Goal: Task Accomplishment & Management: Use online tool/utility

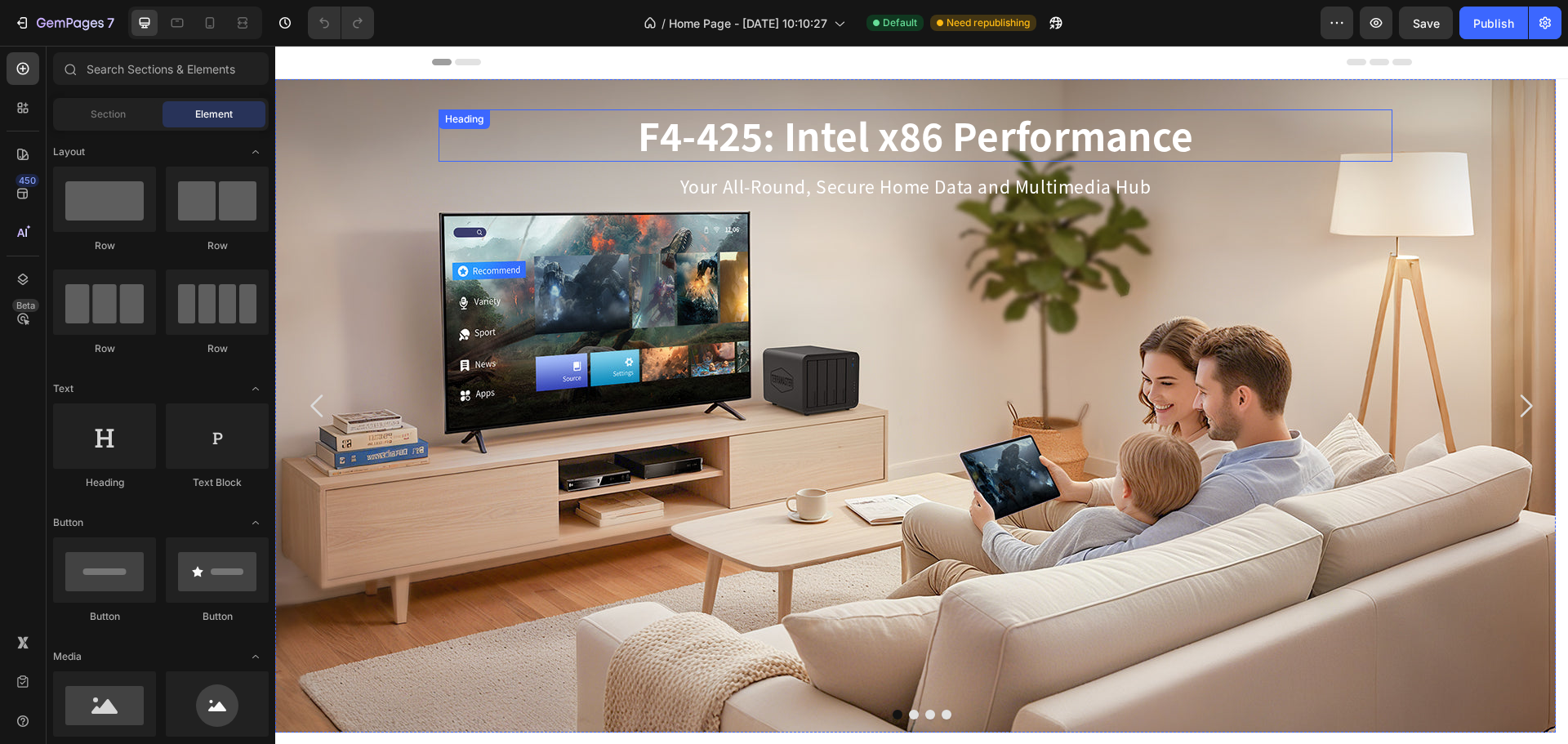
click at [810, 119] on h2 "F4-425: Intel x86 Performance" at bounding box center [915, 135] width 954 height 52
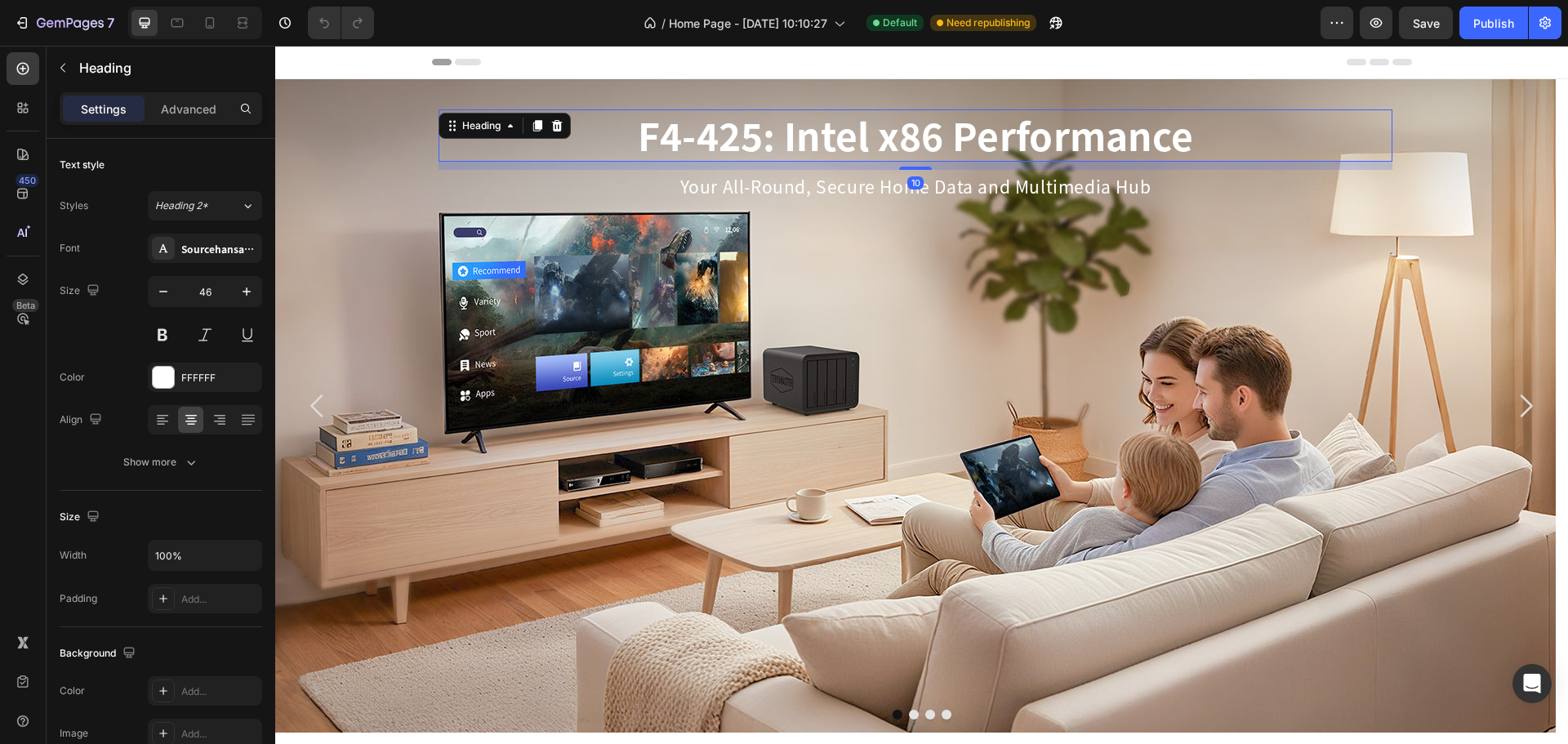
click at [809, 130] on h2 "F4-425: Intel x86 Performance" at bounding box center [915, 135] width 954 height 52
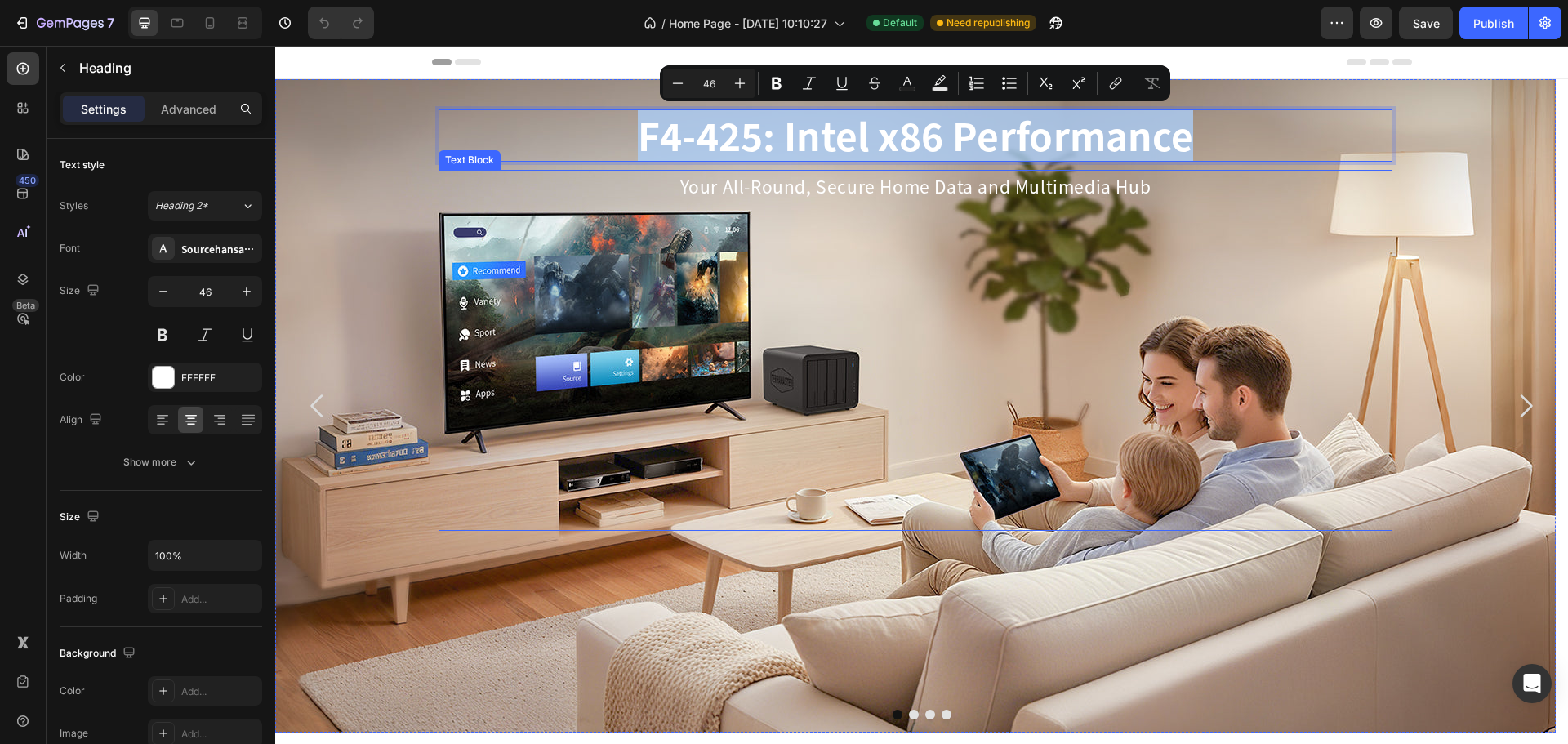
click at [999, 195] on p "Your All-Round, Secure Home Data and Multimedia Hub" at bounding box center [915, 187] width 950 height 31
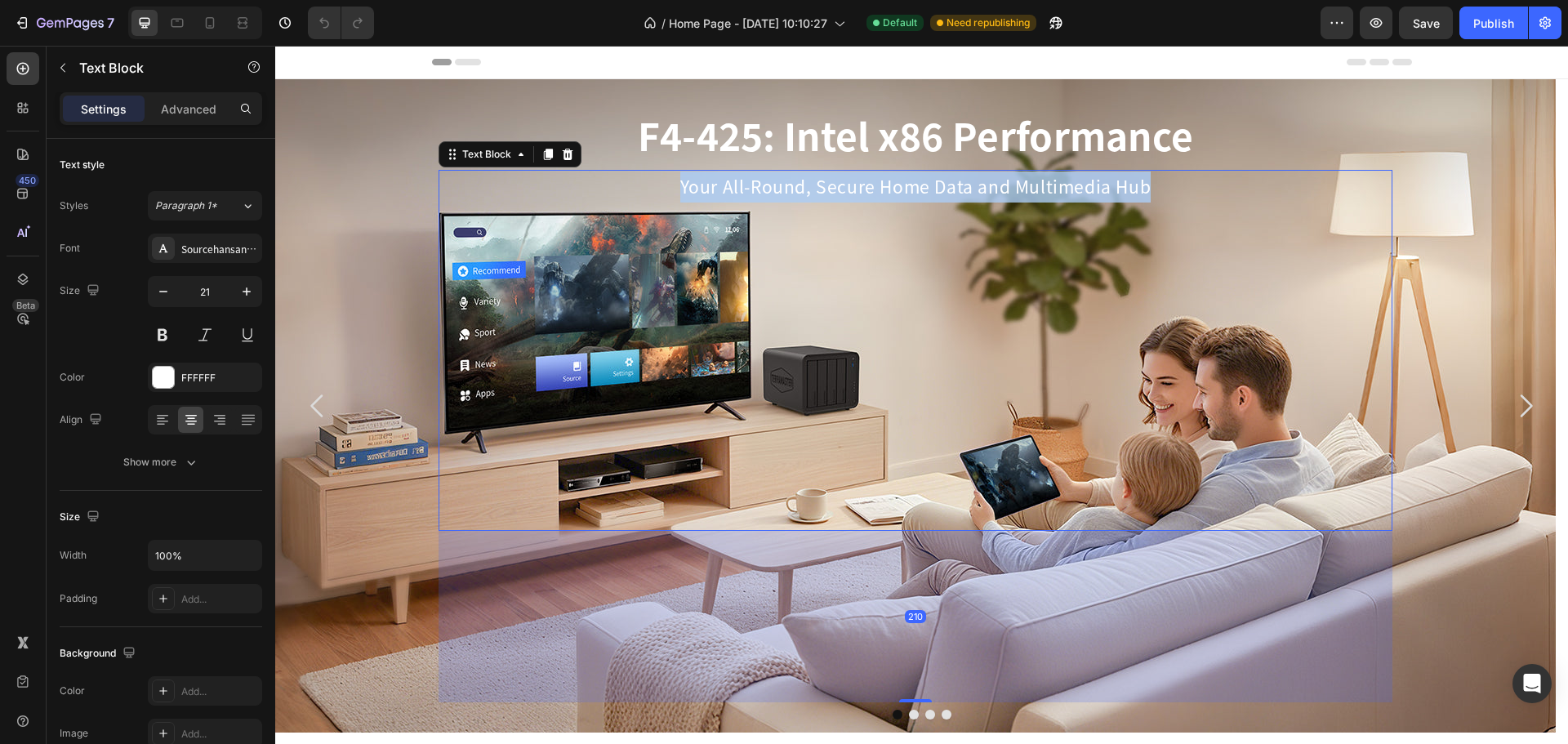
click at [999, 195] on p "Your All-Round, Secure Home Data and Multimedia Hub" at bounding box center [915, 187] width 950 height 31
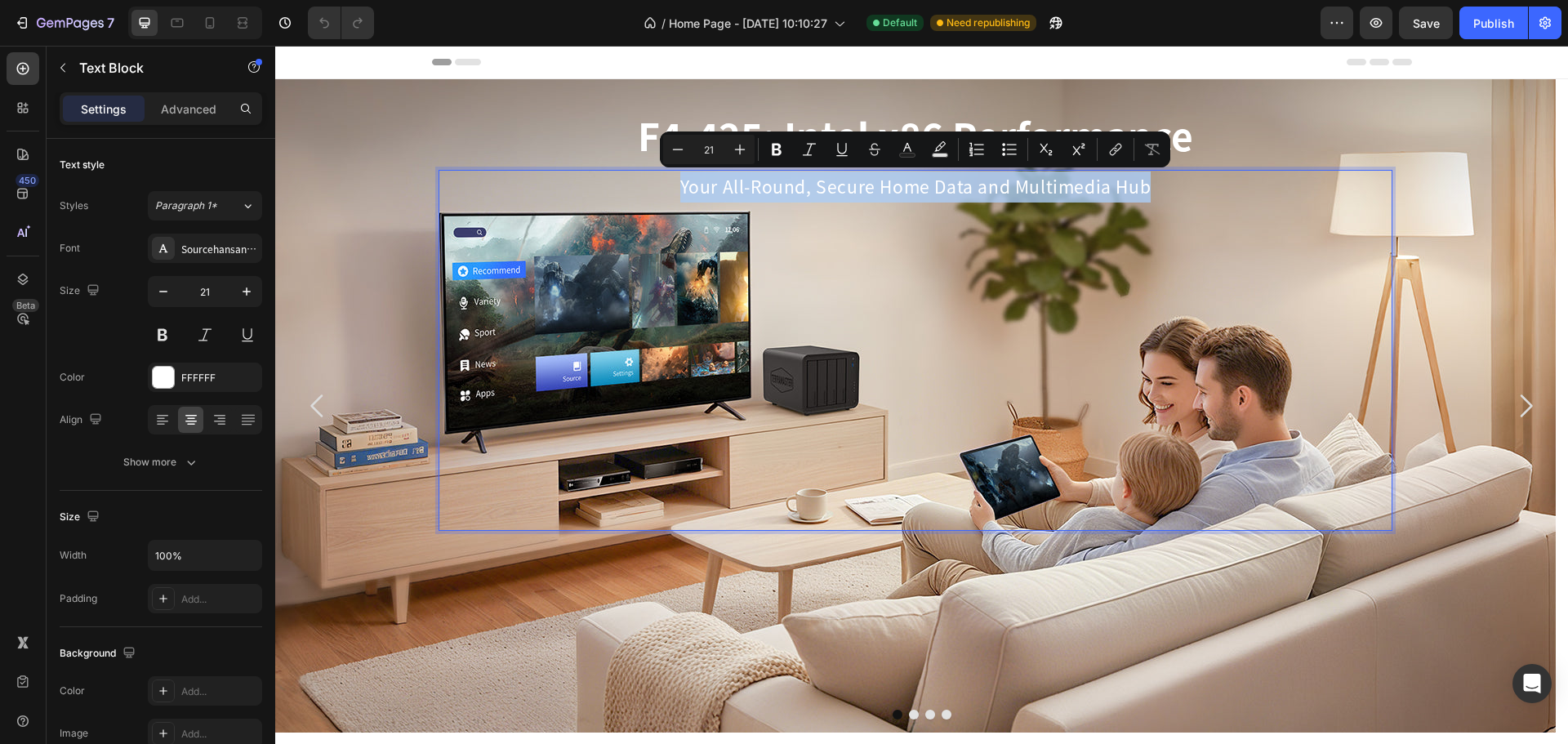
click at [999, 195] on p "Your All-Round, Secure Home Data and Multimedia Hub" at bounding box center [915, 187] width 950 height 31
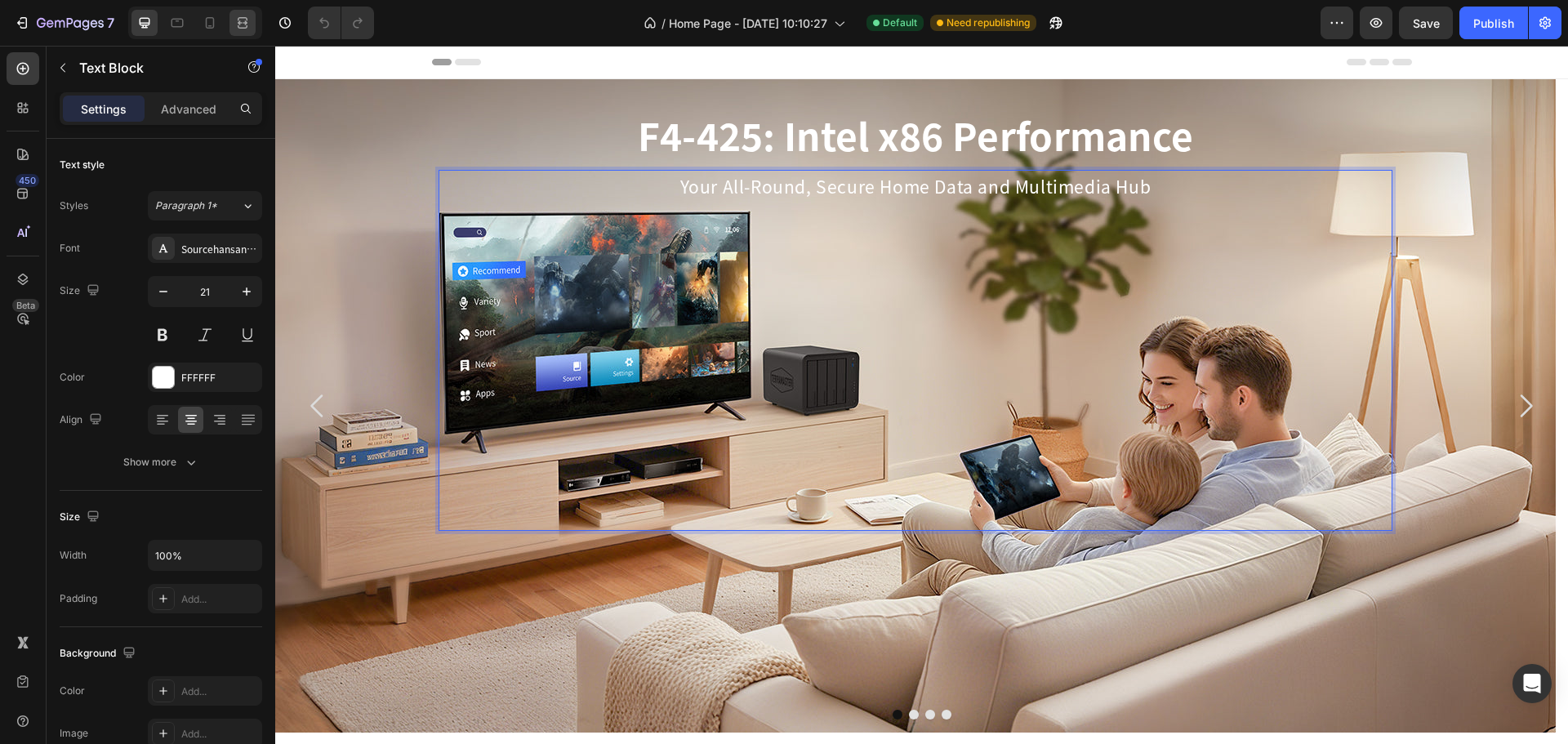
click at [247, 28] on icon at bounding box center [243, 23] width 16 height 16
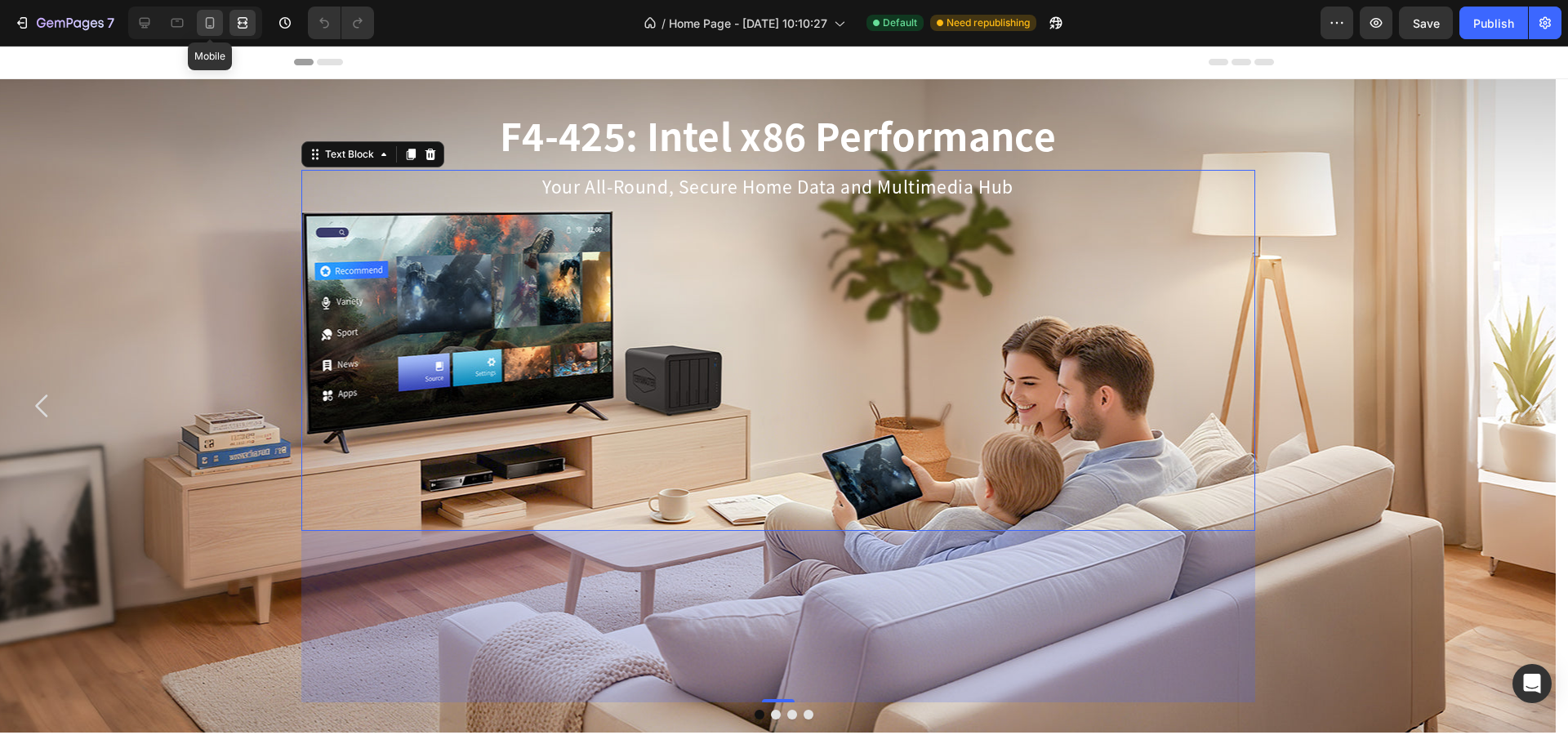
drag, startPoint x: 207, startPoint y: 22, endPoint x: 214, endPoint y: 29, distance: 9.9
click at [204, 22] on icon at bounding box center [210, 23] width 16 height 16
type input "10"
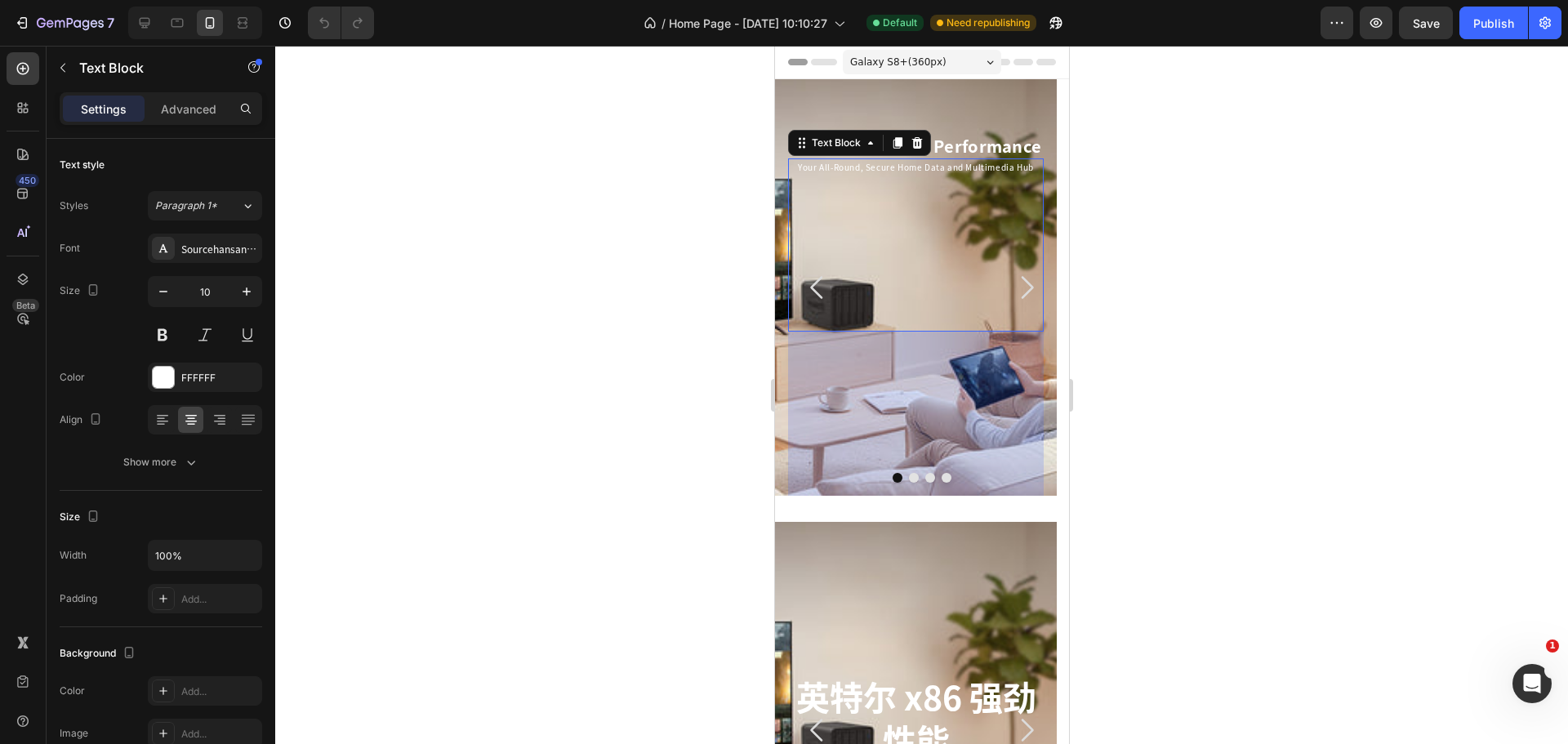
click at [1170, 217] on div at bounding box center [922, 394] width 1292 height 698
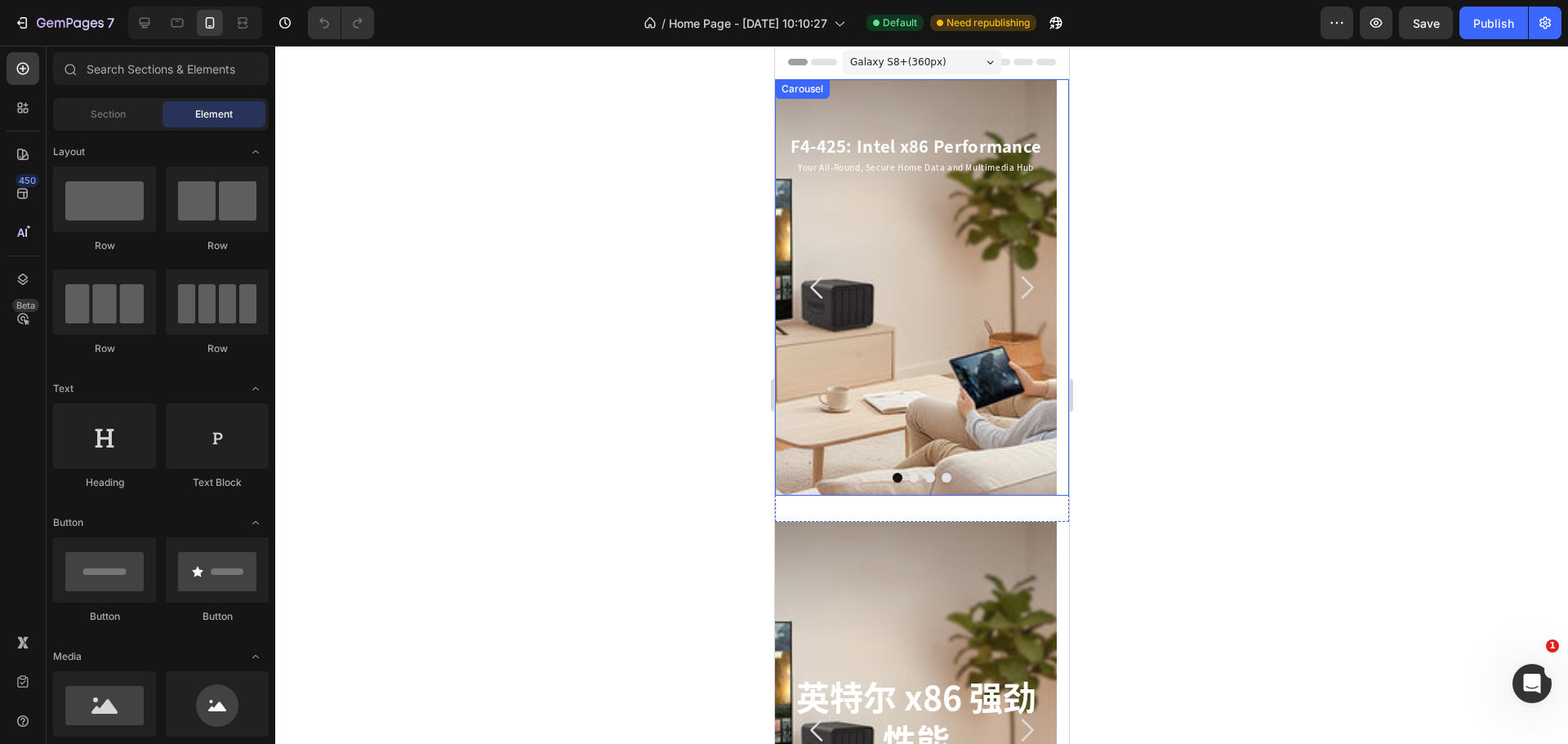
click at [1020, 288] on icon "Carousel Next Arrow" at bounding box center [1027, 287] width 12 height 23
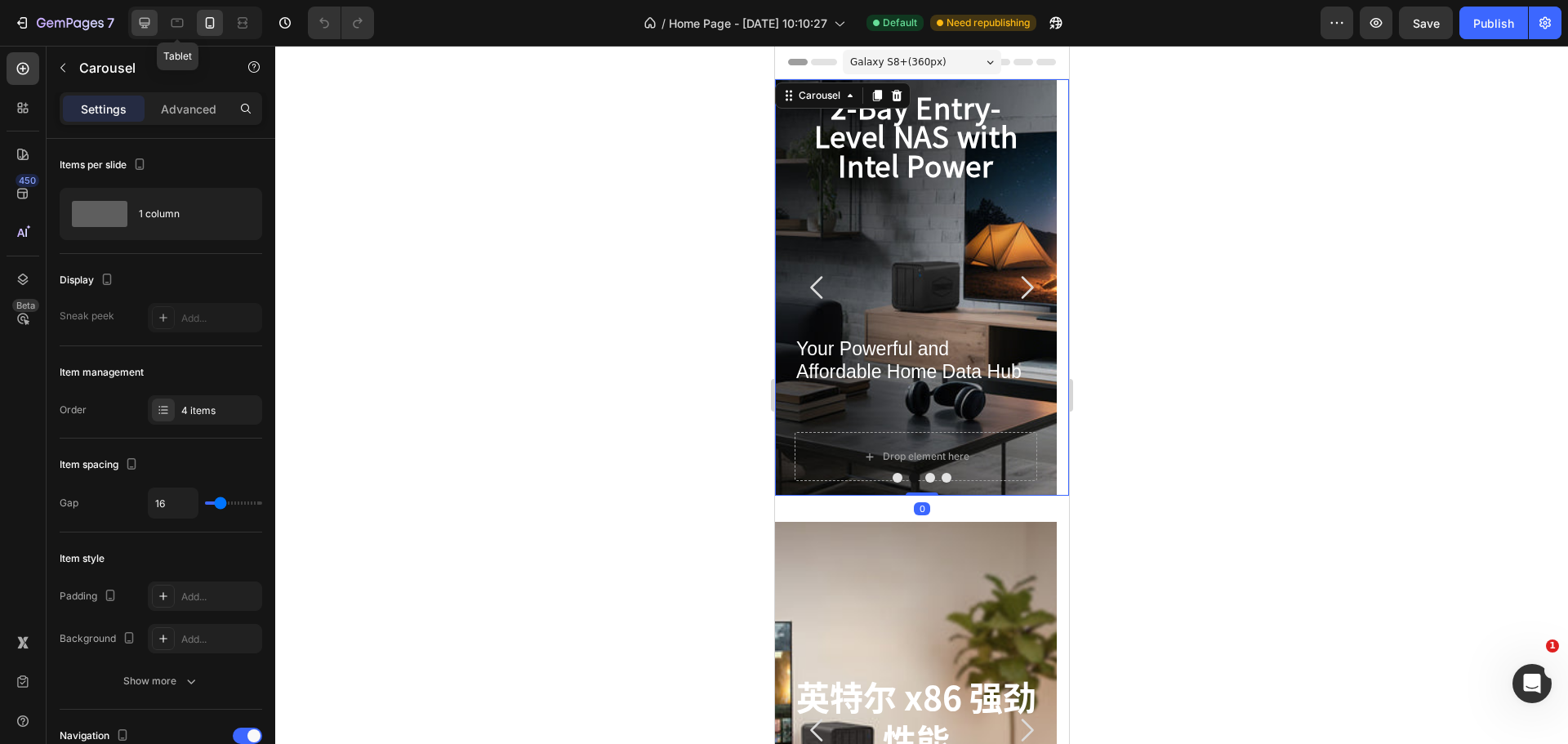
click at [140, 27] on icon at bounding box center [144, 23] width 16 height 16
type input "Auto"
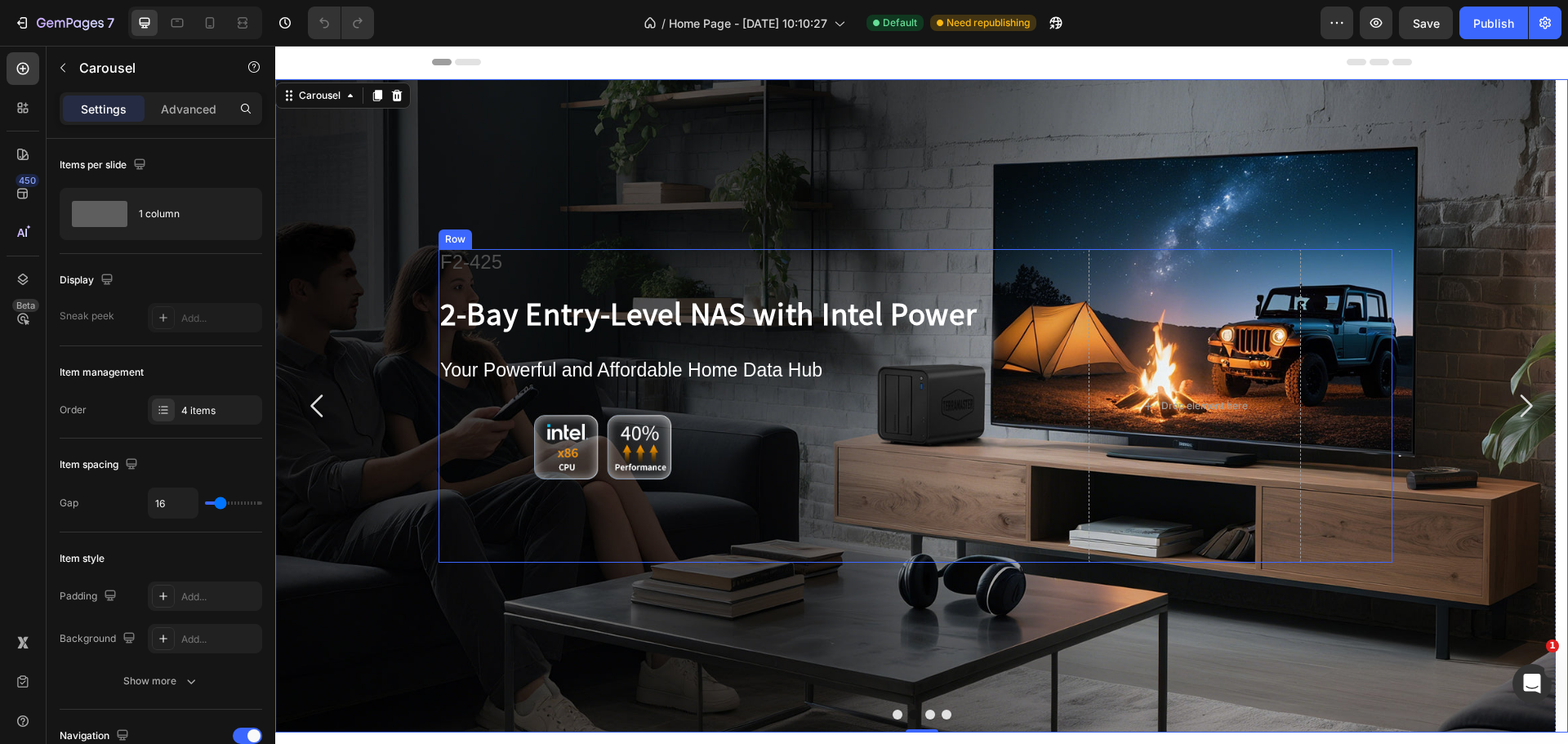
click at [643, 312] on strong "2-Bay Entry-Level NAS with Intel Power" at bounding box center [708, 312] width 537 height 42
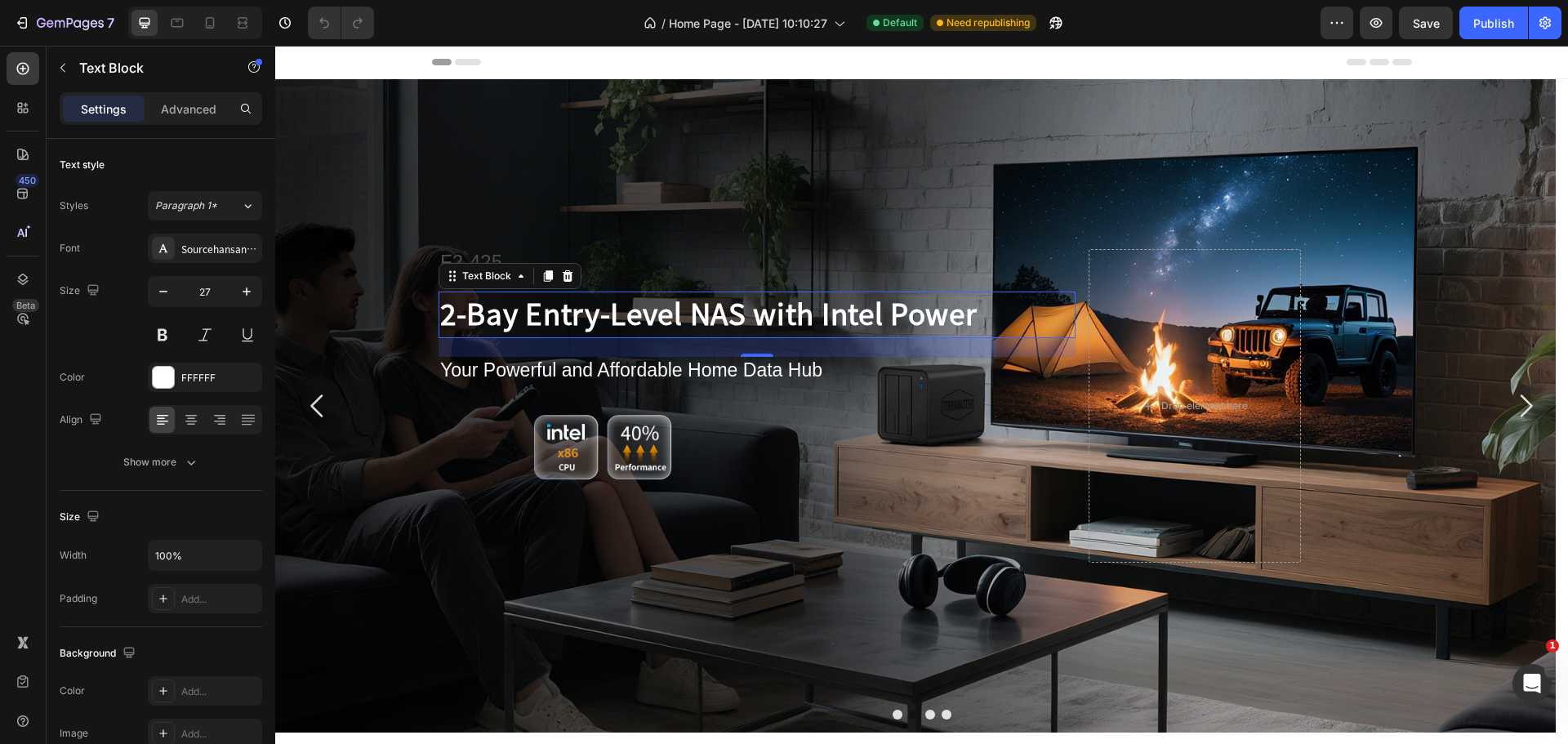
click at [643, 312] on strong "2-Bay Entry-Level NAS with Intel Power" at bounding box center [708, 312] width 537 height 42
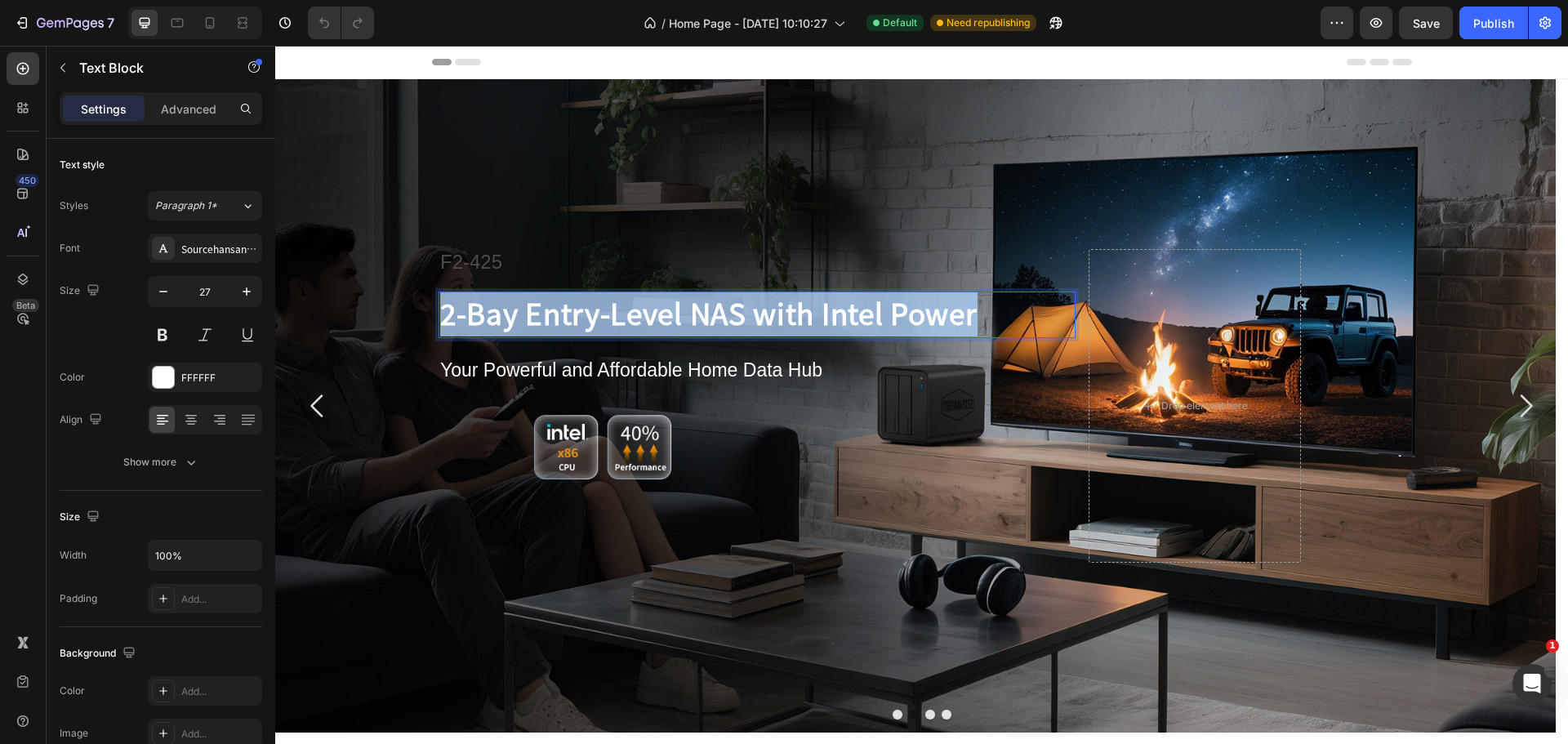
click at [643, 312] on strong "2-Bay Entry-Level NAS with Intel Power" at bounding box center [708, 312] width 537 height 42
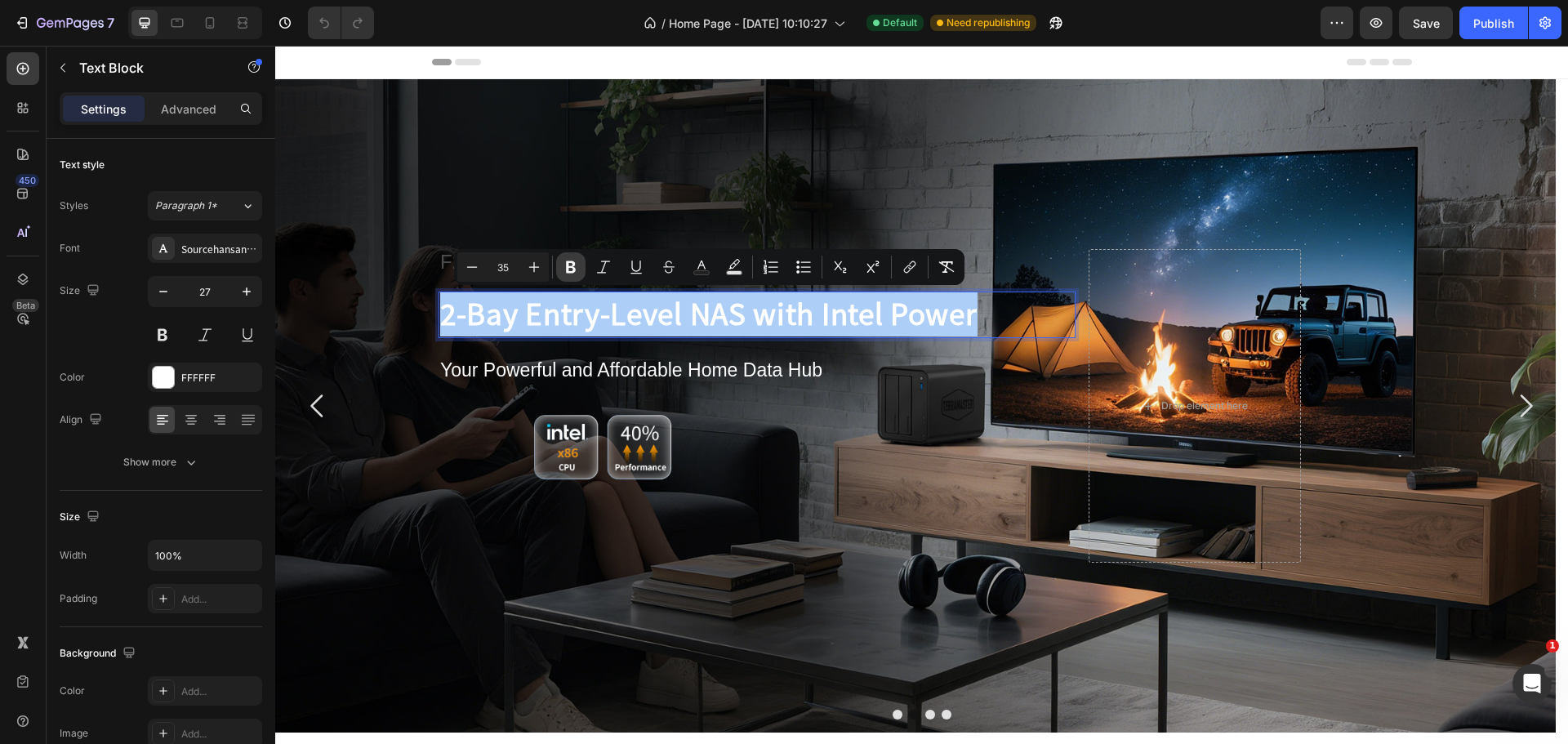
click at [561, 280] on button "Bold" at bounding box center [571, 267] width 29 height 29
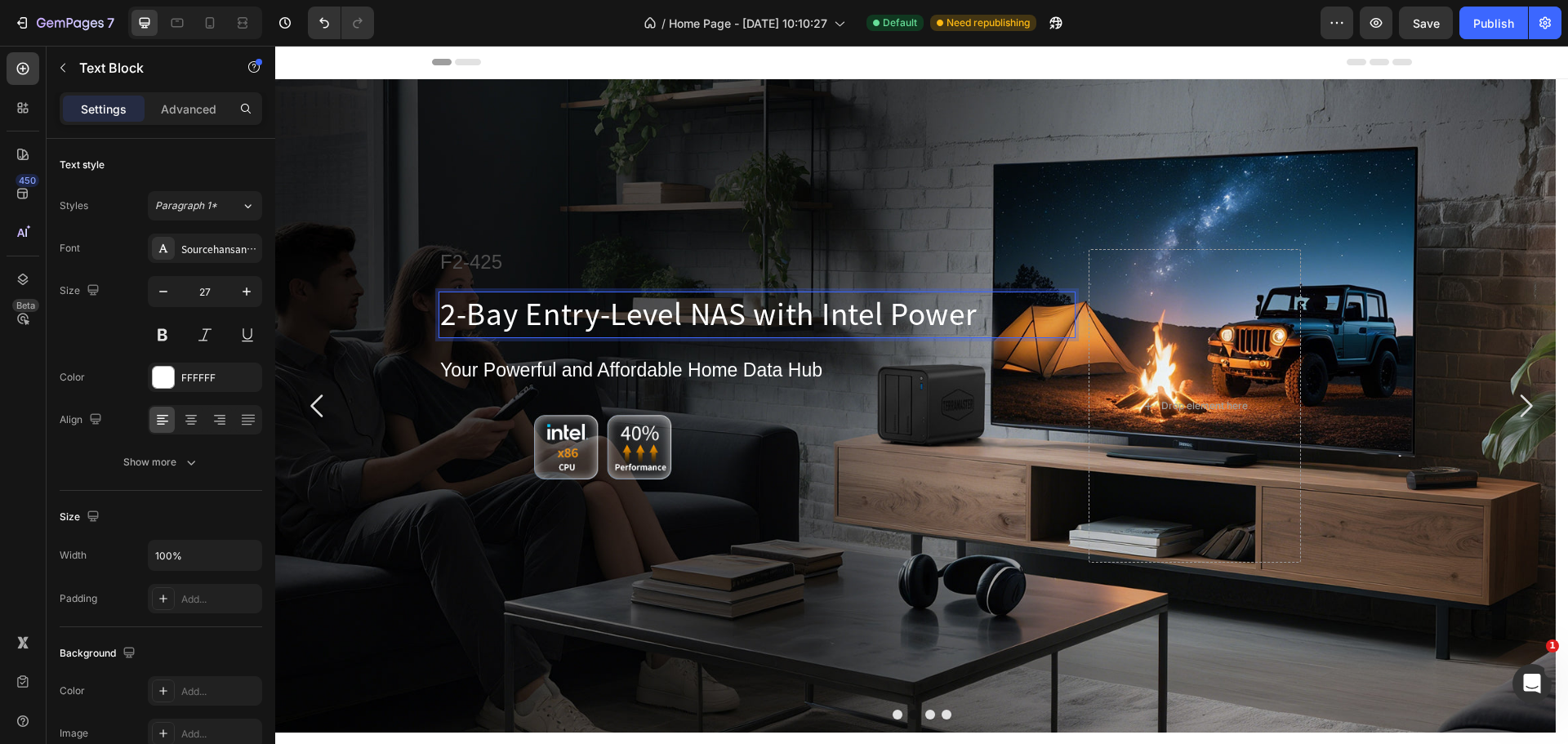
click at [563, 306] on span "2-Bay Entry-Level NAS with Intel Power" at bounding box center [708, 312] width 537 height 42
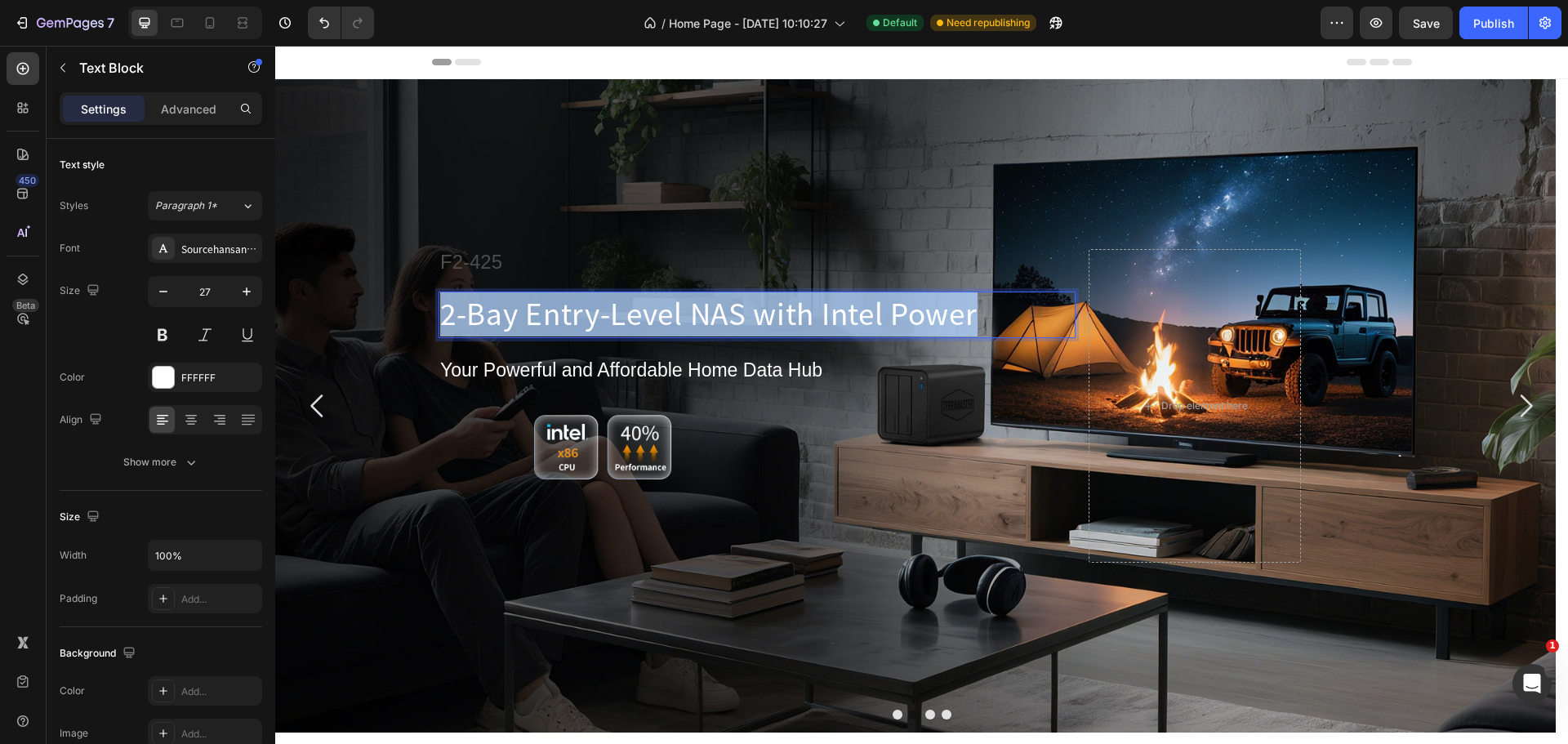
click at [563, 306] on span "2-Bay Entry-Level NAS with Intel Power" at bounding box center [708, 312] width 537 height 42
click at [577, 304] on span "2-Bay Entry-Level NAS with Intel Power" at bounding box center [708, 312] width 537 height 42
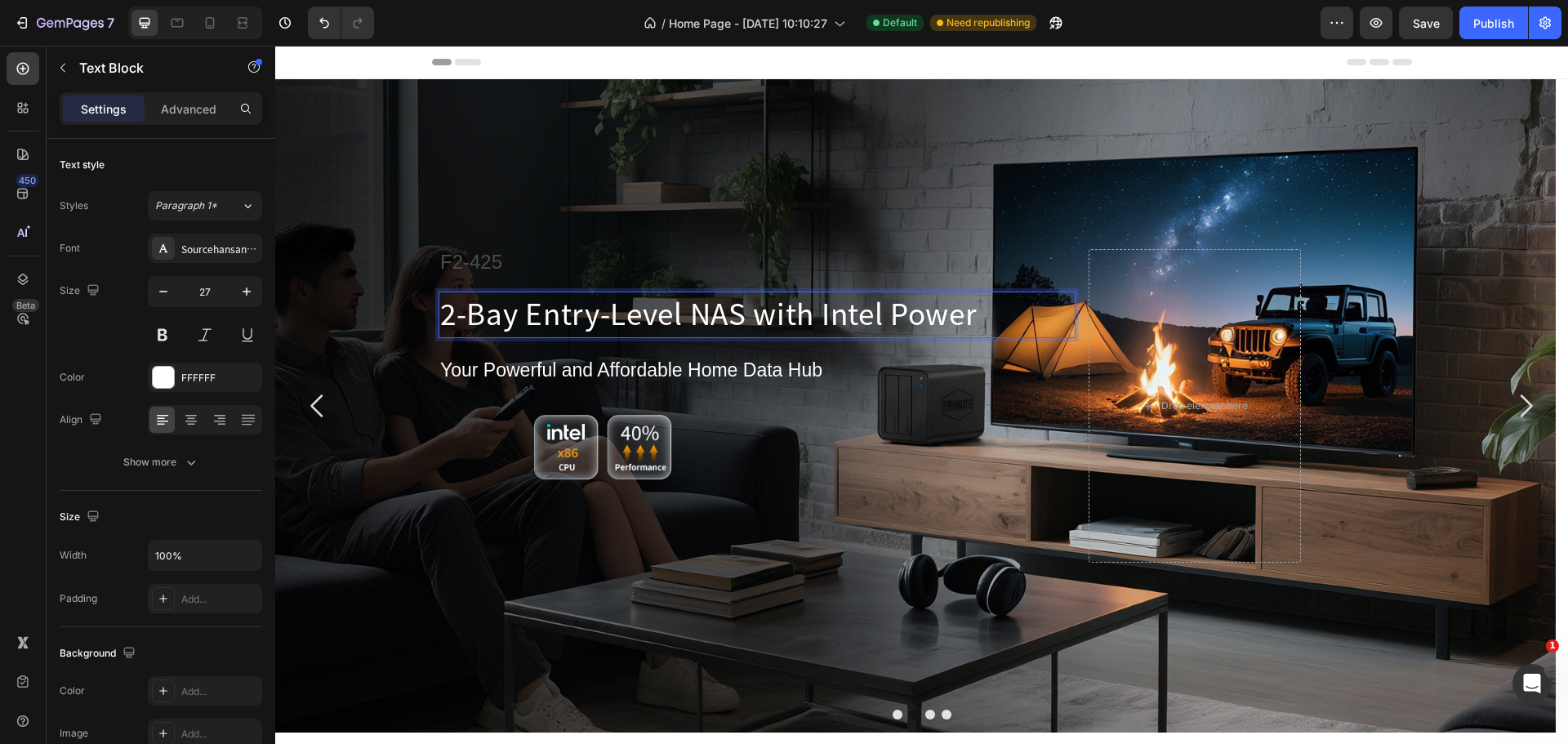
click at [373, 340] on div "Background Image" at bounding box center [916, 405] width 1280 height 653
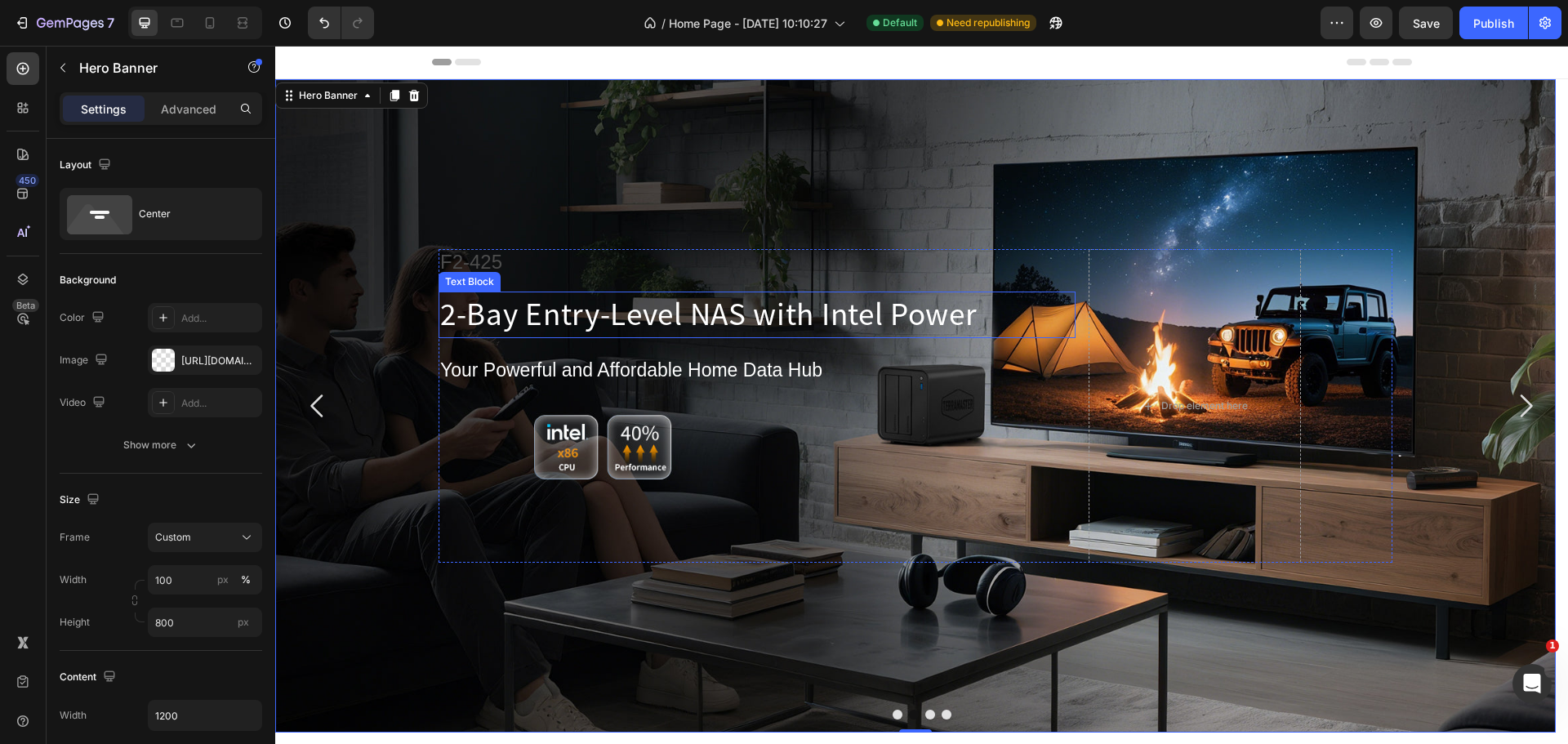
click at [618, 318] on span "2-Bay Entry-Level NAS with Intel Power" at bounding box center [708, 312] width 537 height 42
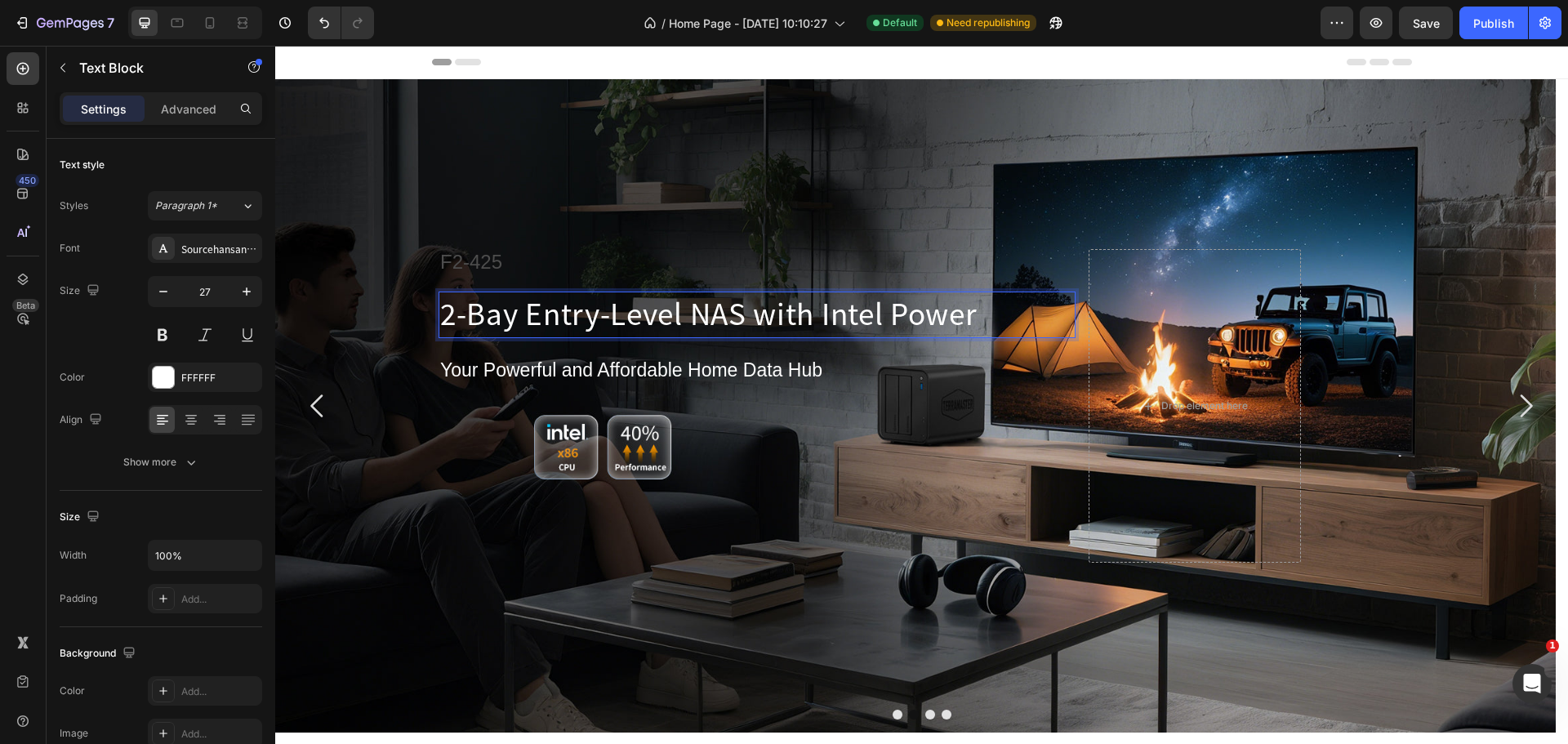
click at [618, 318] on span "2-Bay Entry-Level NAS with Intel Power" at bounding box center [708, 312] width 537 height 42
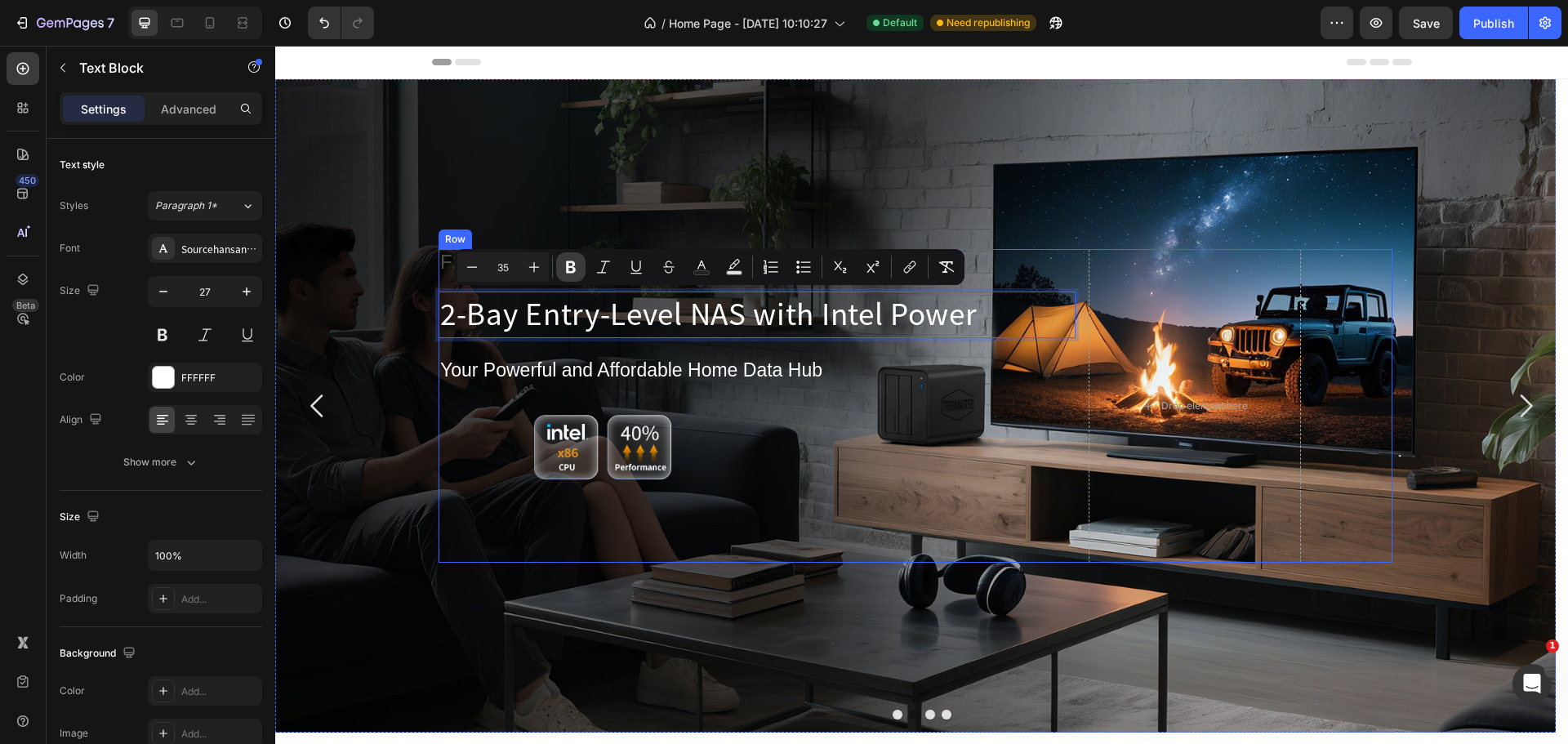
click at [572, 280] on button "Bold" at bounding box center [571, 267] width 29 height 29
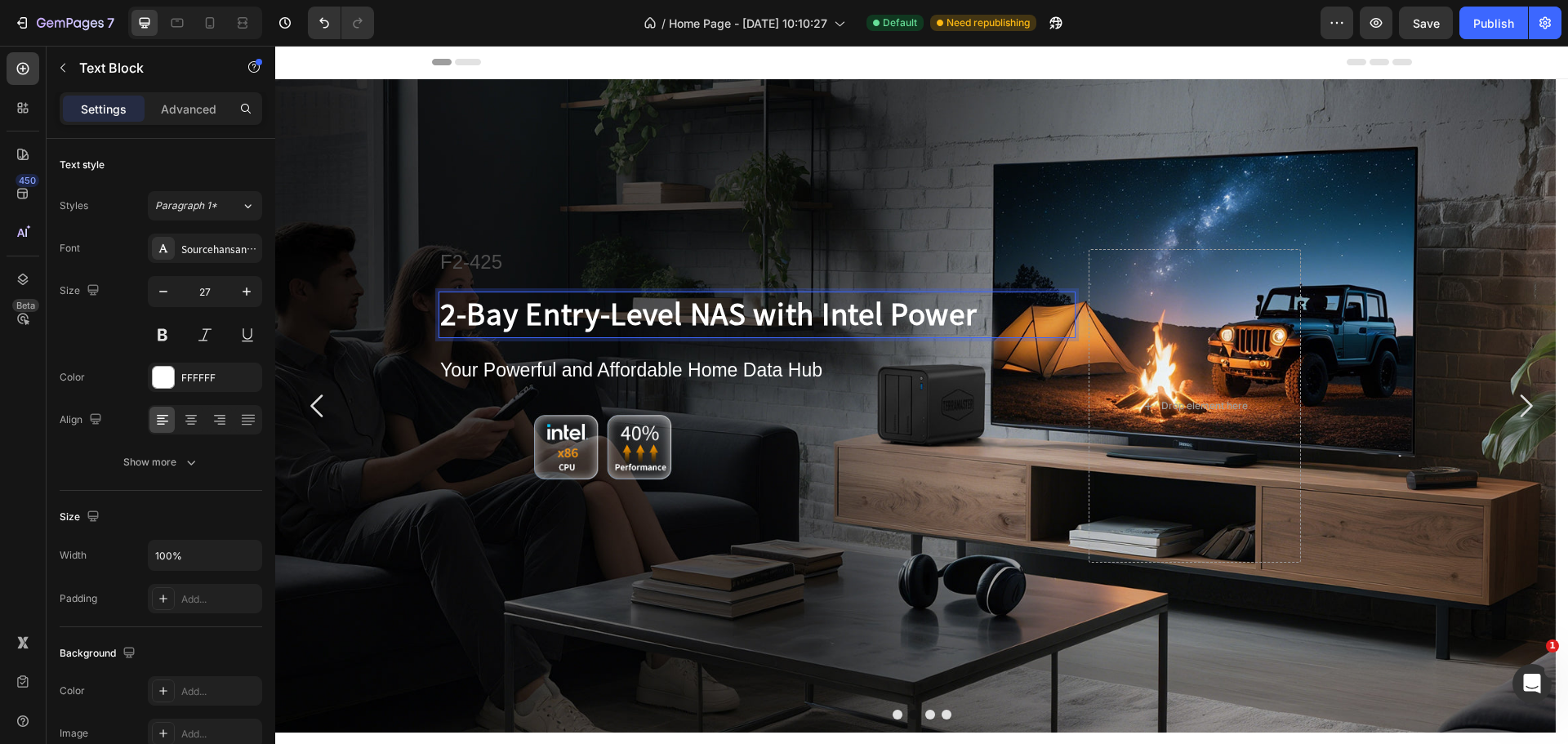
click at [413, 316] on div "Background Image" at bounding box center [916, 405] width 1280 height 653
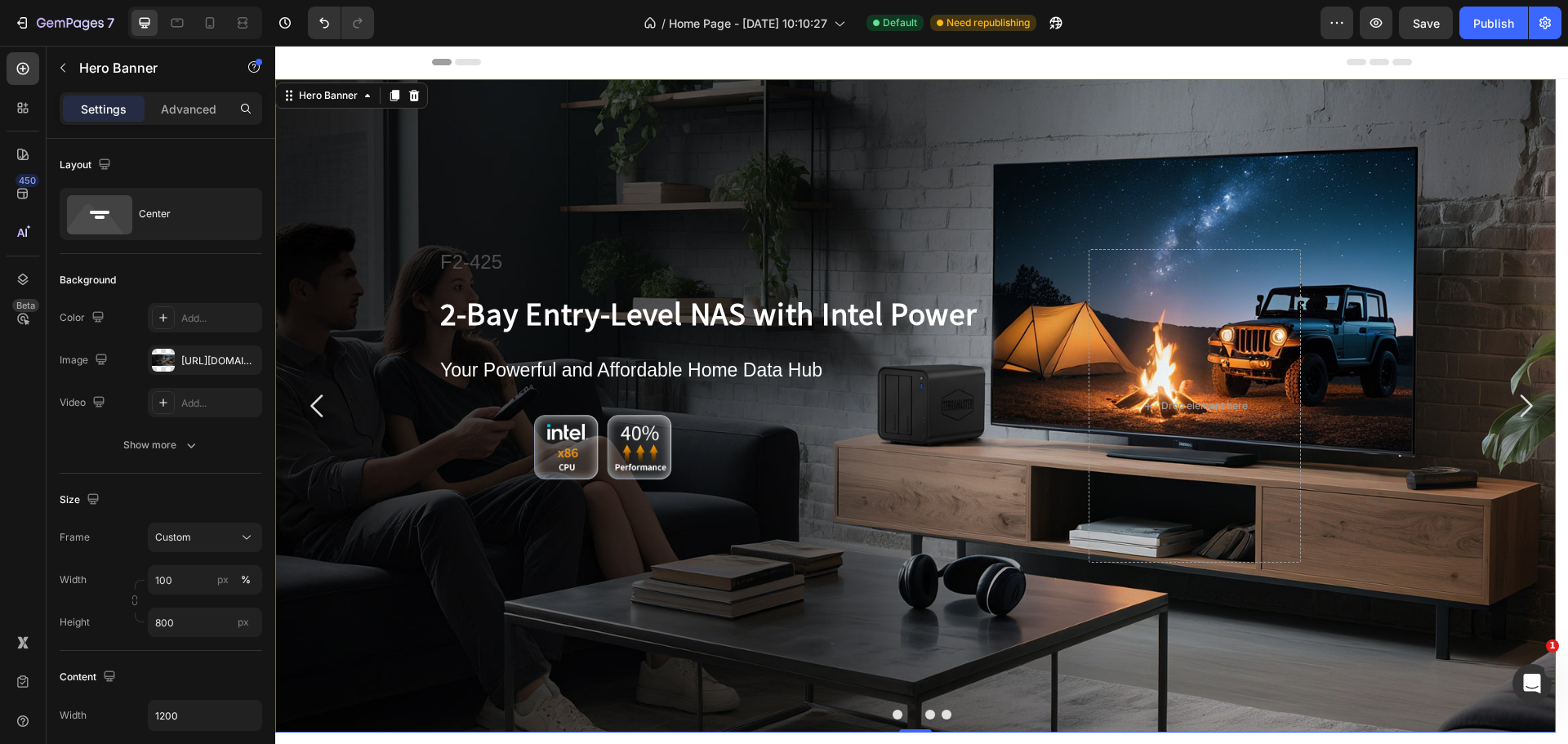
click at [476, 260] on span "F2-425" at bounding box center [471, 261] width 62 height 22
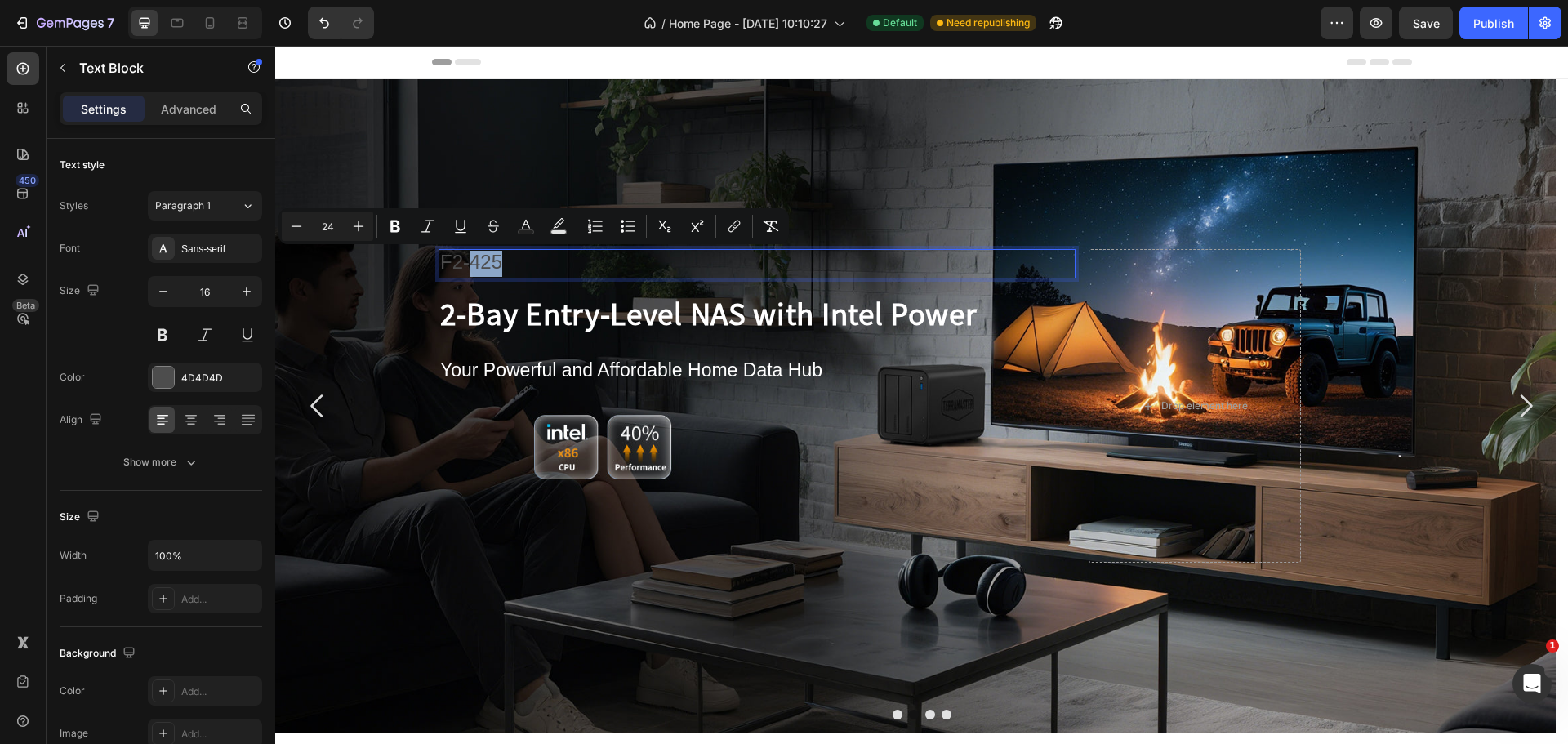
click at [477, 257] on span "F2-425" at bounding box center [471, 261] width 62 height 22
click at [535, 227] on button "Text Color" at bounding box center [525, 226] width 29 height 29
type input "4D4D4D"
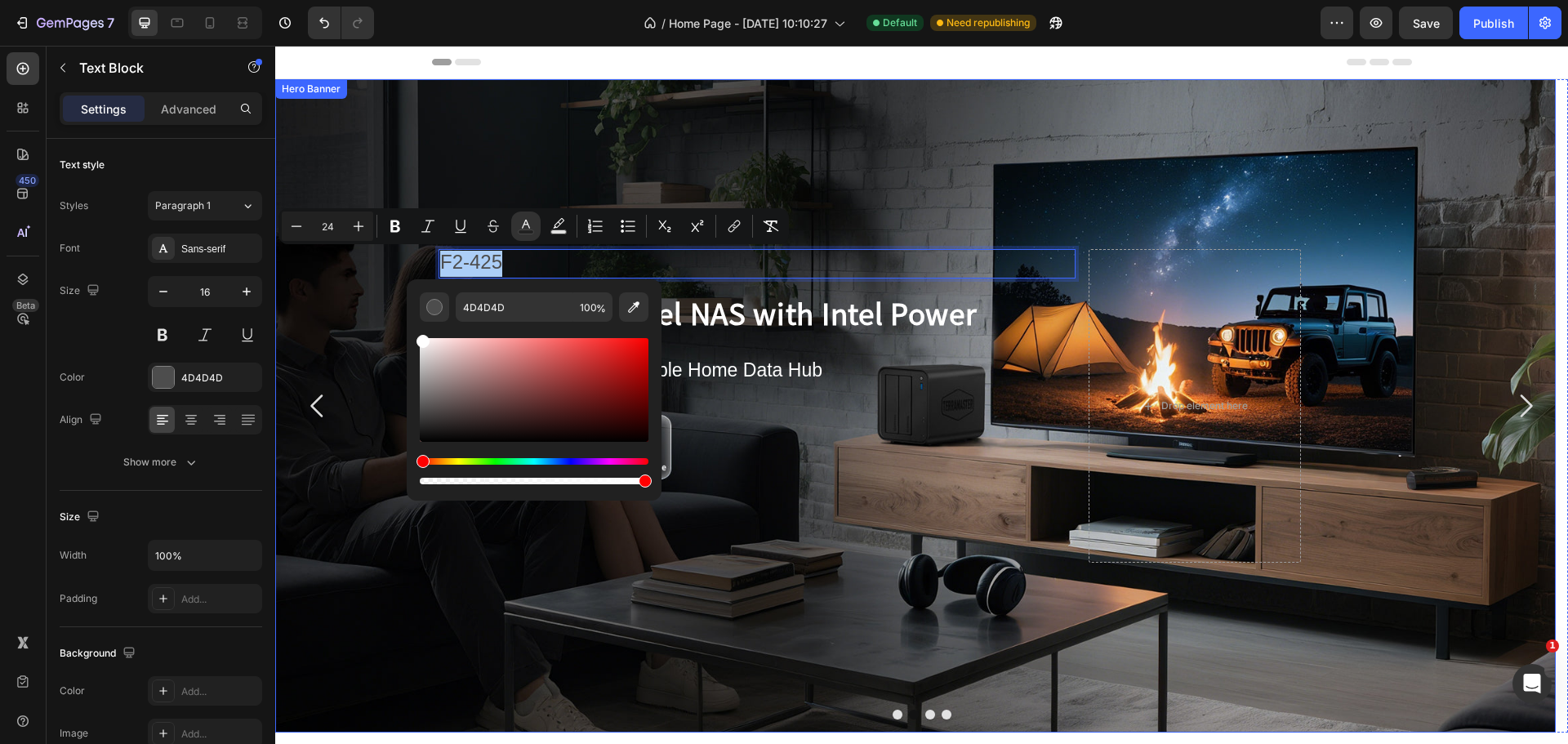
drag, startPoint x: 695, startPoint y: 460, endPoint x: 402, endPoint y: 286, distance: 340.8
type input "FFFFFF"
click at [380, 294] on div "Background Image" at bounding box center [916, 405] width 1280 height 653
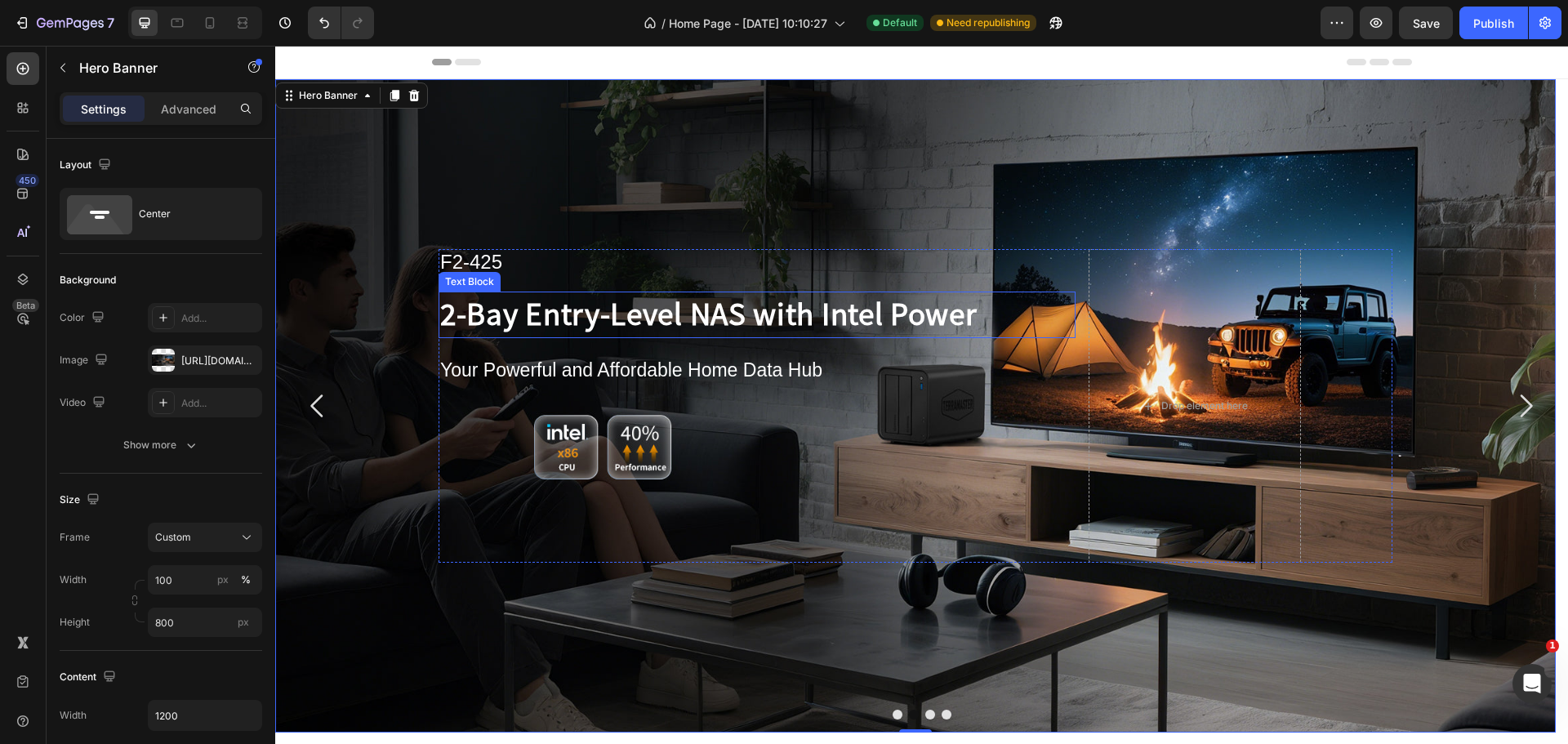
click at [617, 318] on strong "2-Bay Entry-Level NAS with Intel Power" at bounding box center [708, 312] width 537 height 42
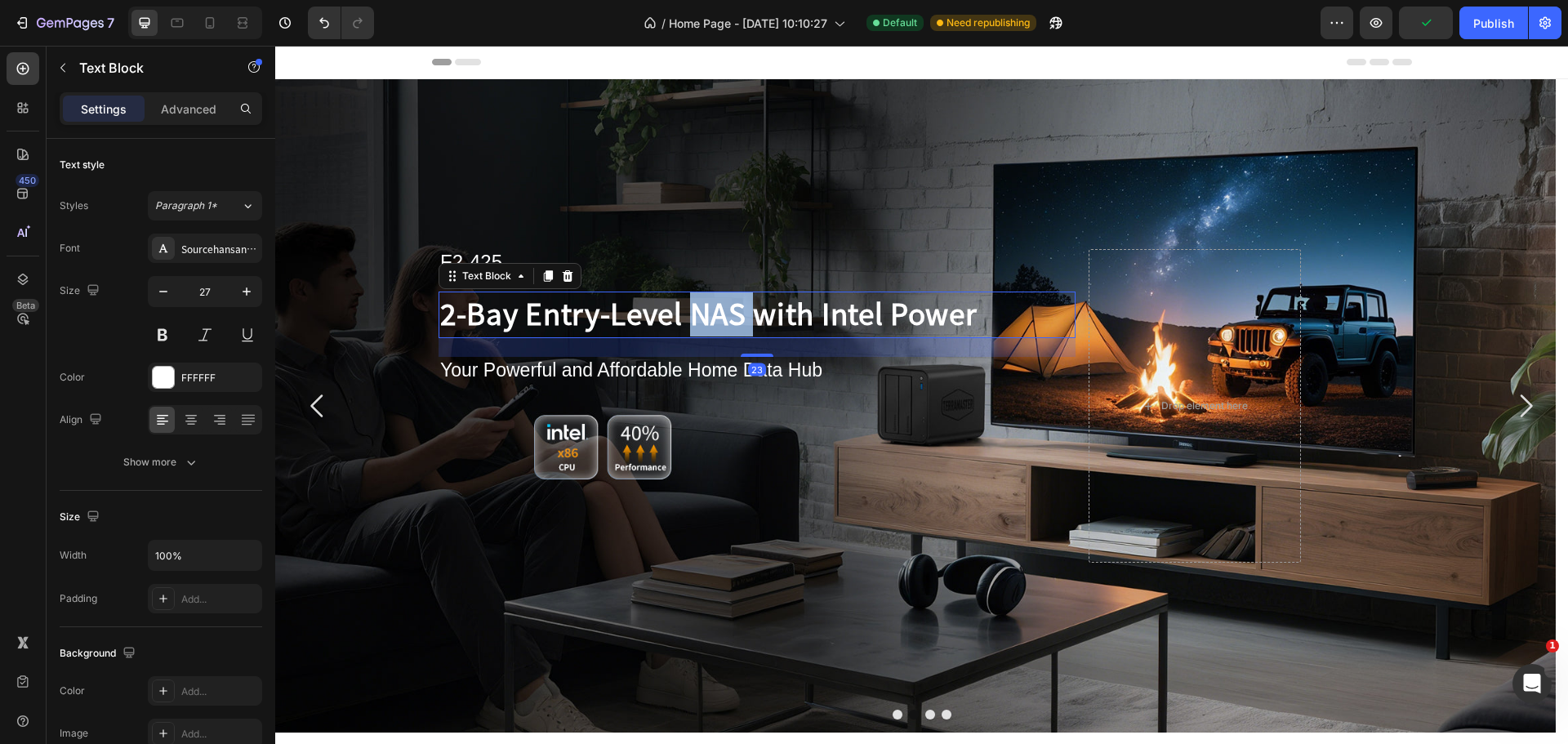
click at [719, 315] on strong "2-Bay Entry-Level NAS with Intel Power" at bounding box center [708, 312] width 537 height 42
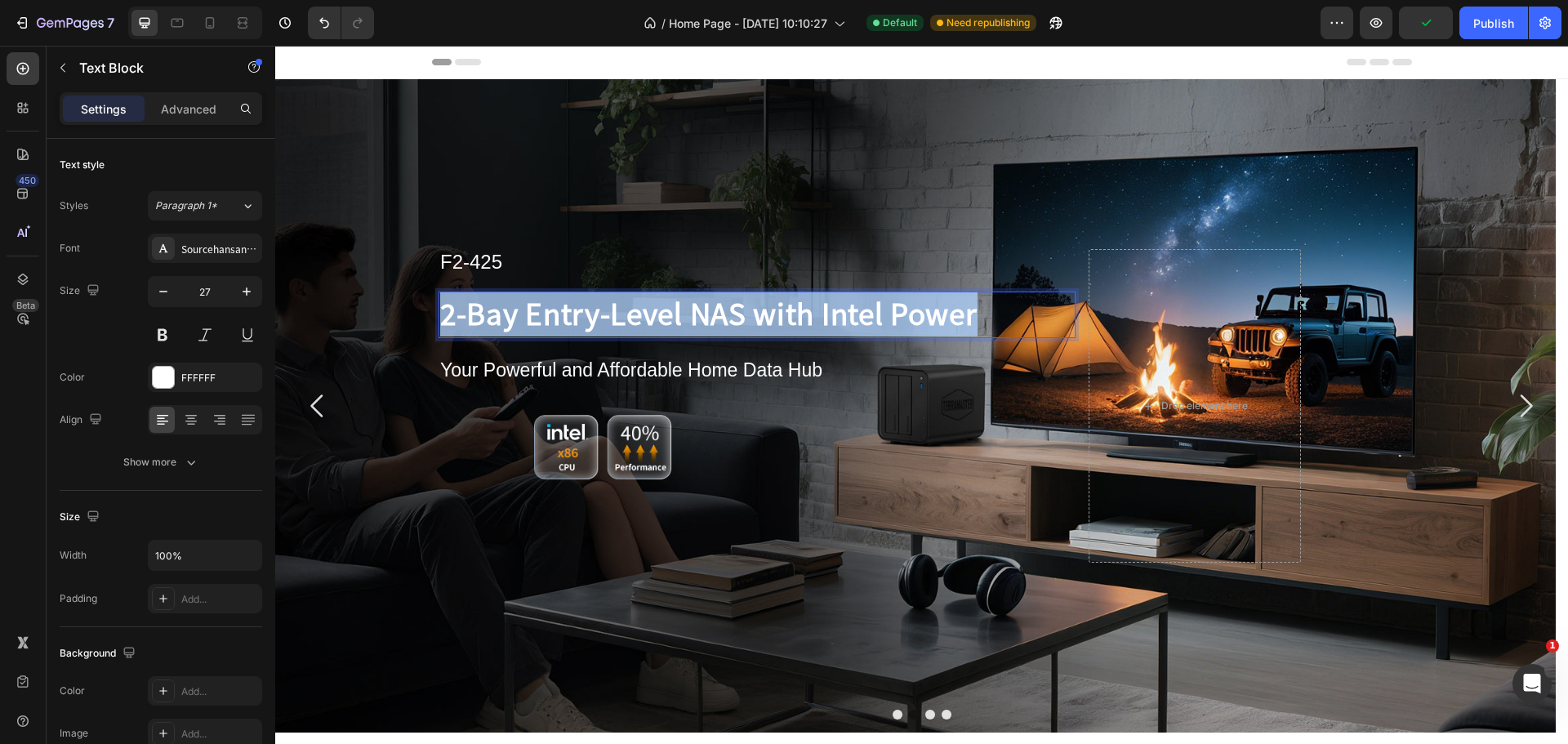
click at [719, 315] on strong "2-Bay Entry-Level NAS with Intel Power" at bounding box center [708, 312] width 537 height 42
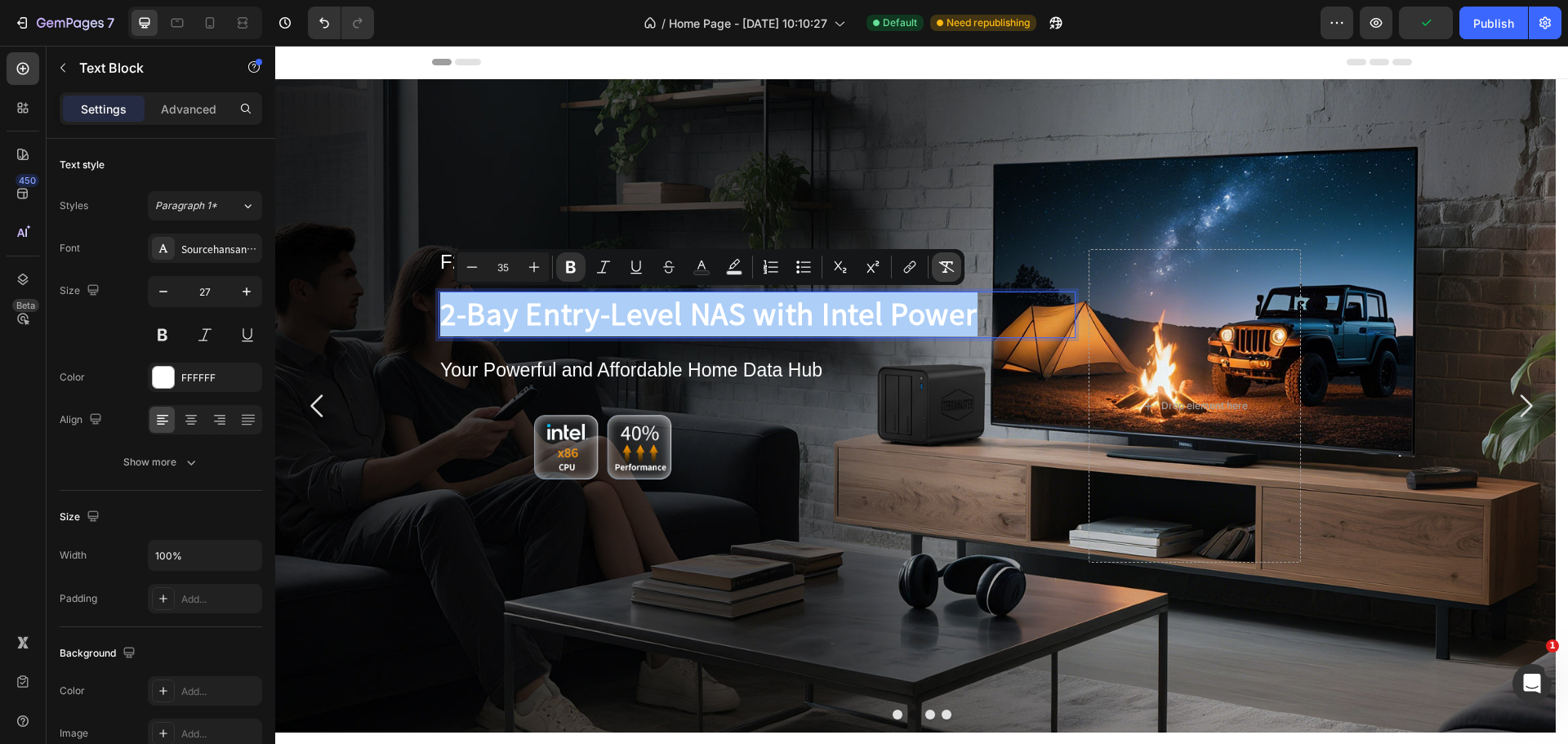
click at [940, 268] on icon "Editor contextual toolbar" at bounding box center [946, 267] width 16 height 16
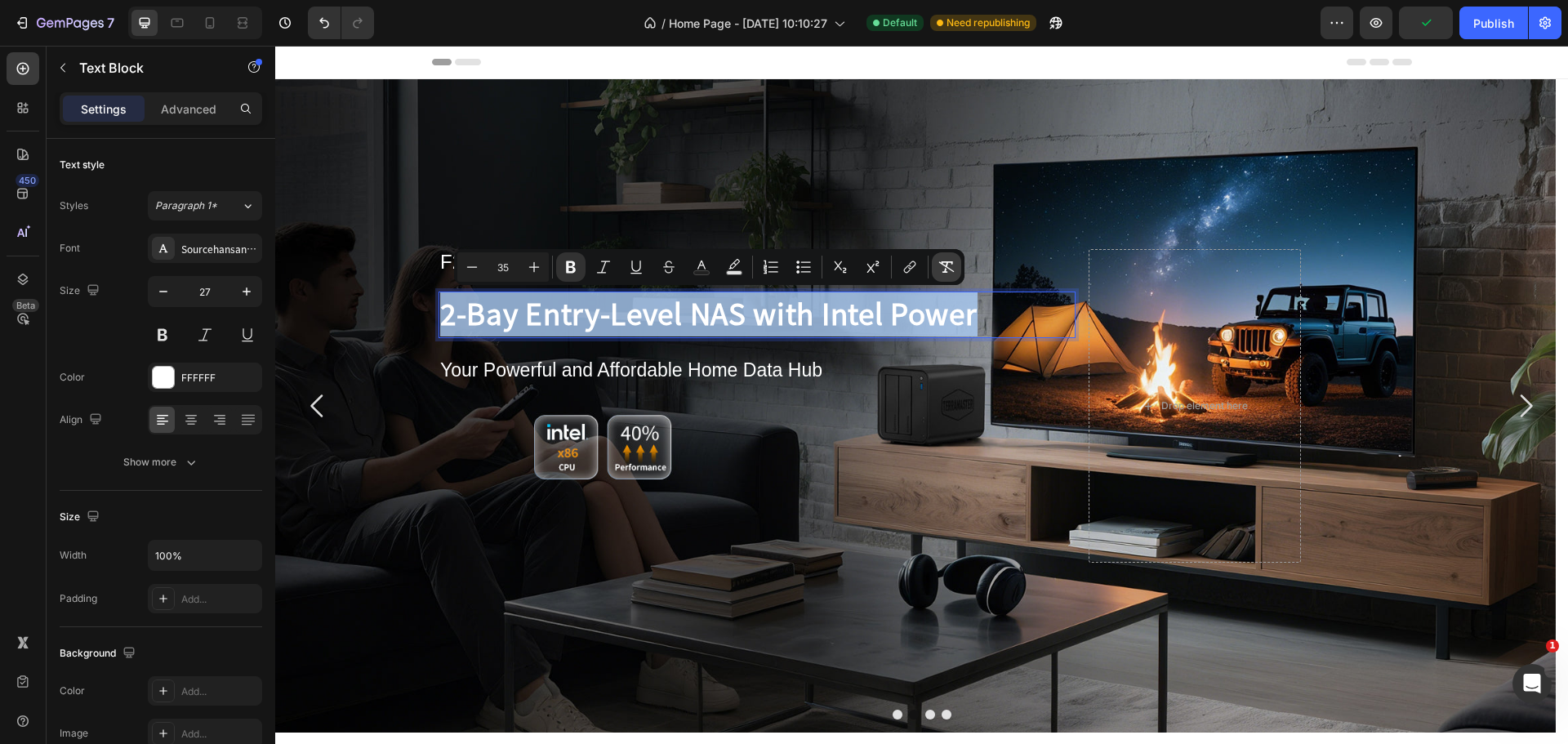
type input "27"
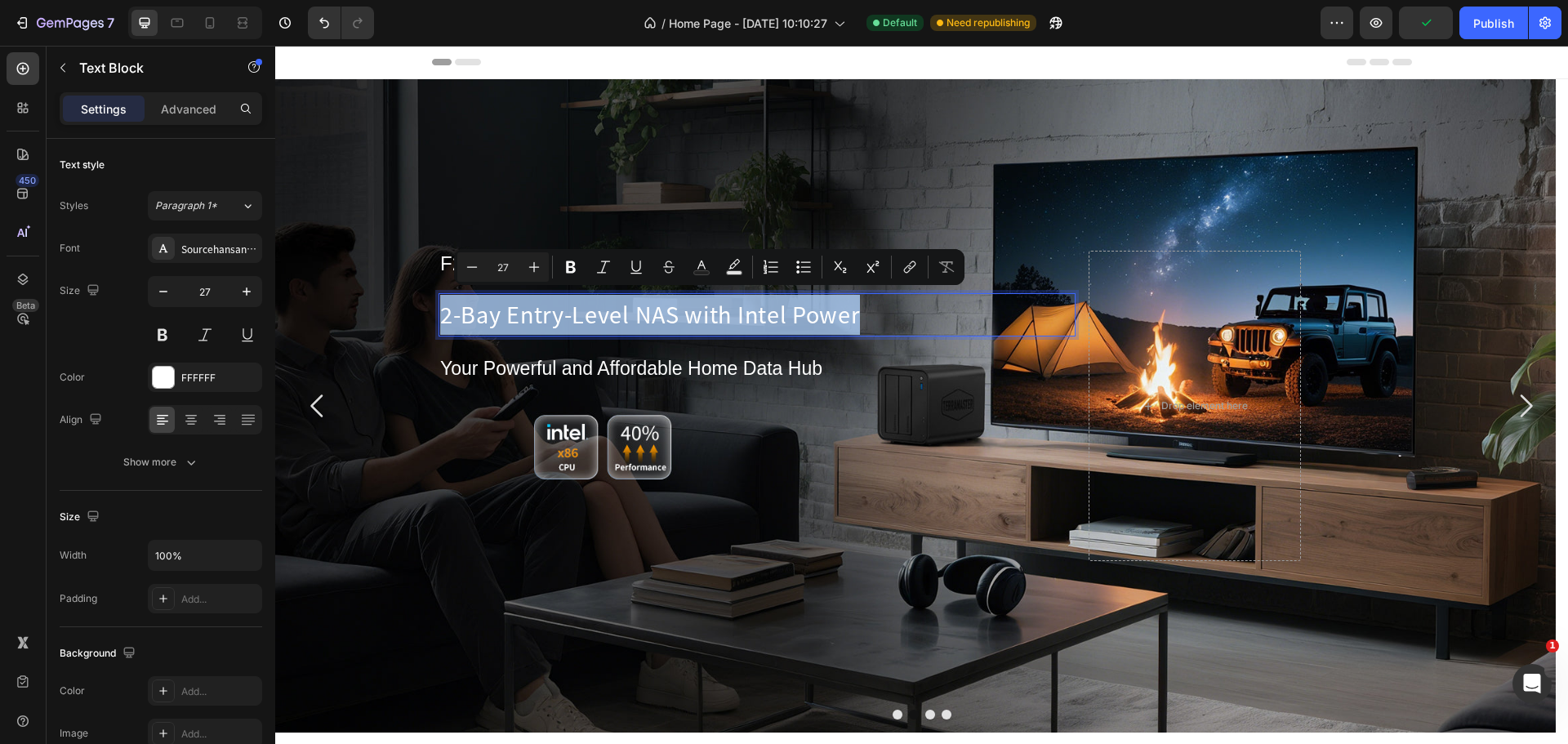
drag, startPoint x: 748, startPoint y: 326, endPoint x: 707, endPoint y: 329, distance: 41.1
click at [747, 326] on p "2-Bay Entry-Level NAS with Intel Power" at bounding box center [737, 315] width 595 height 40
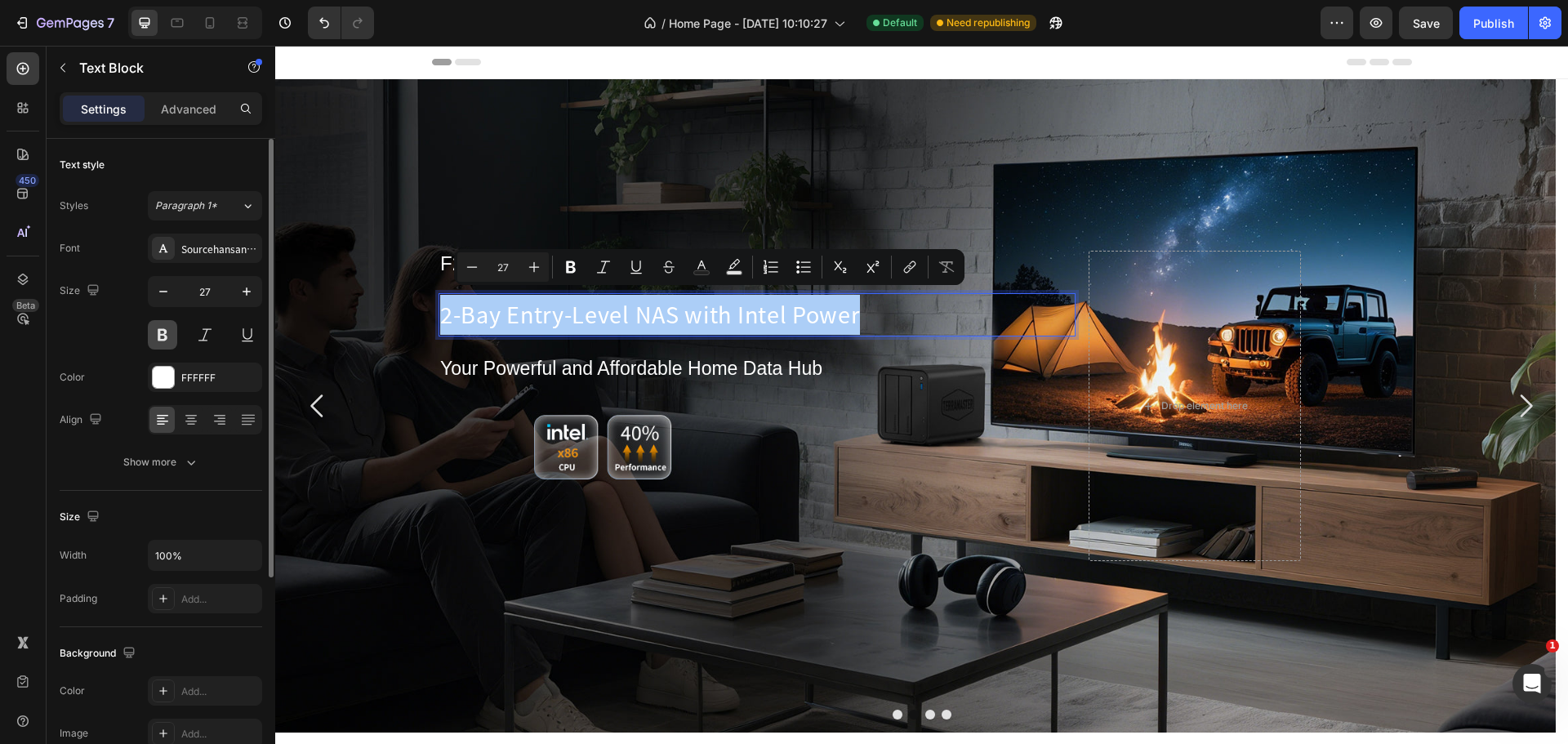
click at [157, 337] on button at bounding box center [162, 334] width 29 height 29
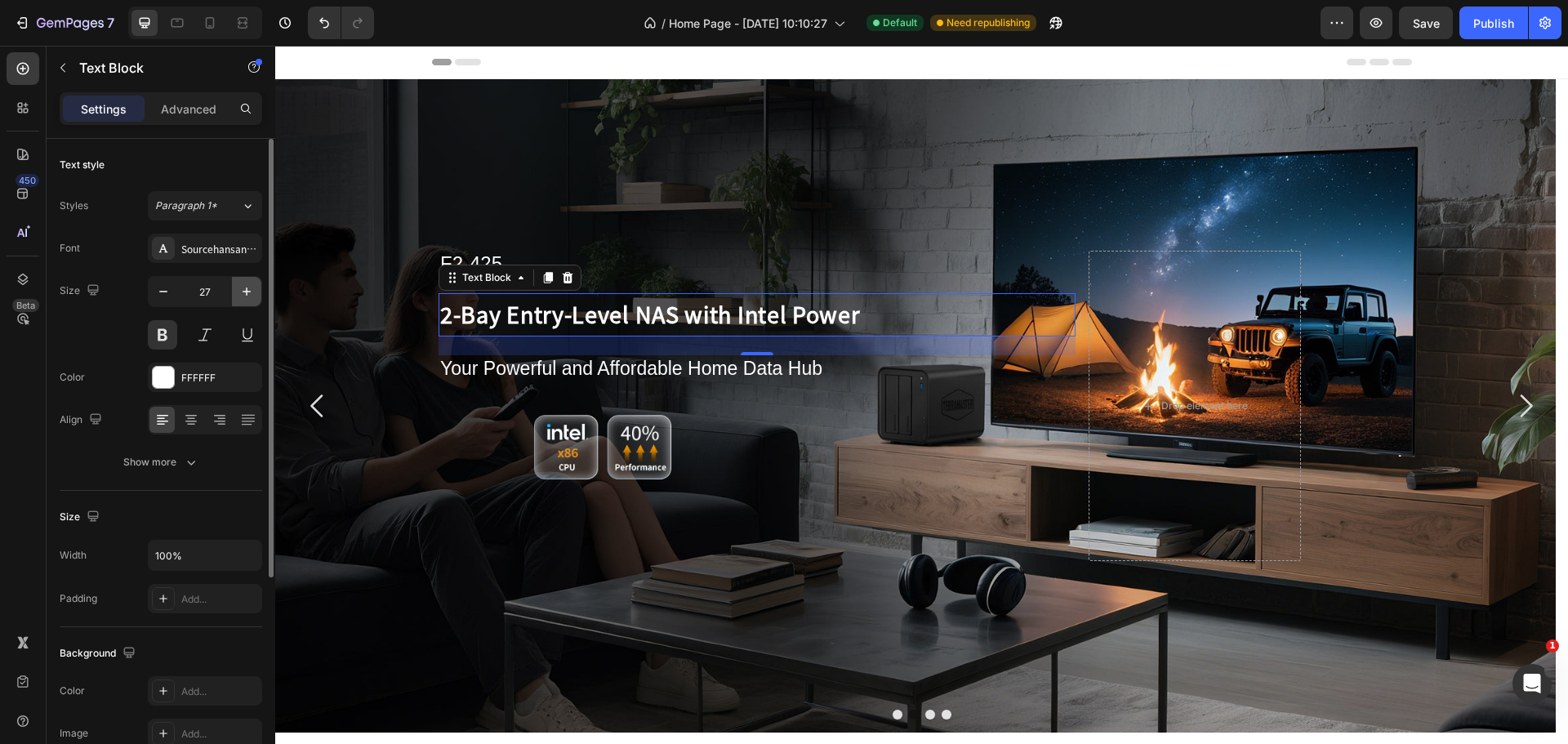
click at [241, 290] on icon "button" at bounding box center [246, 292] width 16 height 16
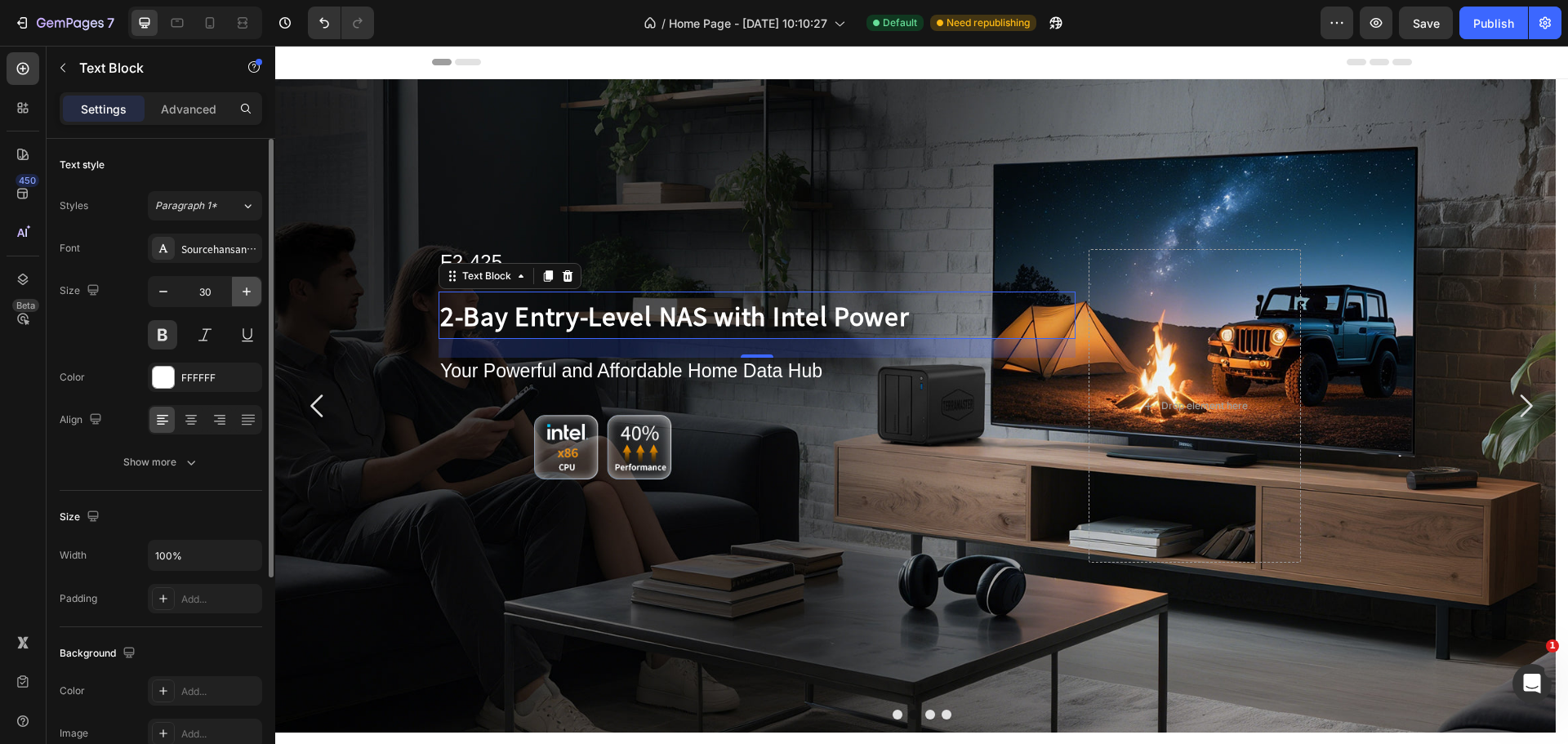
click at [241, 290] on icon "button" at bounding box center [246, 292] width 16 height 16
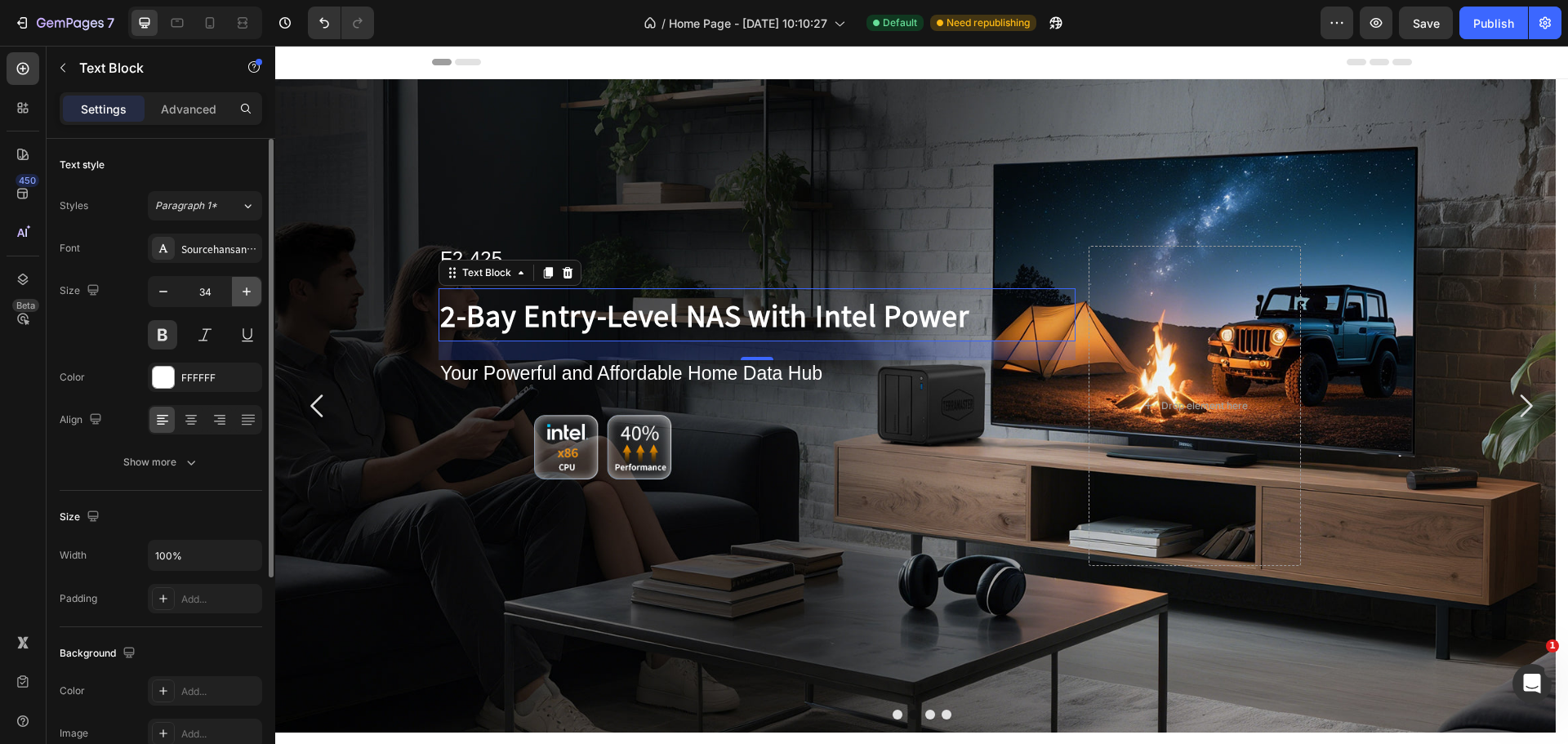
type input "35"
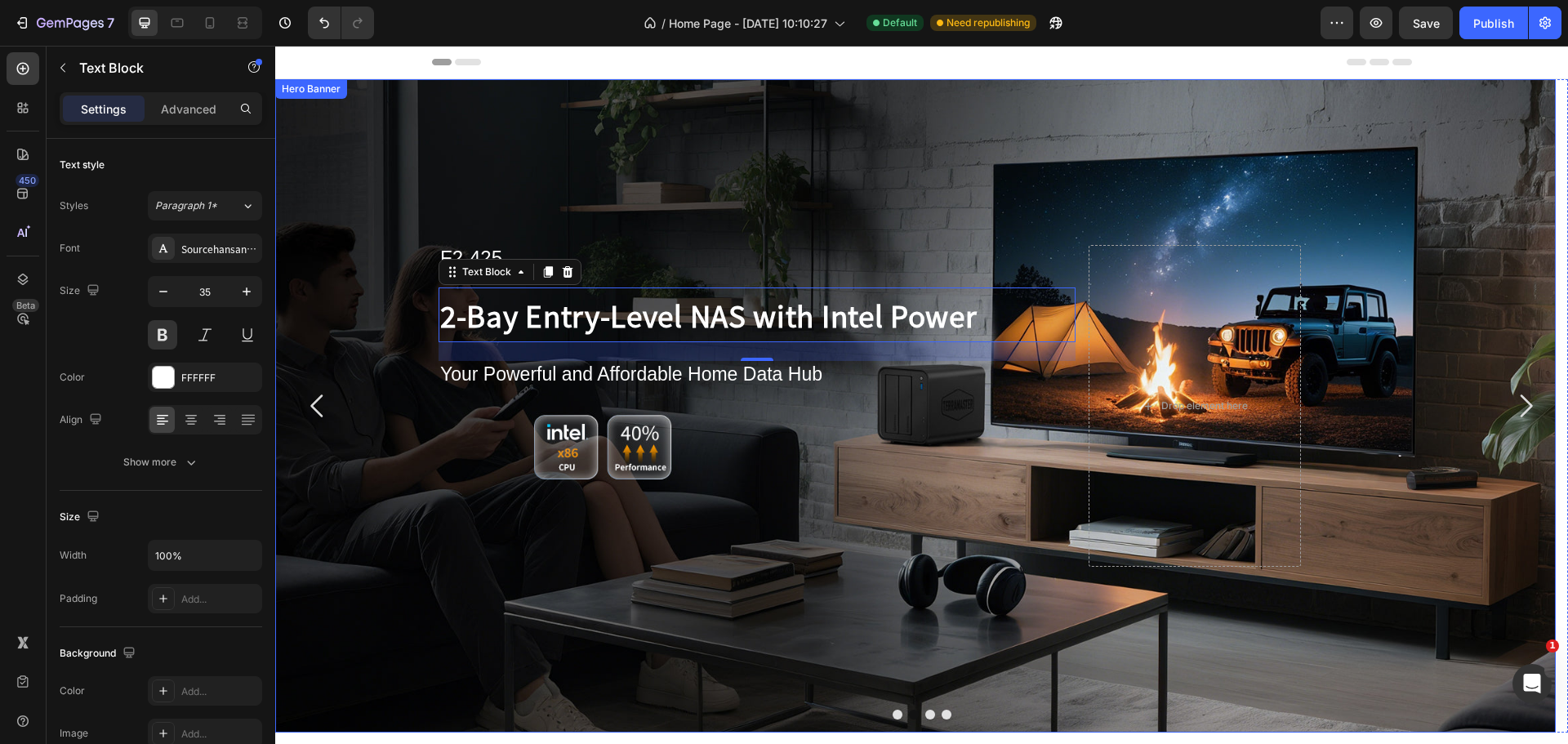
click at [364, 245] on div "Background Image" at bounding box center [916, 405] width 1280 height 653
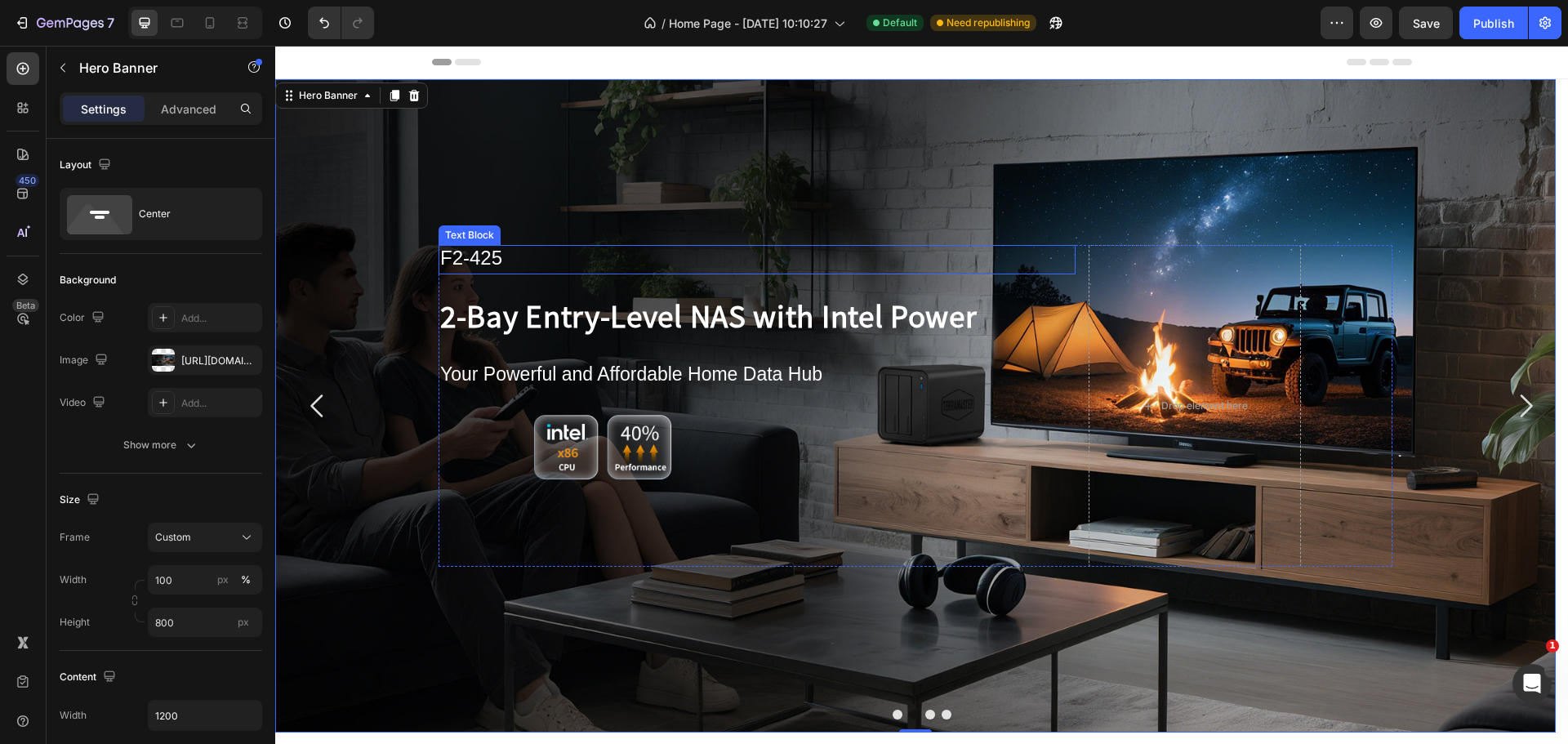
click at [464, 256] on span "F2-425" at bounding box center [471, 257] width 62 height 22
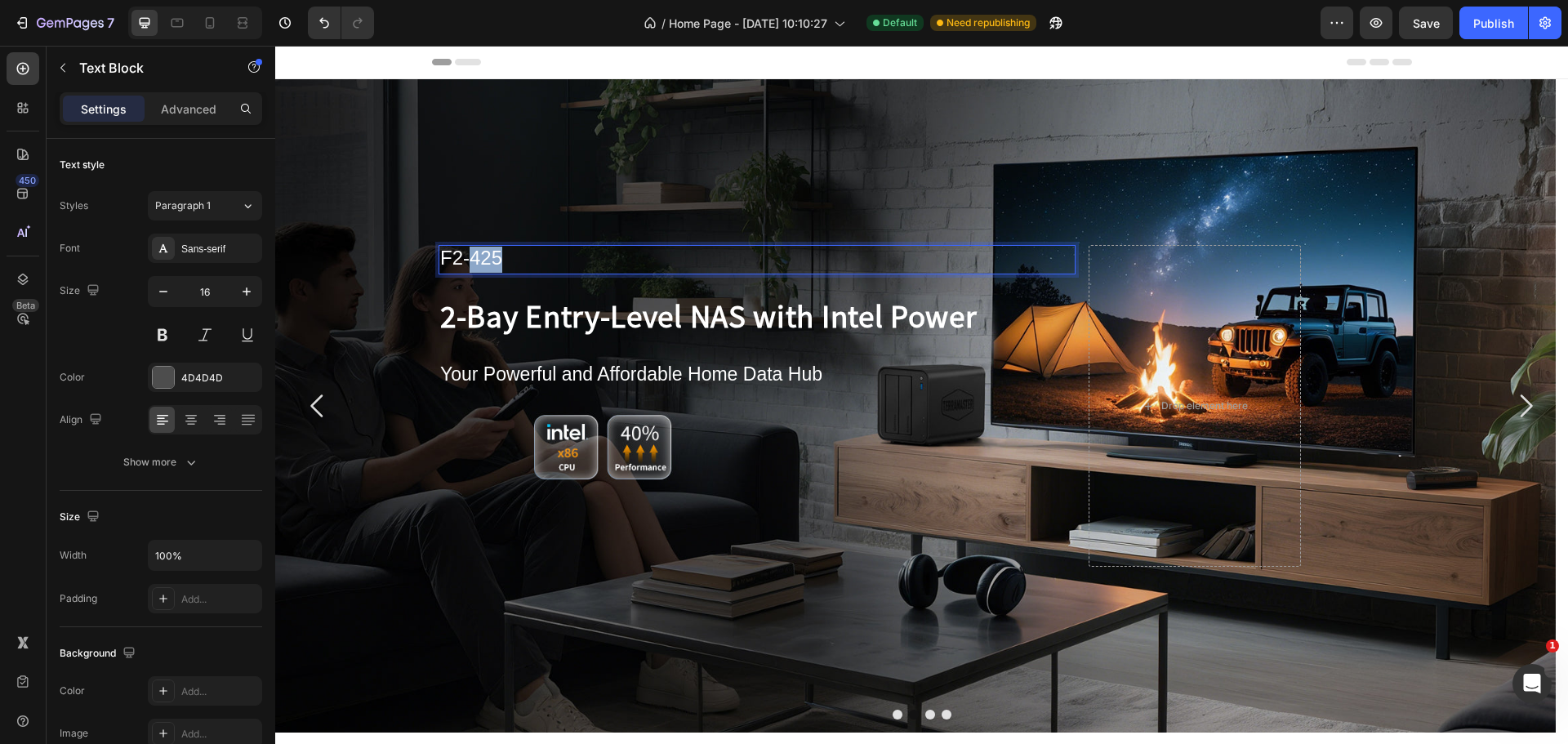
click at [484, 256] on span "F2-425" at bounding box center [471, 257] width 62 height 22
click at [766, 228] on icon "Editor contextual toolbar" at bounding box center [771, 222] width 16 height 16
type input "16"
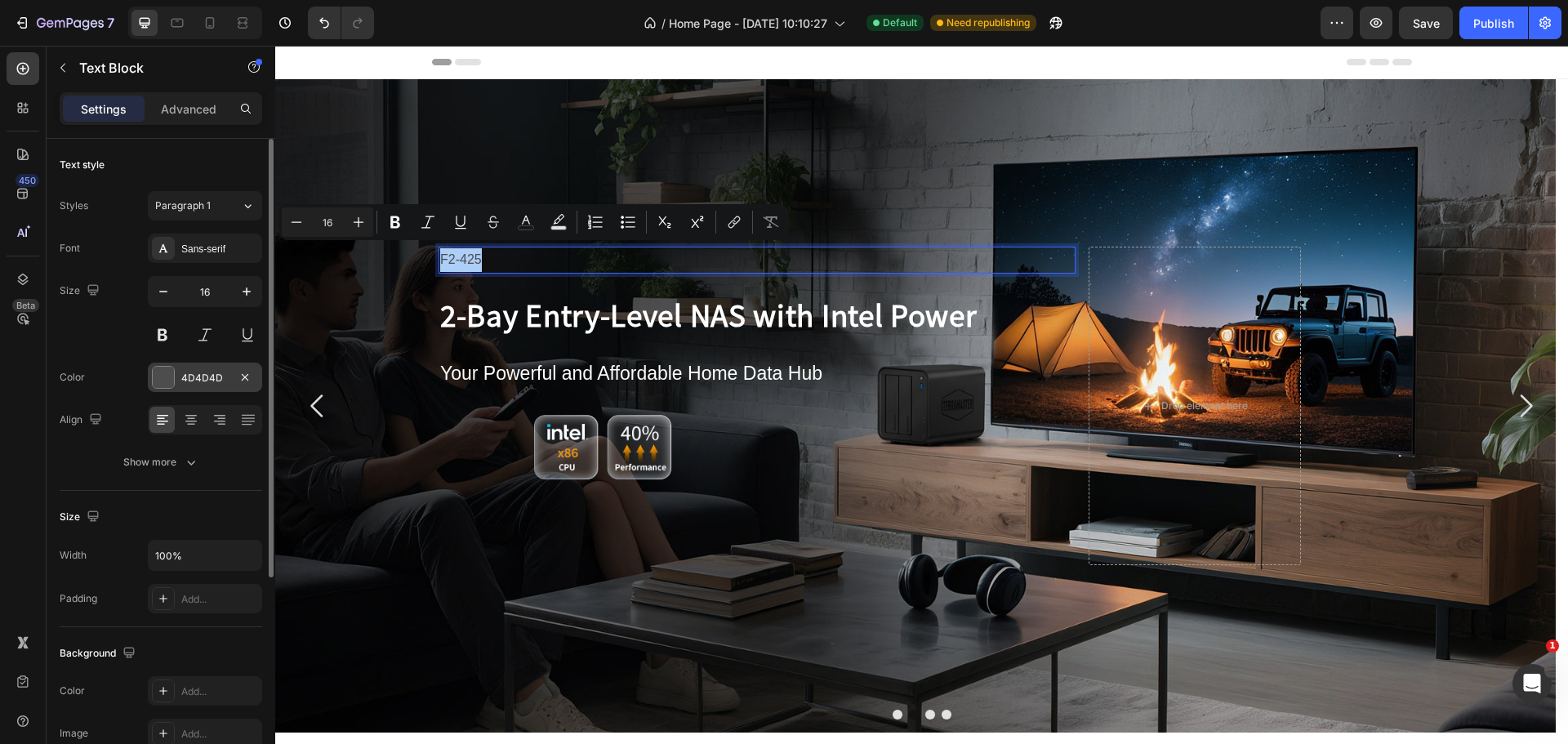
click at [184, 382] on div "4D4D4D" at bounding box center [204, 378] width 47 height 15
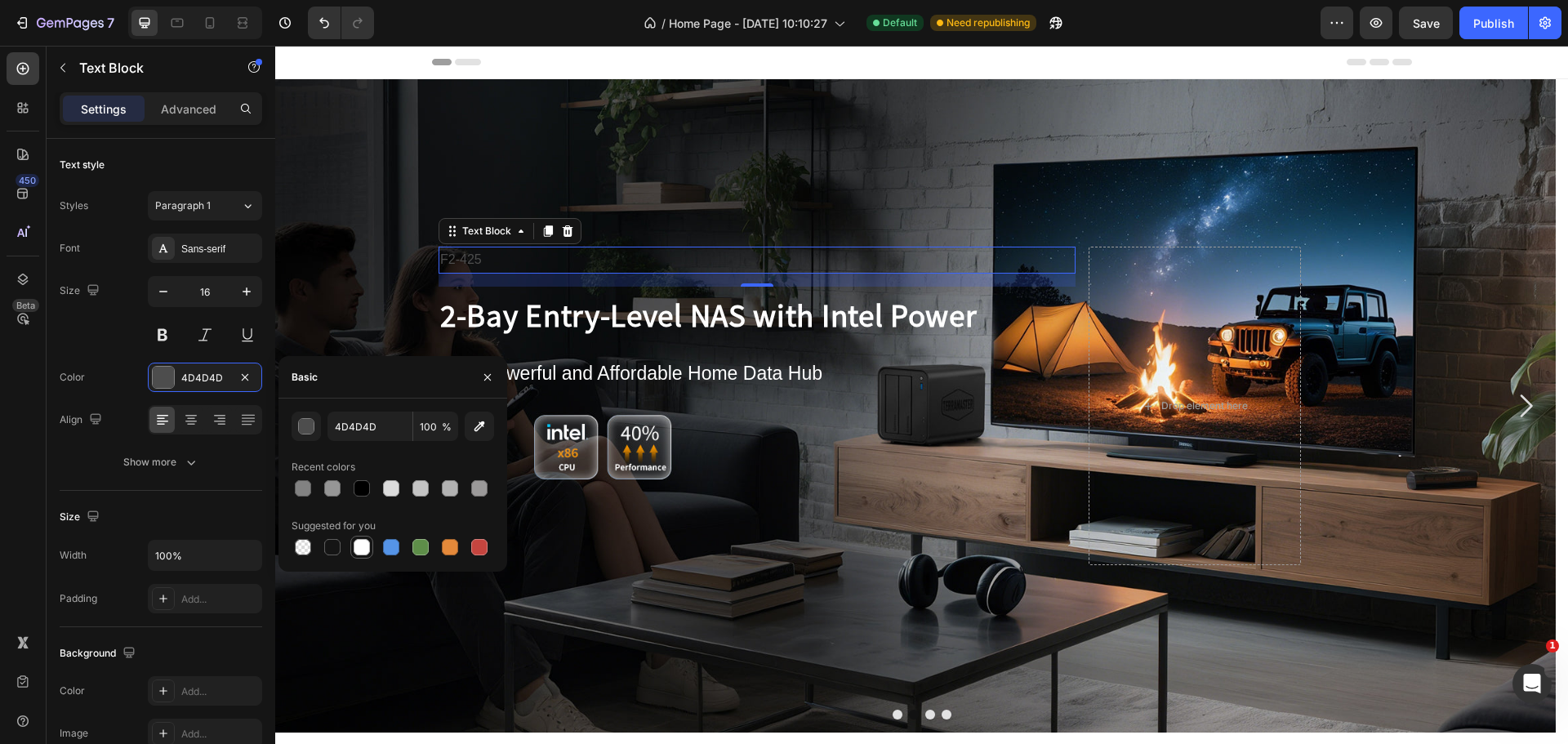
click at [367, 543] on div at bounding box center [362, 547] width 16 height 16
type input "FFFFFF"
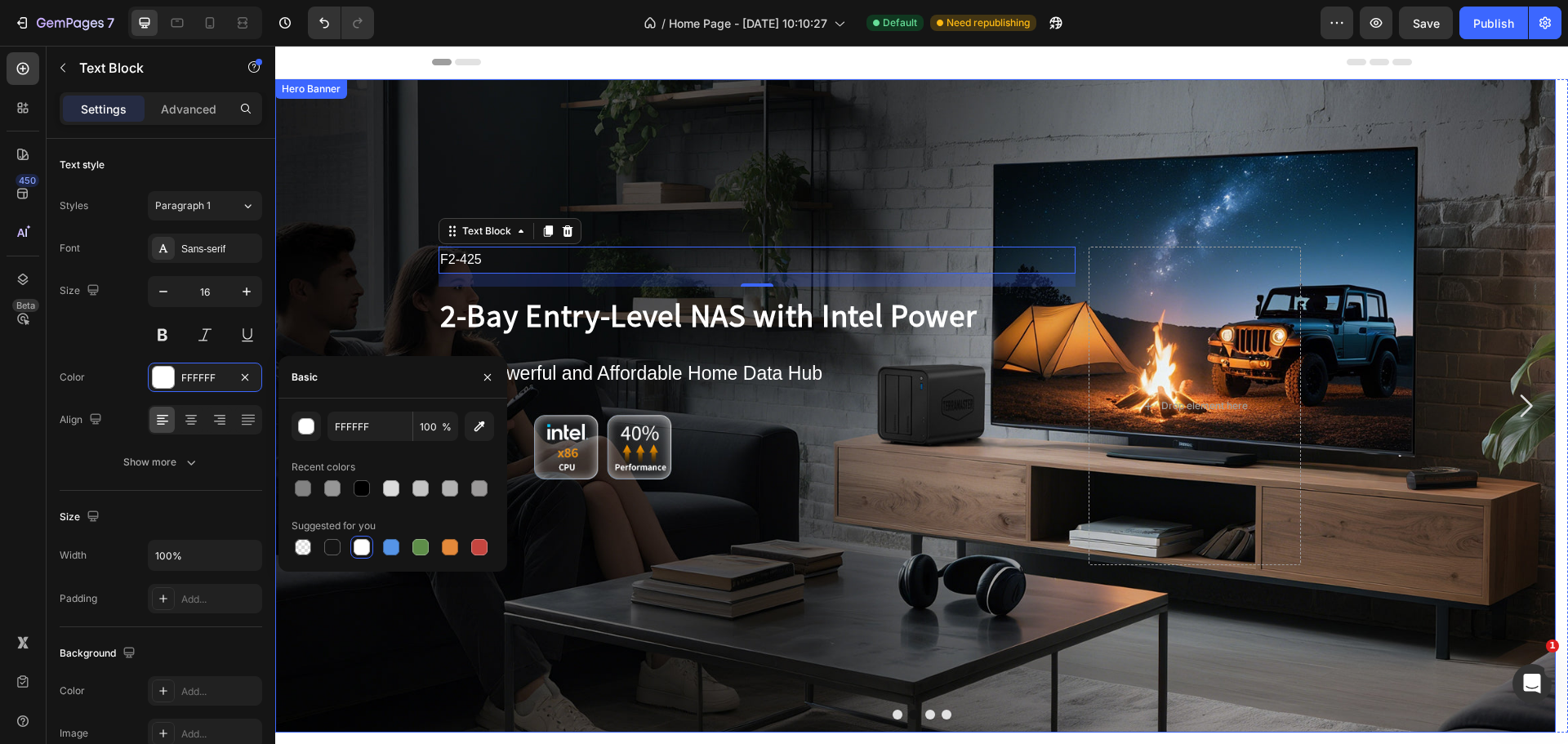
click at [336, 261] on div "Background Image" at bounding box center [916, 405] width 1280 height 653
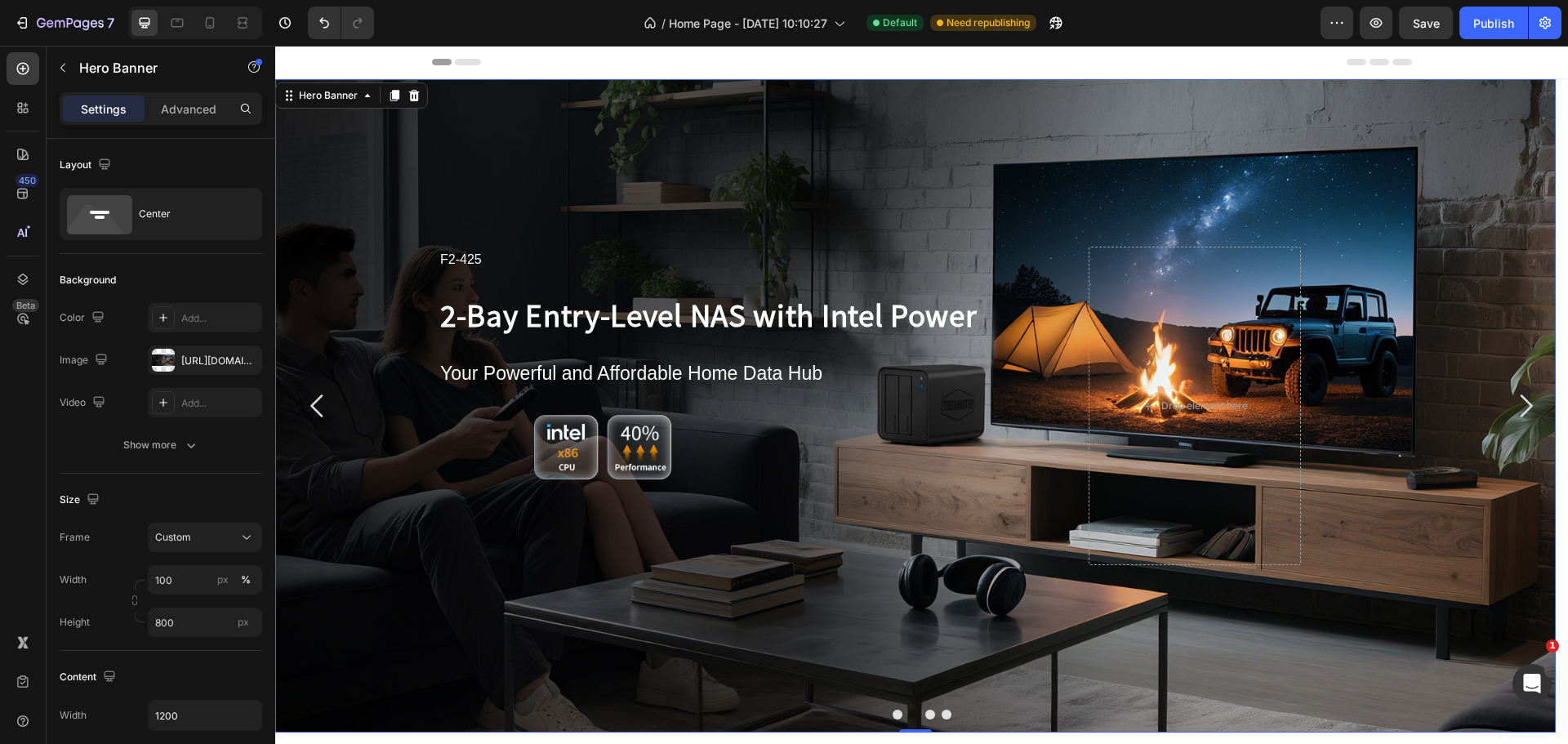
click at [321, 416] on icon "Carousel Back Arrow" at bounding box center [316, 406] width 12 height 23
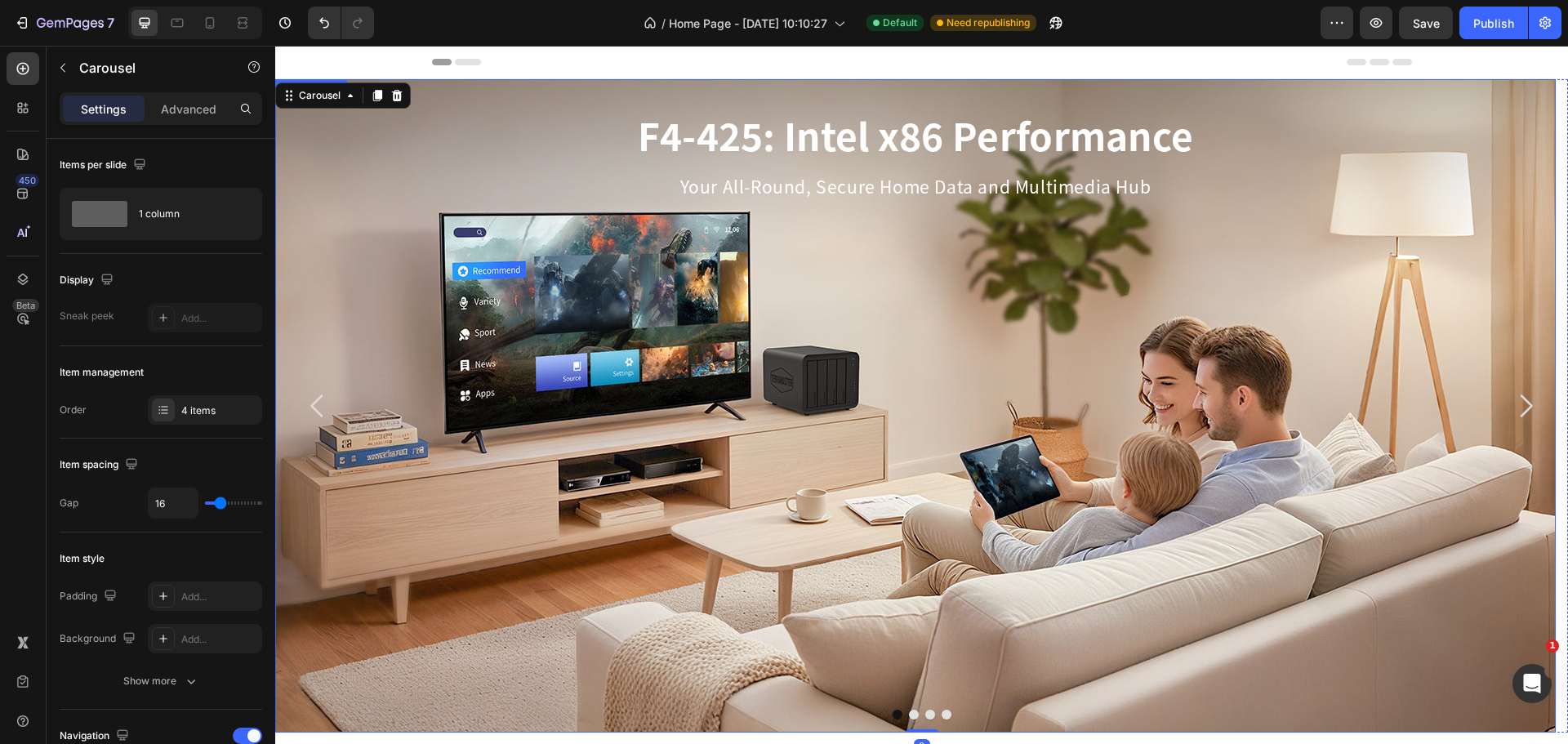
click at [1509, 407] on icon "Carousel Next Arrow" at bounding box center [1525, 405] width 33 height 33
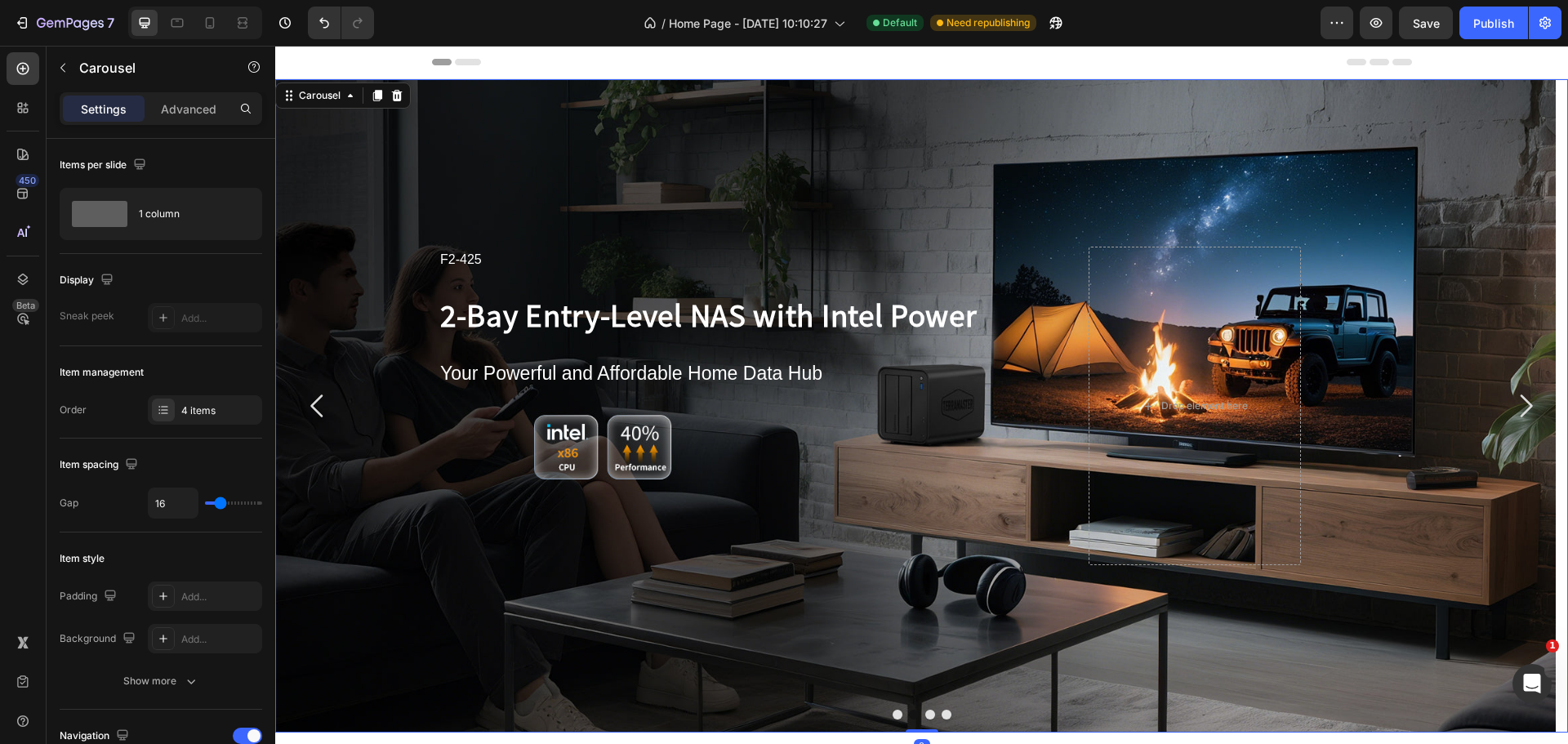
click at [1509, 407] on icon "Carousel Next Arrow" at bounding box center [1525, 405] width 33 height 33
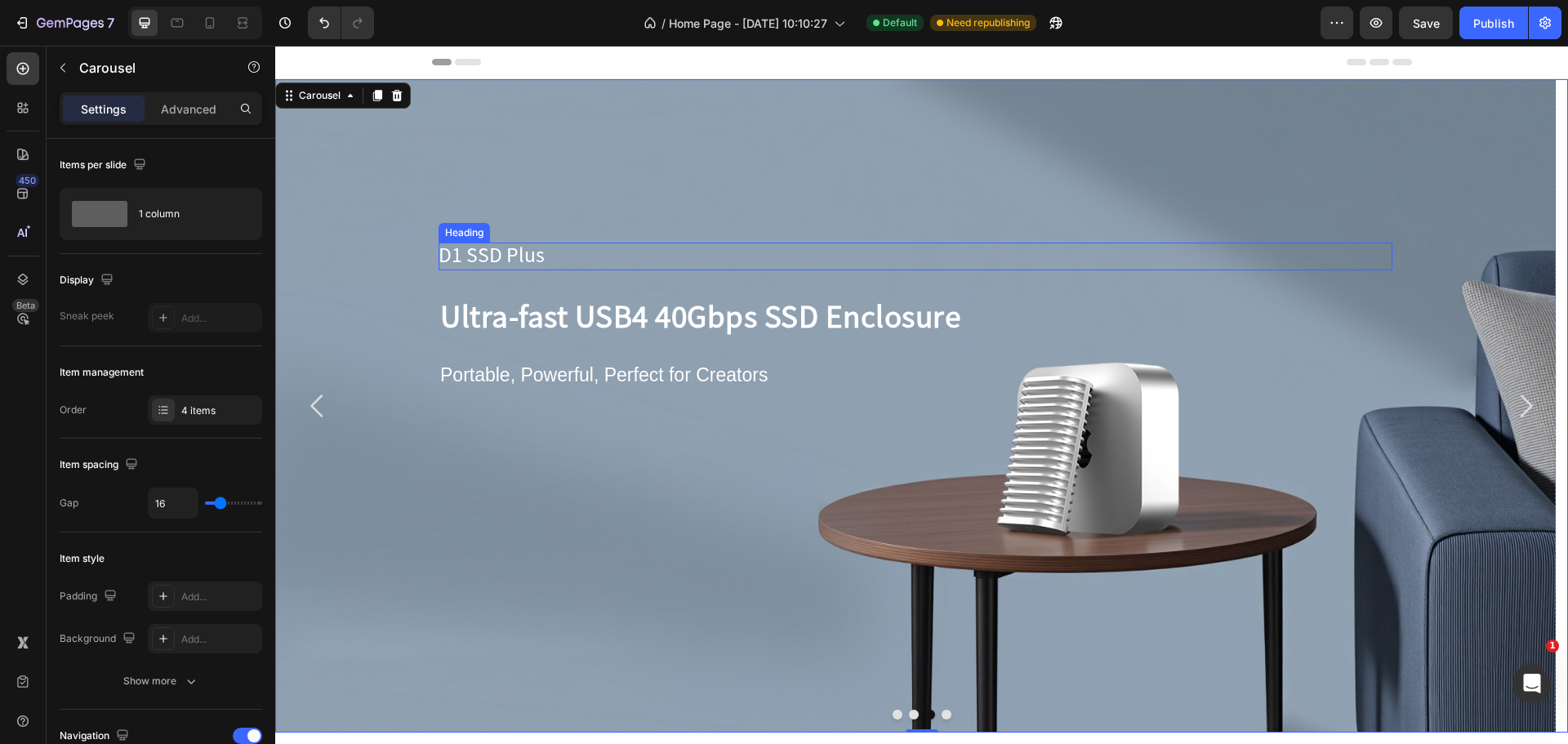
click at [523, 255] on h2 "D1 SSD Plus" at bounding box center [901, 255] width 927 height 25
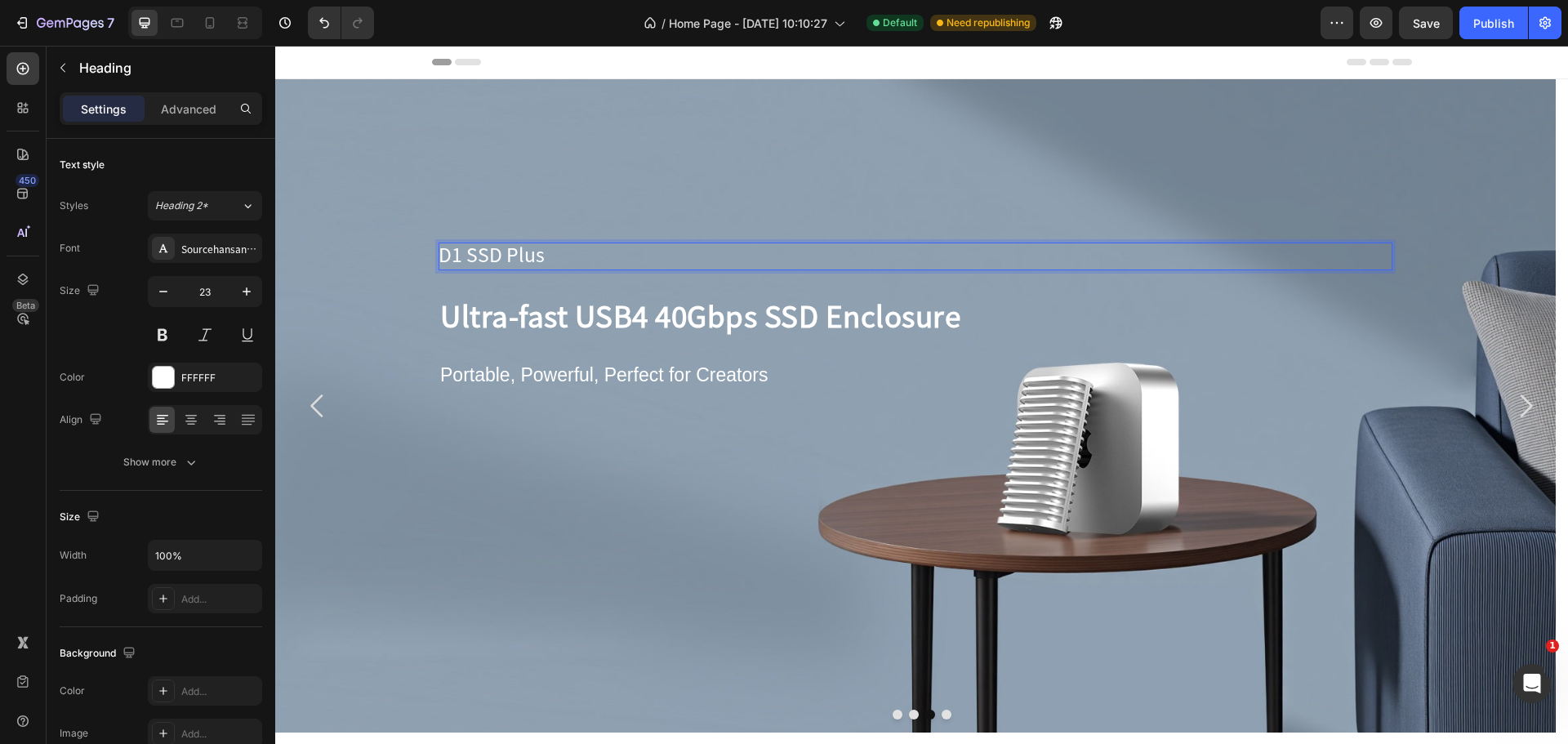
click at [510, 255] on h2 "D1 SSD Plus" at bounding box center [901, 255] width 927 height 25
click at [510, 255] on p "D1 SSD Plus" at bounding box center [901, 255] width 927 height 25
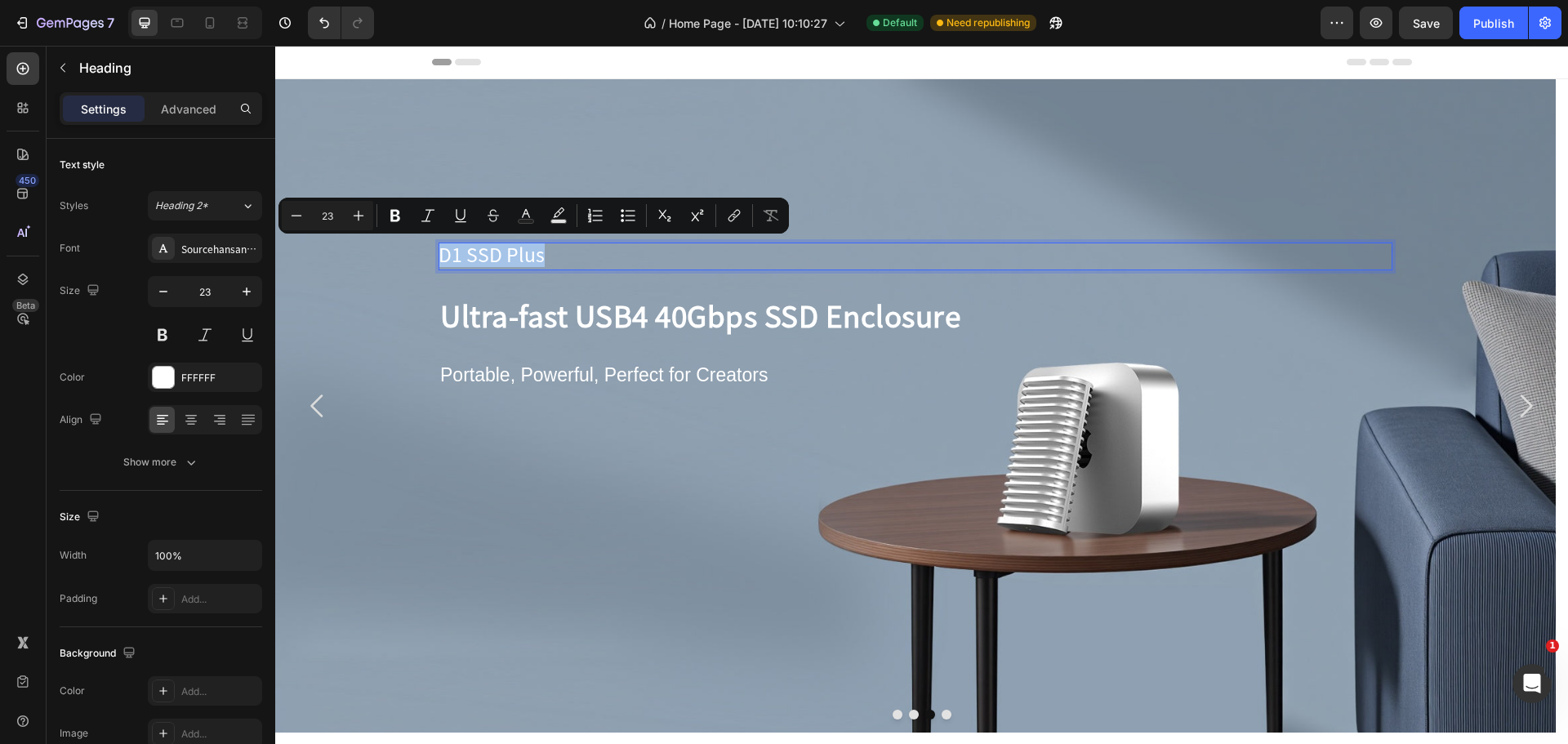
click at [486, 258] on p "D1 SSD Plus" at bounding box center [901, 255] width 927 height 25
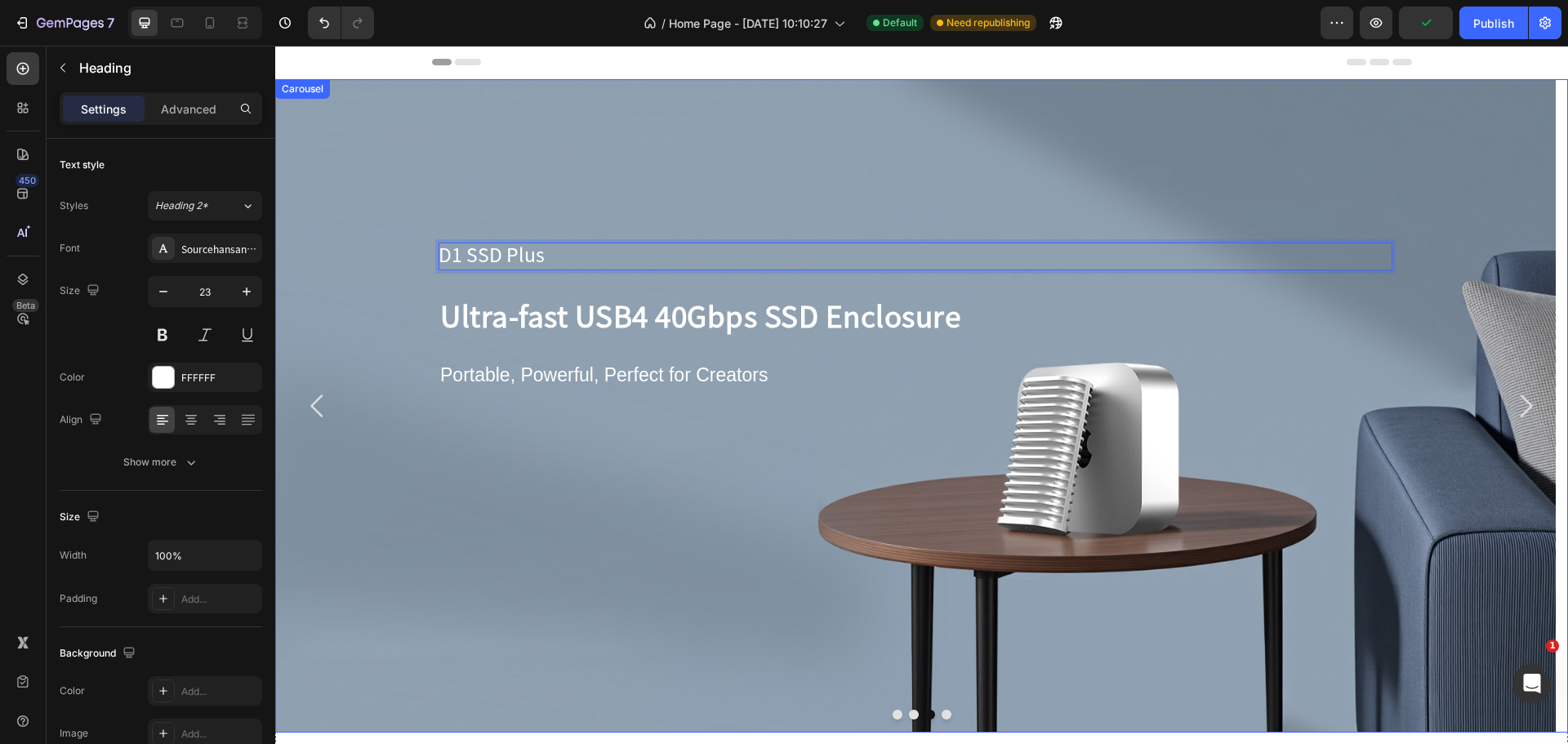
click at [319, 421] on icon "Carousel Back Arrow" at bounding box center [317, 405] width 33 height 33
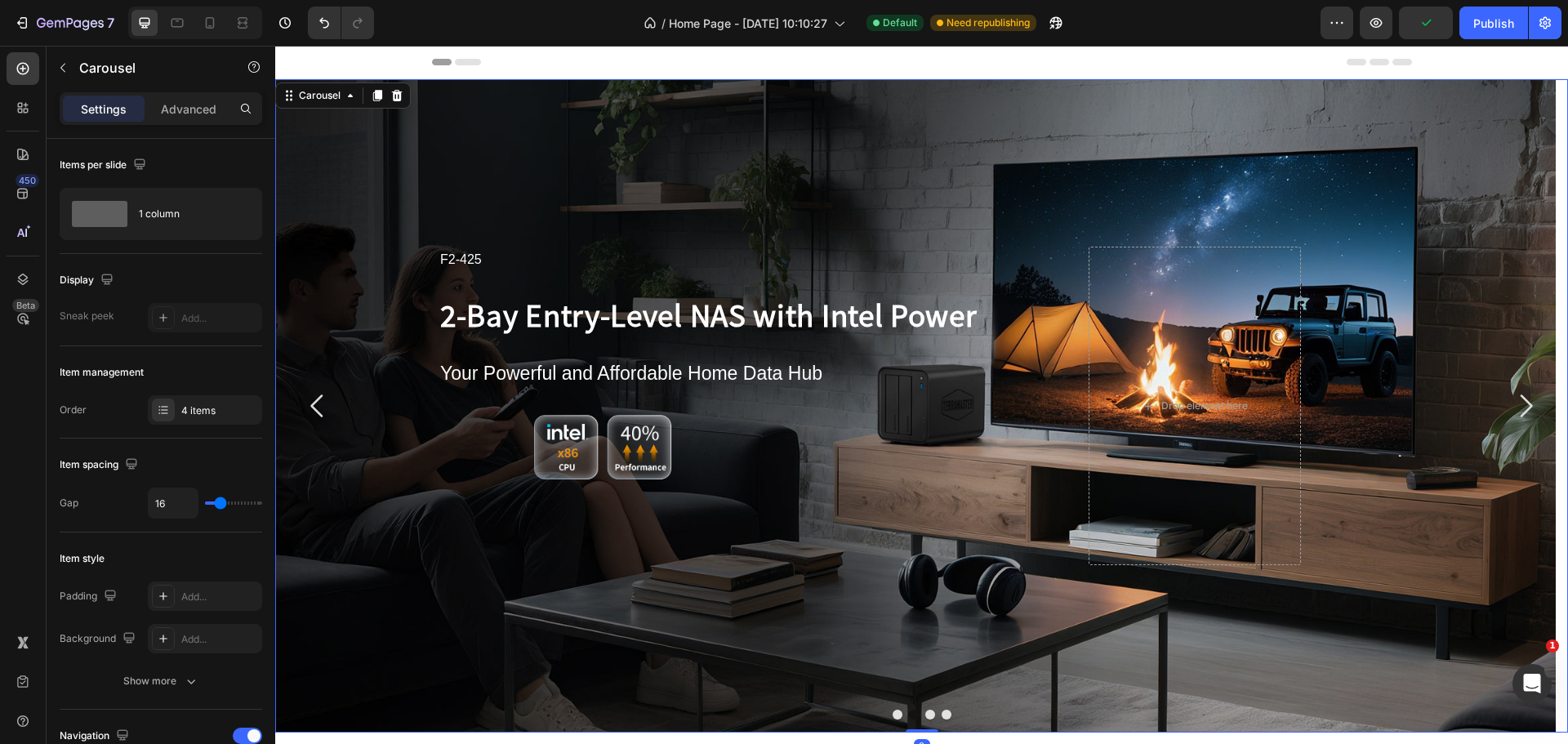
click at [1509, 407] on icon "Carousel Next Arrow" at bounding box center [1525, 405] width 33 height 33
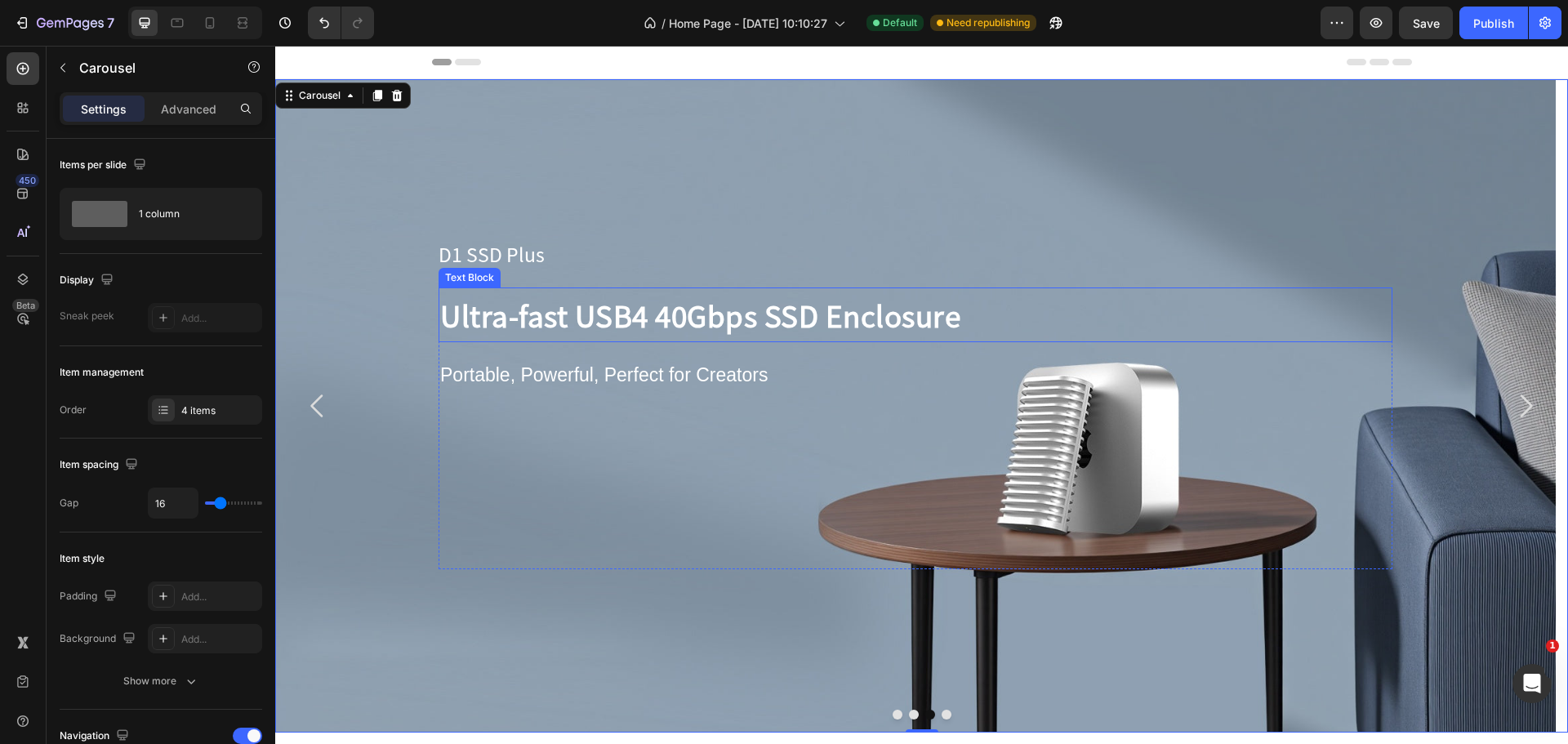
click at [696, 315] on p "Ultra-fast USB4 40Gbps SSD Enclosure" at bounding box center [915, 315] width 950 height 52
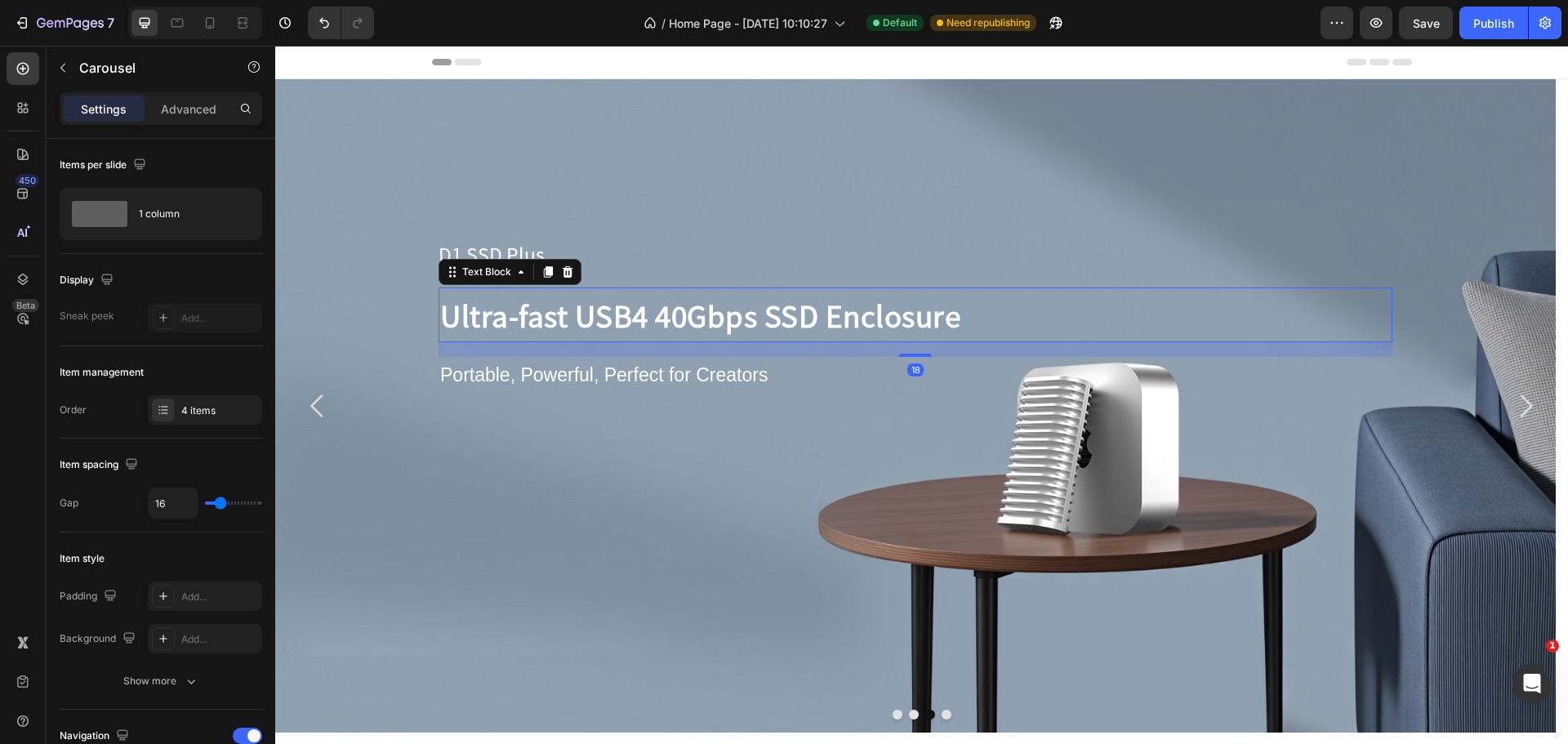
click at [696, 315] on p "Ultra-fast USB4 40Gbps SSD Enclosure" at bounding box center [915, 315] width 950 height 52
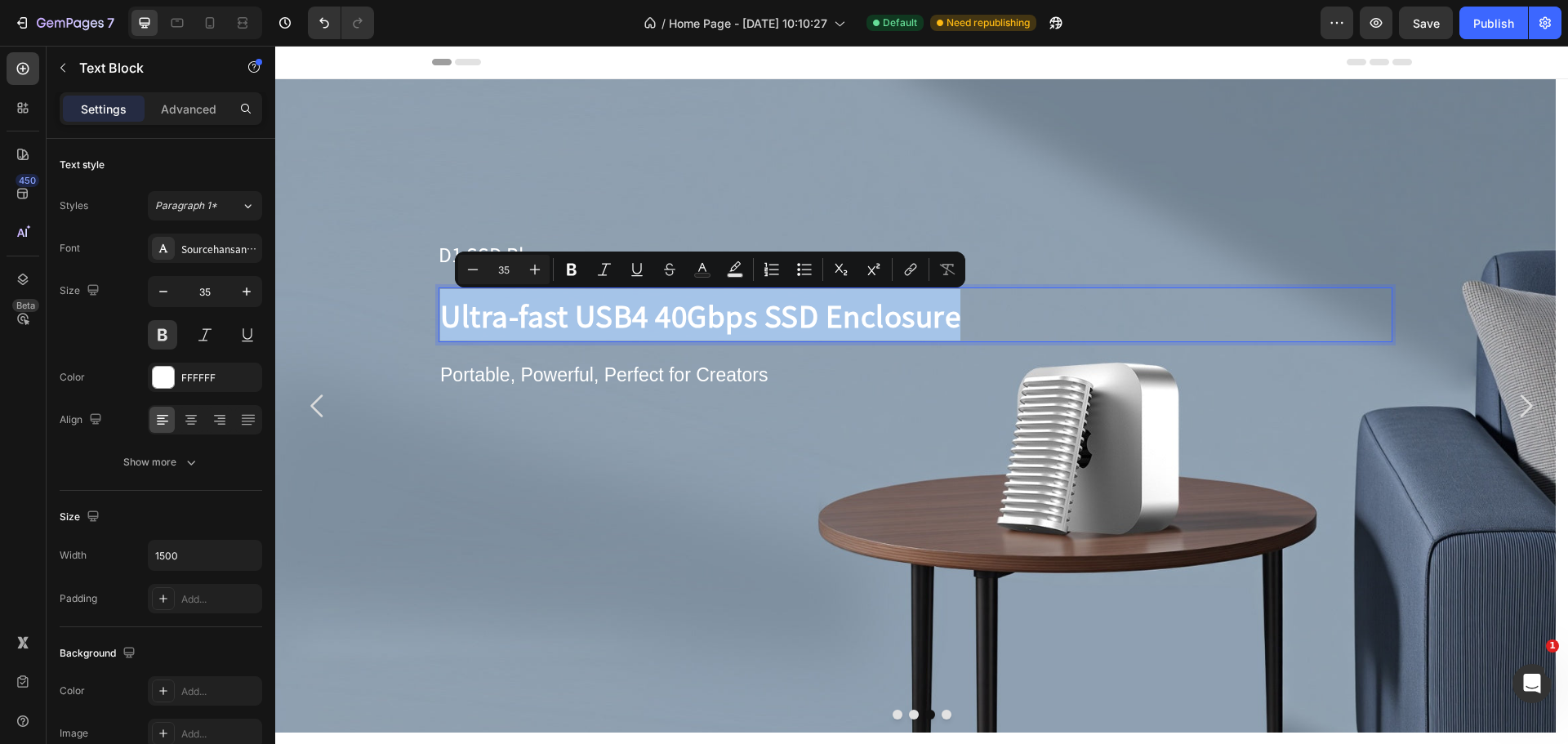
click at [696, 315] on p "Ultra-fast USB4 40Gbps SSD Enclosure" at bounding box center [915, 315] width 950 height 52
click at [598, 317] on p "Ultra-fast USB4 40Gbps SSD Enclosure" at bounding box center [915, 315] width 950 height 52
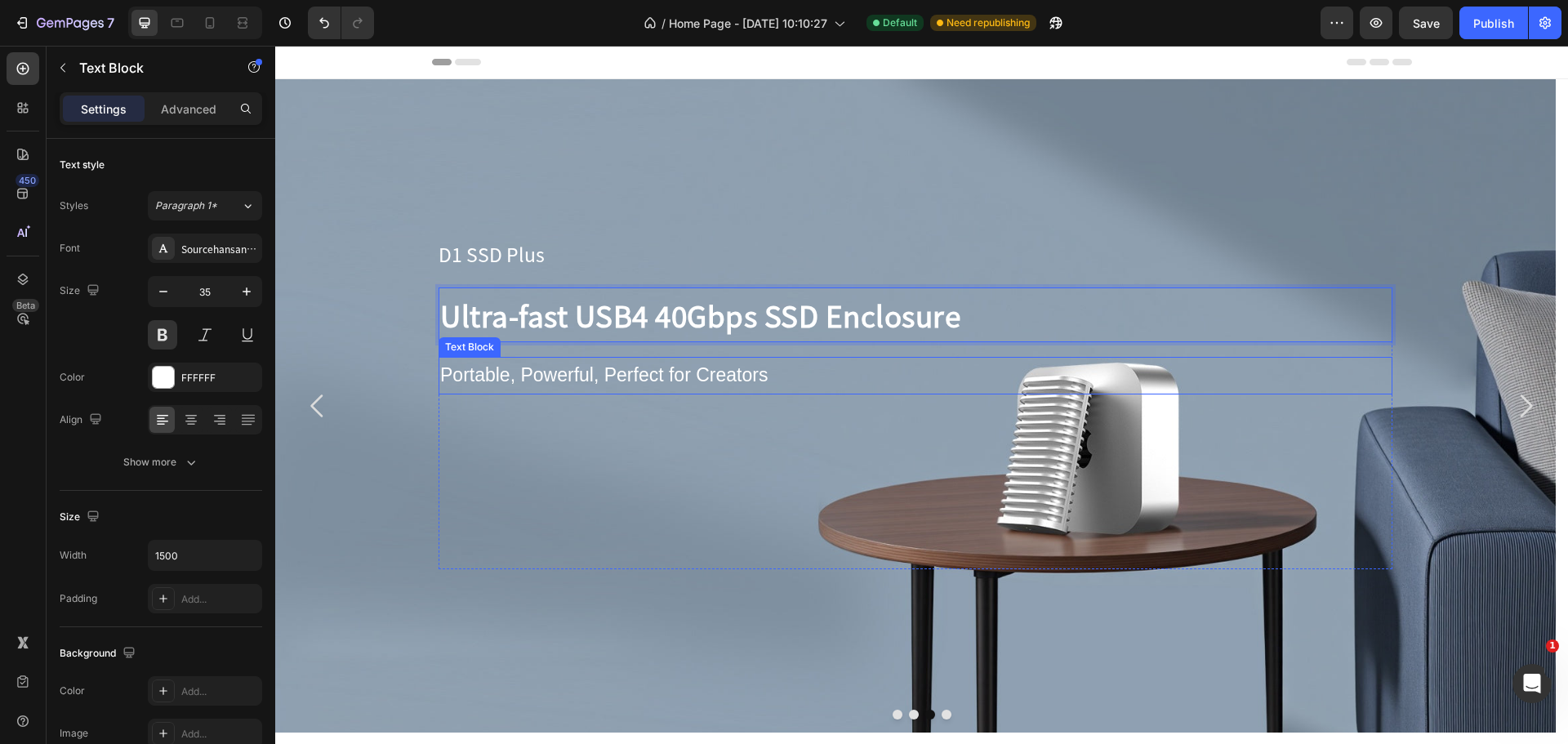
click at [540, 378] on p "Portable, Powerful, Perfect for Creators" at bounding box center [915, 375] width 950 height 34
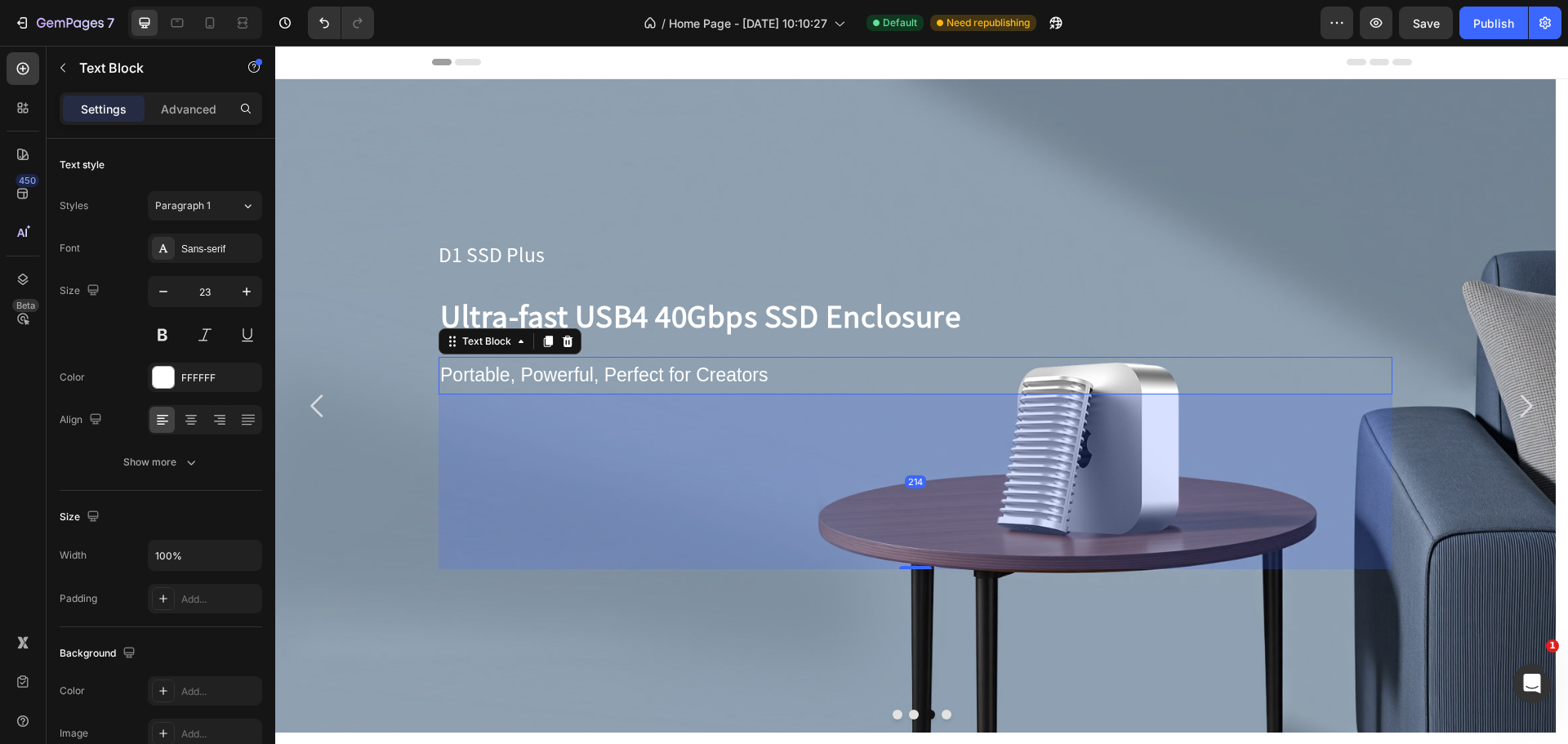
click at [540, 378] on p "Portable, Powerful, Perfect for Creators" at bounding box center [915, 375] width 950 height 34
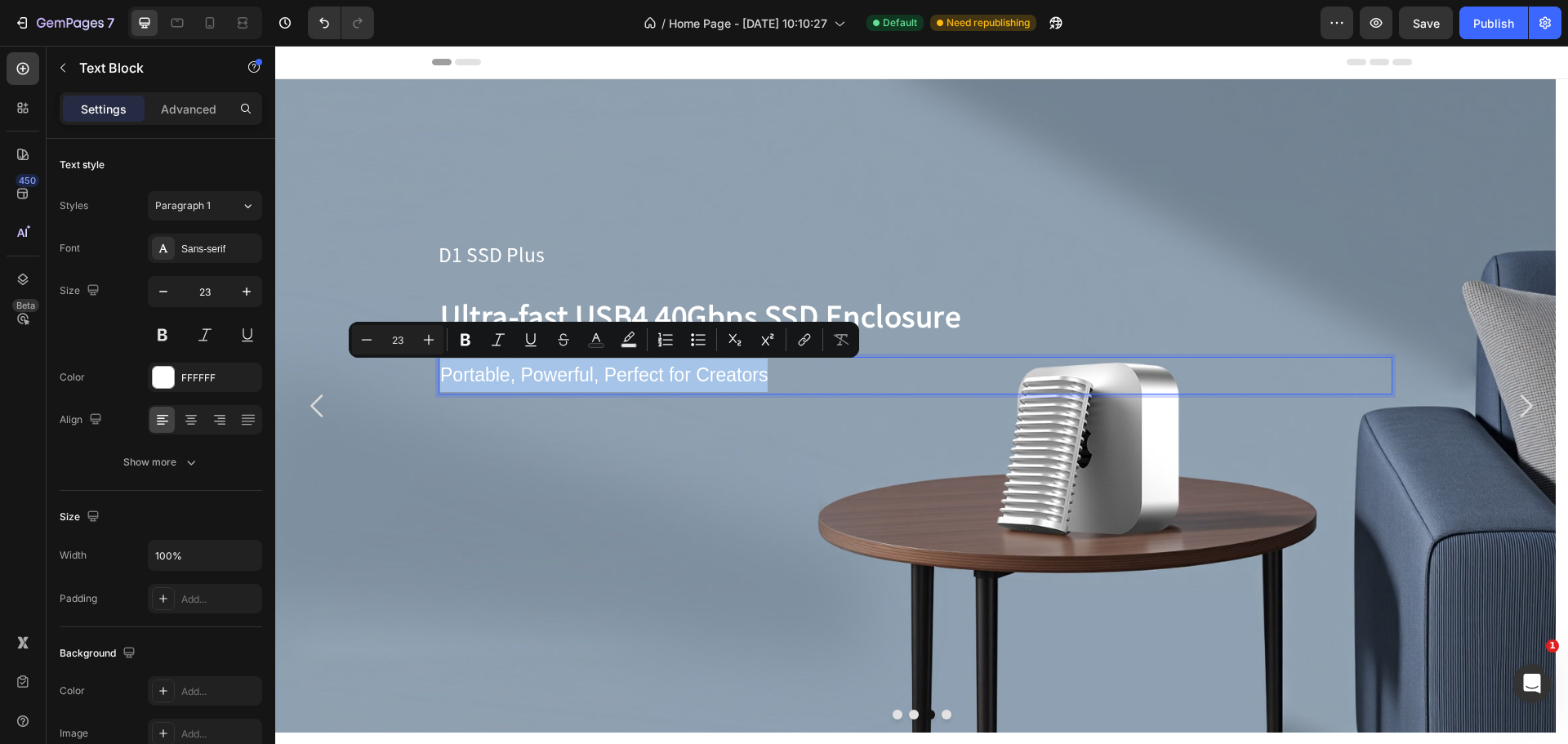
click at [420, 420] on div "Background Image" at bounding box center [916, 405] width 1280 height 653
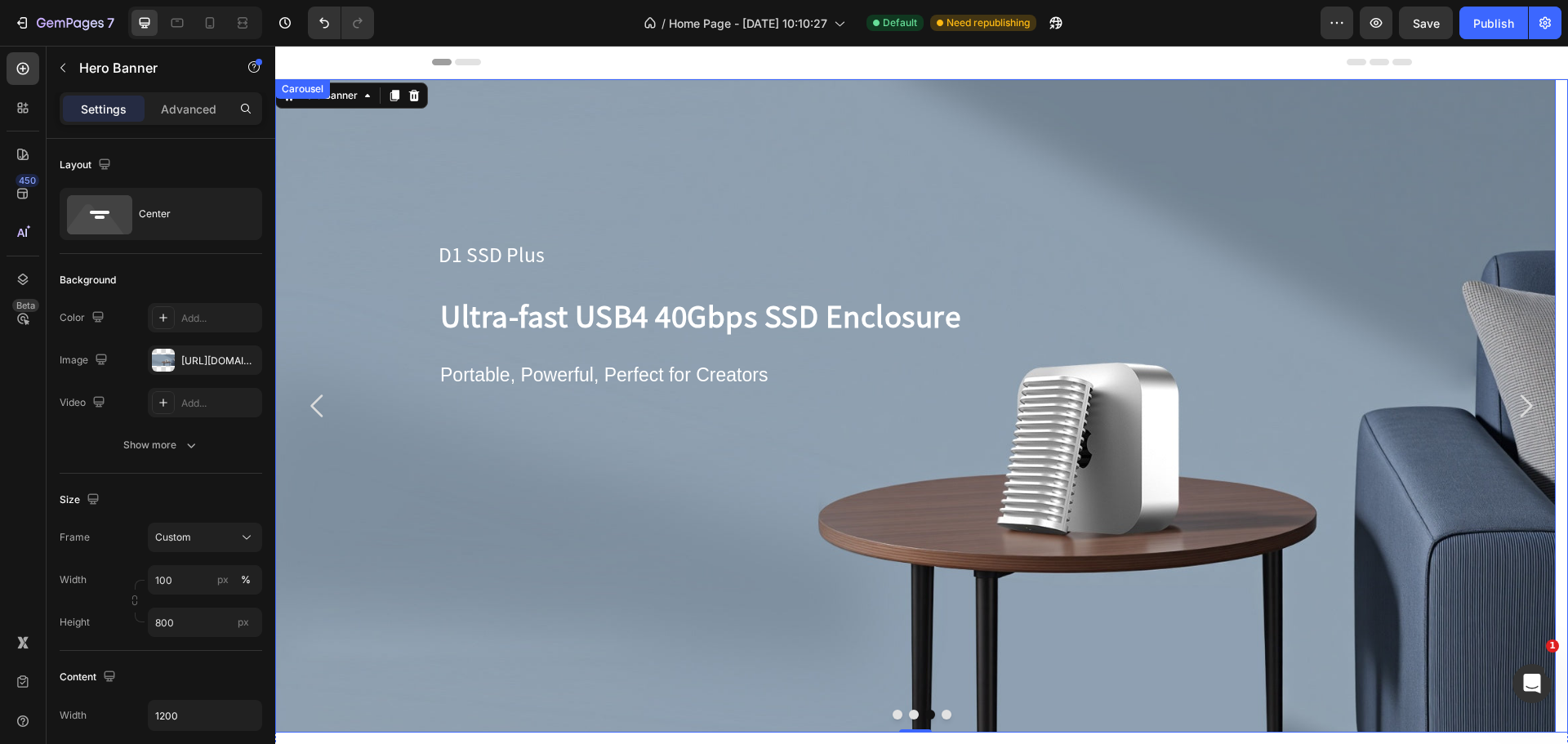
click at [335, 410] on button "Carousel Back Arrow" at bounding box center [317, 405] width 59 height 59
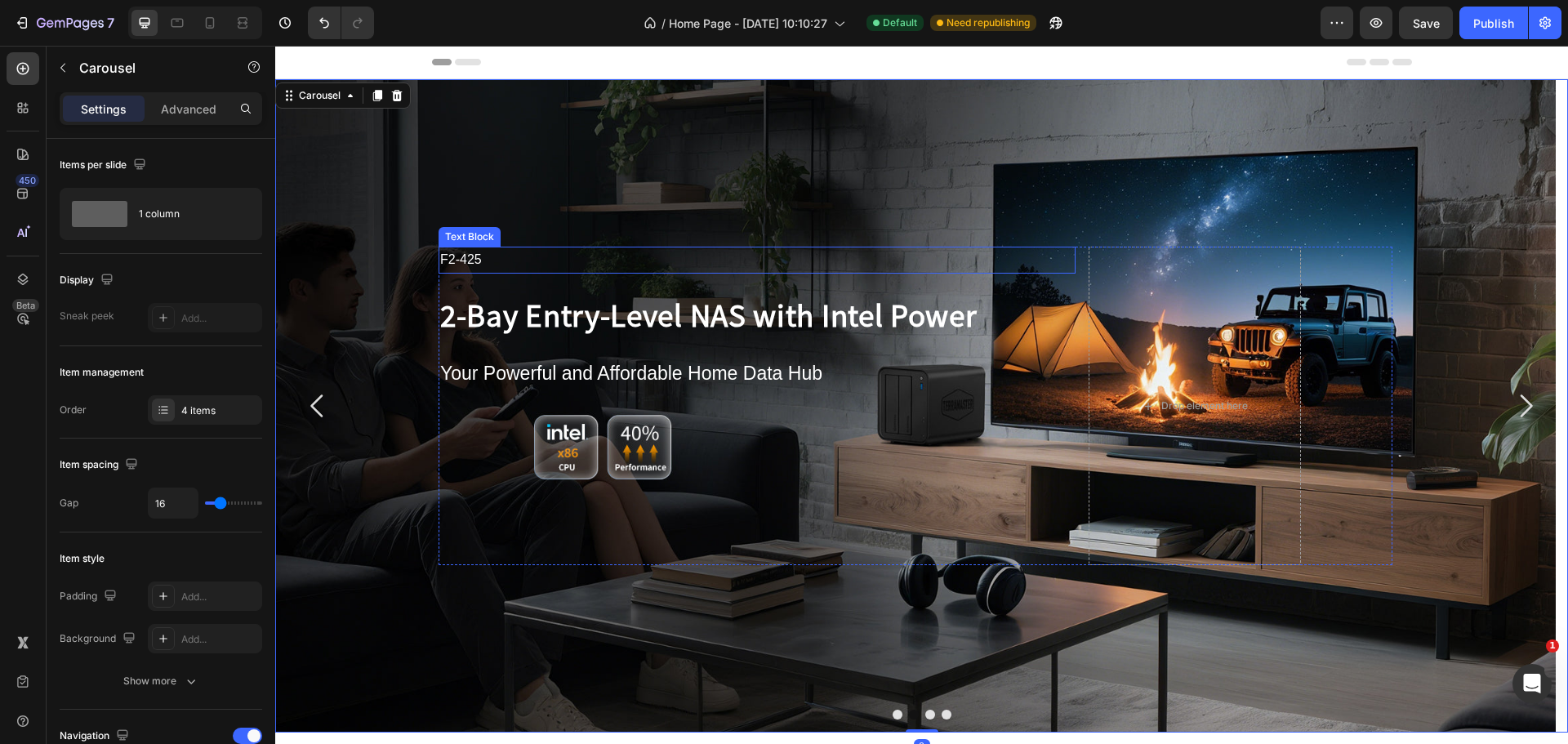
click at [460, 254] on p "F2-425" at bounding box center [756, 260] width 634 height 24
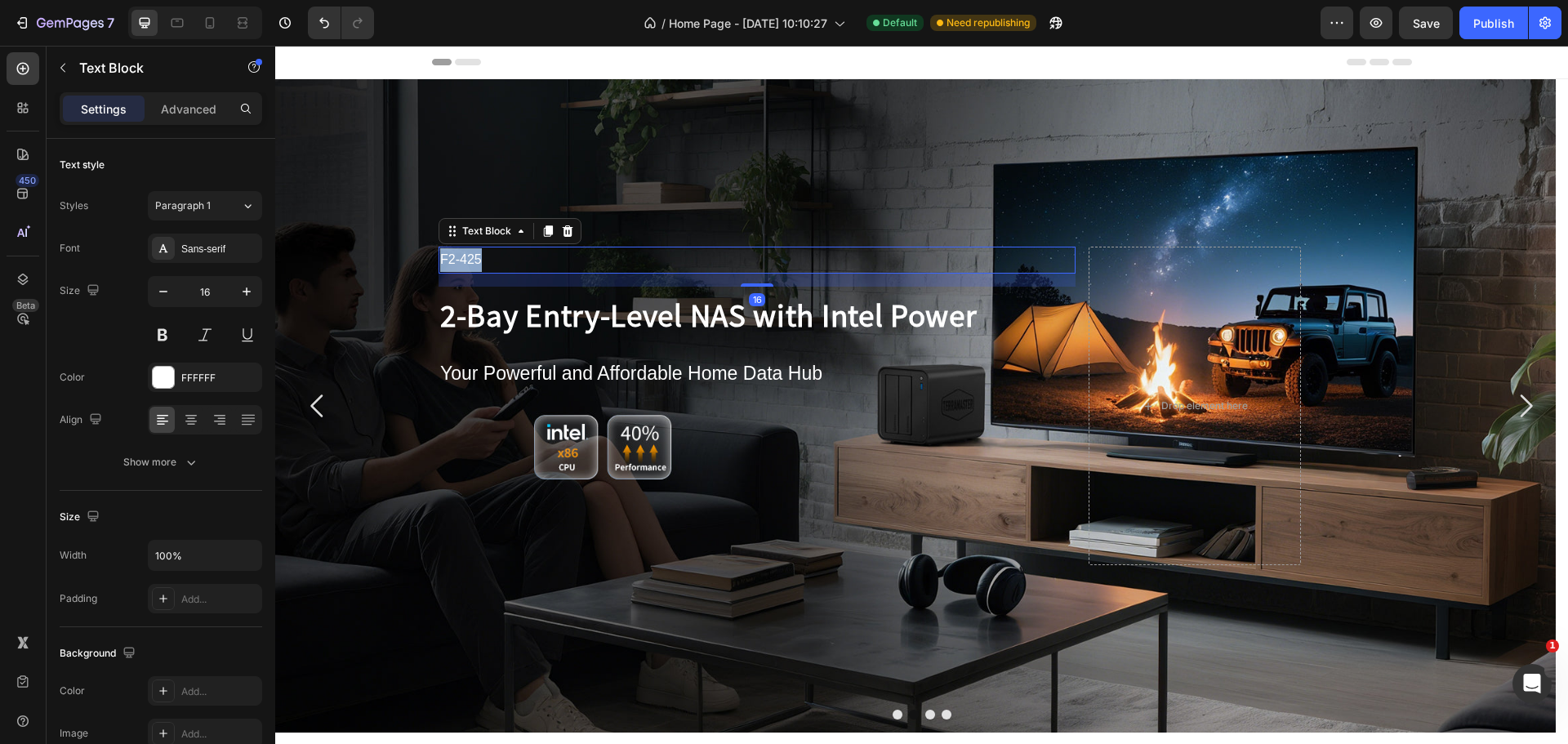
click at [460, 254] on p "F2-425" at bounding box center [756, 260] width 634 height 24
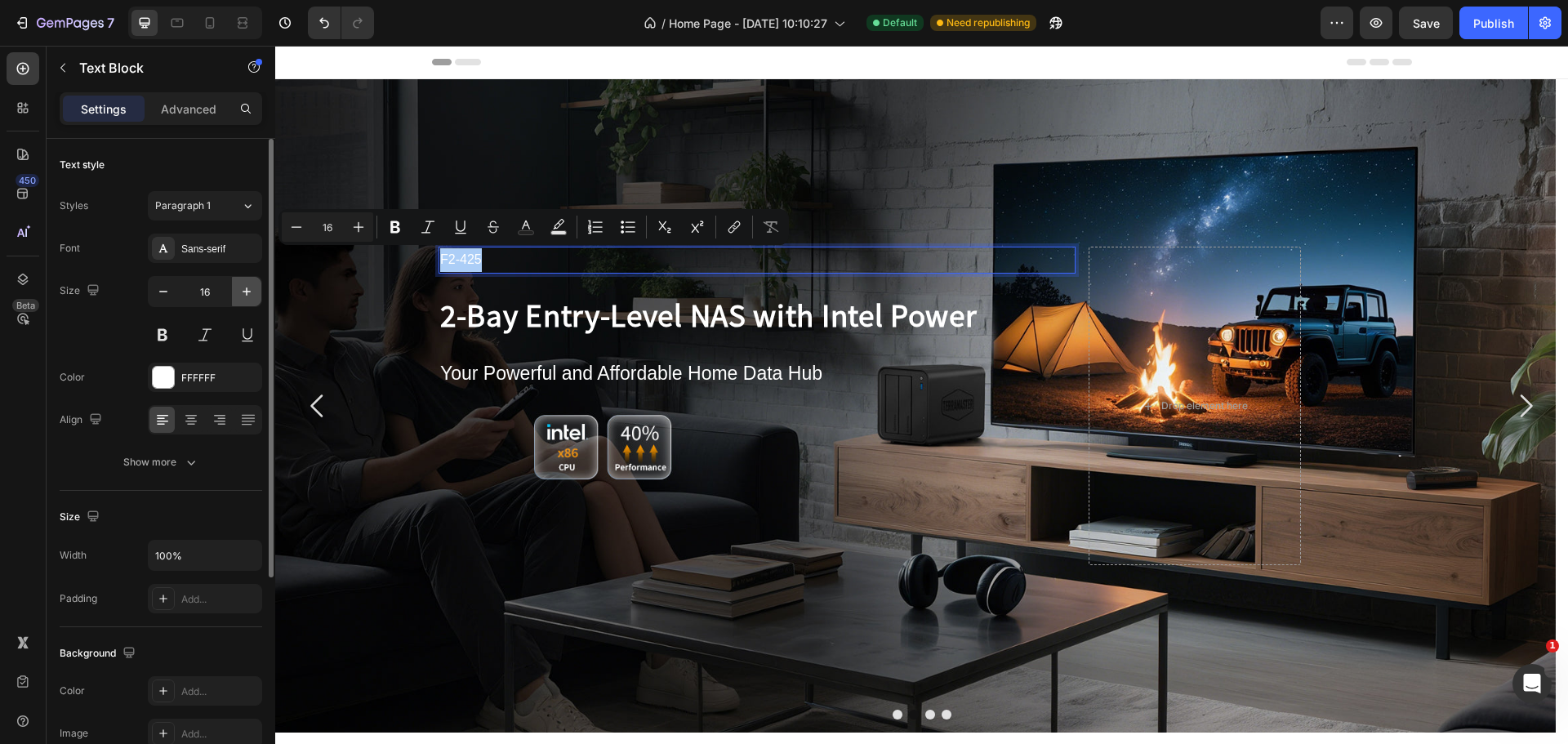
click at [252, 295] on icon "button" at bounding box center [246, 292] width 16 height 16
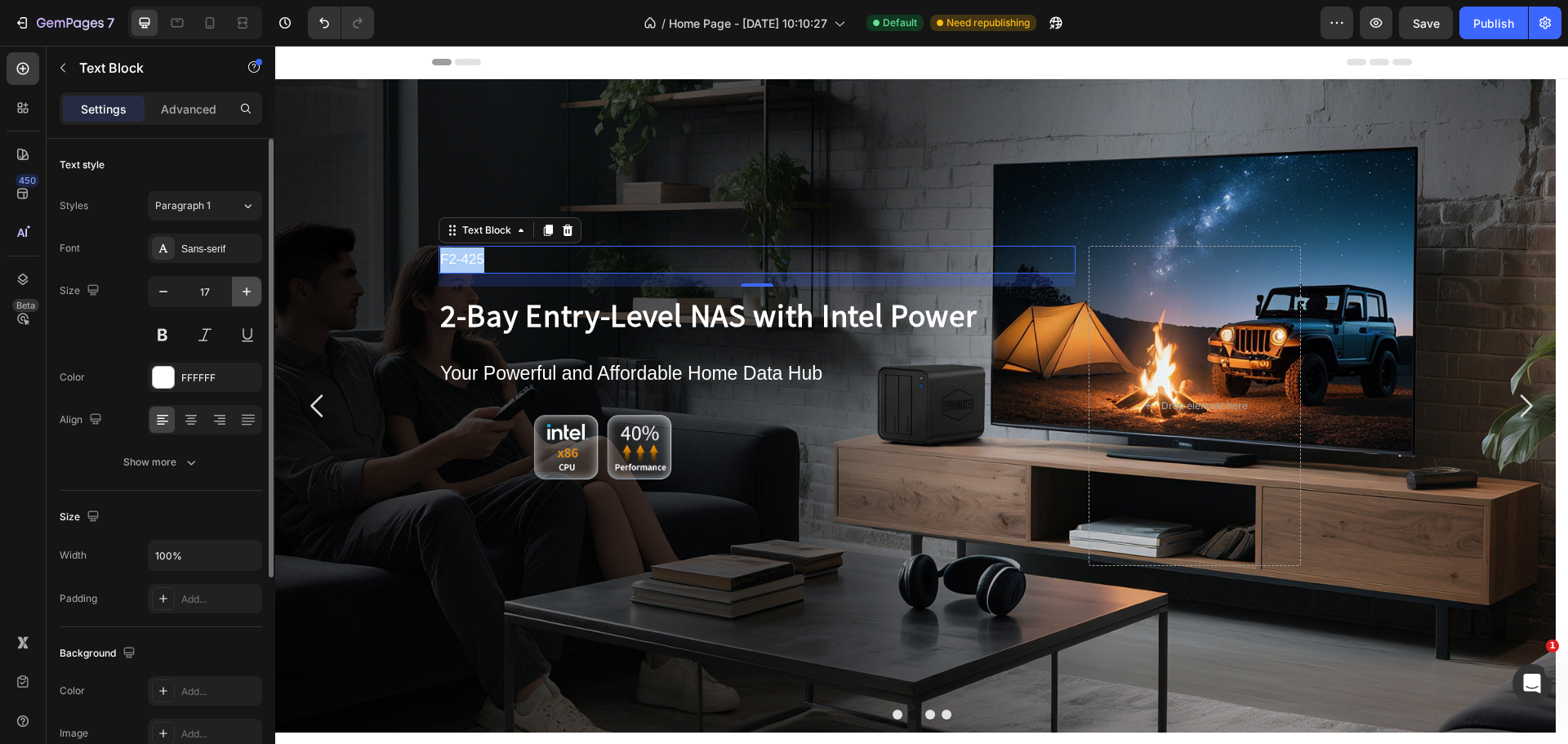
click at [252, 295] on icon "button" at bounding box center [246, 292] width 16 height 16
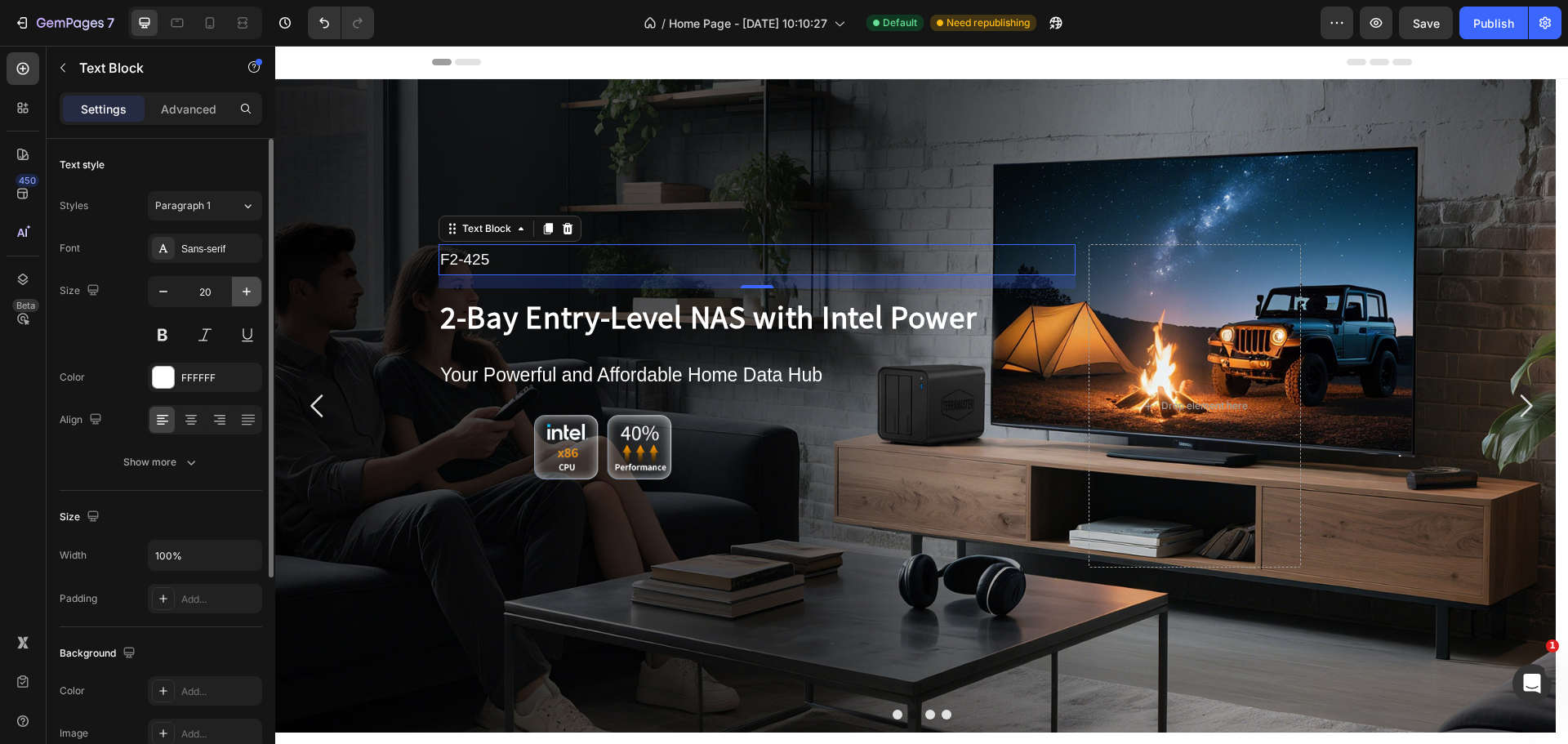
click at [252, 295] on icon "button" at bounding box center [246, 292] width 16 height 16
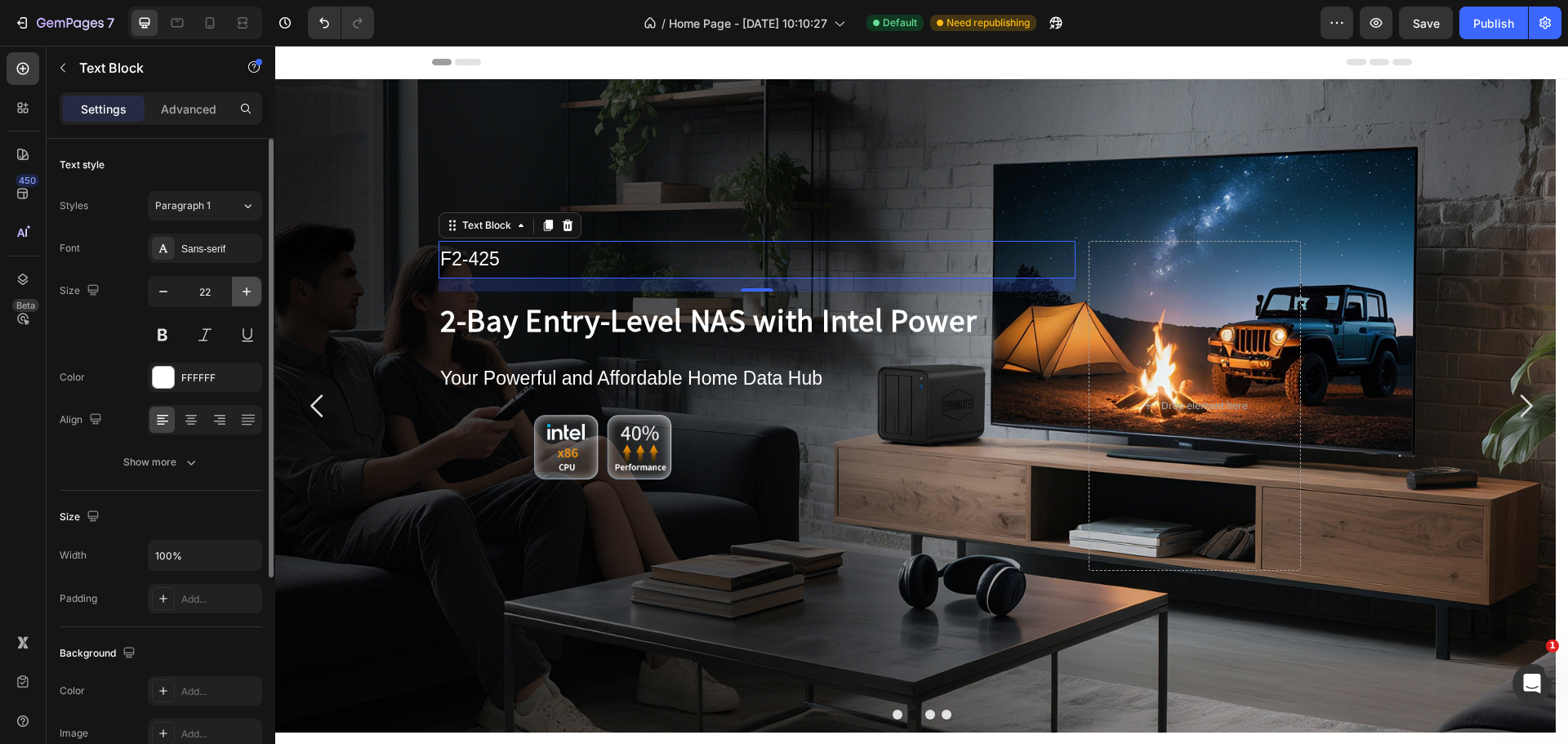
type input "23"
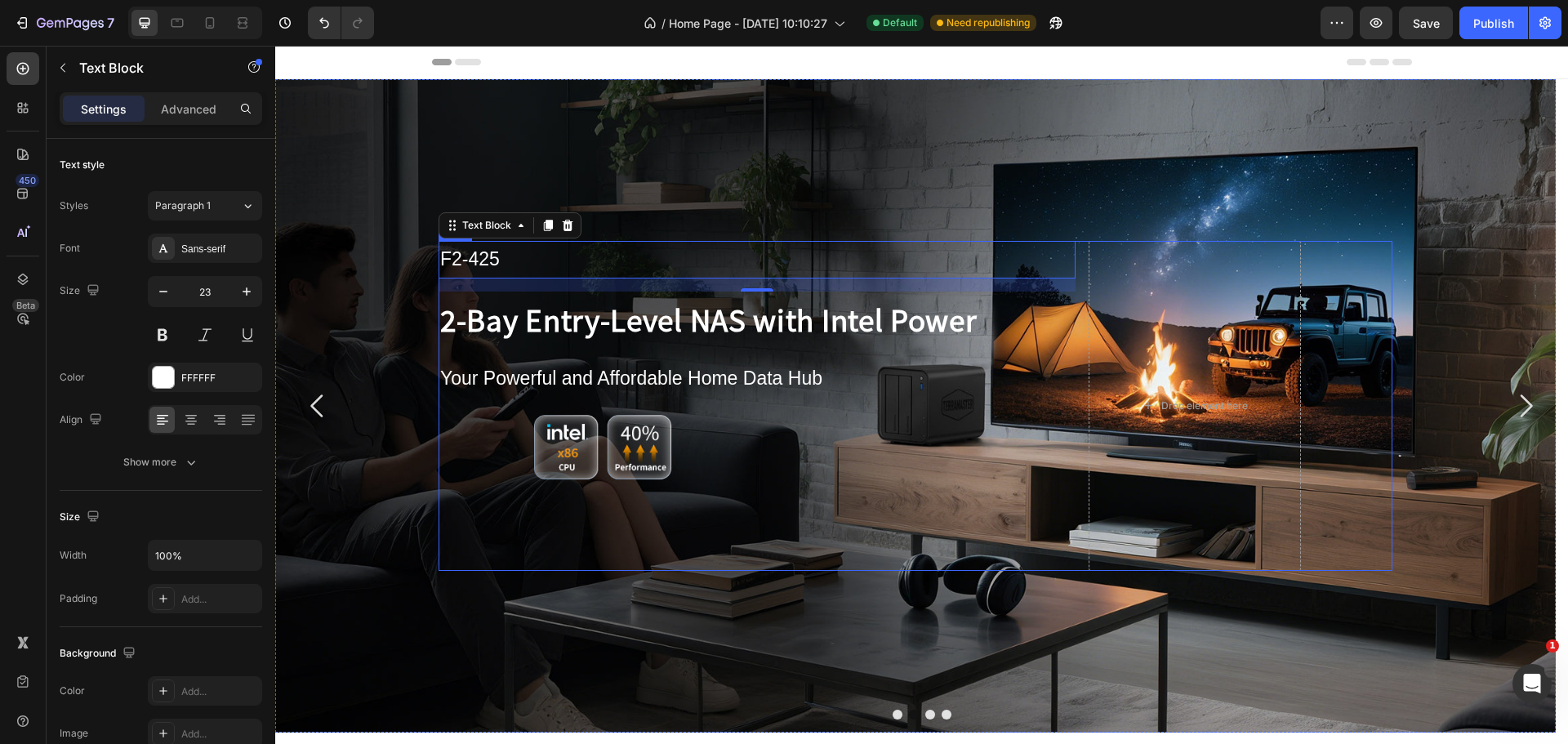
click at [596, 508] on div "F2-425 Text Block 16 2-Bay Entry-Level NAS with Intel Power Text Block Your Pow…" at bounding box center [756, 405] width 636 height 329
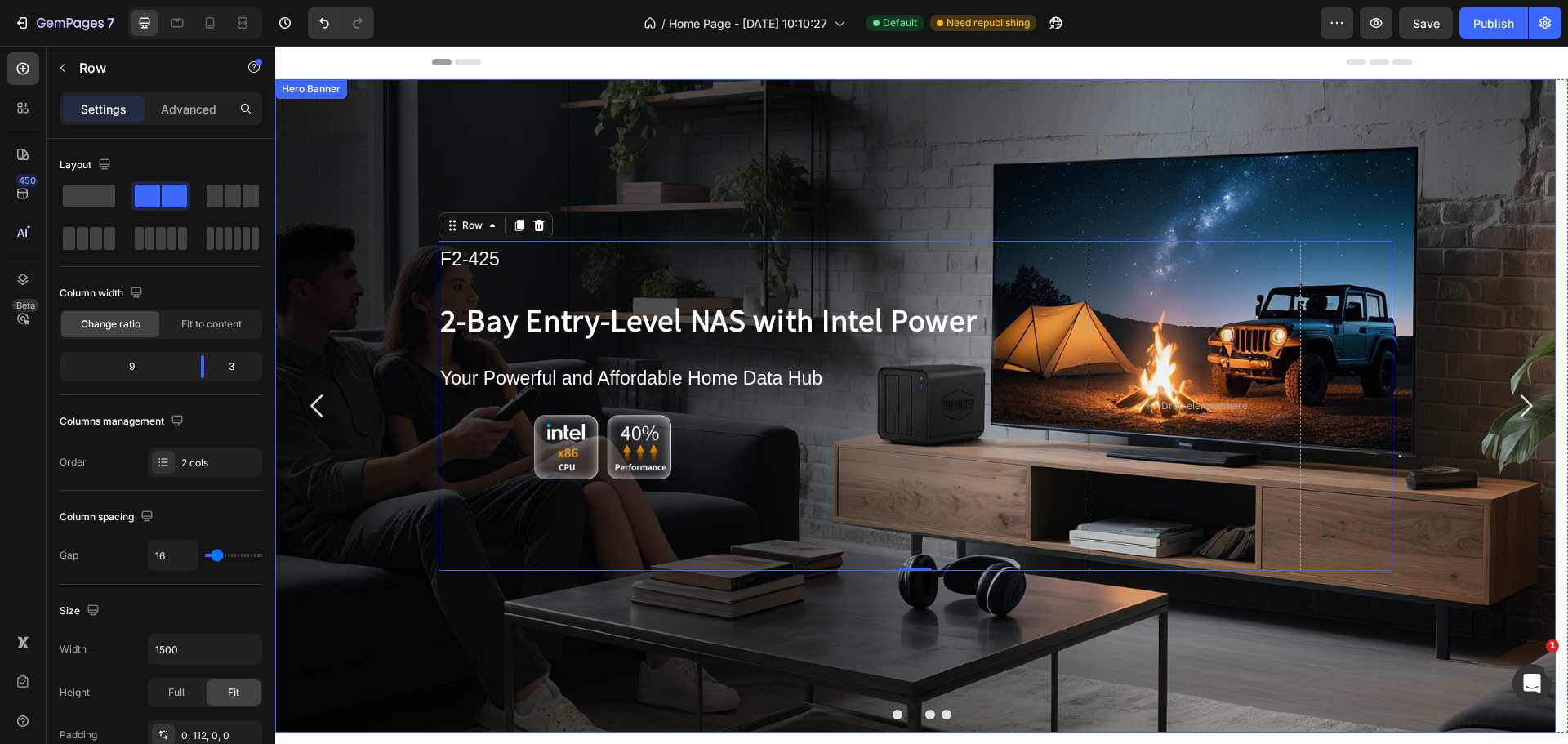
click at [1516, 406] on icon "Carousel Next Arrow" at bounding box center [1525, 405] width 33 height 33
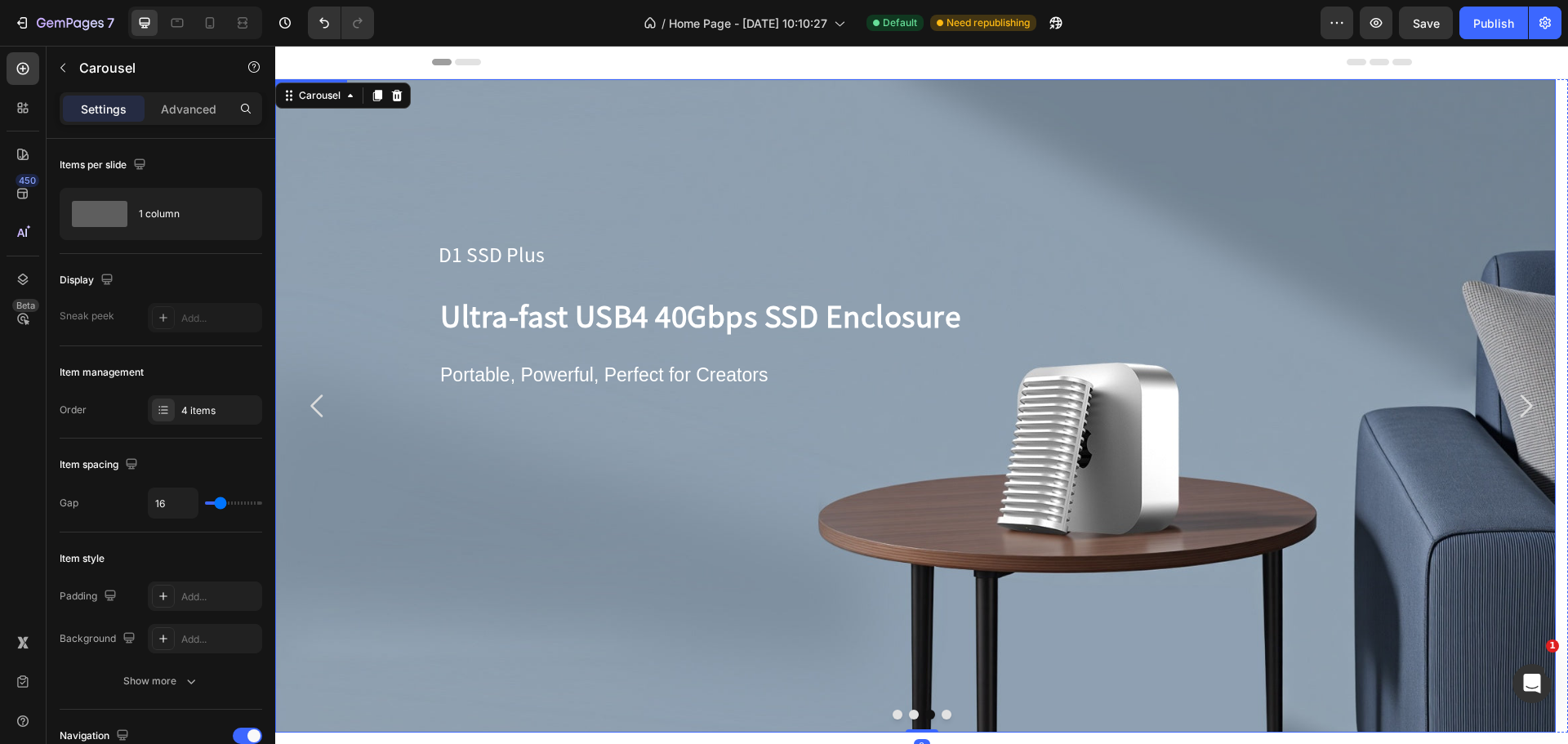
click at [497, 248] on p "D1 SSD Plus" at bounding box center [901, 255] width 927 height 25
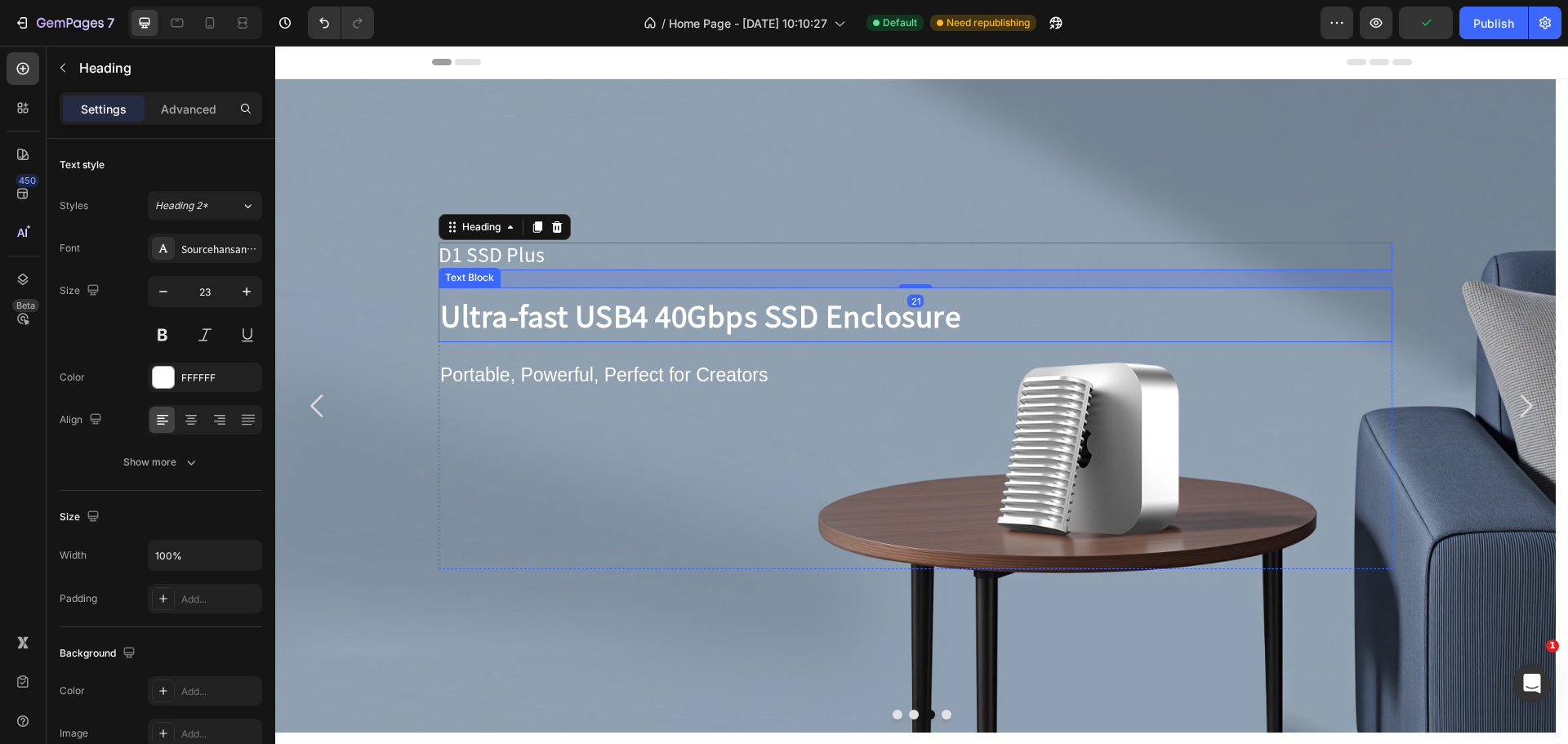
click at [464, 330] on p "Ultra-fast USB4 40Gbps SSD Enclosure" at bounding box center [915, 315] width 950 height 52
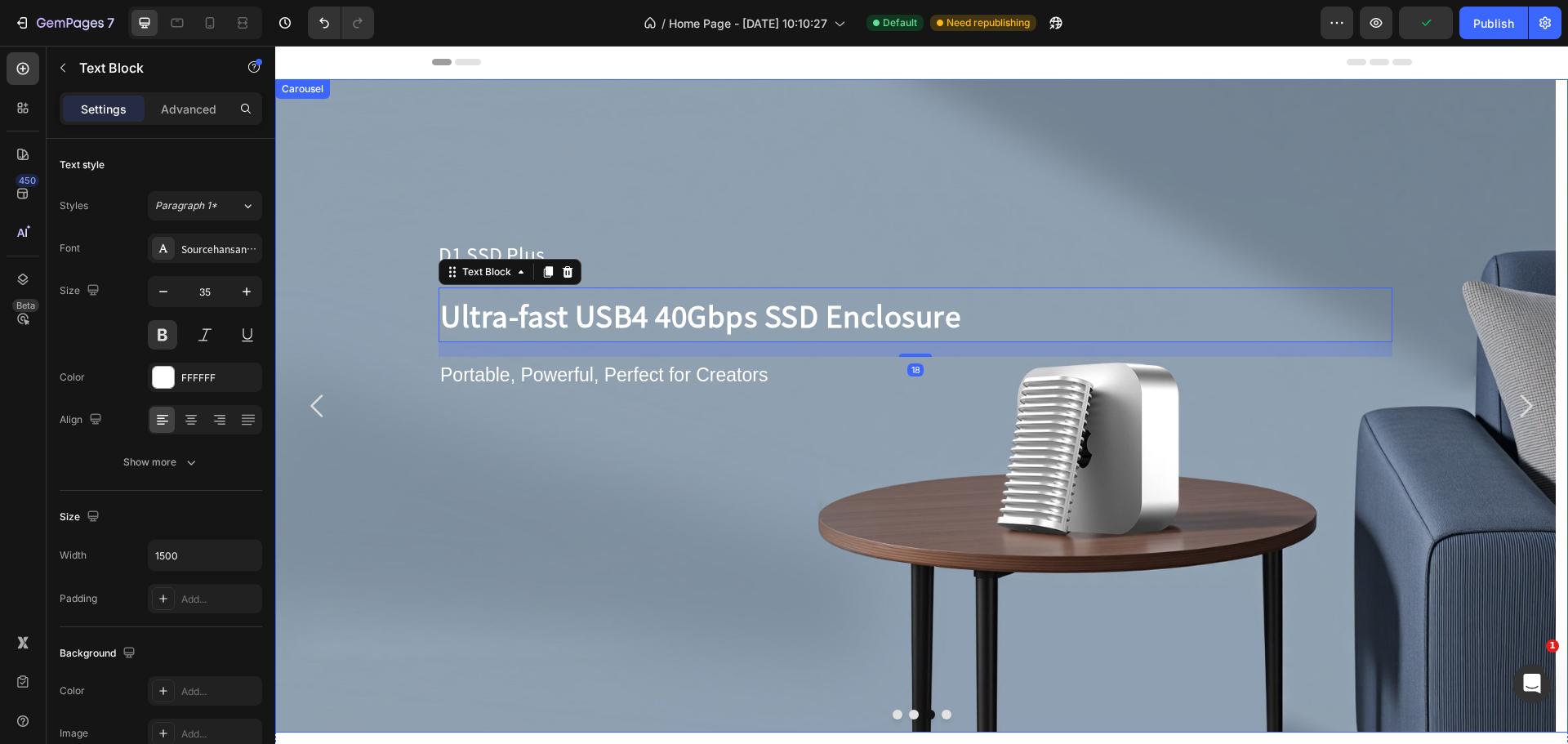
click at [308, 403] on icon "Carousel Back Arrow" at bounding box center [317, 405] width 33 height 33
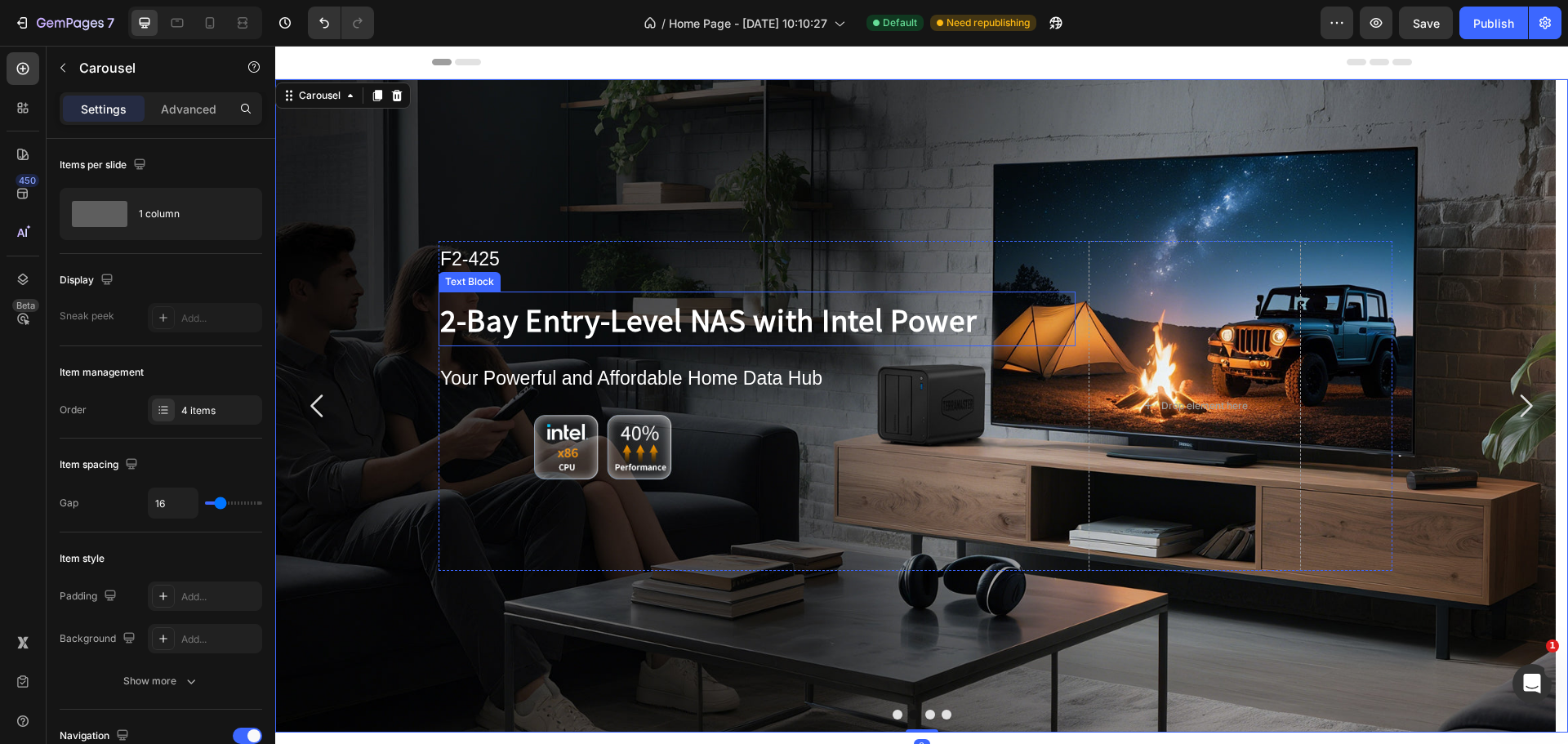
click at [487, 256] on p "F2-425" at bounding box center [756, 260] width 634 height 34
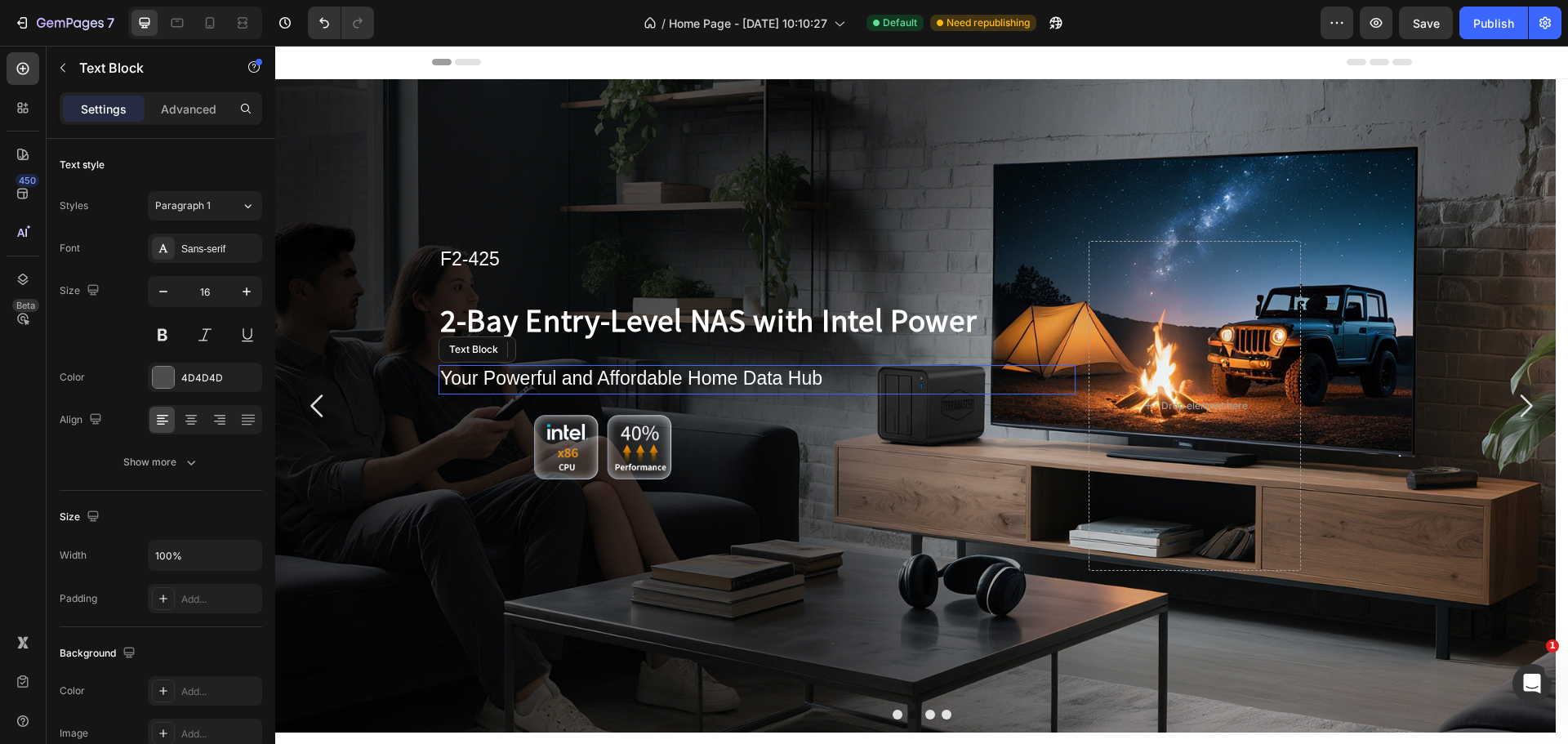
click at [555, 388] on p "Your Powerful and Affordable Home Data Hub" at bounding box center [756, 379] width 634 height 26
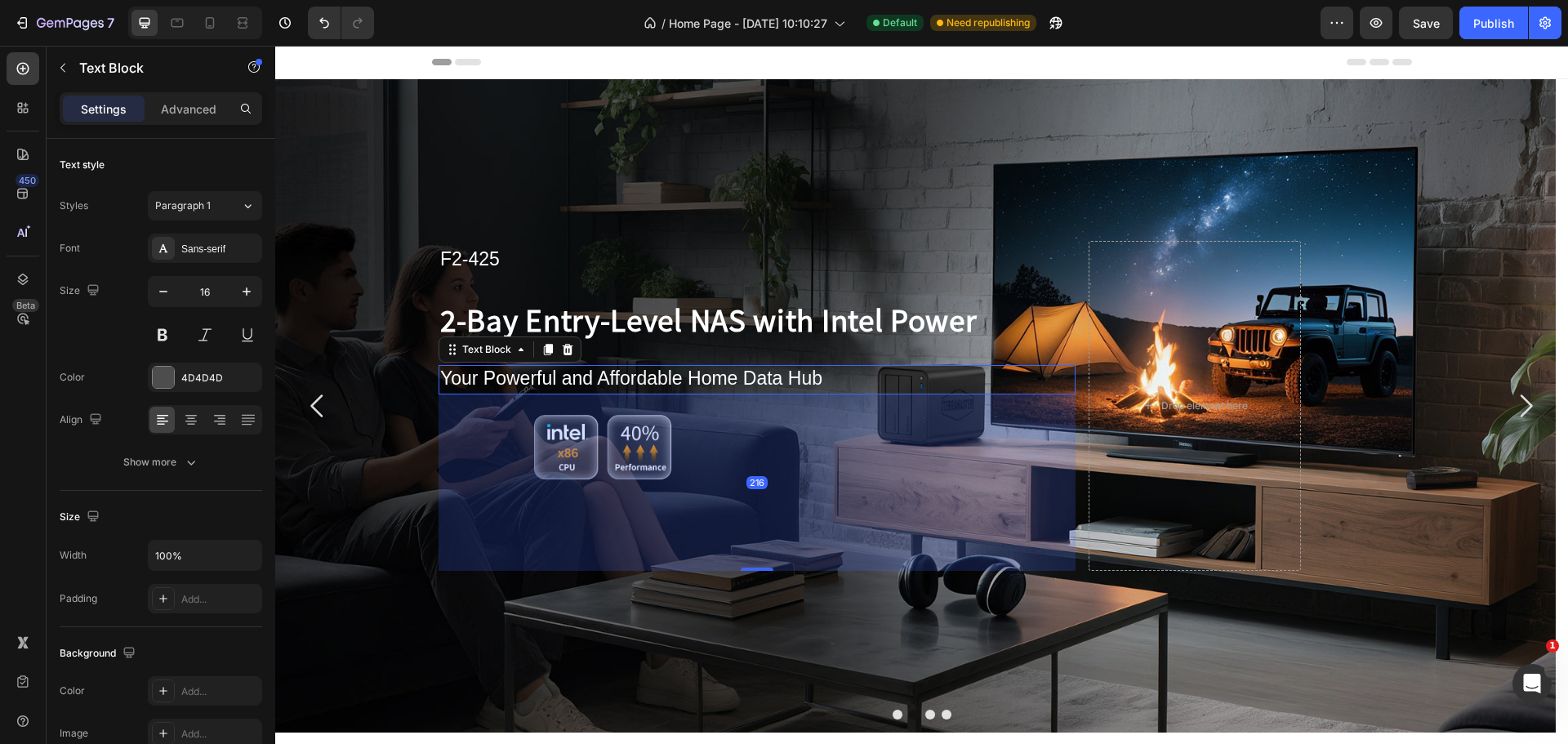
click at [547, 388] on p "Your Powerful and Affordable Home Data Hub" at bounding box center [756, 379] width 634 height 26
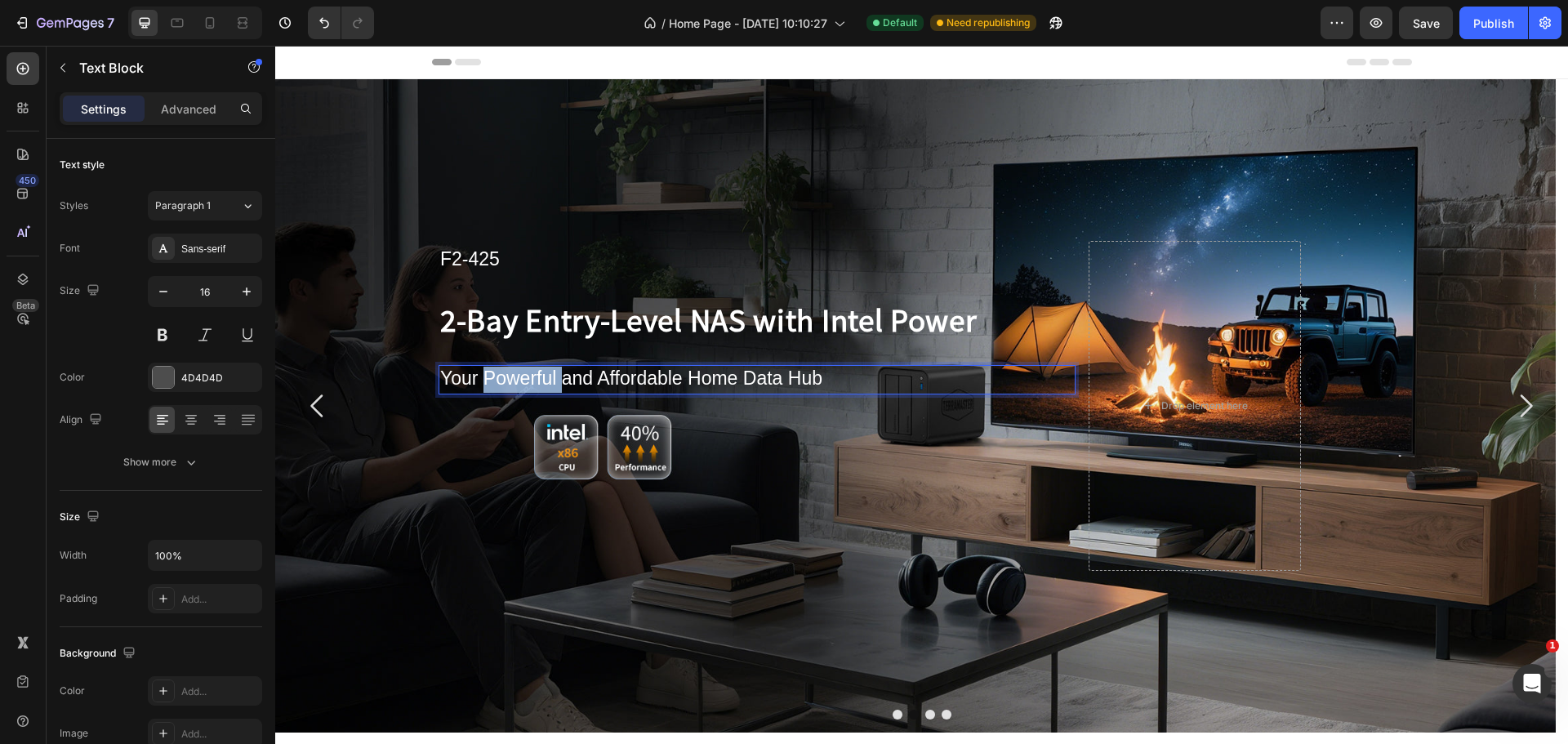
click at [547, 388] on p "Your Powerful and Affordable Home Data Hub" at bounding box center [756, 379] width 634 height 26
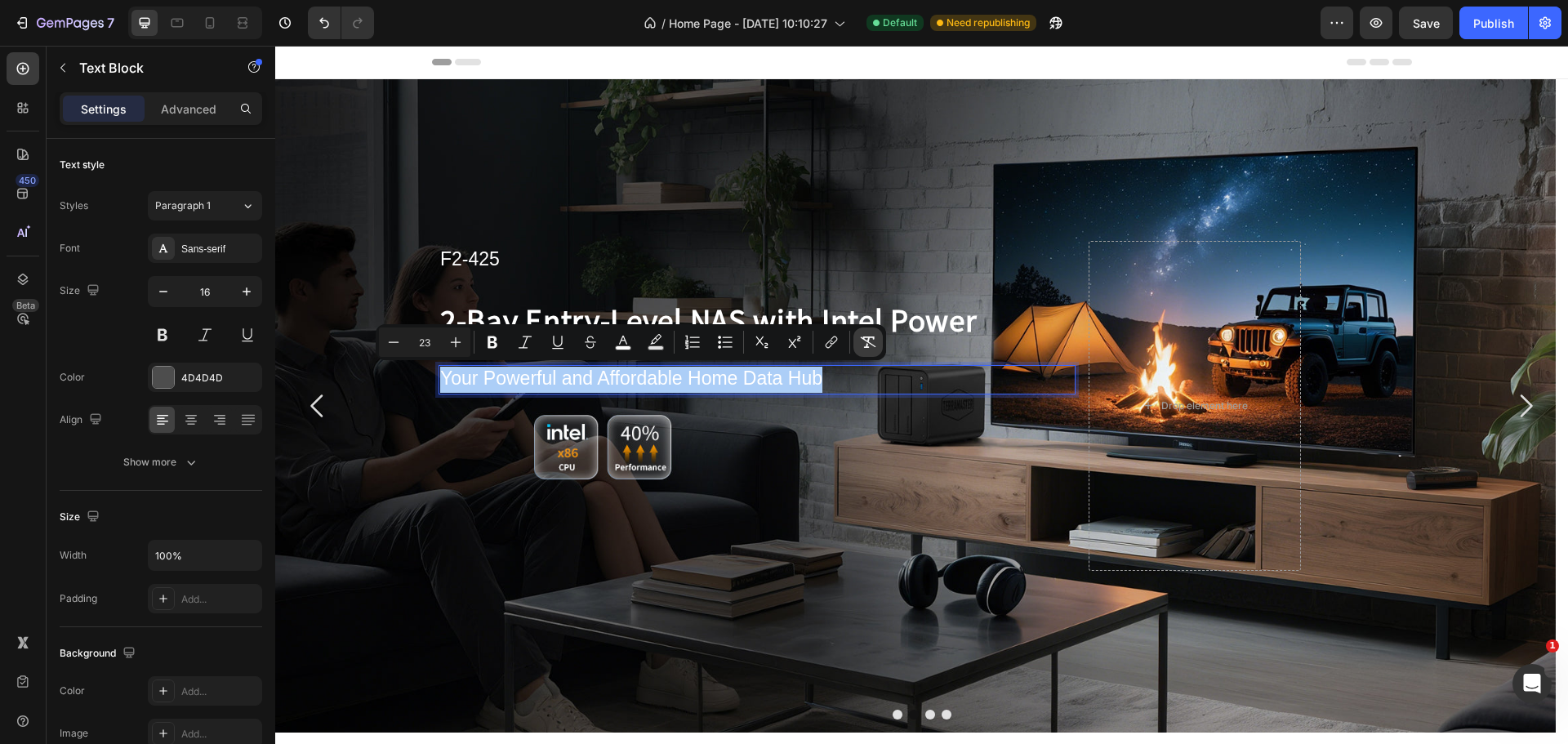
click at [862, 333] on button "Remove Format" at bounding box center [868, 341] width 29 height 29
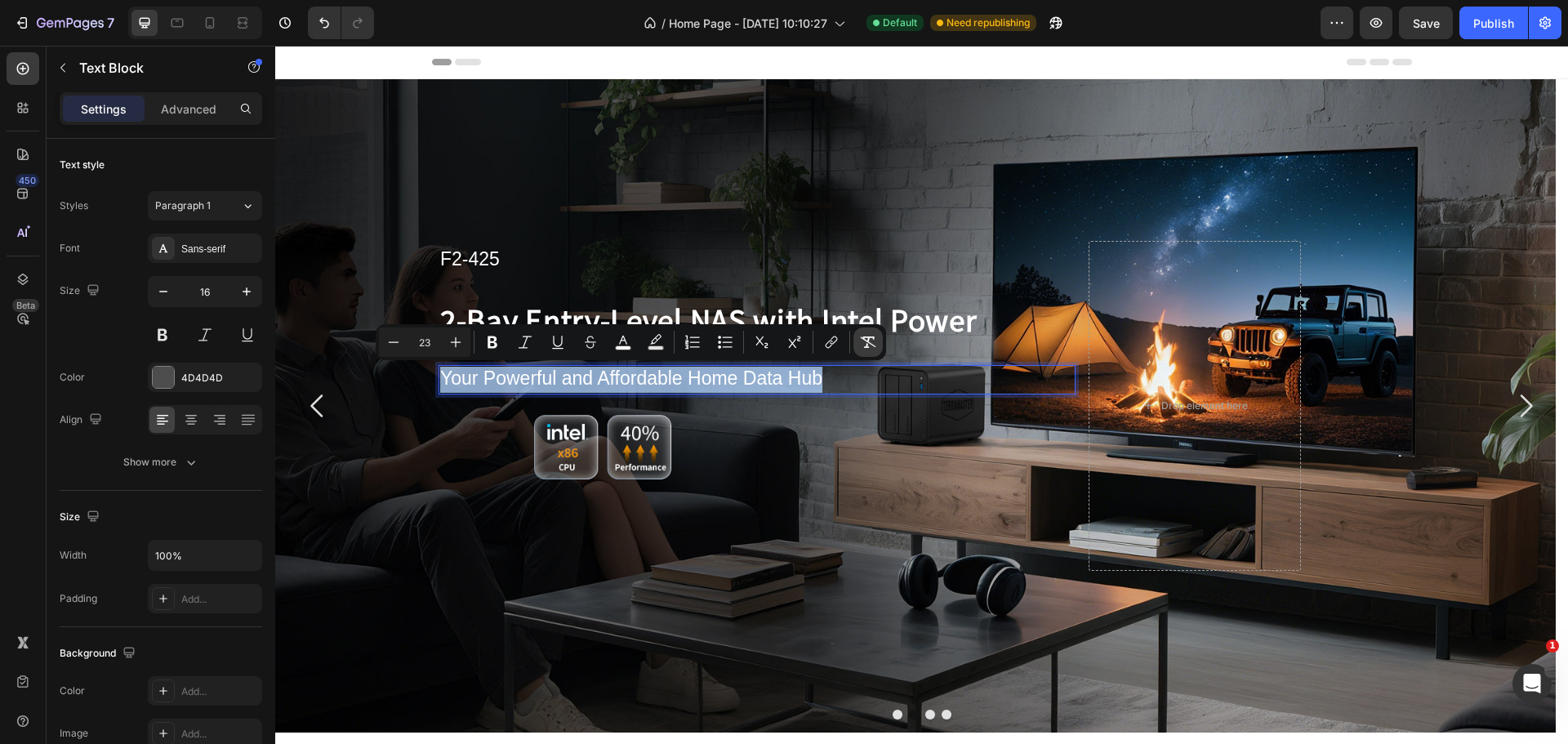
type input "16"
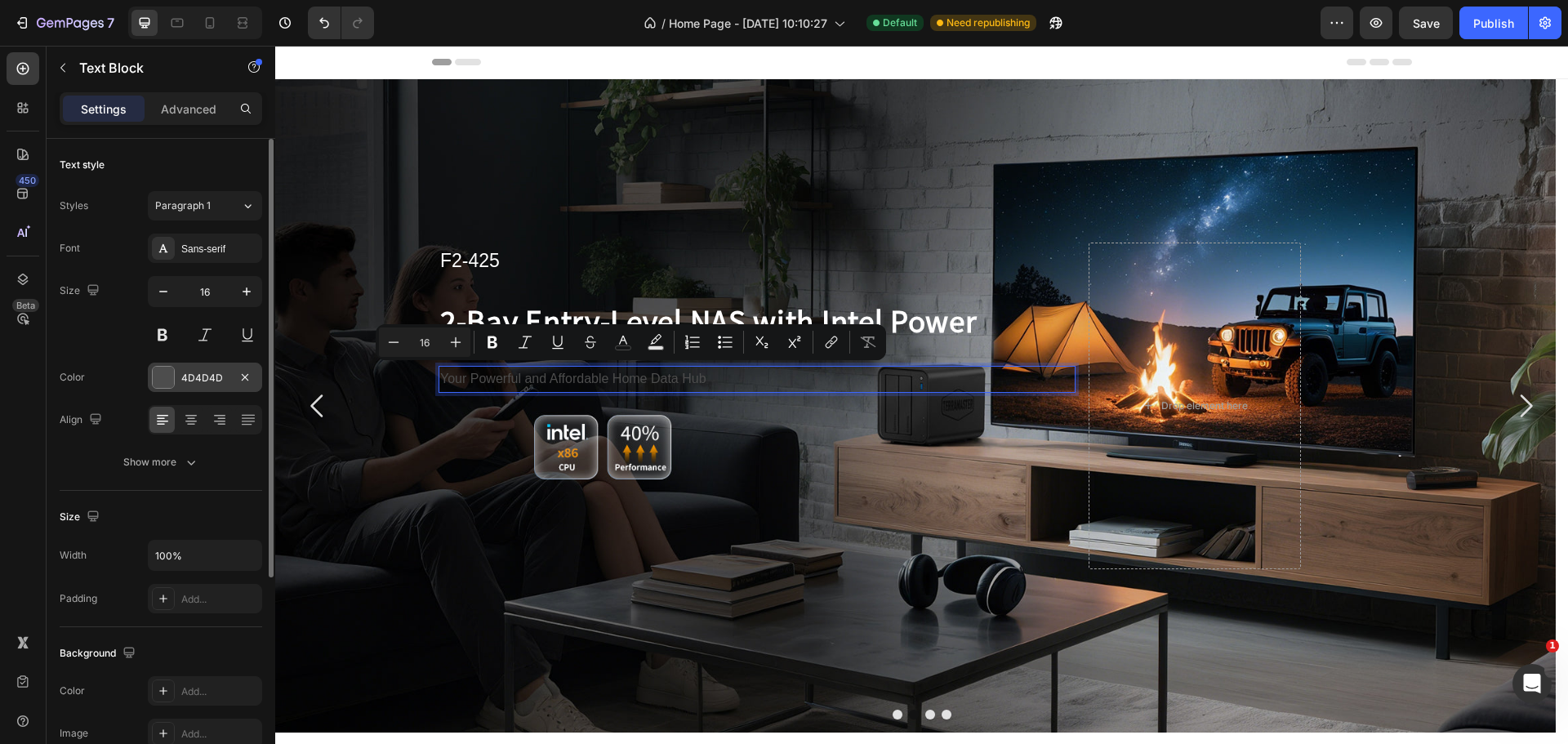
click at [173, 380] on div at bounding box center [164, 377] width 21 height 21
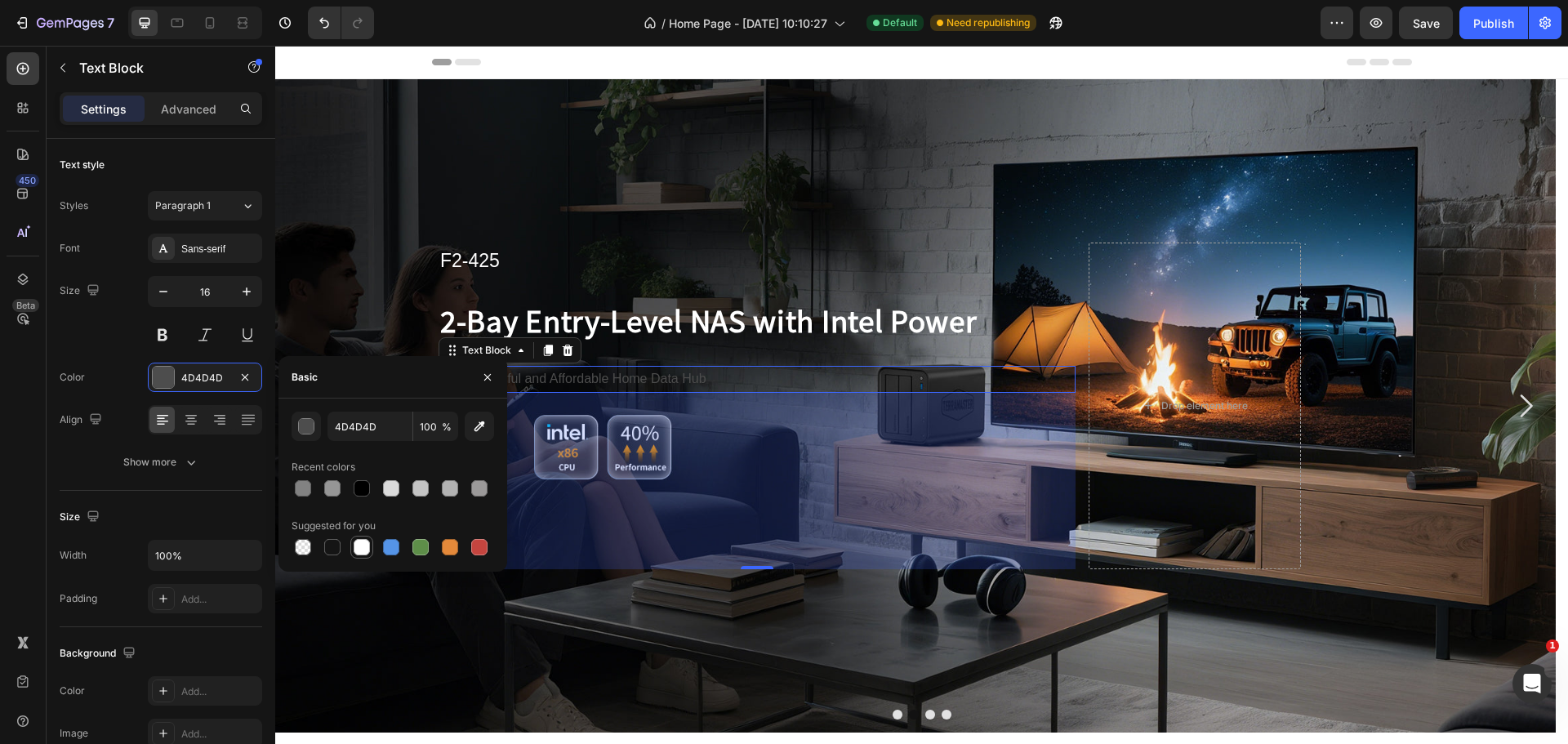
click at [363, 544] on div at bounding box center [362, 547] width 16 height 16
type input "FFFFFF"
click at [245, 293] on icon "button" at bounding box center [246, 292] width 16 height 16
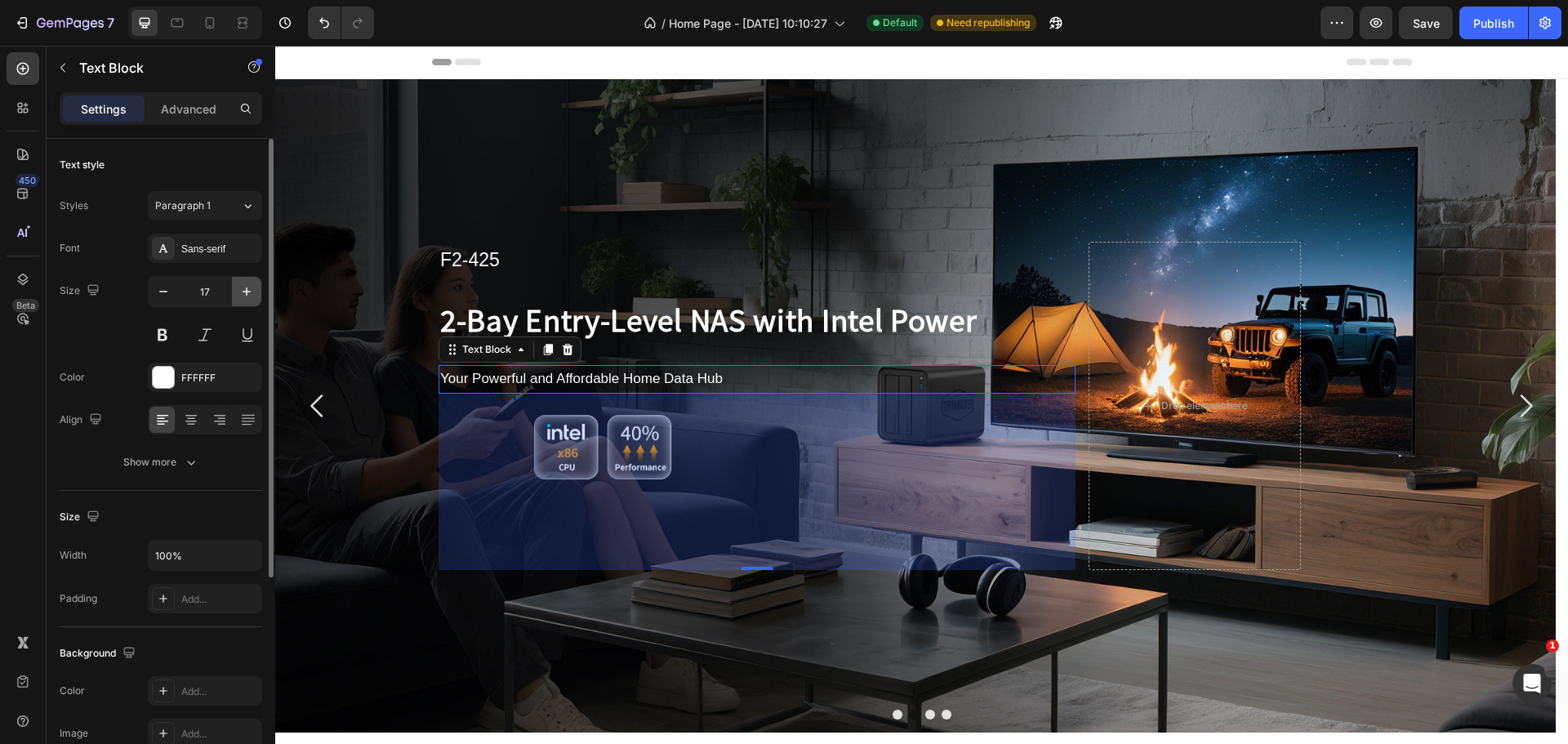
click at [245, 293] on icon "button" at bounding box center [246, 292] width 16 height 16
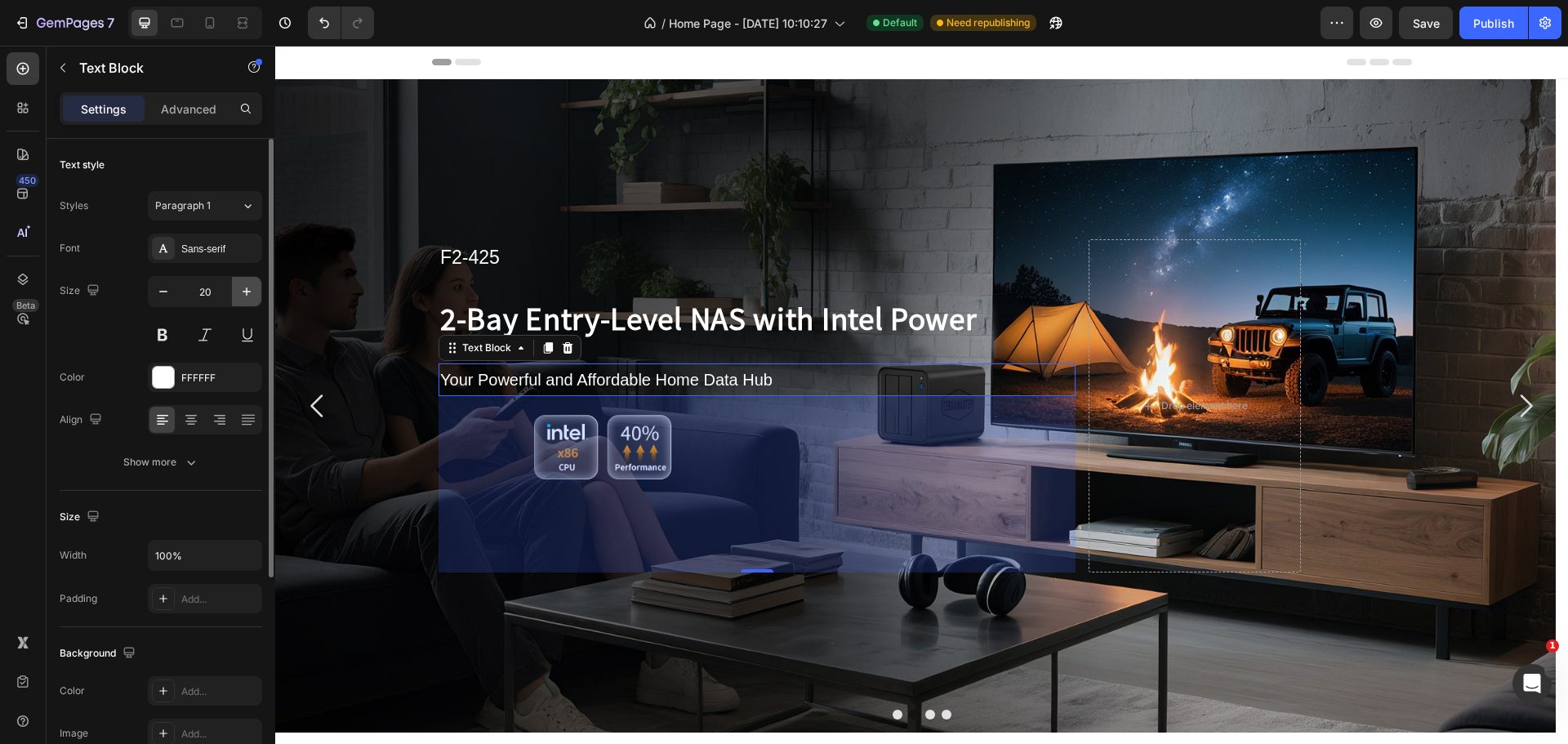
click at [245, 293] on icon "button" at bounding box center [246, 292] width 16 height 16
type input "23"
click at [108, 376] on div "Color FFFFFF" at bounding box center [161, 377] width 203 height 29
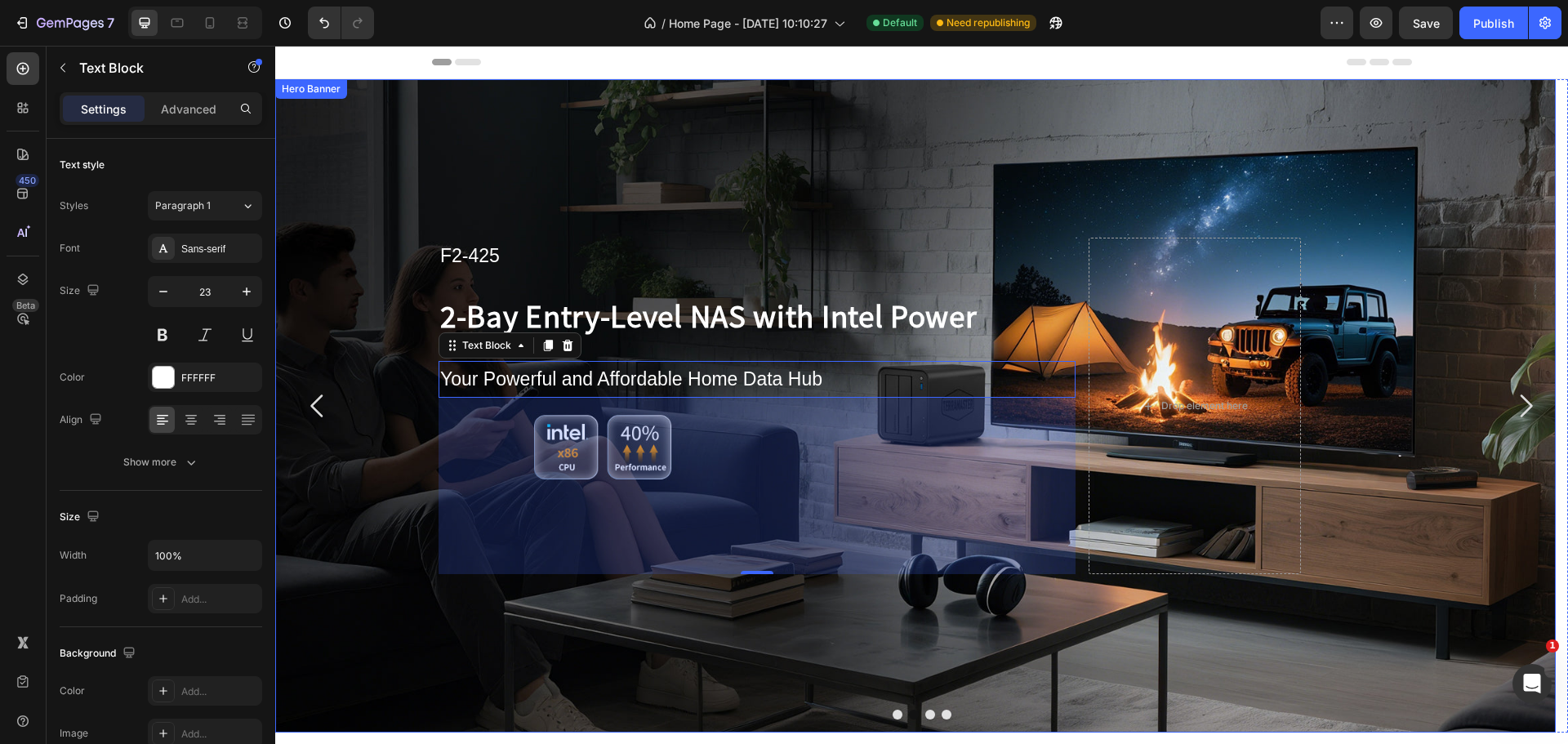
click at [387, 306] on div "Background Image" at bounding box center [916, 405] width 1280 height 653
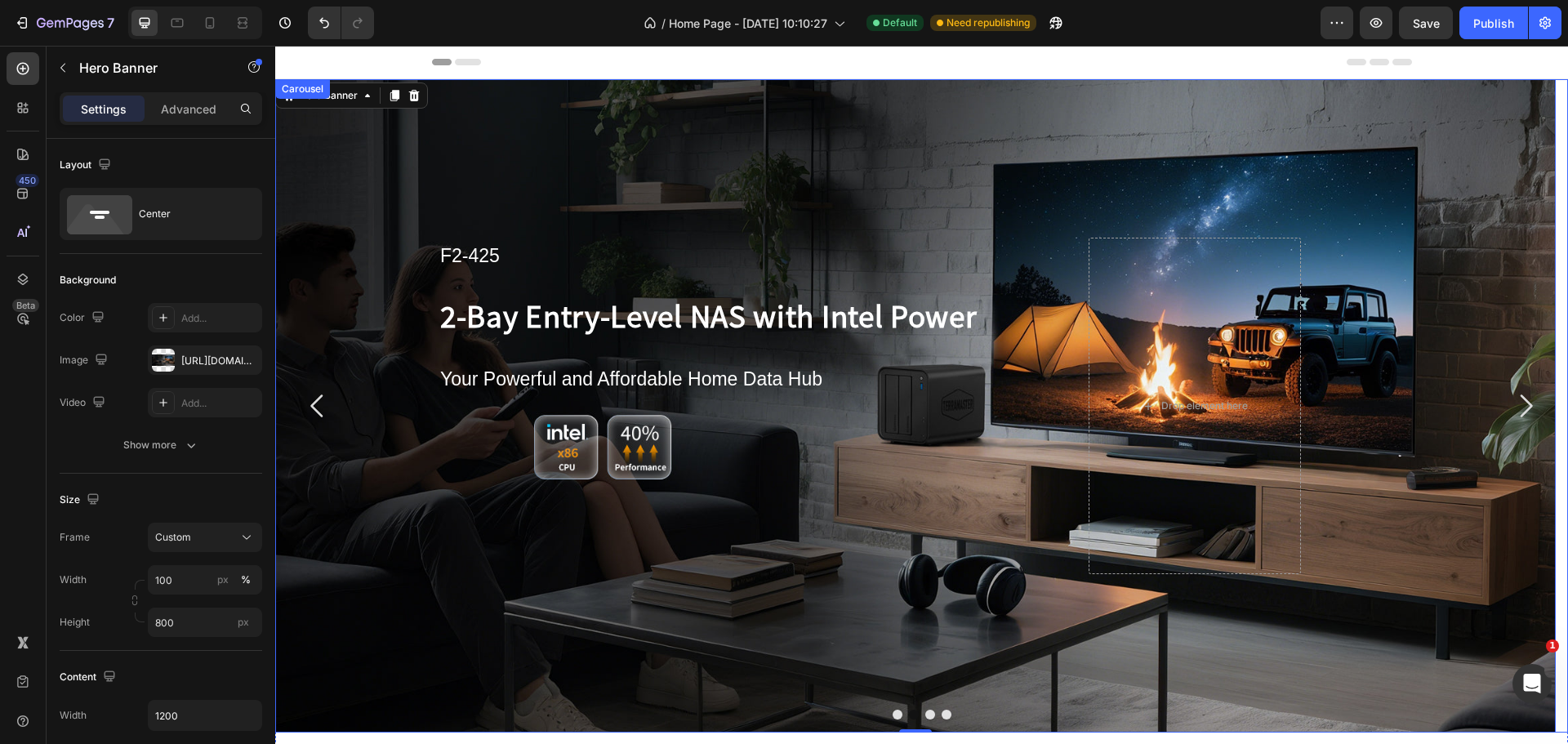
click at [1515, 406] on icon "Carousel Next Arrow" at bounding box center [1525, 405] width 33 height 33
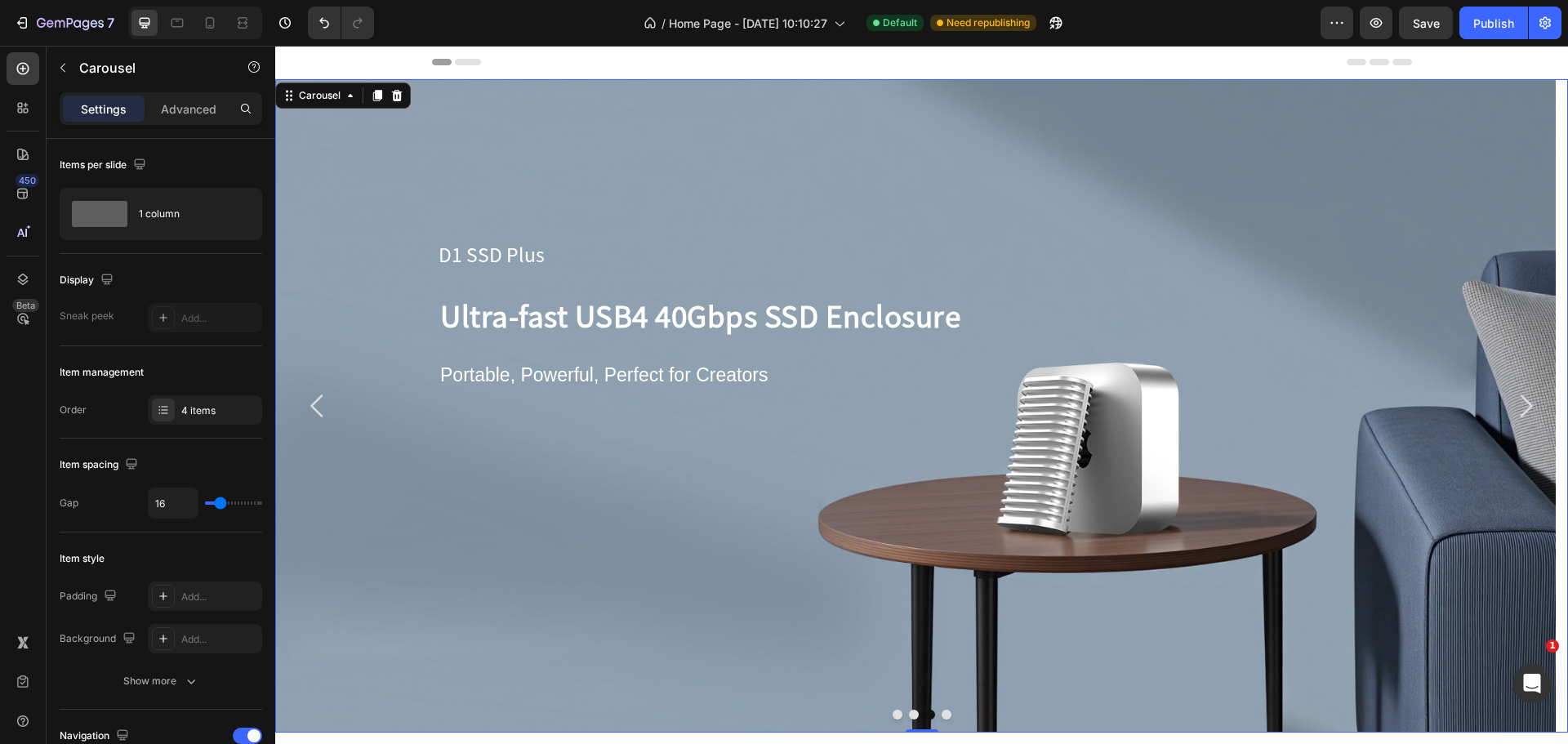
click at [310, 411] on icon "Carousel Back Arrow" at bounding box center [317, 405] width 33 height 33
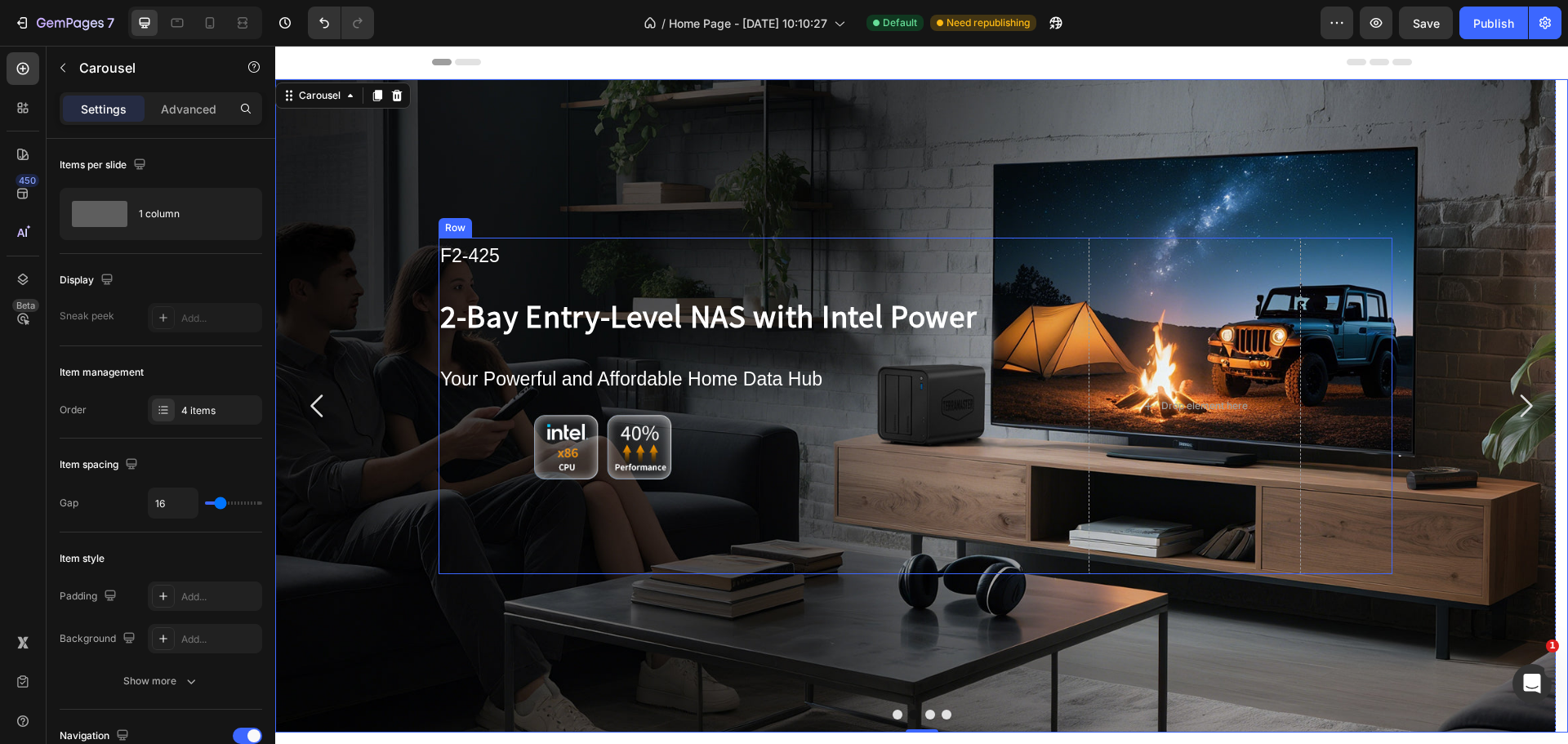
click at [590, 488] on div "F2-425 Text Block 2-Bay Entry-Level NAS with Intel Power Text Block Your Powerf…" at bounding box center [756, 405] width 636 height 337
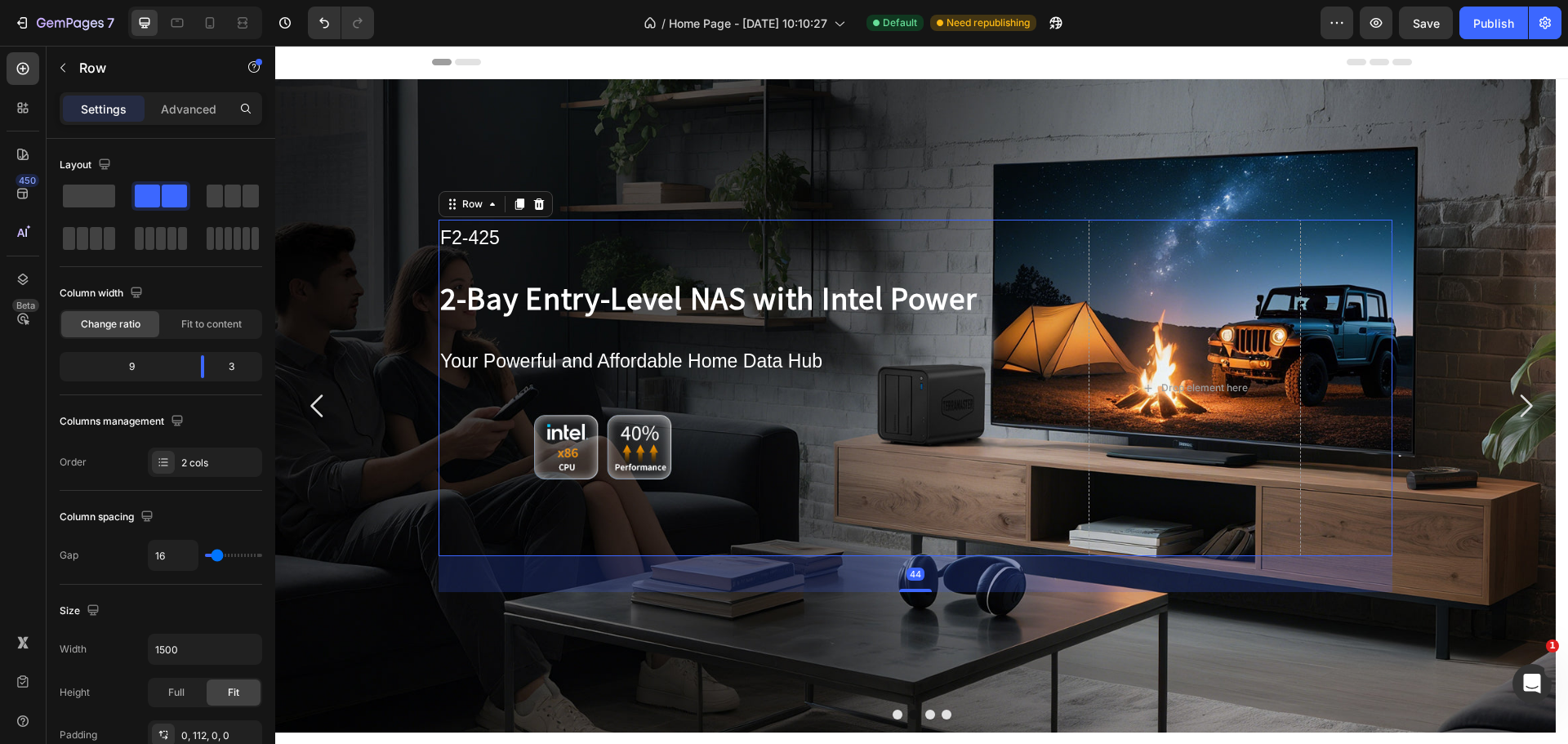
drag, startPoint x: 913, startPoint y: 573, endPoint x: 919, endPoint y: 609, distance: 36.5
click at [919, 609] on div "F2-425 Text Block 2-Bay Entry-Level NAS with Intel Power Text Block Your Powerf…" at bounding box center [916, 405] width 1280 height 653
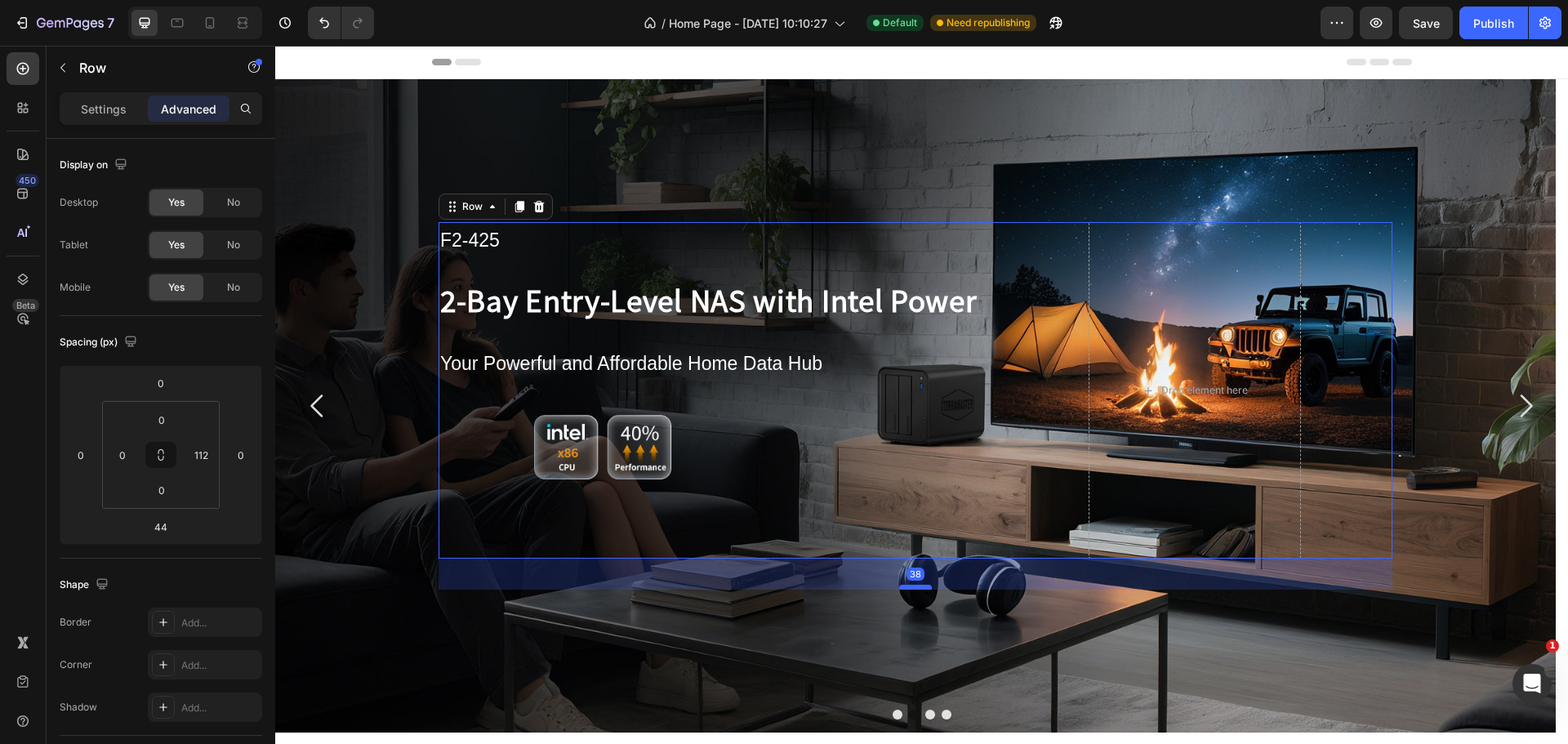
click at [916, 586] on div at bounding box center [915, 588] width 33 height 5
type input "38"
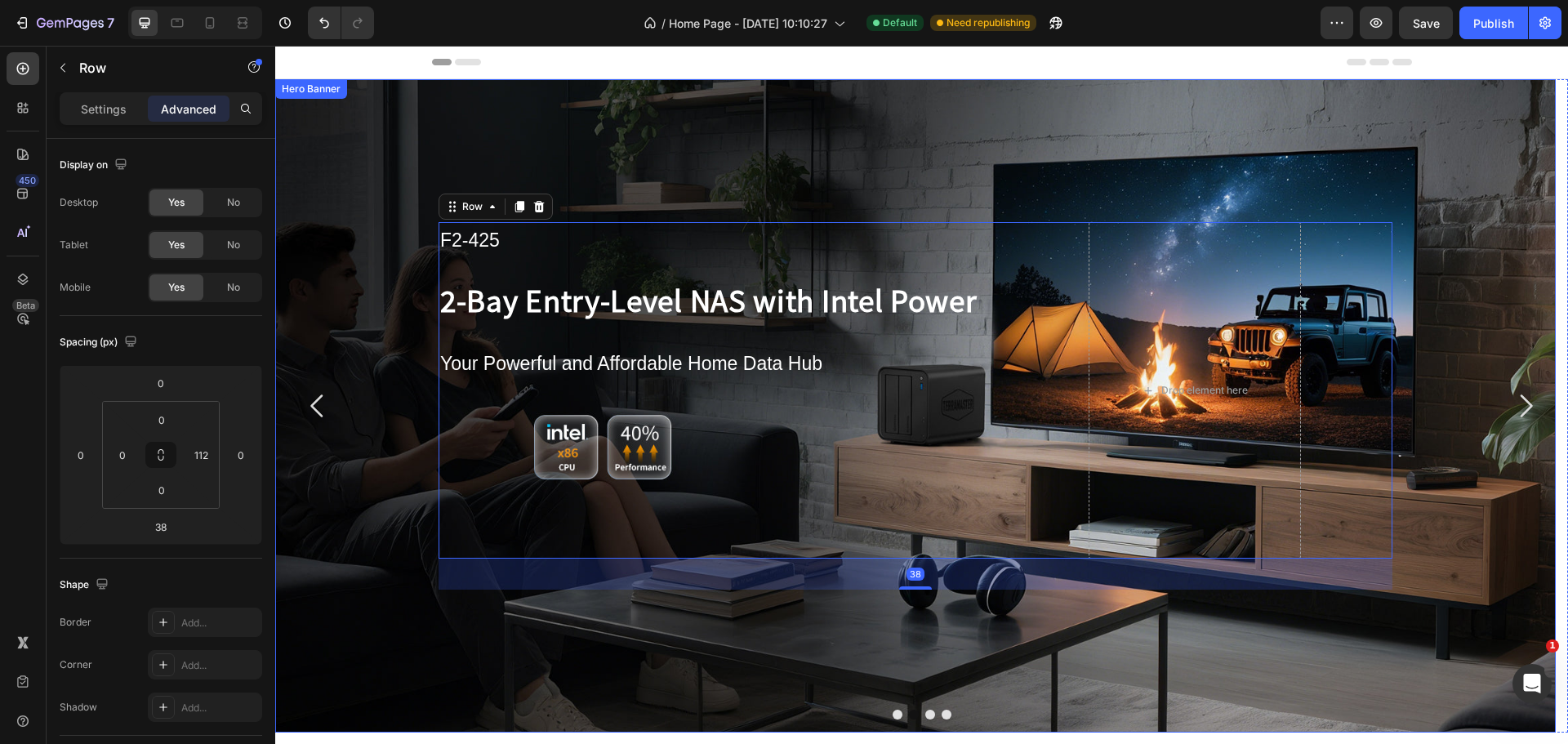
click at [878, 611] on div "Background Image" at bounding box center [916, 405] width 1280 height 653
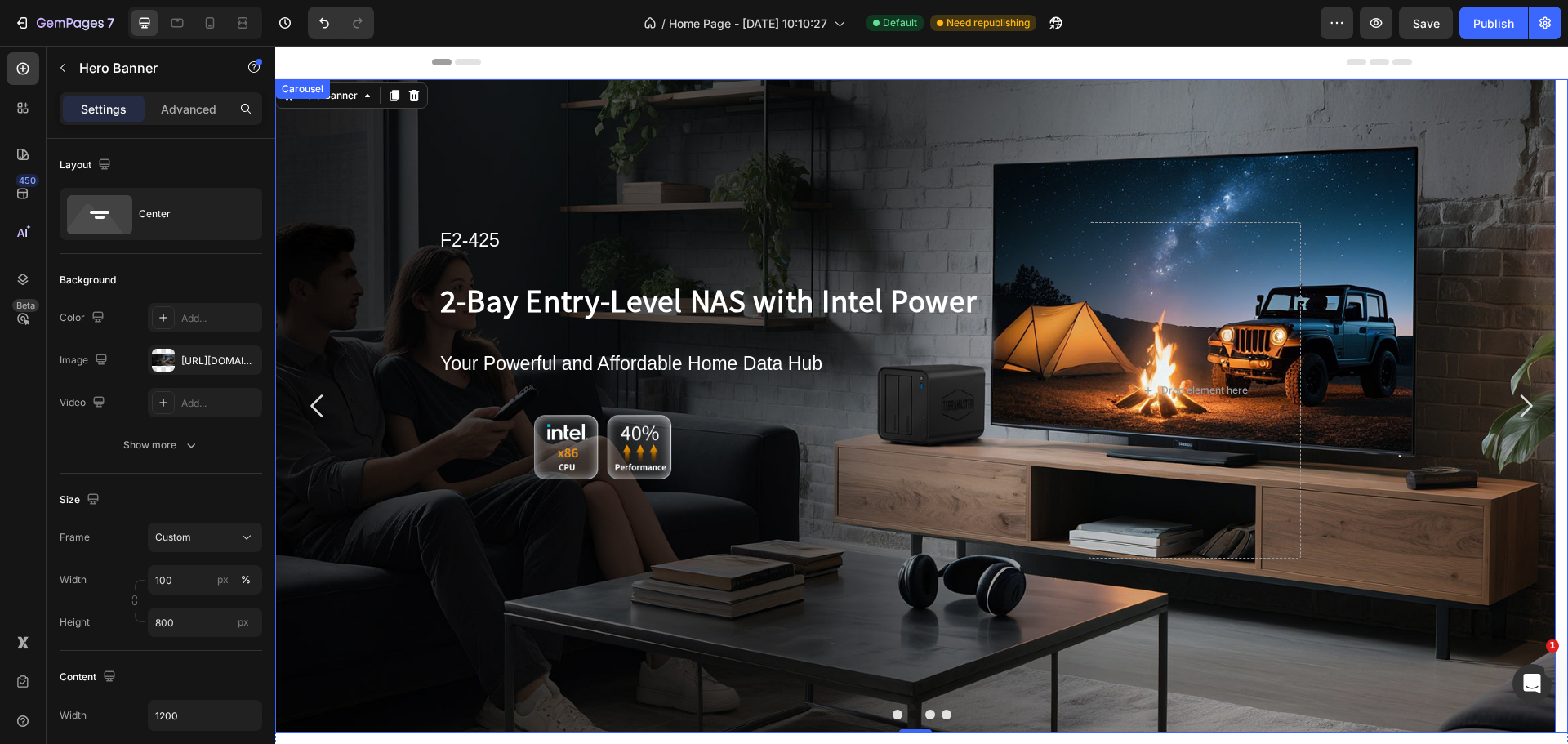
click at [1522, 412] on icon "Carousel Next Arrow" at bounding box center [1525, 405] width 33 height 33
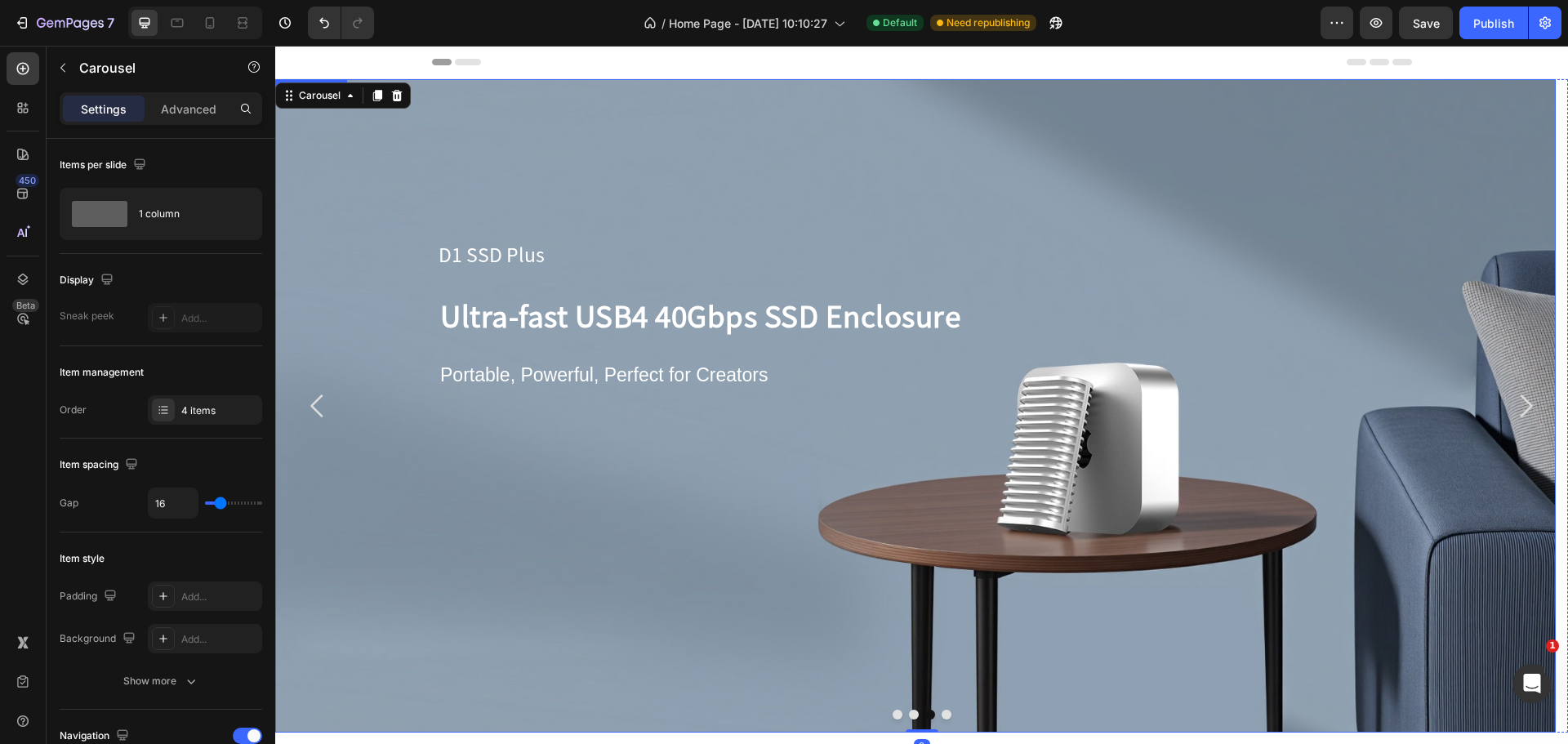
click at [348, 404] on div "Background Image" at bounding box center [916, 405] width 1280 height 653
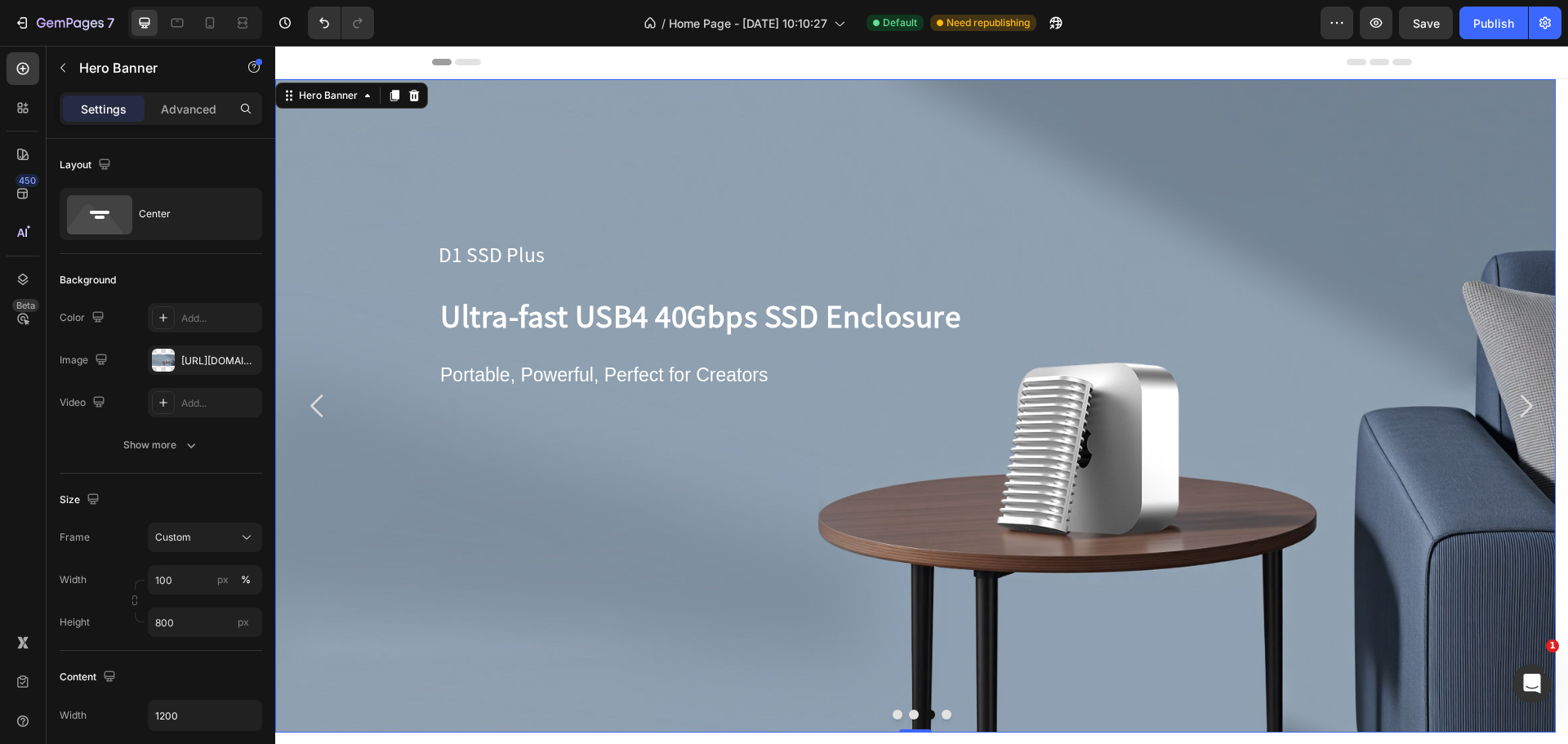
click at [323, 407] on icon "Carousel Back Arrow" at bounding box center [317, 405] width 33 height 33
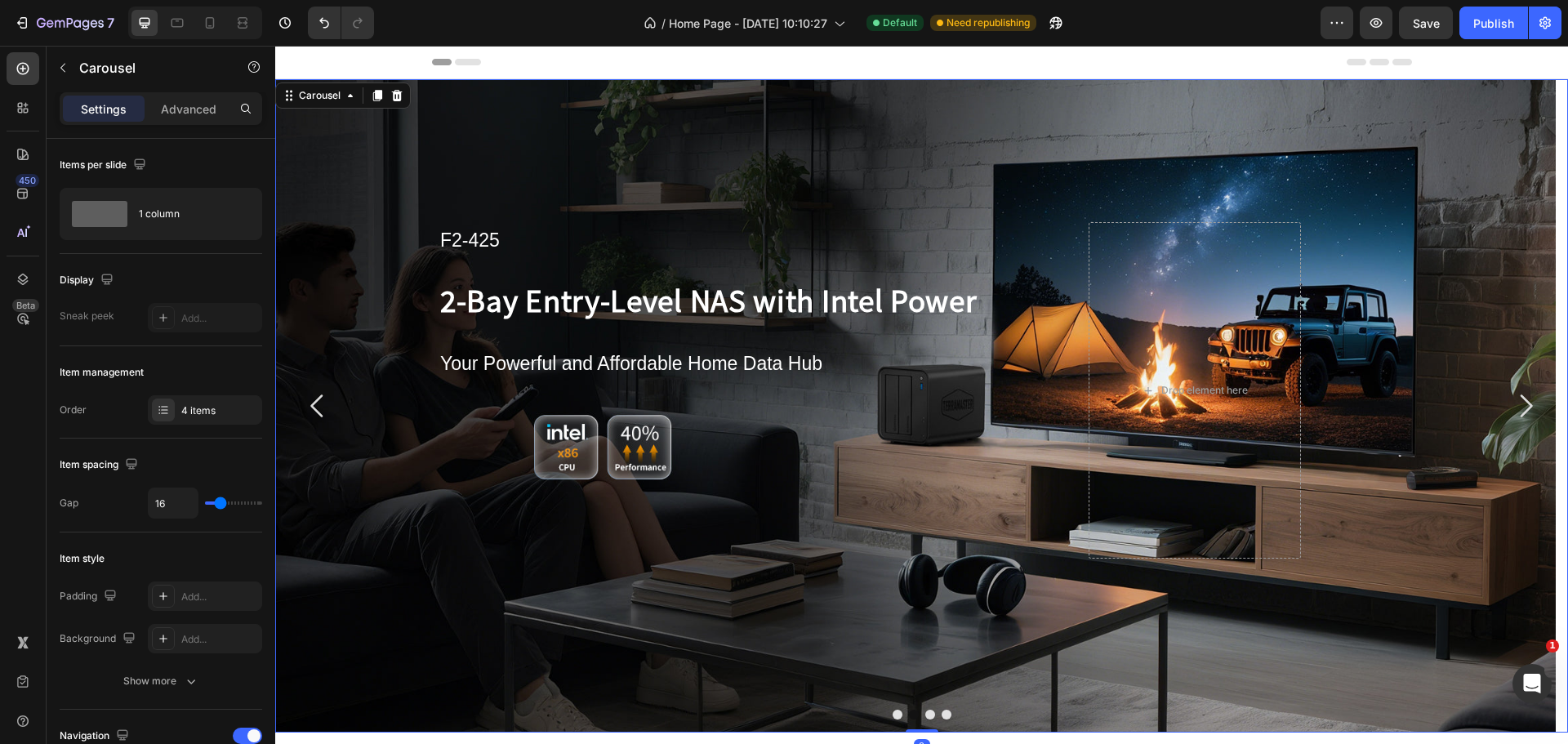
click at [1516, 397] on icon "Carousel Next Arrow" at bounding box center [1525, 405] width 33 height 33
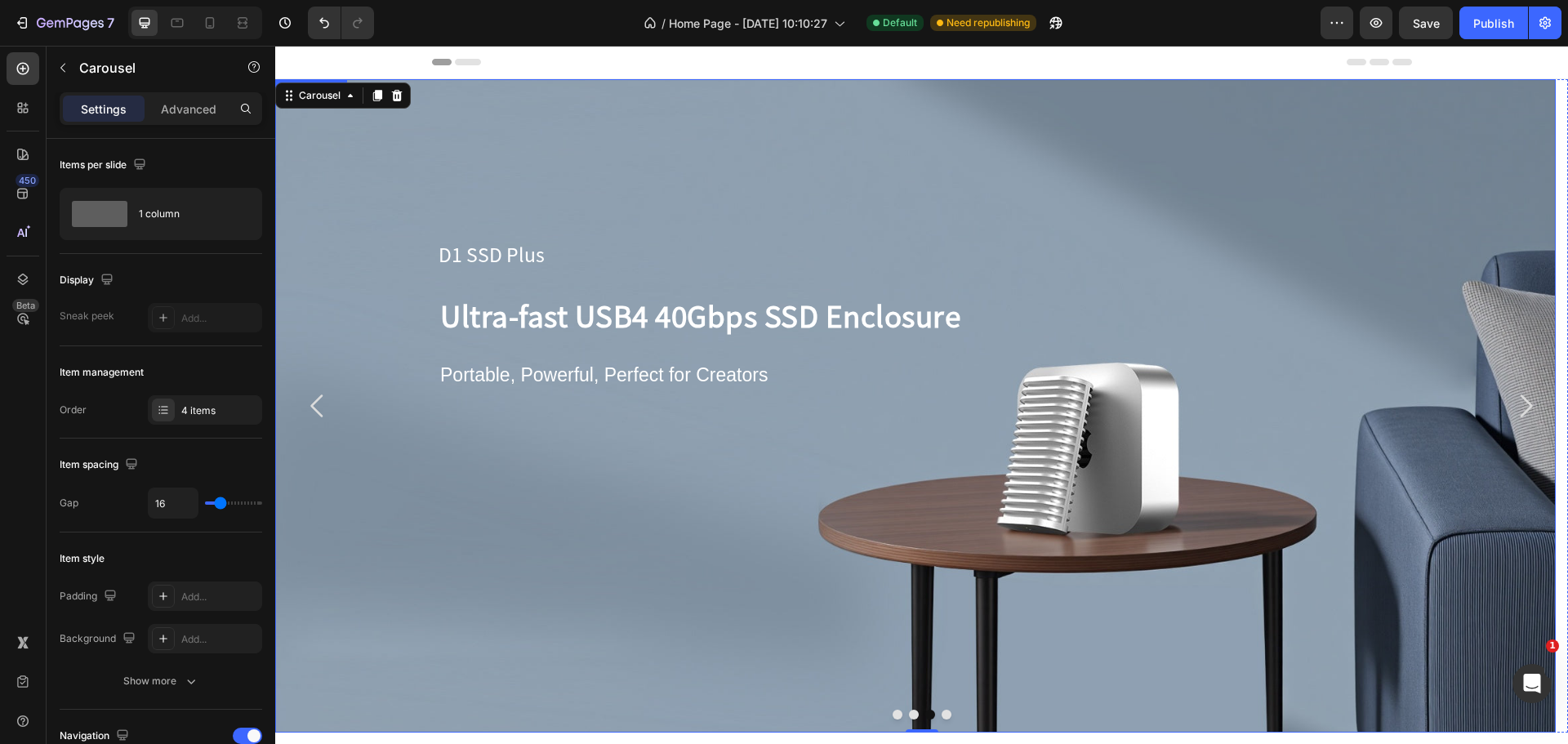
click at [310, 403] on icon "Carousel Back Arrow" at bounding box center [317, 405] width 33 height 33
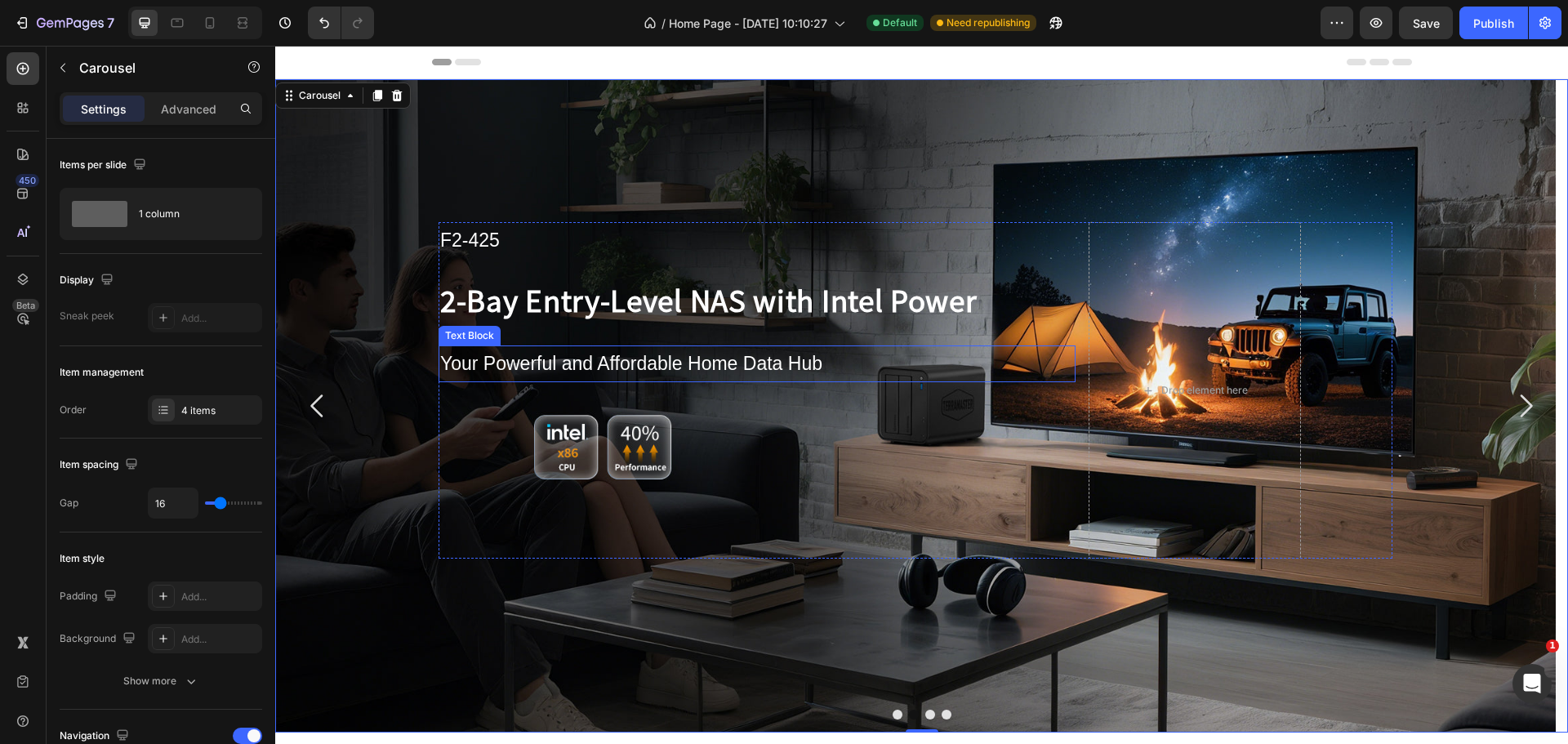
click at [492, 369] on p "Your Powerful and Affordable Home Data Hub" at bounding box center [756, 364] width 634 height 34
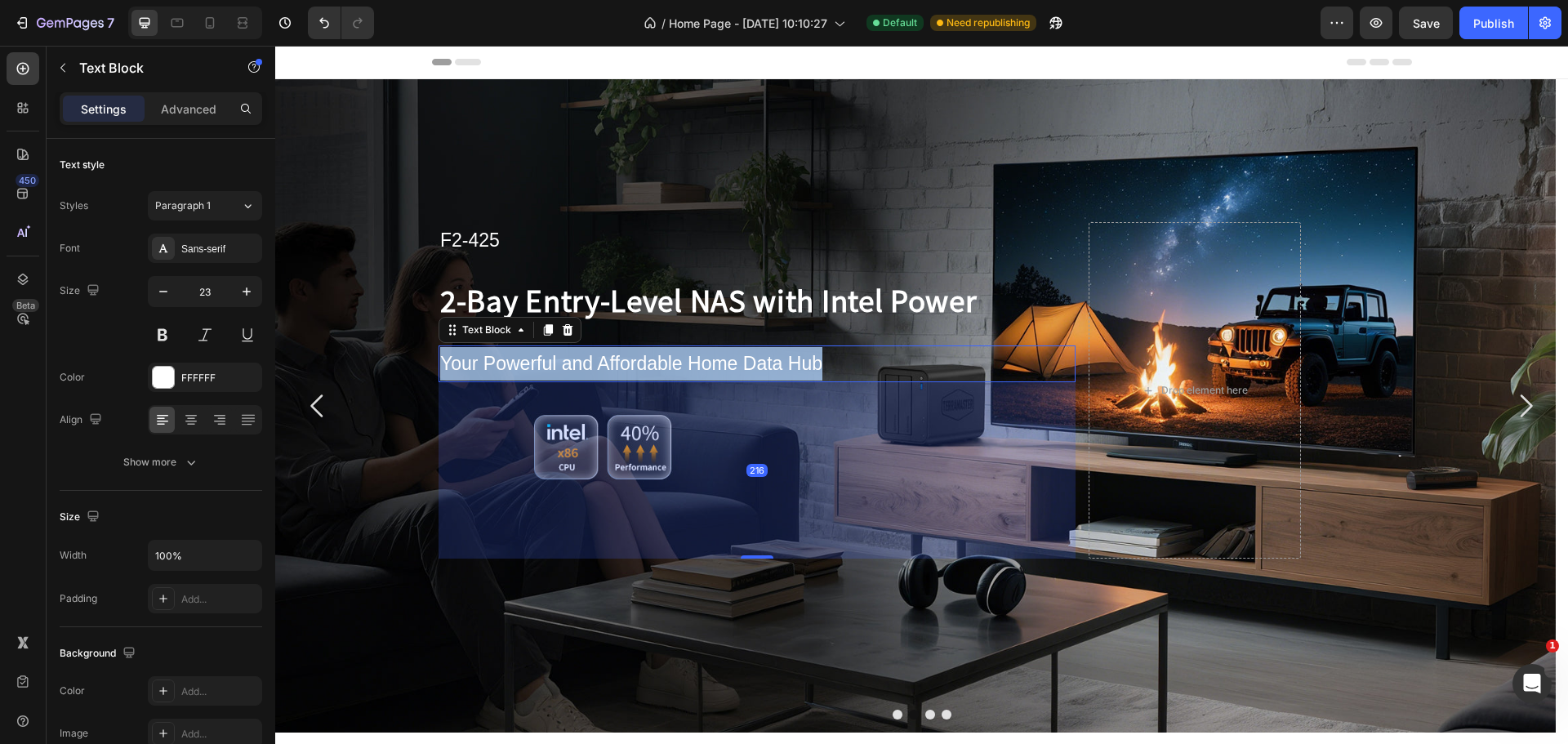
click at [492, 369] on p "Your Powerful and Affordable Home Data Hub" at bounding box center [756, 364] width 634 height 34
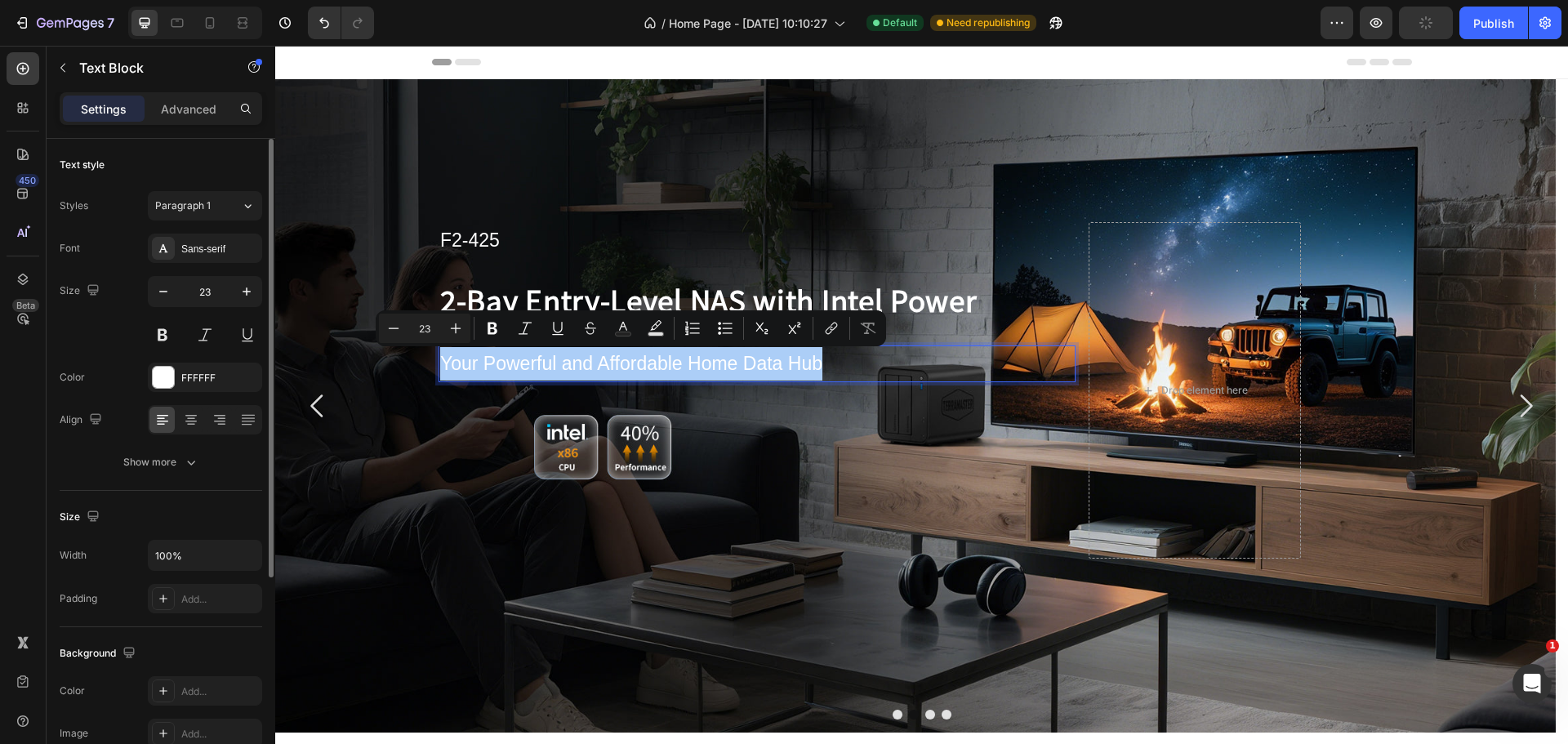
click at [172, 476] on div "Text style Styles Paragraph 1 Font Sans-serif Size 23 Color FFFFFF Align Show m…" at bounding box center [161, 315] width 203 height 352
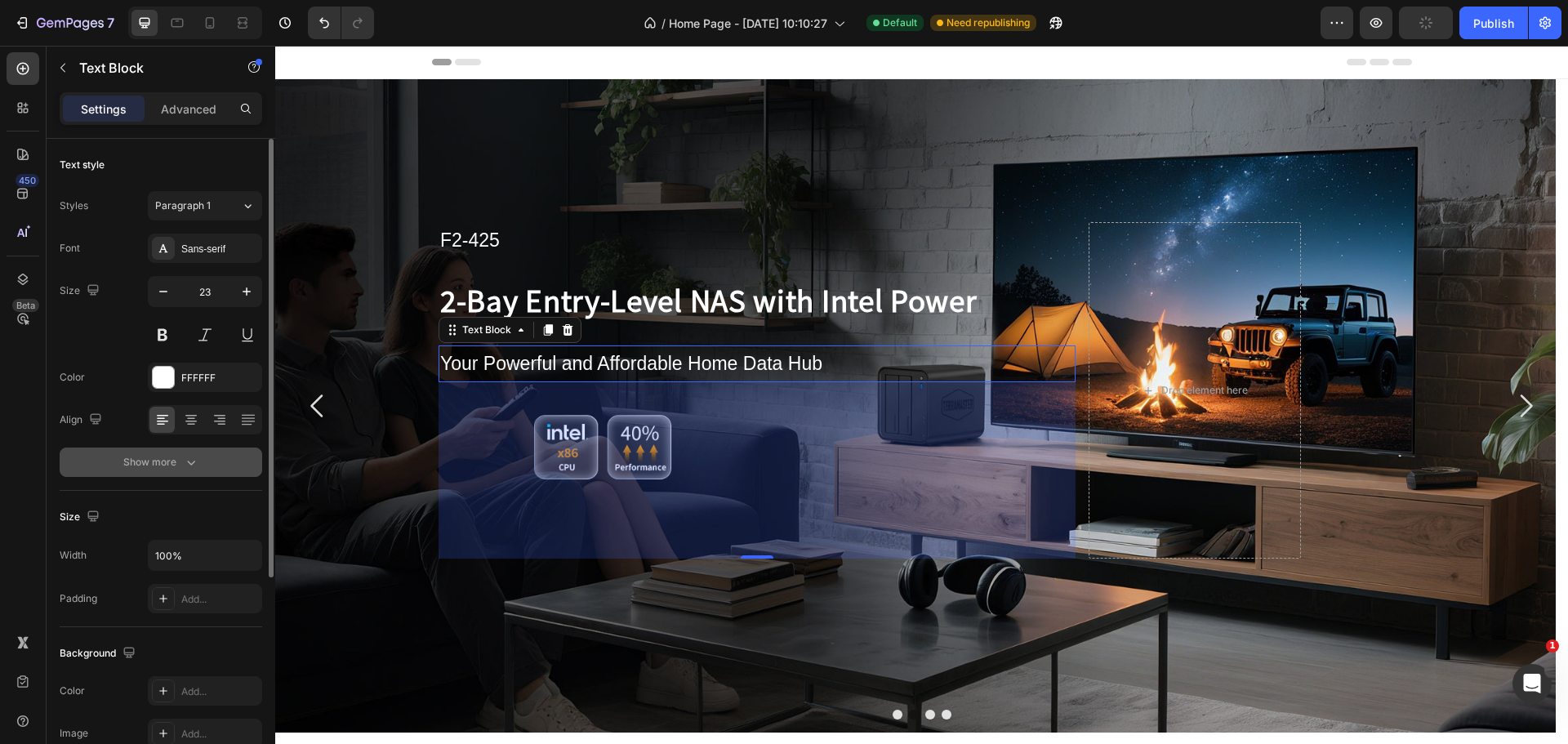
click at [165, 471] on button "Show more" at bounding box center [161, 461] width 203 height 29
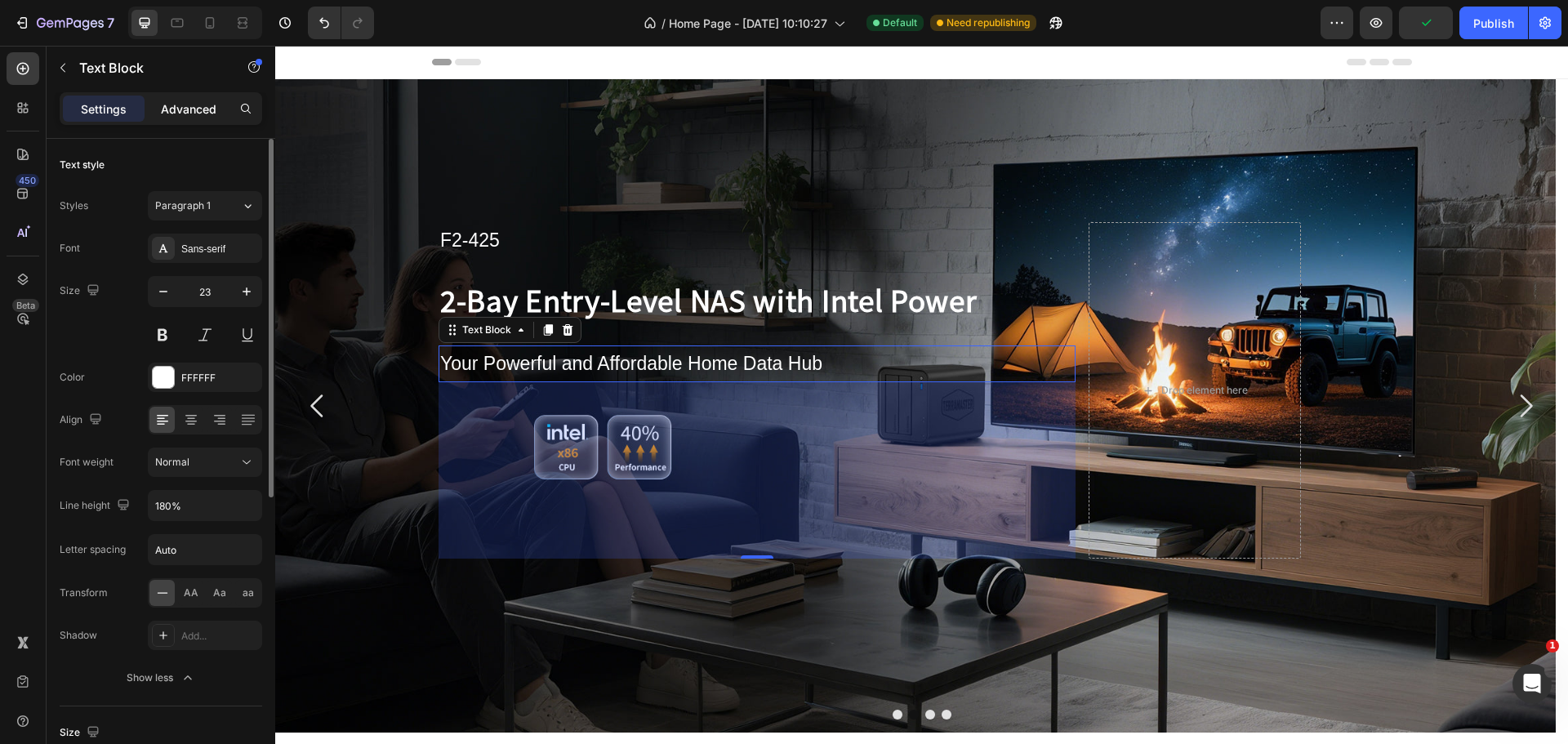
click at [183, 116] on p "Advanced" at bounding box center [188, 108] width 55 height 17
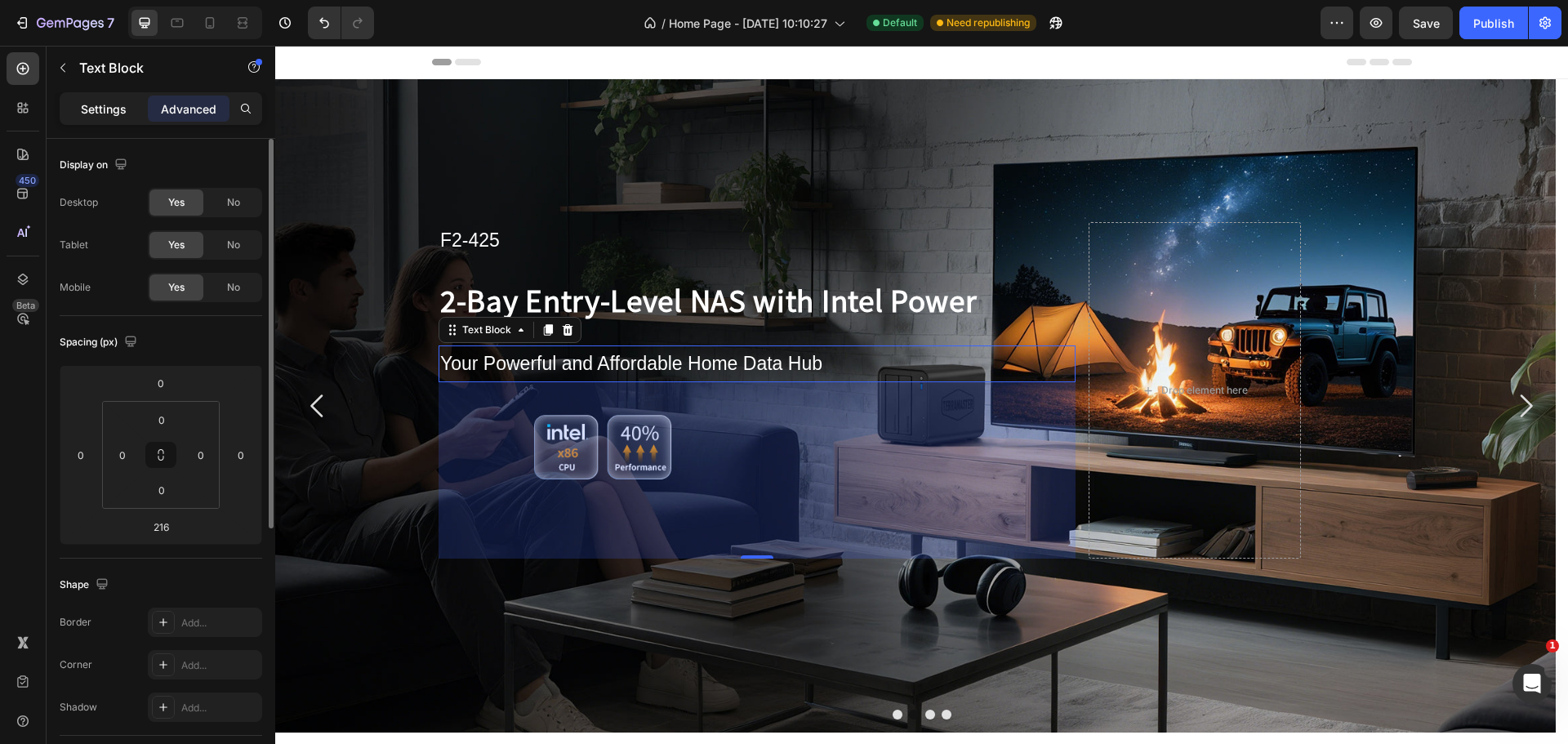
click at [81, 110] on p "Settings" at bounding box center [103, 108] width 45 height 17
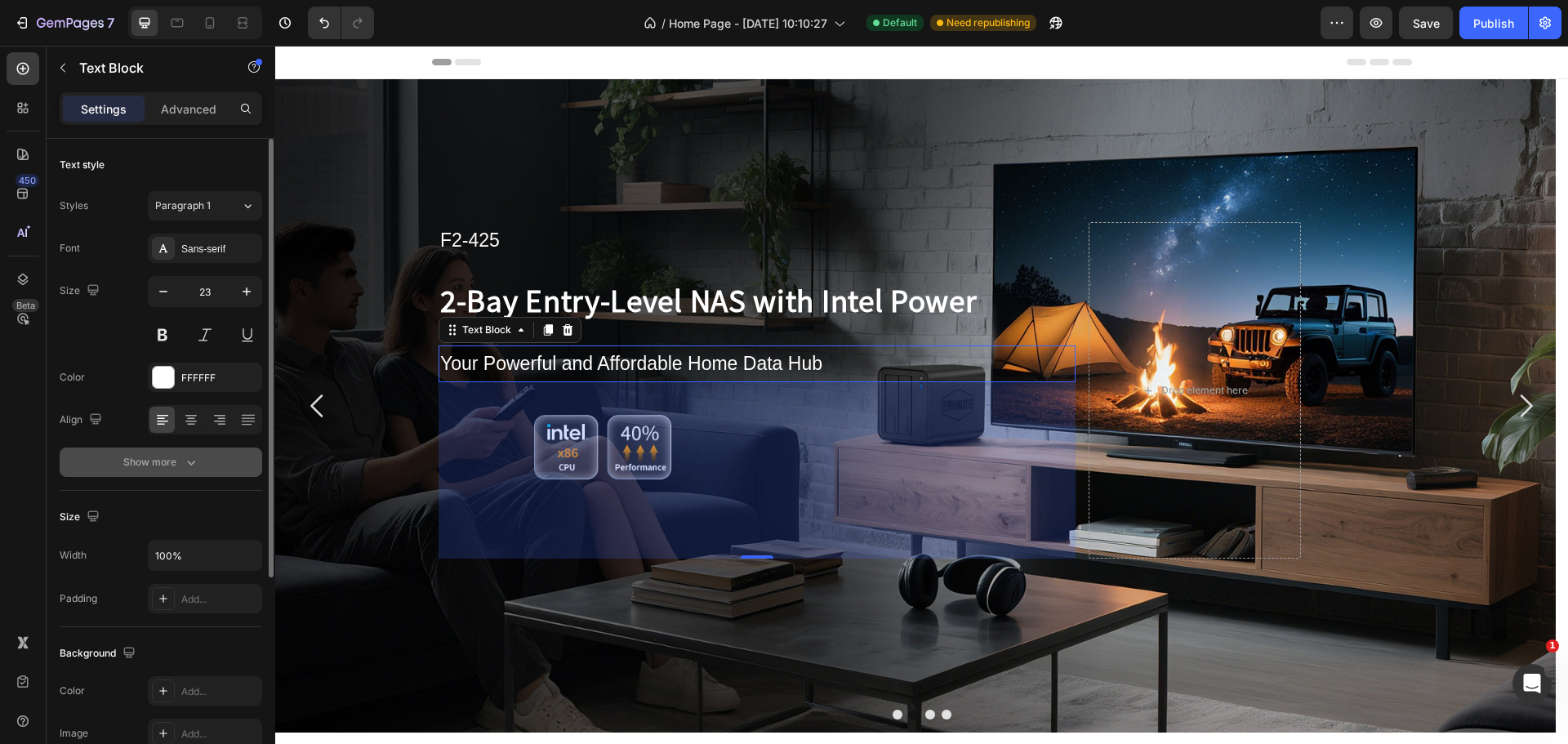
click at [156, 460] on div "Show more" at bounding box center [161, 462] width 76 height 16
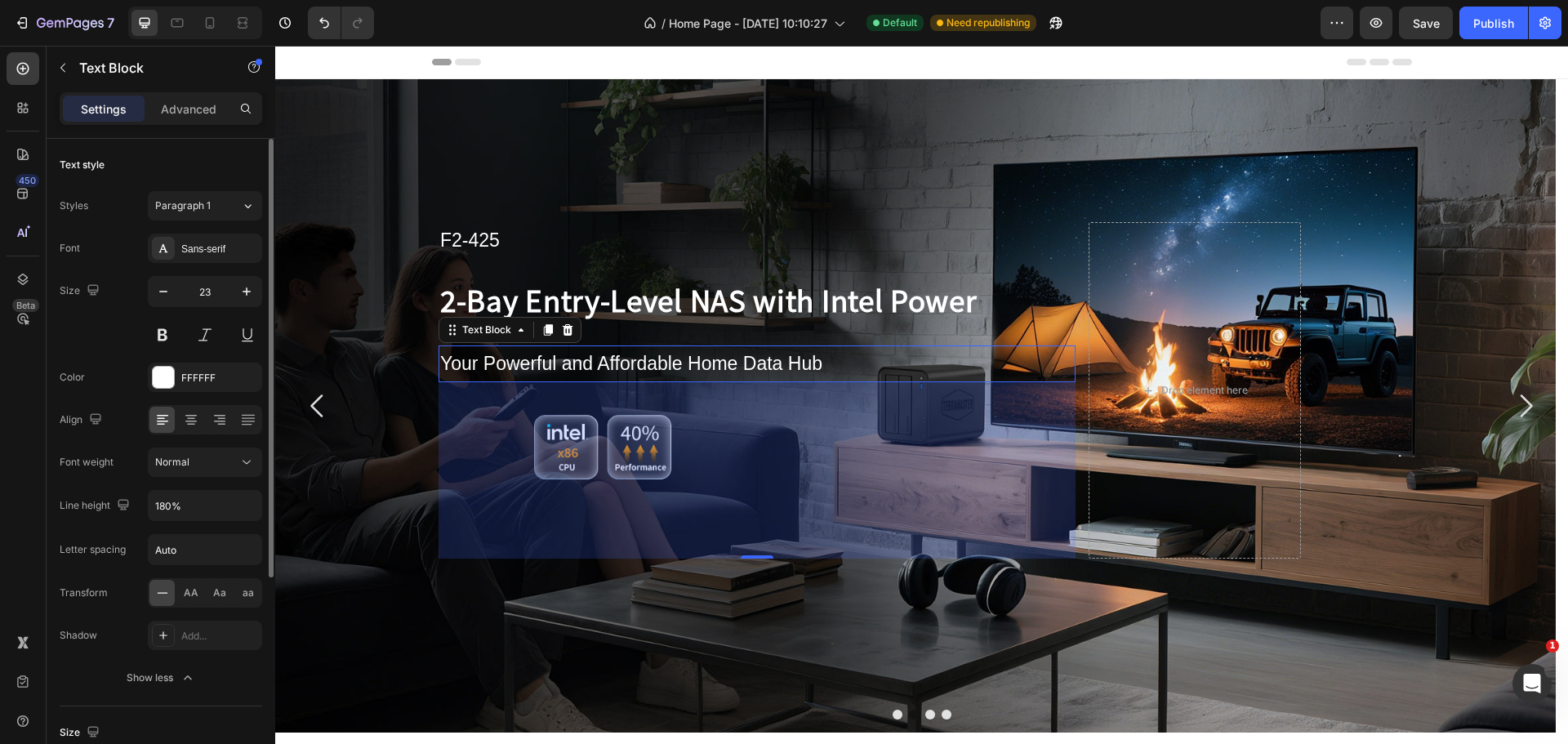
scroll to position [82, 0]
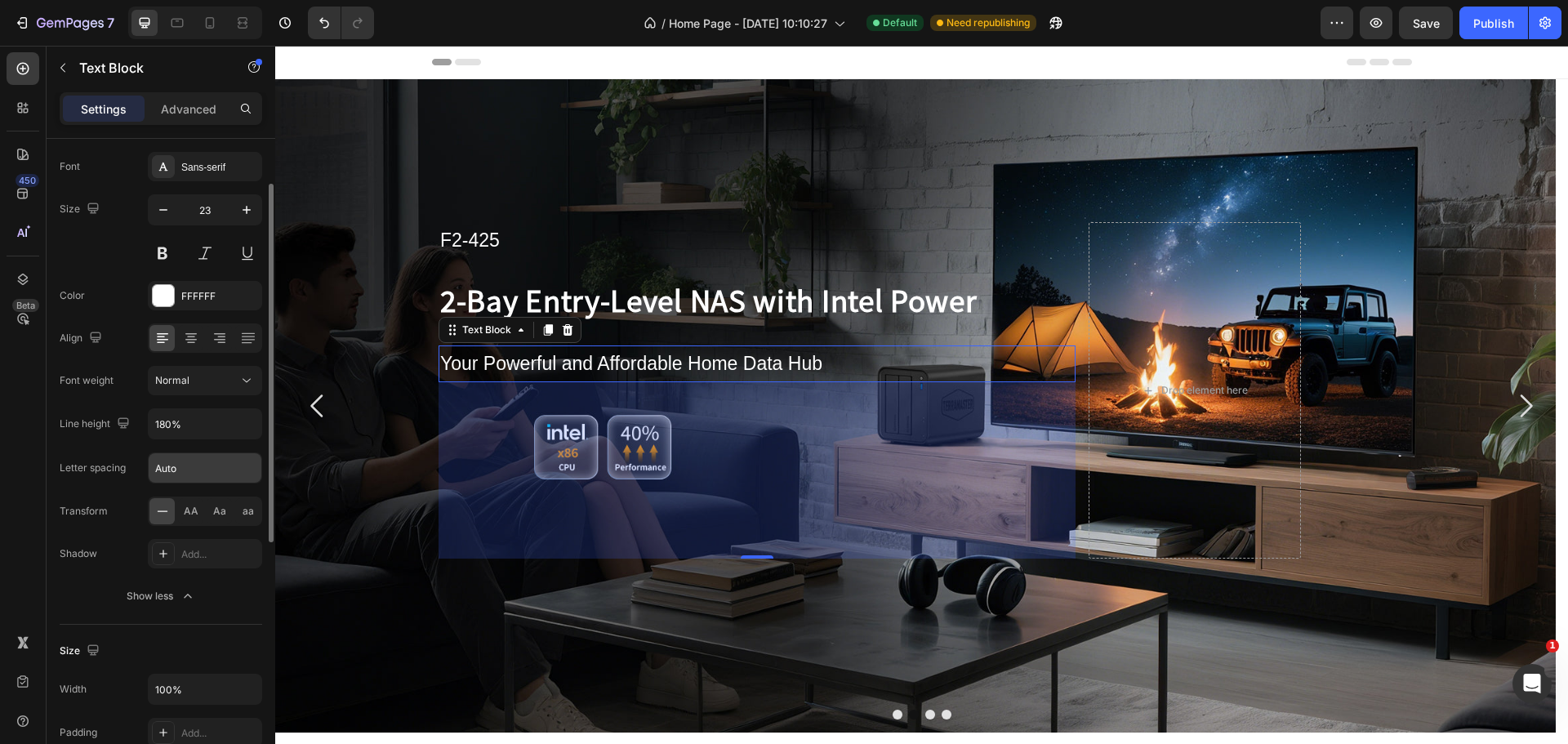
click at [185, 477] on input "Auto" at bounding box center [204, 468] width 113 height 29
type input "1"
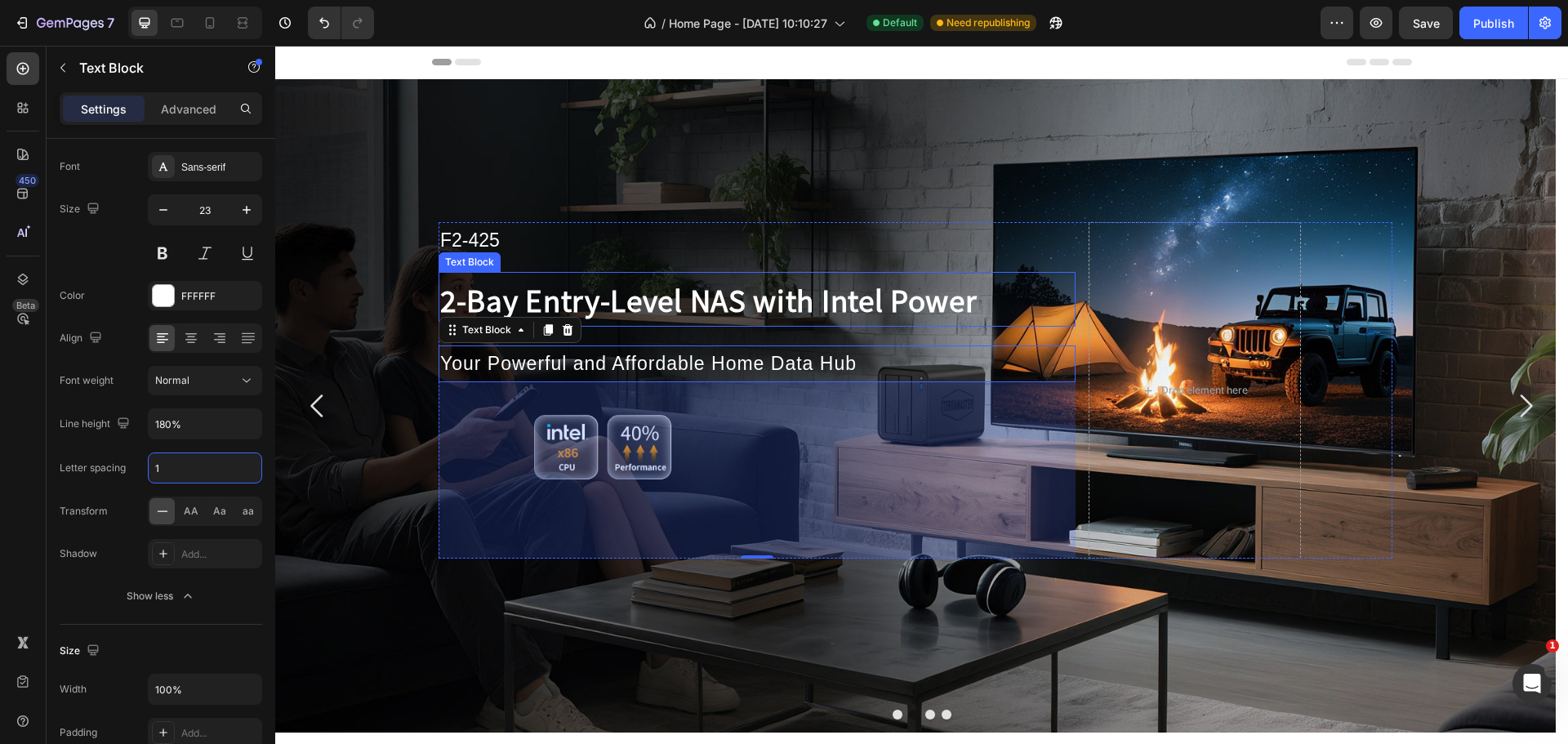
click at [593, 293] on p "2-Bay Entry-Level NAS with Intel Power" at bounding box center [737, 300] width 595 height 52
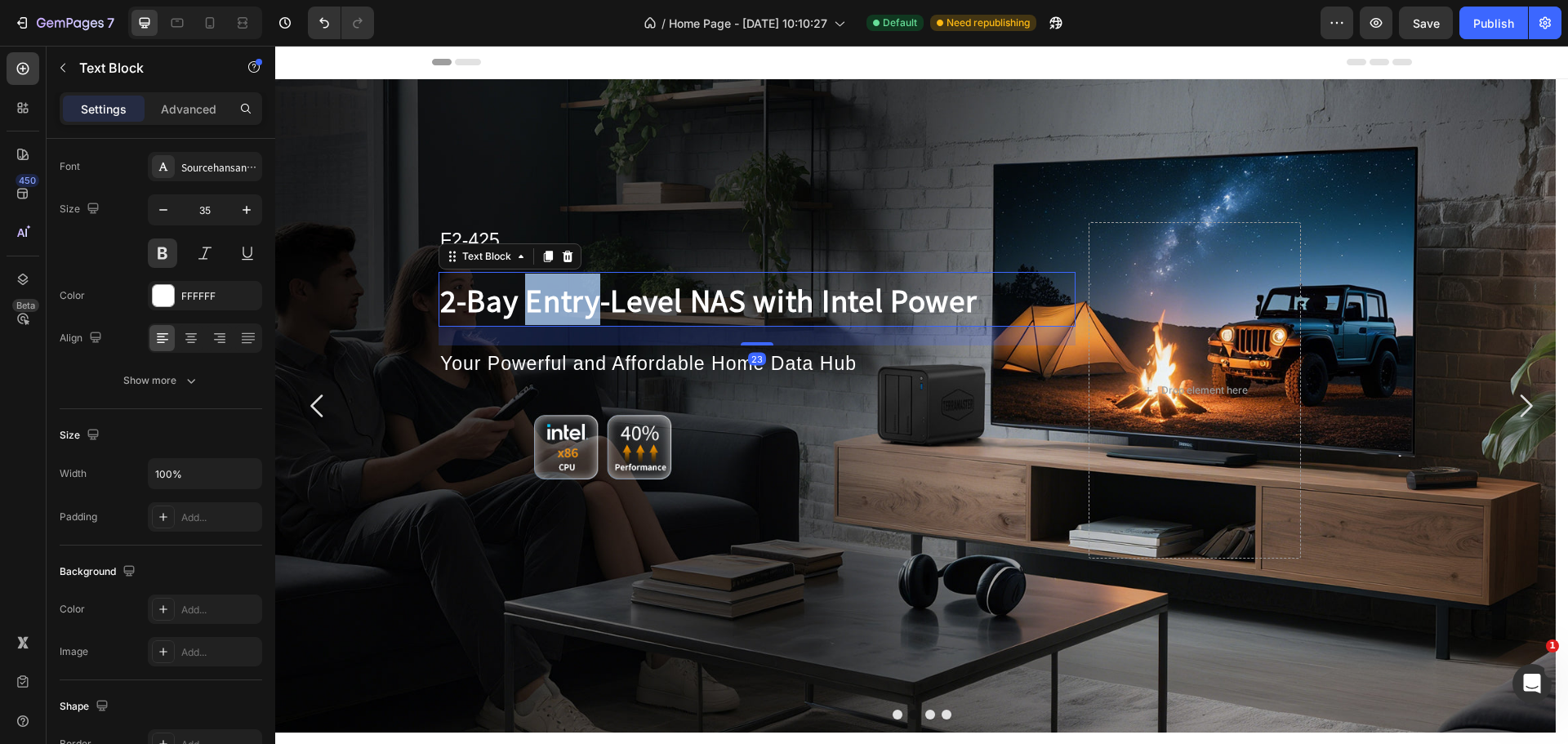
click at [583, 296] on p "2-Bay Entry-Level NAS with Intel Power" at bounding box center [737, 300] width 595 height 52
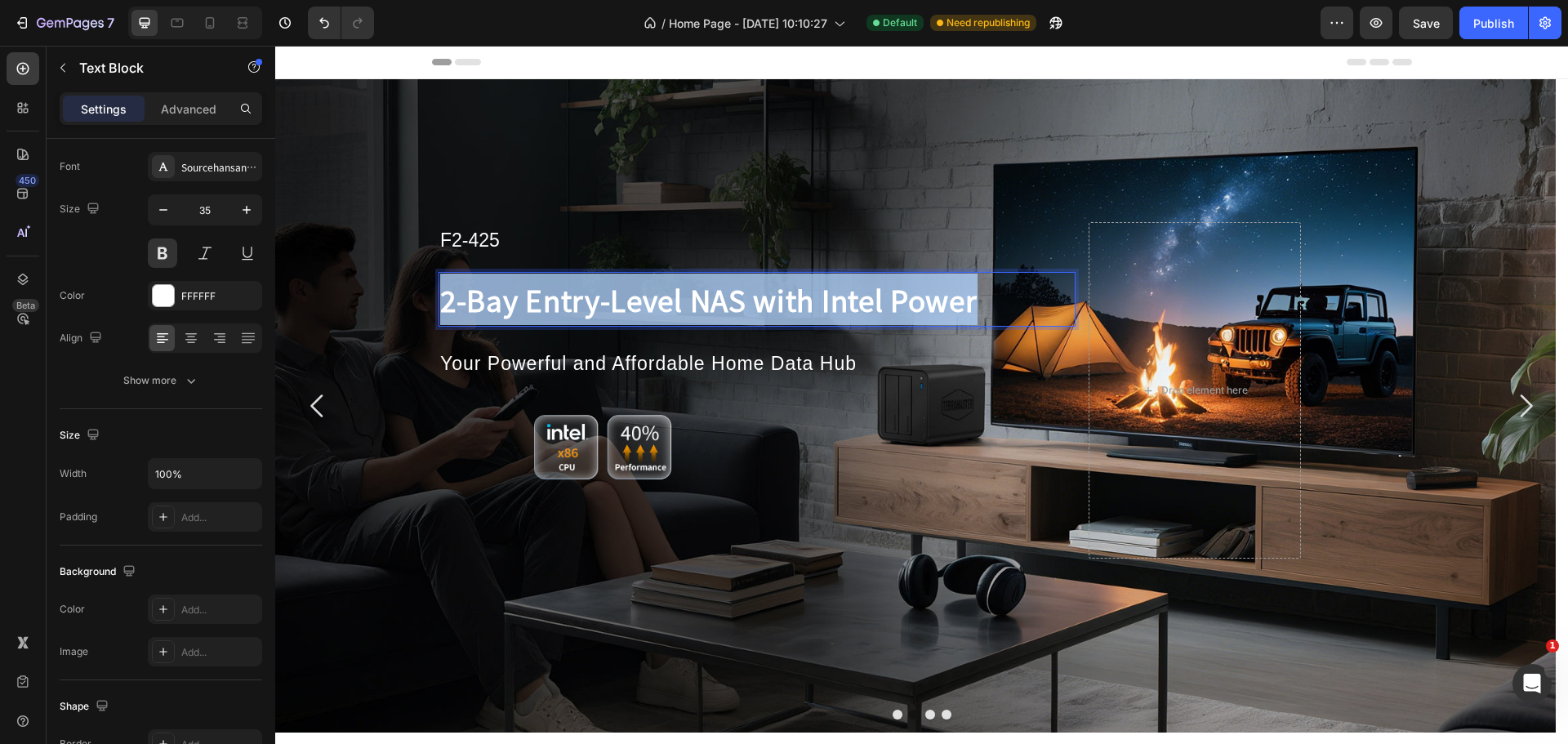
click at [583, 296] on p "2-Bay Entry-Level NAS with Intel Power" at bounding box center [737, 300] width 595 height 52
click at [570, 300] on p "2-Bay Entry-Level NAS with Intel Power" at bounding box center [737, 300] width 595 height 52
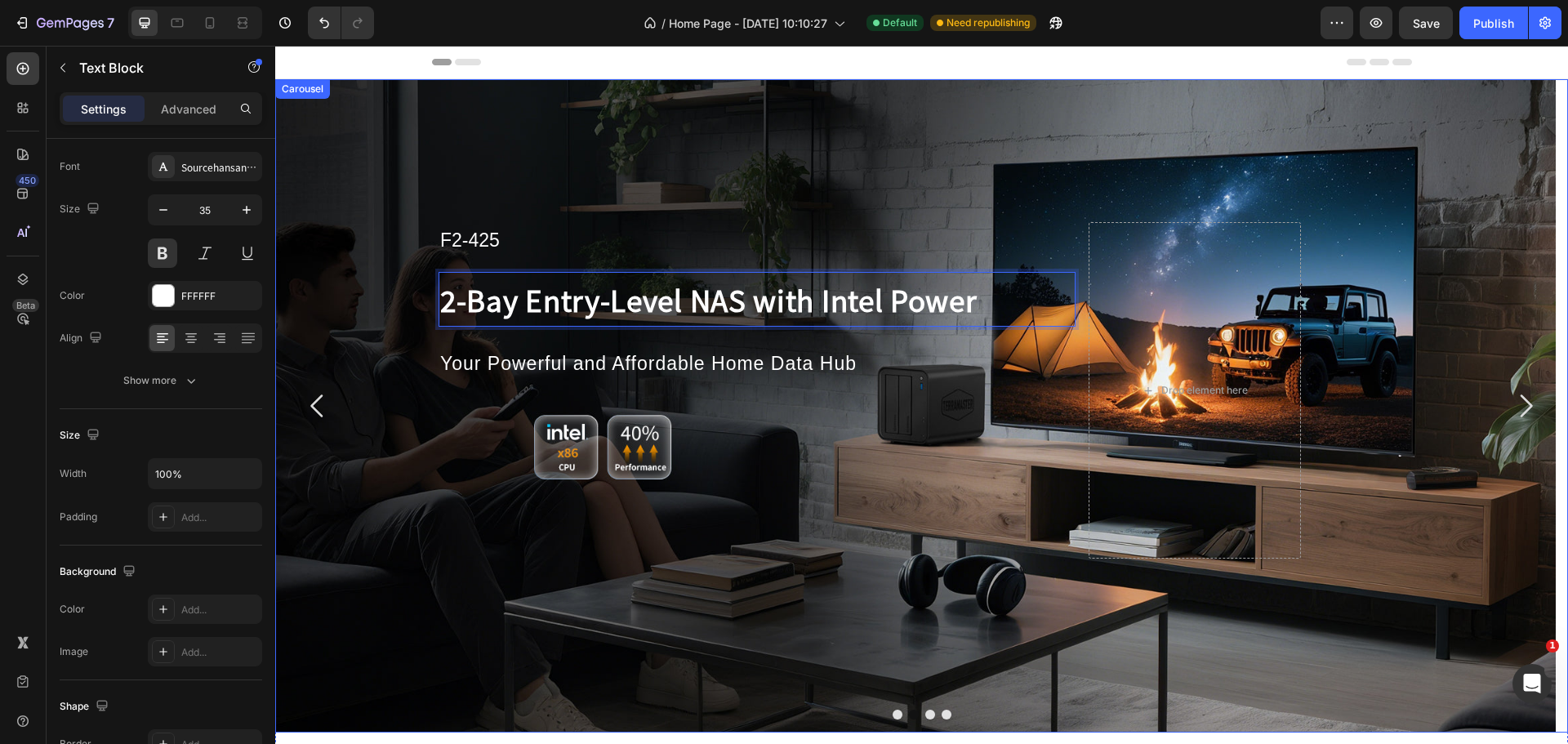
click at [1520, 400] on icon "Carousel Next Arrow" at bounding box center [1526, 406] width 12 height 23
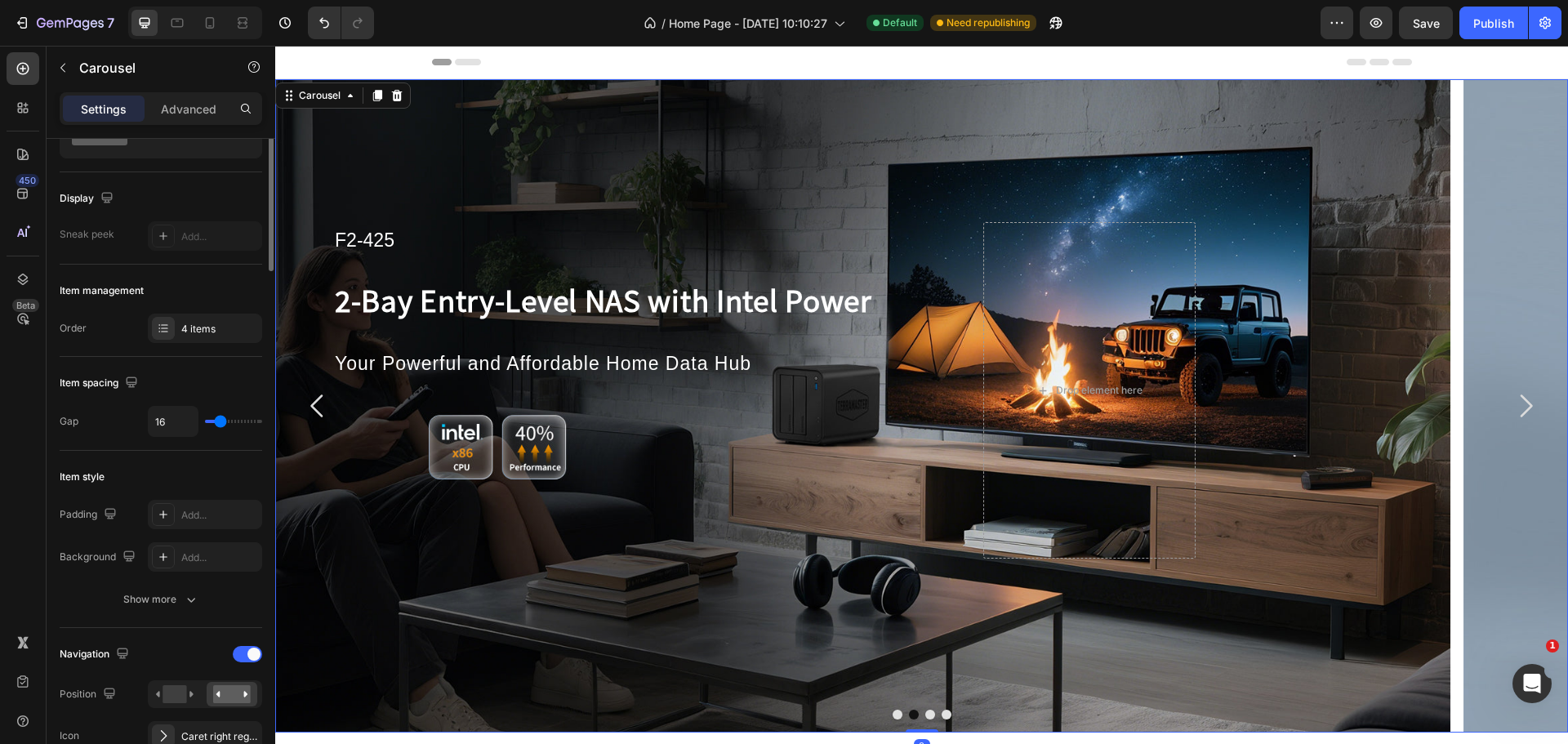
scroll to position [0, 0]
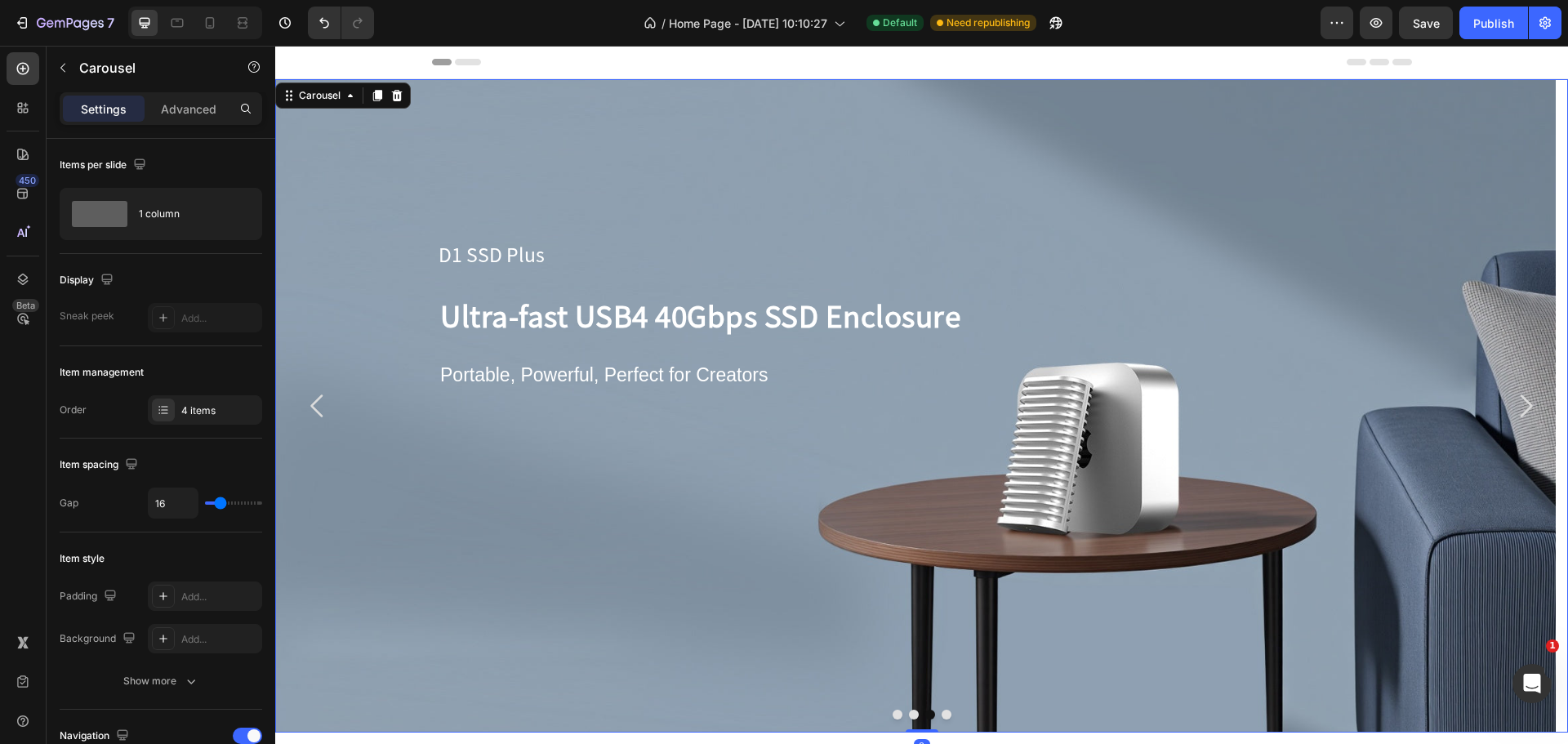
click at [336, 408] on button "Carousel Back Arrow" at bounding box center [317, 405] width 59 height 59
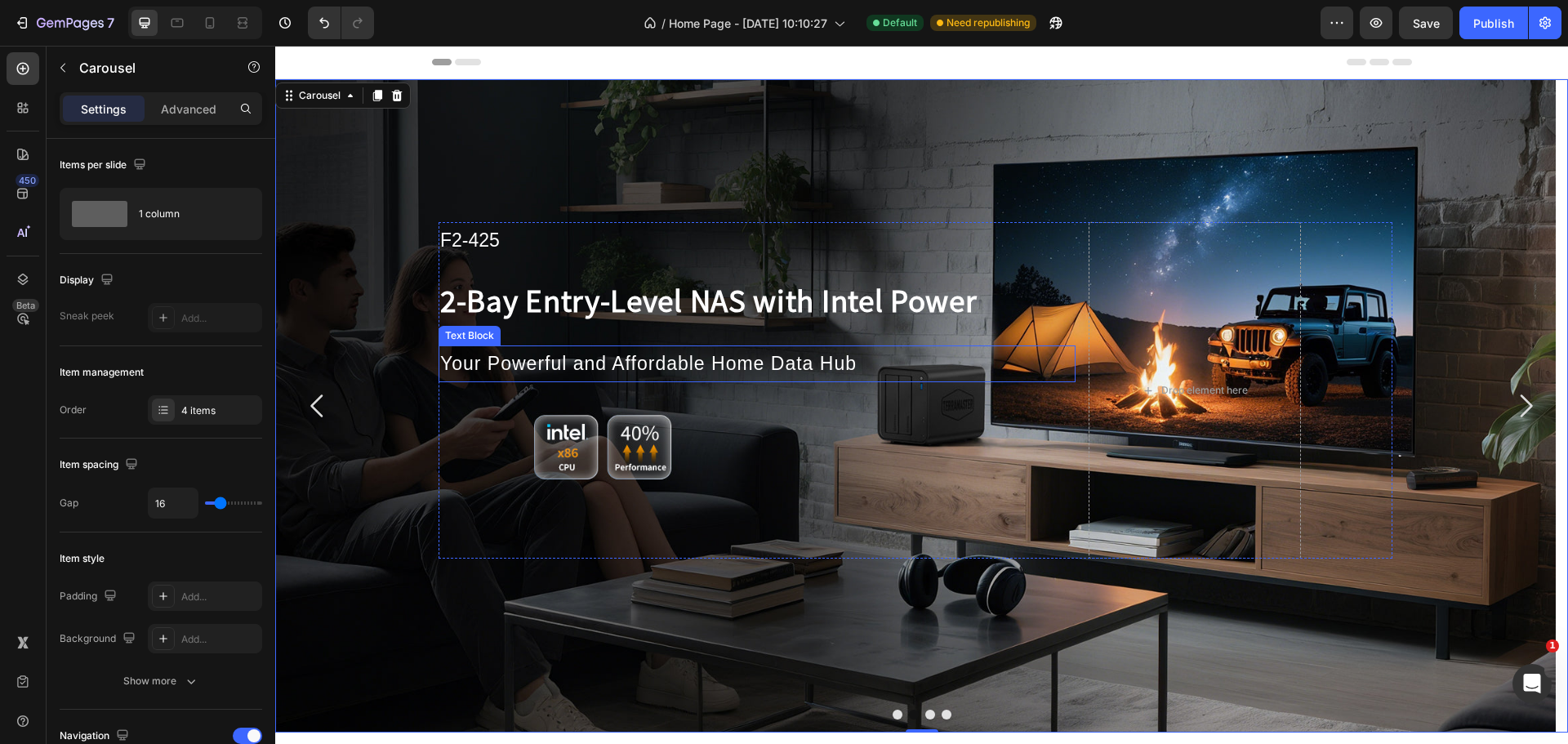
click at [591, 364] on p "Your Powerful and Affordable Home Data Hub" at bounding box center [756, 364] width 634 height 34
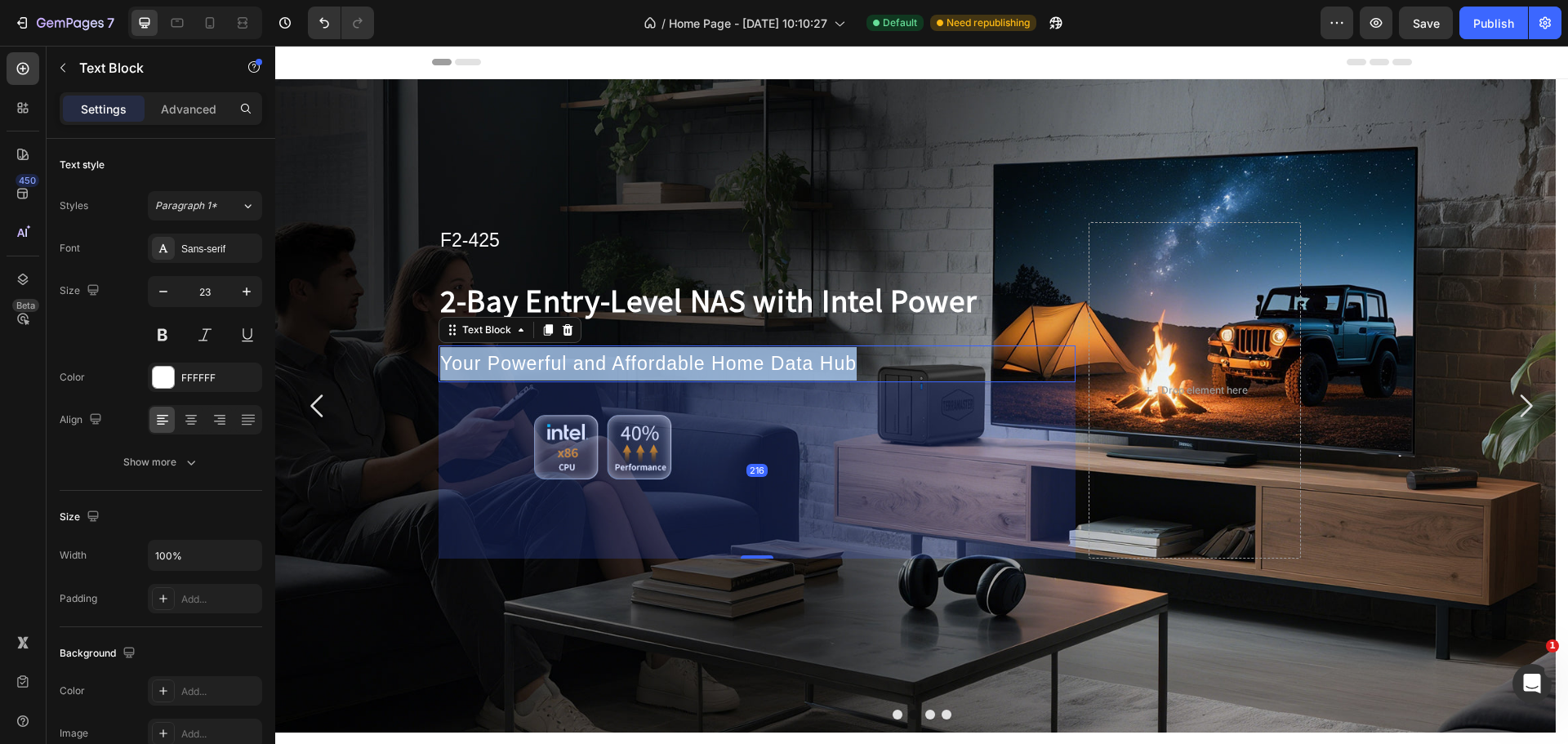
click at [591, 364] on p "Your Powerful and Affordable Home Data Hub" at bounding box center [756, 364] width 634 height 34
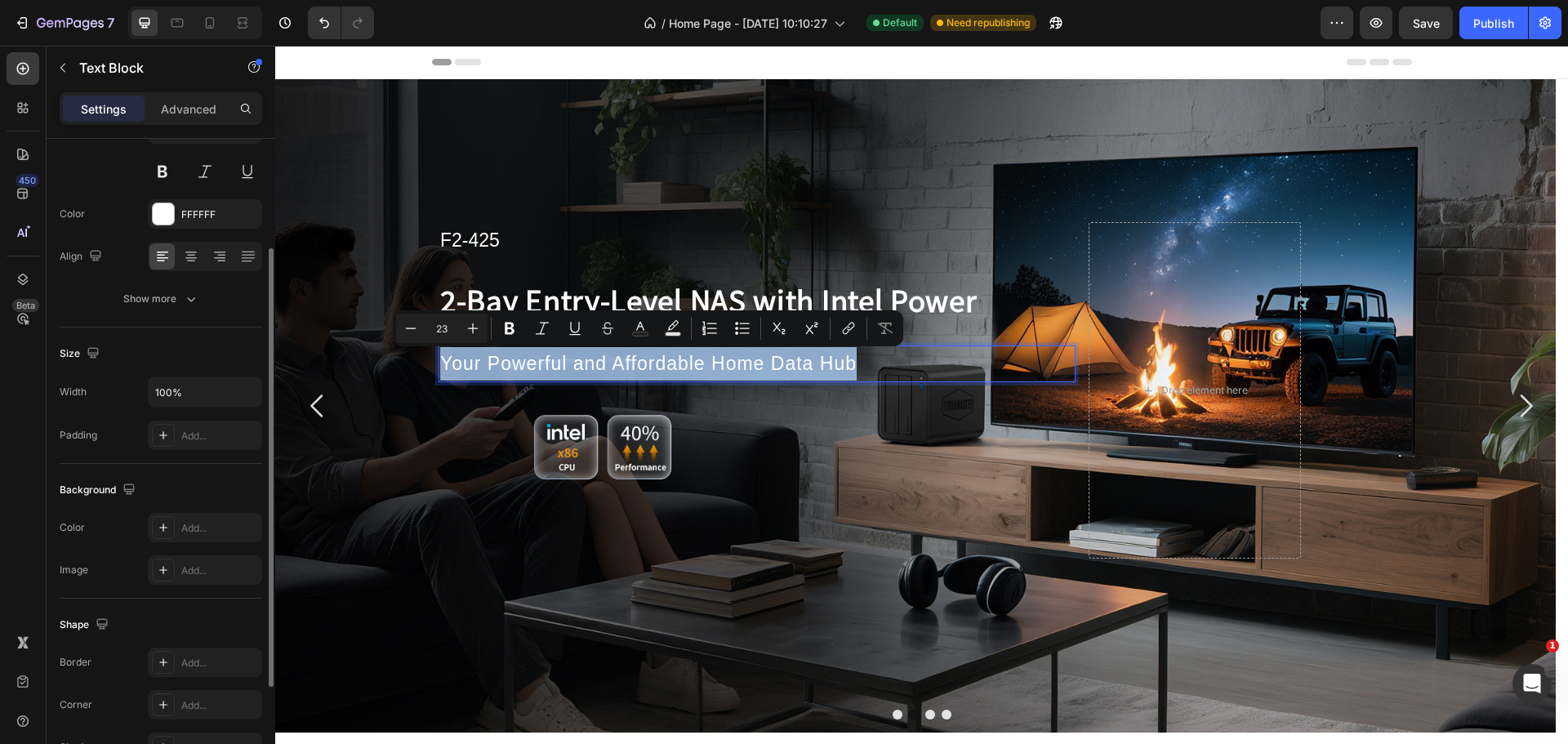
scroll to position [245, 0]
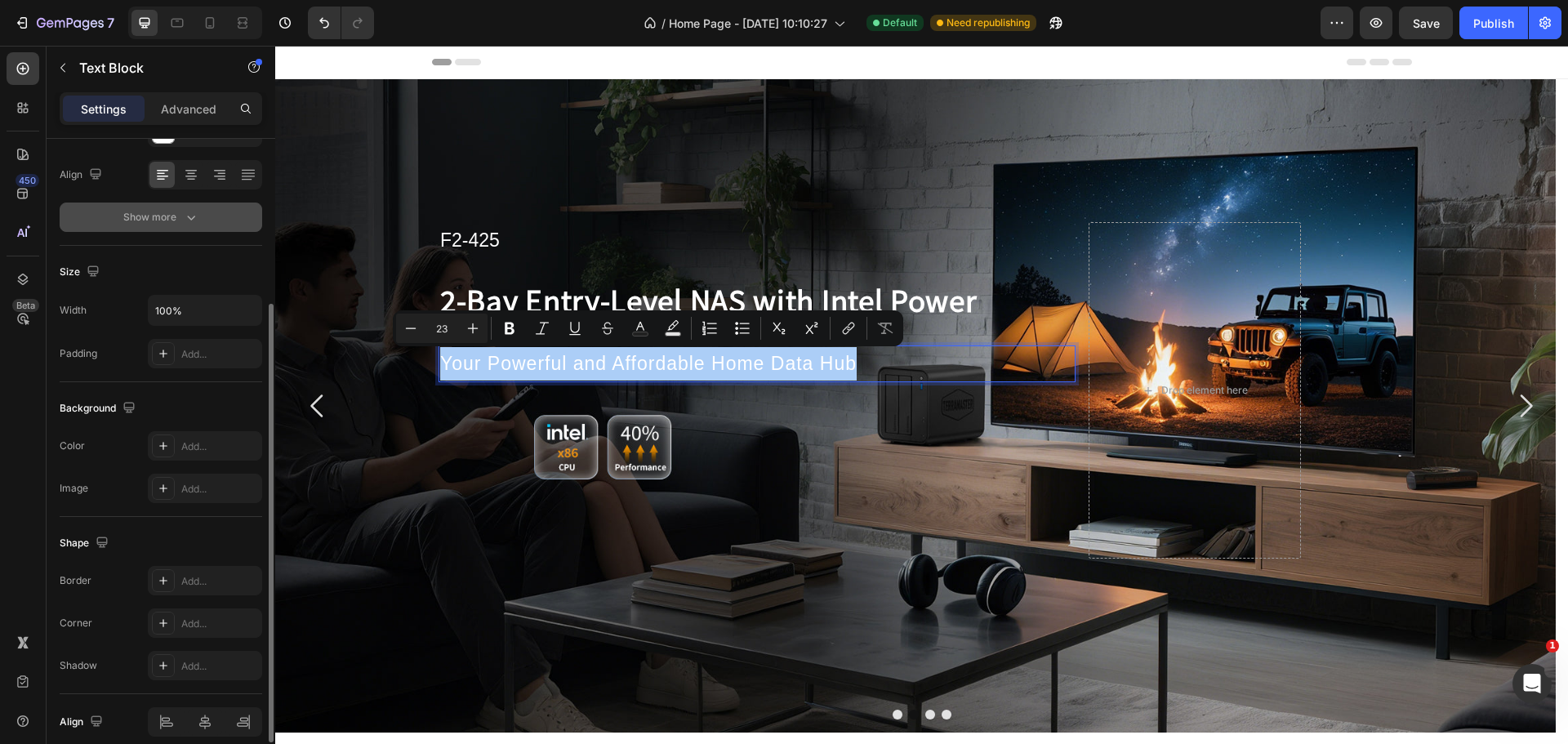
click at [169, 226] on button "Show more" at bounding box center [161, 217] width 203 height 29
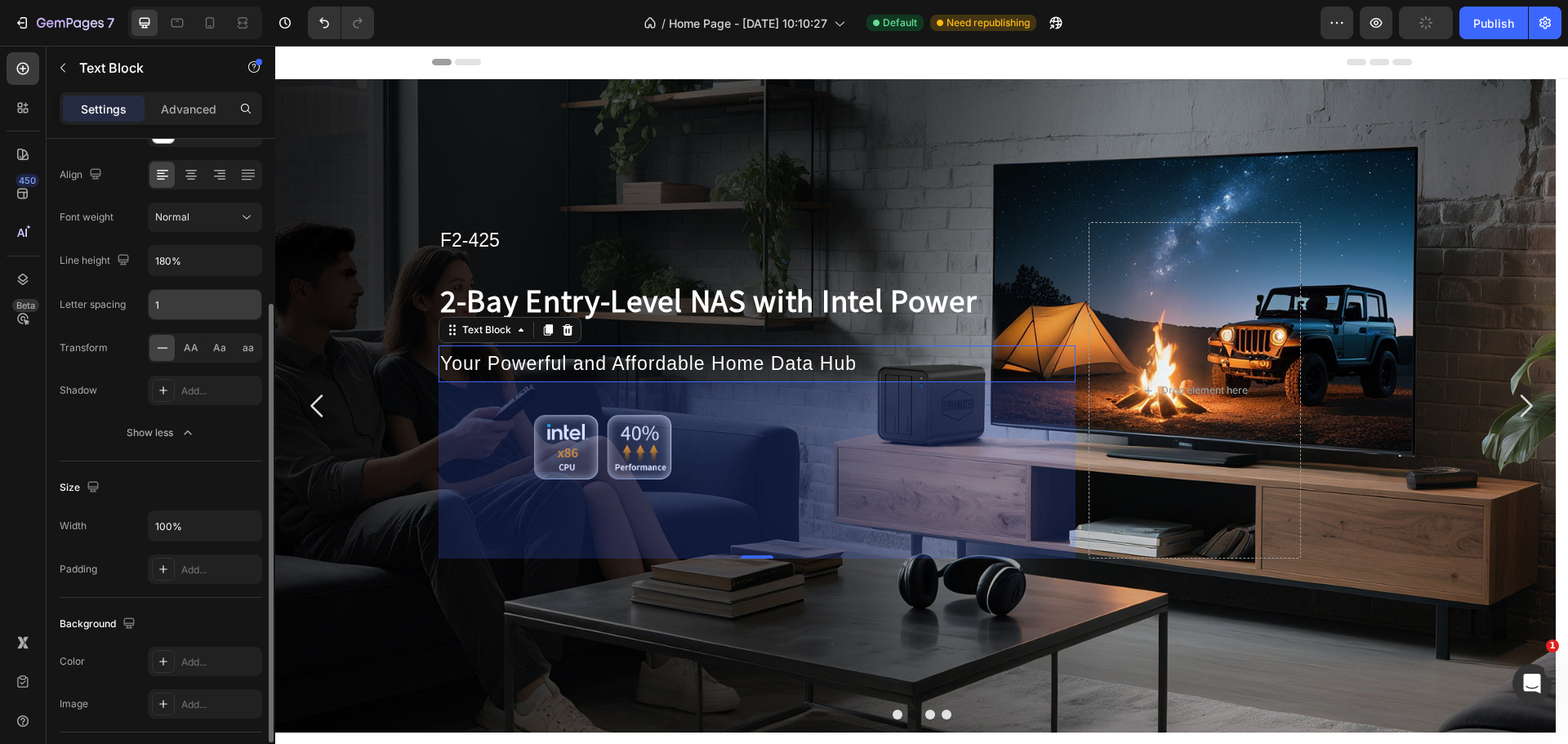
click at [181, 316] on input "1" at bounding box center [204, 304] width 113 height 29
click at [177, 310] on input "1" at bounding box center [204, 304] width 113 height 29
type input "1.1"
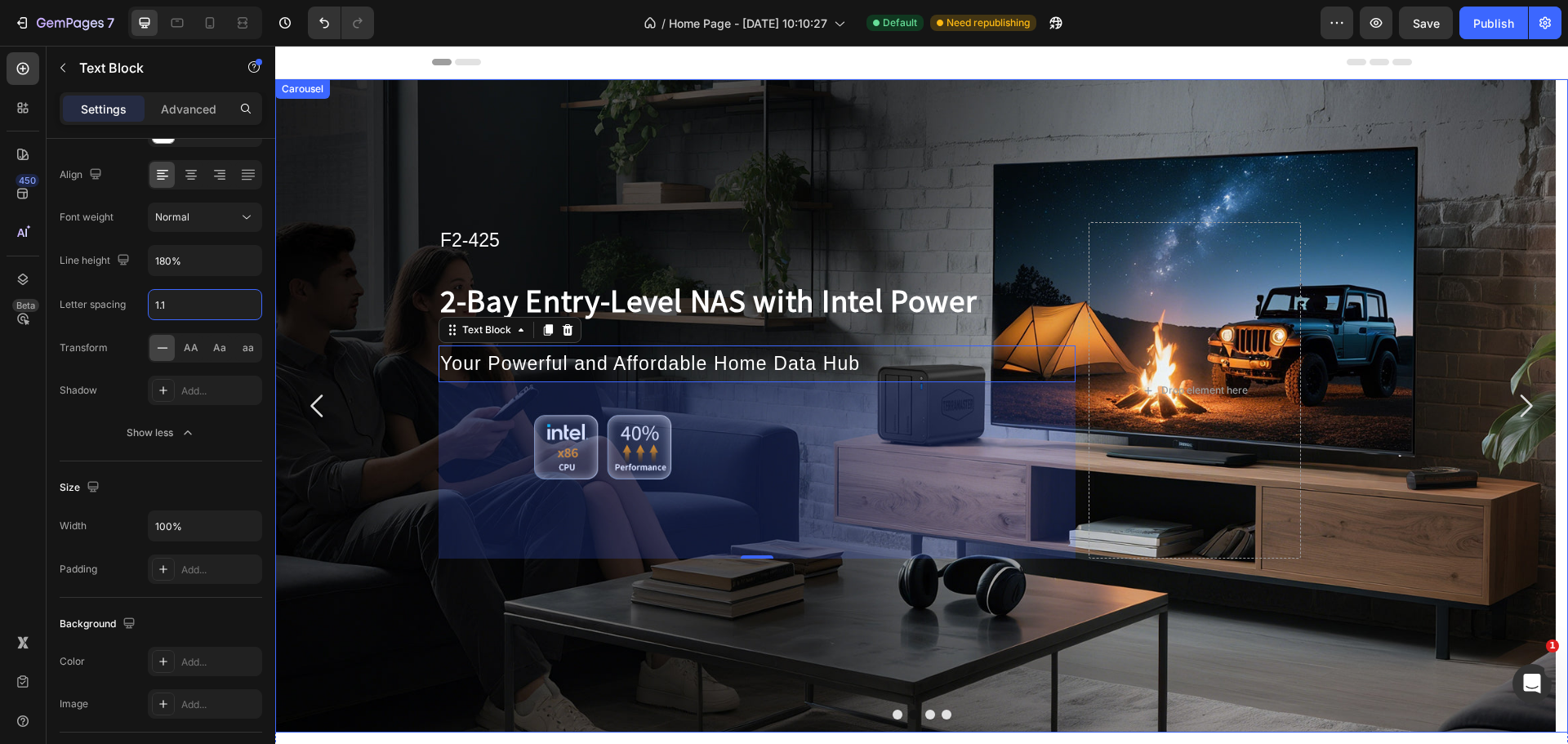
click at [1520, 402] on icon "Carousel Next Arrow" at bounding box center [1526, 406] width 12 height 23
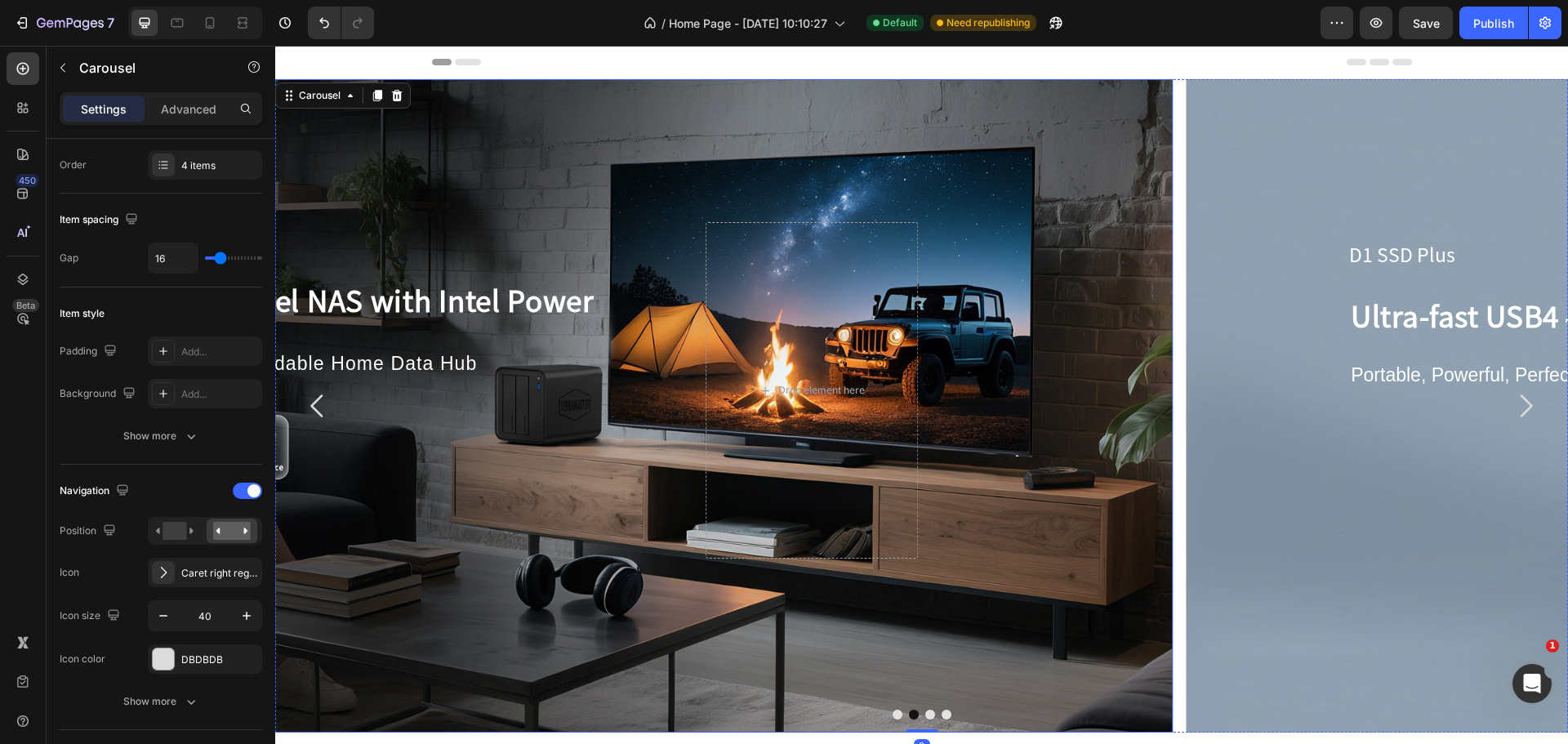
scroll to position [0, 0]
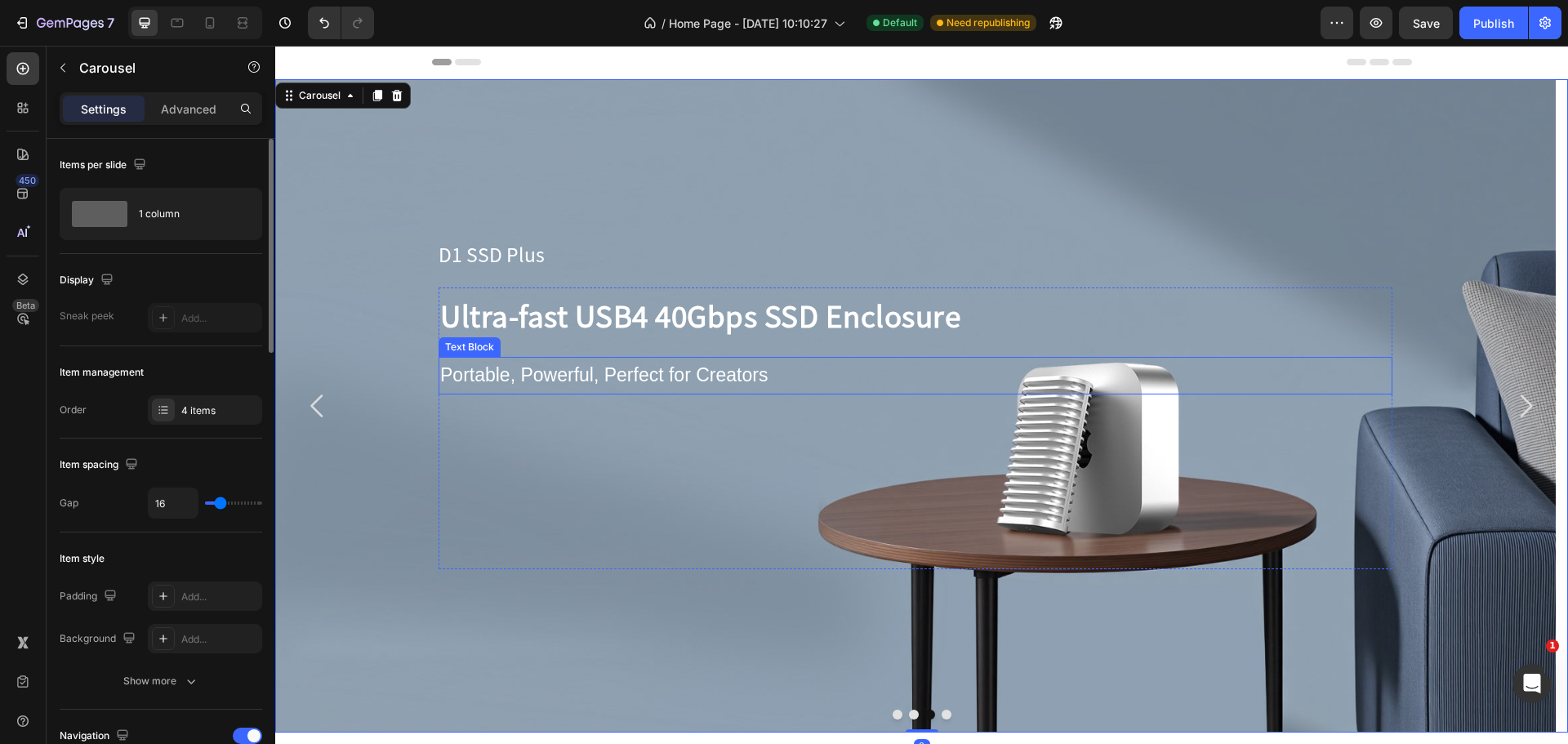
click at [623, 376] on p "Portable, Powerful, Perfect for Creators" at bounding box center [915, 375] width 950 height 34
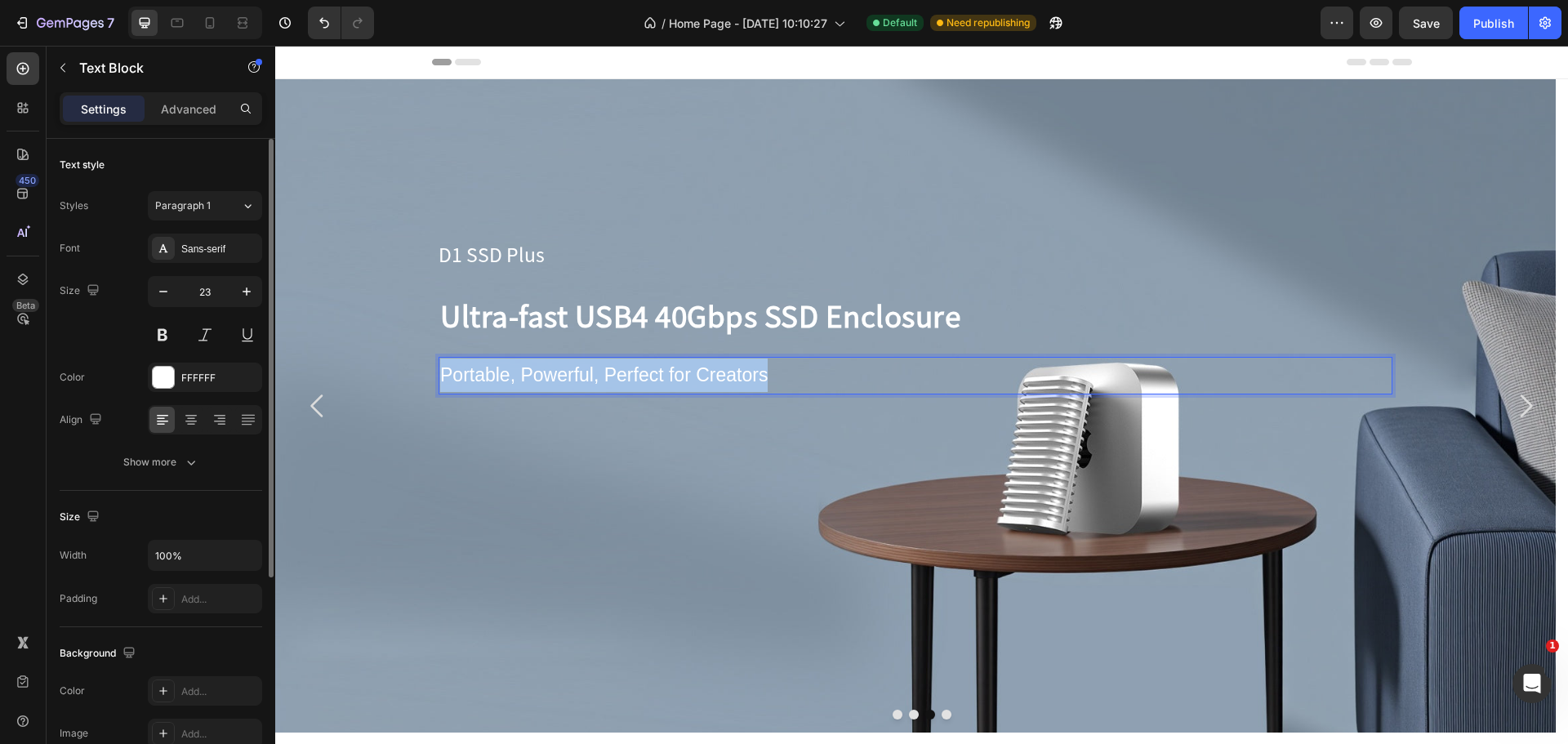
click at [623, 376] on p "Portable, Powerful, Perfect for Creators" at bounding box center [915, 375] width 950 height 34
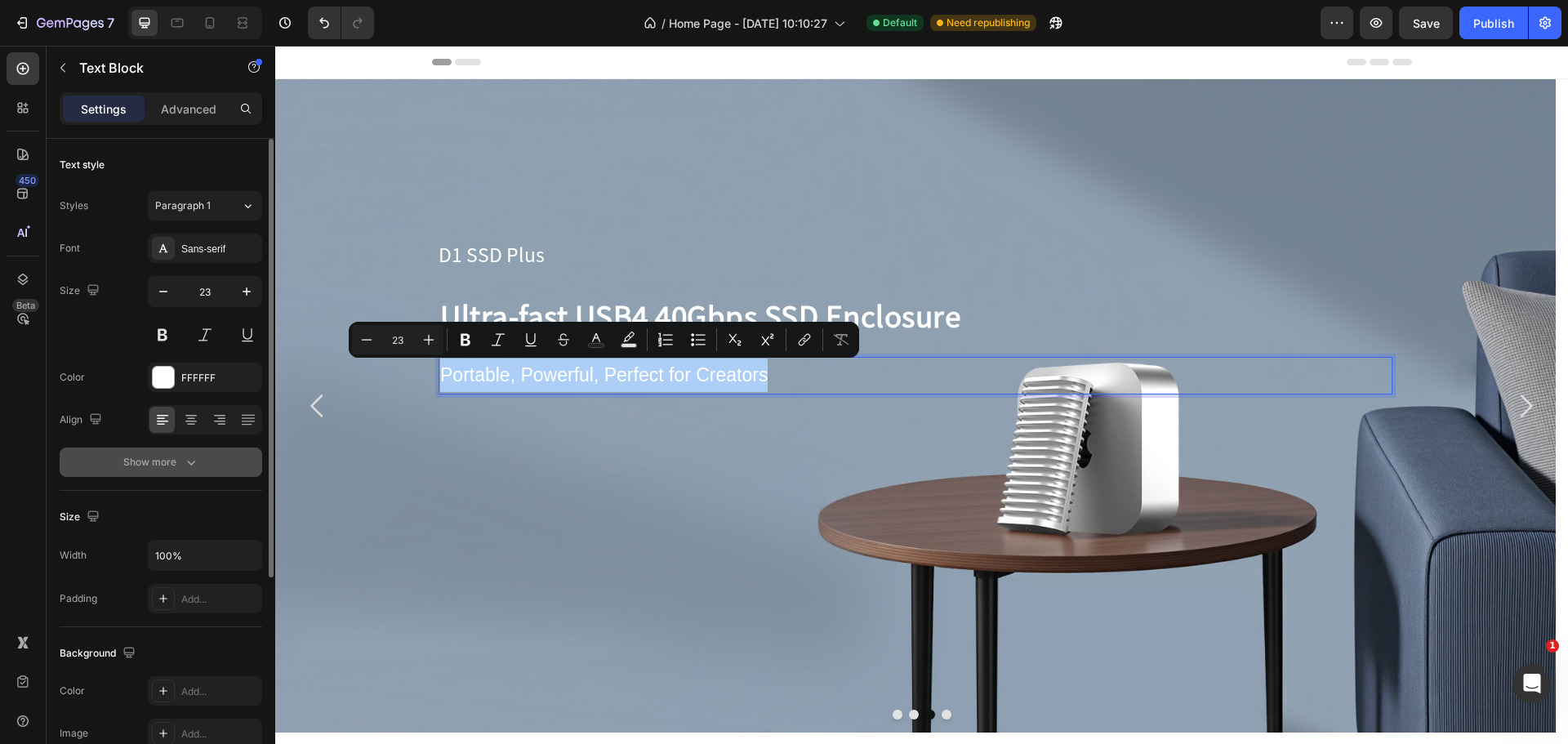
click at [183, 456] on icon "button" at bounding box center [191, 462] width 16 height 16
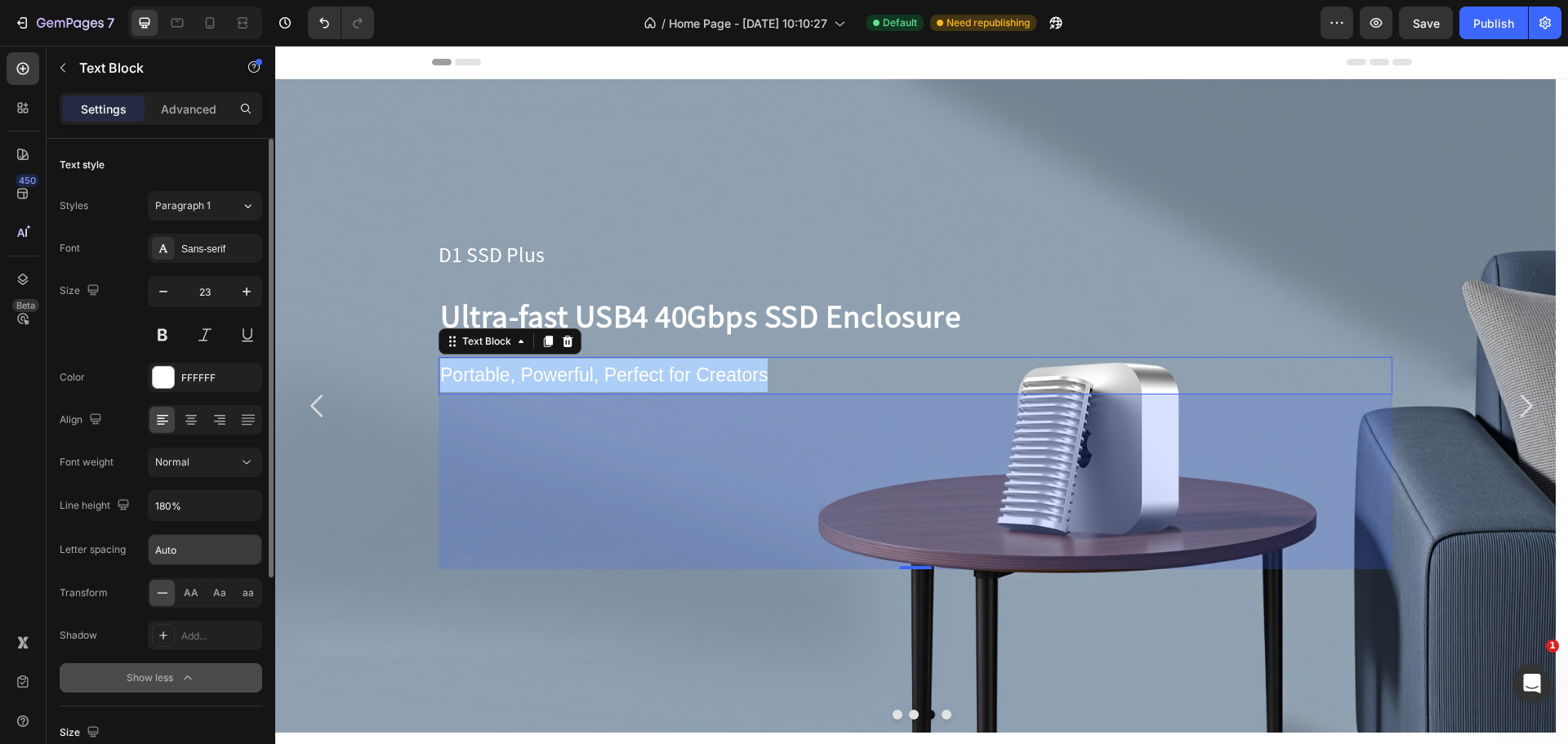
click at [180, 541] on input "Auto" at bounding box center [204, 549] width 113 height 29
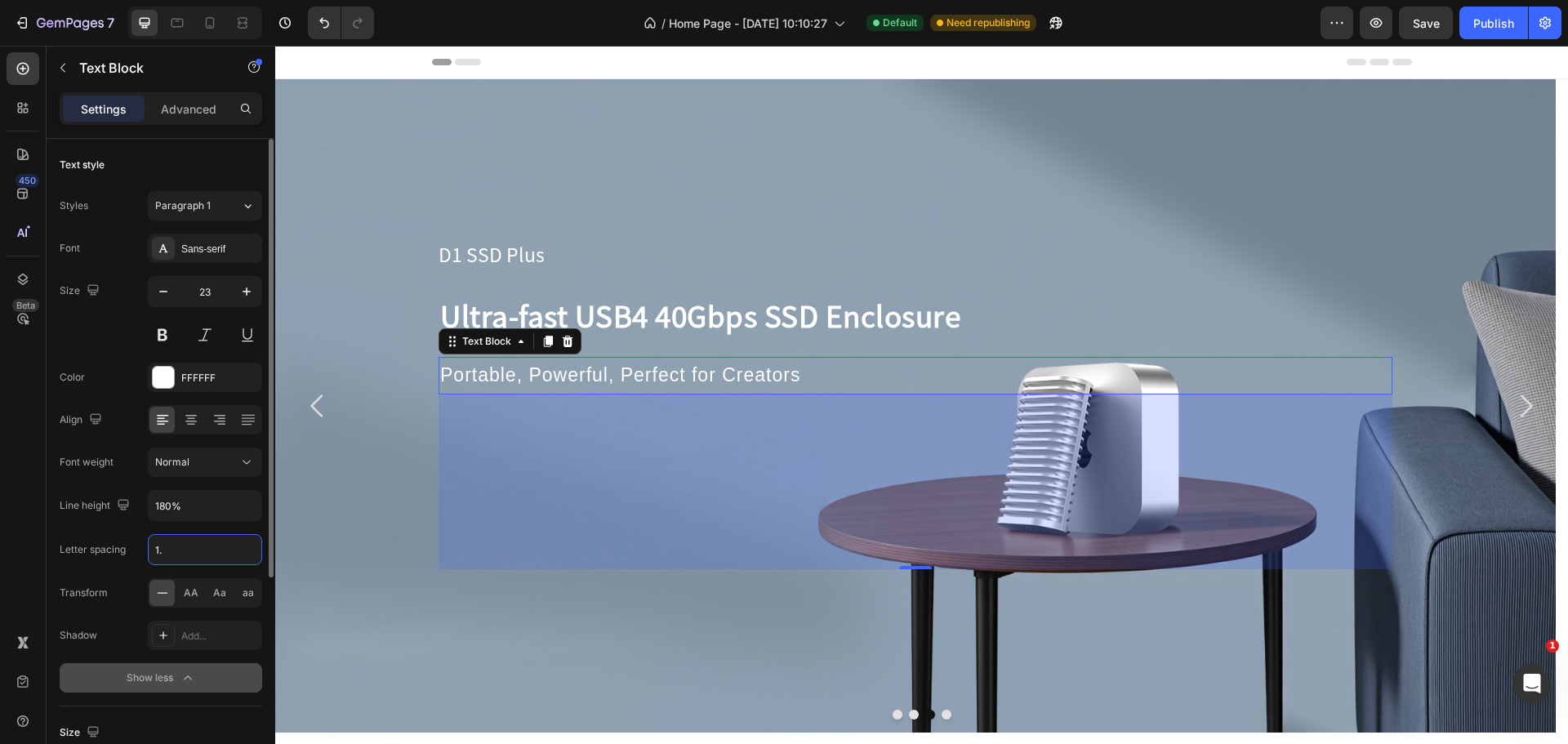
type input "1.1"
click at [829, 322] on p "Ultra-fast USB4 40Gbps SSD Enclosure" at bounding box center [915, 315] width 950 height 52
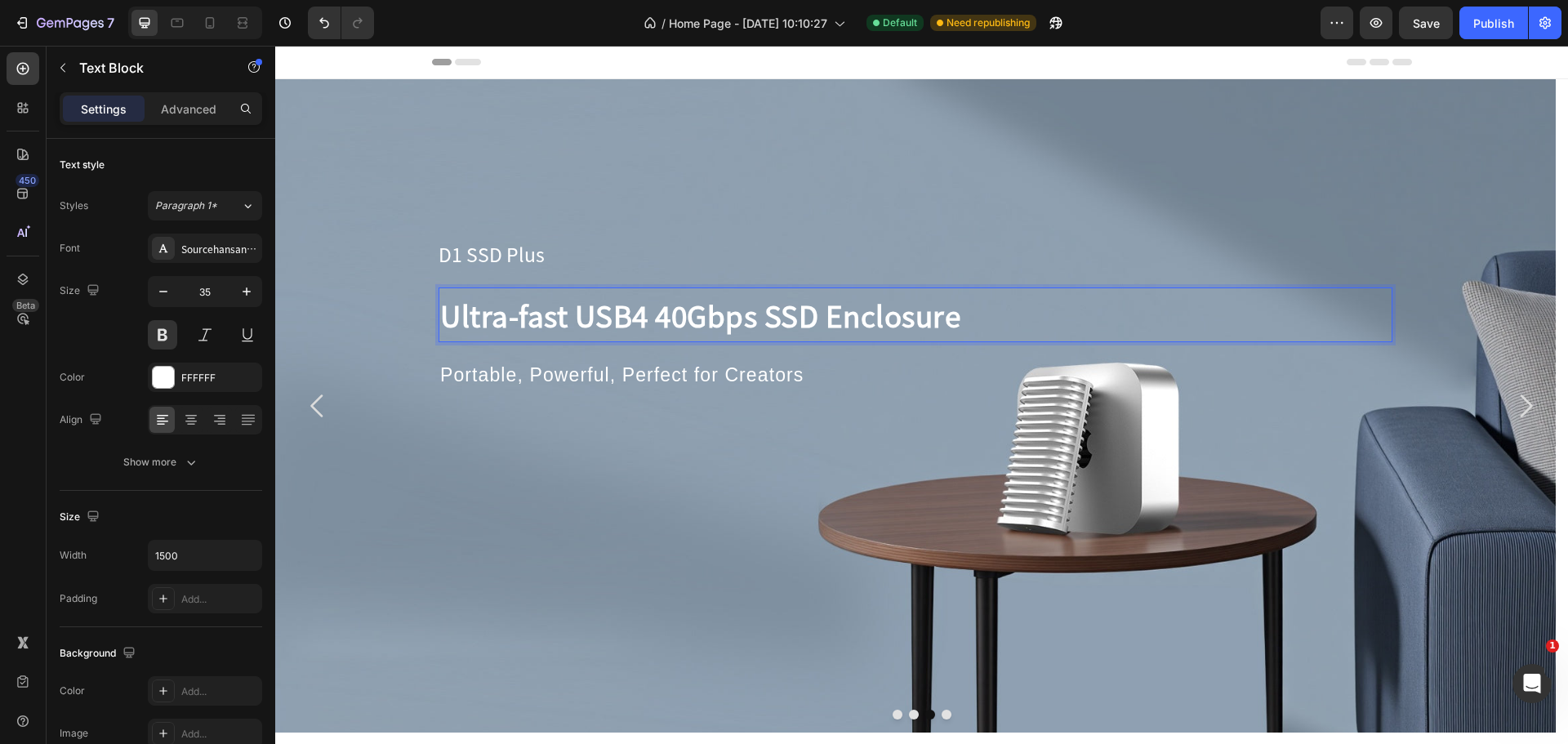
click at [556, 309] on p "Ultra-fast USB4 40Gbps SSD Enclosure" at bounding box center [915, 315] width 950 height 52
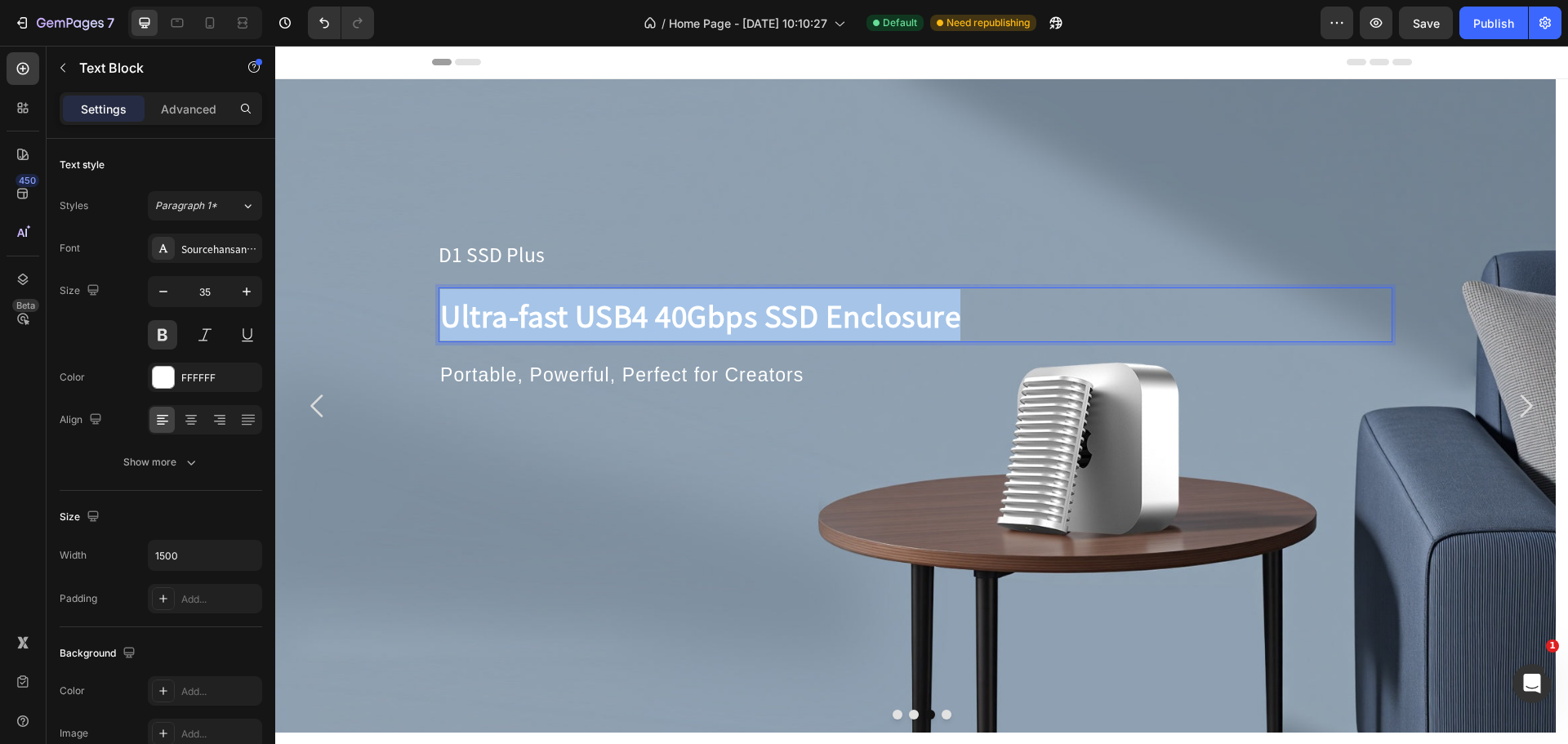
click at [556, 309] on p "Ultra-fast USB4 40Gbps SSD Enclosure" at bounding box center [915, 315] width 950 height 52
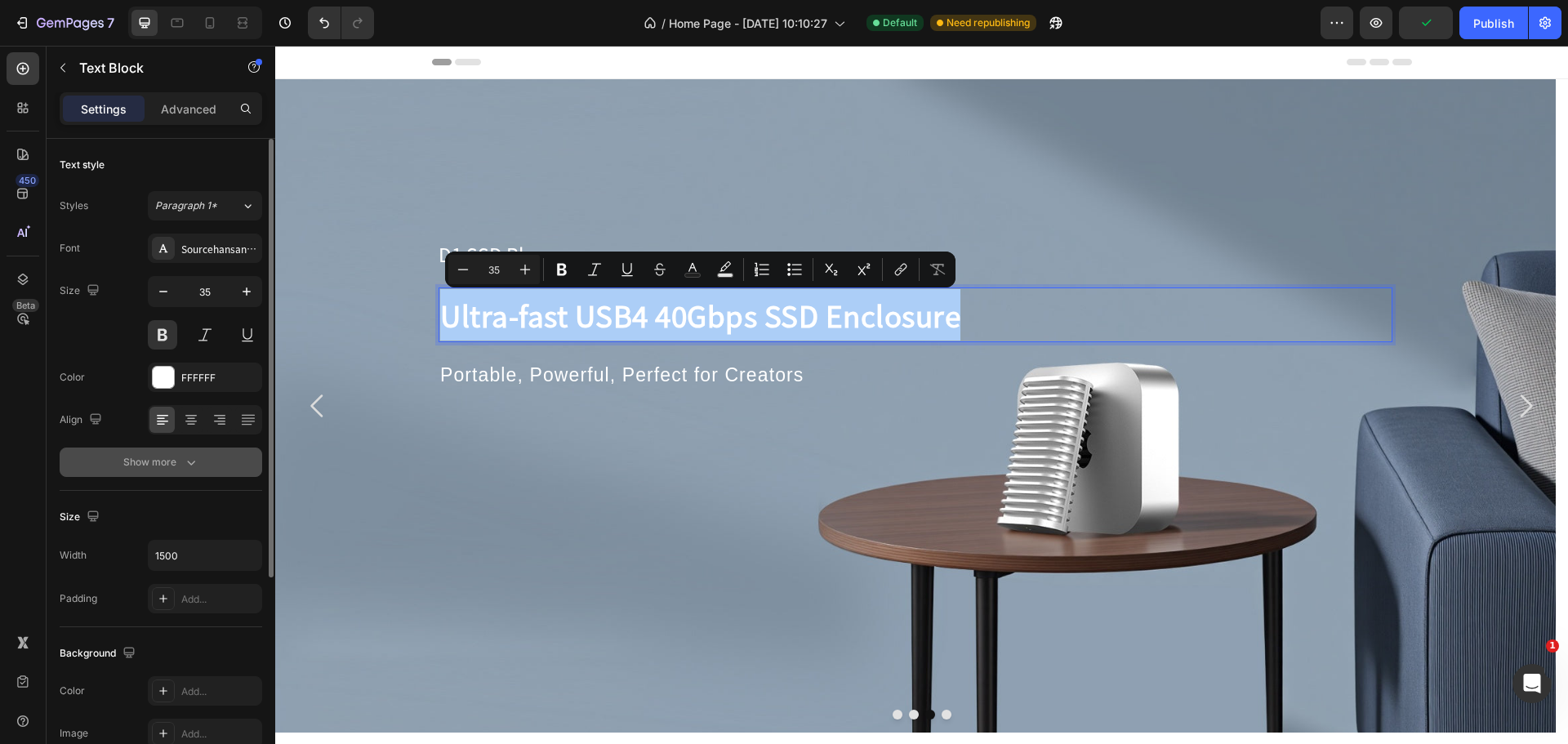
click at [161, 451] on button "Show more" at bounding box center [161, 461] width 203 height 29
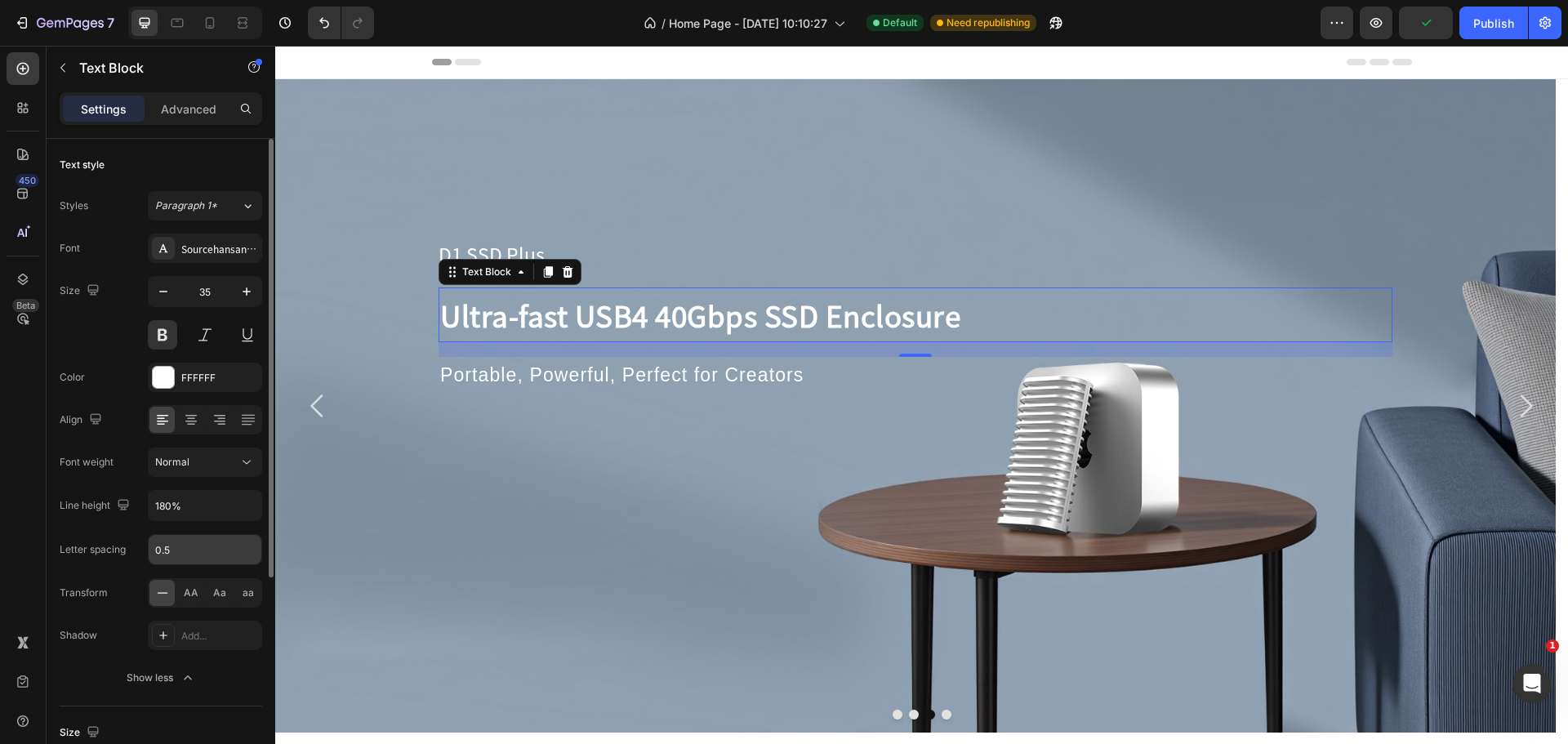
click at [186, 548] on input "0.5" at bounding box center [204, 549] width 113 height 29
type input "0.8"
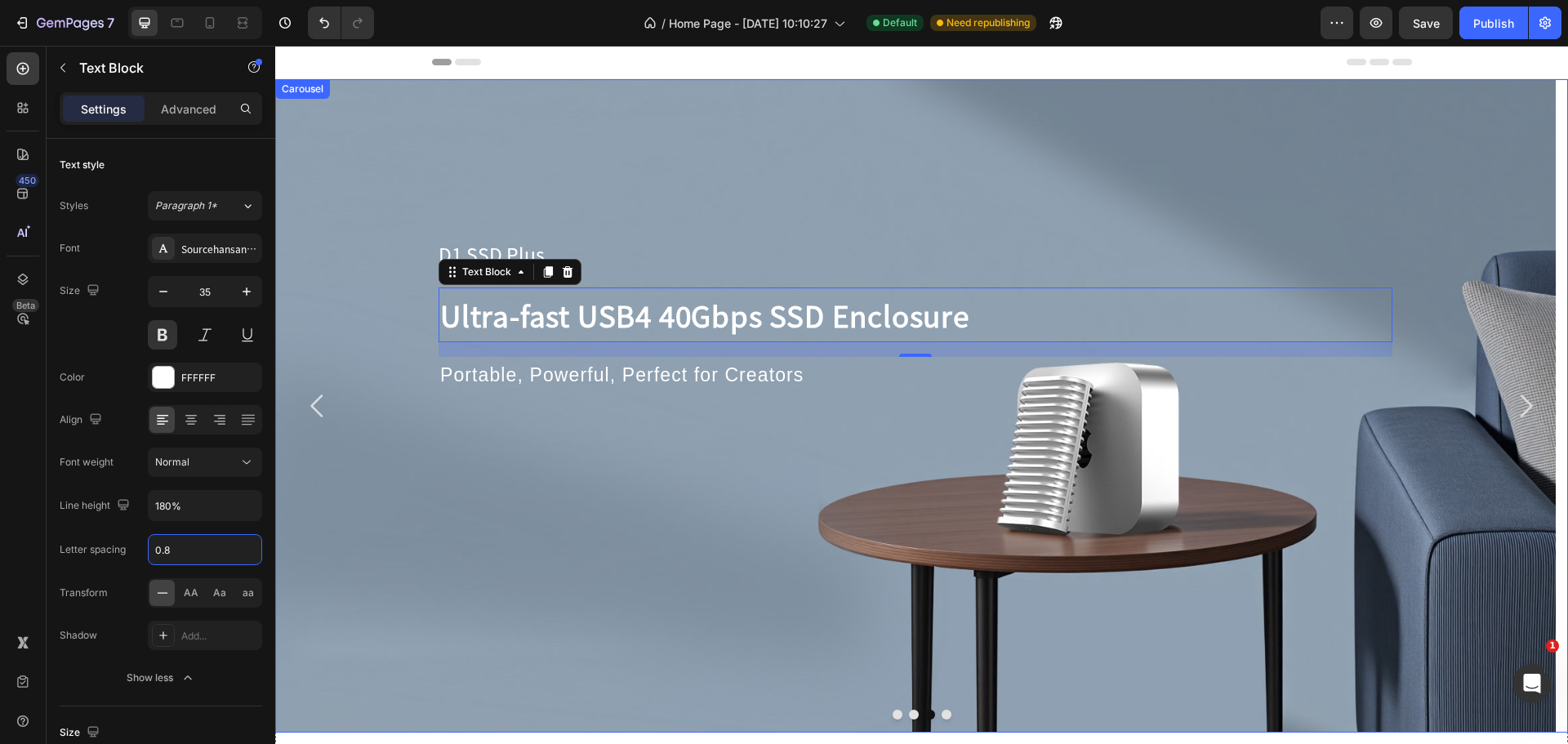
click at [331, 403] on icon "Carousel Back Arrow" at bounding box center [317, 405] width 33 height 33
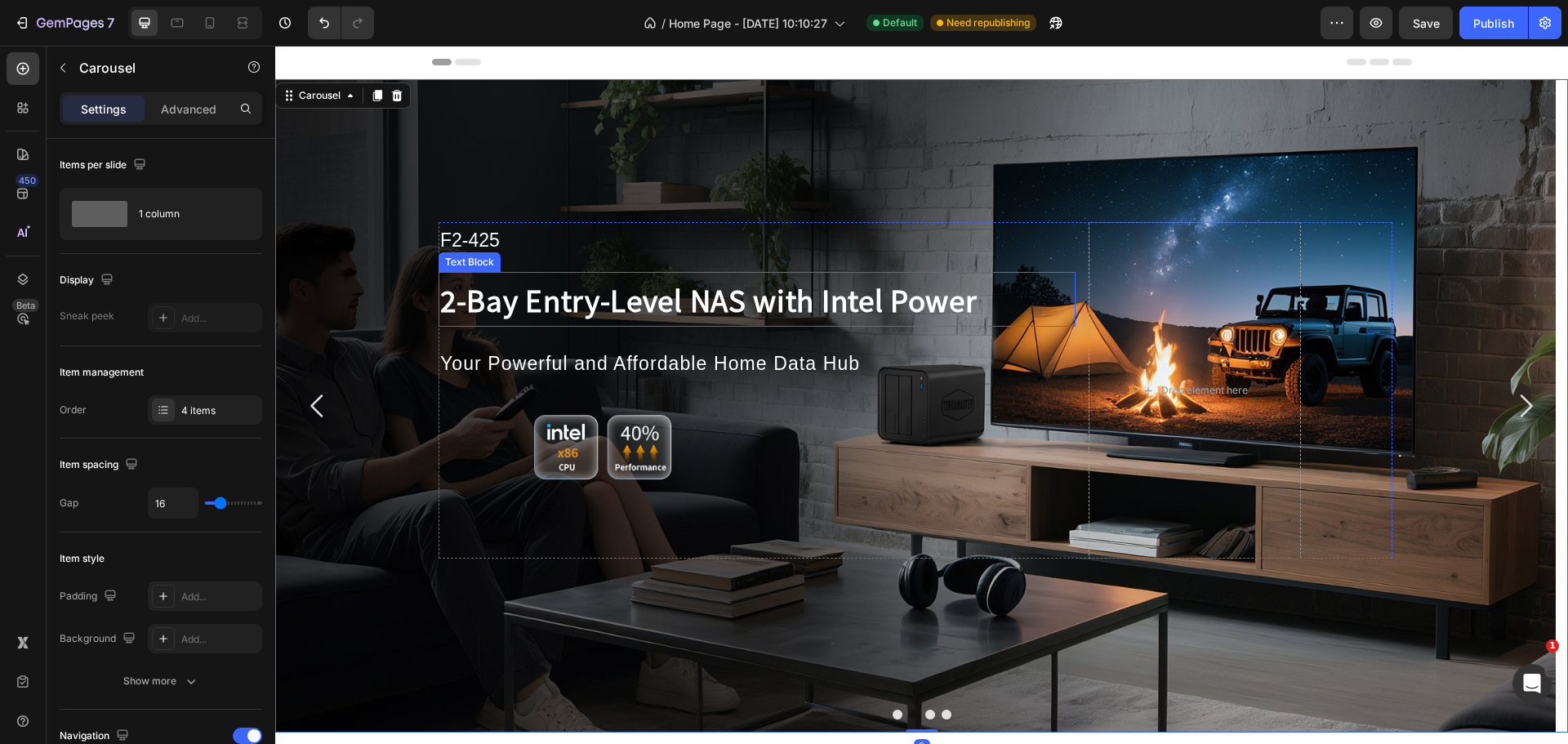
click at [556, 303] on p "2-Bay Entry-Level NAS with Intel Power" at bounding box center [737, 300] width 595 height 52
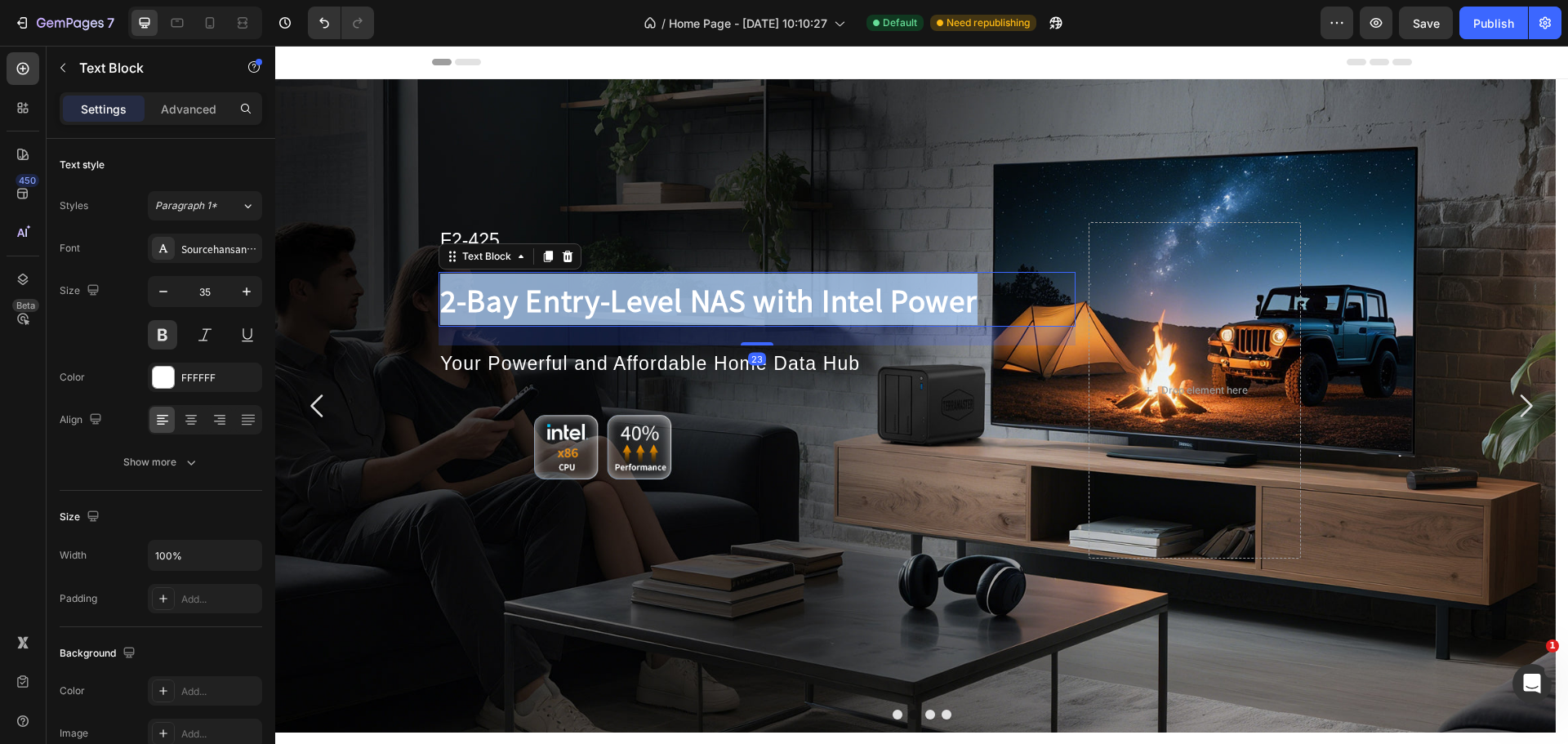
click at [556, 303] on p "2-Bay Entry-Level NAS with Intel Power" at bounding box center [737, 300] width 595 height 52
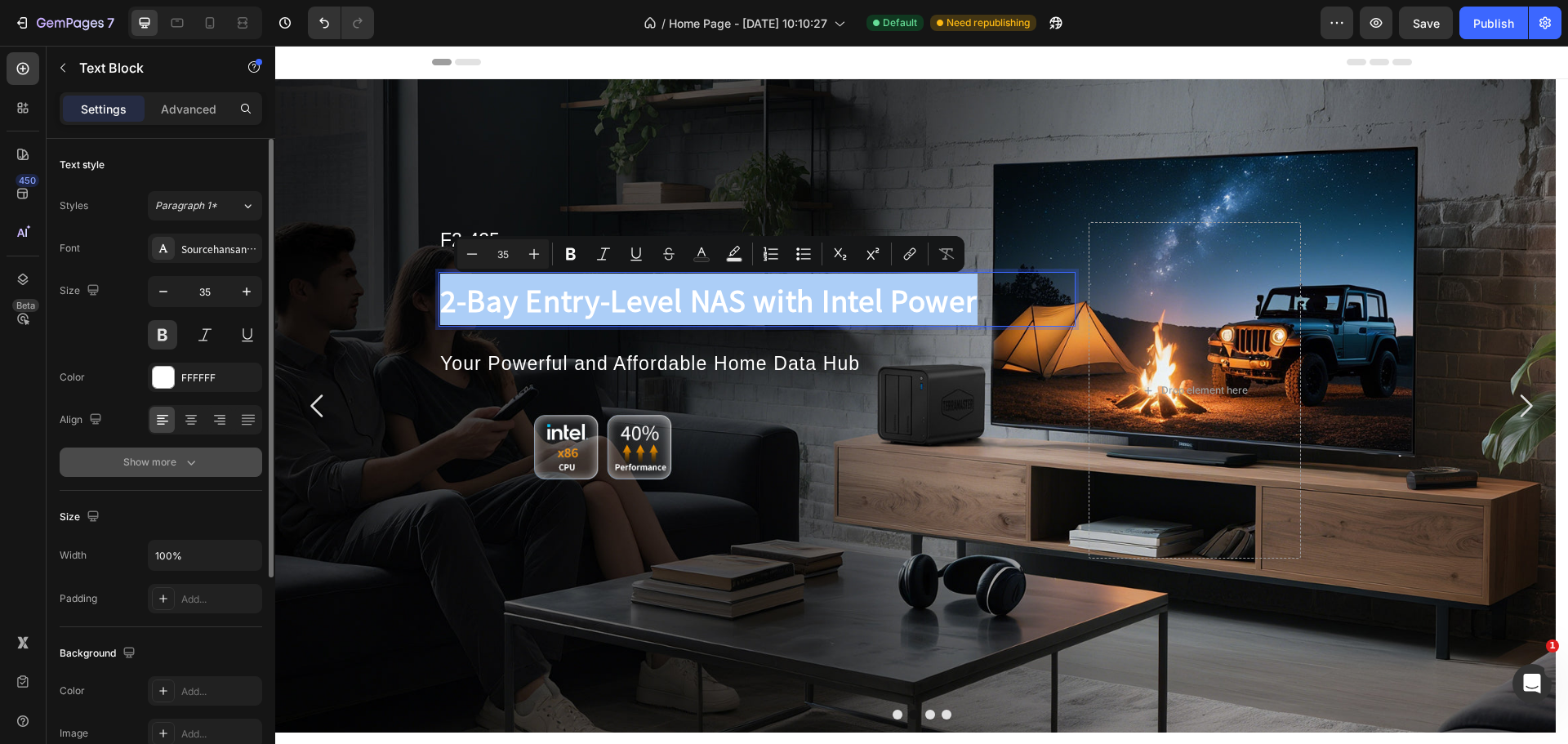
click at [168, 458] on div "Show more" at bounding box center [161, 462] width 76 height 16
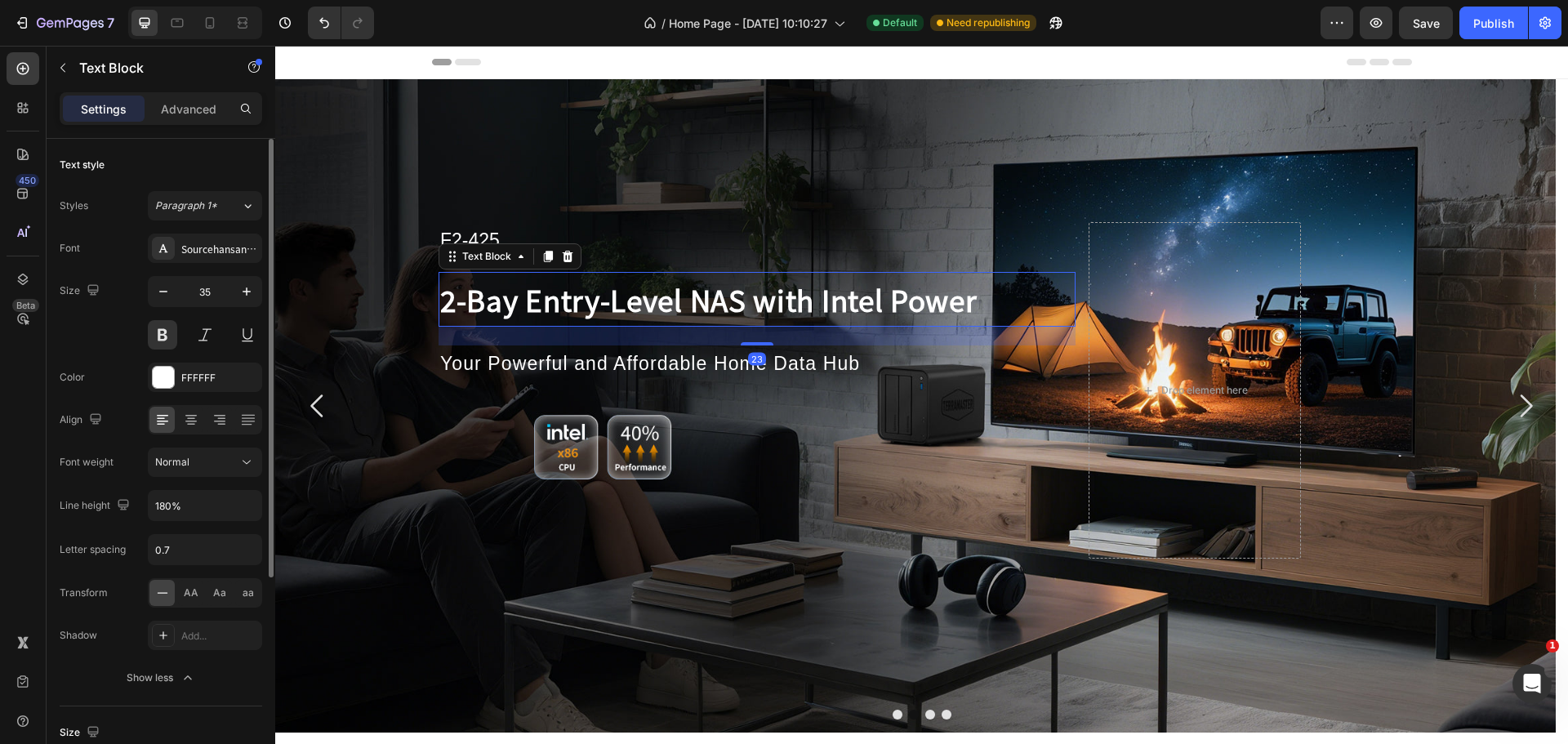
click at [100, 542] on div "Letter spacing" at bounding box center [92, 549] width 66 height 15
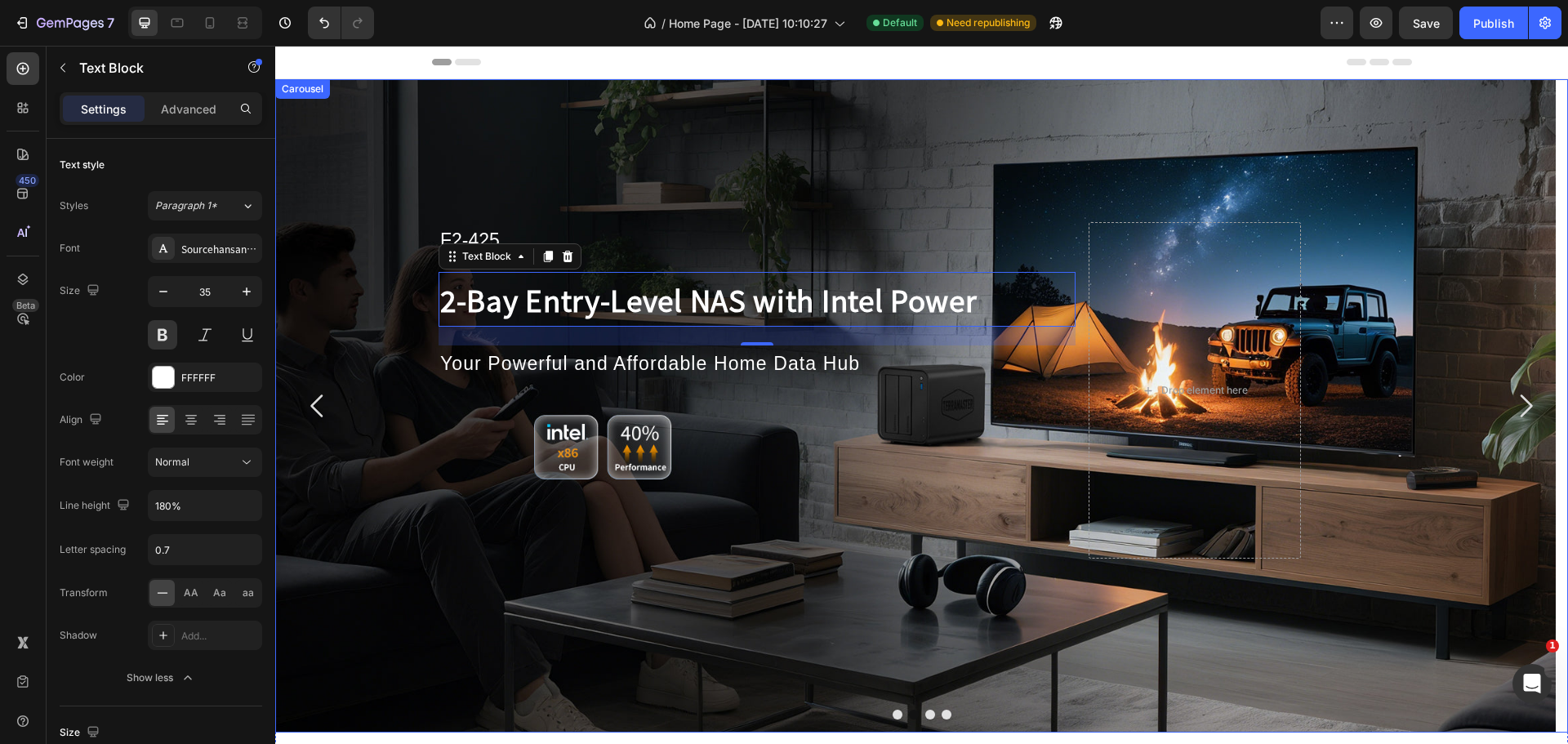
click at [1510, 399] on icon "Carousel Next Arrow" at bounding box center [1525, 405] width 33 height 33
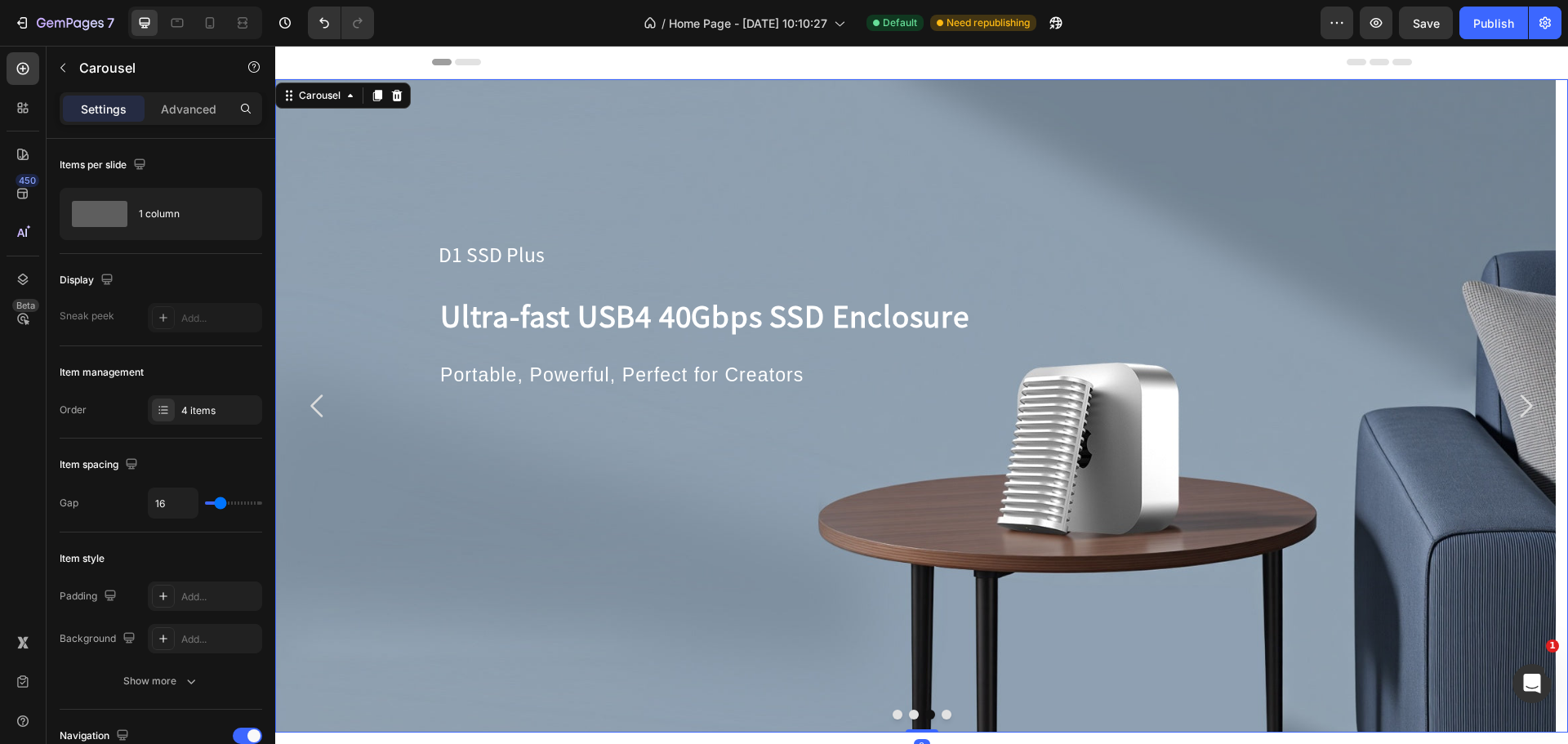
click at [1510, 399] on icon "Carousel Next Arrow" at bounding box center [1525, 405] width 33 height 33
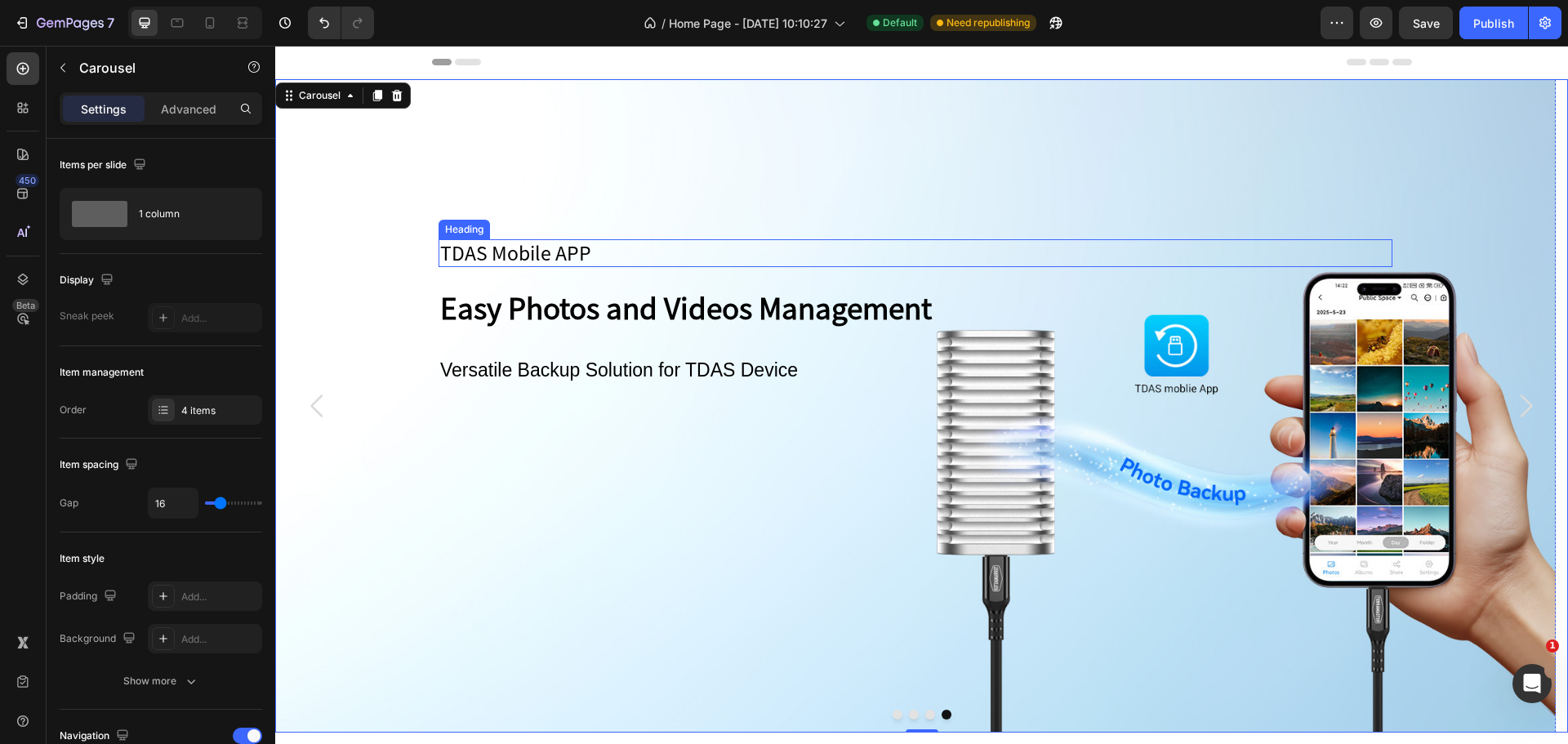
click at [610, 256] on h2 "TDAS Mobile APP" at bounding box center [915, 252] width 954 height 28
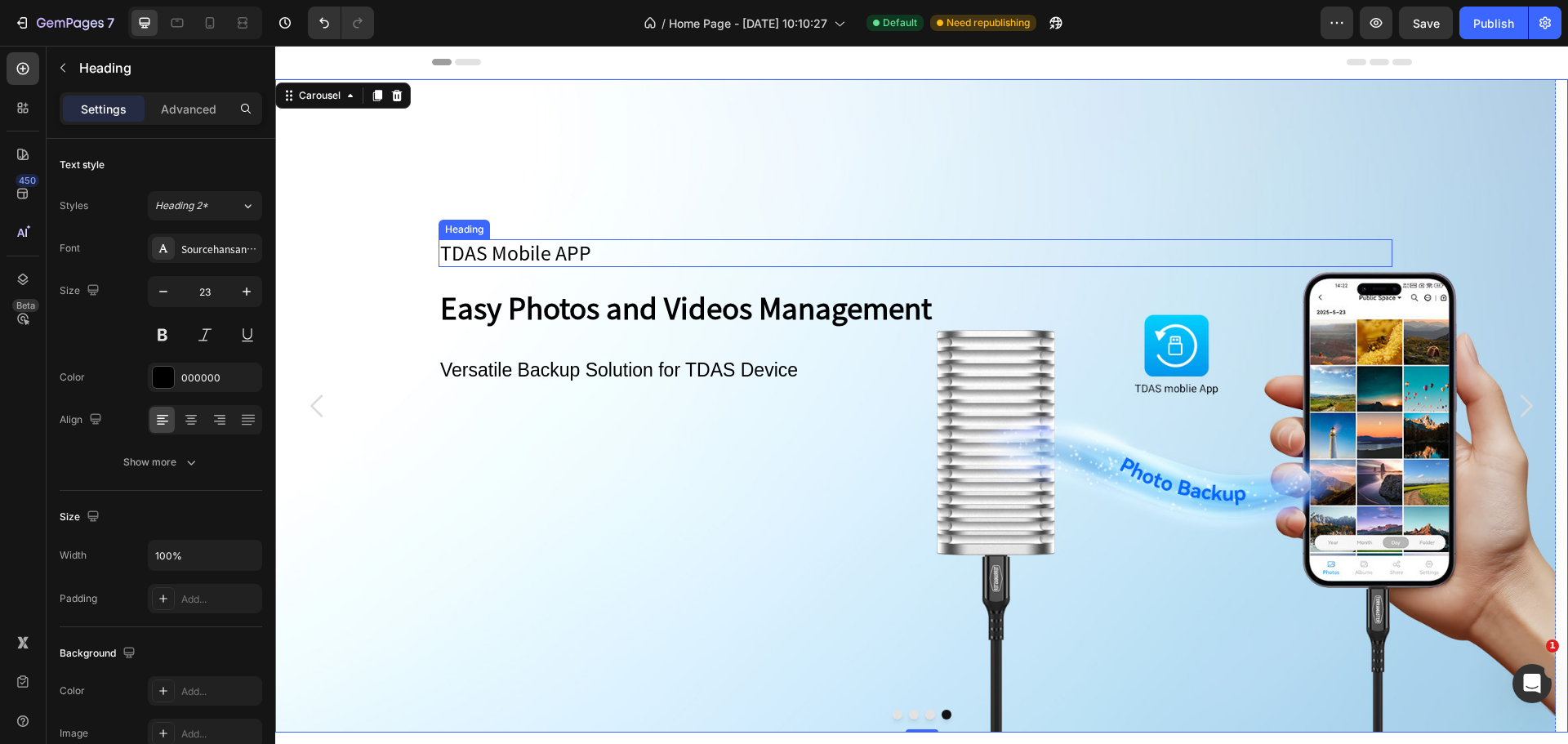
click at [610, 256] on h2 "TDAS Mobile APP" at bounding box center [915, 252] width 954 height 28
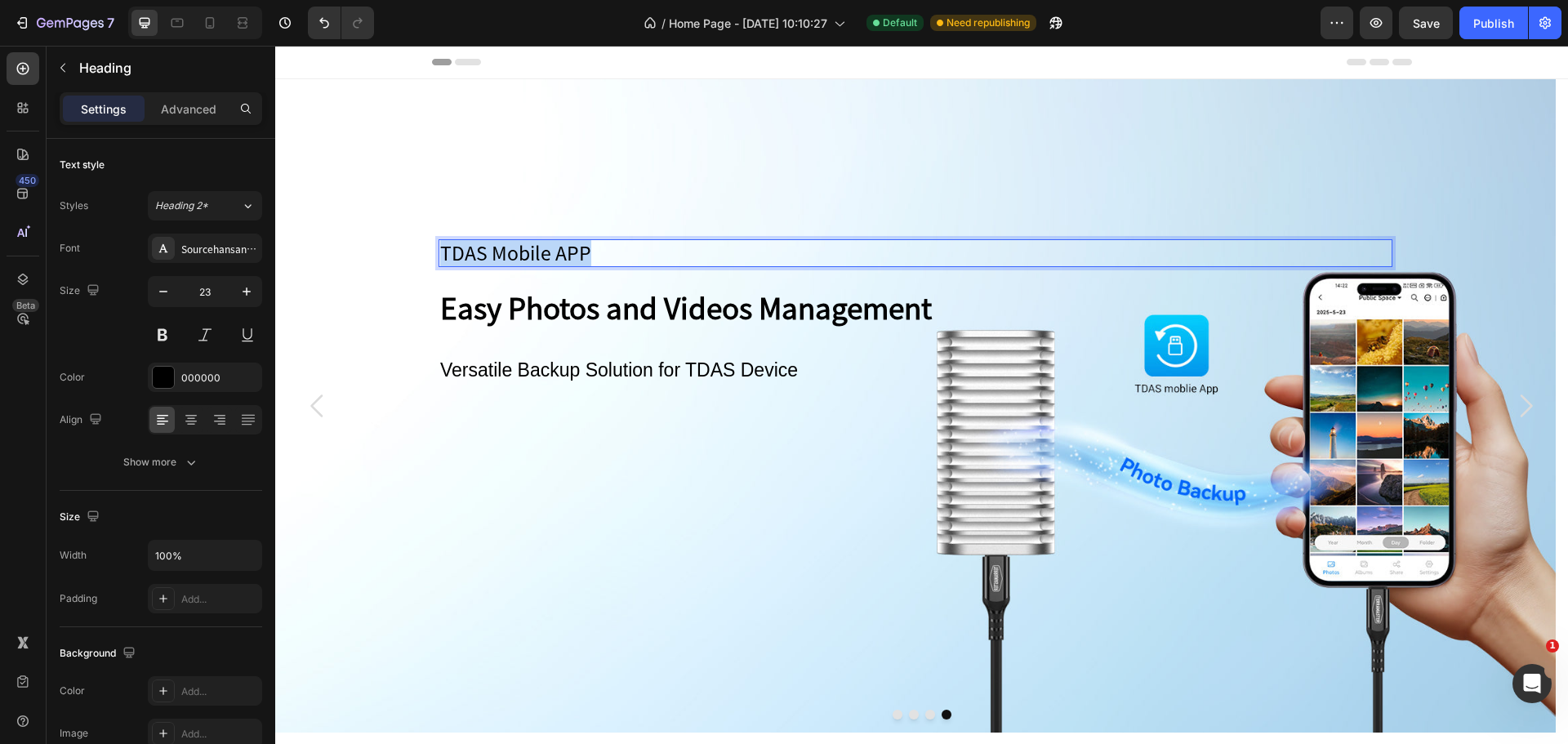
click at [610, 256] on p "TDAS Mobile APP" at bounding box center [915, 253] width 950 height 25
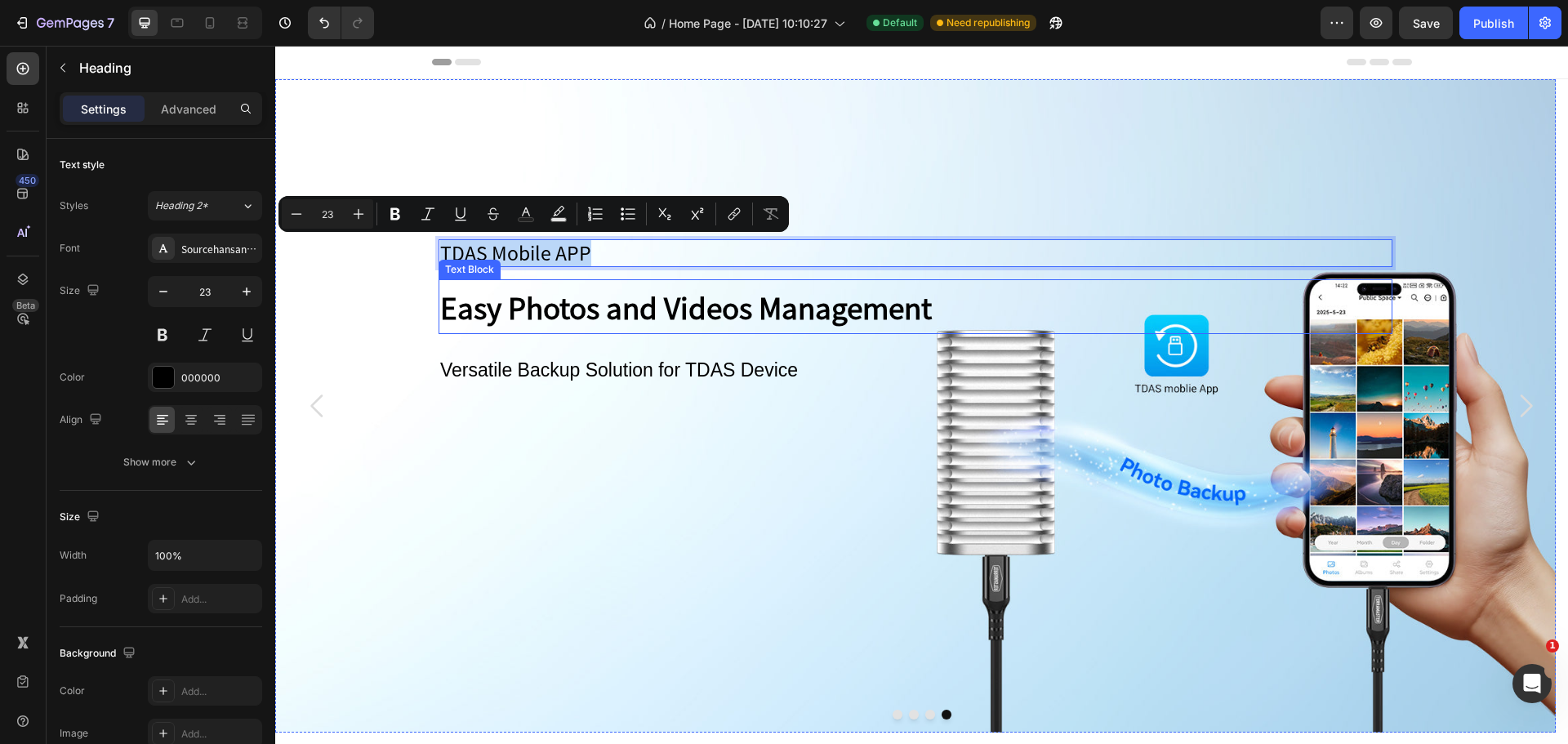
click at [611, 312] on p "Easy Photos and Videos Management" at bounding box center [915, 307] width 950 height 52
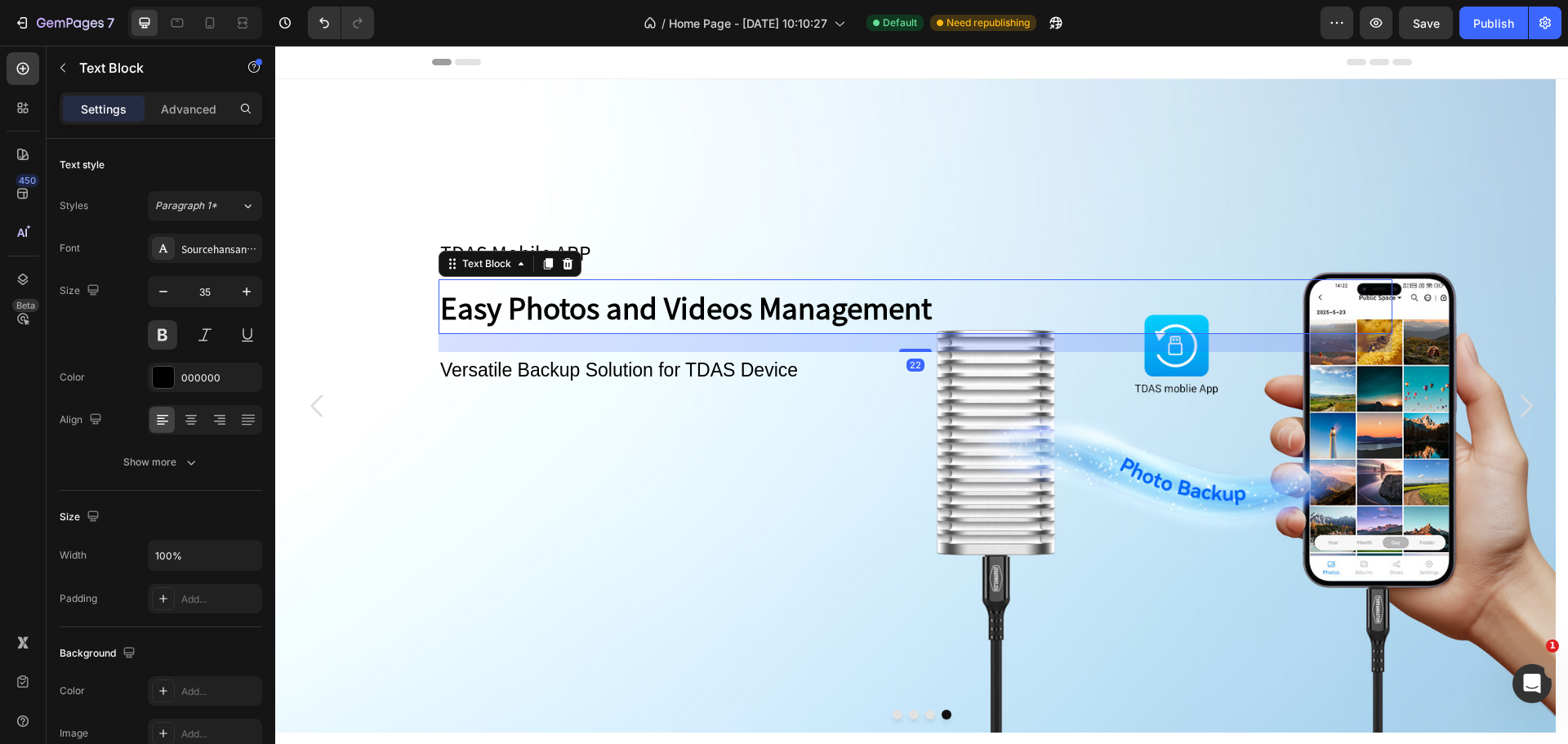
click at [611, 312] on p "Easy Photos and Videos Management" at bounding box center [915, 307] width 950 height 52
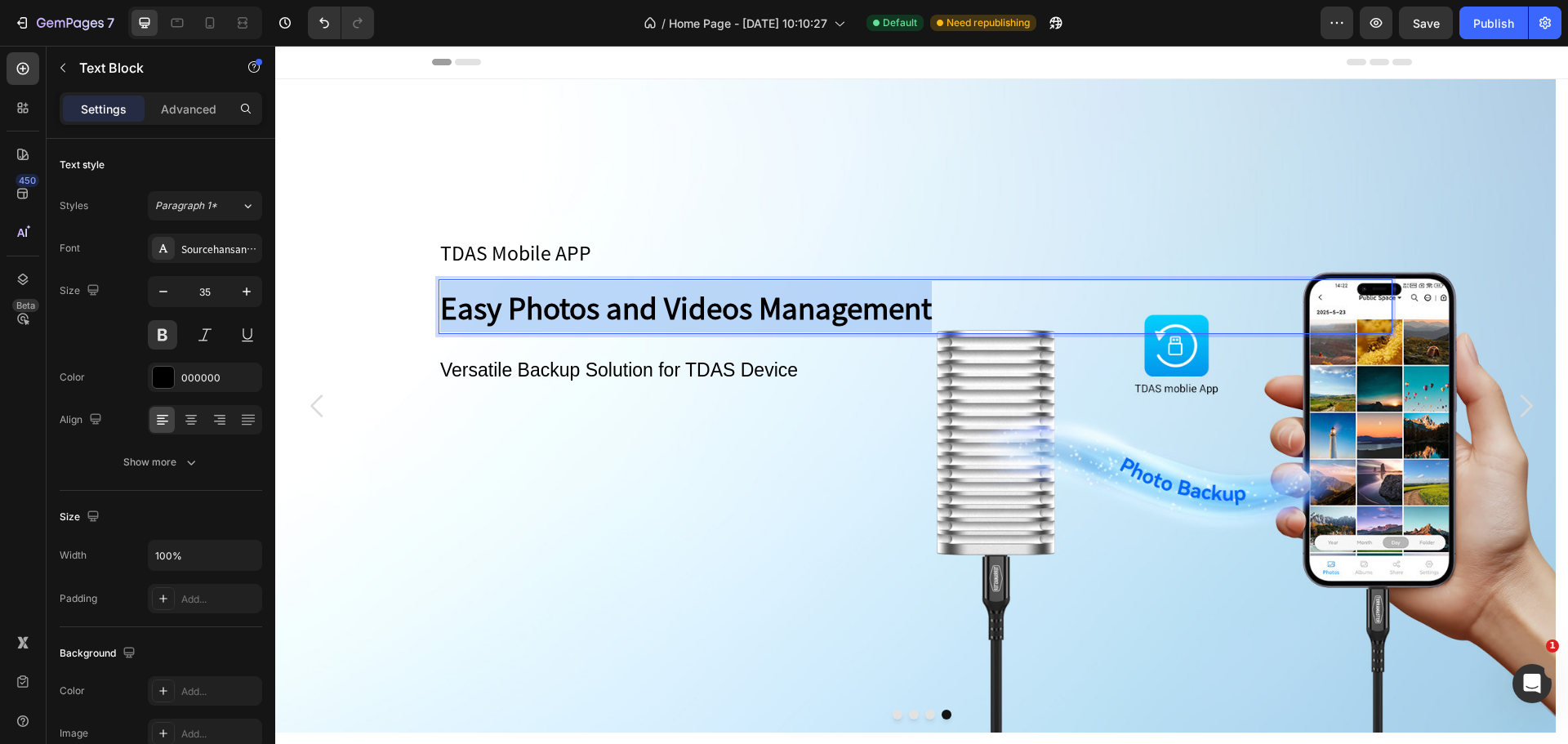
click at [611, 312] on p "Easy Photos and Videos Management" at bounding box center [915, 307] width 950 height 52
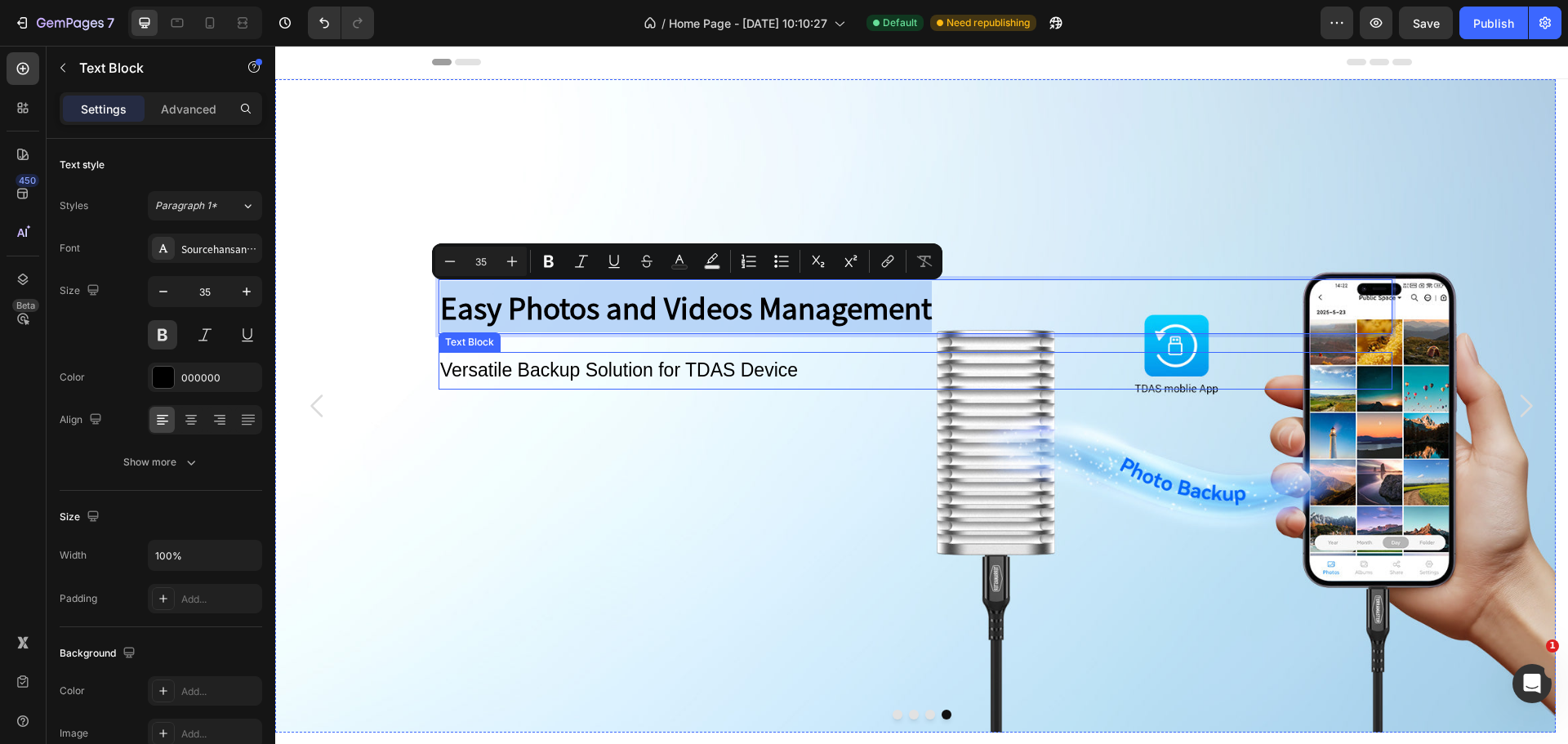
click at [604, 365] on p "Versatile Backup Solution for TDAS Device" at bounding box center [915, 371] width 950 height 34
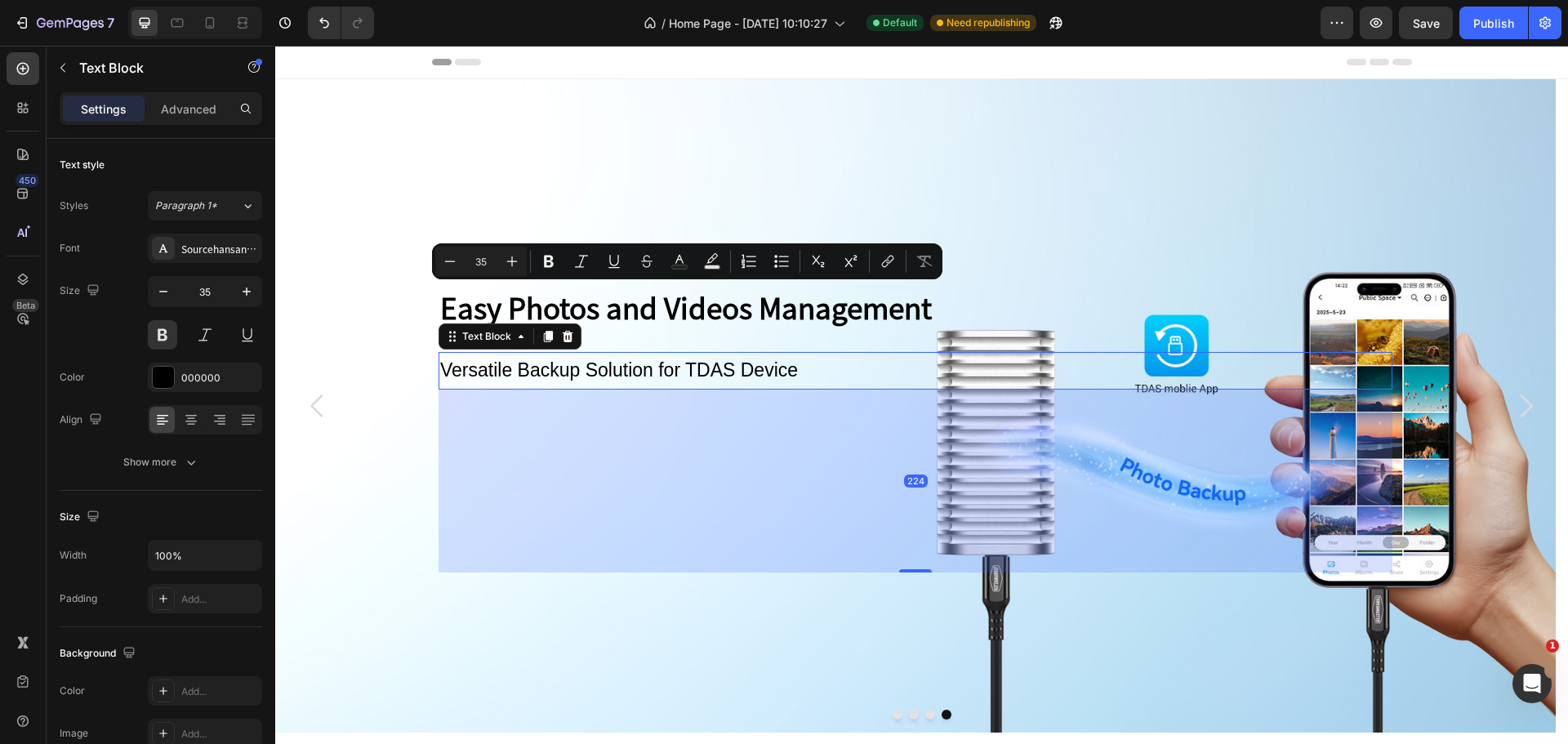
click at [604, 365] on p "Versatile Backup Solution for TDAS Device" at bounding box center [915, 371] width 950 height 34
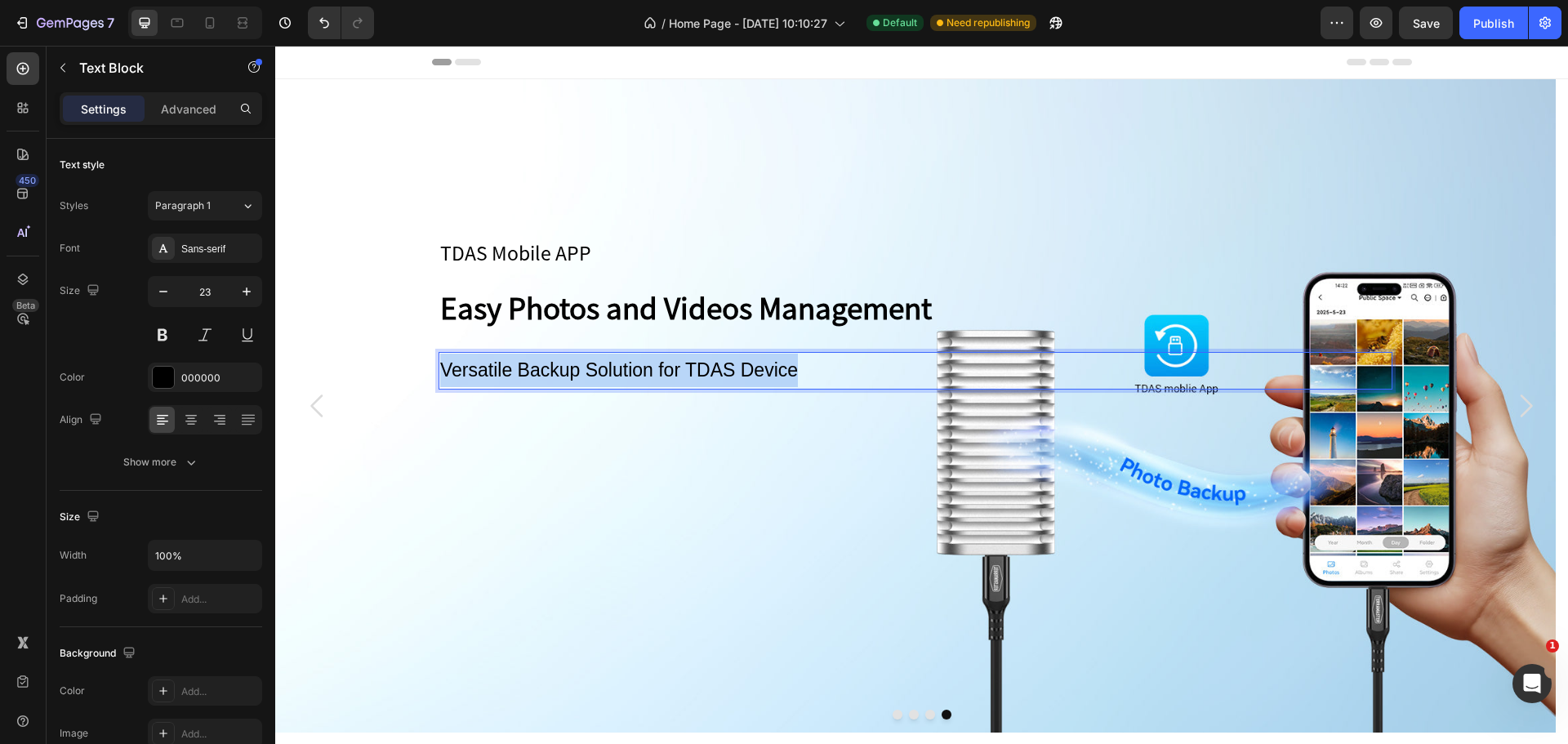
click at [604, 365] on p "Versatile Backup Solution for TDAS Device" at bounding box center [915, 371] width 950 height 34
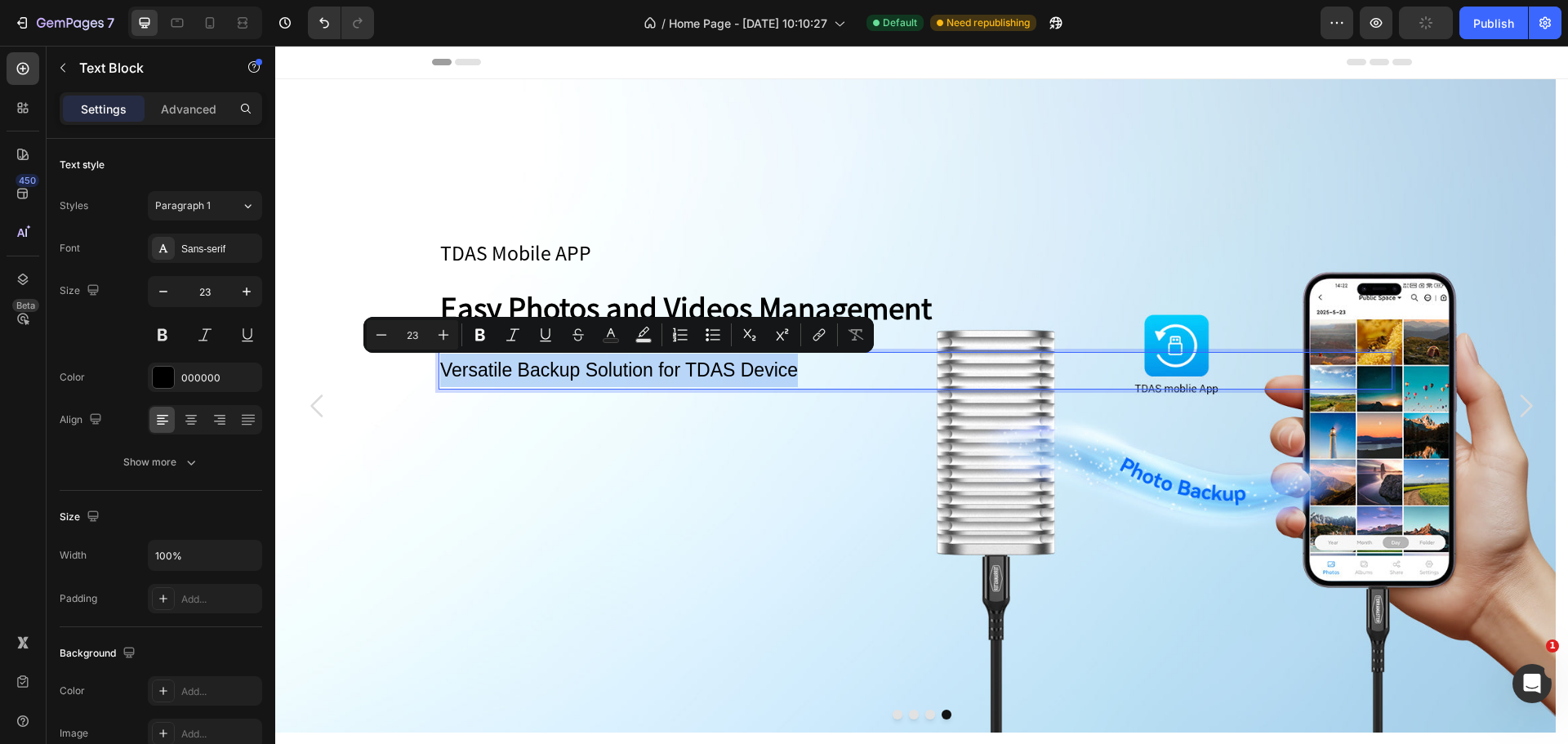
click at [604, 365] on p "Versatile Backup Solution for TDAS Device" at bounding box center [915, 371] width 950 height 34
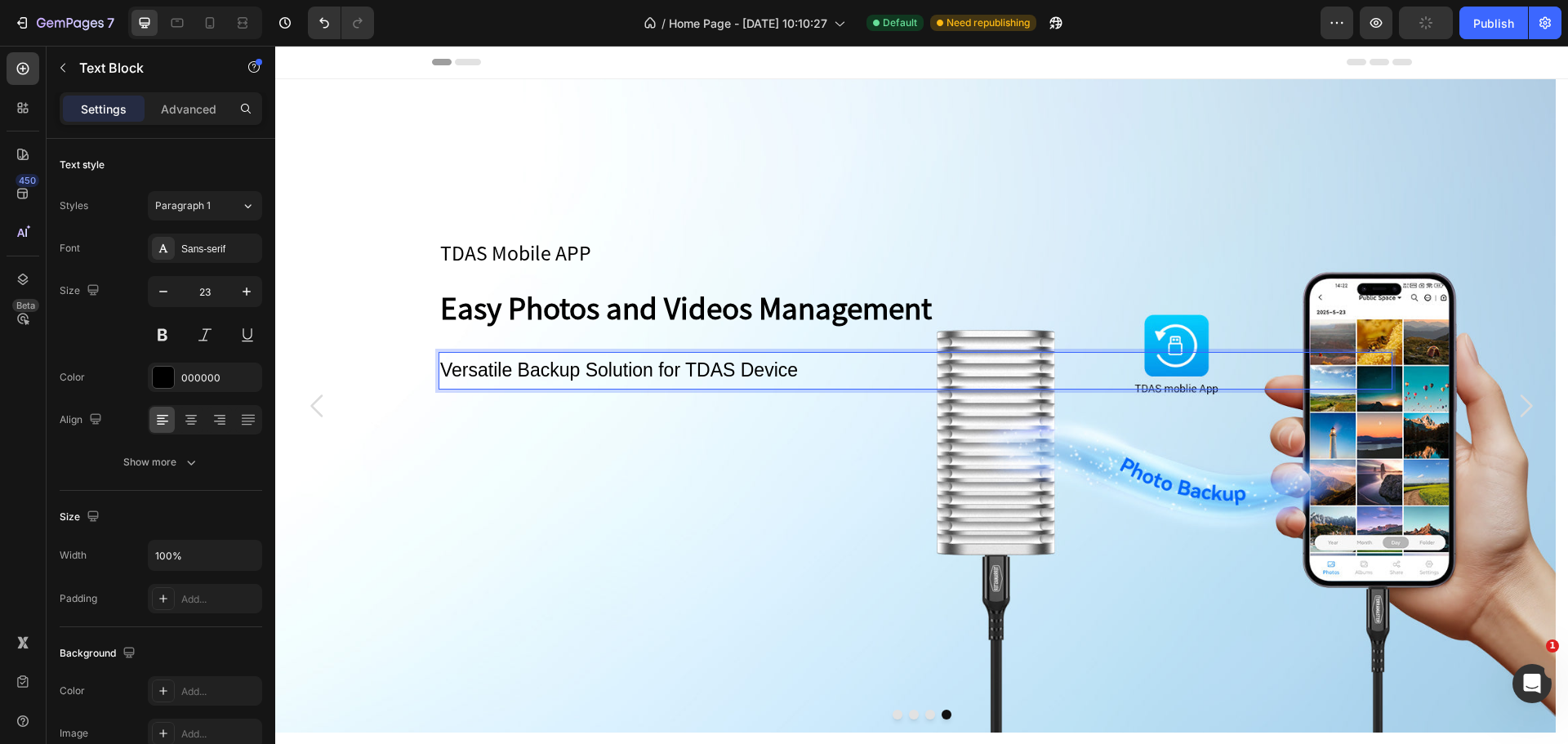
click at [703, 453] on div "TDAS Mobile APP Heading Easy Photos and Videos Management Text Block Versatile …" at bounding box center [915, 405] width 954 height 332
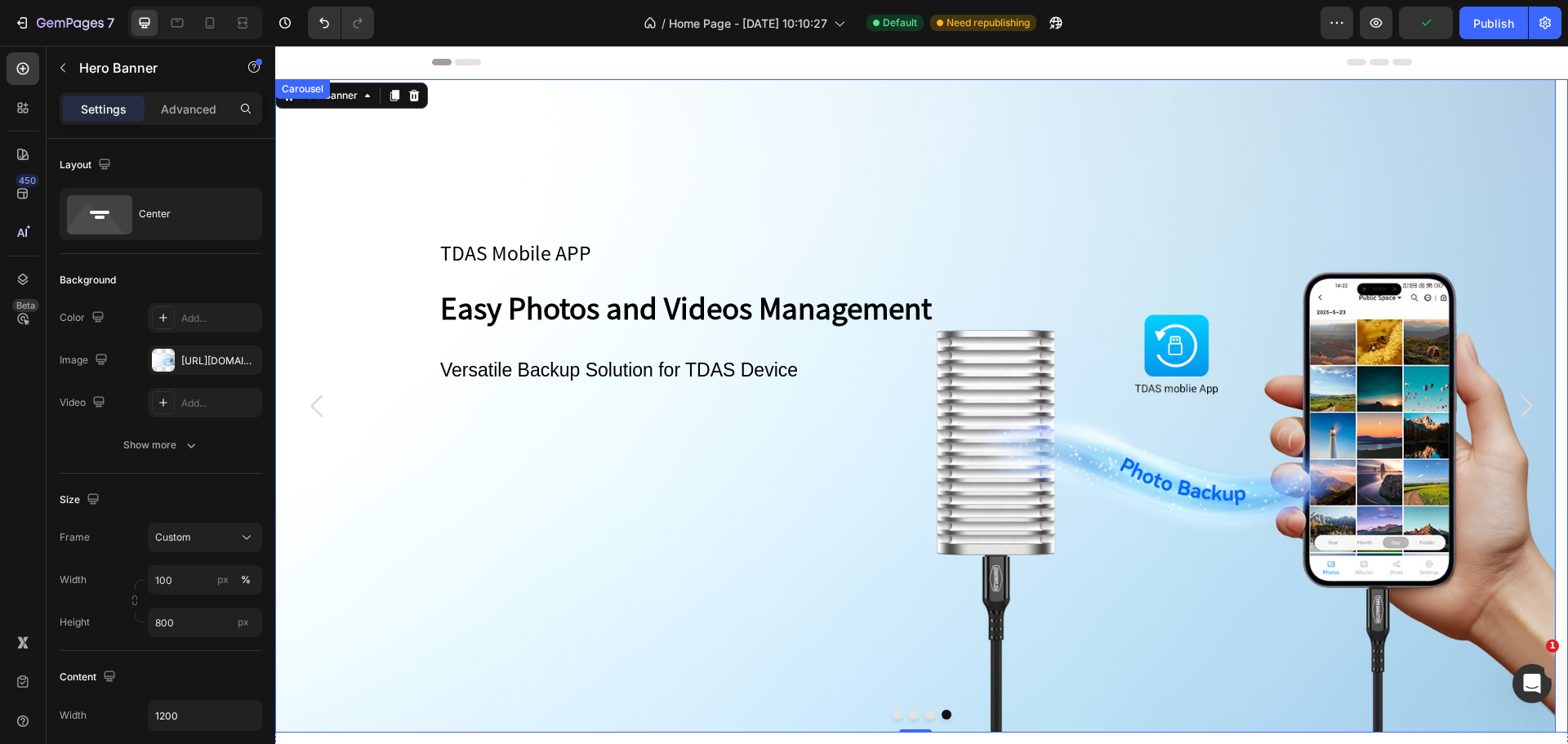
click at [1509, 400] on icon "Carousel Next Arrow" at bounding box center [1525, 405] width 33 height 33
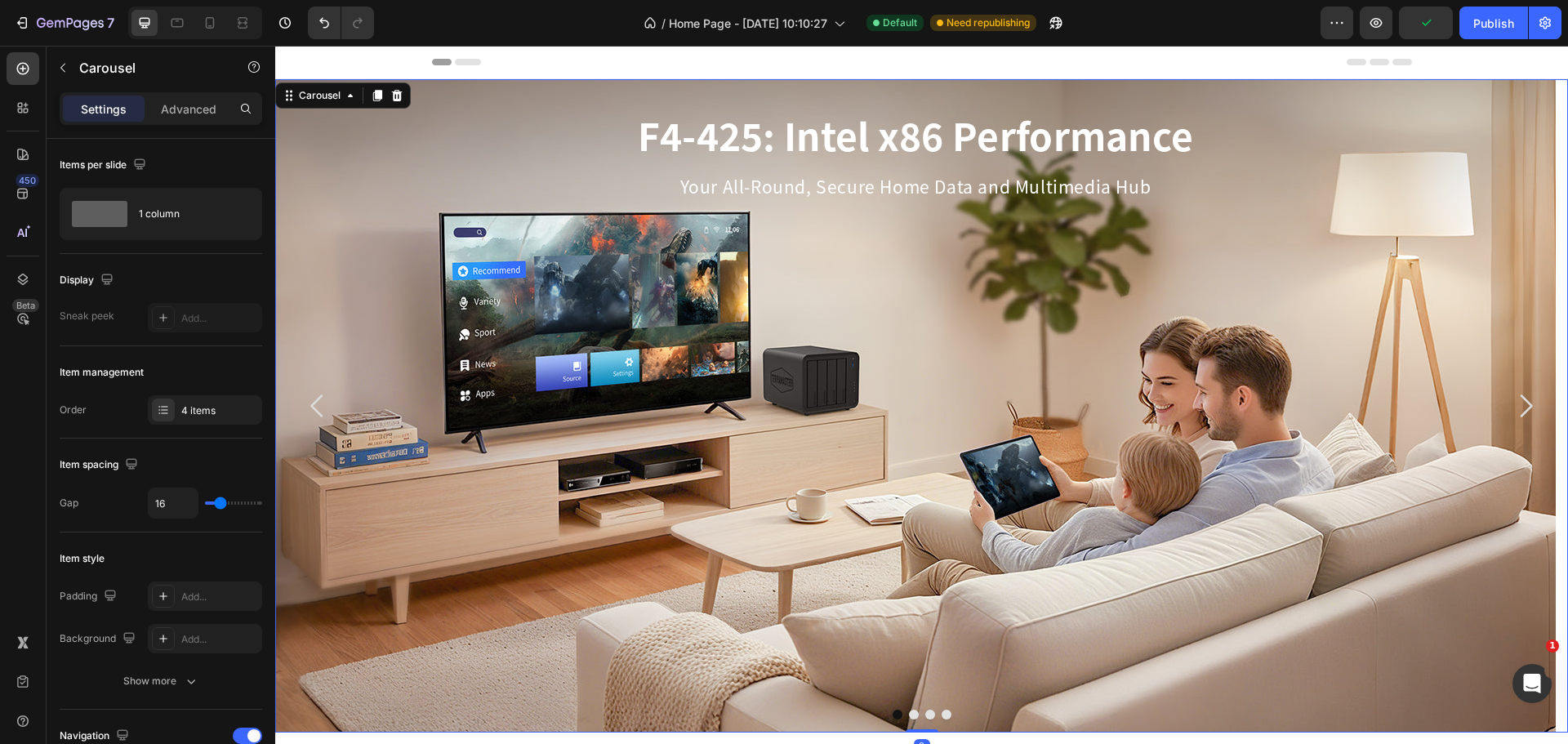
click at [1509, 400] on icon "Carousel Next Arrow" at bounding box center [1525, 405] width 33 height 33
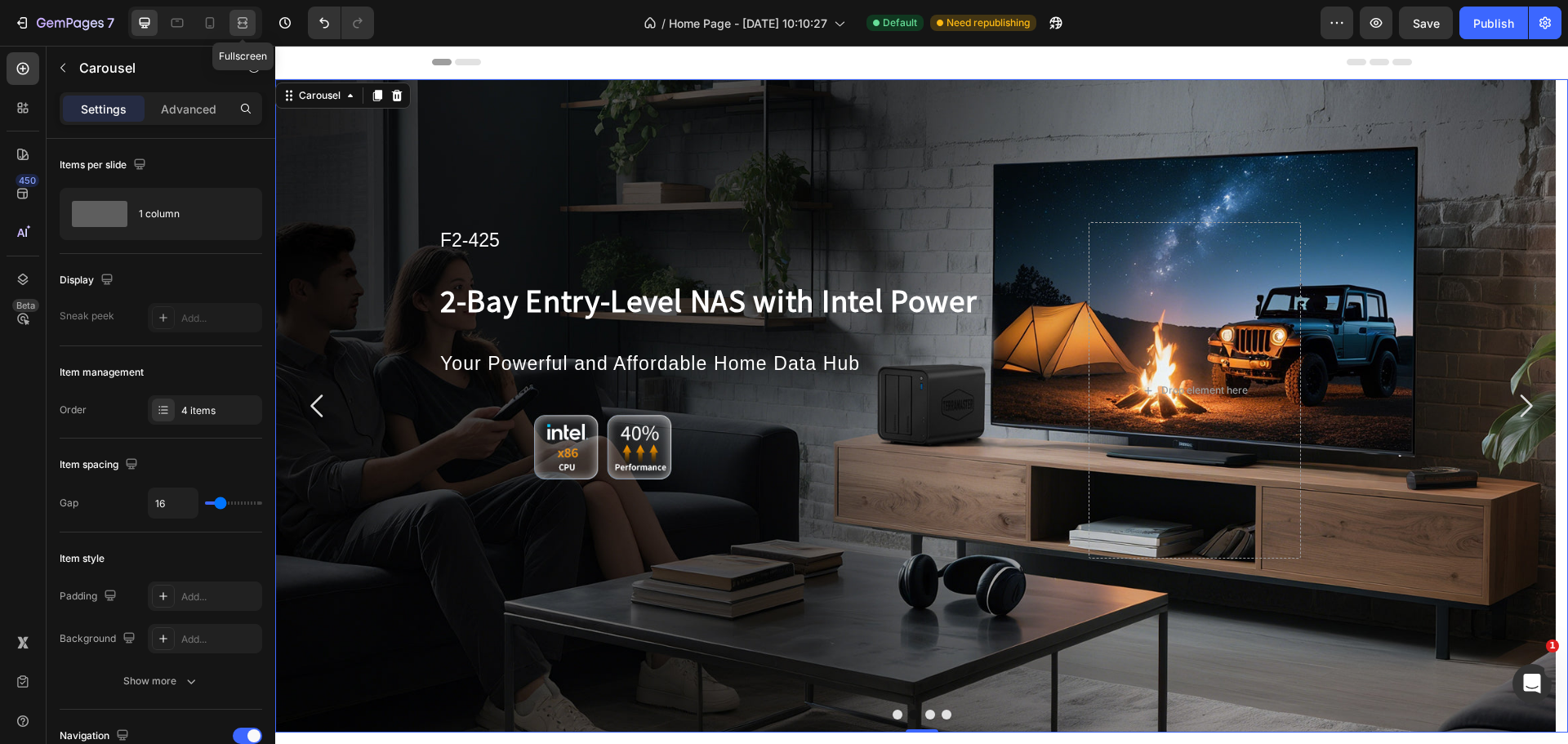
click at [232, 25] on div at bounding box center [242, 22] width 26 height 26
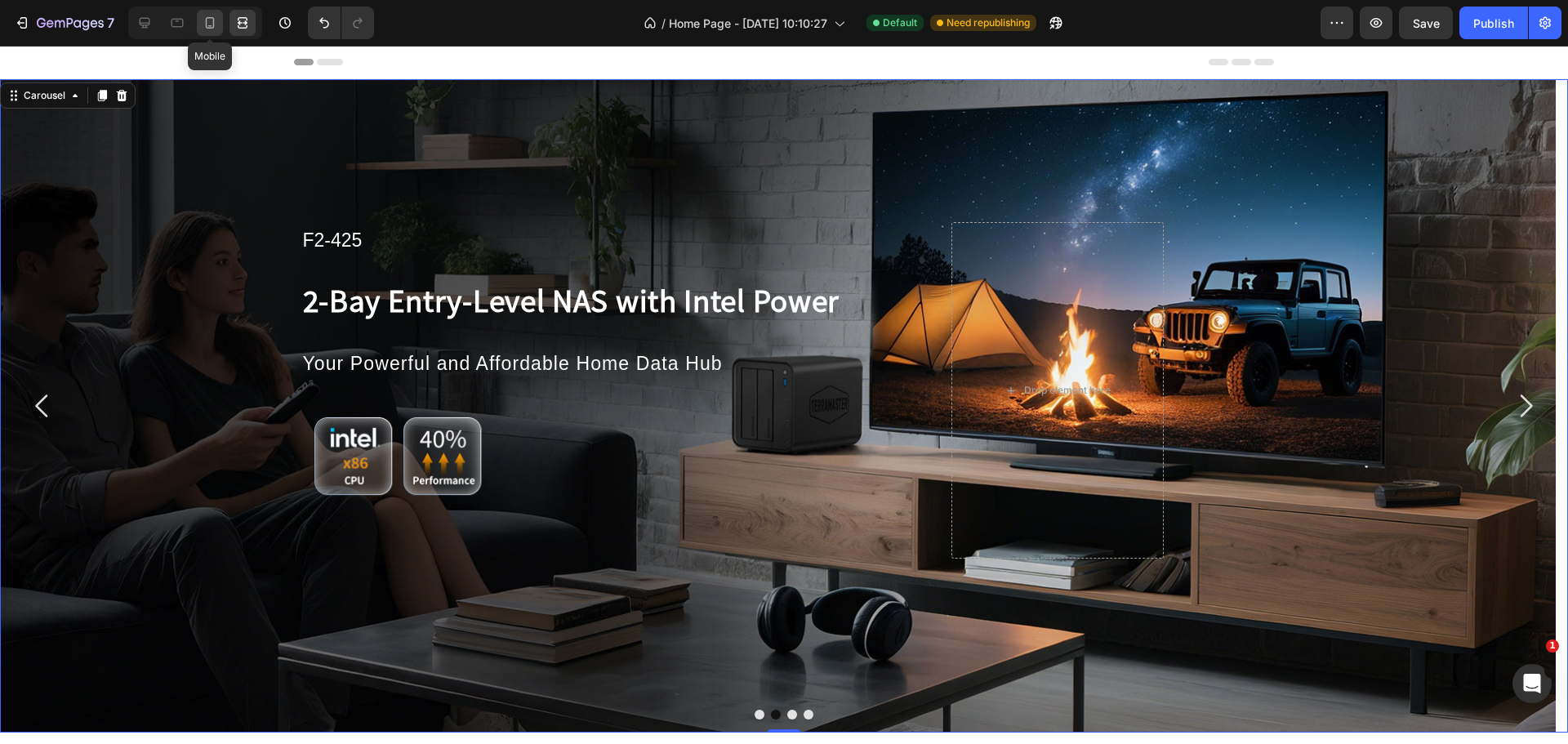
click at [208, 31] on div at bounding box center [209, 22] width 26 height 26
type input "510"
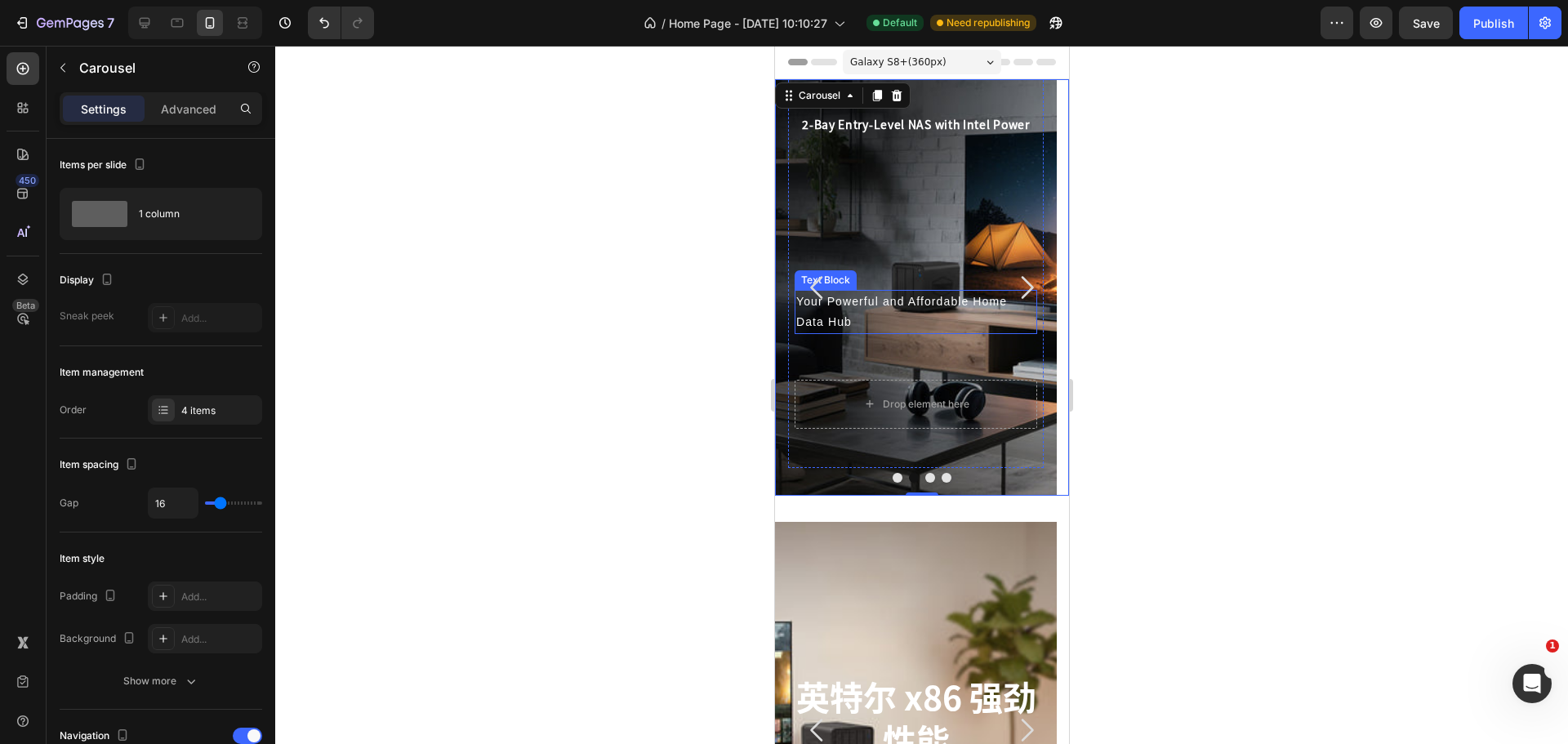
click at [925, 298] on p "Your Powerful and Affordable Home Data Hub" at bounding box center [915, 312] width 239 height 41
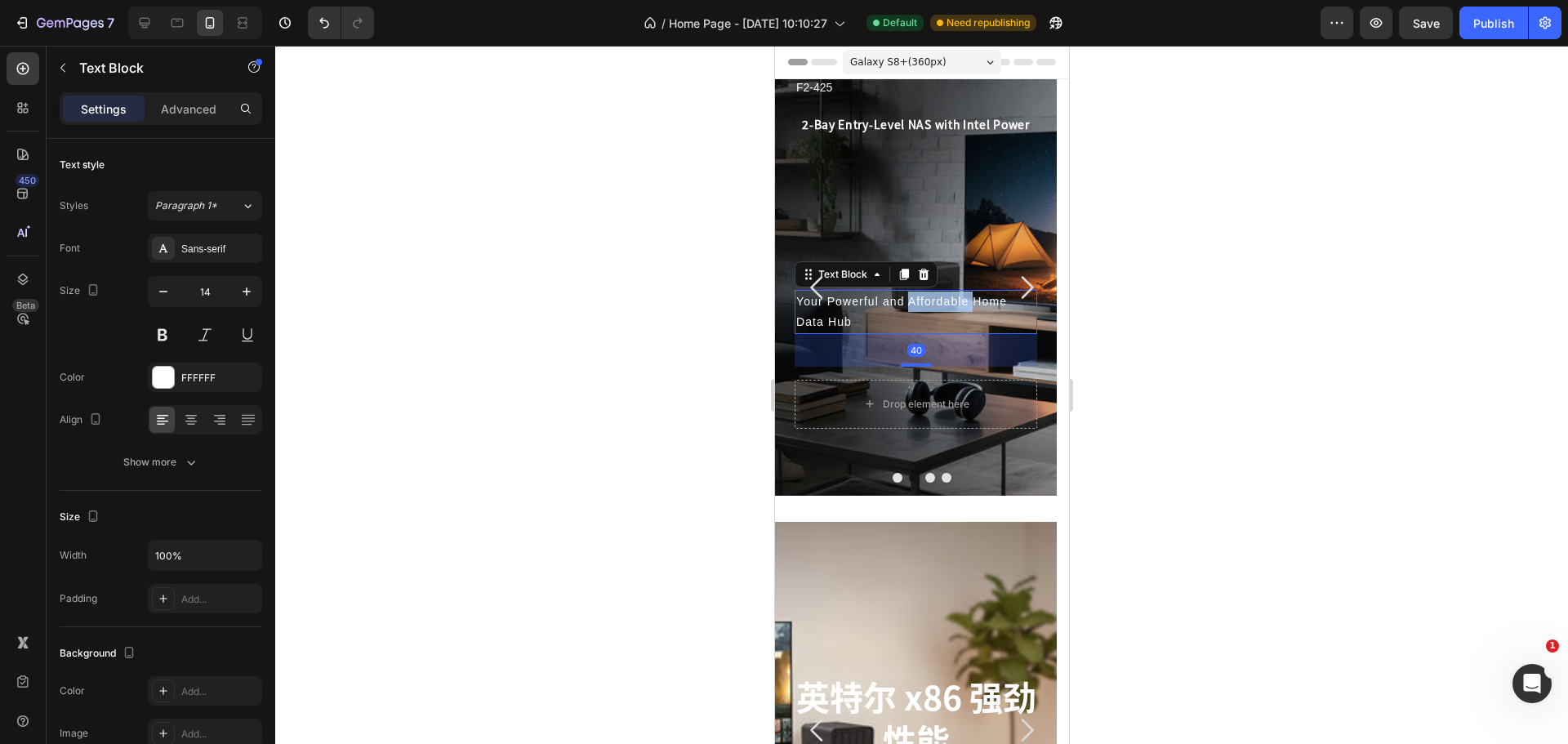
click at [924, 298] on p "Your Powerful and Affordable Home Data Hub" at bounding box center [915, 312] width 239 height 41
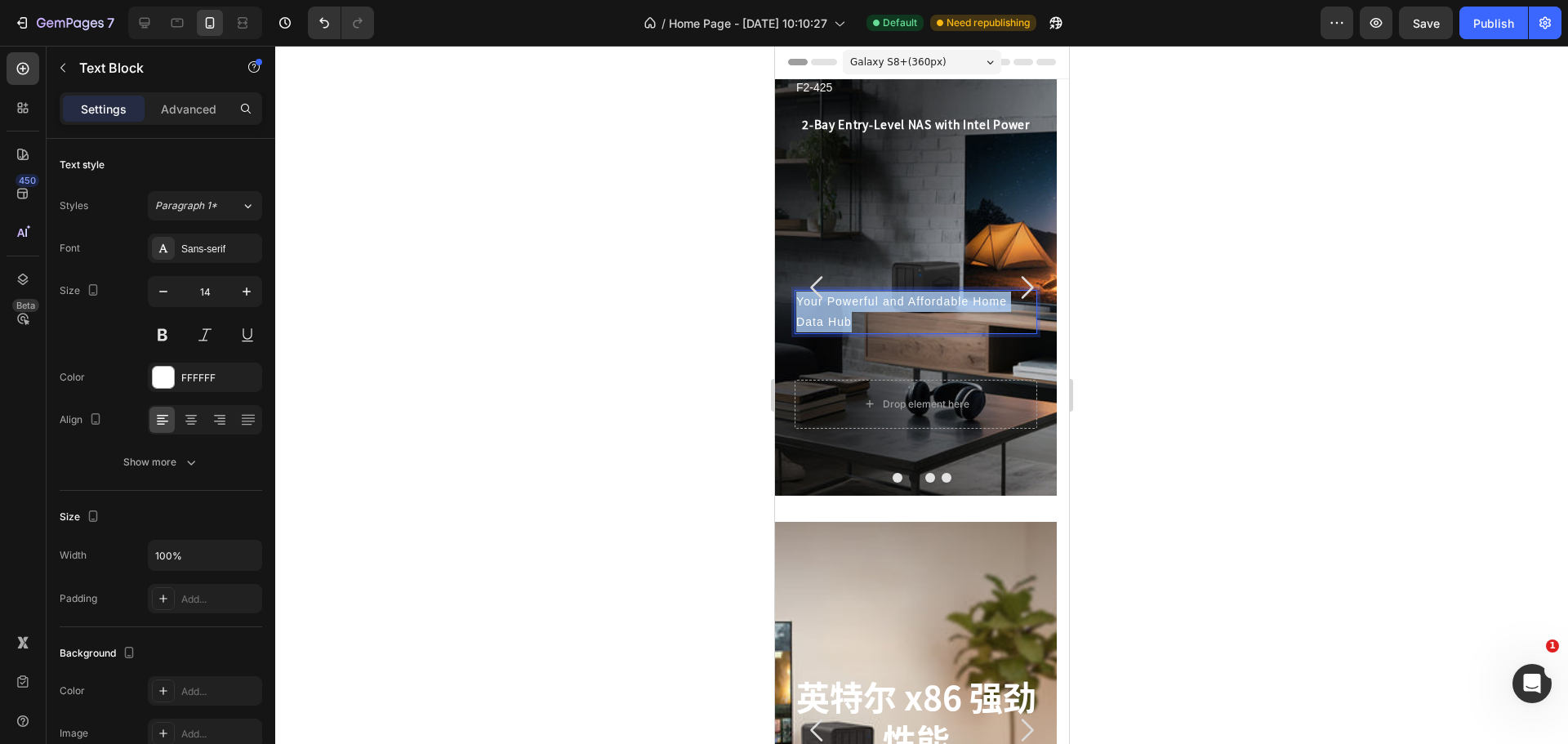
click at [924, 298] on p "Your Powerful and Affordable Home Data Hub" at bounding box center [915, 312] width 239 height 41
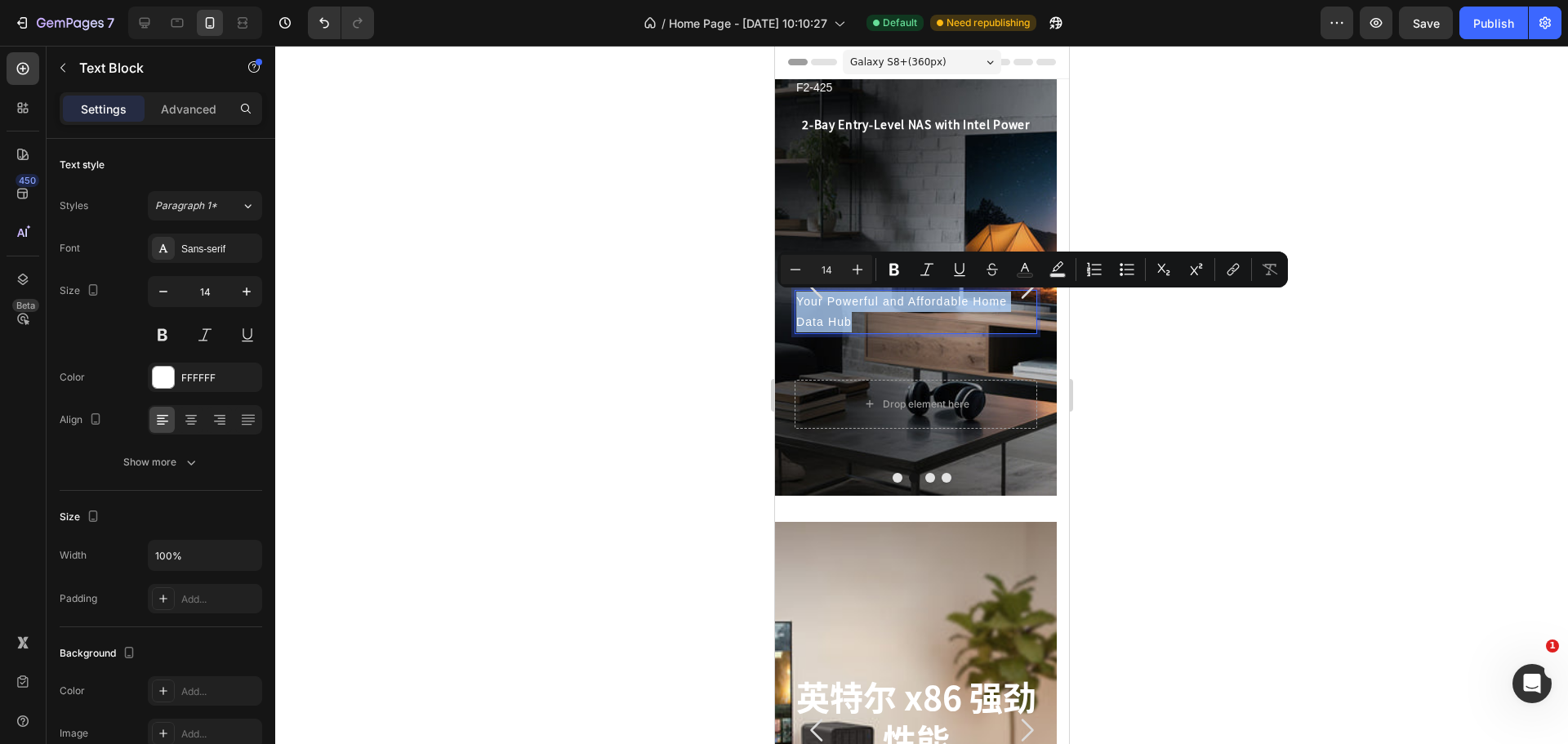
click at [912, 303] on p "Your Powerful and Affordable Home Data Hub" at bounding box center [915, 312] width 239 height 41
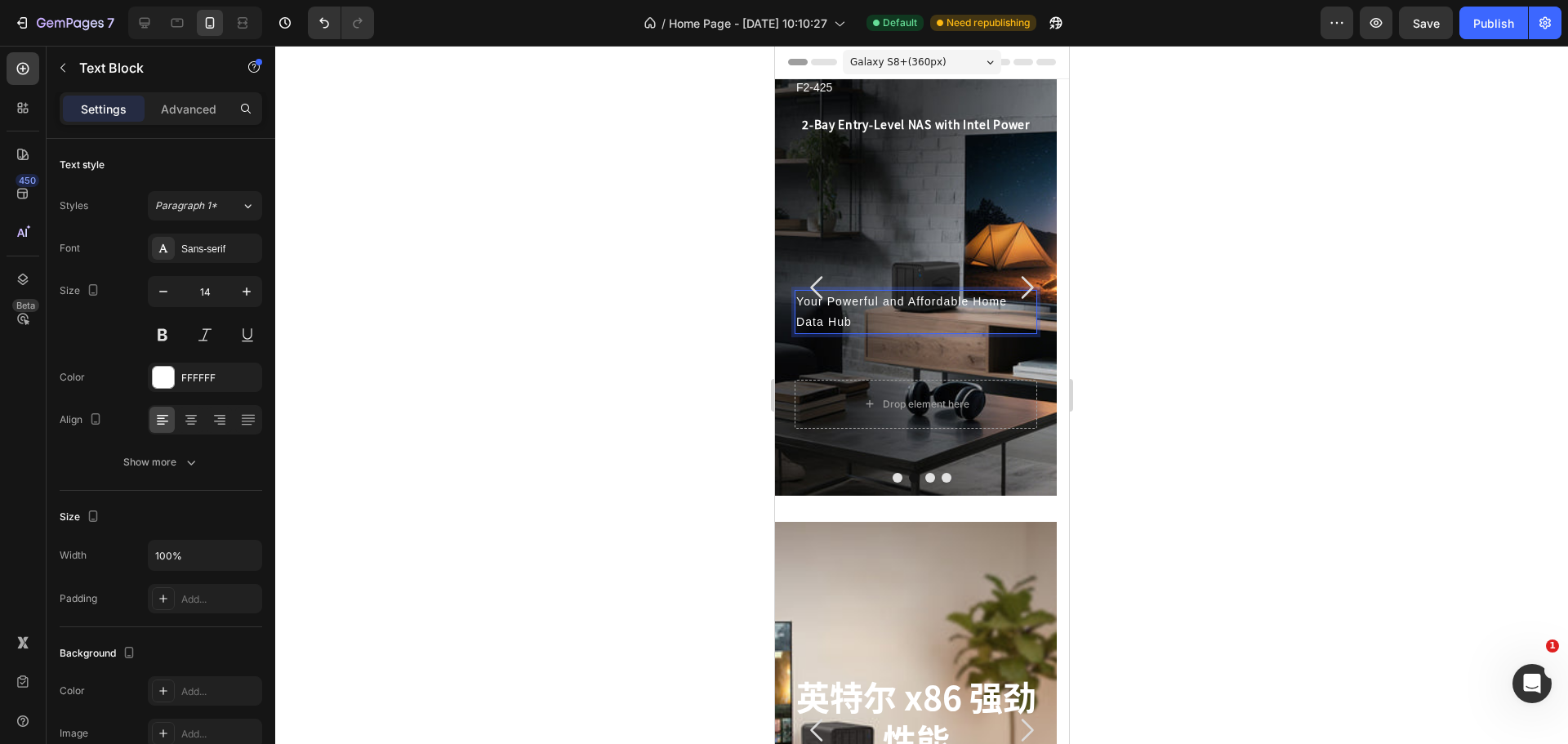
click at [914, 332] on div "Your Powerful and Affordable Home Data Hub" at bounding box center [915, 312] width 243 height 44
click at [608, 361] on div at bounding box center [922, 394] width 1292 height 698
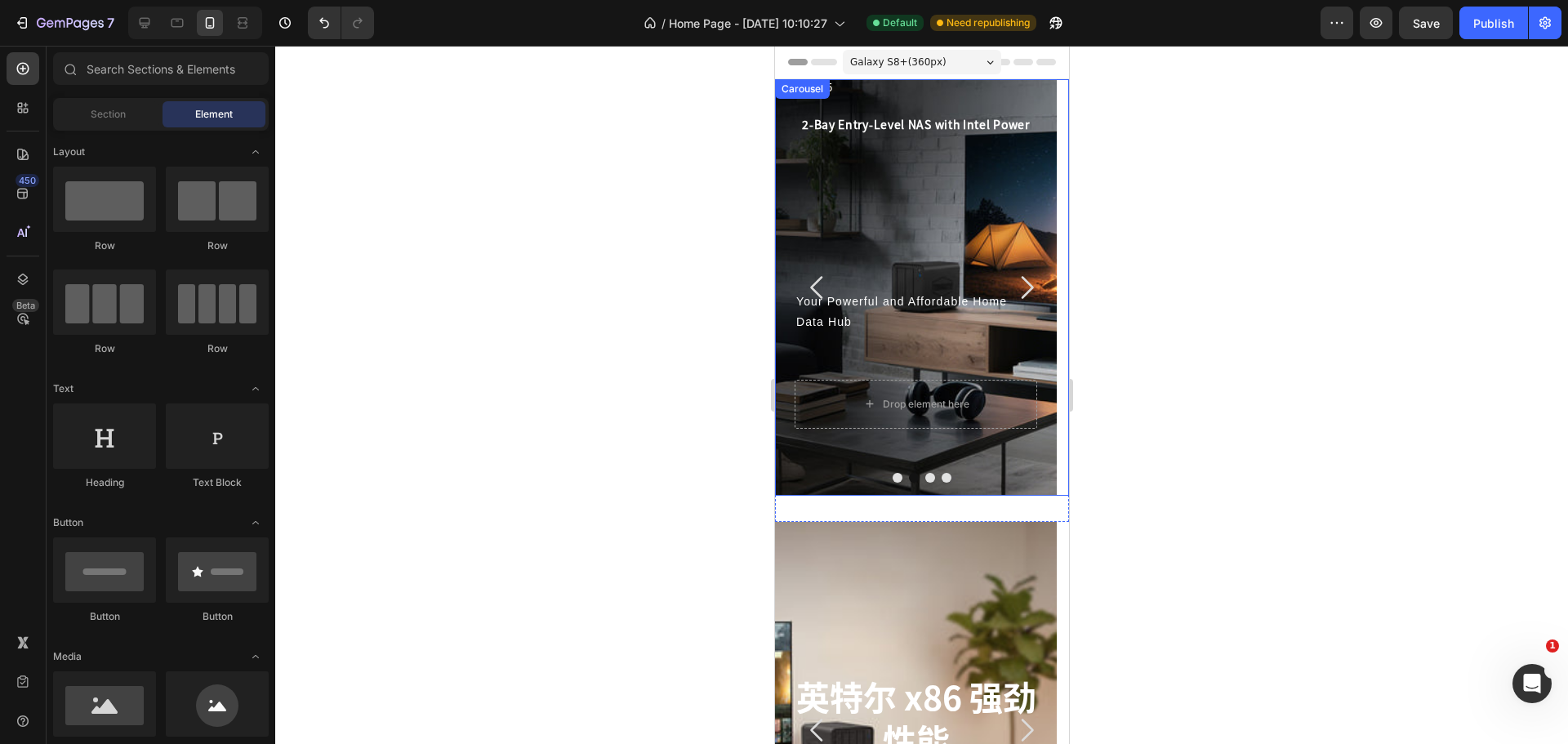
click at [982, 314] on p "Your Powerful and Affordable Home Data Hub" at bounding box center [915, 312] width 239 height 41
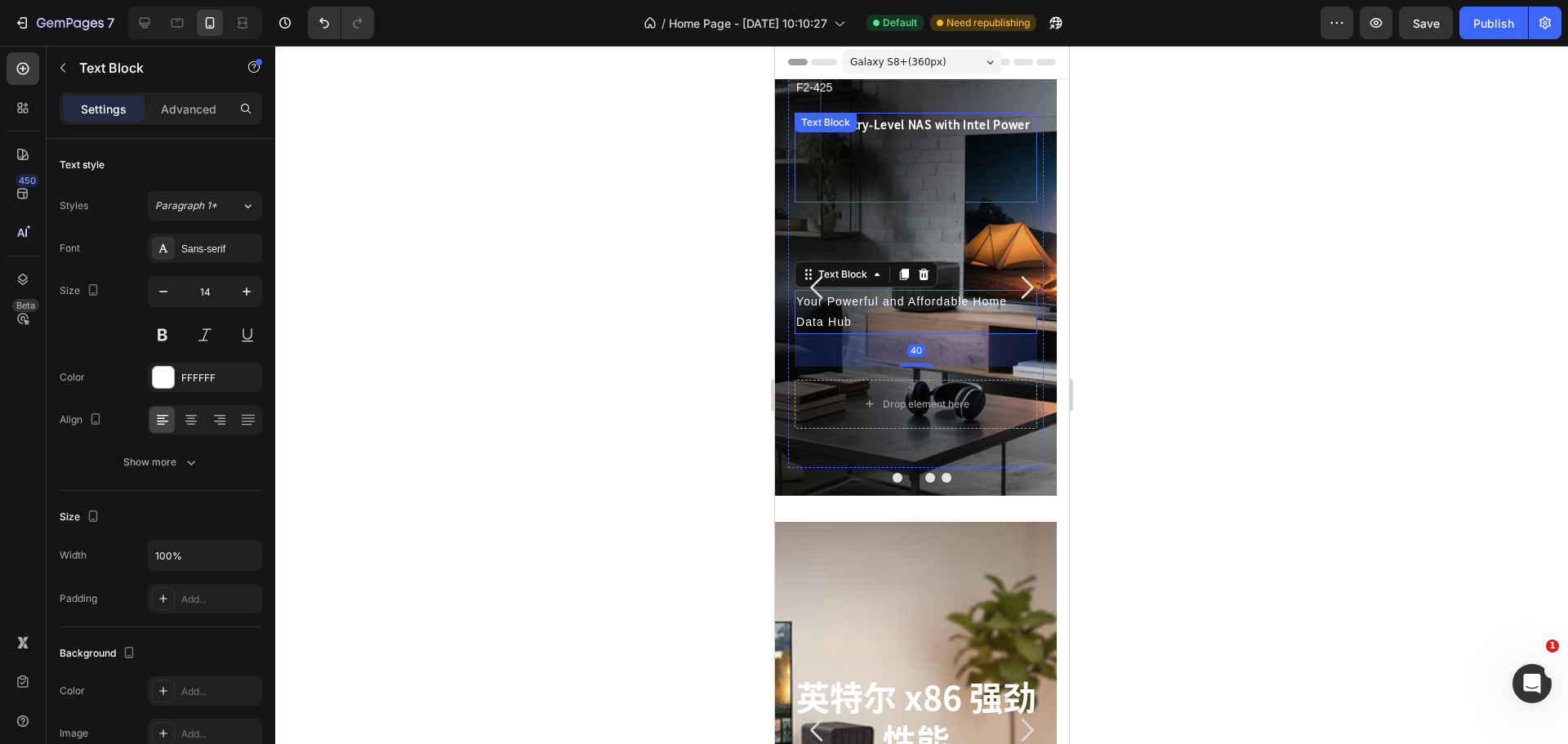
click at [891, 118] on p "2-Bay Entry-Level NAS with Intel Power" at bounding box center [915, 124] width 239 height 20
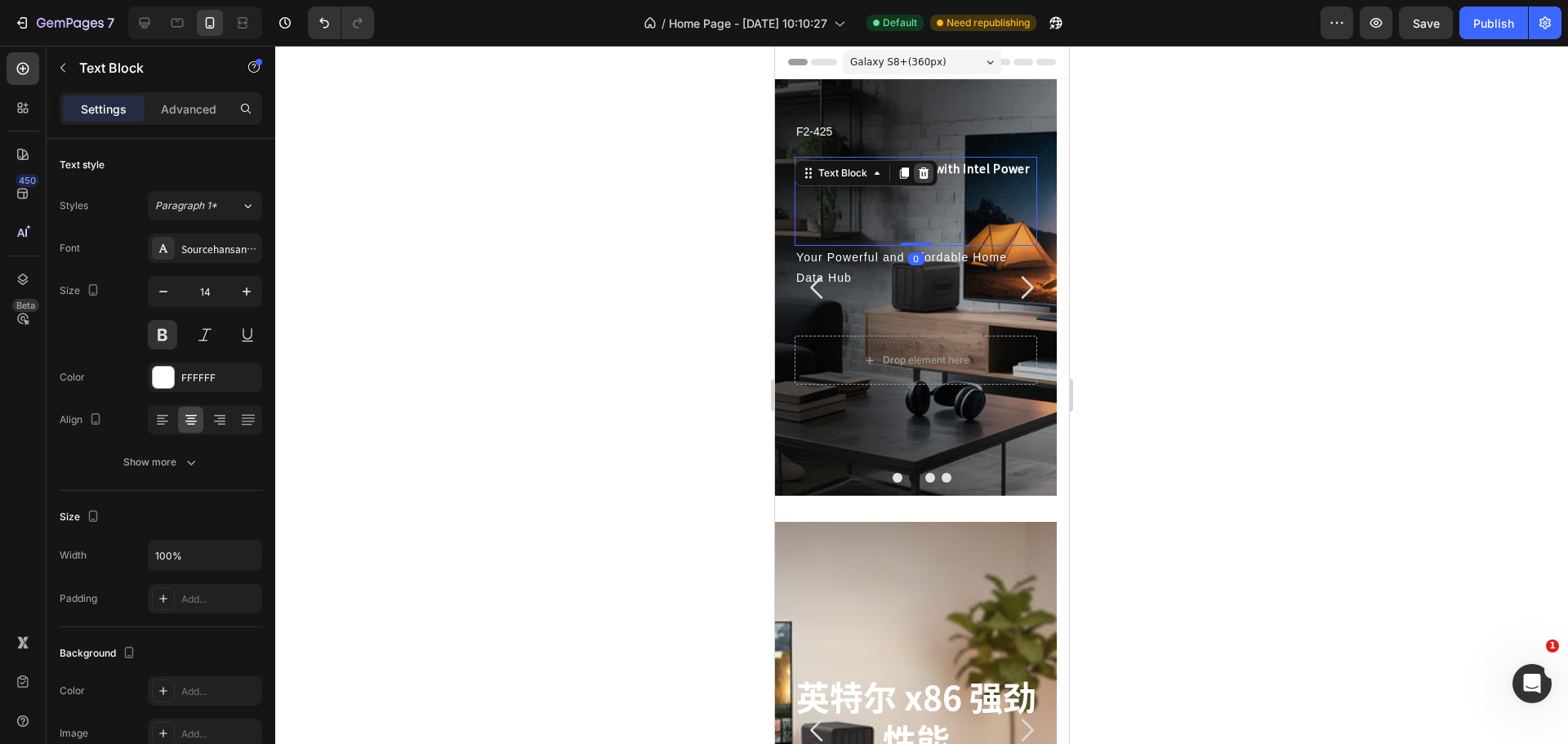
drag, startPoint x: 908, startPoint y: 287, endPoint x: 927, endPoint y: 171, distance: 117.5
click at [927, 171] on div "2-Bay Entry-Level NAS with Intel Power Text Block 0" at bounding box center [915, 201] width 243 height 89
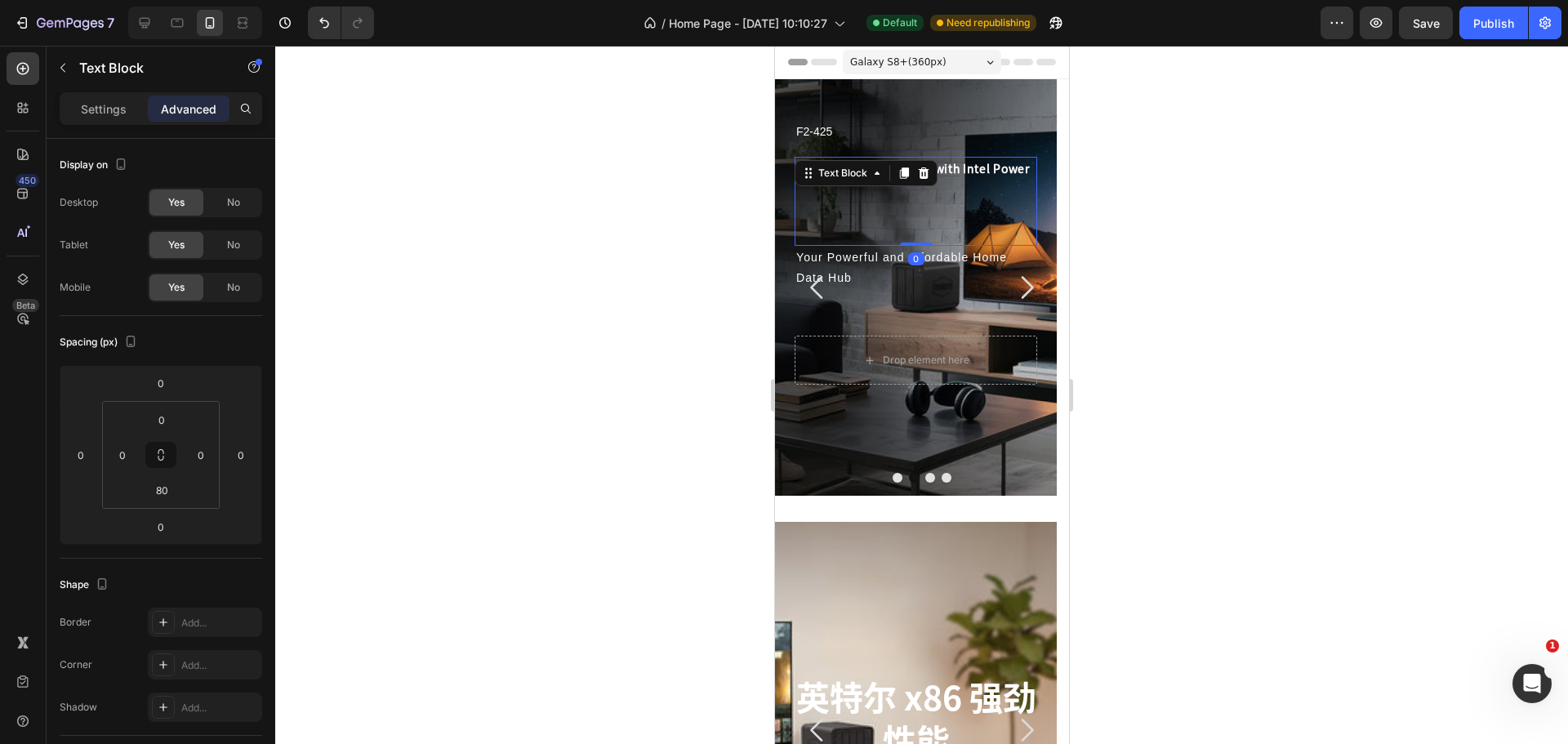
click at [928, 216] on div "2-Bay Entry-Level NAS with Intel Power Text Block 0" at bounding box center [915, 201] width 243 height 89
click at [970, 166] on p "2-Bay Entry-Level NAS with Intel Power" at bounding box center [915, 168] width 239 height 20
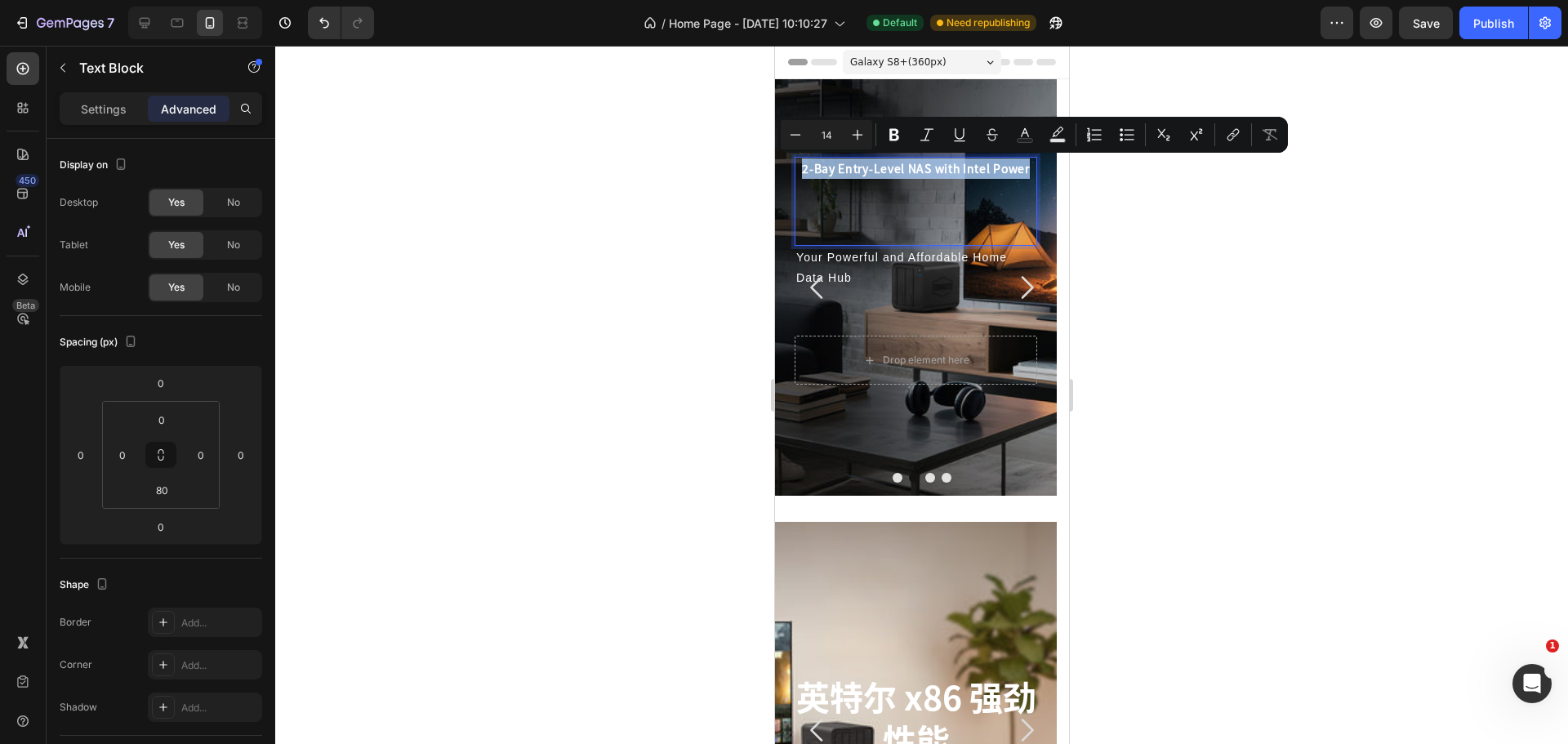
click at [970, 166] on p "2-Bay Entry-Level NAS with Intel Power" at bounding box center [915, 168] width 239 height 20
click at [950, 179] on div "2-Bay Entry-Level NAS with Intel Power" at bounding box center [915, 168] width 243 height 24
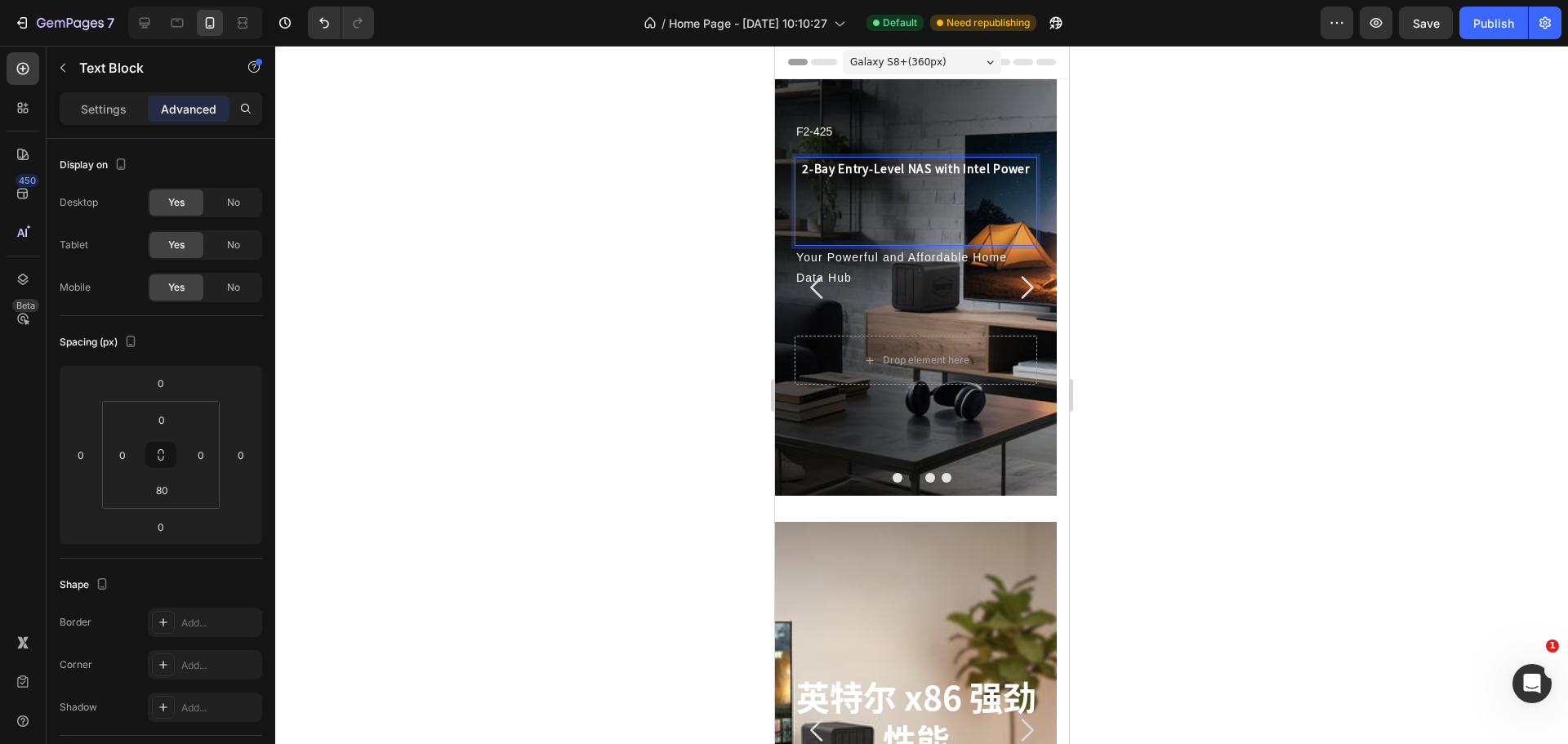
click at [910, 210] on div "2-Bay Entry-Level NAS with Intel Power Text Block 0" at bounding box center [915, 201] width 243 height 89
click at [165, 489] on input "80" at bounding box center [162, 490] width 33 height 25
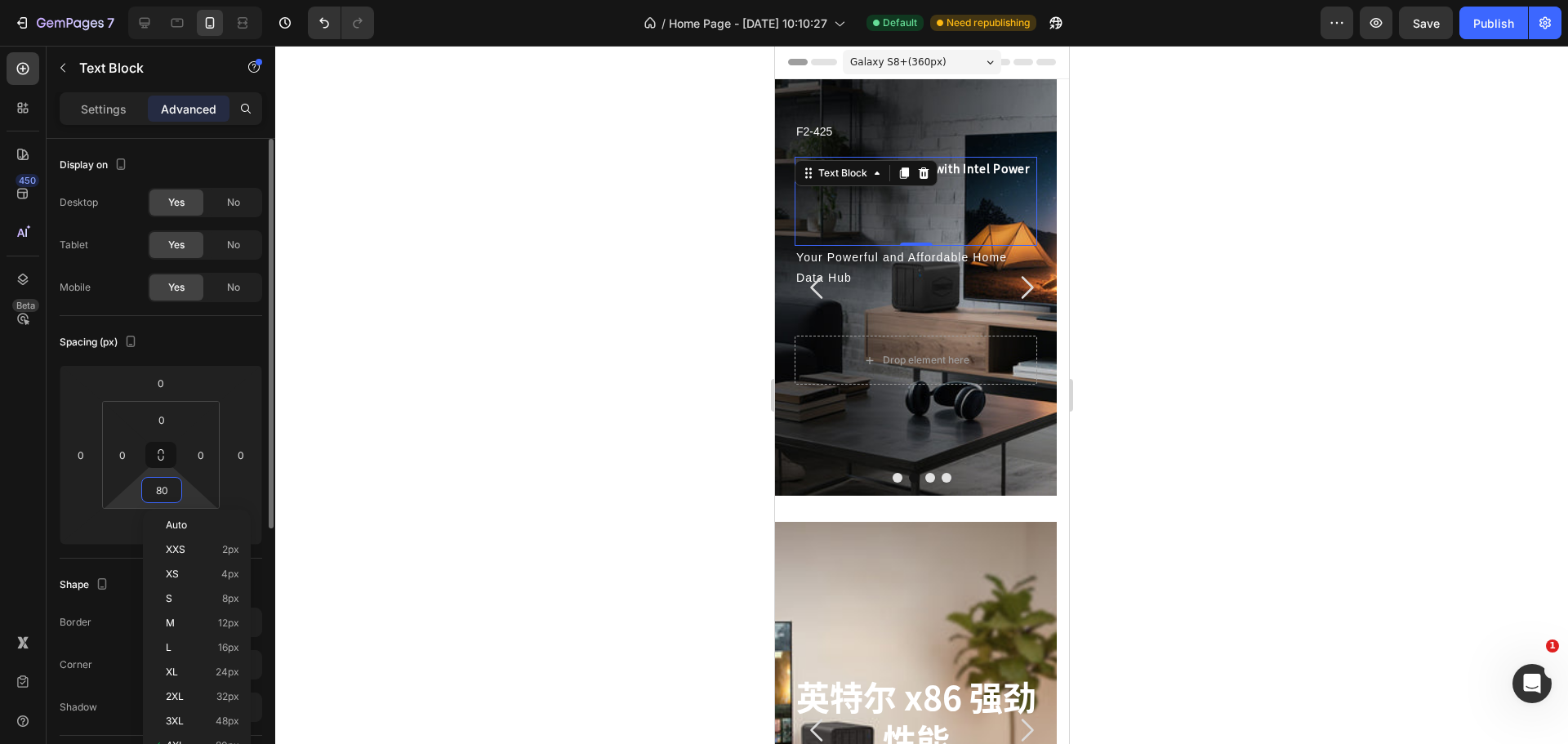
type input "0"
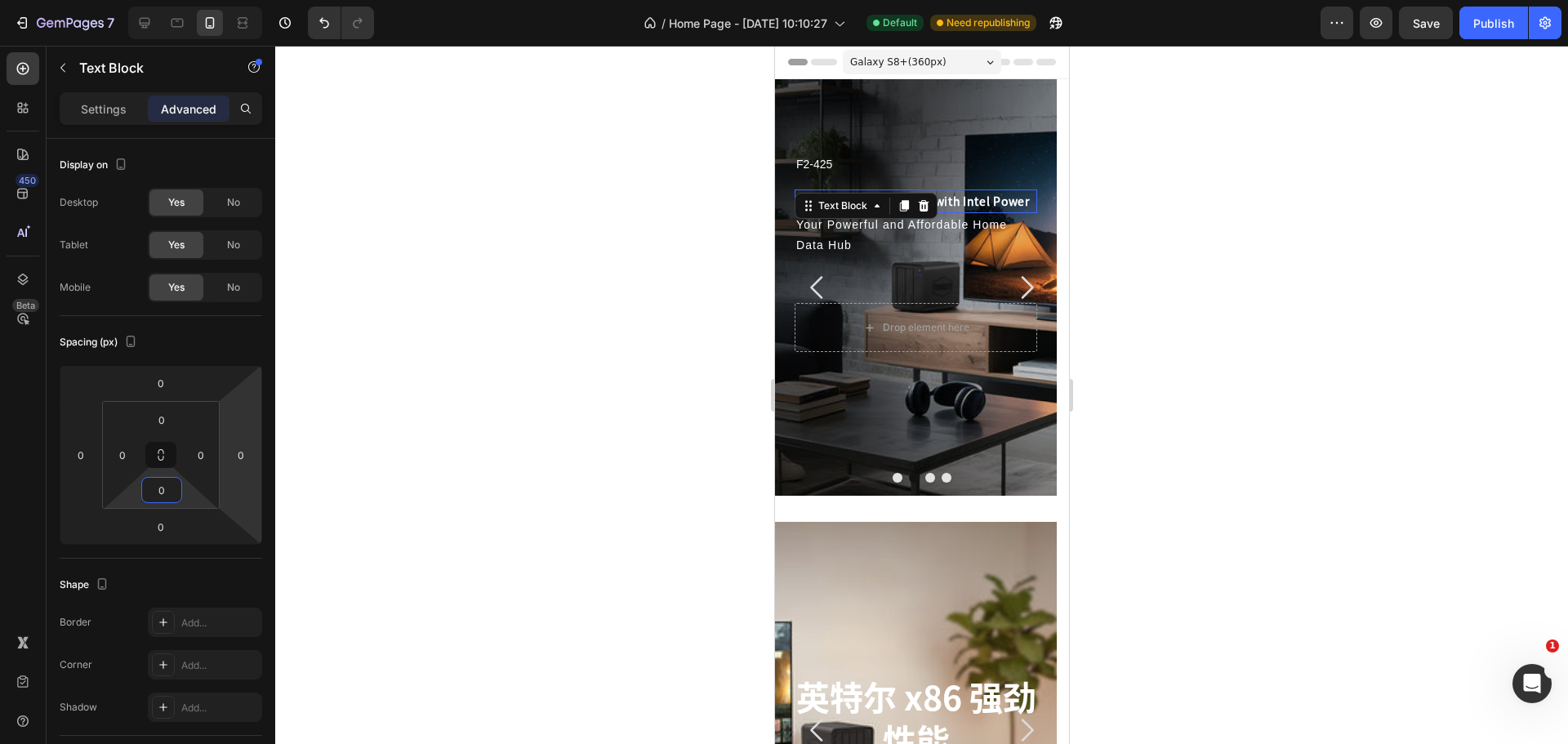
click at [1214, 276] on div at bounding box center [922, 394] width 1292 height 698
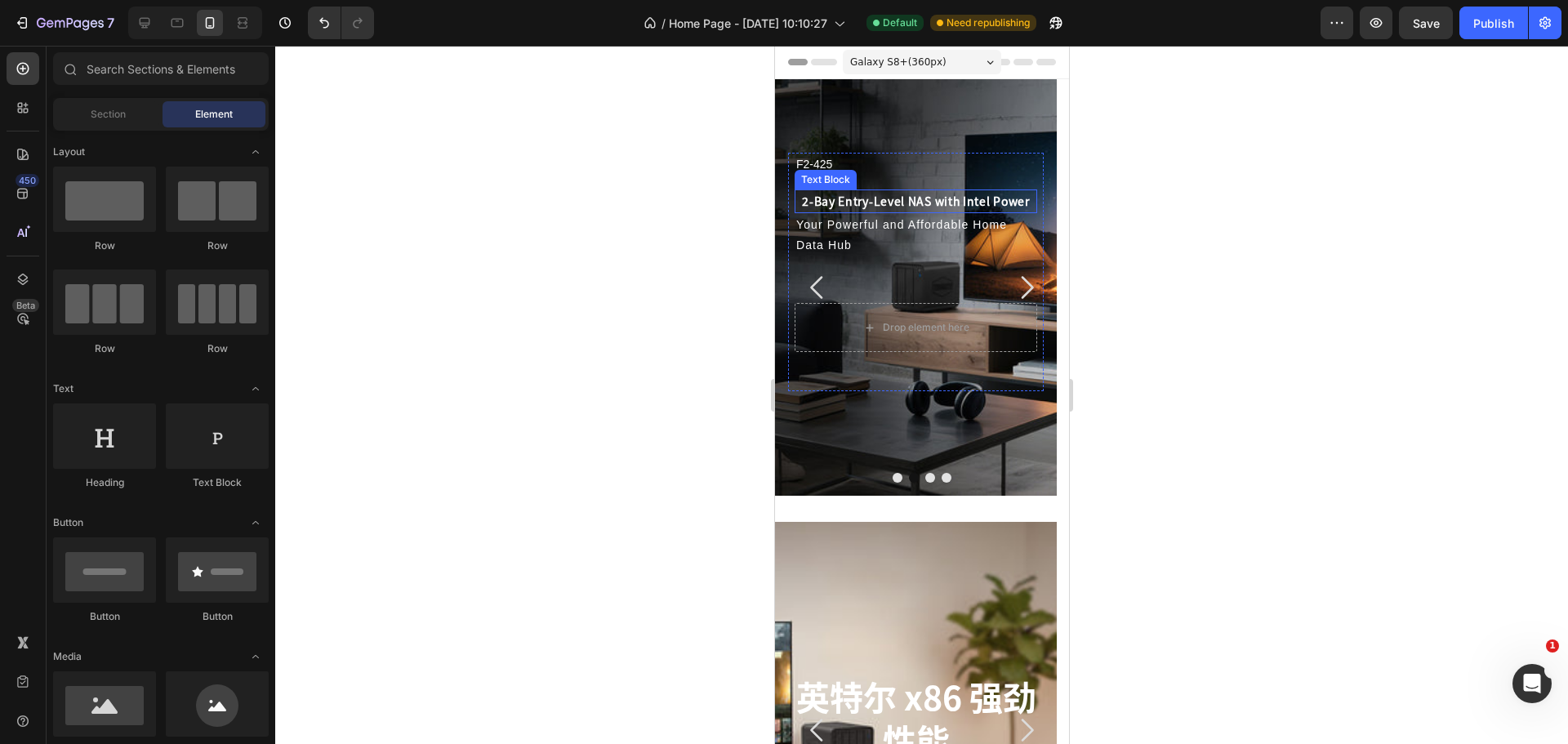
click at [916, 205] on p "2-Bay Entry-Level NAS with Intel Power" at bounding box center [915, 201] width 239 height 20
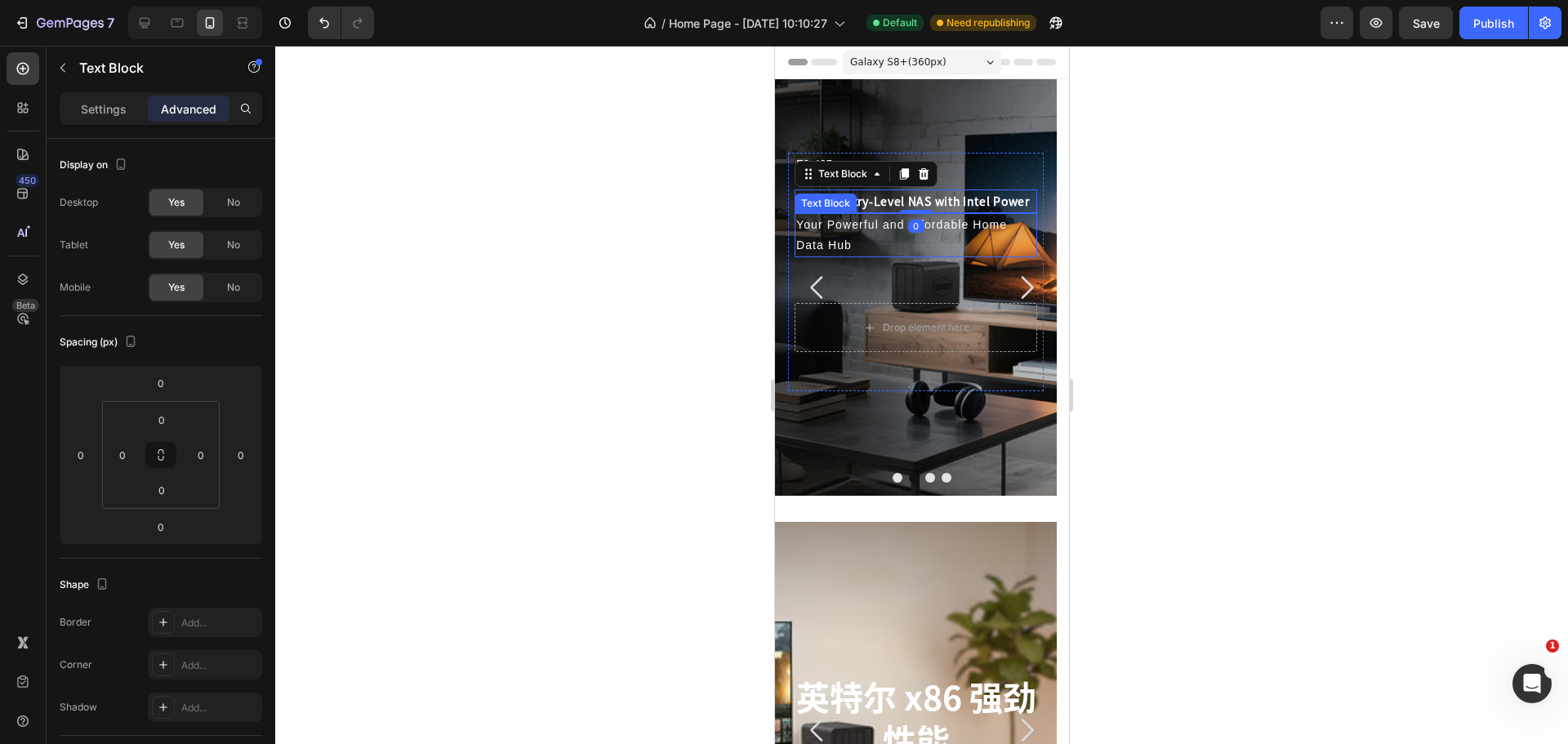
click at [880, 239] on p "Your Powerful and Affordable Home Data Hub" at bounding box center [915, 236] width 239 height 41
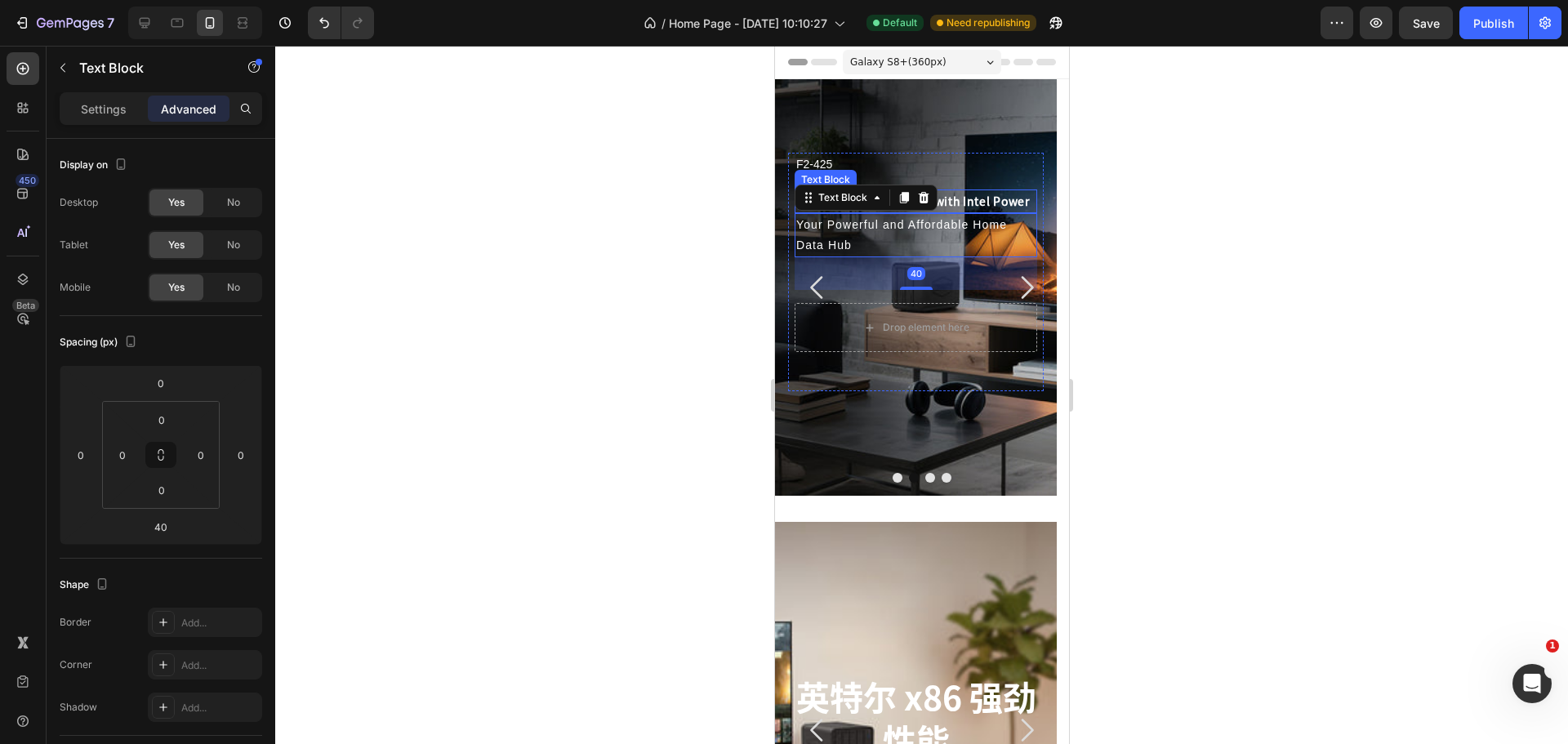
click at [964, 203] on p "2-Bay Entry-Level NAS with Intel Power" at bounding box center [915, 201] width 239 height 20
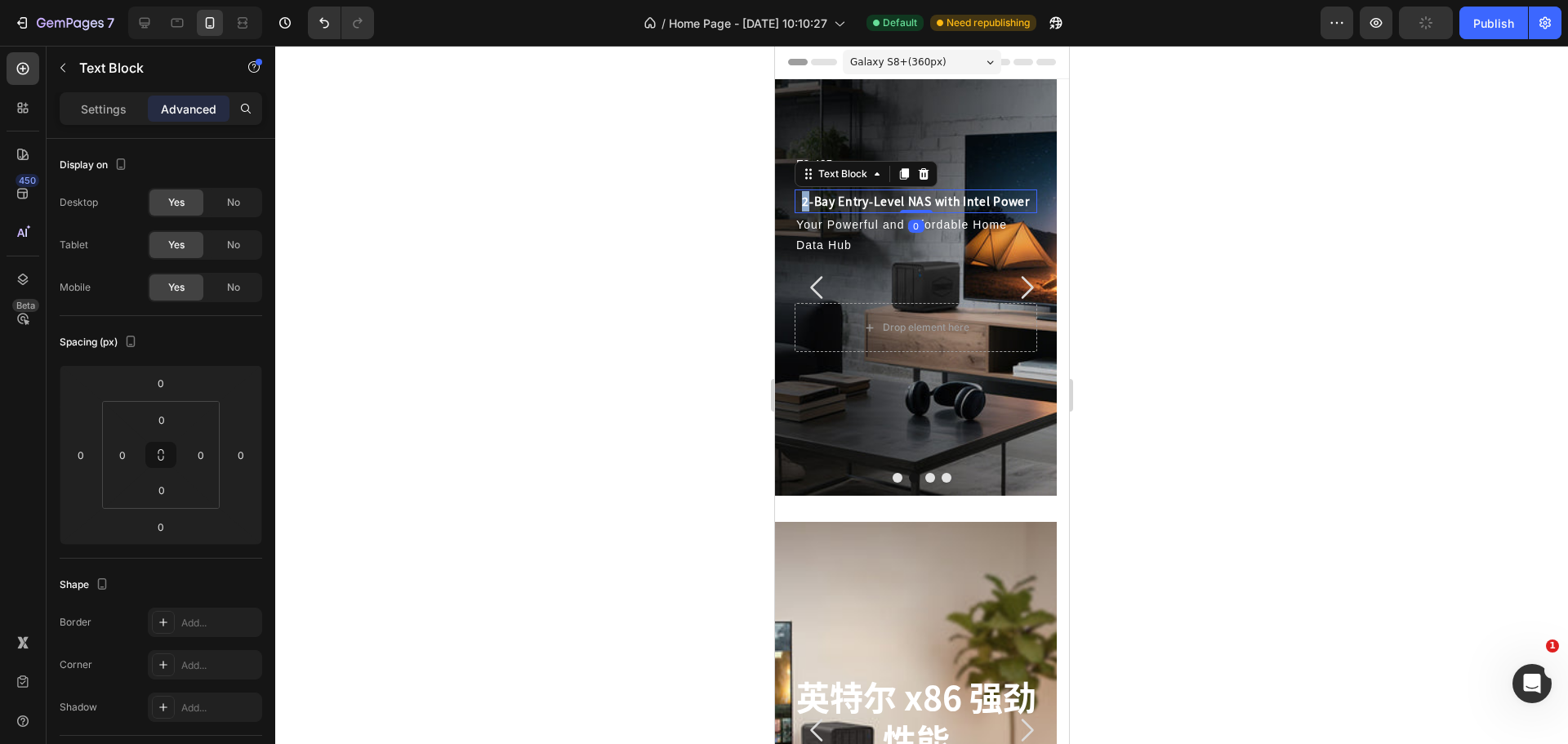
click at [804, 204] on p "2-Bay Entry-Level NAS with Intel Power" at bounding box center [915, 201] width 239 height 20
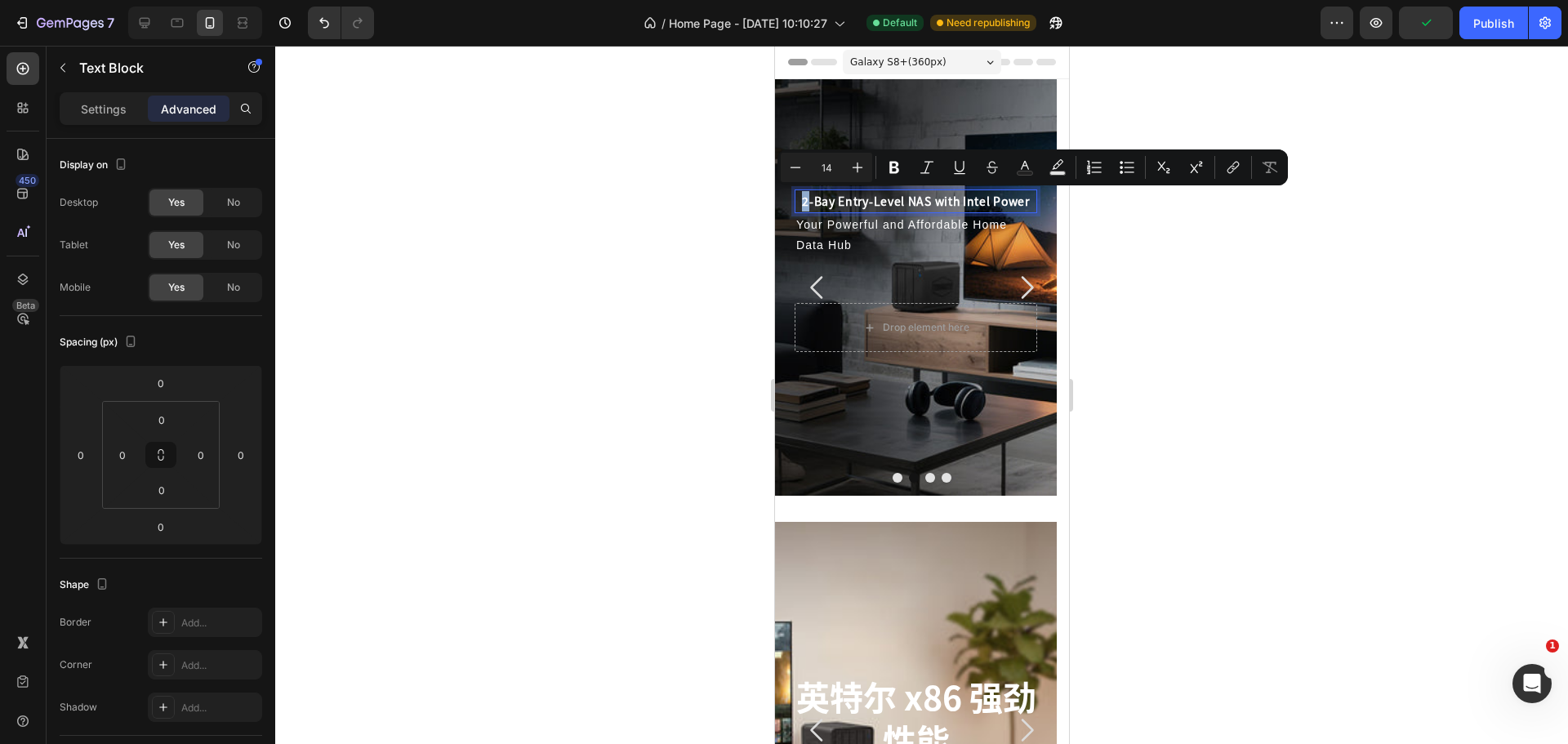
click at [799, 203] on p "2-Bay Entry-Level NAS with Intel Power" at bounding box center [915, 201] width 239 height 20
click at [800, 197] on p "2-Bay Entry-Level NAS with Intel Power" at bounding box center [915, 201] width 239 height 20
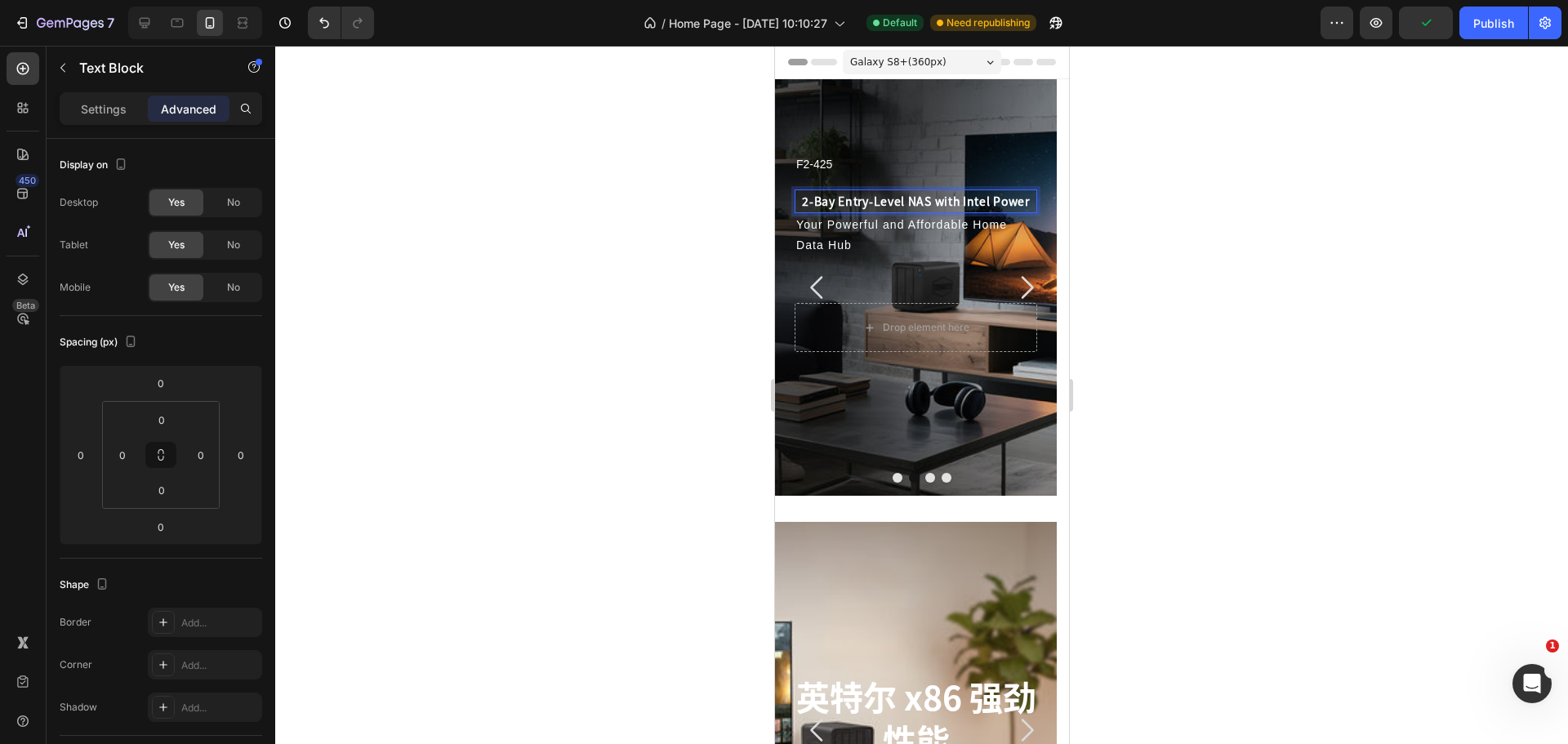
click at [794, 203] on div "2-Bay Entry-Level NAS with Intel Power" at bounding box center [915, 201] width 243 height 24
click at [796, 206] on p "2-Bay Entry-Level NAS with Intel Power" at bounding box center [915, 201] width 239 height 20
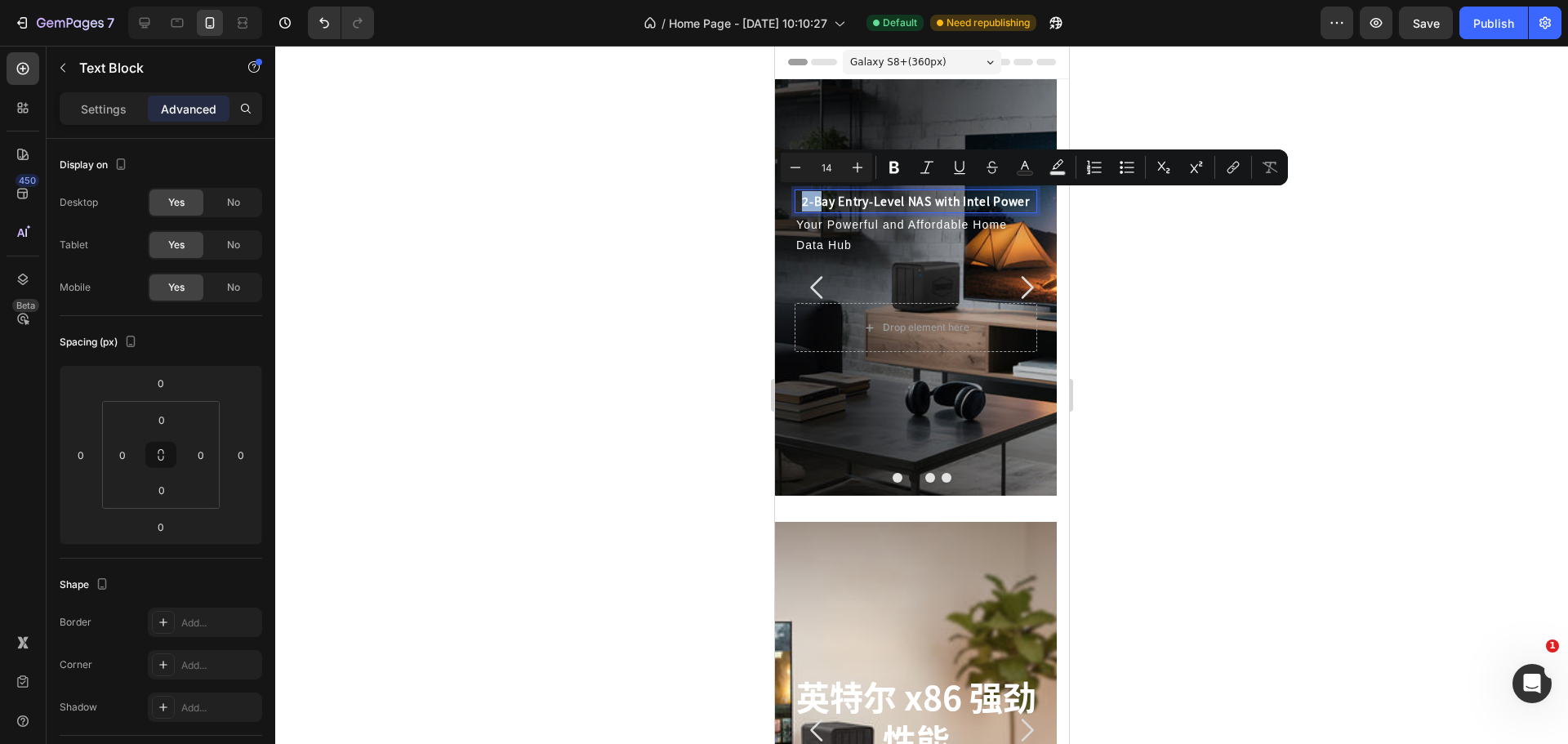
drag, startPoint x: 803, startPoint y: 203, endPoint x: 821, endPoint y: 204, distance: 18.0
click at [821, 204] on p "2-Bay Entry-Level NAS with Intel Power" at bounding box center [915, 201] width 239 height 20
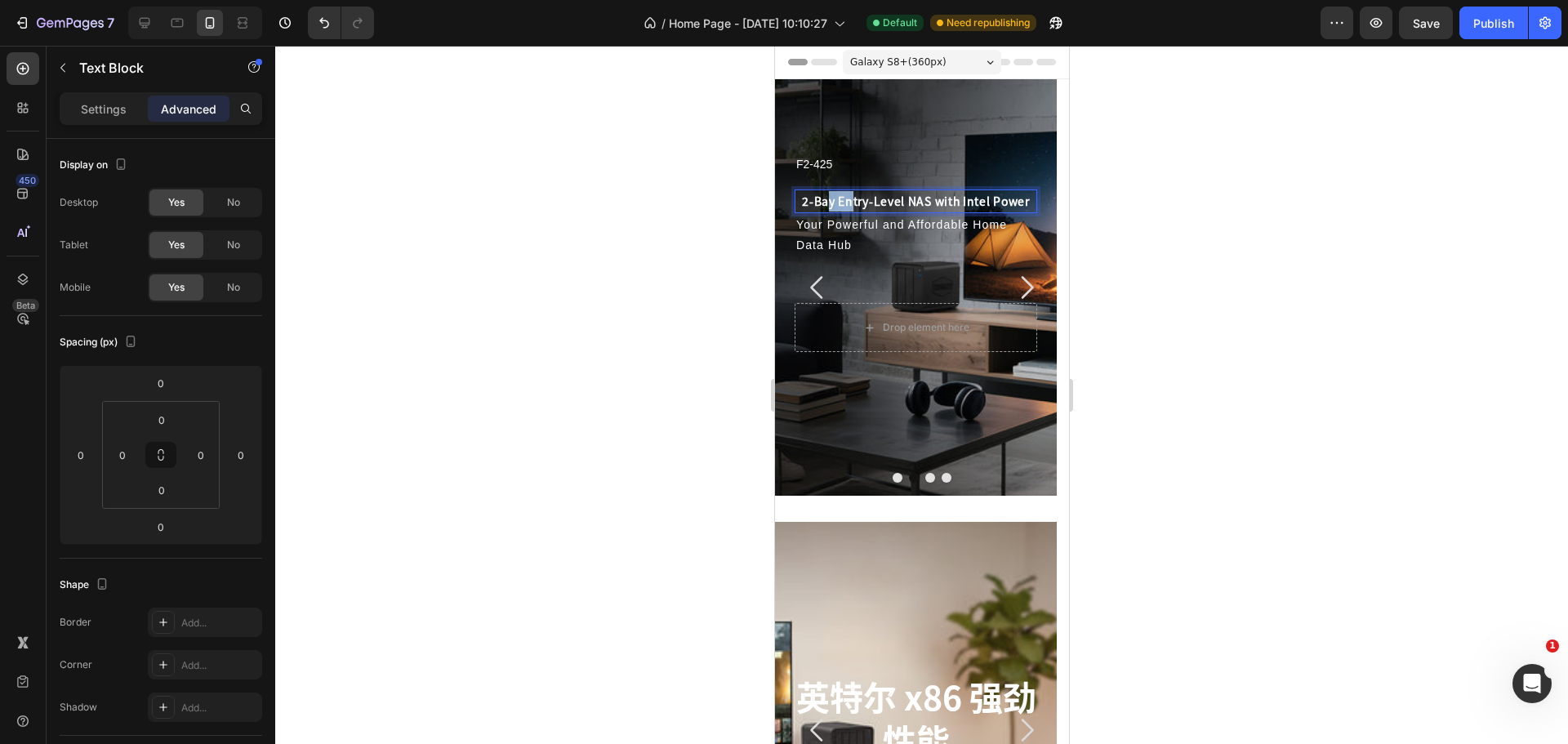
drag, startPoint x: 828, startPoint y: 204, endPoint x: 852, endPoint y: 203, distance: 24.0
click at [852, 203] on p "2-Bay Entry-Level NAS with Intel Power" at bounding box center [915, 201] width 239 height 20
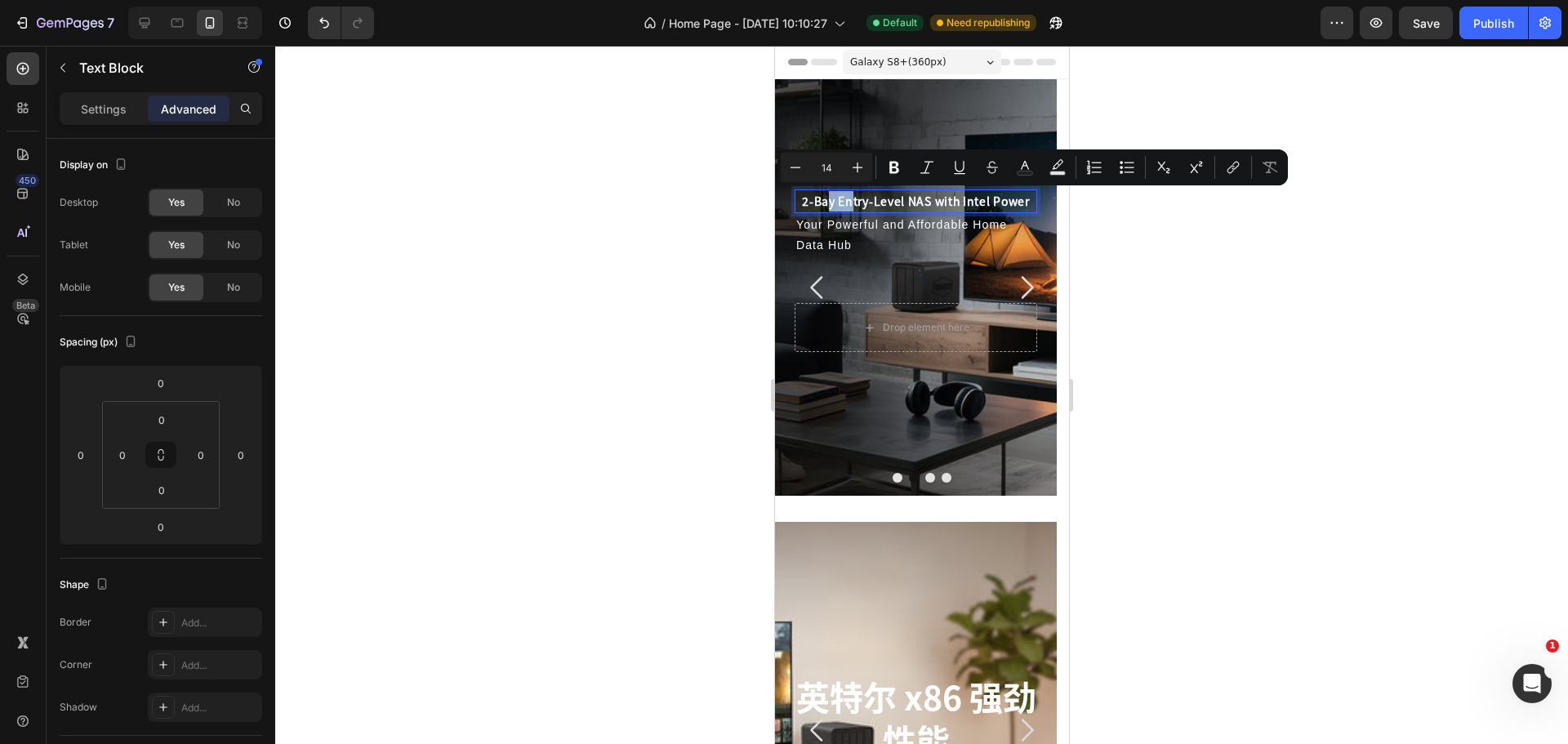
click at [834, 205] on p "2-Bay Entry-Level NAS with Intel Power" at bounding box center [915, 201] width 239 height 20
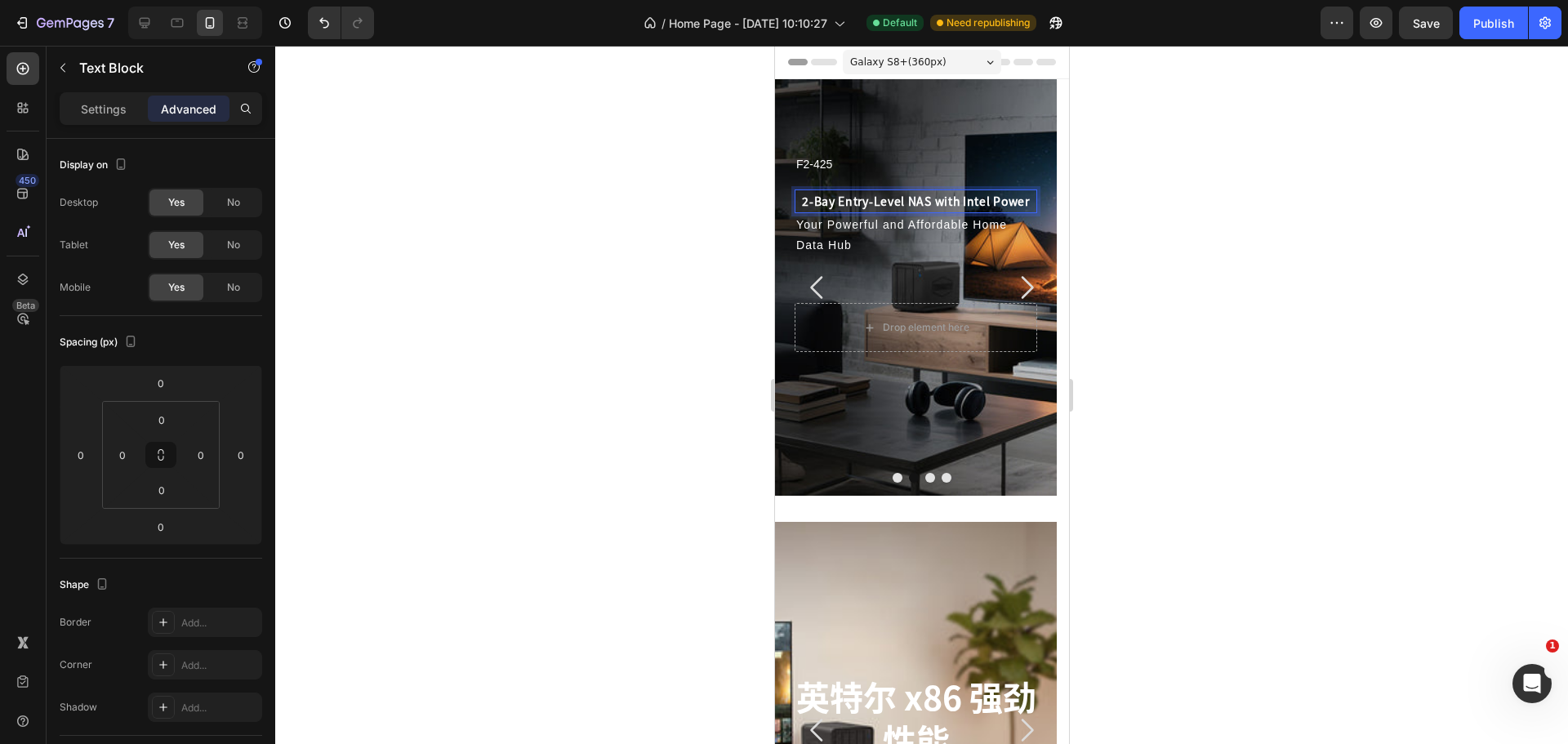
click at [814, 231] on p "Your Powerful and Affordable Home Data Hub" at bounding box center [915, 236] width 239 height 41
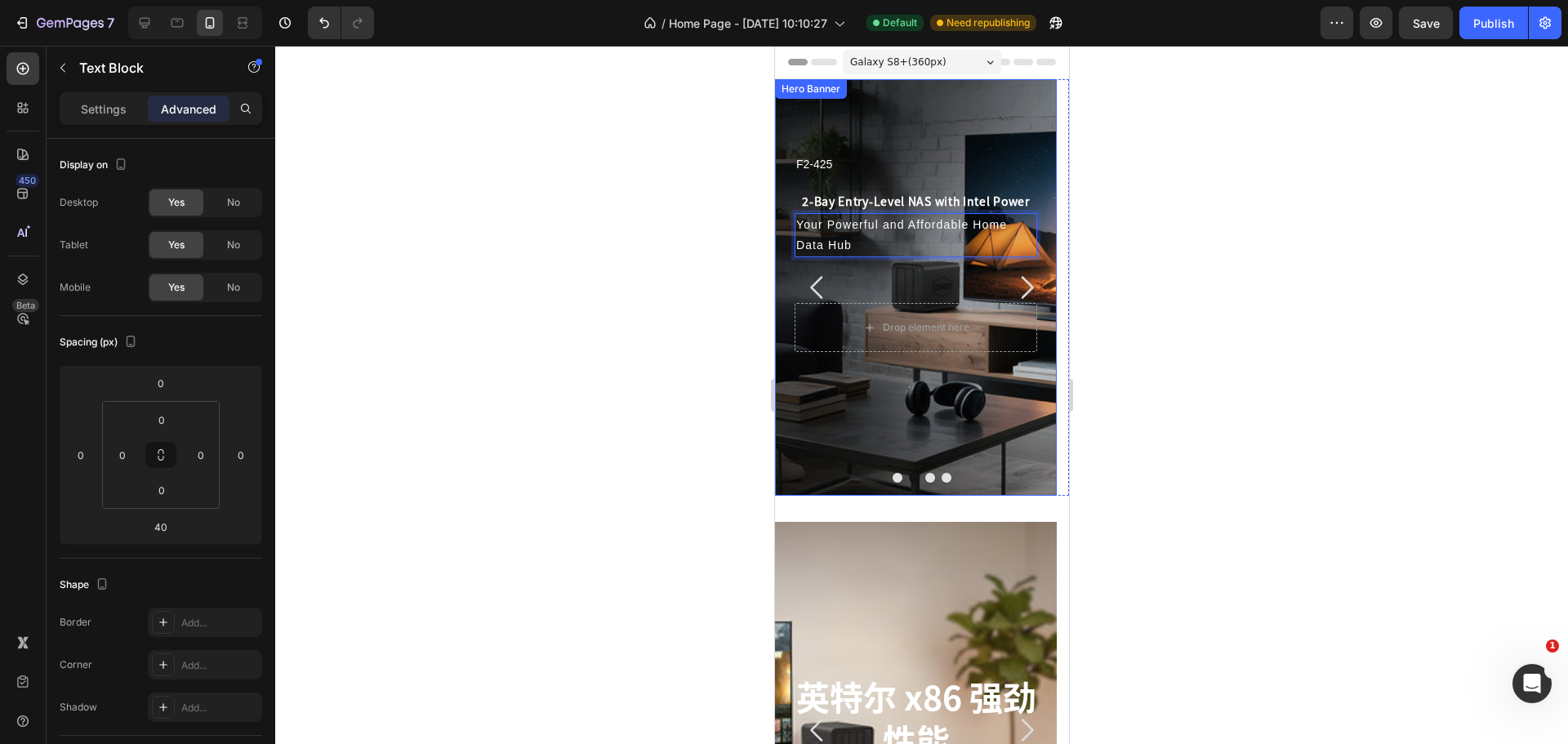
click at [735, 276] on div at bounding box center [922, 394] width 1292 height 698
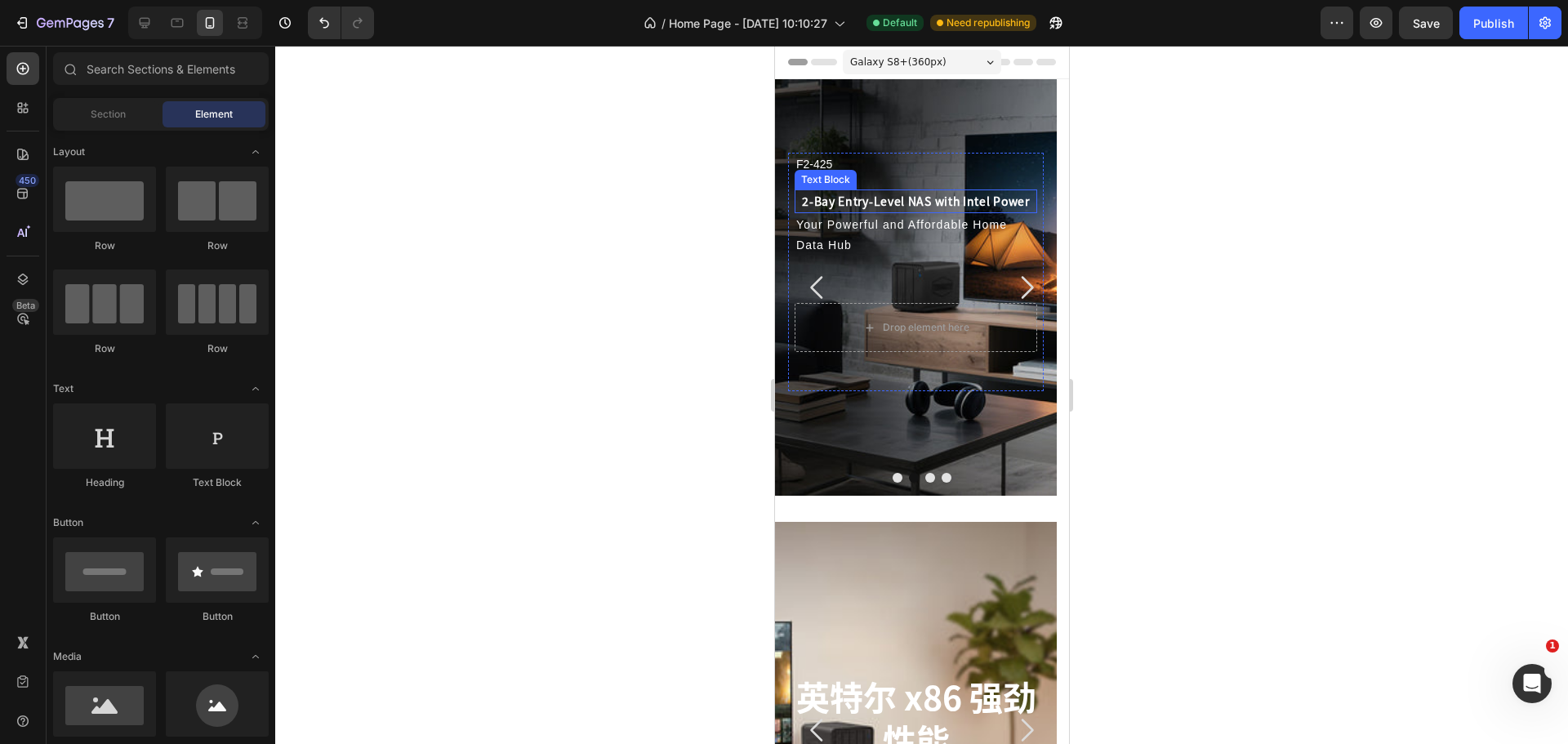
click at [855, 165] on p "F2-425" at bounding box center [915, 164] width 239 height 20
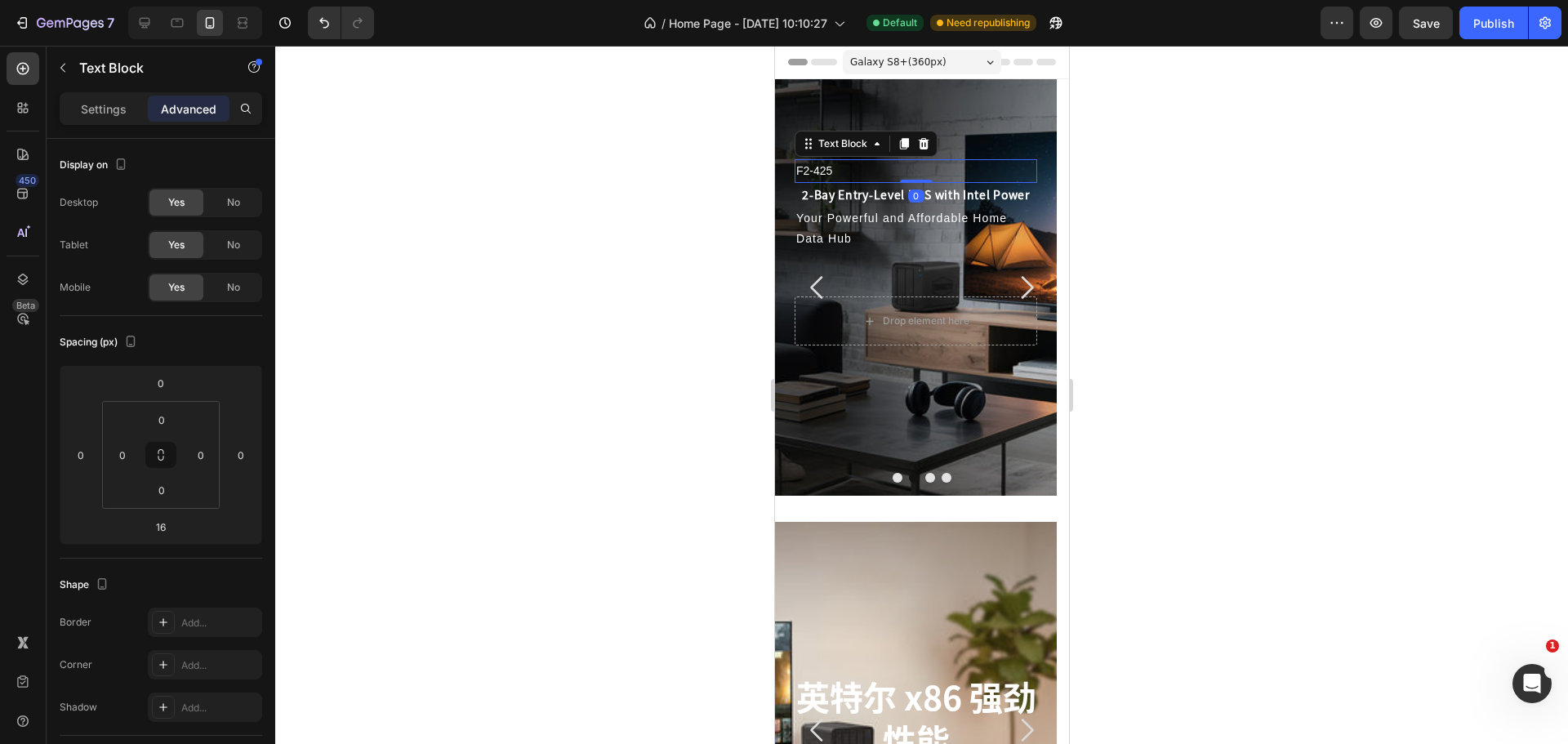
drag, startPoint x: 915, startPoint y: 187, endPoint x: 917, endPoint y: 172, distance: 15.1
click at [917, 172] on div "F2-425 Text Block 0" at bounding box center [915, 171] width 243 height 24
type input "0"
click at [660, 267] on div at bounding box center [922, 394] width 1292 height 698
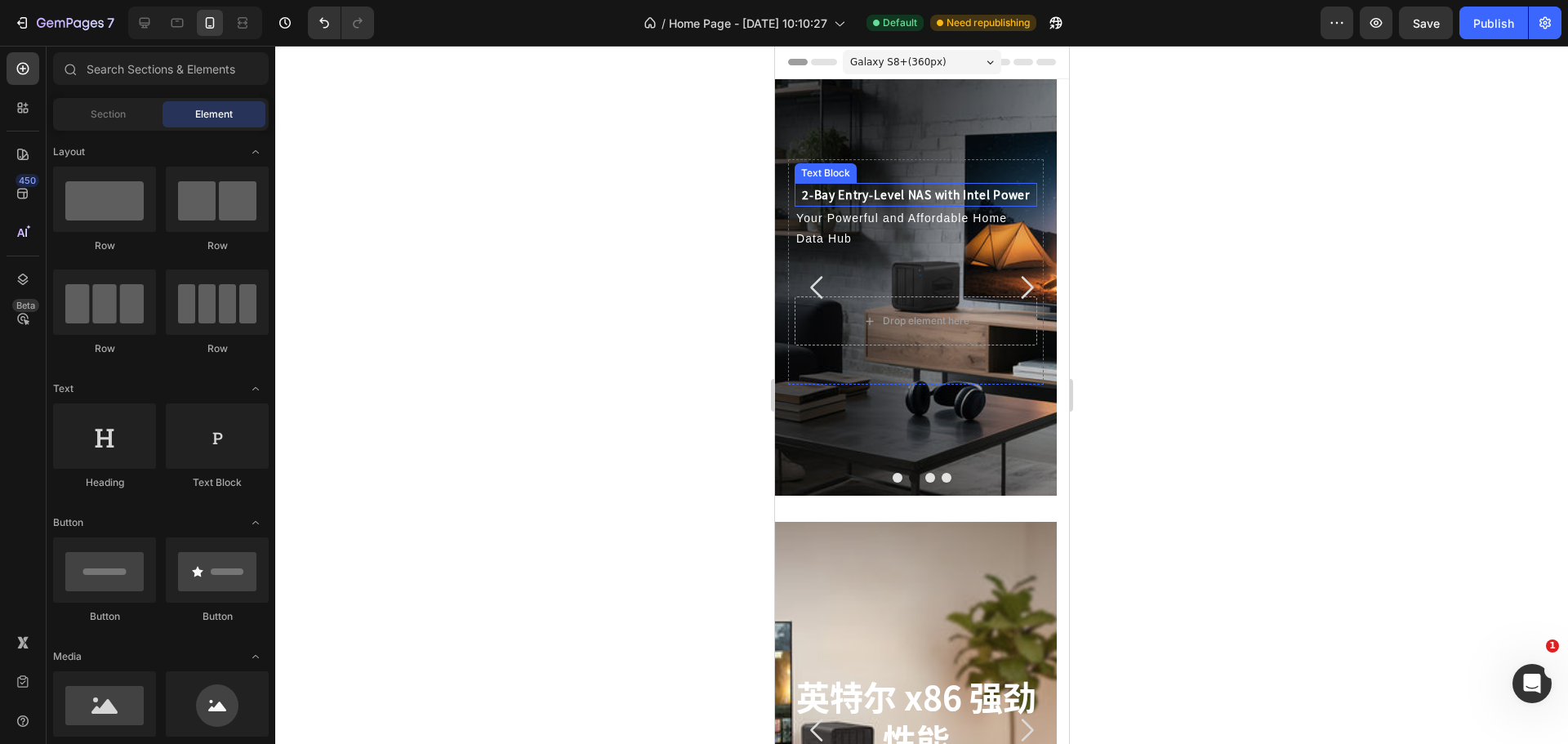
click at [917, 198] on p "2-Bay Entry-Level NAS with Intel Power" at bounding box center [915, 195] width 239 height 20
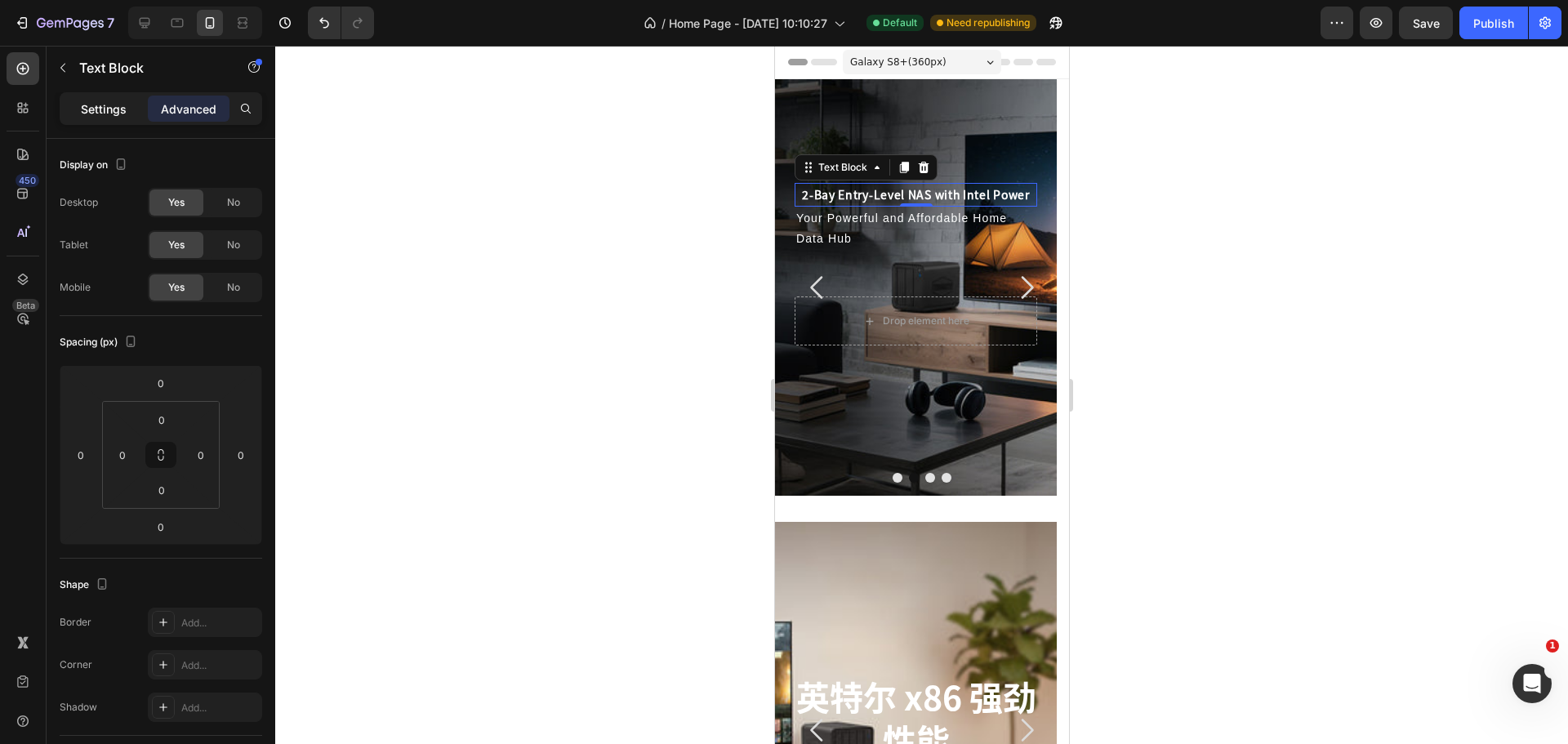
click at [114, 119] on div "Settings" at bounding box center [104, 108] width 82 height 26
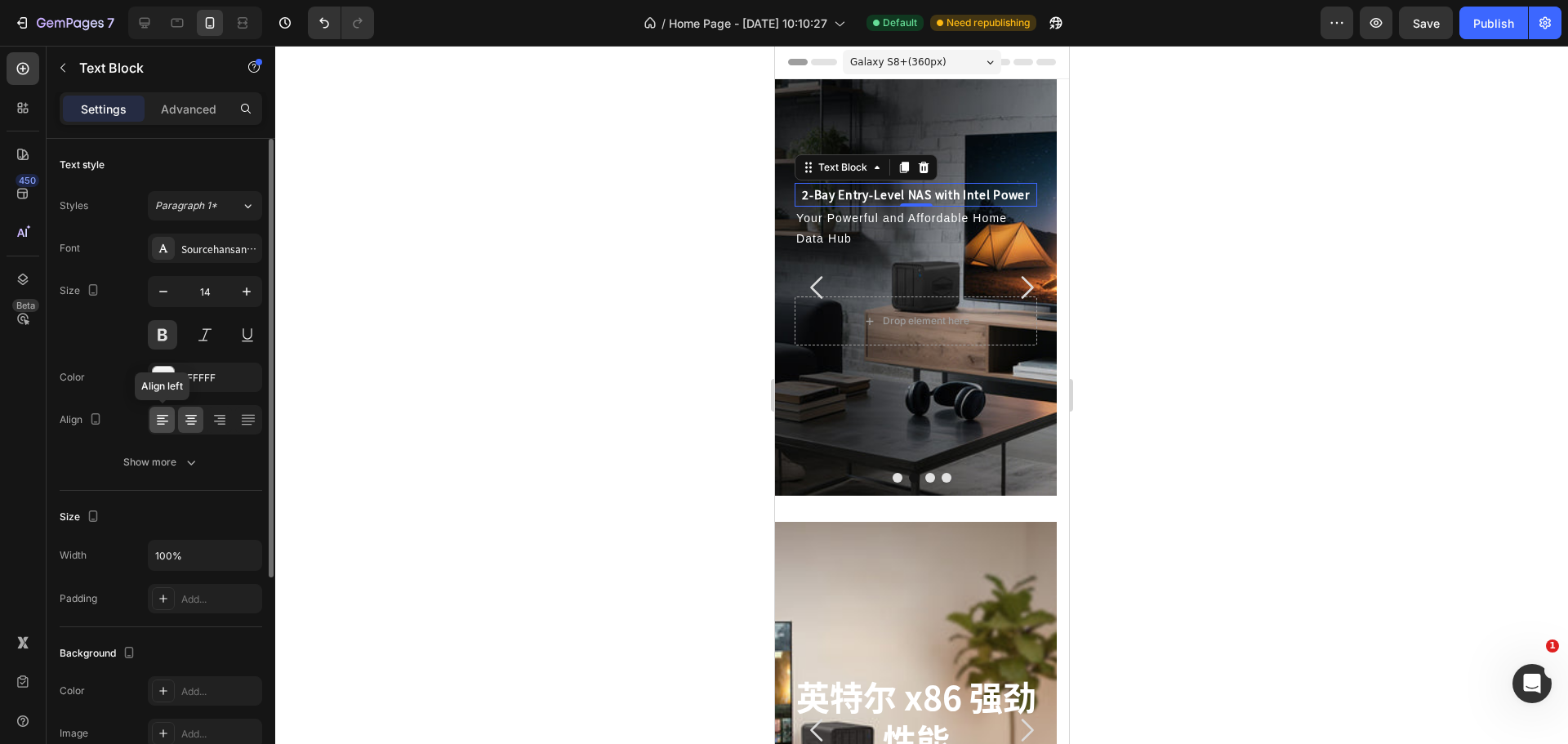
click at [159, 420] on icon at bounding box center [162, 421] width 12 height 2
click at [585, 362] on div at bounding box center [922, 394] width 1292 height 698
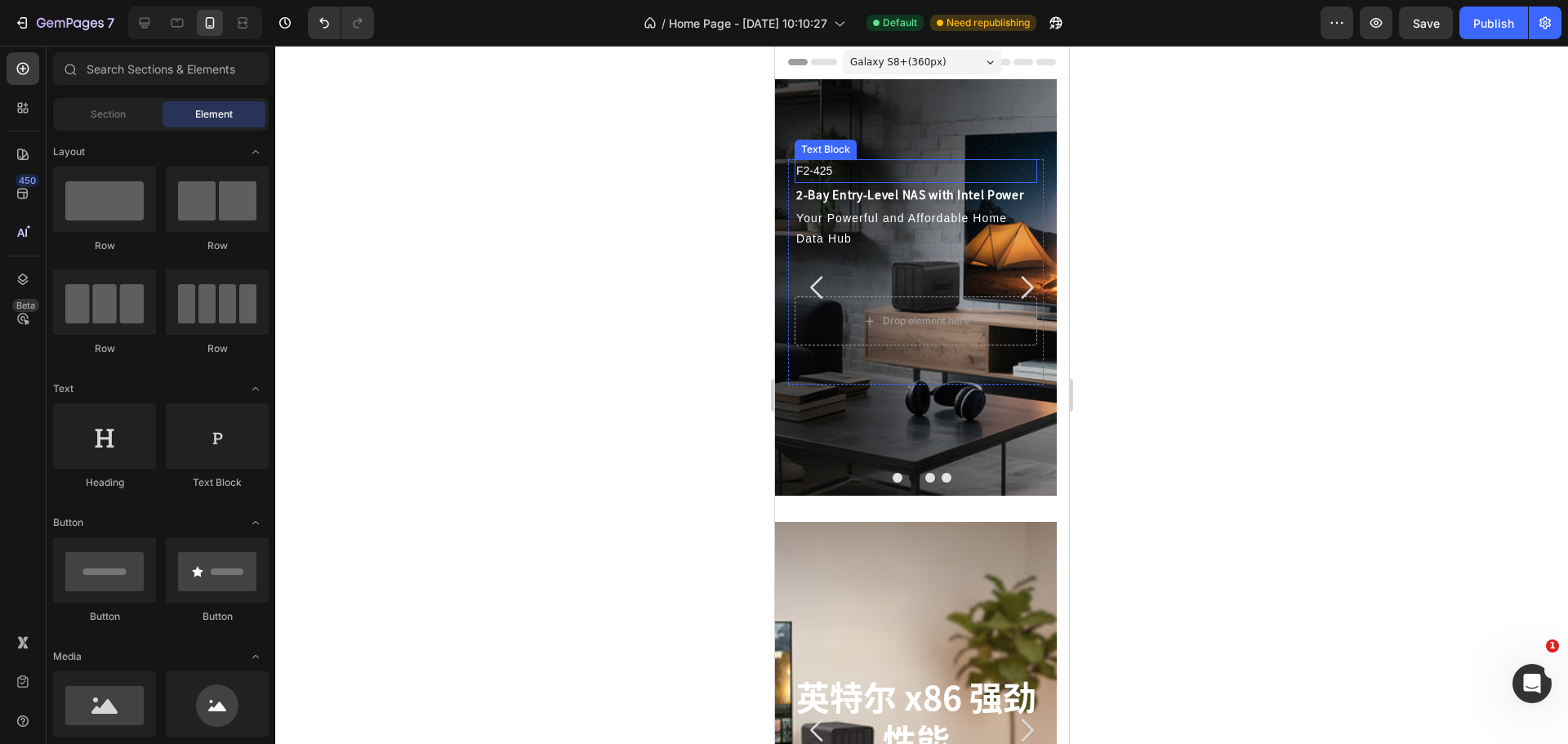
click at [891, 172] on p "F2-425" at bounding box center [915, 171] width 239 height 20
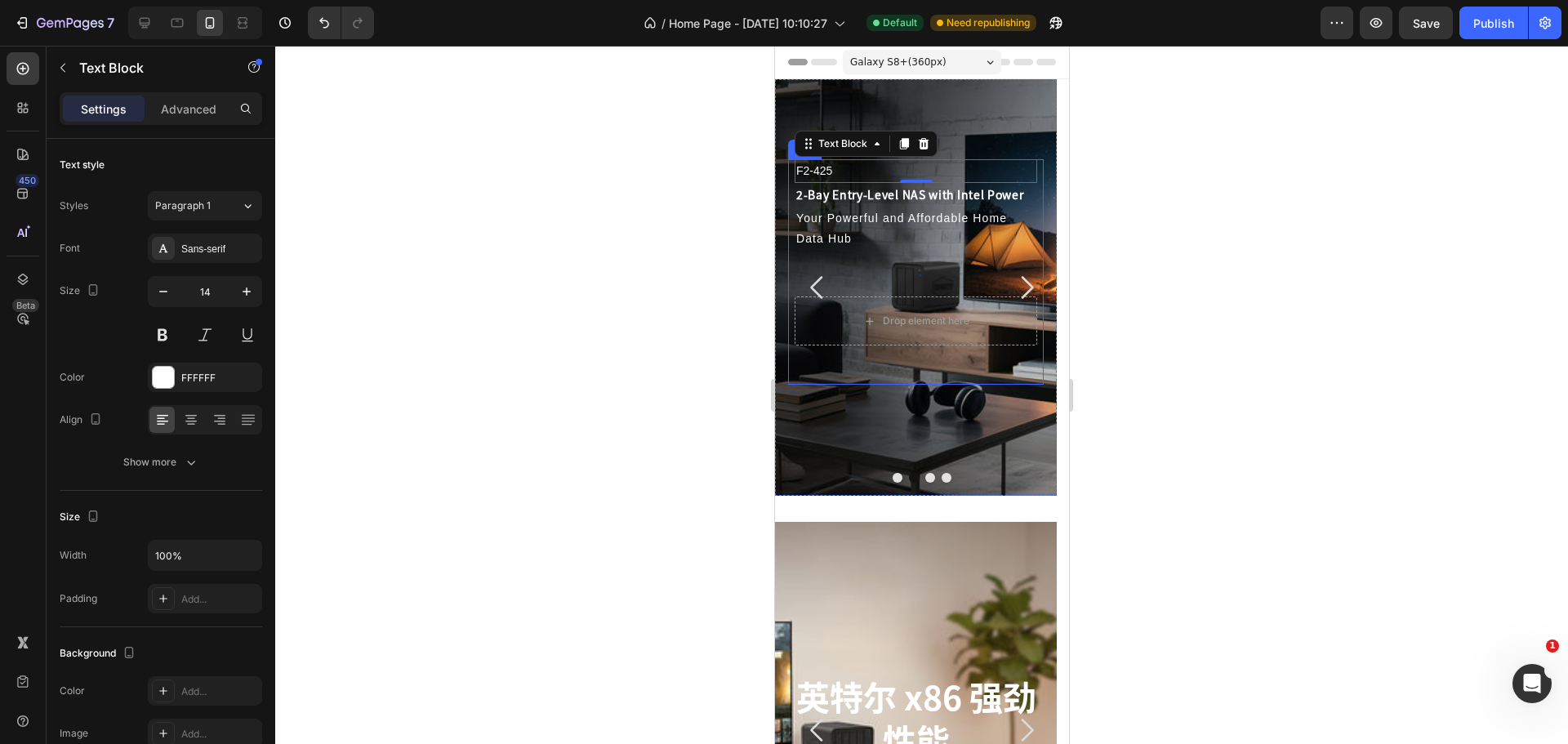
click at [881, 240] on p "Your Powerful and Affordable Home Data Hub" at bounding box center [915, 228] width 239 height 41
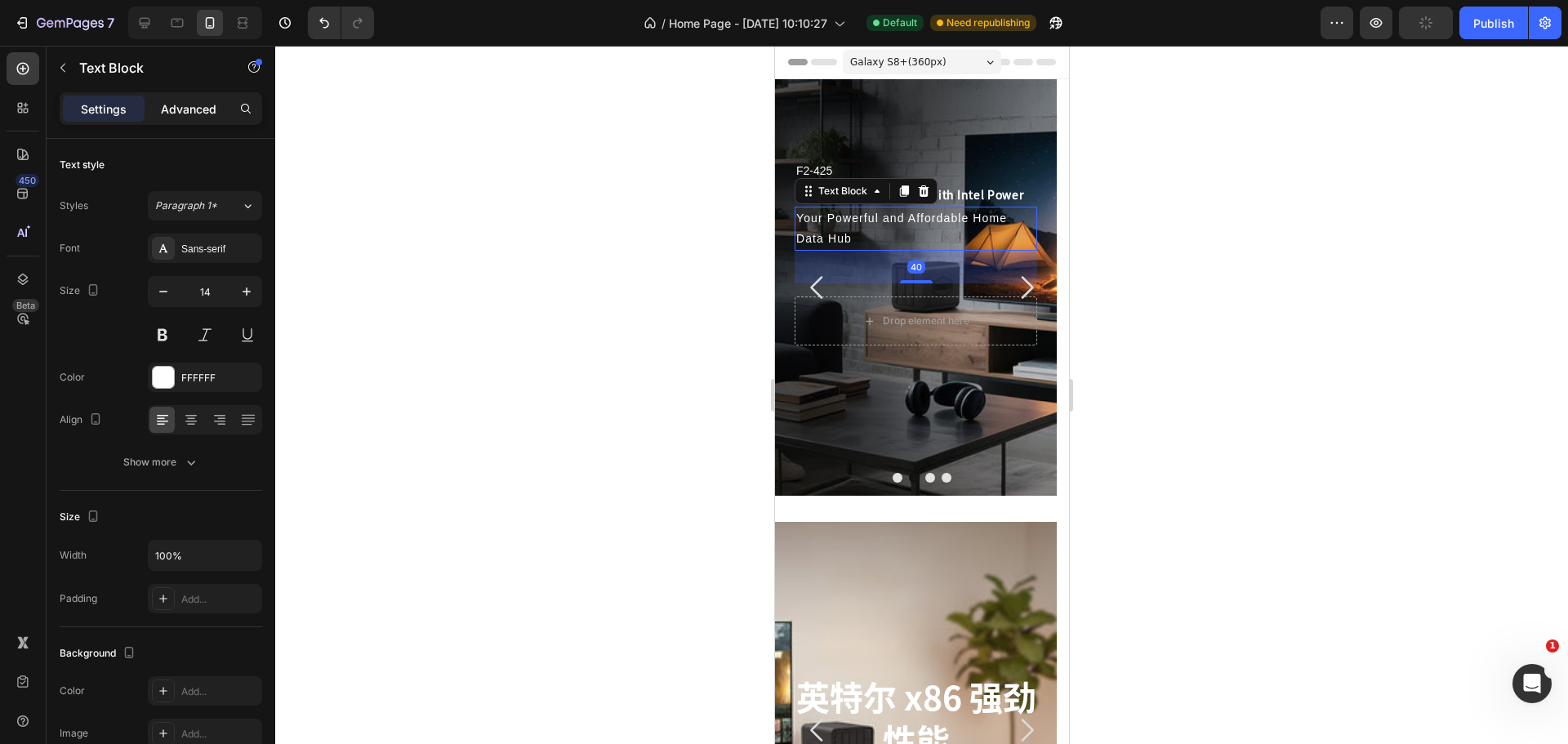
click at [200, 102] on p "Advanced" at bounding box center [188, 108] width 55 height 17
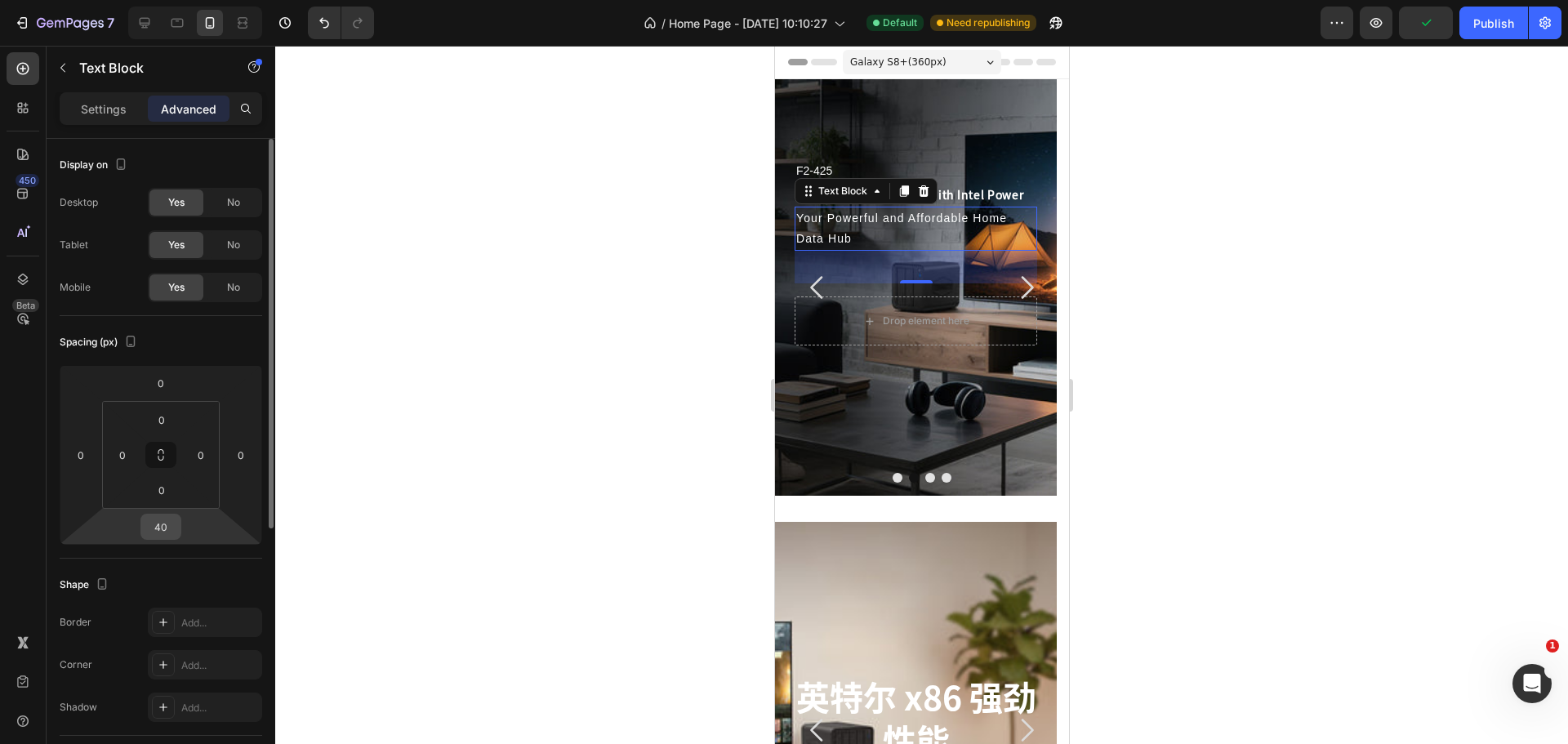
click at [165, 526] on input "40" at bounding box center [161, 527] width 33 height 25
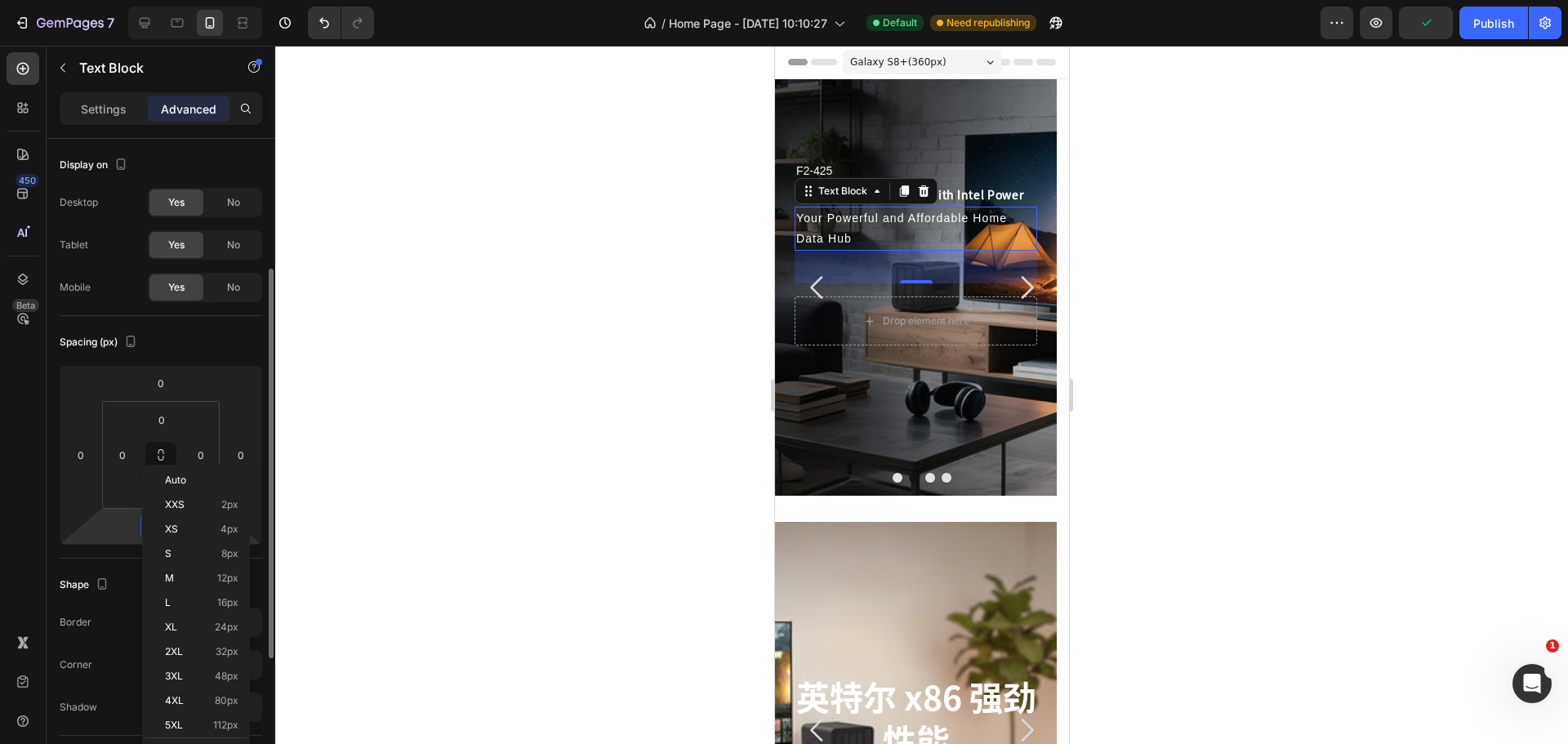
scroll to position [245, 0]
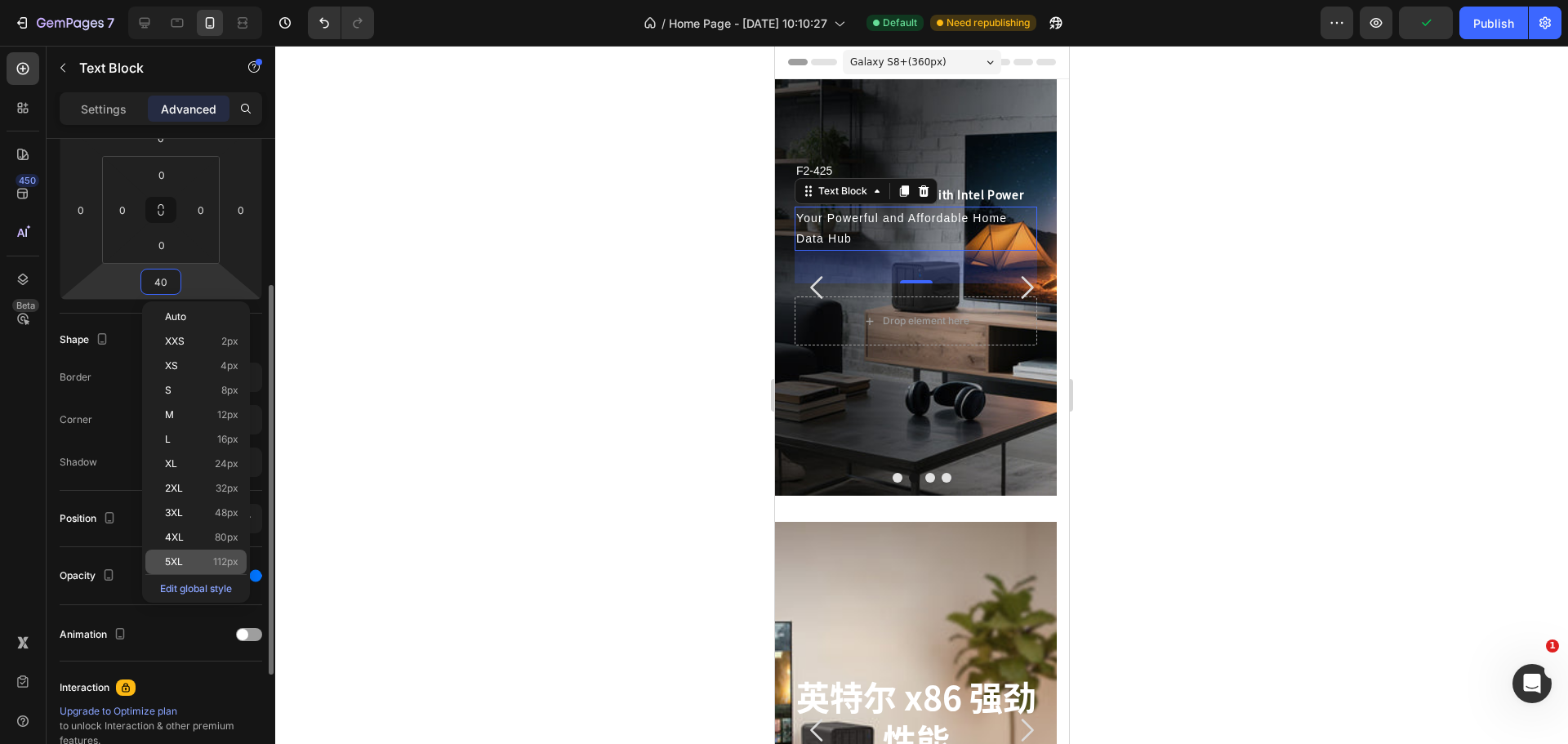
click at [212, 556] on p "5XL 112px" at bounding box center [202, 562] width 74 height 12
type input "112"
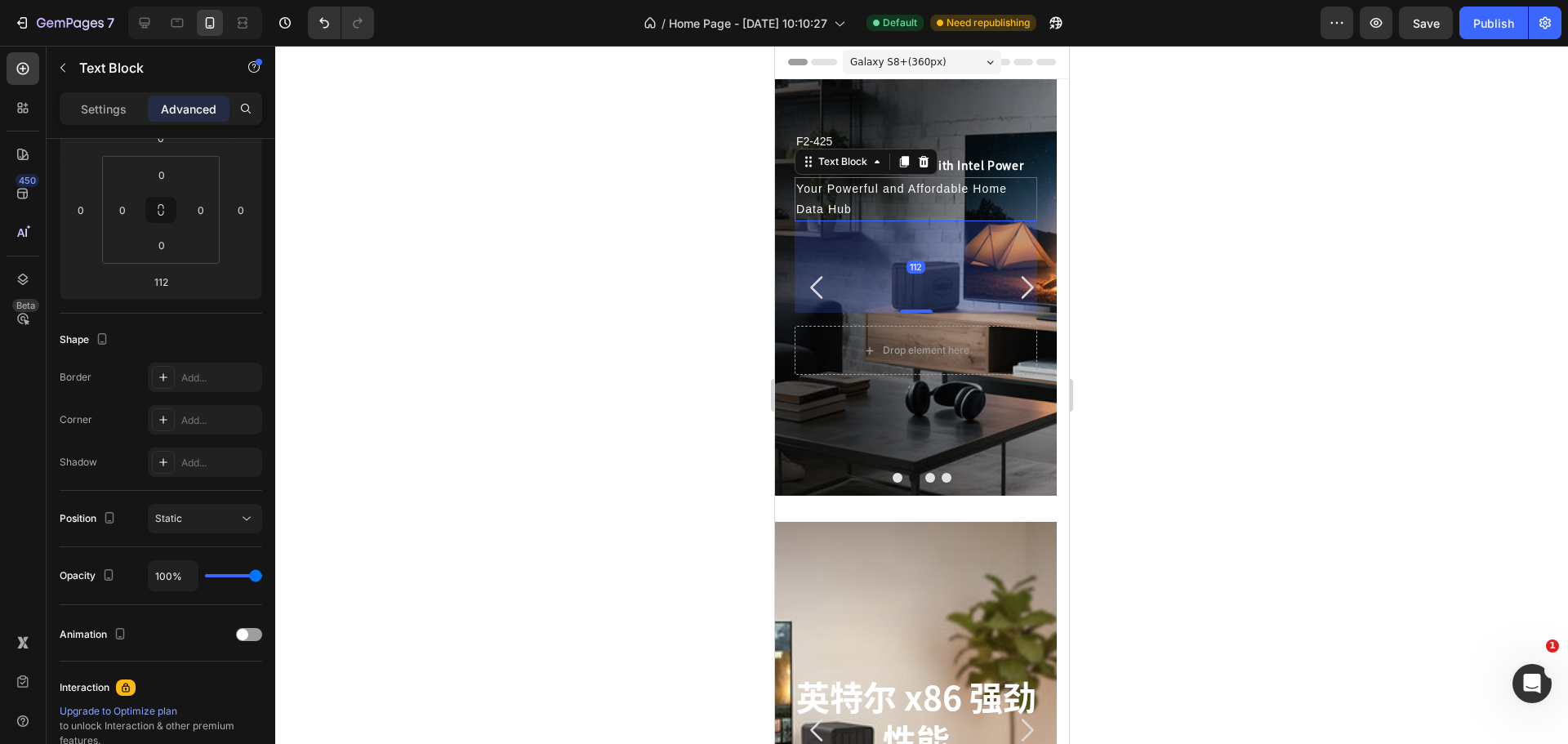
click at [506, 466] on div at bounding box center [922, 394] width 1292 height 698
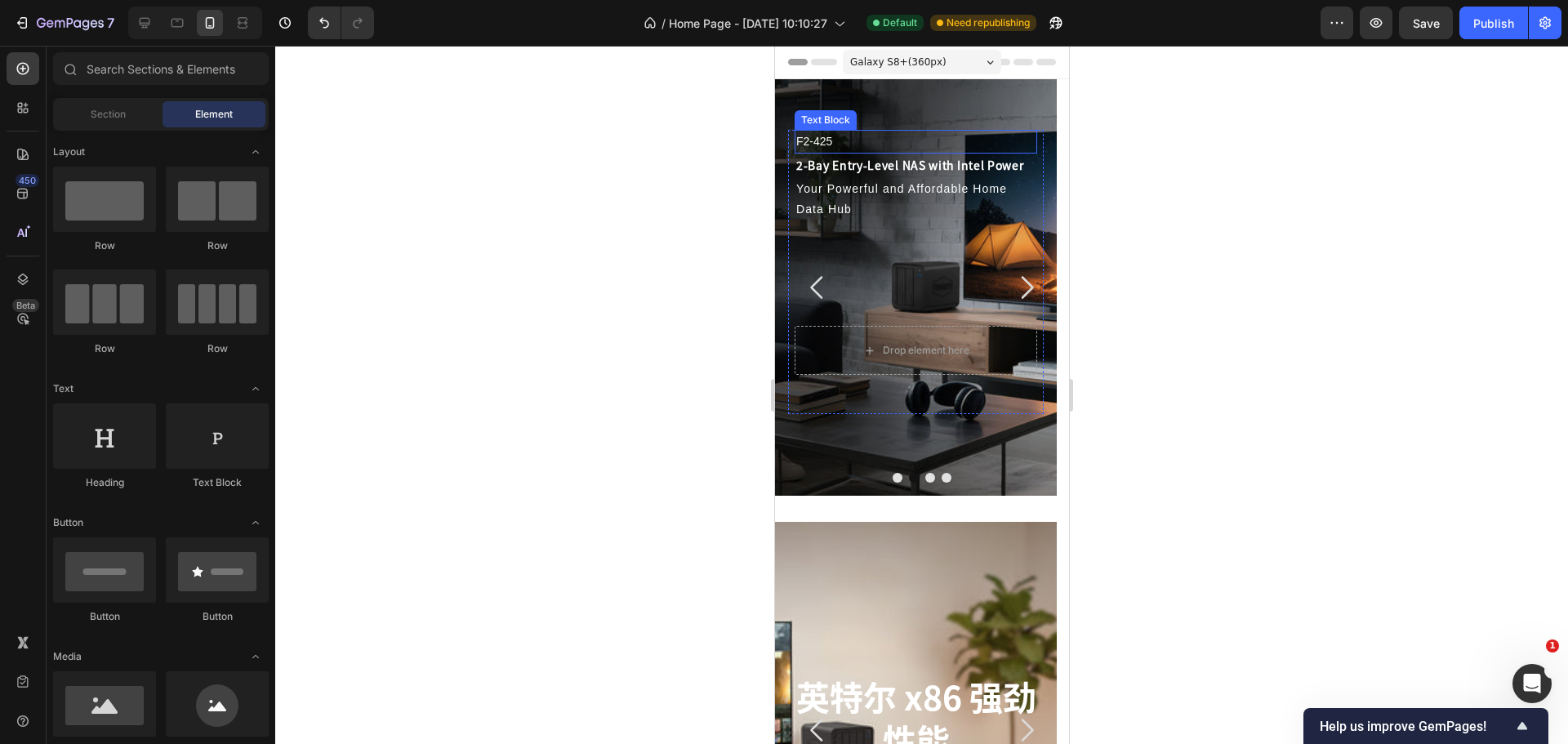
click at [872, 145] on p "F2-425" at bounding box center [915, 141] width 239 height 20
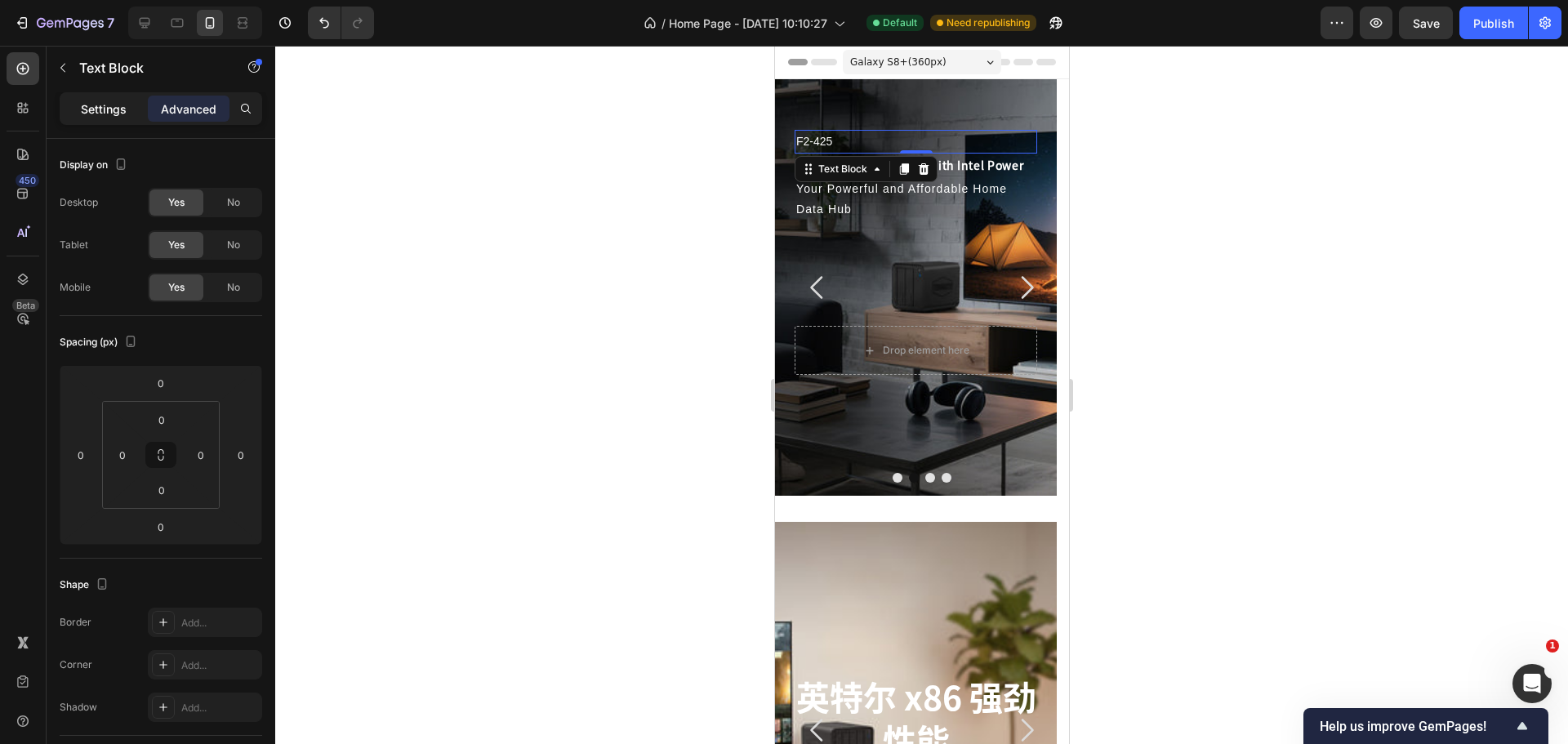
click at [104, 116] on p "Settings" at bounding box center [103, 108] width 45 height 17
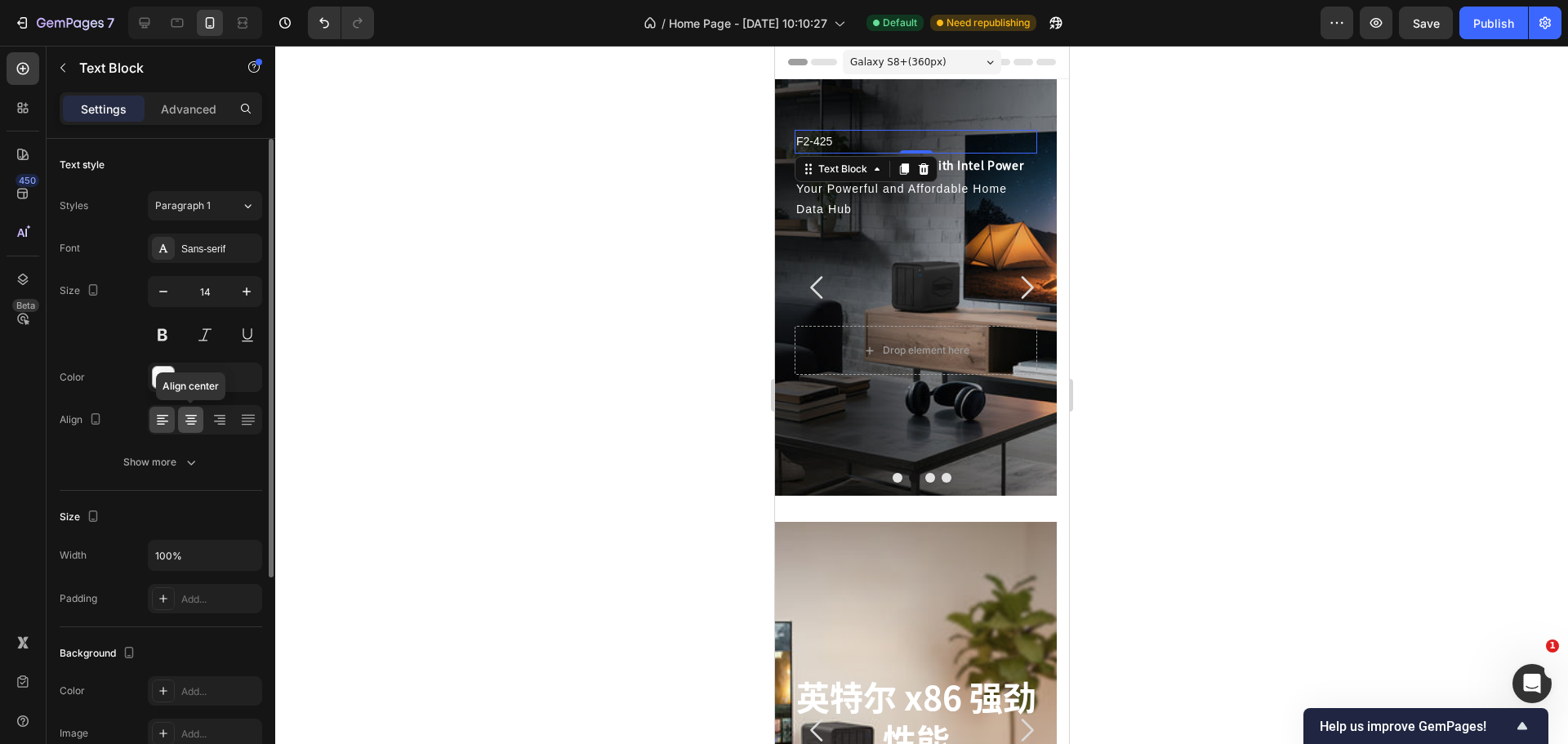
click at [191, 426] on icon at bounding box center [191, 420] width 16 height 16
click at [902, 208] on p "Your Powerful and Affordable Home Data Hub" at bounding box center [915, 199] width 239 height 41
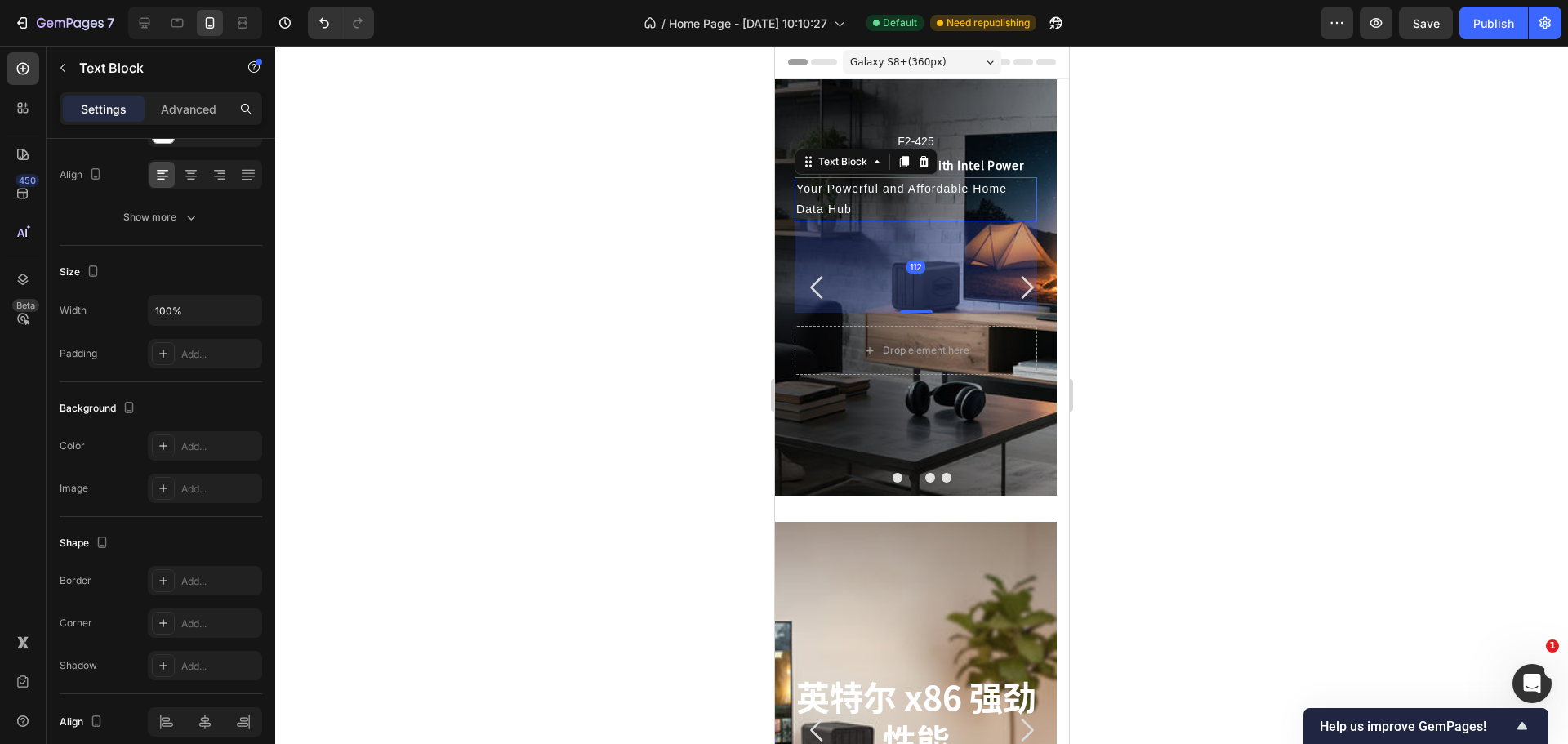
click at [103, 105] on p "Settings" at bounding box center [103, 108] width 45 height 17
click at [61, 63] on icon "button" at bounding box center [62, 68] width 13 height 13
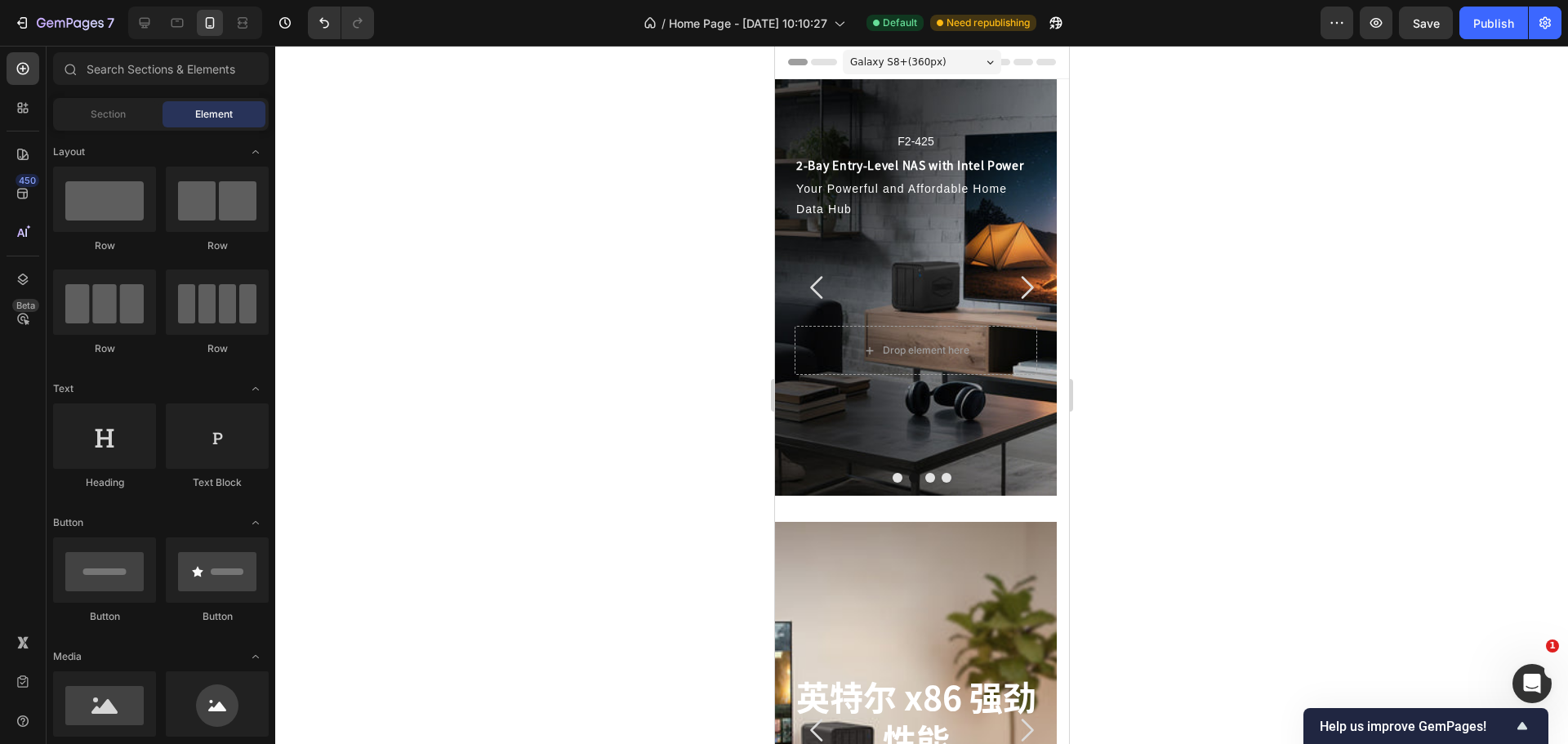
click at [207, 116] on span "Element" at bounding box center [214, 114] width 37 height 15
click at [105, 106] on div "Section" at bounding box center [108, 114] width 103 height 26
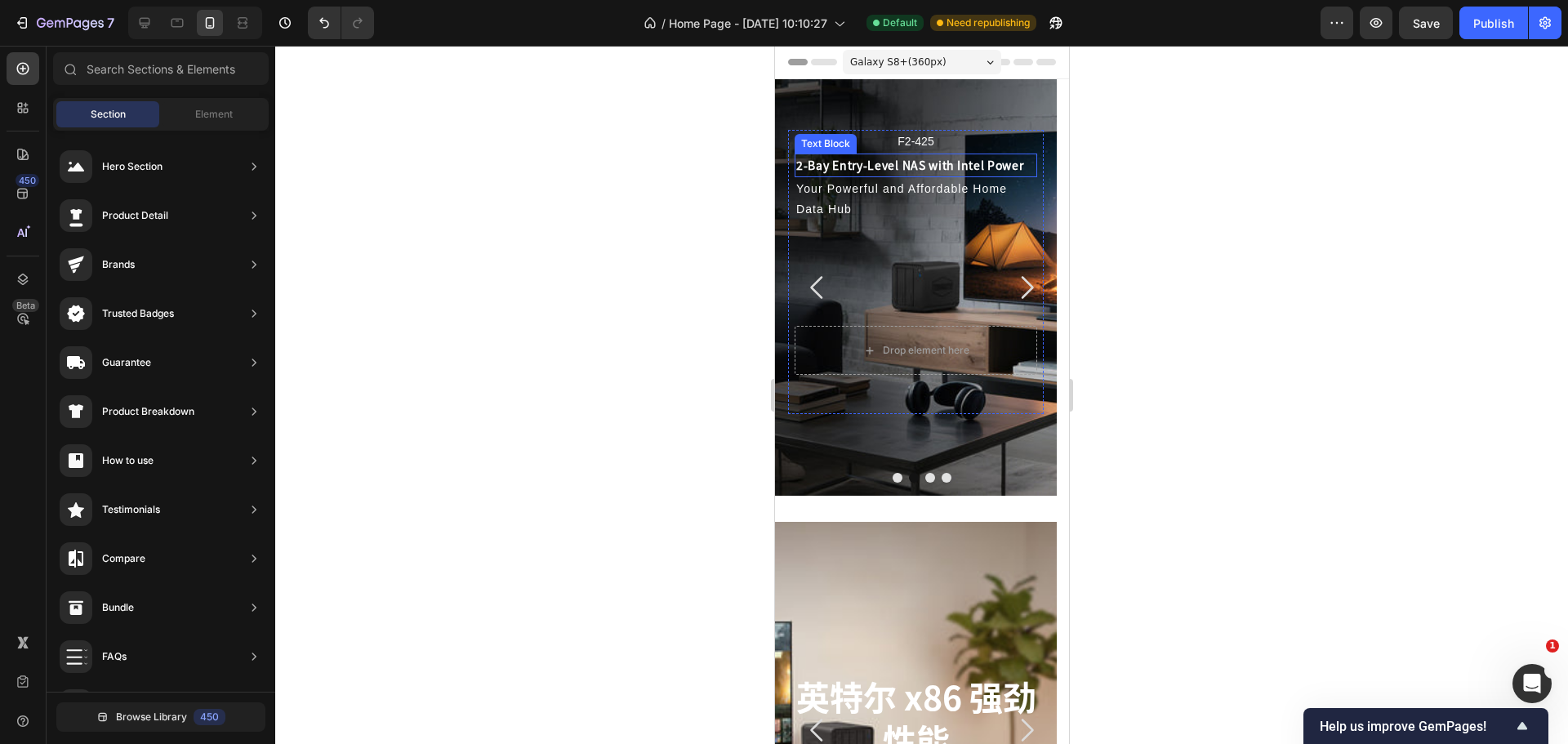
click at [902, 166] on p "2-Bay Entry-Level NAS with Intel Power" at bounding box center [915, 165] width 239 height 20
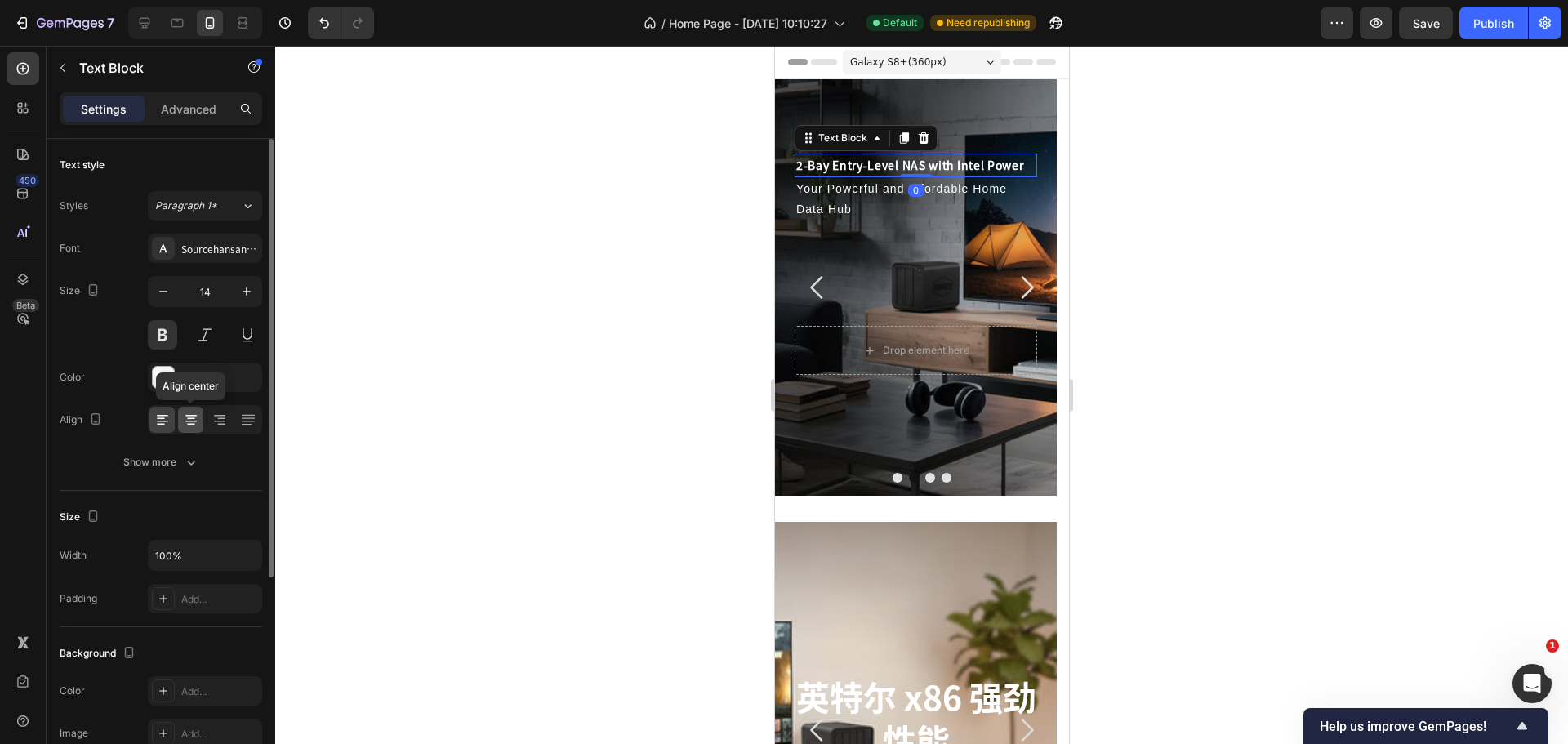
click at [202, 426] on div at bounding box center [190, 419] width 25 height 26
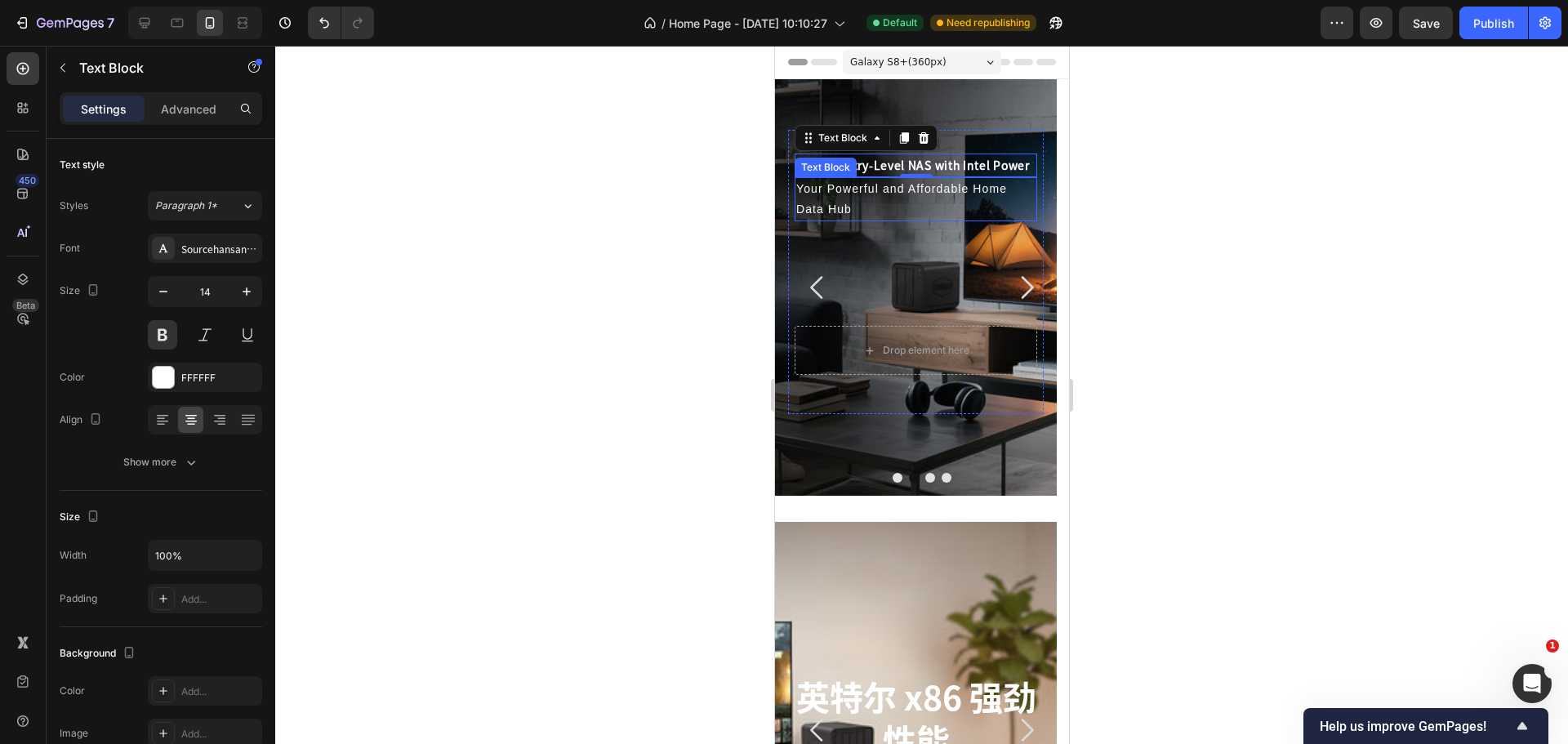
click at [887, 192] on p "Your Powerful and Affordable Home Data Hub" at bounding box center [915, 199] width 239 height 41
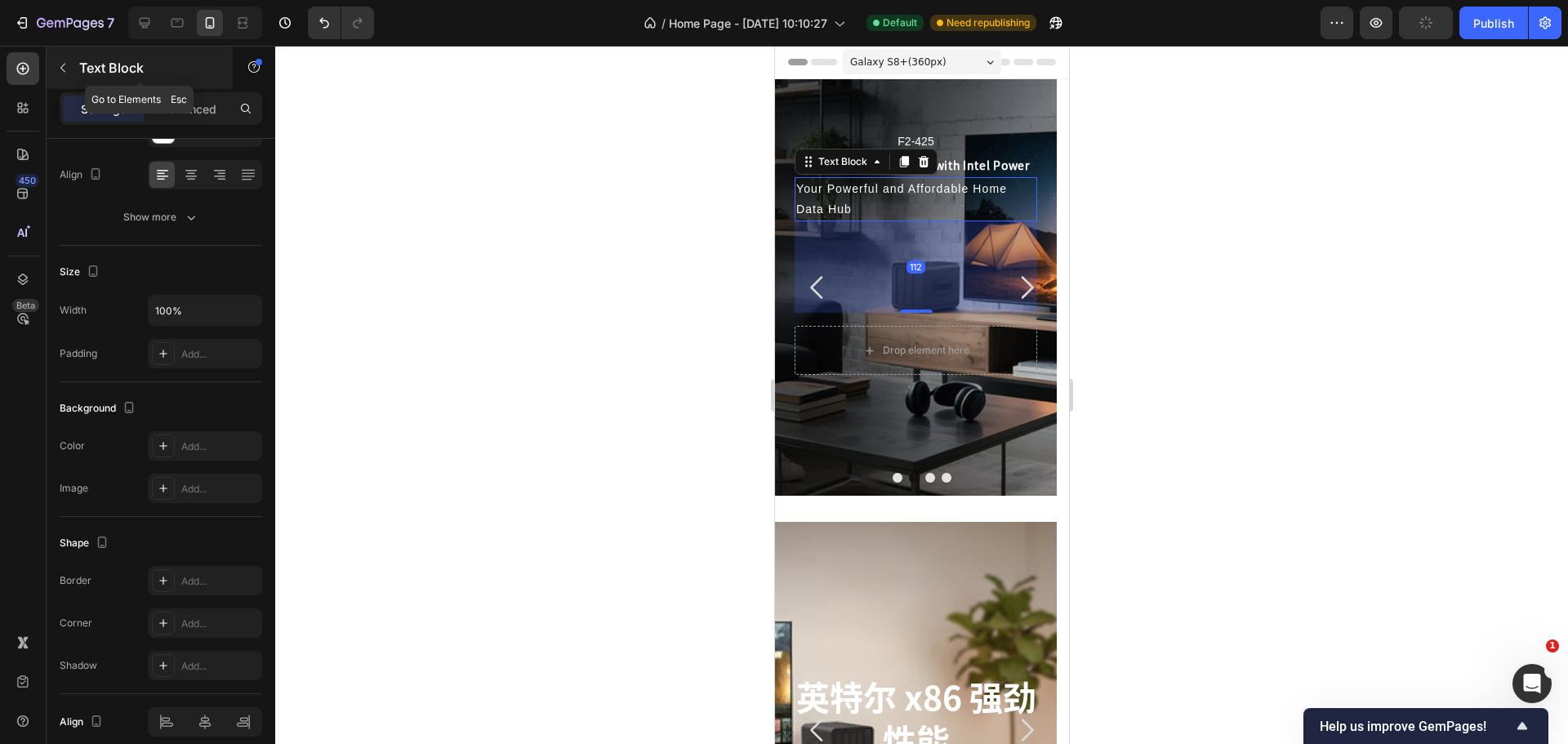
click at [91, 70] on p "Text Block" at bounding box center [148, 68] width 139 height 20
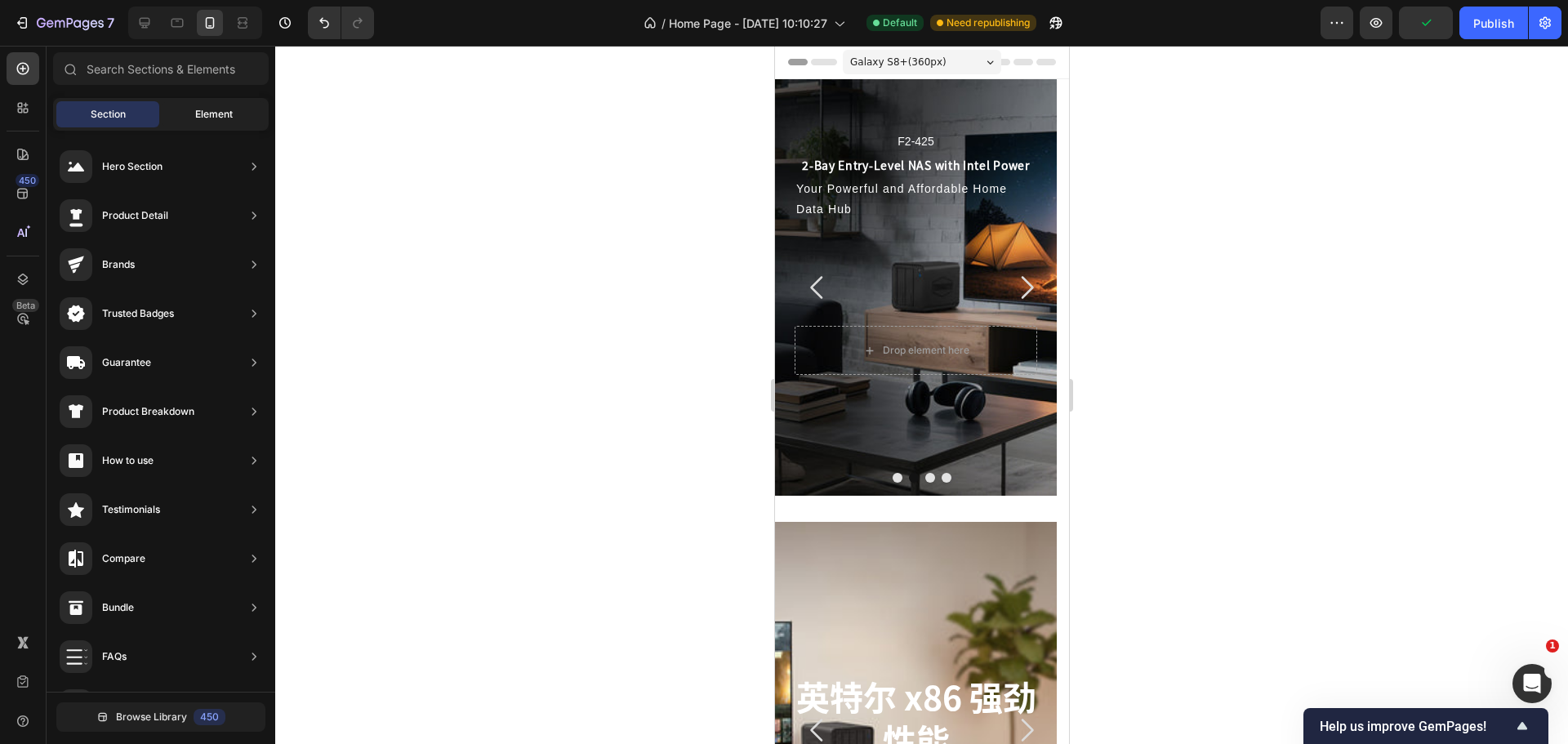
click at [202, 116] on span "Element" at bounding box center [214, 114] width 37 height 15
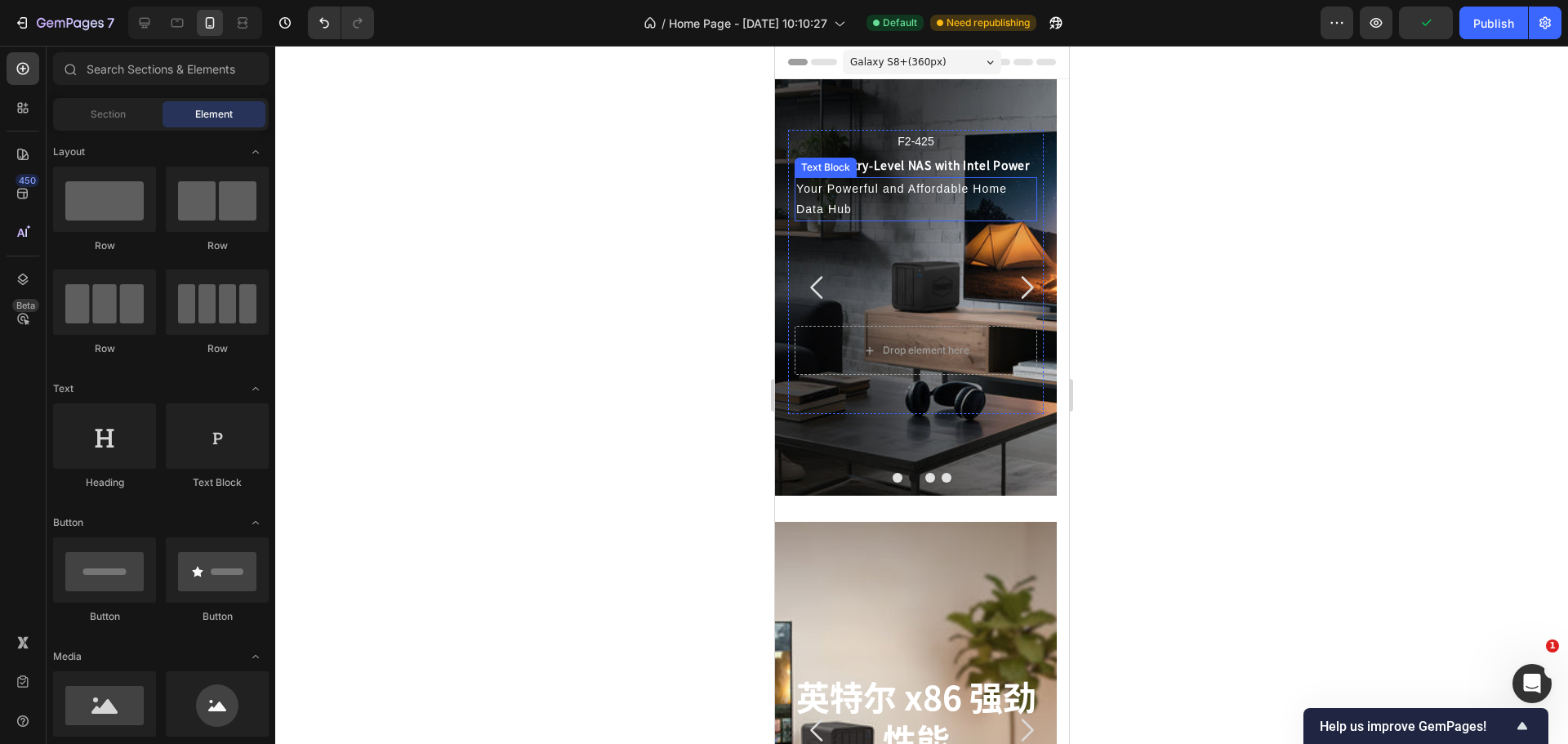
click at [885, 193] on p "Your Powerful and Affordable Home Data Hub" at bounding box center [915, 199] width 239 height 41
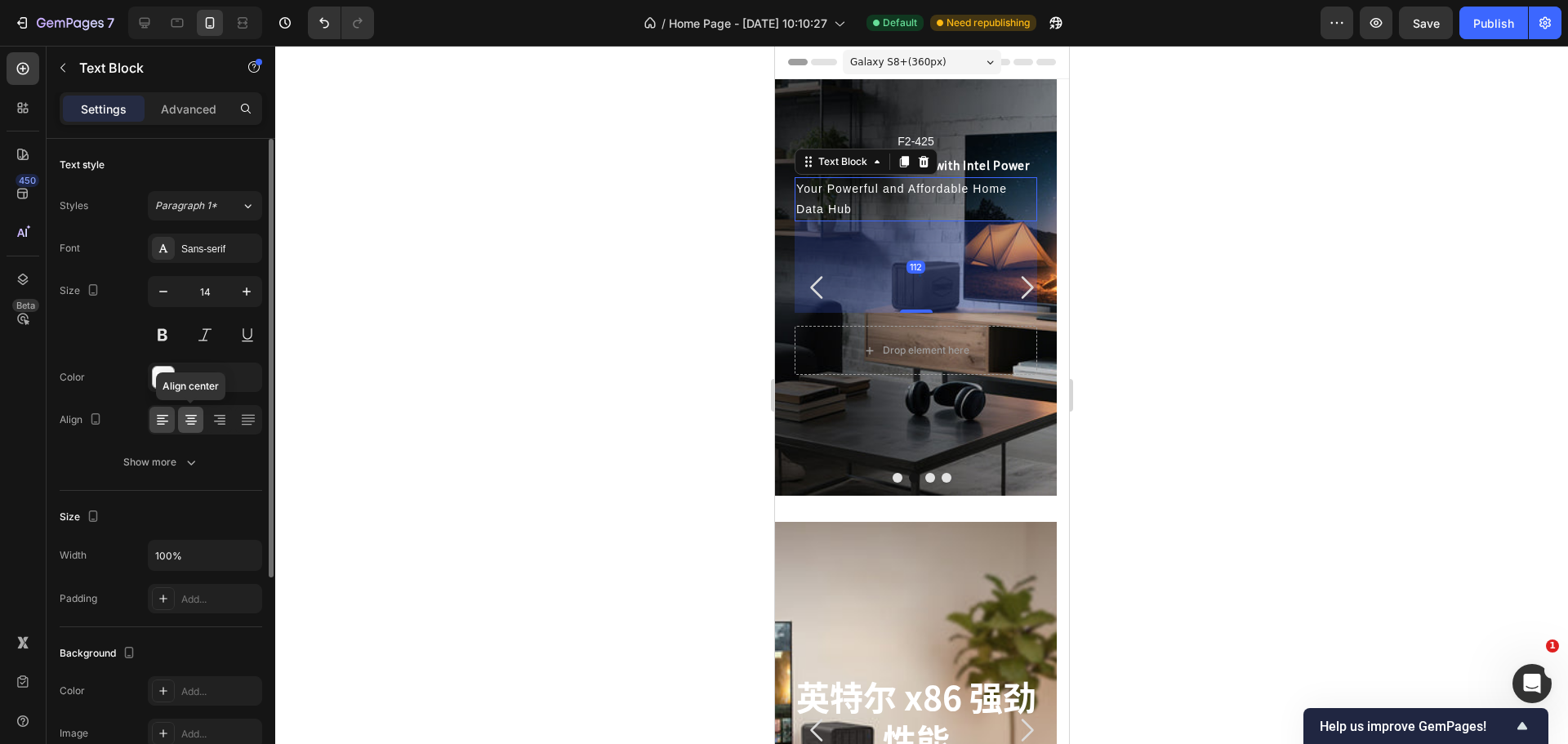
click at [190, 410] on div at bounding box center [190, 419] width 25 height 26
click at [1244, 365] on div at bounding box center [922, 394] width 1292 height 698
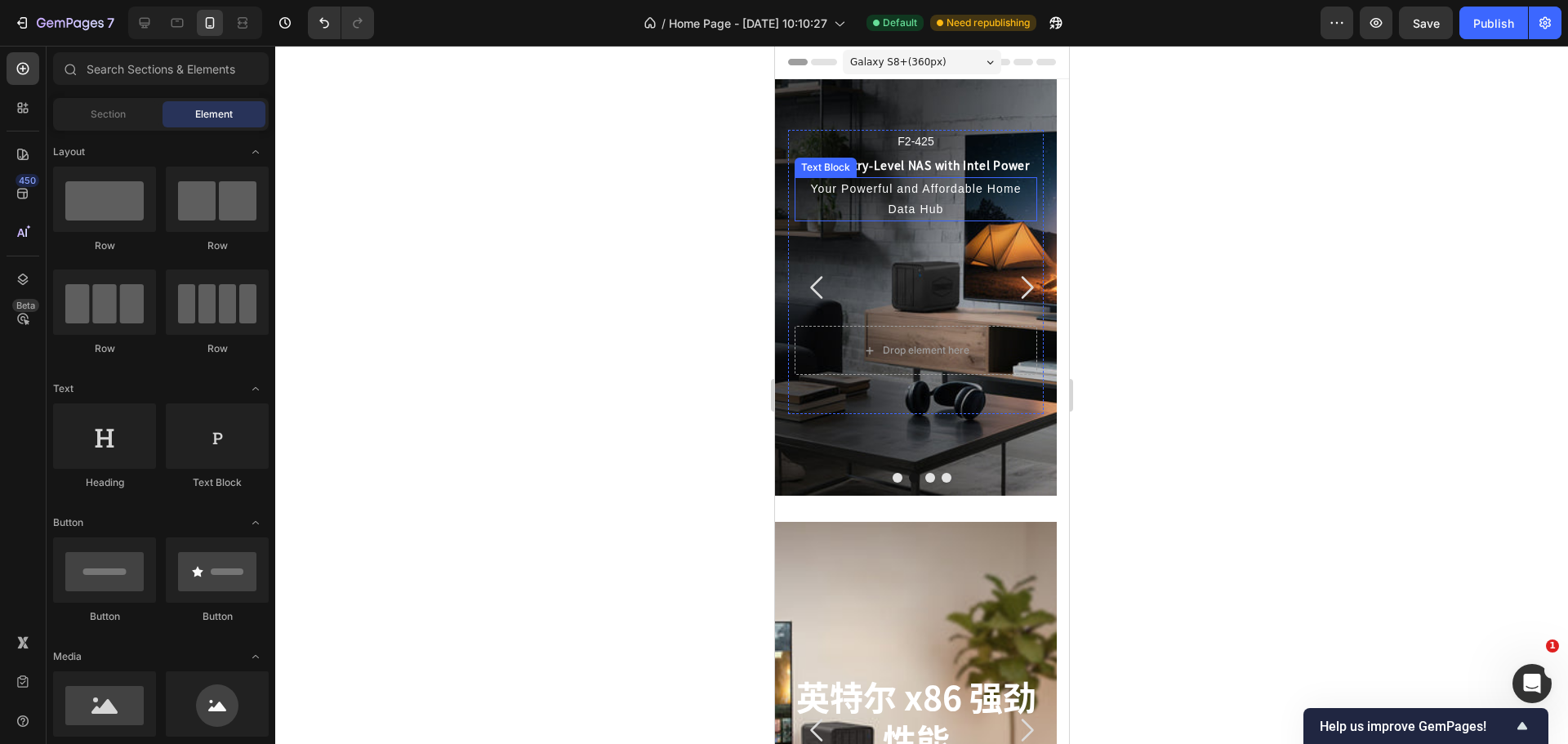
click at [908, 206] on p "Your Powerful and Affordable Home Data Hub" at bounding box center [915, 199] width 239 height 41
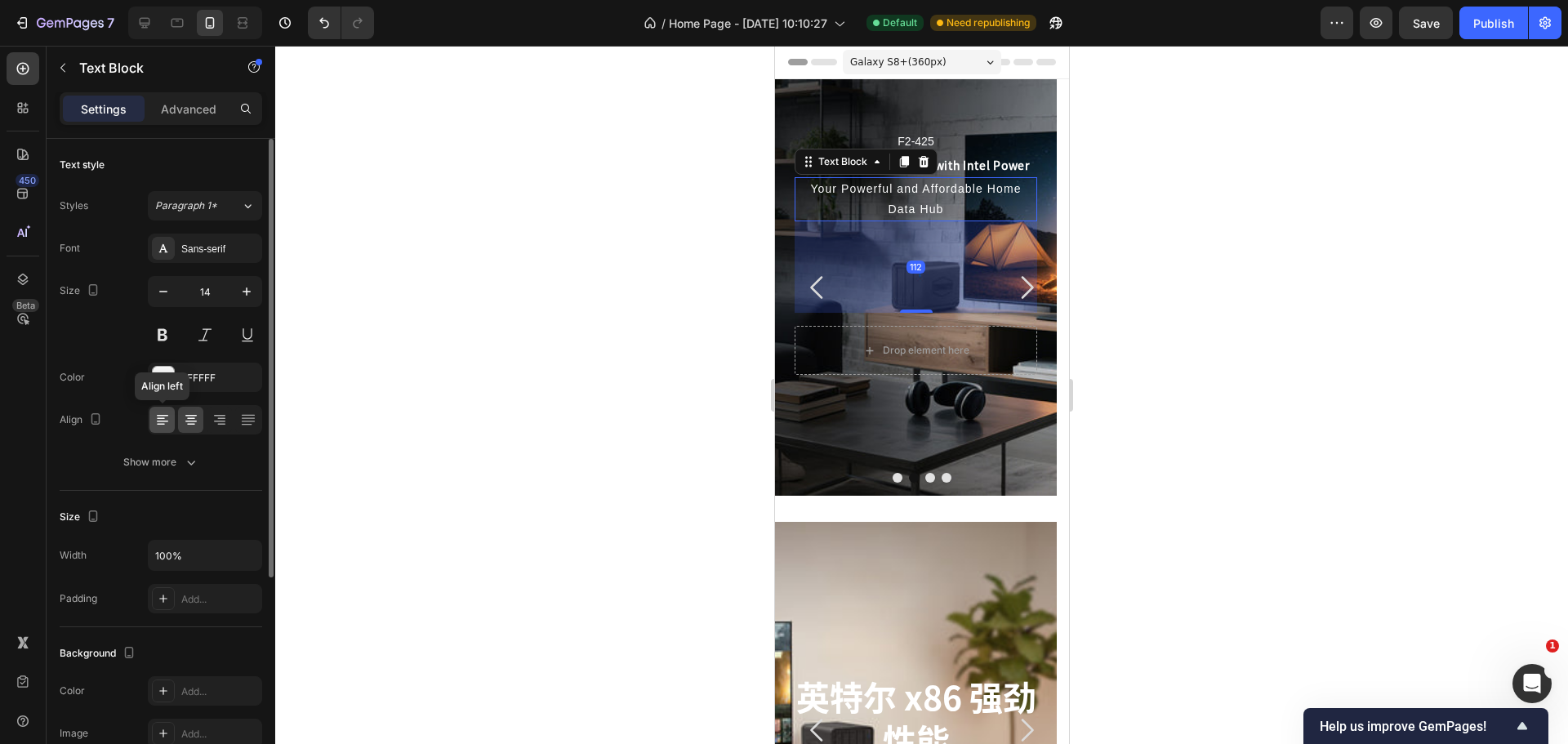
click at [161, 426] on icon at bounding box center [163, 420] width 16 height 16
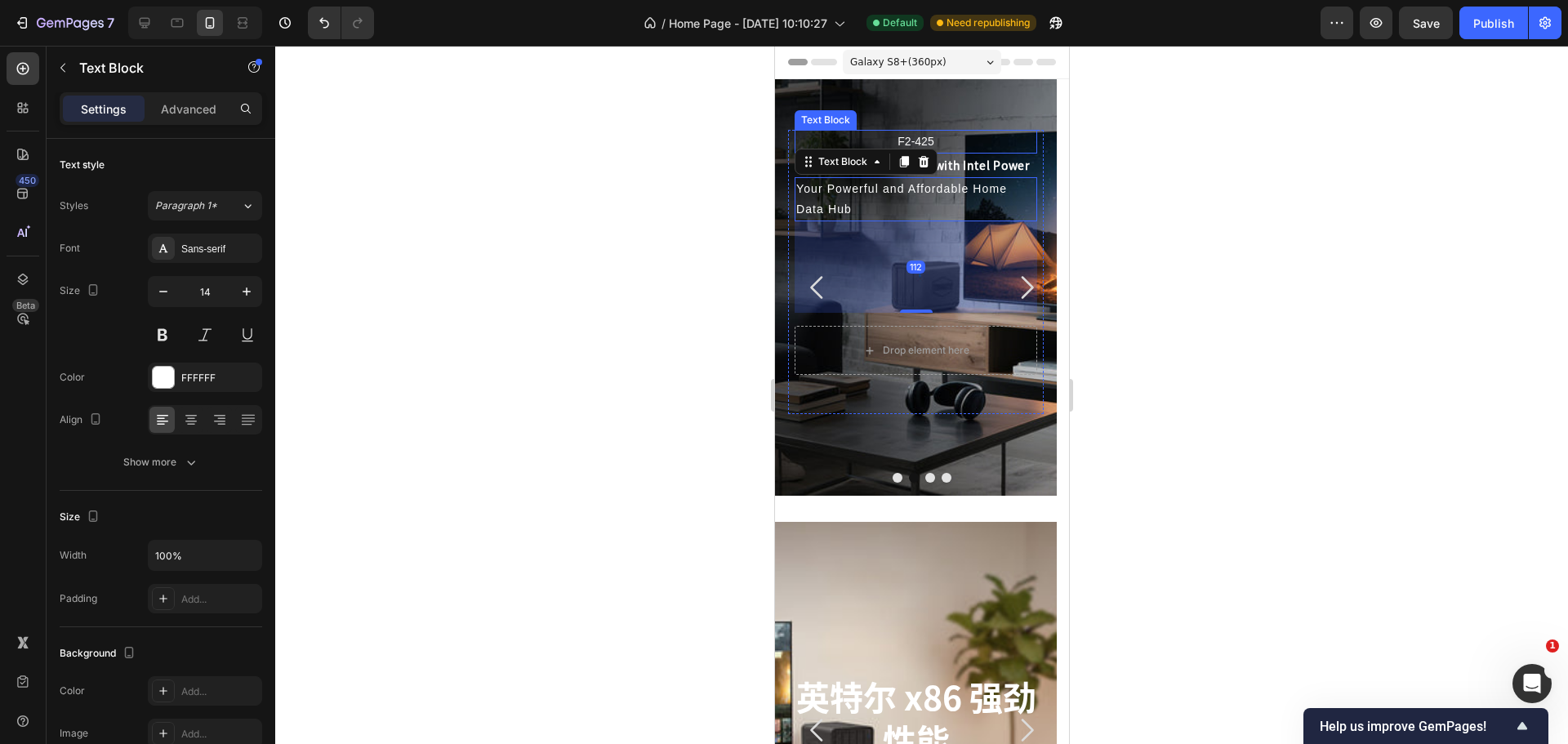
click at [964, 140] on p "F2-425" at bounding box center [915, 141] width 239 height 20
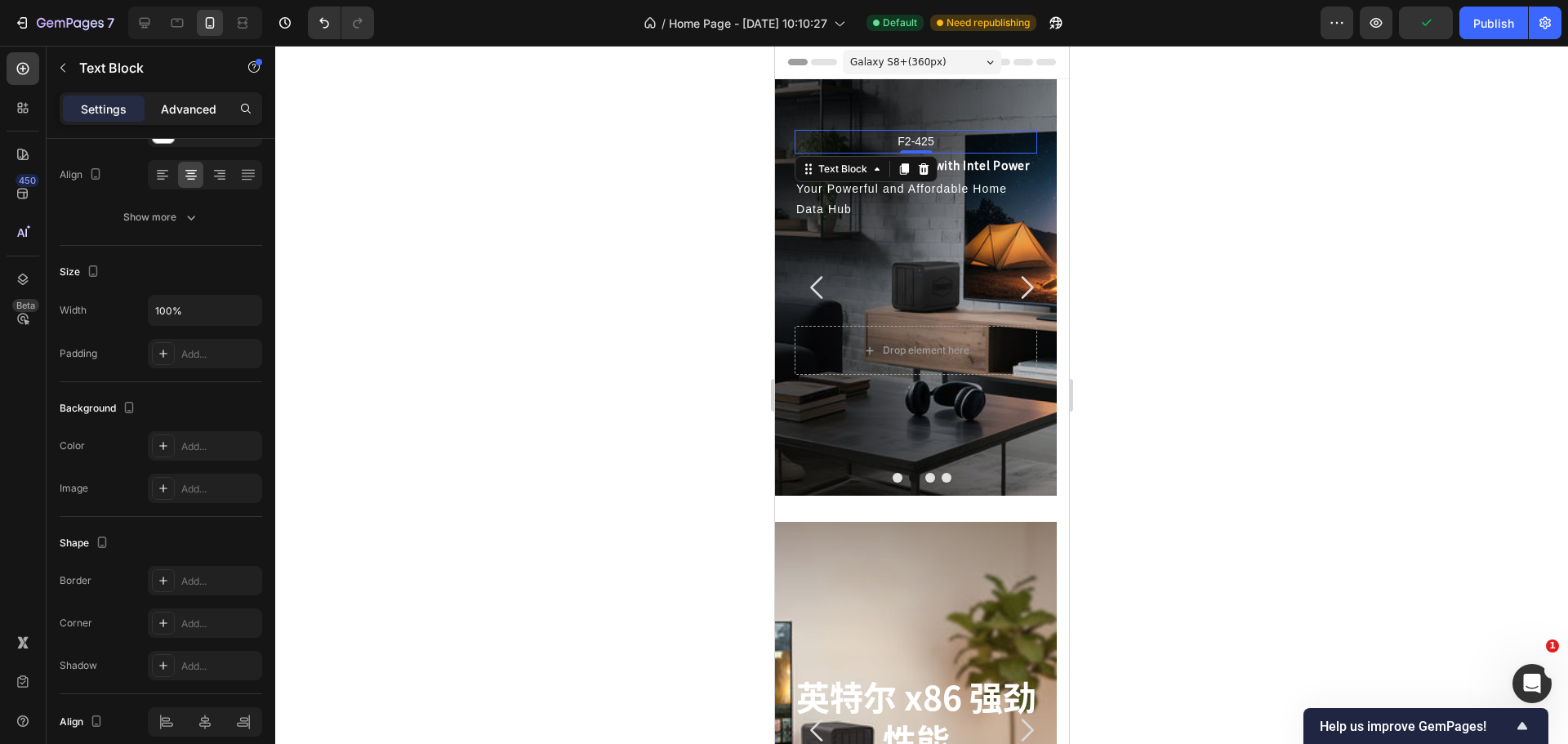
click at [176, 111] on p "Advanced" at bounding box center [188, 108] width 55 height 17
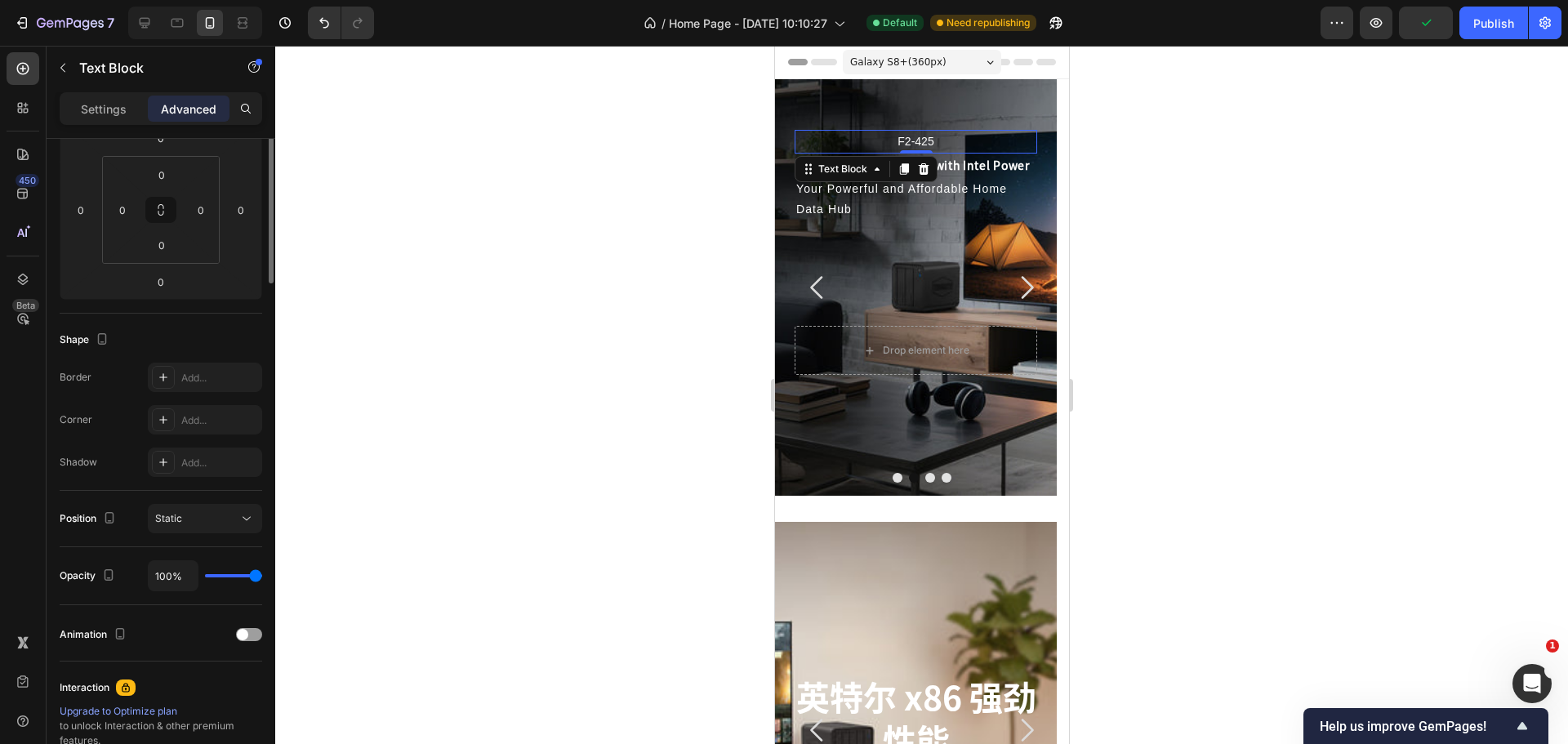
scroll to position [0, 0]
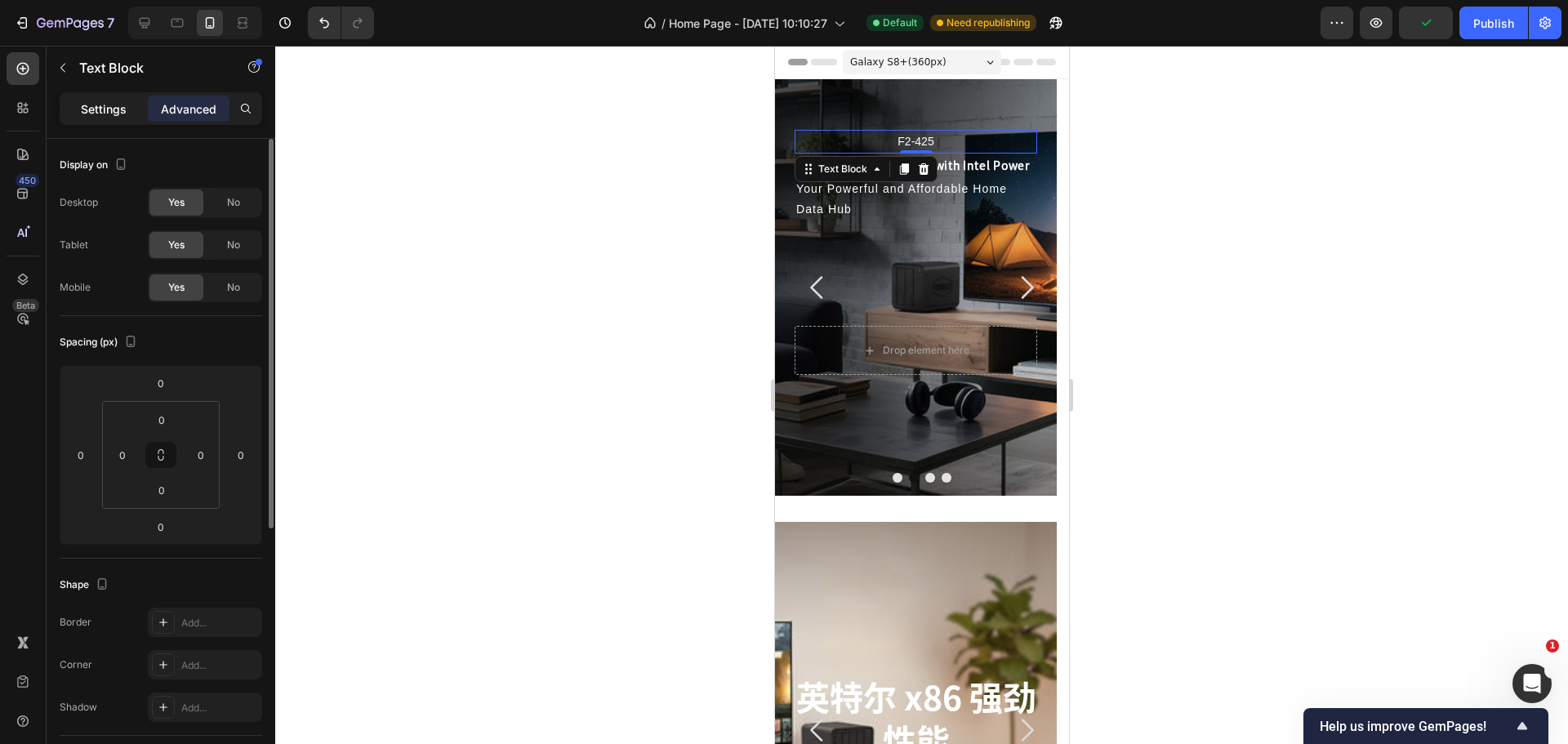
click at [106, 115] on p "Settings" at bounding box center [103, 108] width 45 height 17
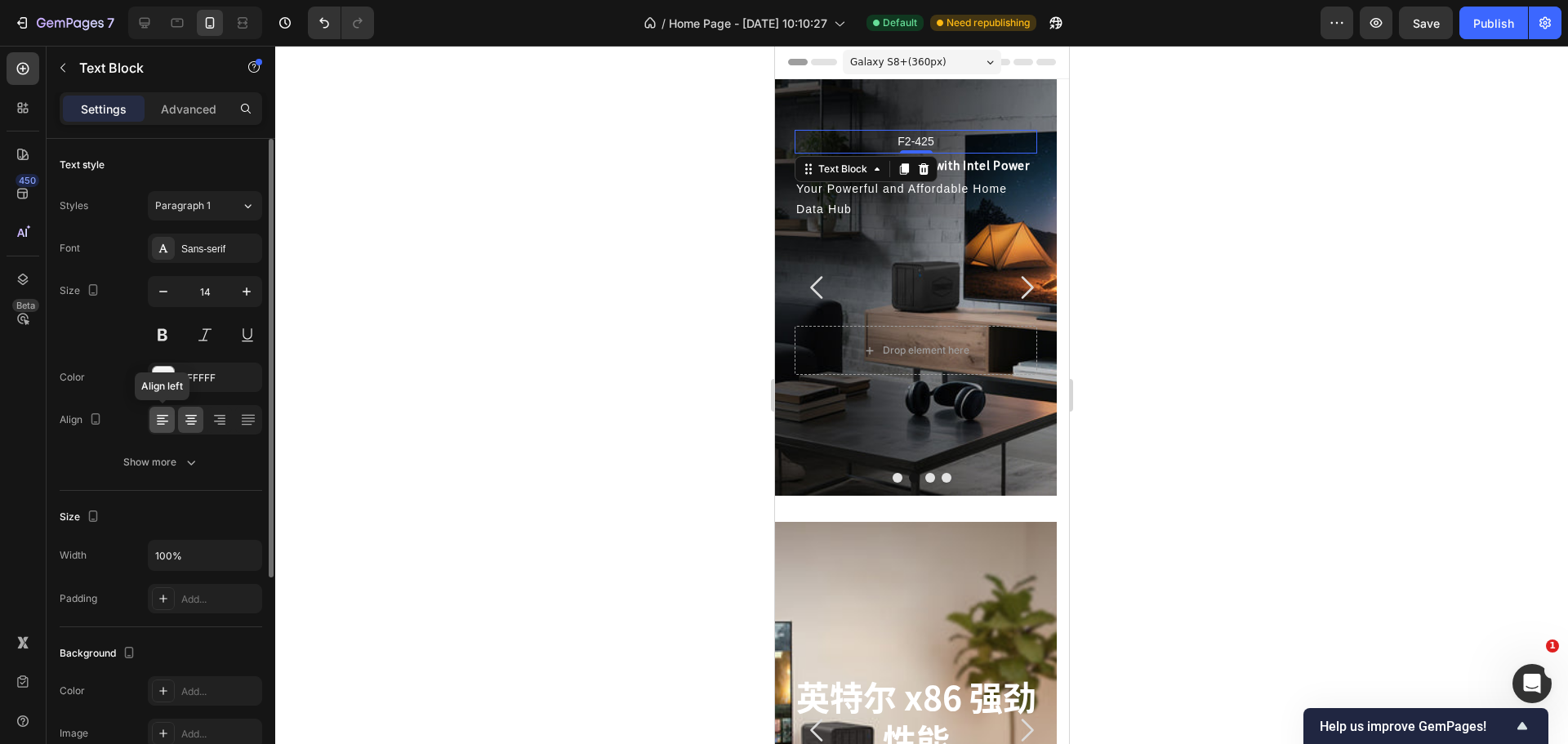
click at [156, 422] on icon at bounding box center [163, 420] width 16 height 16
click at [988, 161] on p "2-Bay Entry-Level NAS with Intel Power" at bounding box center [915, 165] width 239 height 20
click at [170, 420] on icon at bounding box center [163, 420] width 16 height 16
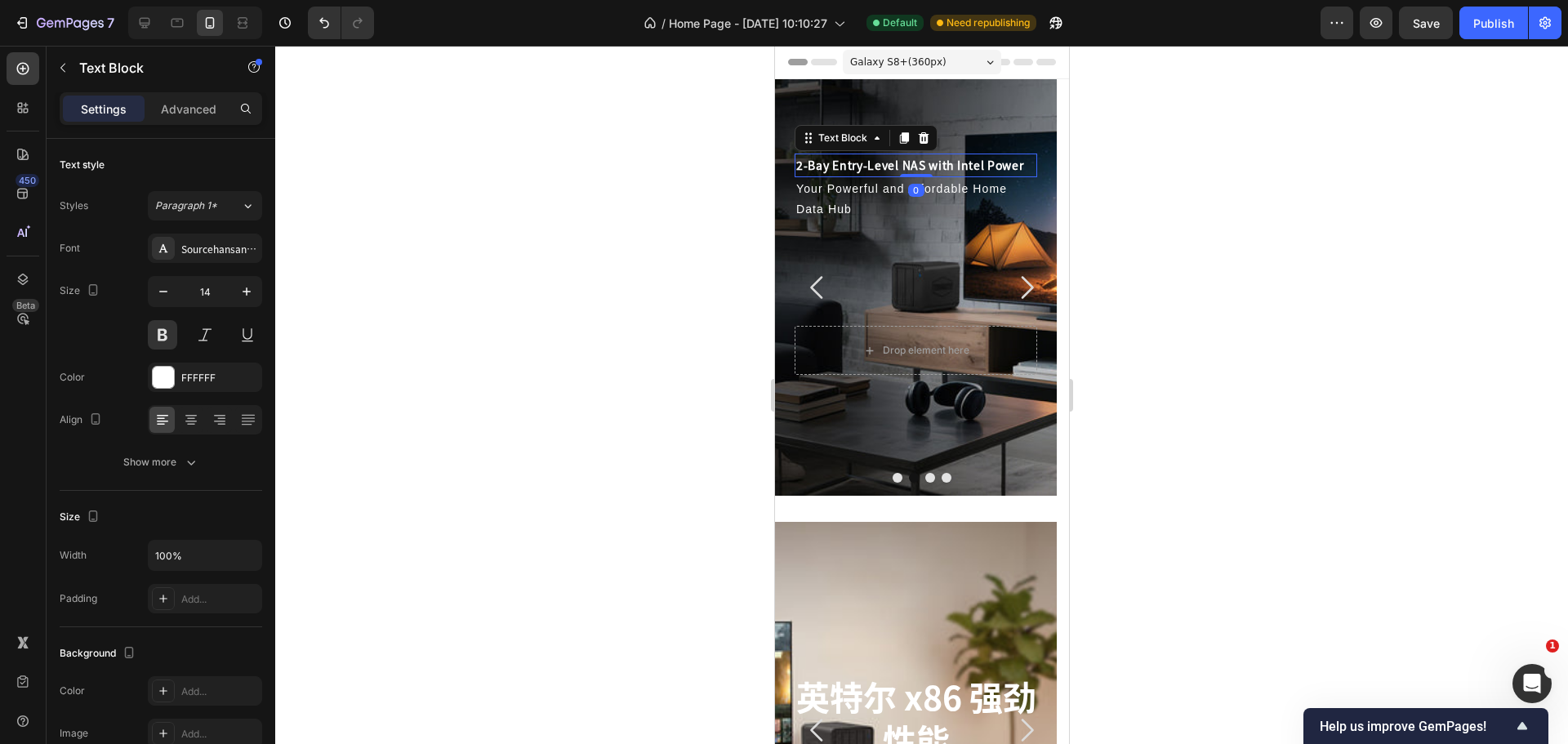
click at [496, 356] on div at bounding box center [922, 394] width 1292 height 698
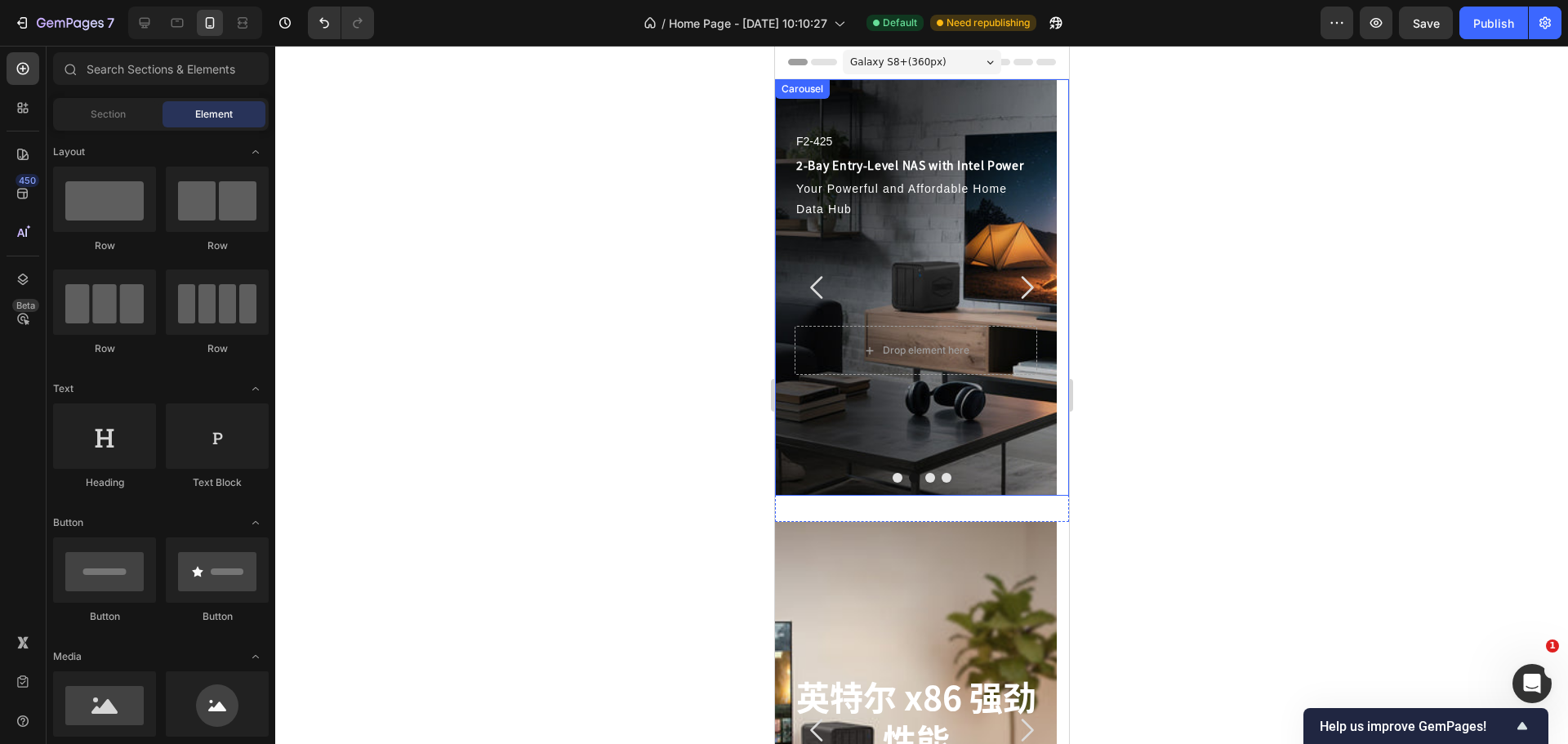
click at [1010, 288] on icon "Carousel Next Arrow" at bounding box center [1025, 287] width 33 height 33
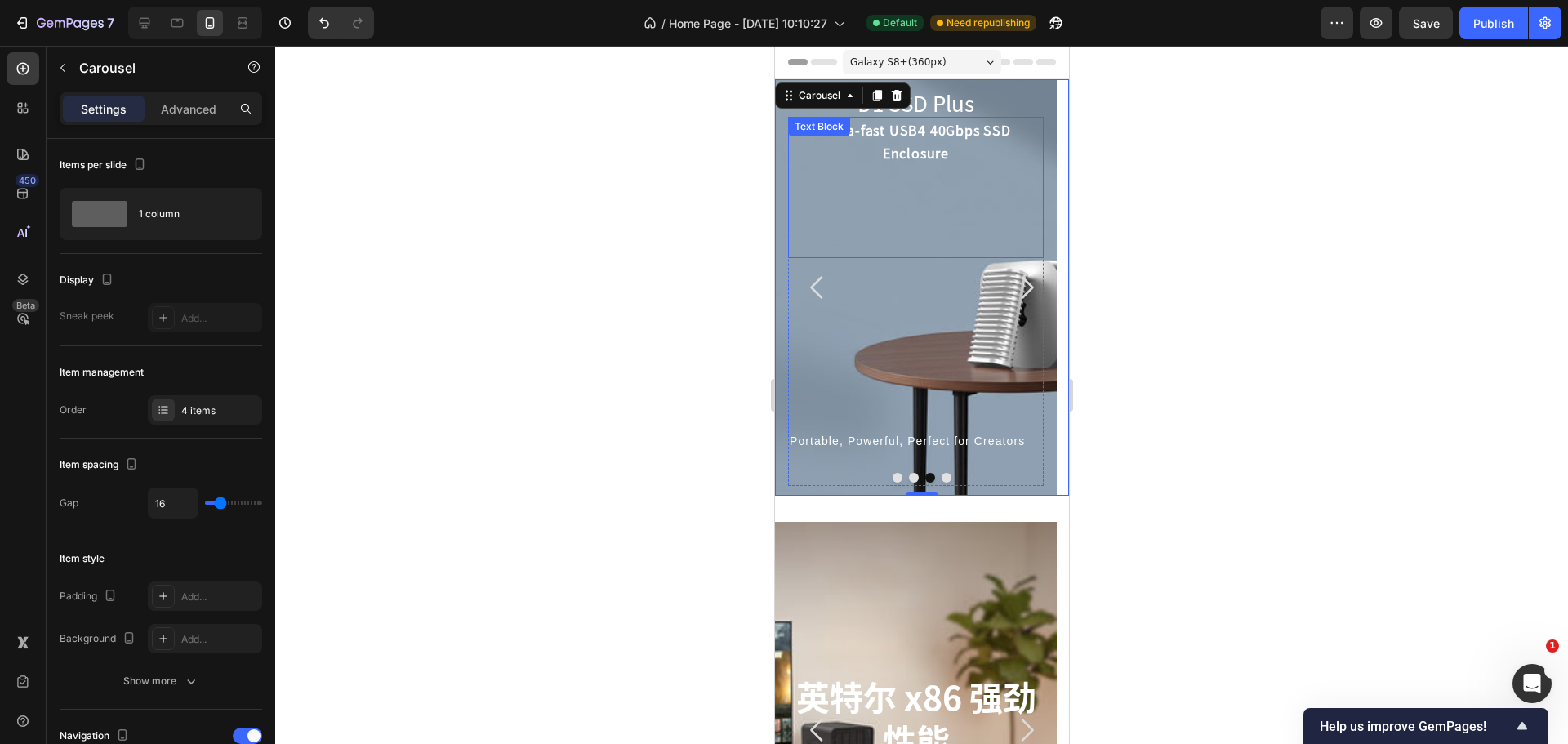
click at [932, 154] on p "Ultra-fast USB4 40Gbps SSD Enclosure" at bounding box center [915, 141] width 252 height 47
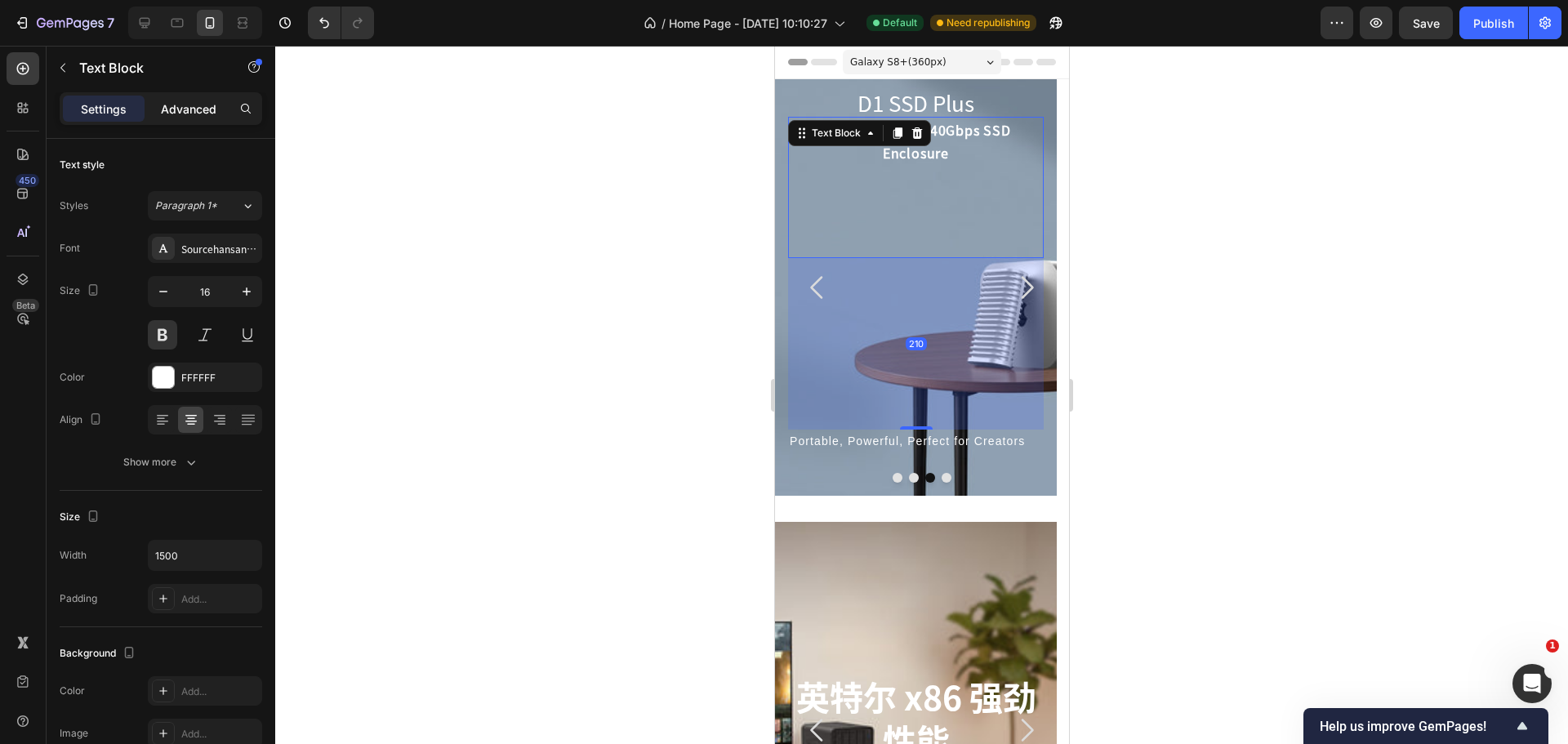
click at [182, 100] on p "Advanced" at bounding box center [188, 108] width 55 height 17
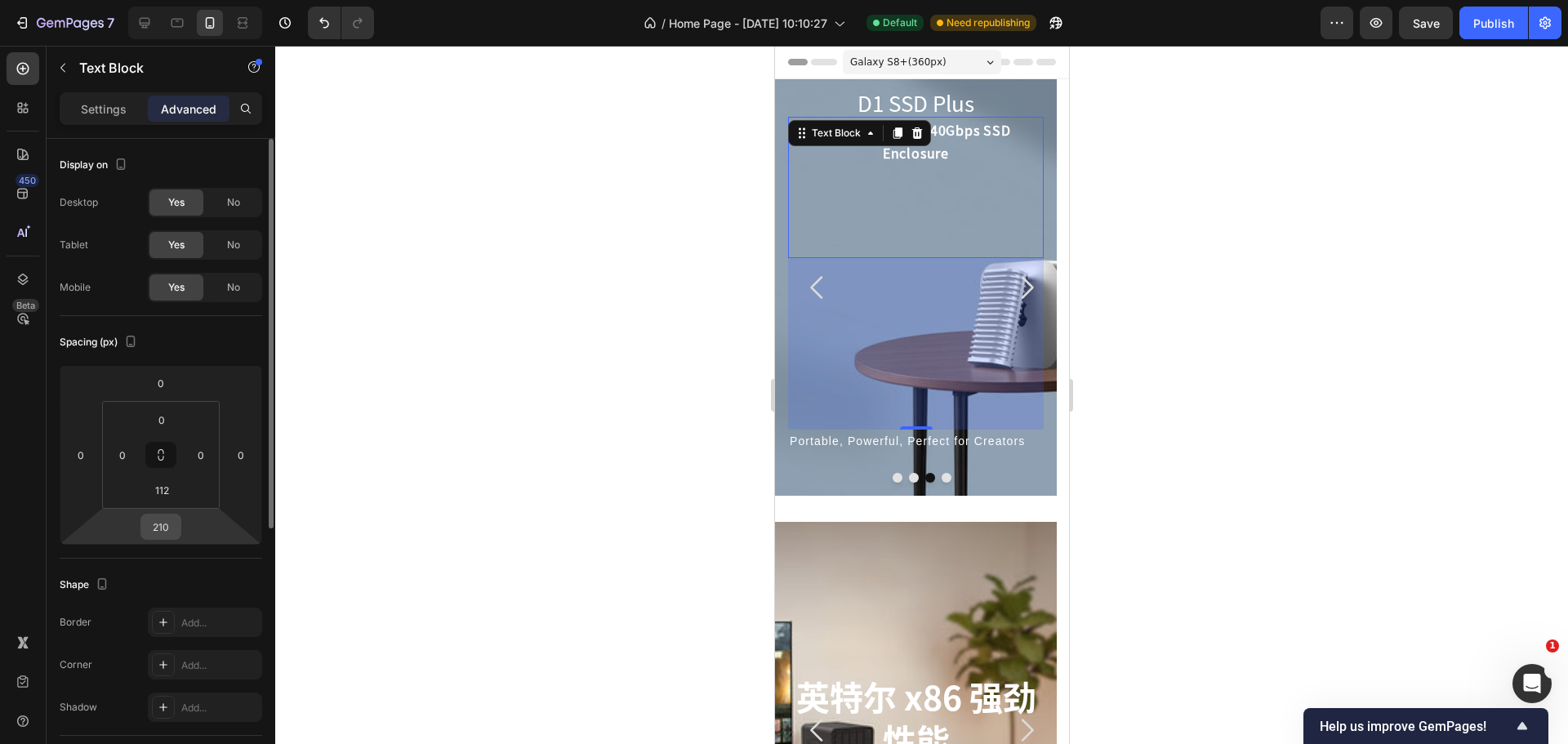
click at [158, 527] on input "210" at bounding box center [161, 527] width 33 height 25
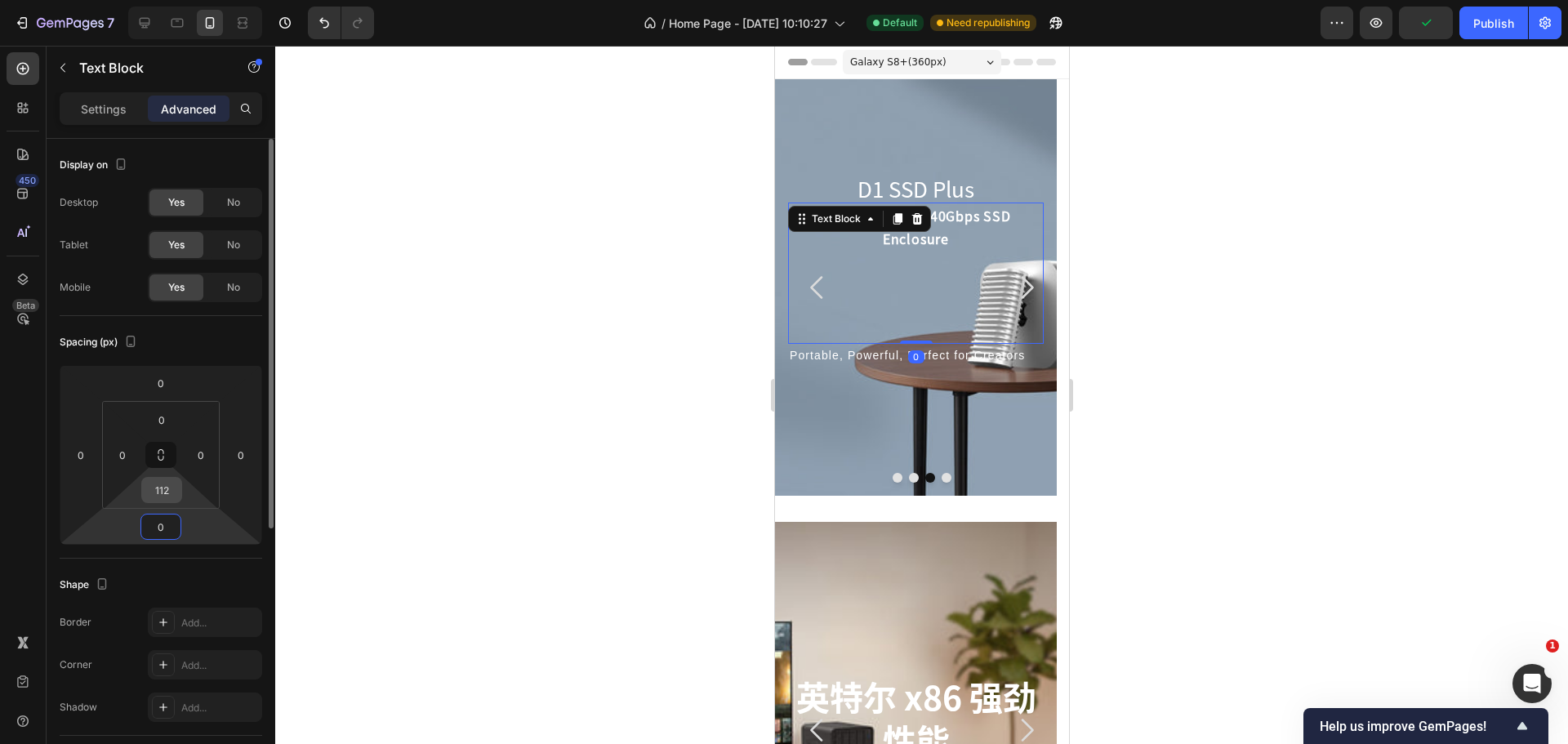
type input "0"
click at [156, 493] on input "112" at bounding box center [162, 490] width 33 height 25
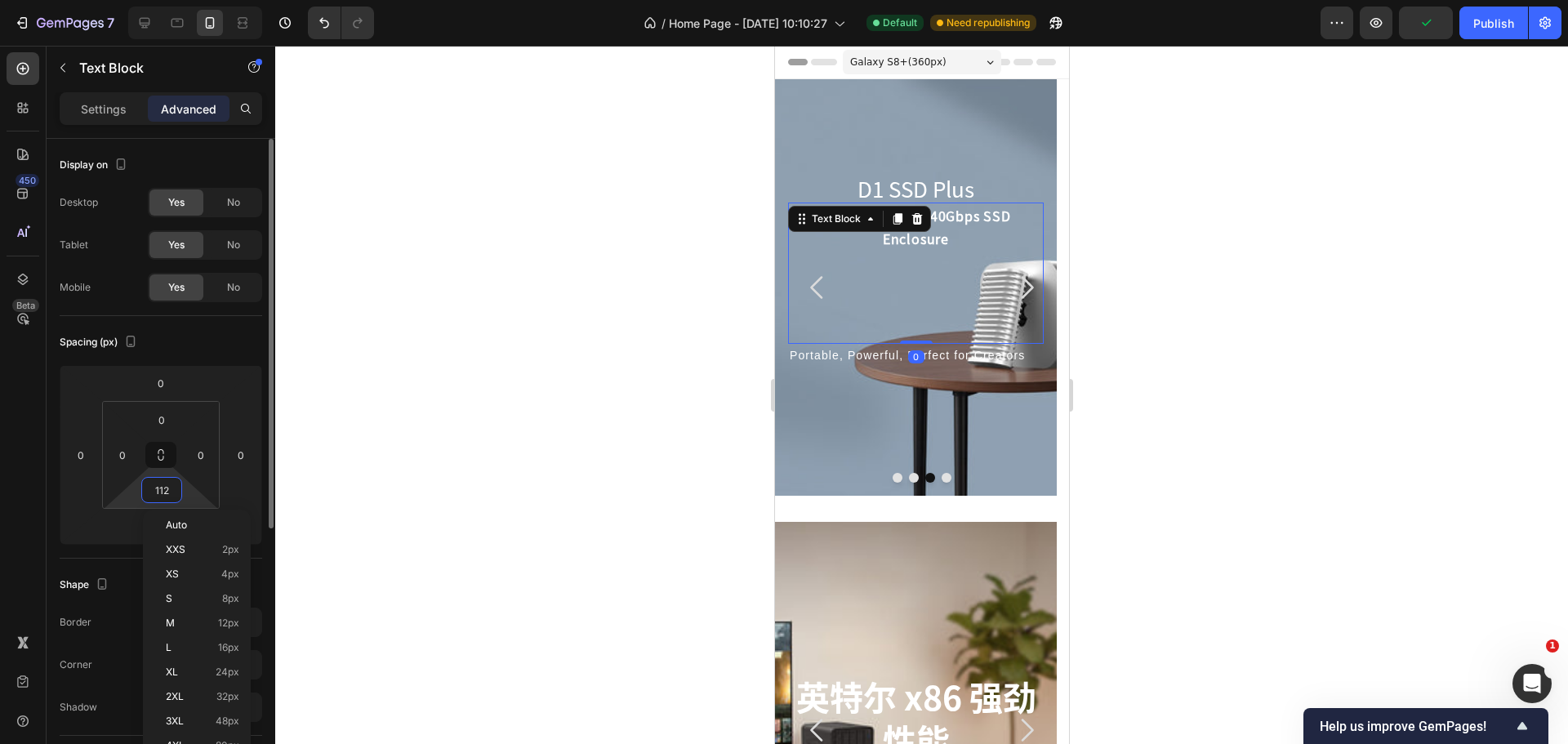
type input "0"
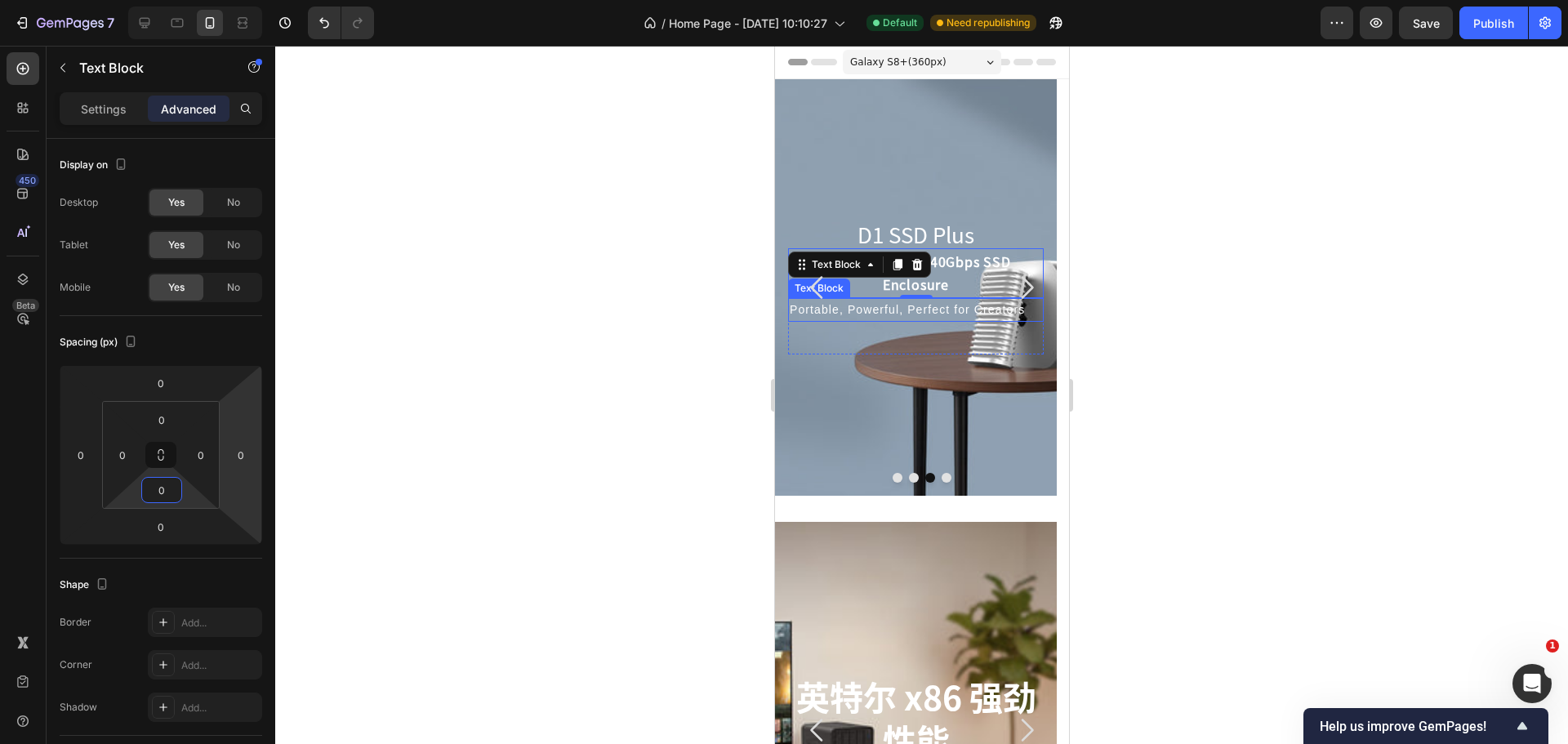
click at [875, 312] on p "Portable, Powerful, Perfect for Creators" at bounding box center [915, 309] width 252 height 20
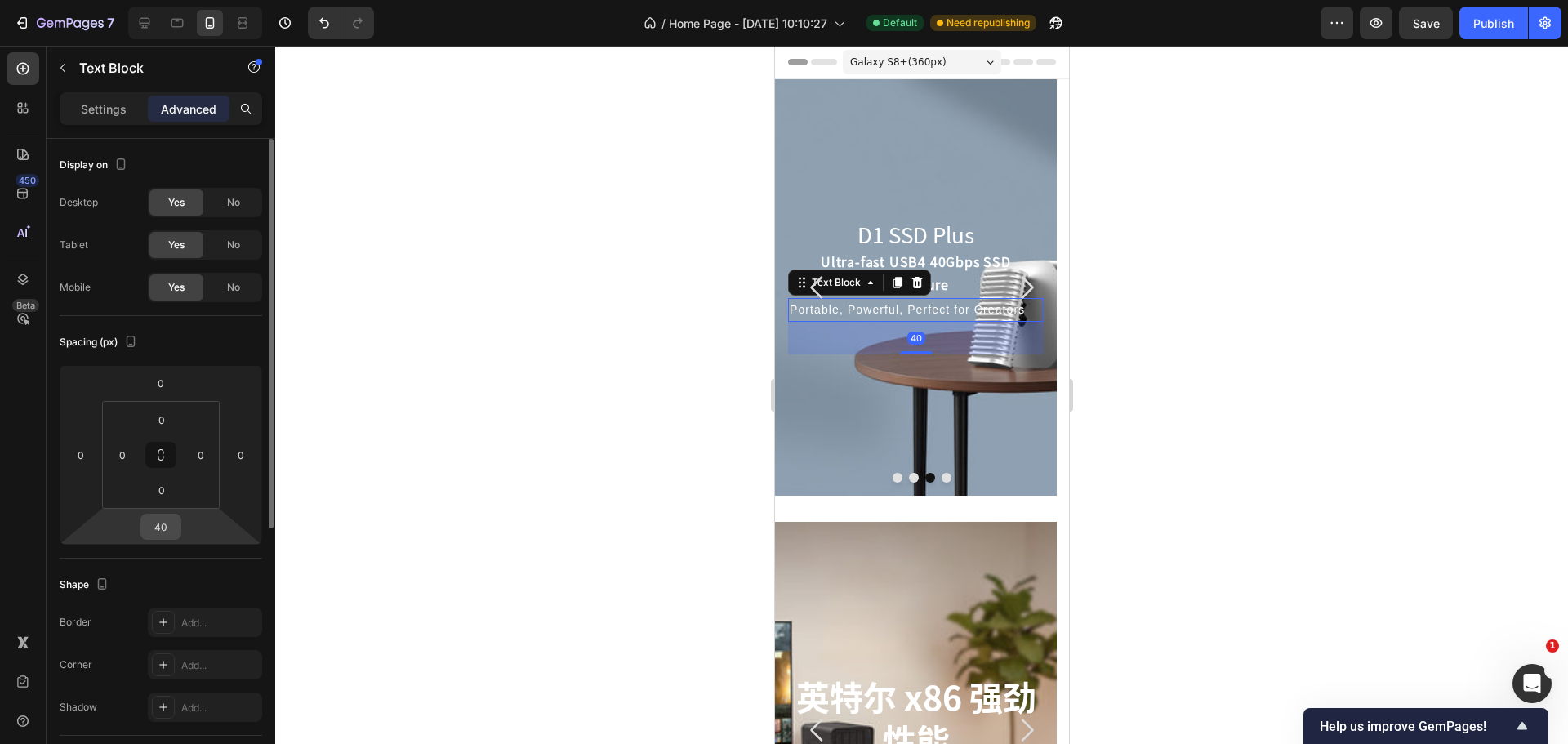
click at [151, 520] on input "40" at bounding box center [161, 527] width 33 height 25
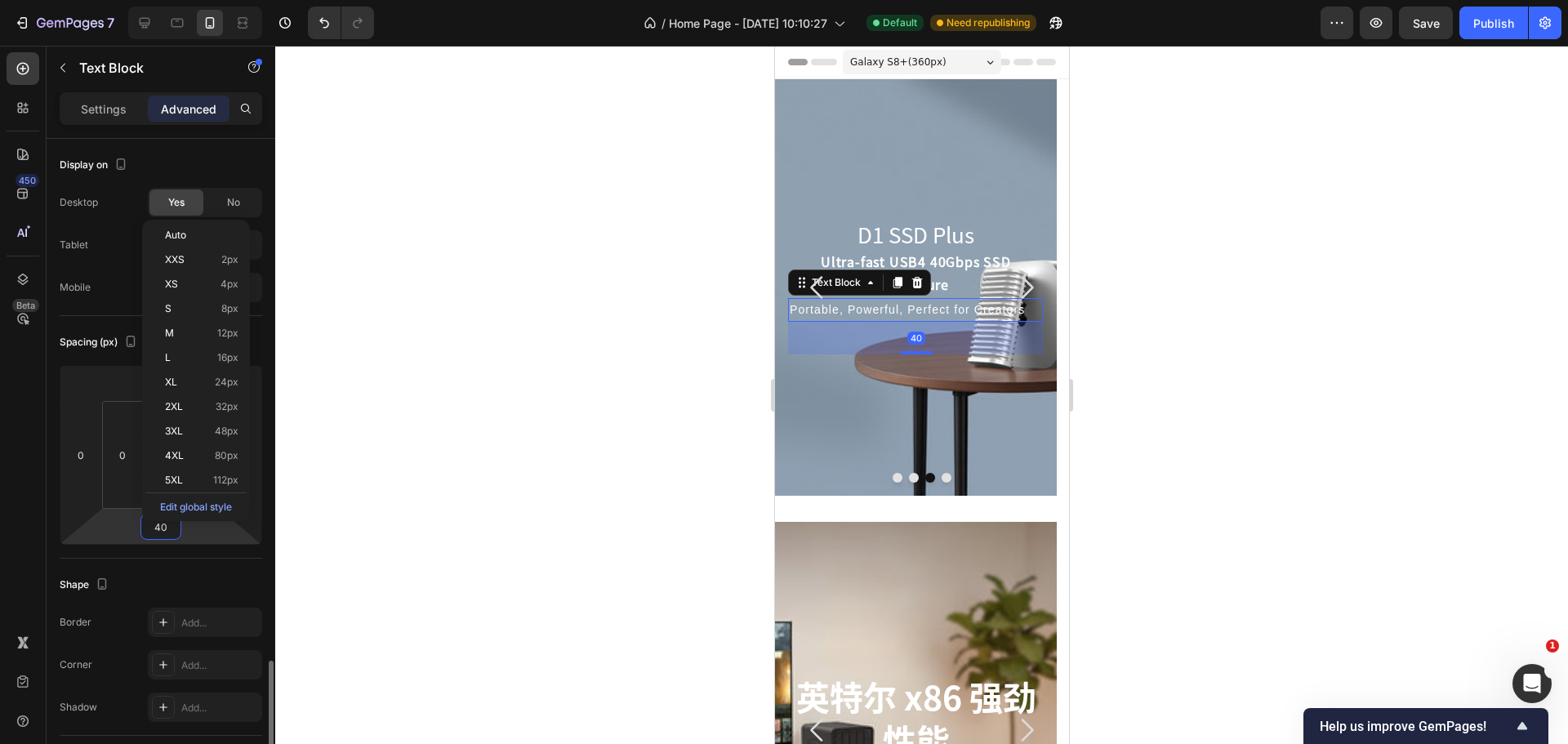
scroll to position [326, 0]
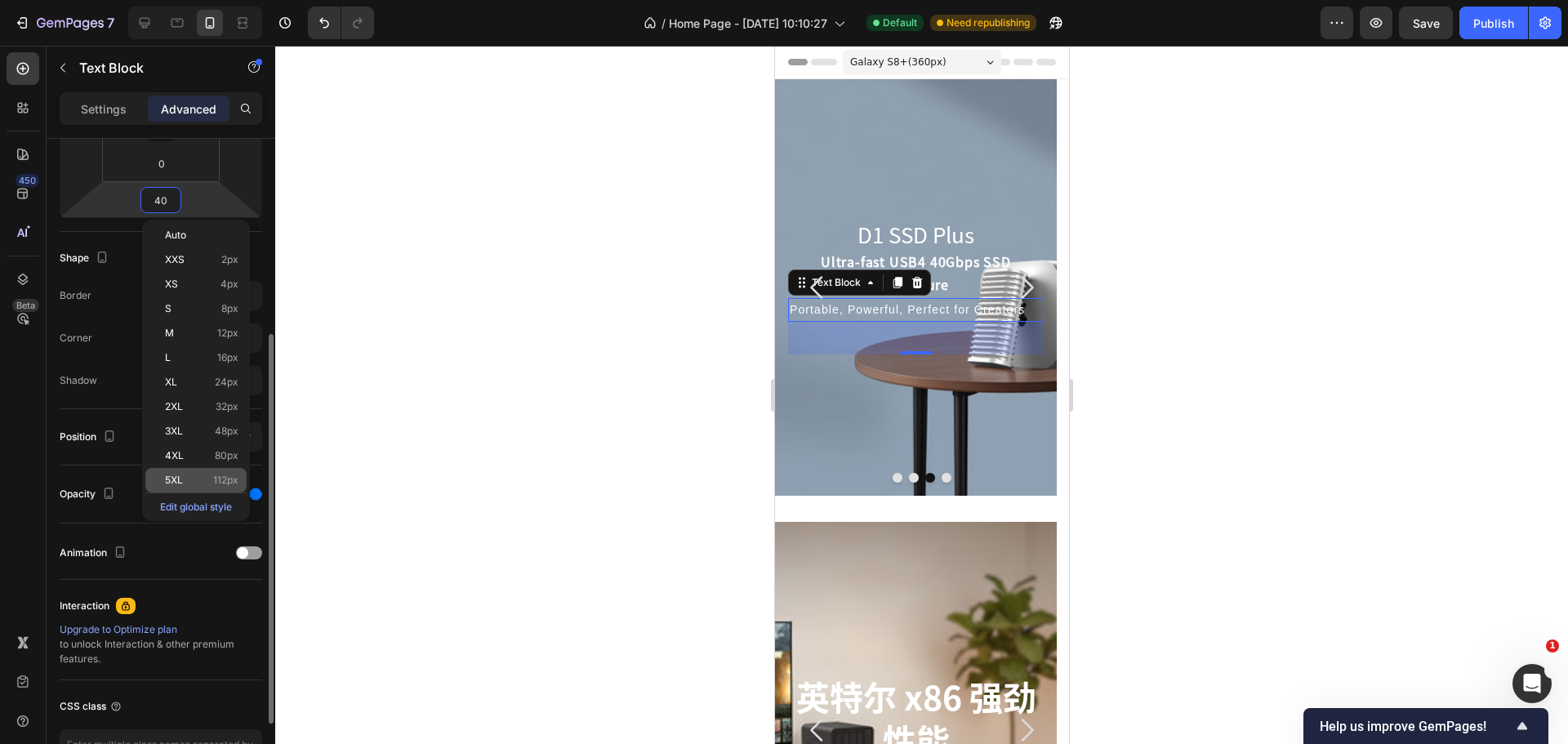
click at [176, 476] on span "5XL" at bounding box center [174, 480] width 18 height 12
type input "112"
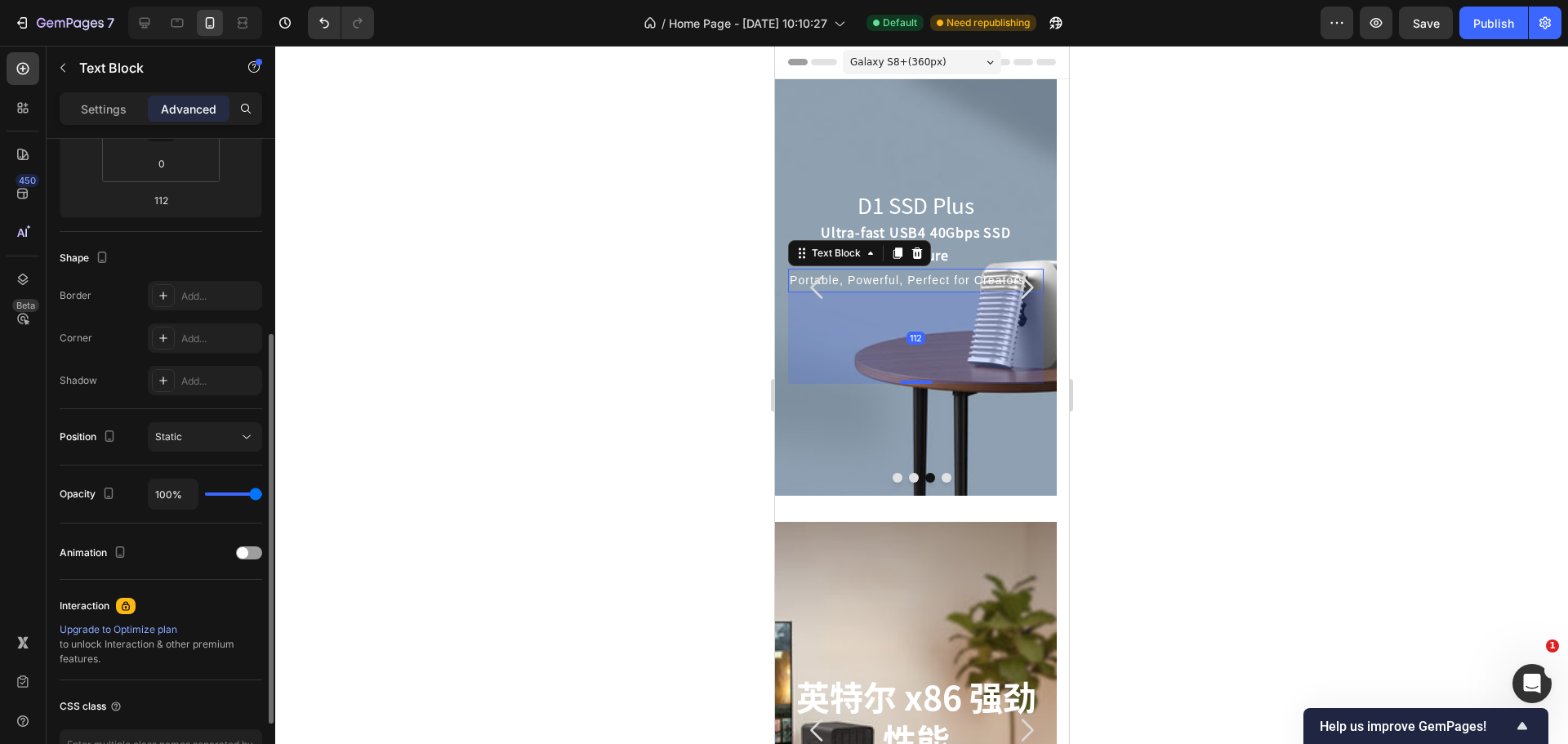
scroll to position [164, 0]
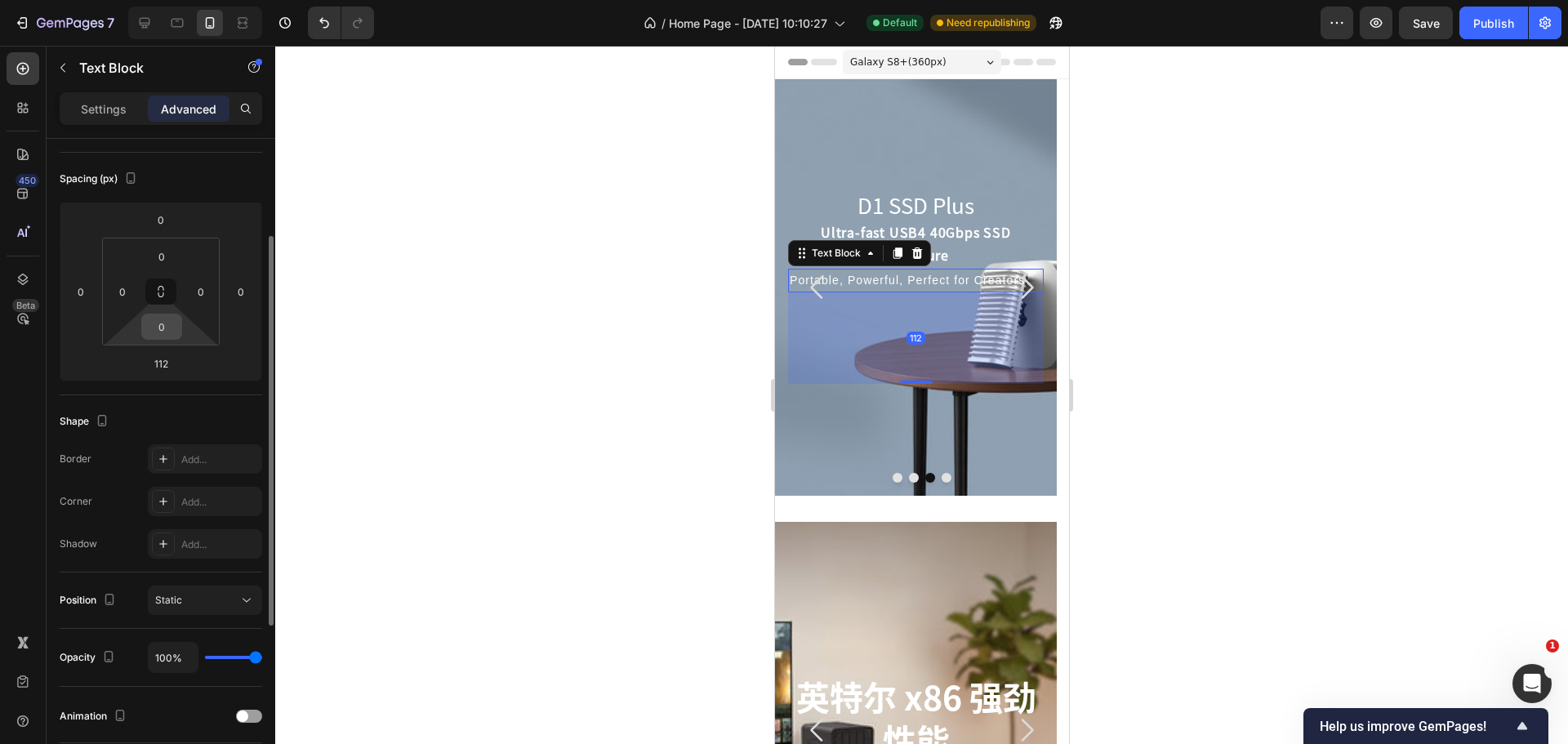
click at [164, 327] on input "0" at bounding box center [162, 327] width 33 height 25
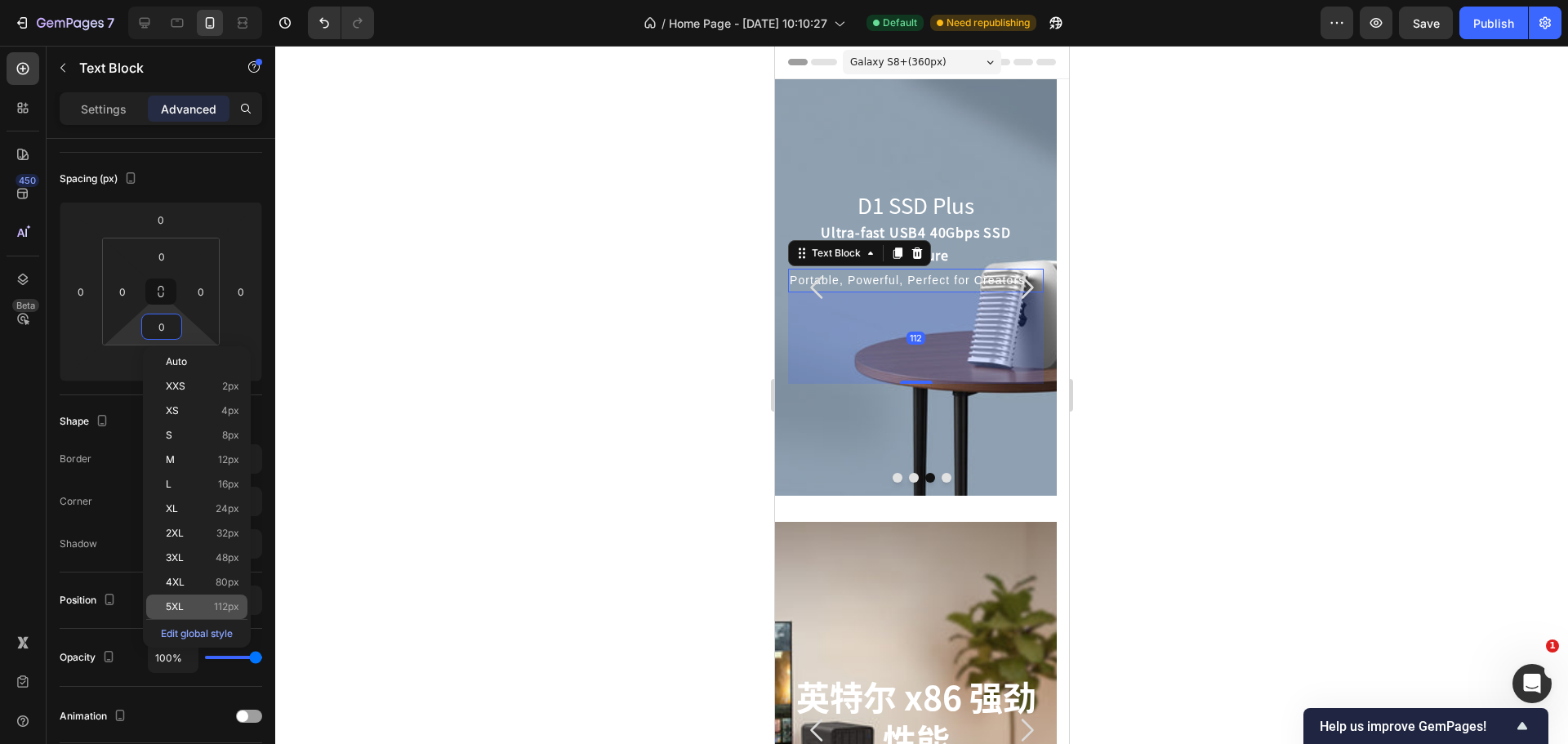
click at [208, 605] on p "5XL 112px" at bounding box center [202, 606] width 74 height 12
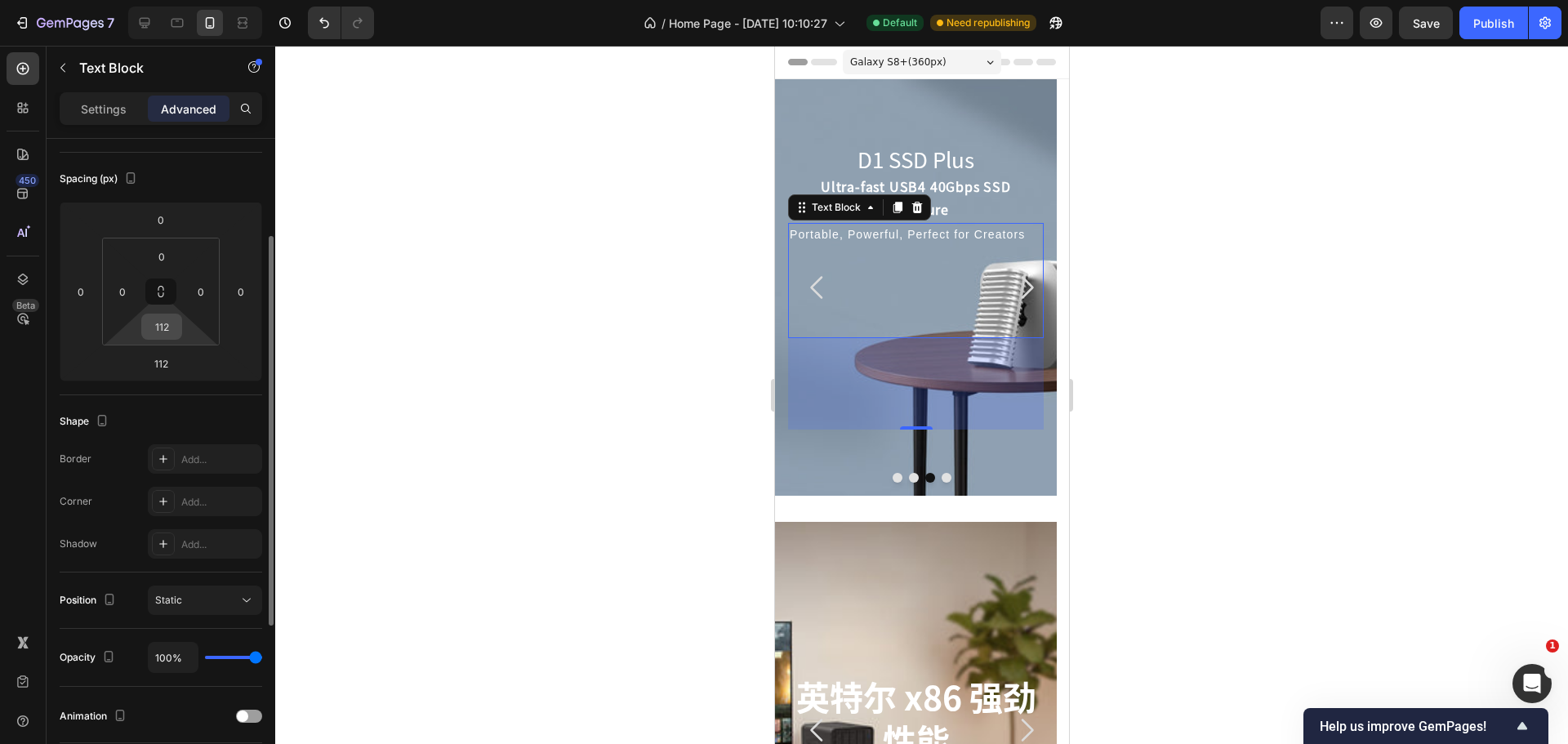
click at [156, 326] on input "112" at bounding box center [162, 327] width 33 height 25
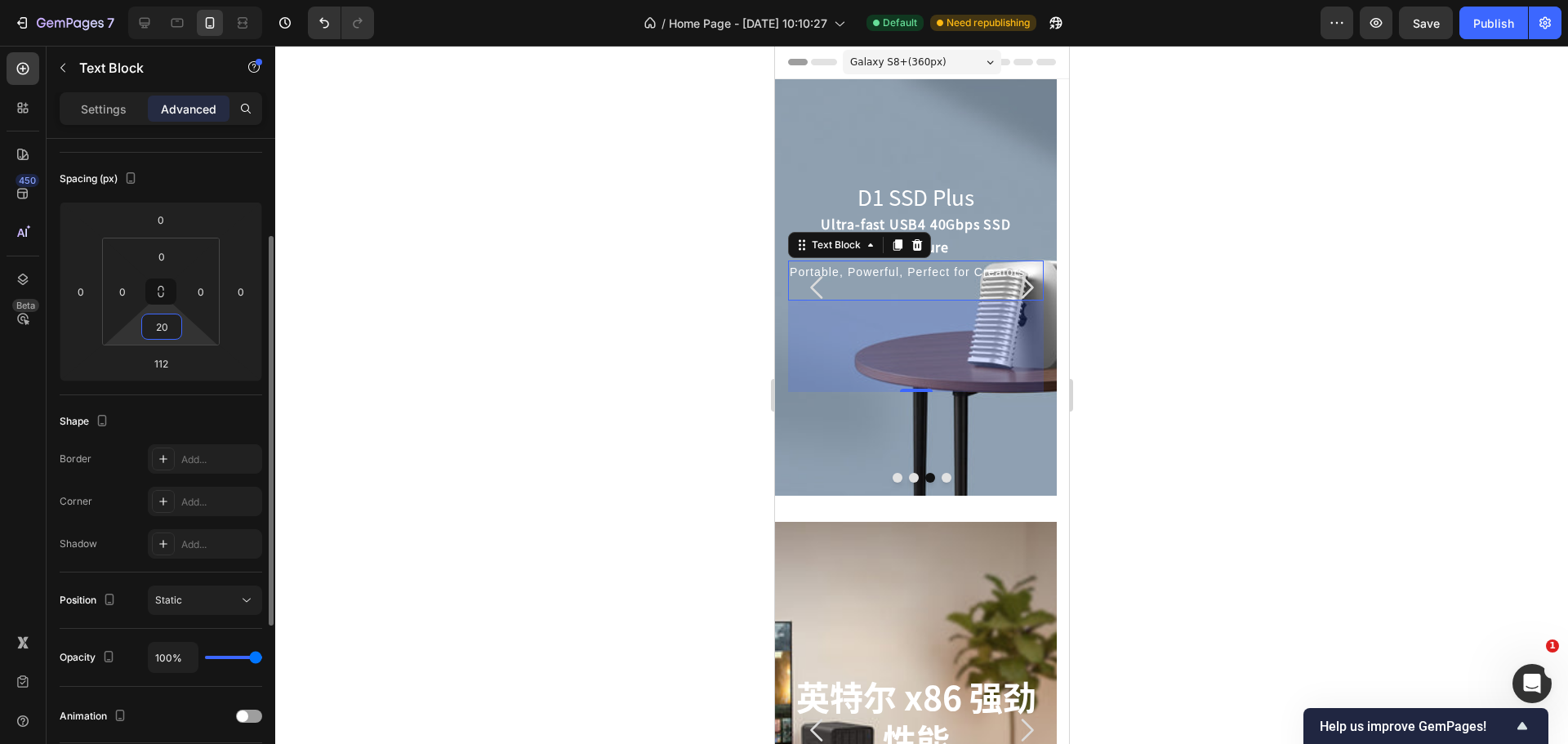
type input "200"
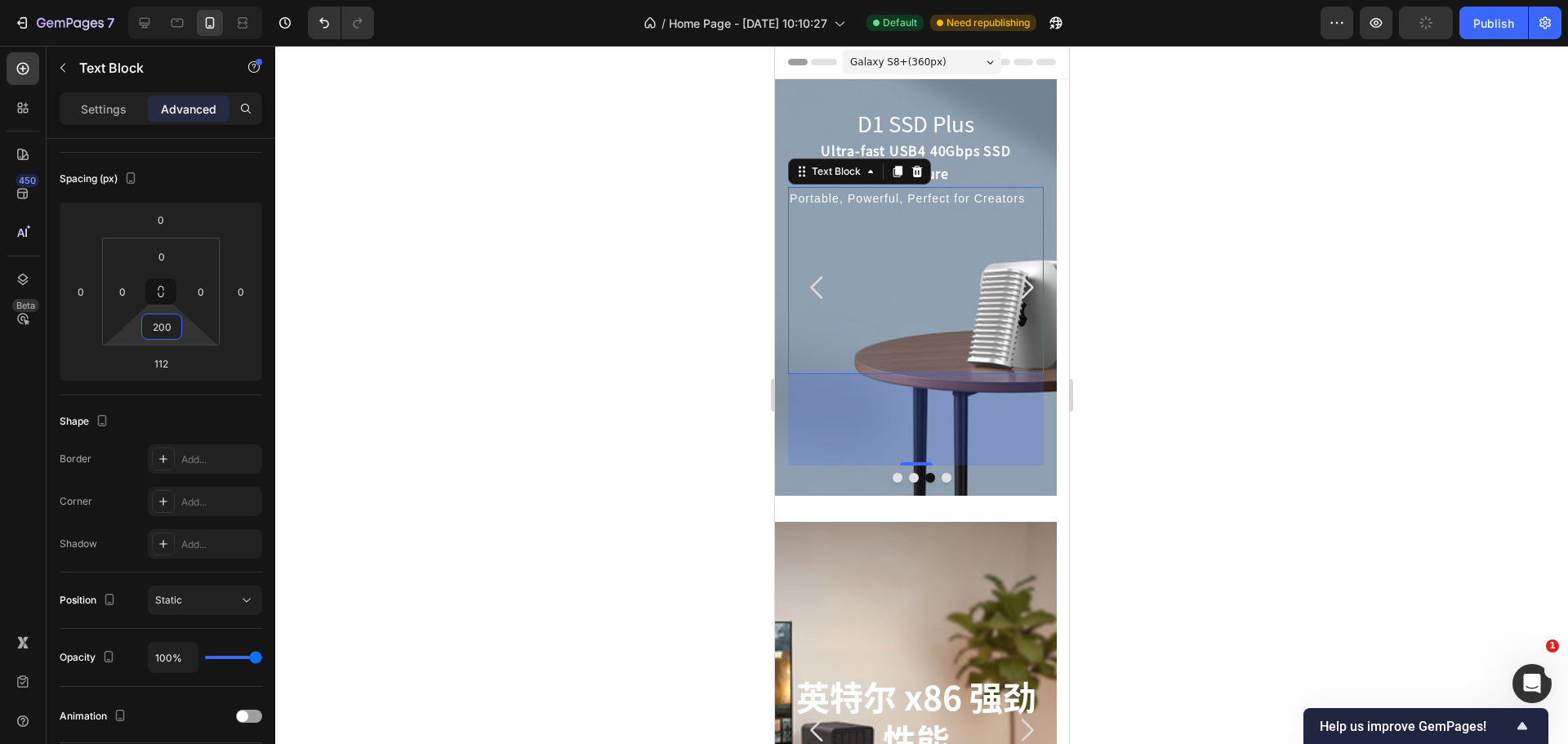
click at [444, 330] on div at bounding box center [922, 394] width 1292 height 698
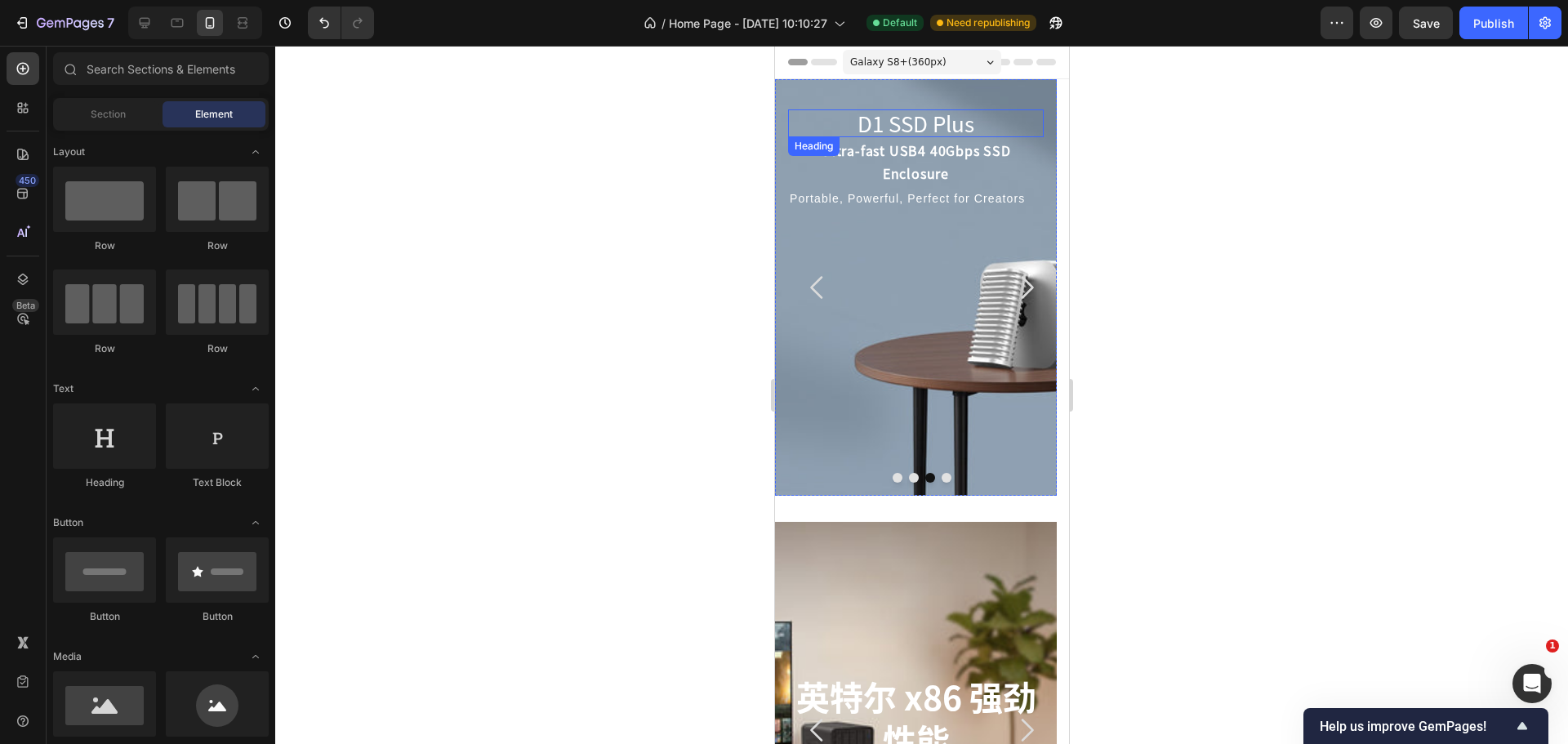
click at [933, 127] on p "D1 SSD Plus" at bounding box center [915, 123] width 256 height 28
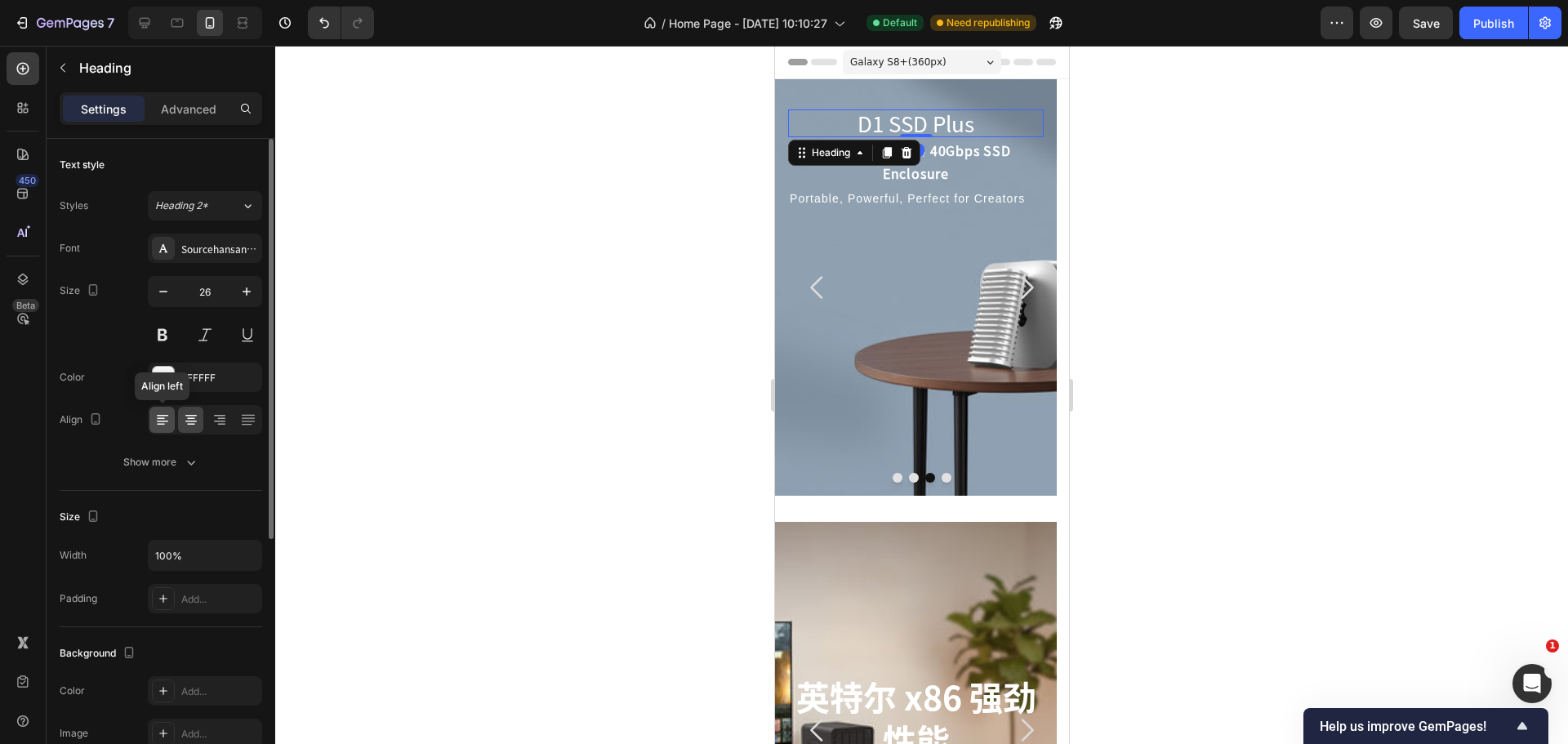
click at [161, 424] on icon at bounding box center [160, 425] width 8 height 2
click at [186, 420] on icon at bounding box center [191, 420] width 16 height 16
click at [947, 164] on p "Ultra-fast USB4 40Gbps SSD Enclosure" at bounding box center [915, 162] width 252 height 47
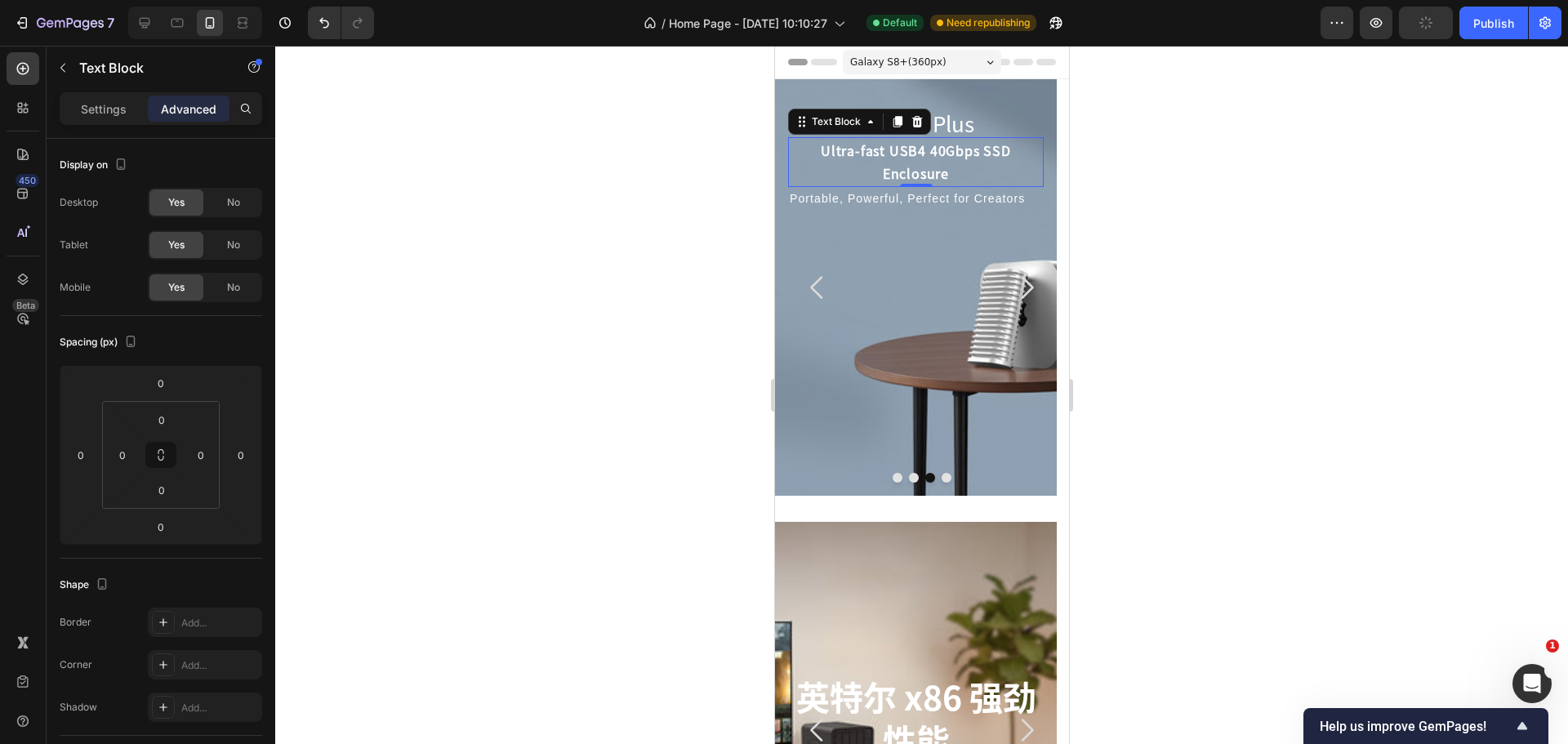
click at [125, 113] on p "Settings" at bounding box center [103, 108] width 45 height 17
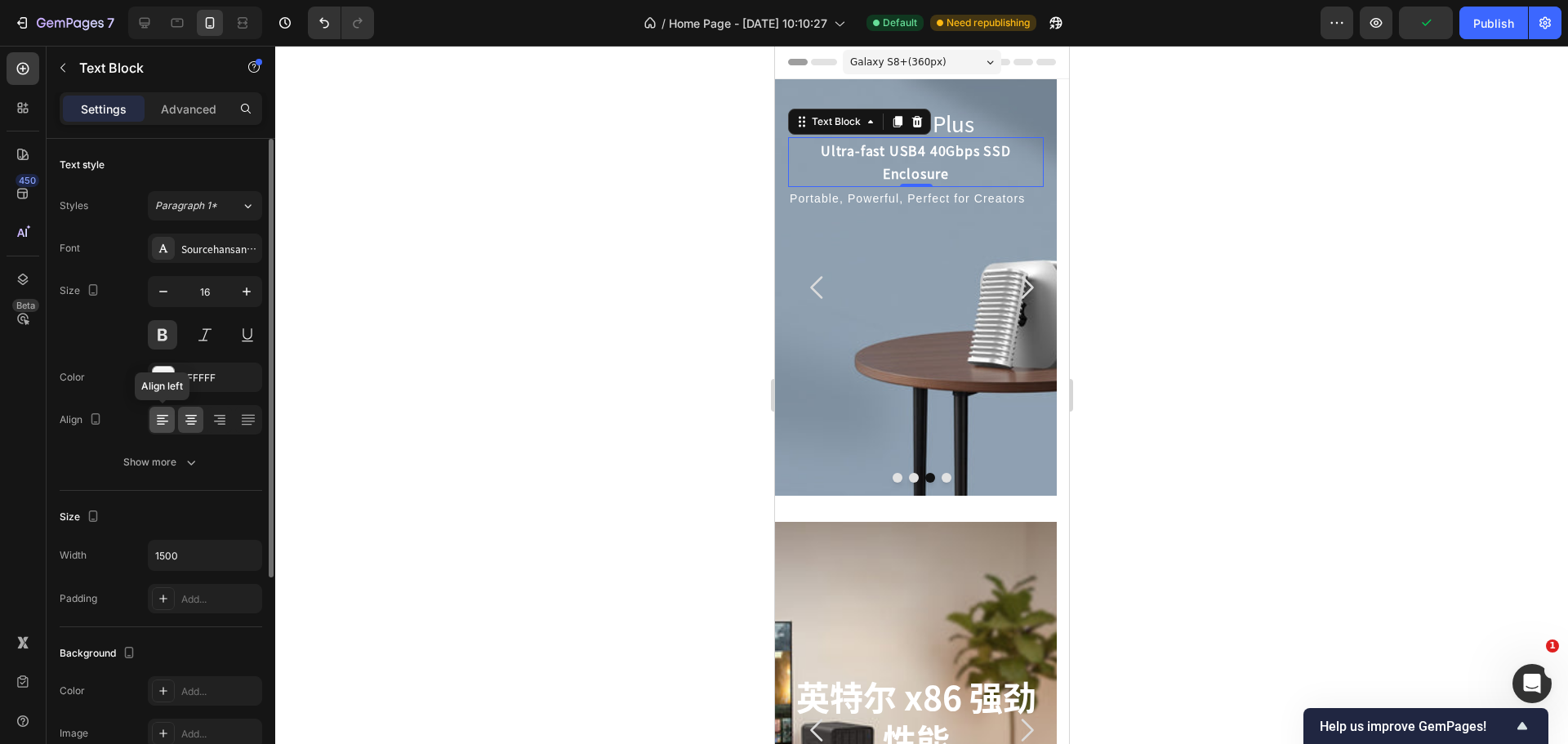
click at [161, 412] on icon at bounding box center [163, 420] width 16 height 16
click at [961, 131] on p "D1 SSD Plus" at bounding box center [915, 123] width 256 height 28
click at [164, 426] on icon at bounding box center [163, 420] width 16 height 16
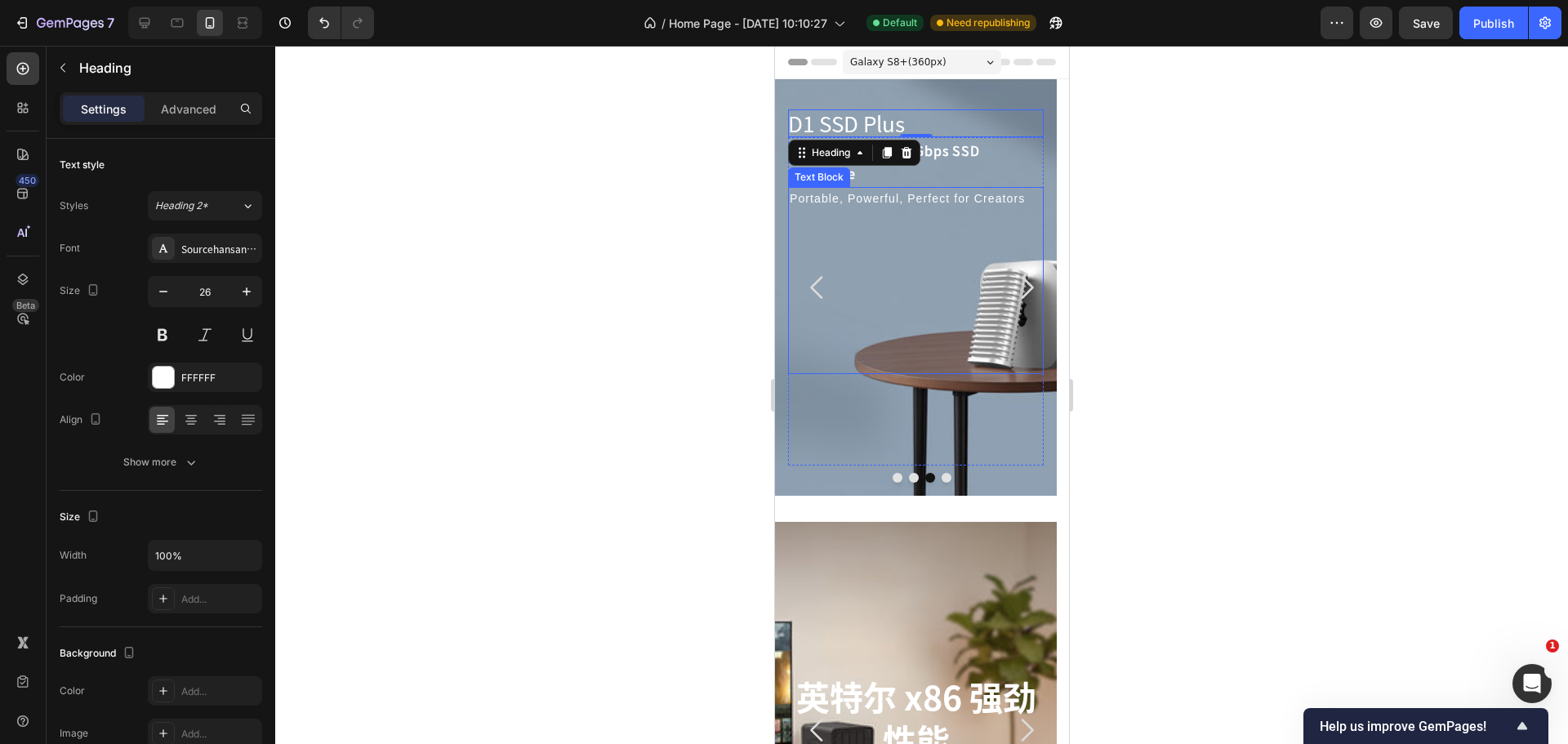
click at [888, 196] on p "Portable, Powerful, Perfect for Creators" at bounding box center [915, 198] width 252 height 20
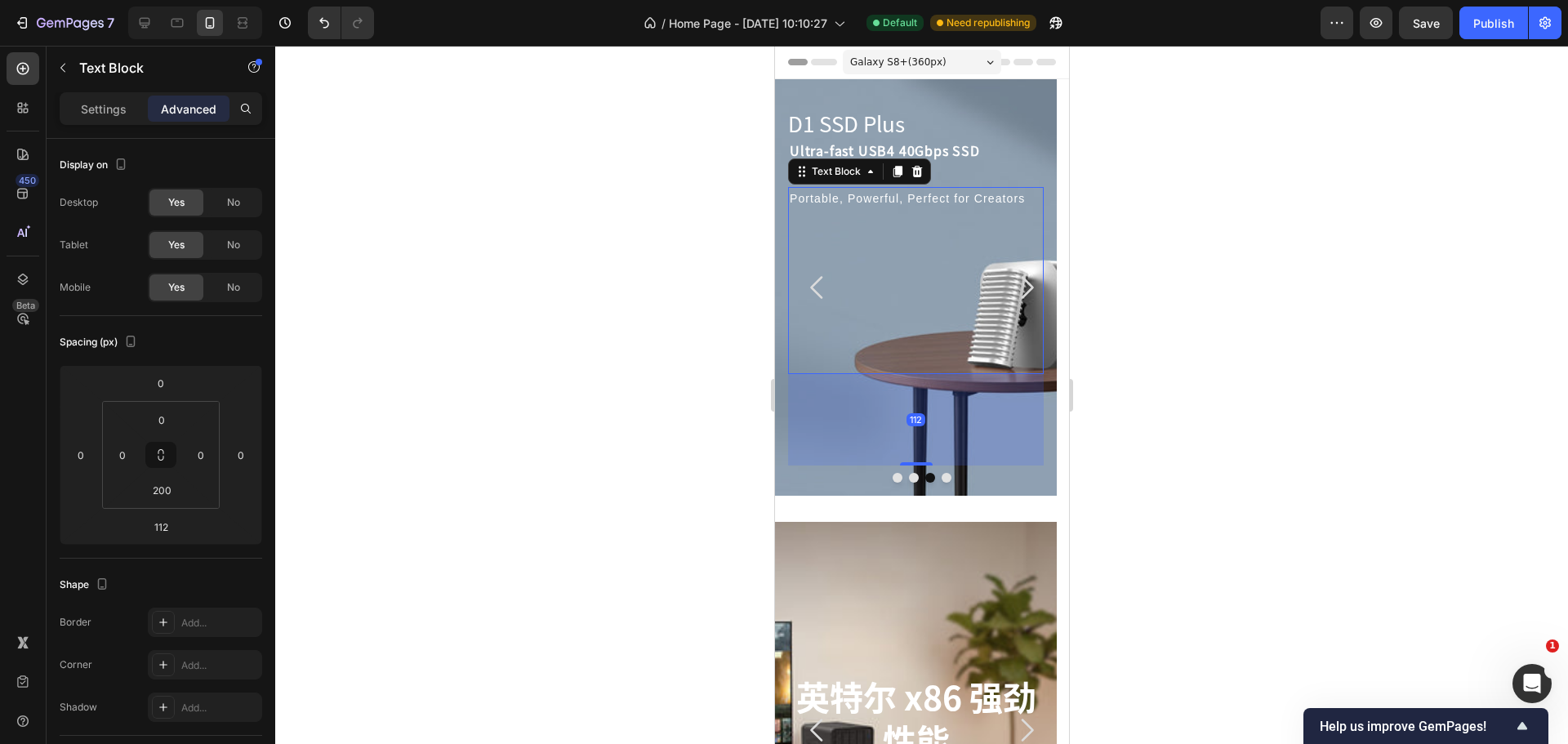
click at [646, 302] on div at bounding box center [922, 394] width 1292 height 698
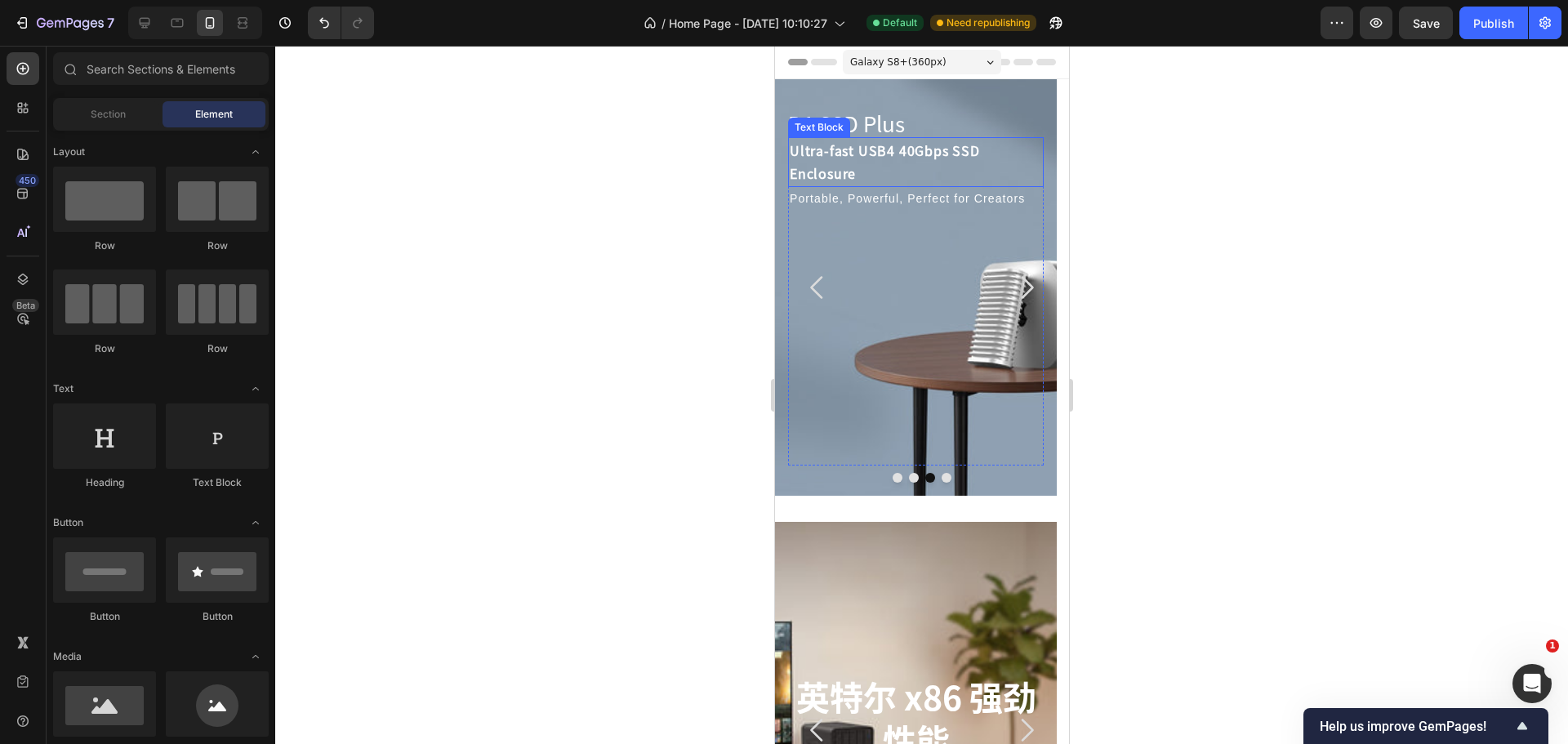
click at [861, 154] on p "Ultra-fast USB4 40Gbps SSD Enclosure" at bounding box center [915, 162] width 252 height 47
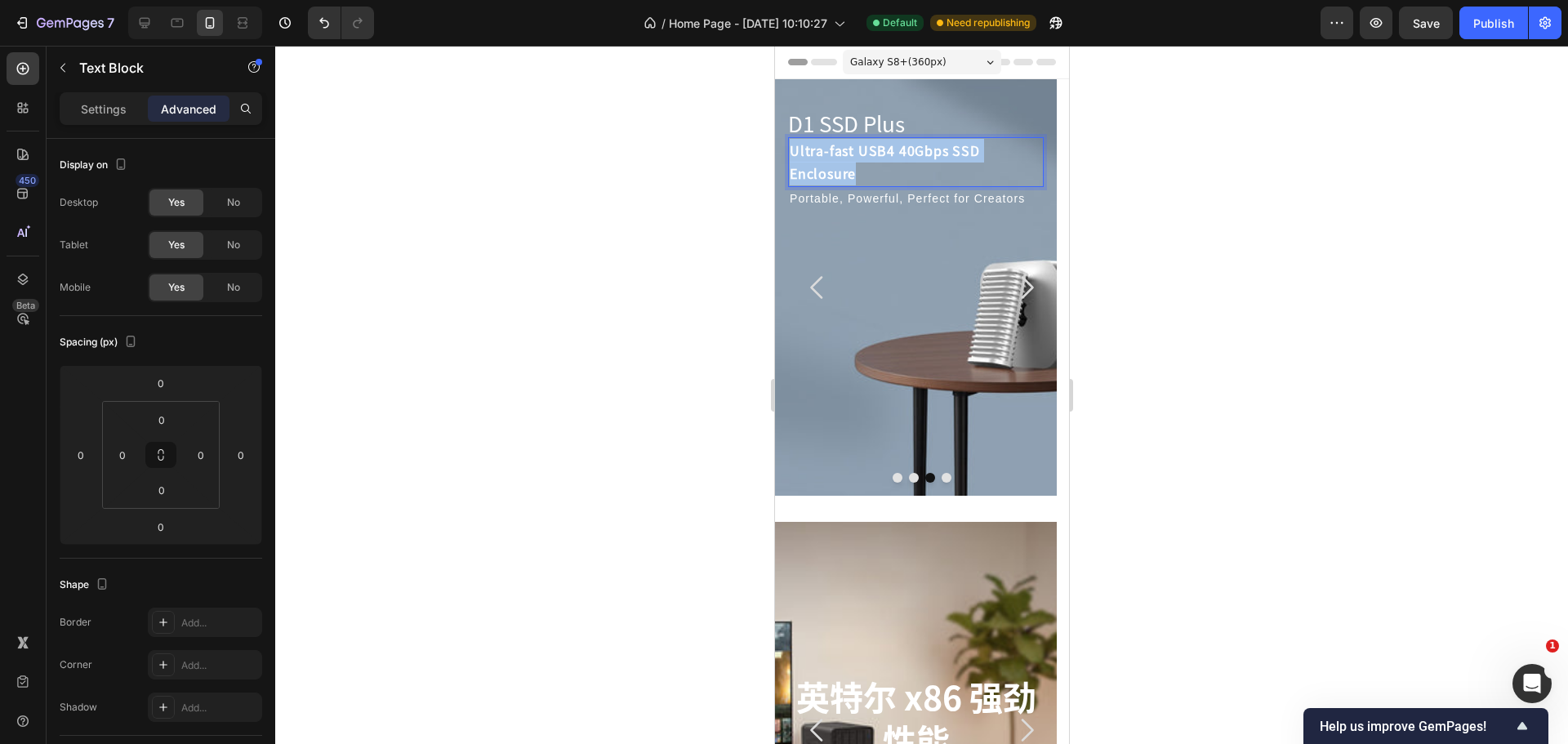
click at [861, 154] on p "Ultra-fast USB4 40Gbps SSD Enclosure" at bounding box center [915, 162] width 252 height 47
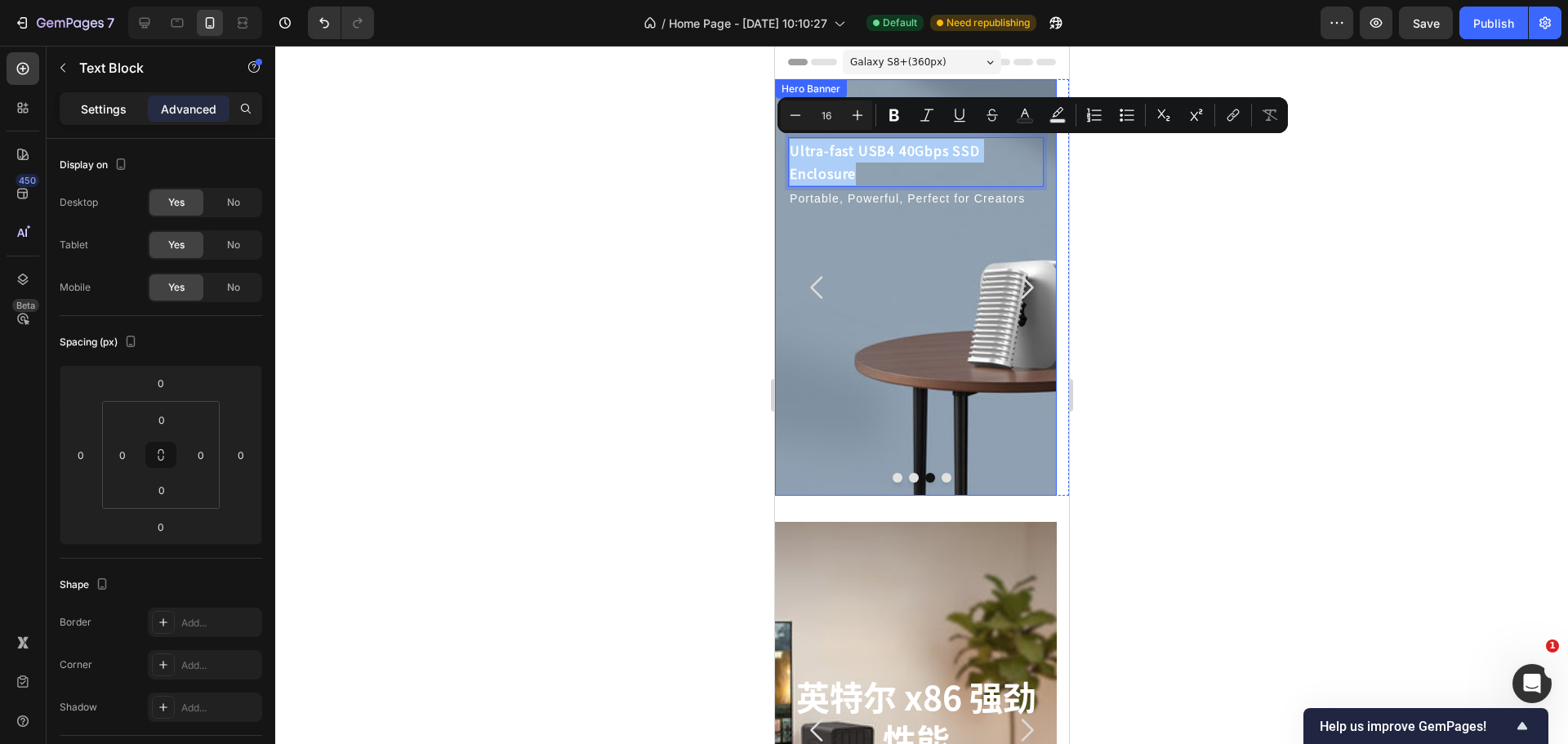
drag, startPoint x: 82, startPoint y: 86, endPoint x: 92, endPoint y: 104, distance: 20.6
click at [84, 94] on div "Sections(18) Elements(83) Section Element Hero Section Product Detail Brands Tr…" at bounding box center [160, 394] width 228 height 698
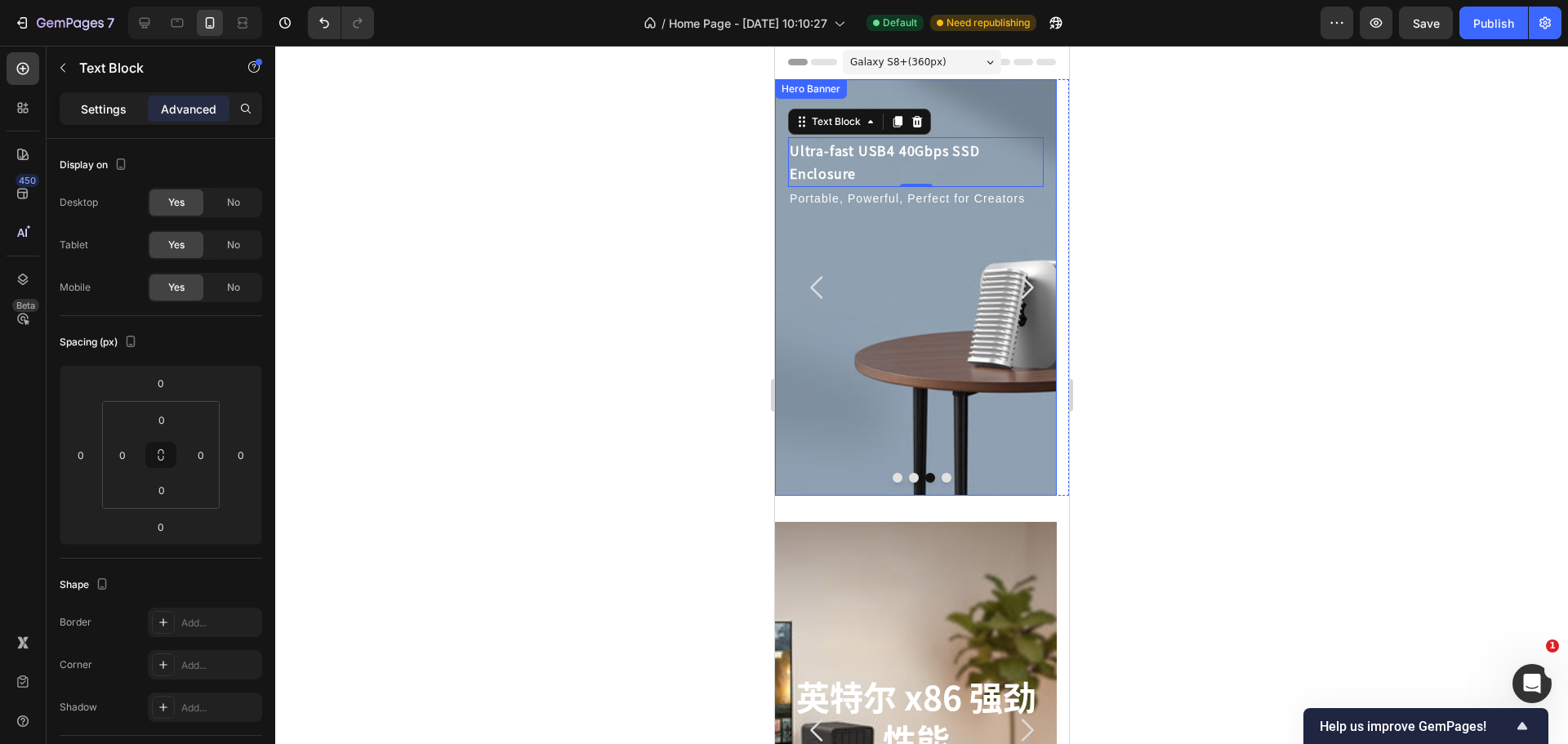
click at [96, 108] on p "Settings" at bounding box center [103, 108] width 45 height 17
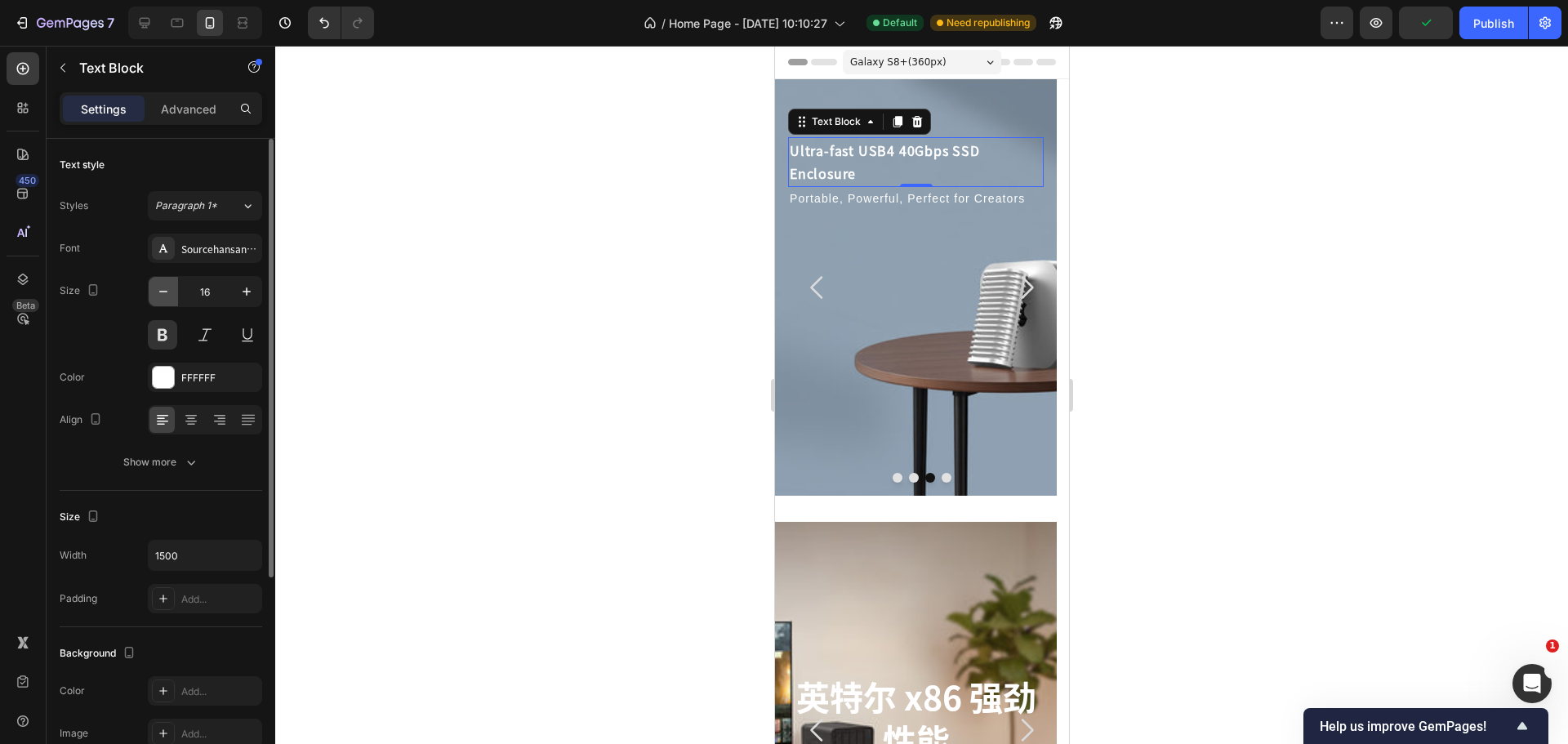
click at [163, 292] on icon "button" at bounding box center [163, 292] width 8 height 2
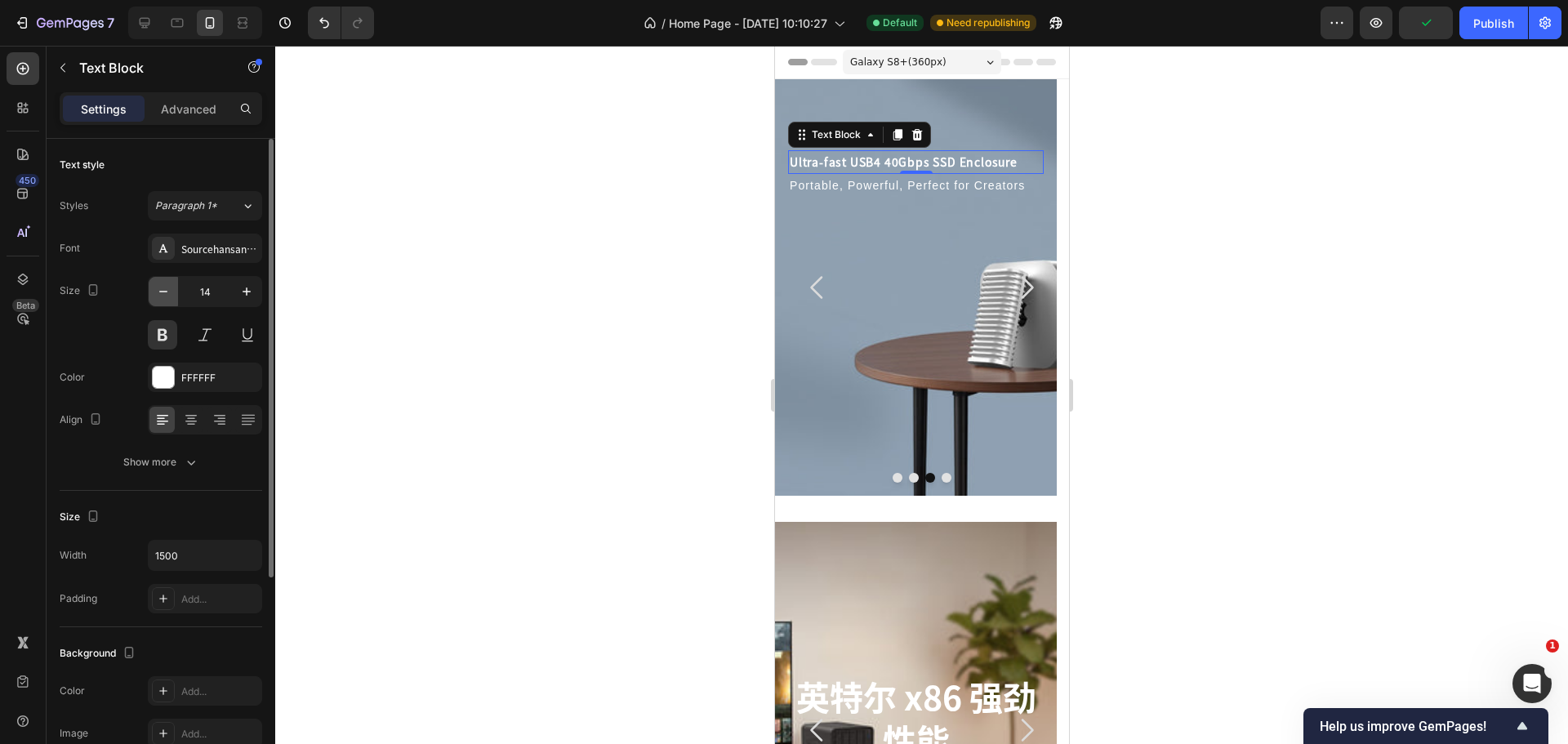
click at [163, 292] on icon "button" at bounding box center [163, 292] width 8 height 2
click at [238, 293] on icon "button" at bounding box center [246, 292] width 16 height 16
type input "15"
click at [435, 264] on div at bounding box center [922, 394] width 1292 height 698
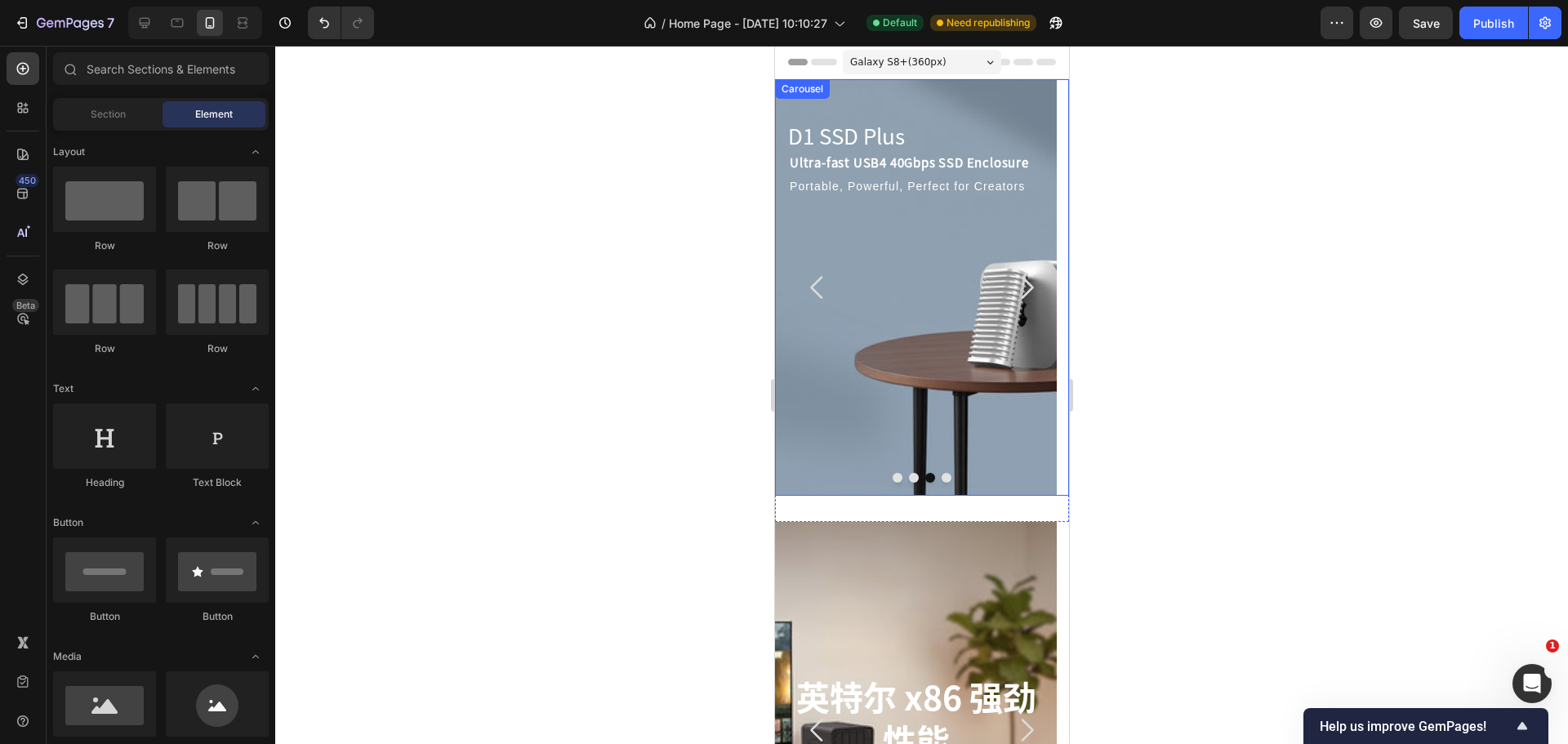
click at [821, 285] on icon "Carousel Back Arrow" at bounding box center [816, 287] width 33 height 33
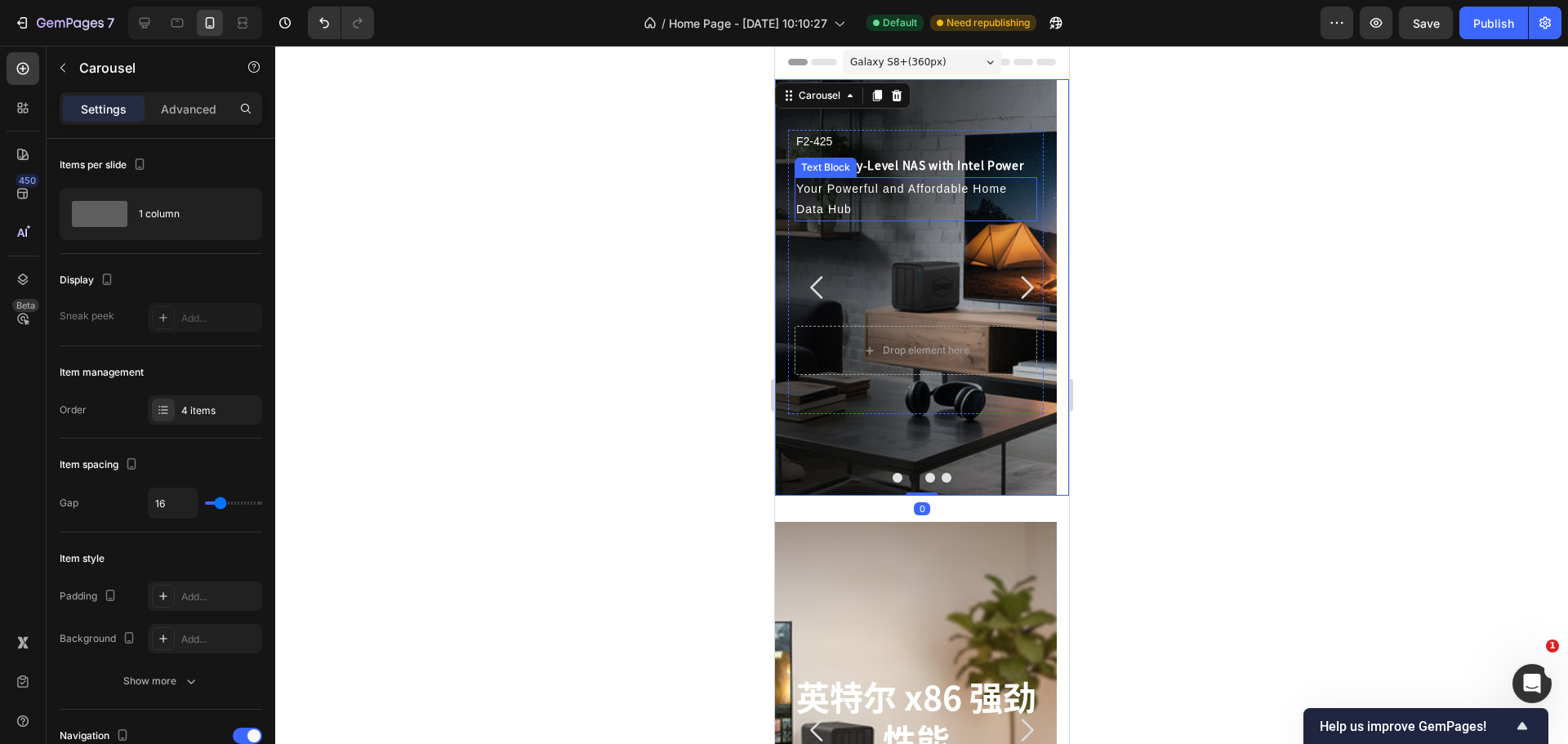
click at [848, 198] on p "Your Powerful and Affordable Home Data Hub" at bounding box center [915, 199] width 239 height 41
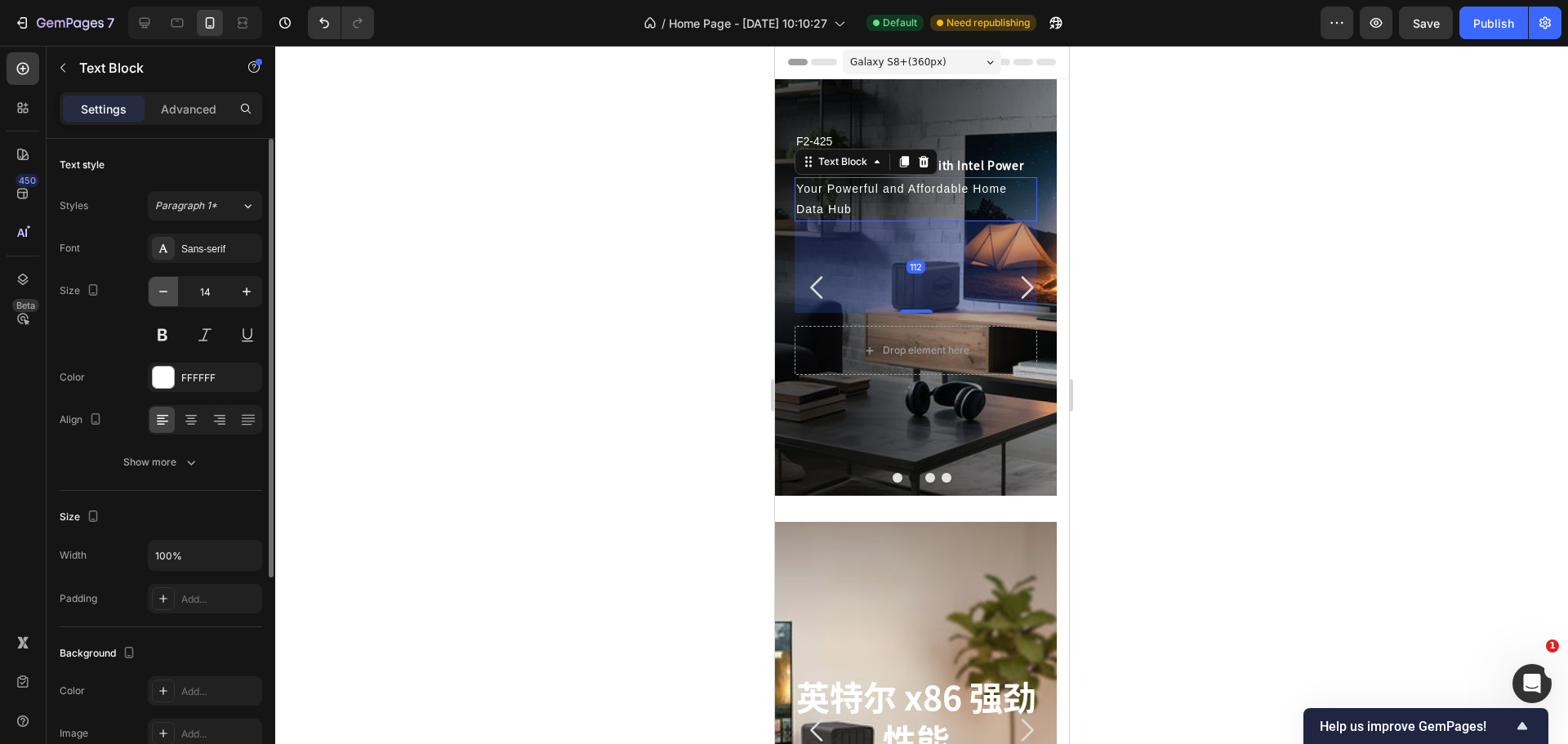
click at [168, 283] on button "button" at bounding box center [163, 291] width 29 height 29
type input "12"
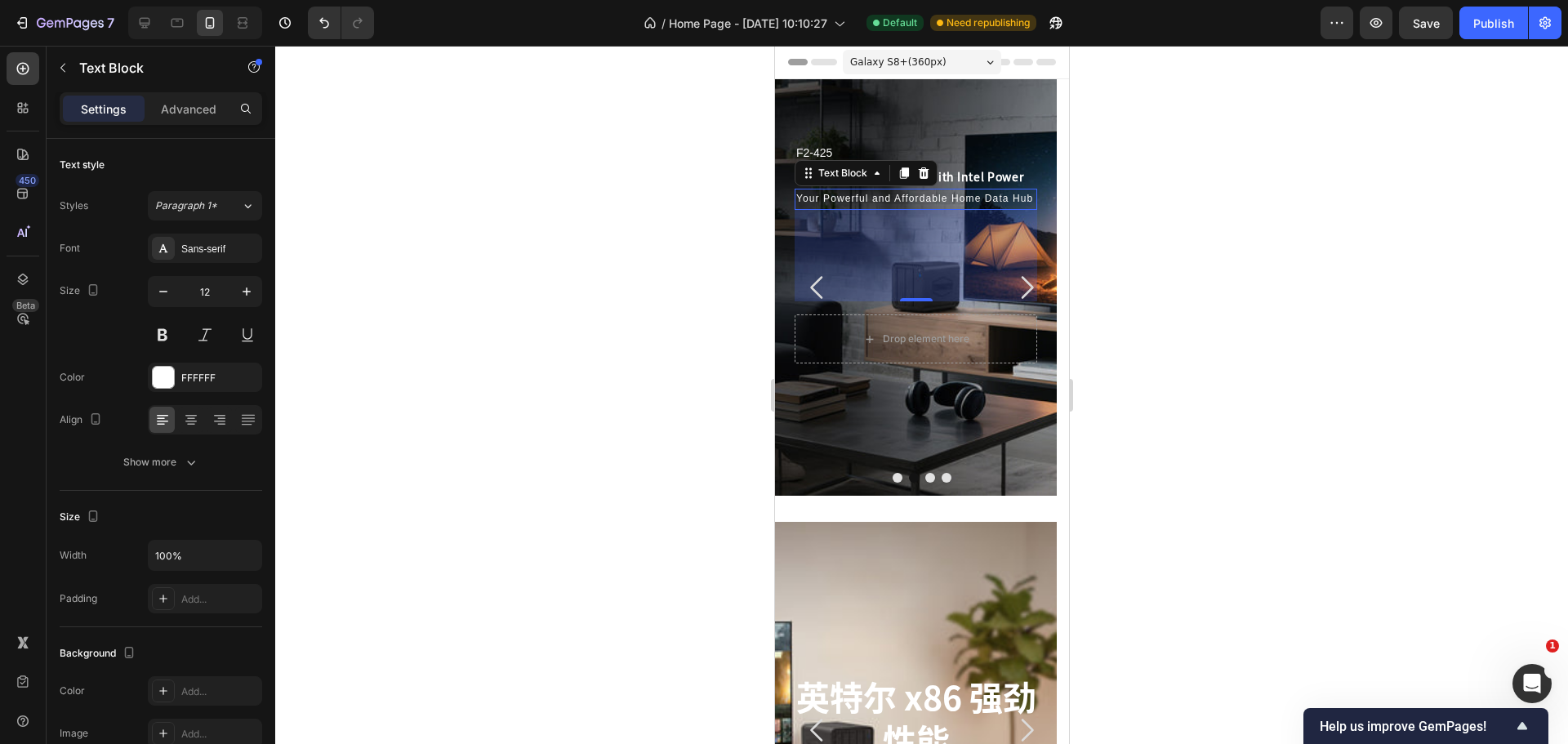
click at [413, 300] on div at bounding box center [922, 394] width 1292 height 698
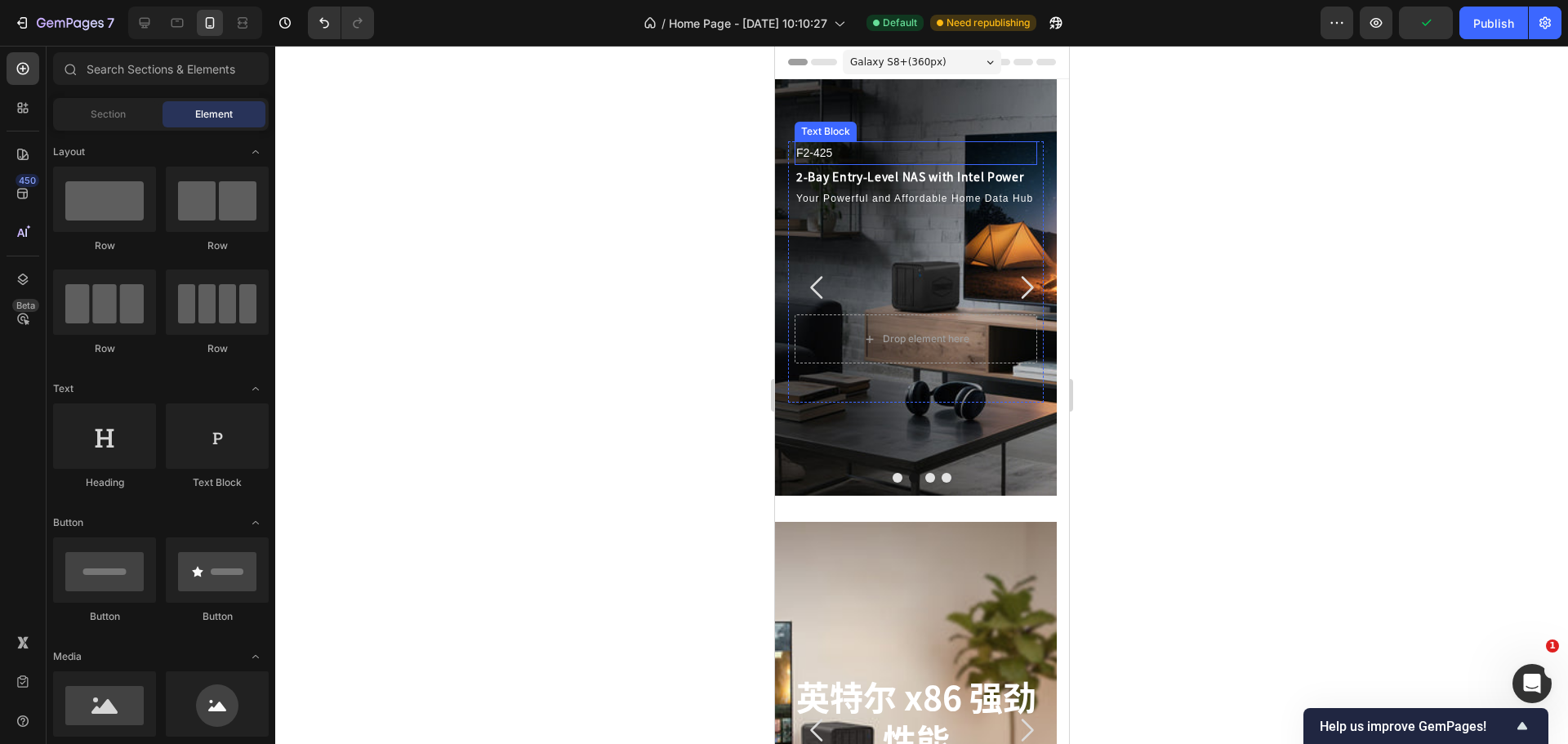
click at [817, 155] on p "F2-425" at bounding box center [915, 153] width 239 height 20
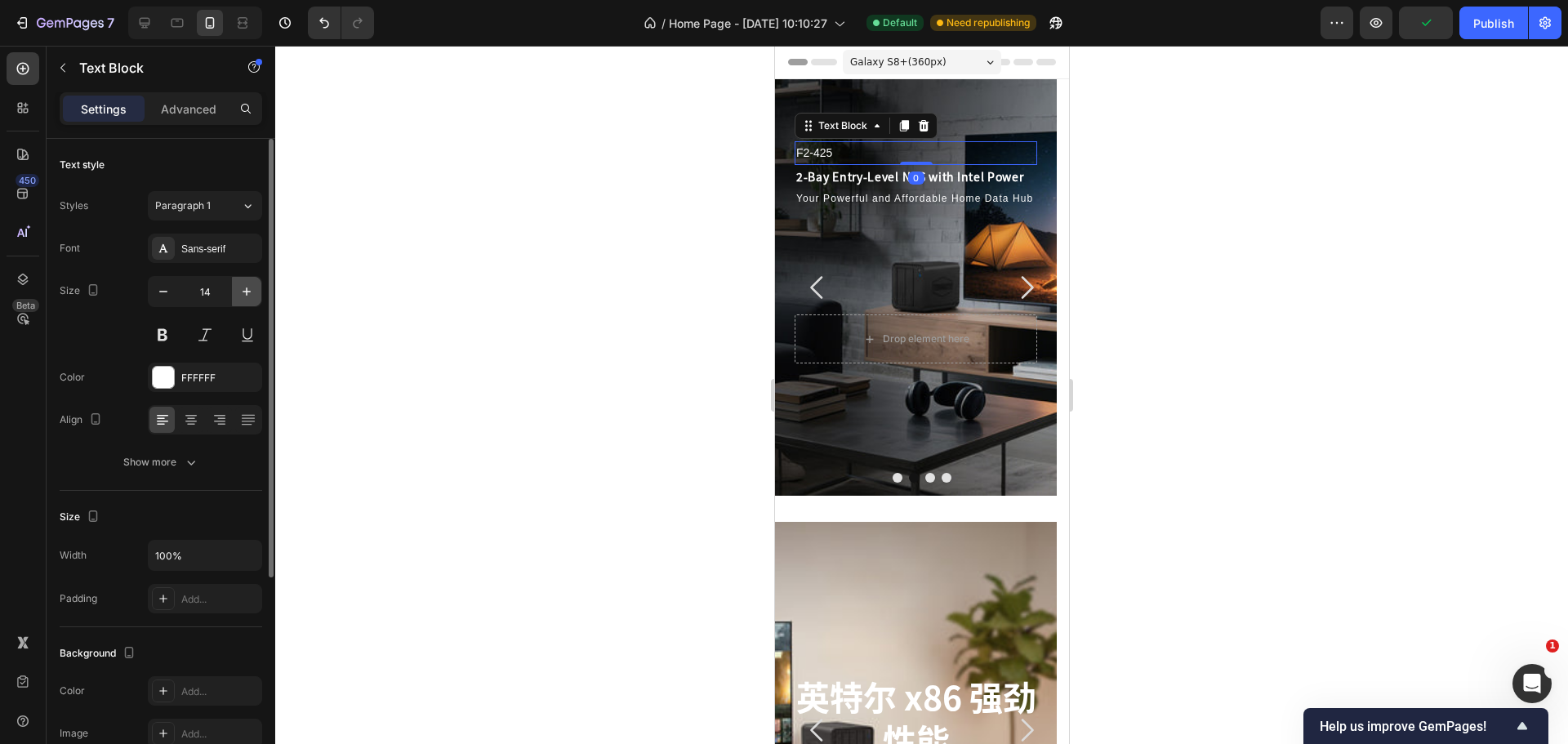
click at [239, 287] on icon "button" at bounding box center [246, 292] width 16 height 16
type input "16"
click at [508, 317] on div at bounding box center [922, 394] width 1292 height 698
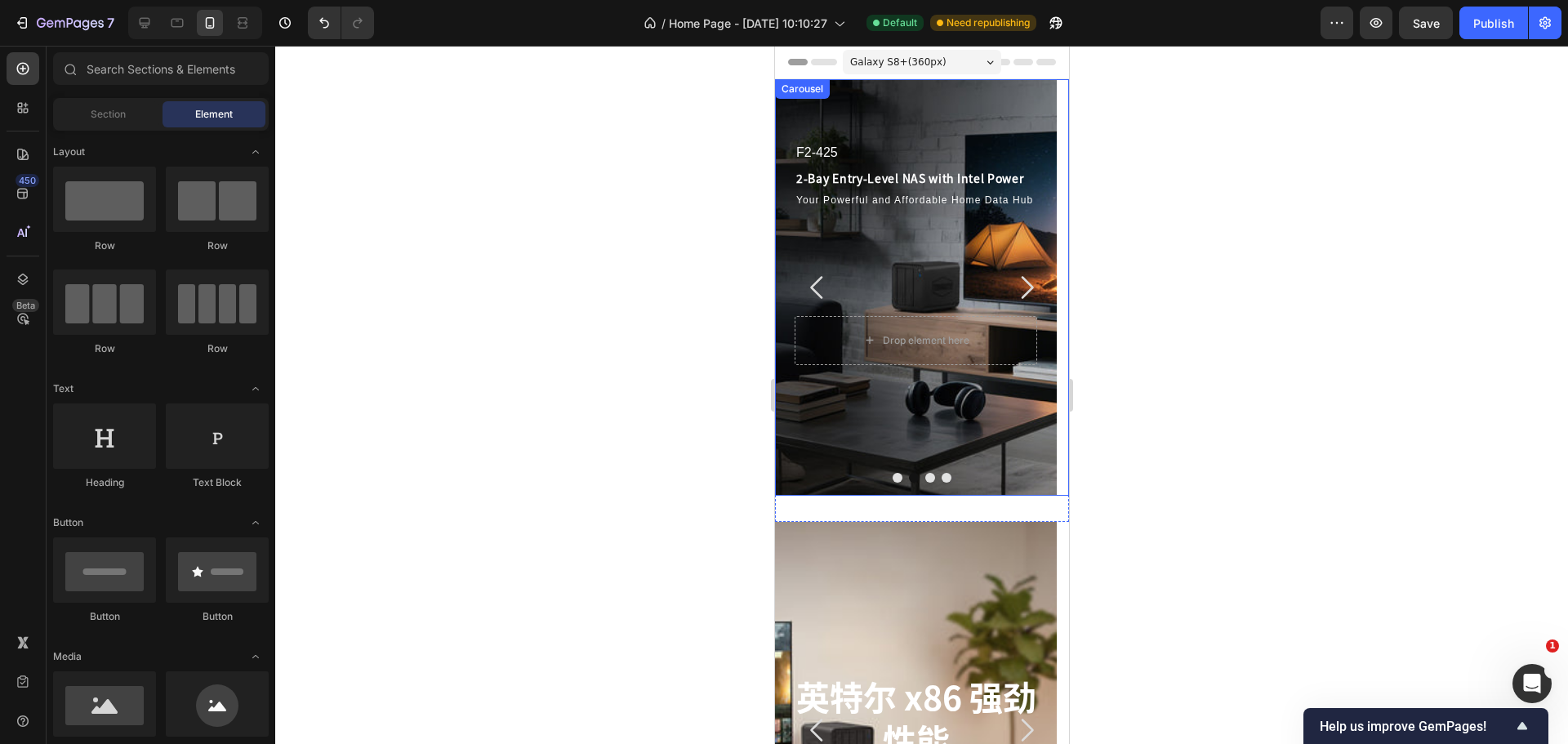
click at [1020, 284] on icon "Carousel Next Arrow" at bounding box center [1025, 287] width 33 height 33
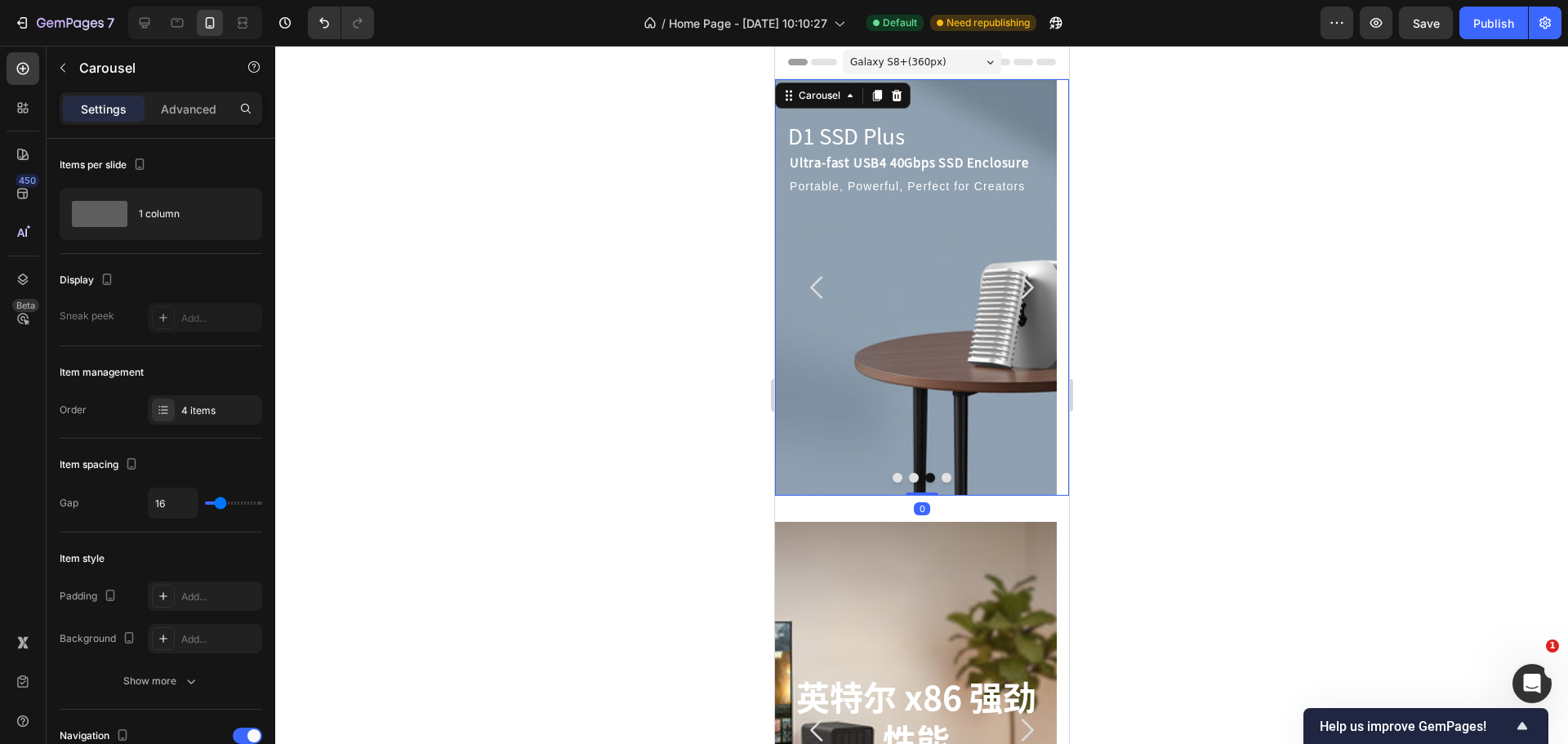
click at [808, 283] on icon "Carousel Back Arrow" at bounding box center [816, 287] width 33 height 33
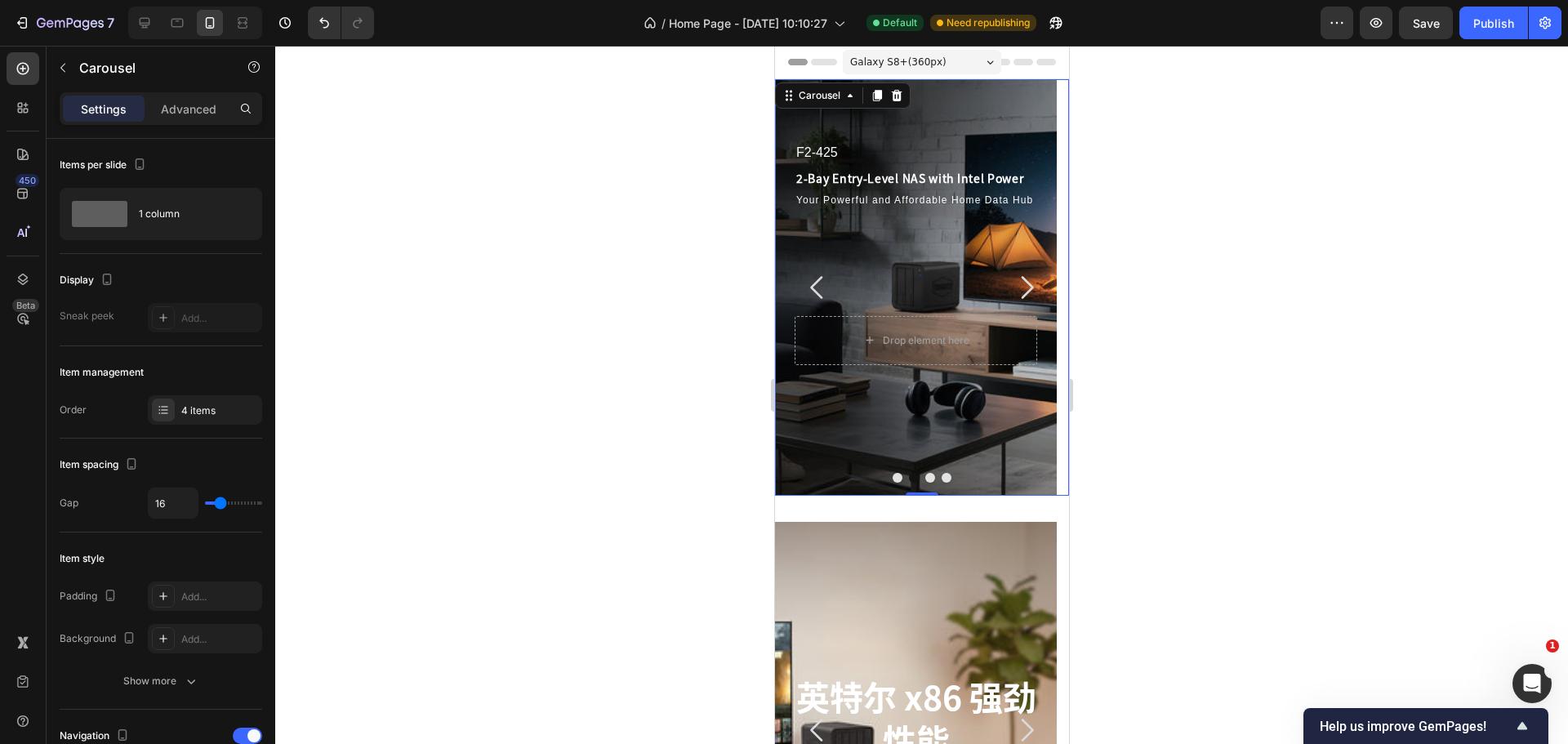
click at [1020, 278] on icon "Carousel Next Arrow" at bounding box center [1027, 287] width 12 height 23
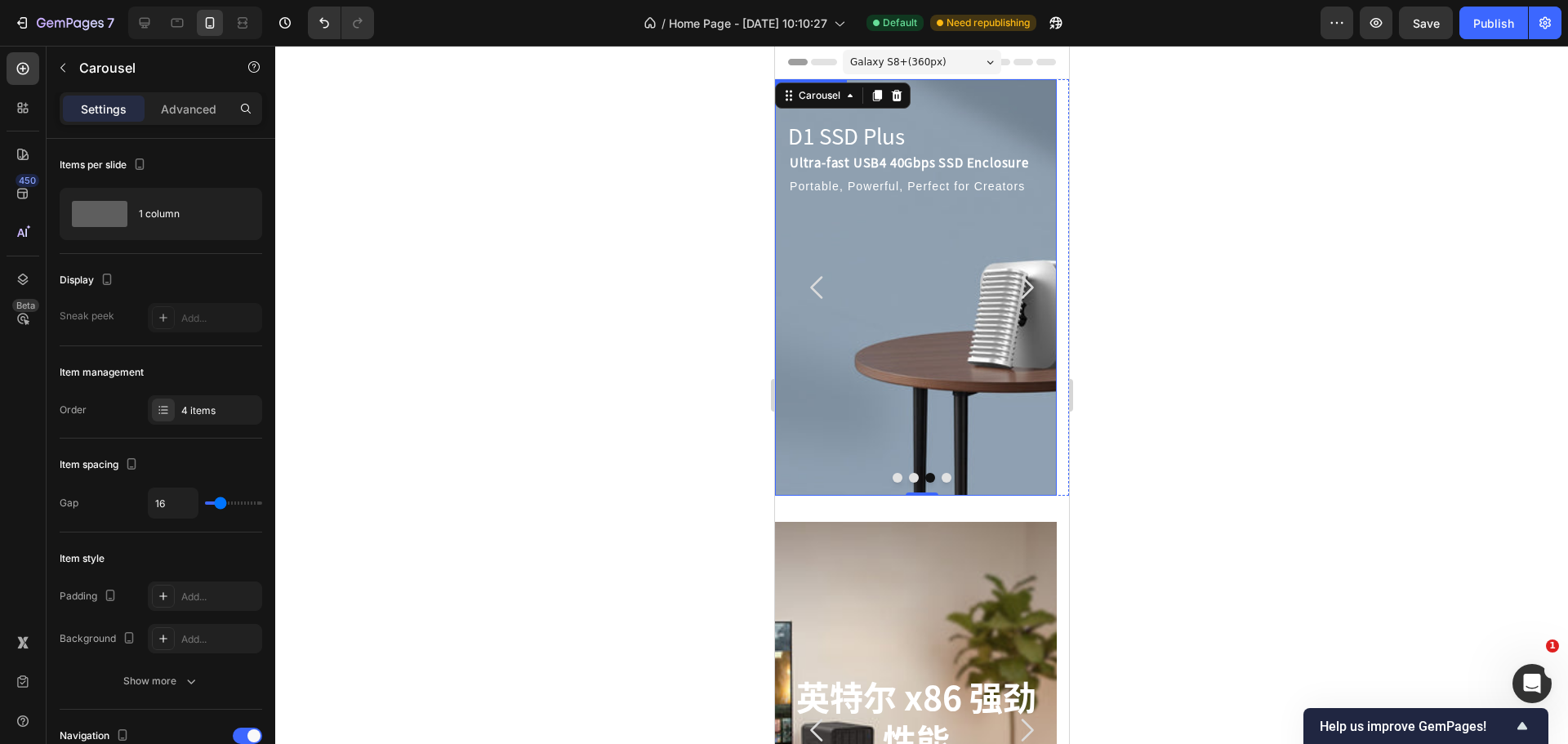
click at [828, 295] on icon "Carousel Back Arrow" at bounding box center [816, 287] width 33 height 33
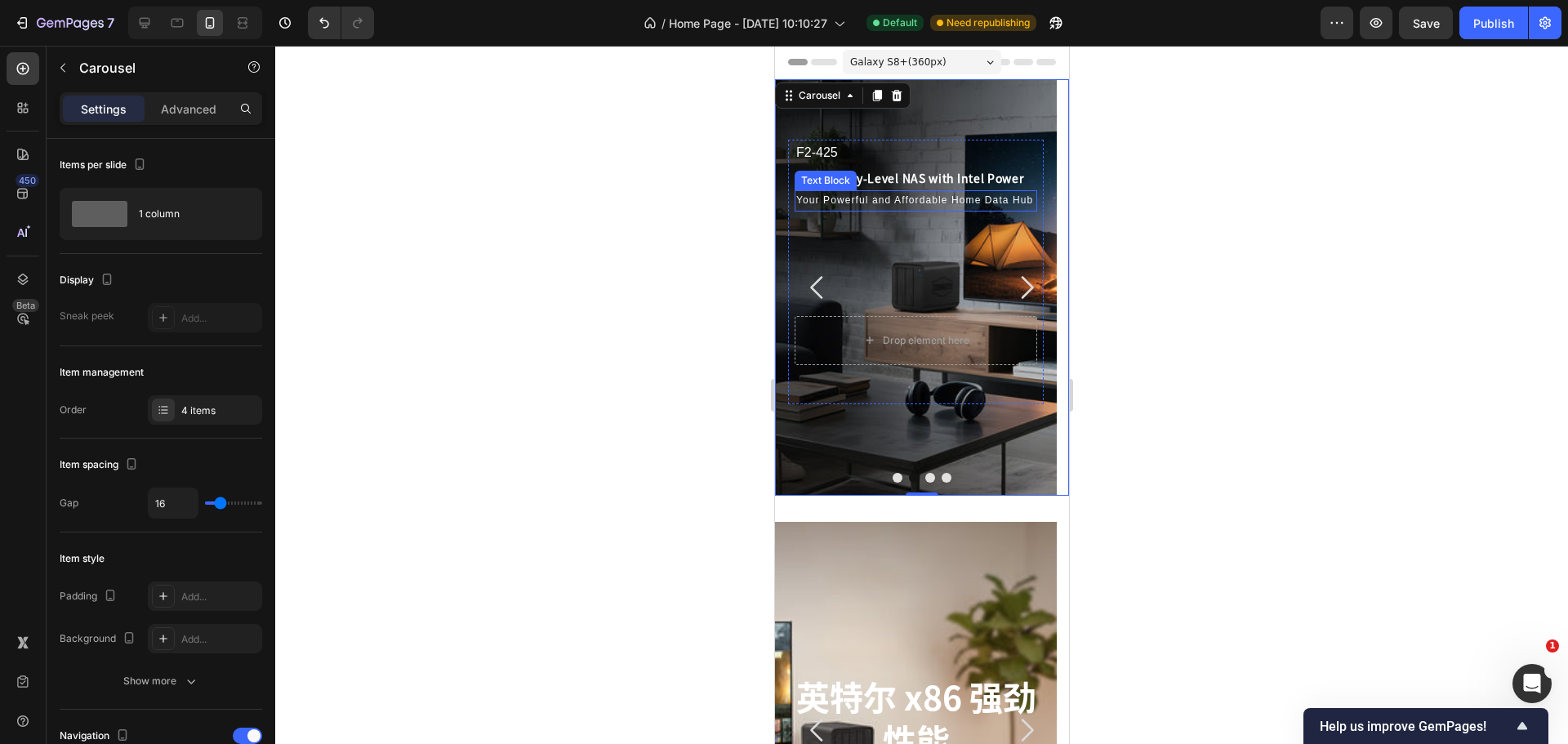
click at [847, 201] on p "Your Powerful and Affordable Home Data Hub" at bounding box center [915, 201] width 239 height 18
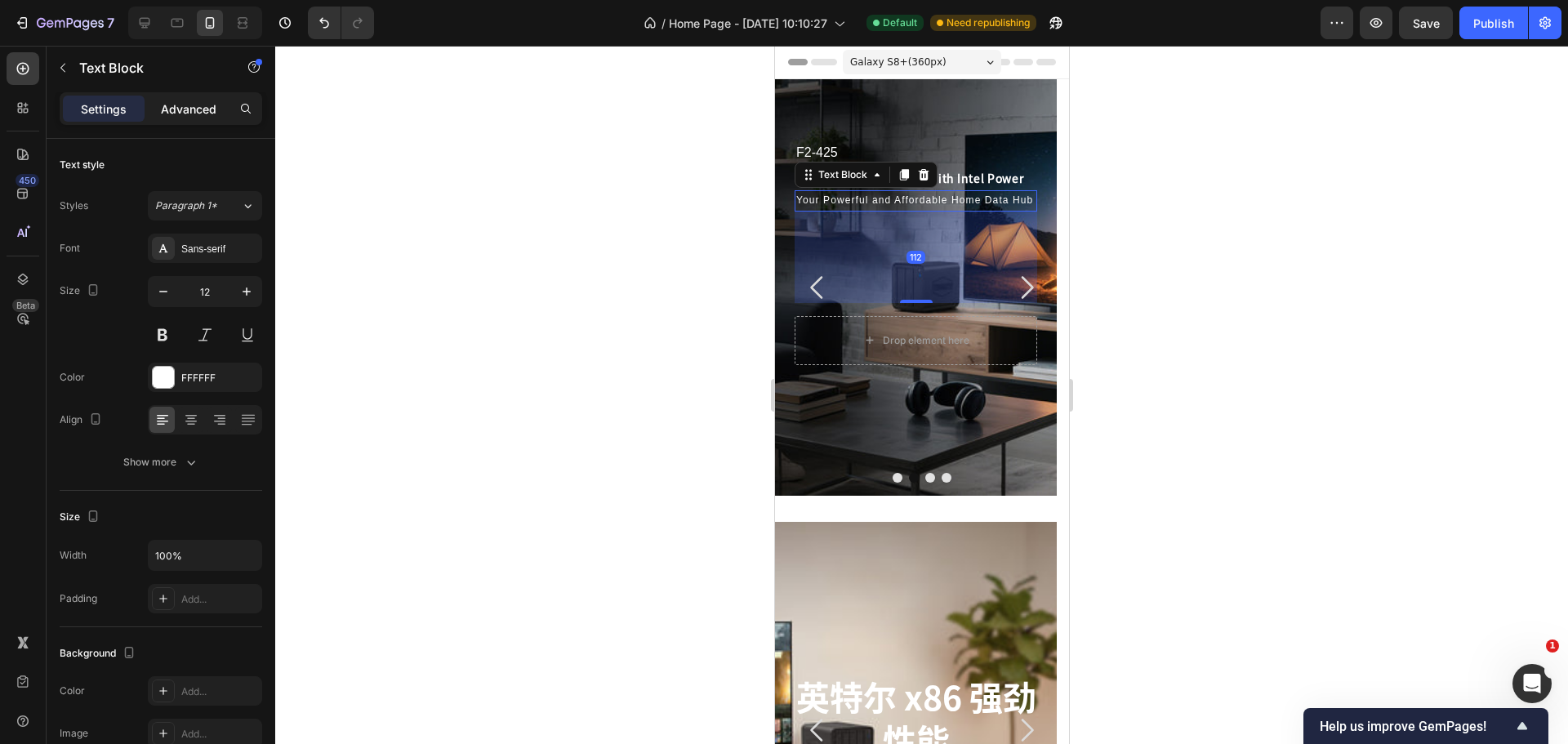
click at [179, 101] on p "Advanced" at bounding box center [188, 108] width 55 height 17
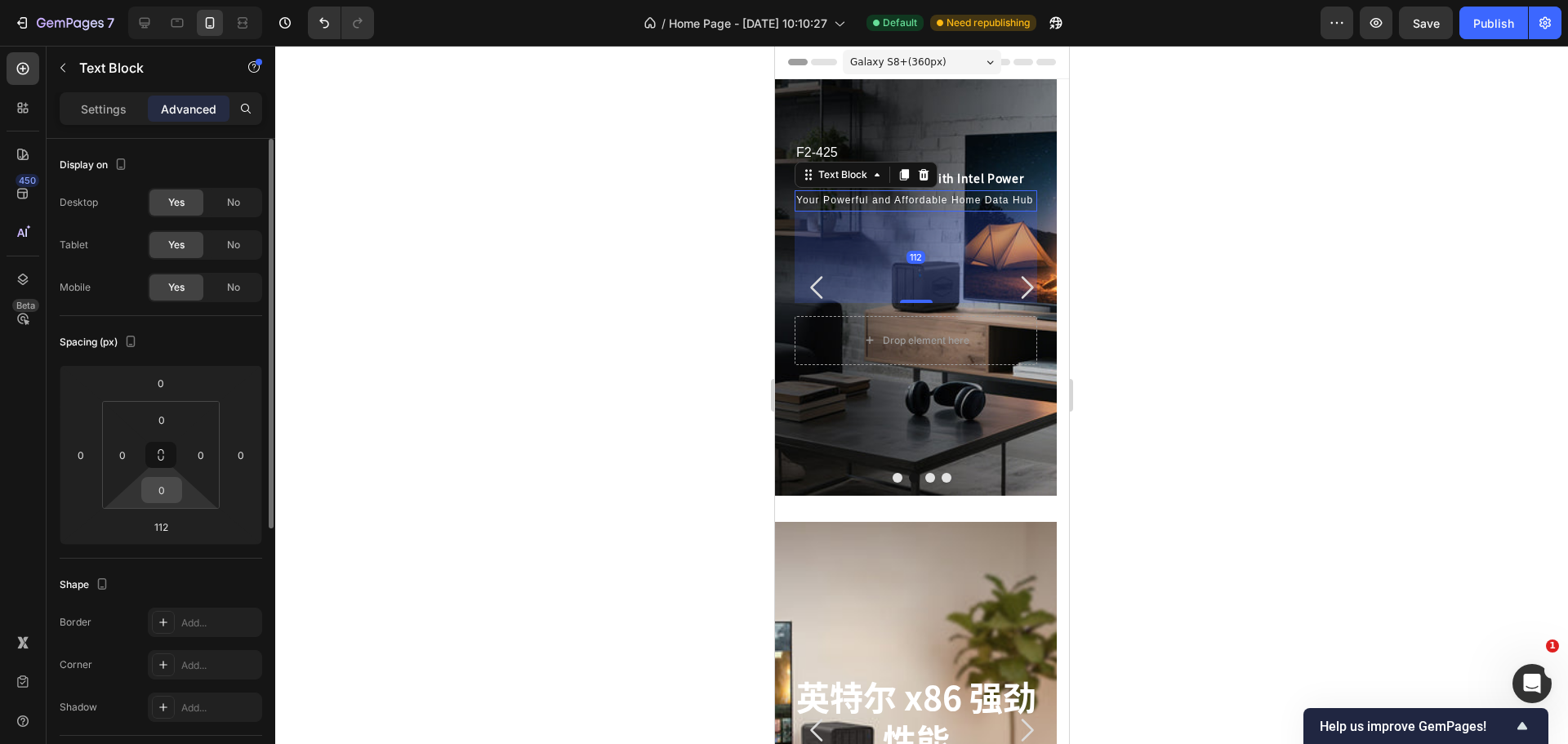
click at [152, 484] on input "0" at bounding box center [162, 490] width 33 height 25
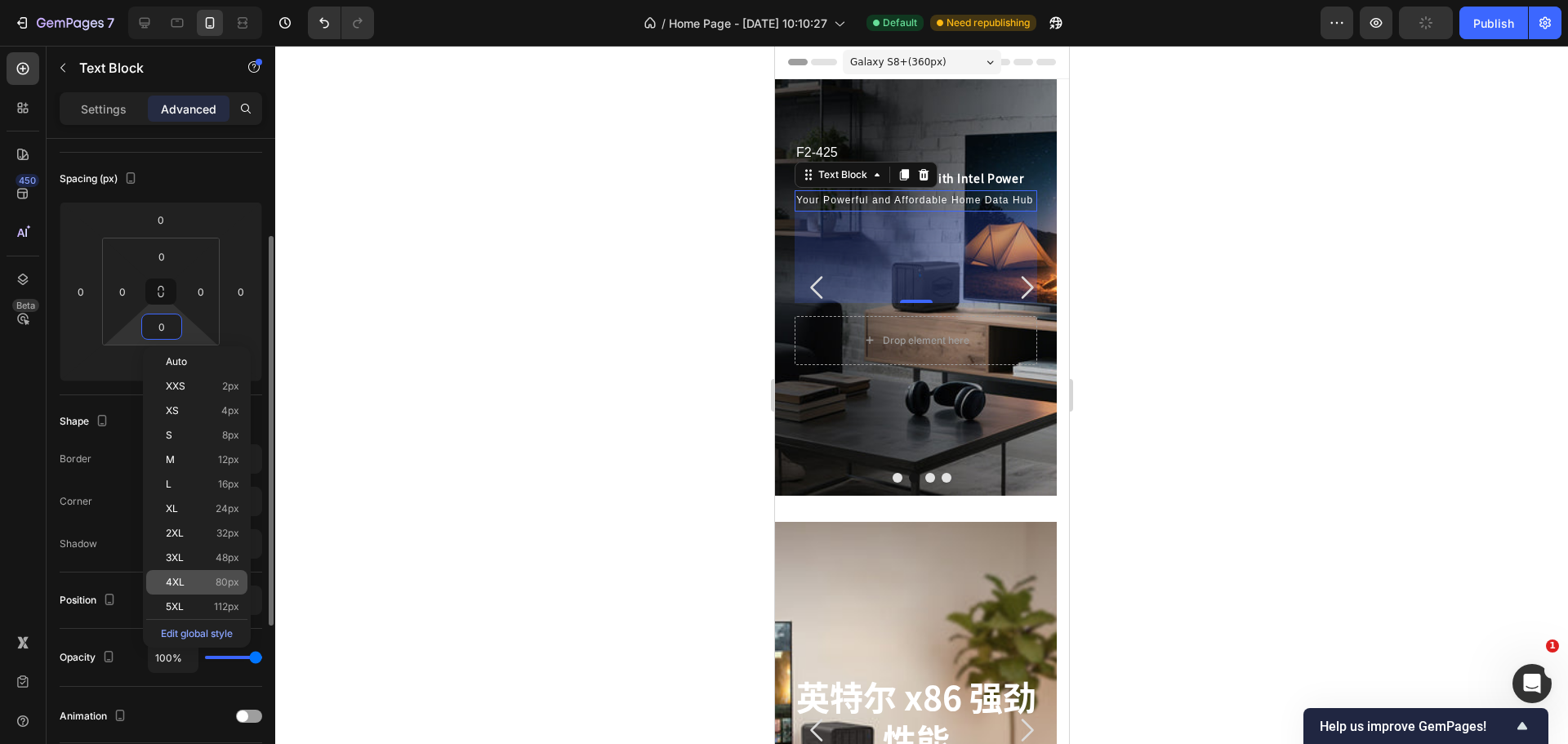
click at [203, 572] on div "4XL 80px" at bounding box center [196, 582] width 101 height 25
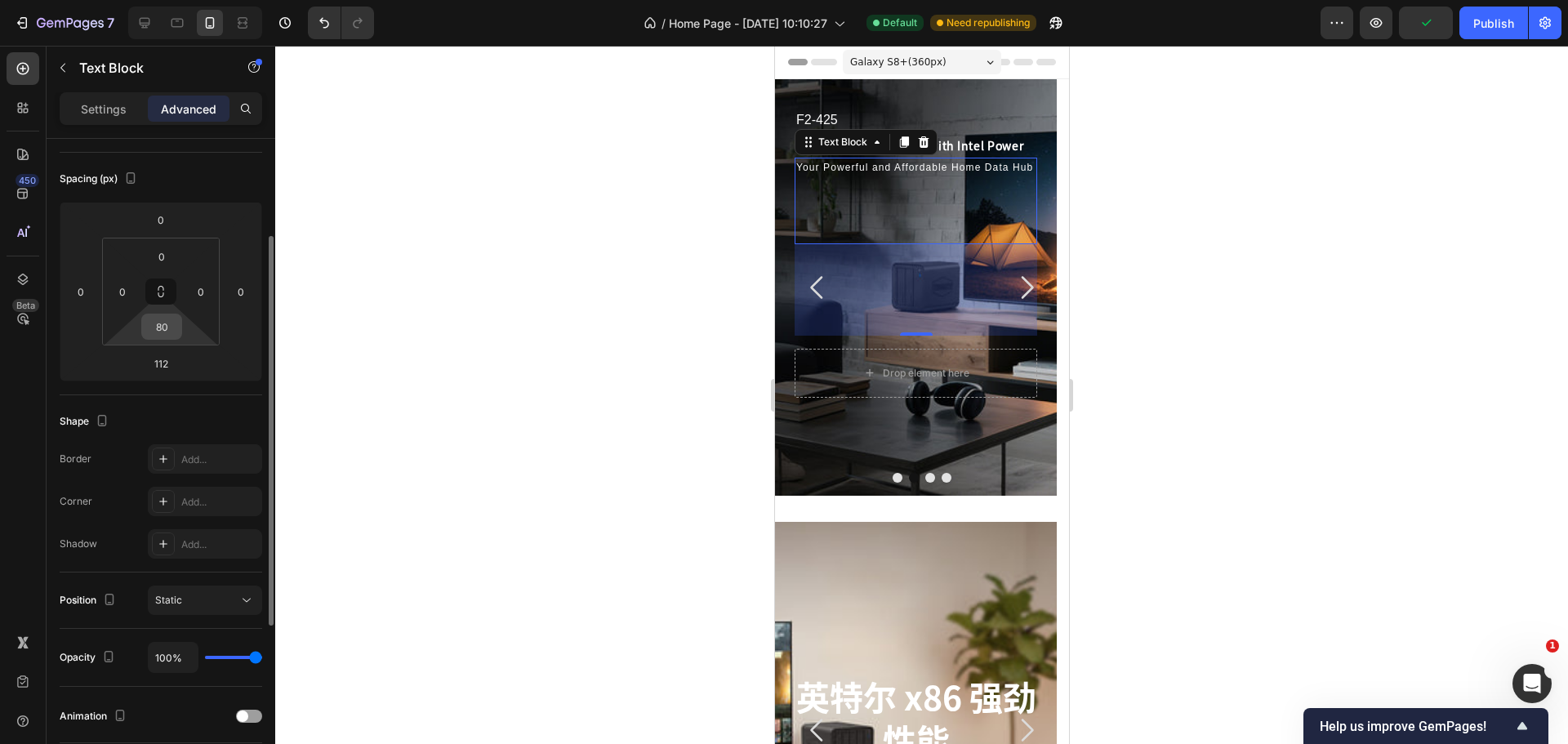
click at [166, 330] on input "80" at bounding box center [162, 327] width 33 height 25
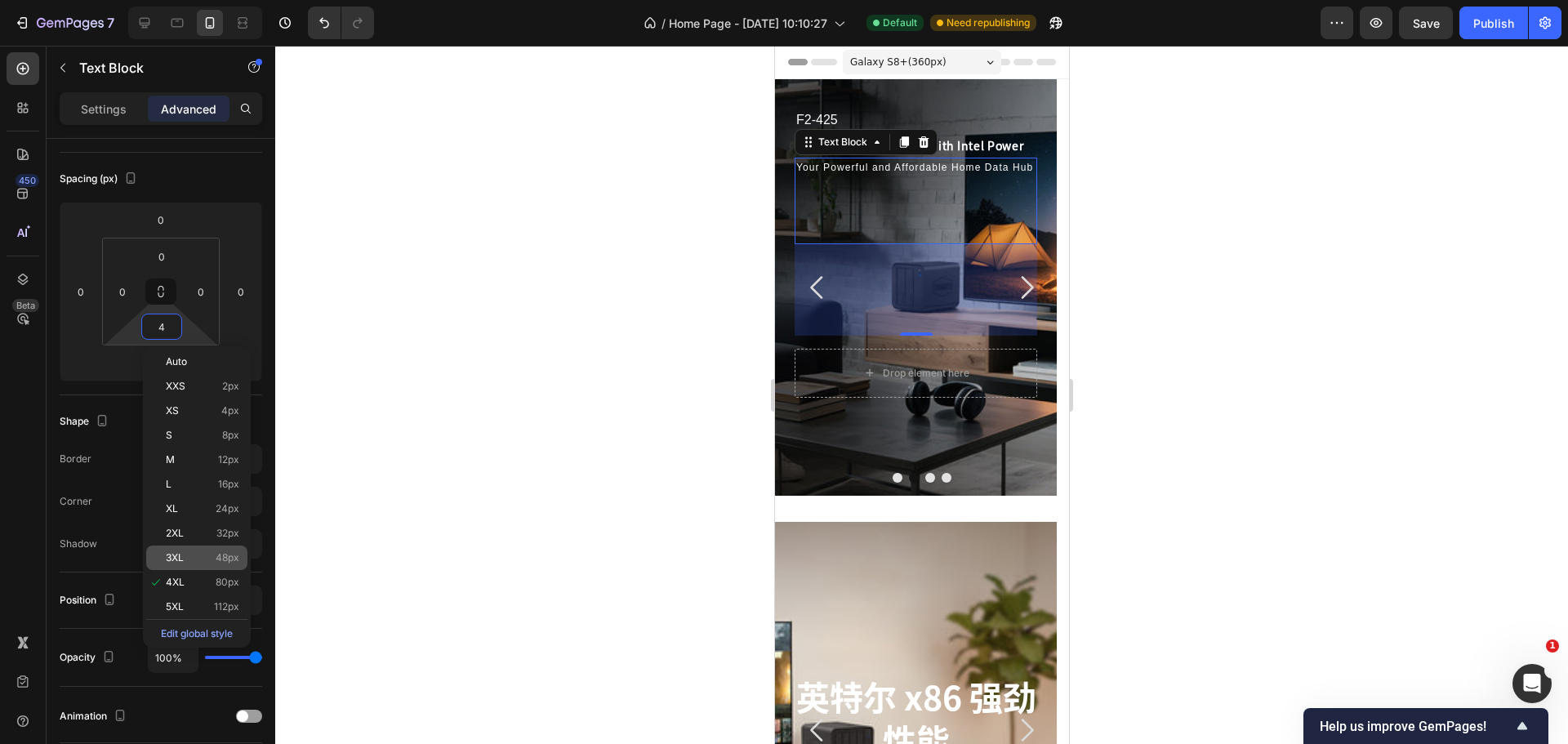
click at [211, 552] on p "3XL 48px" at bounding box center [202, 557] width 74 height 12
type input "48"
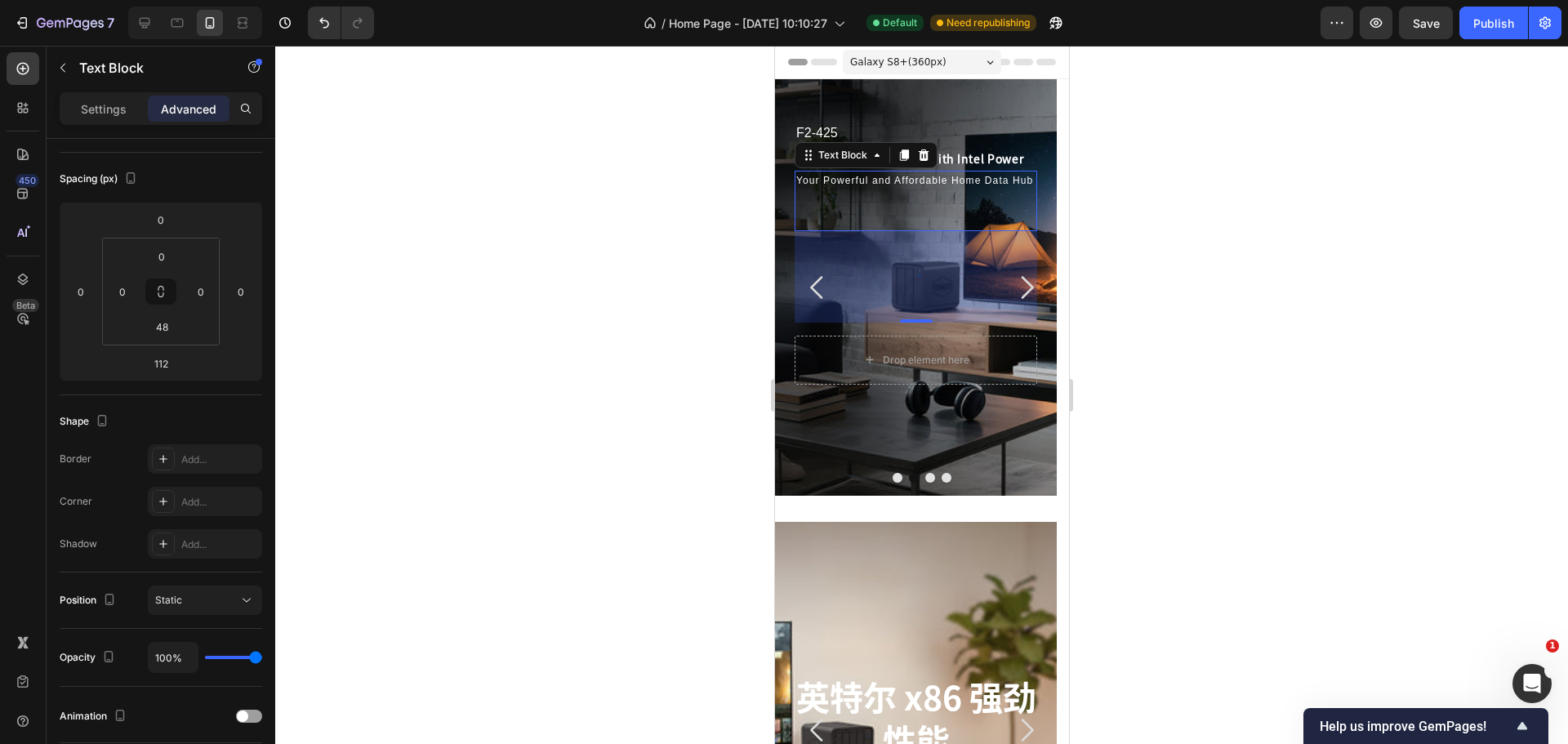
click at [612, 486] on div at bounding box center [922, 394] width 1292 height 698
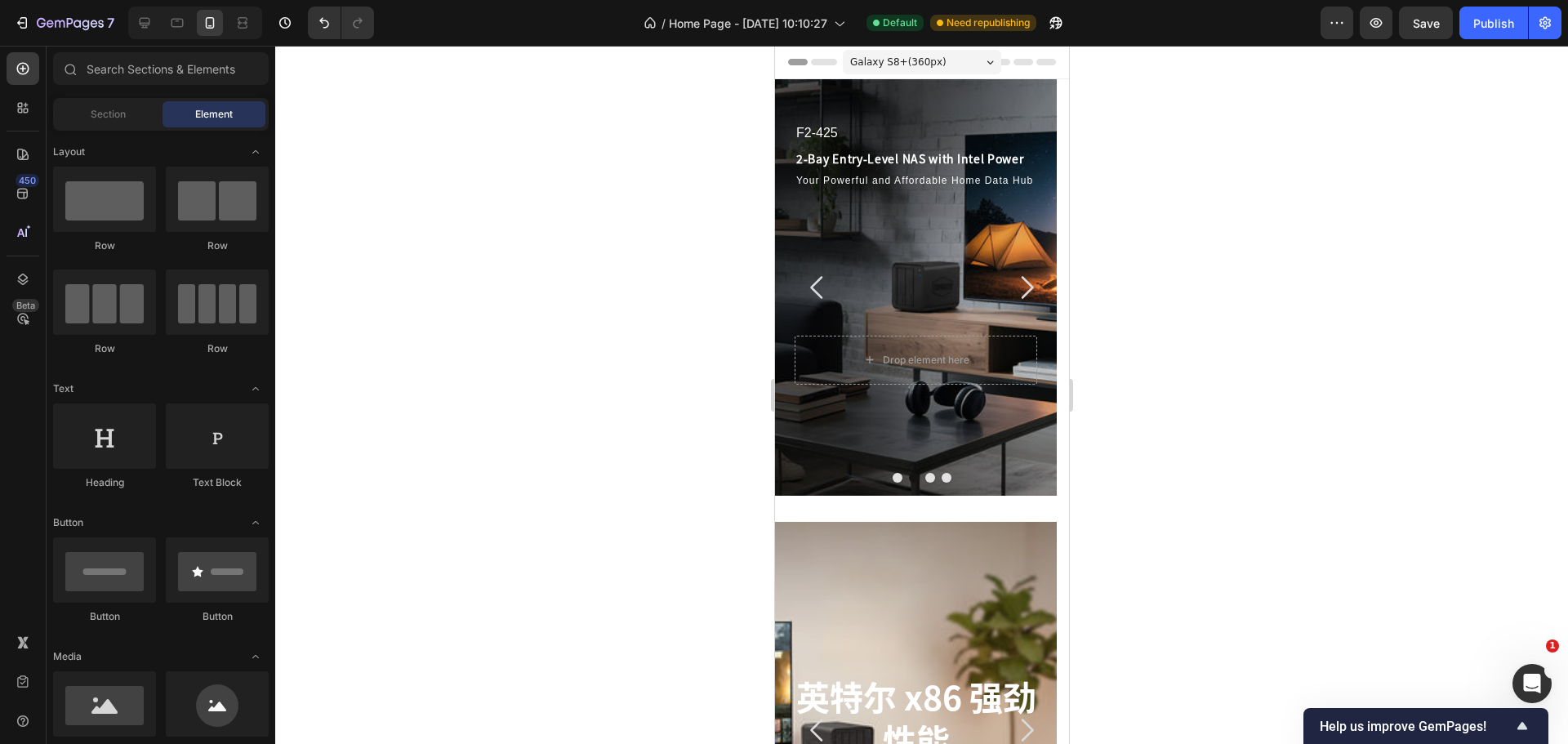
click at [318, 266] on div at bounding box center [922, 394] width 1292 height 698
click at [1023, 285] on icon "Carousel Next Arrow" at bounding box center [1025, 287] width 33 height 33
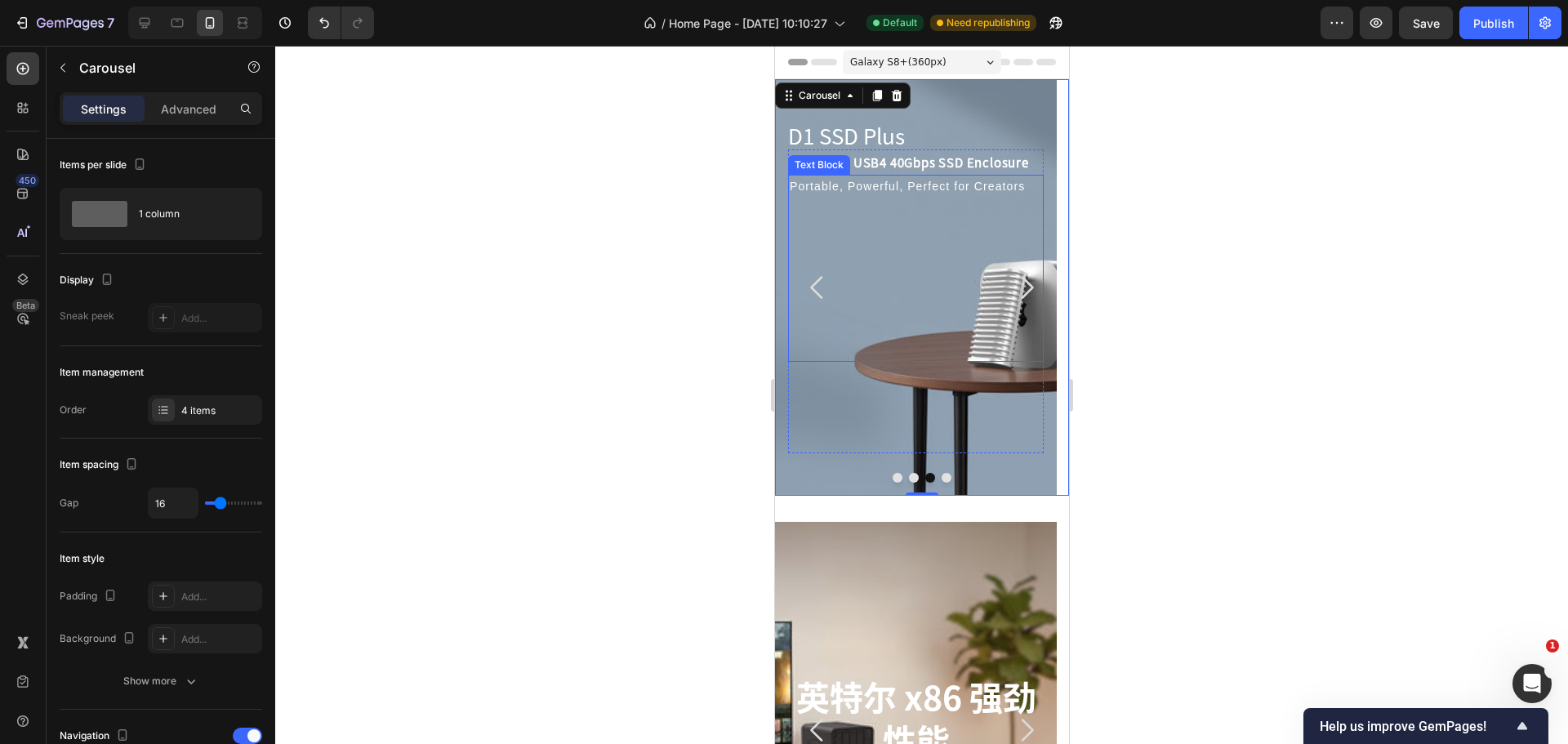
click at [852, 137] on p "D1 SSD Plus" at bounding box center [915, 135] width 256 height 28
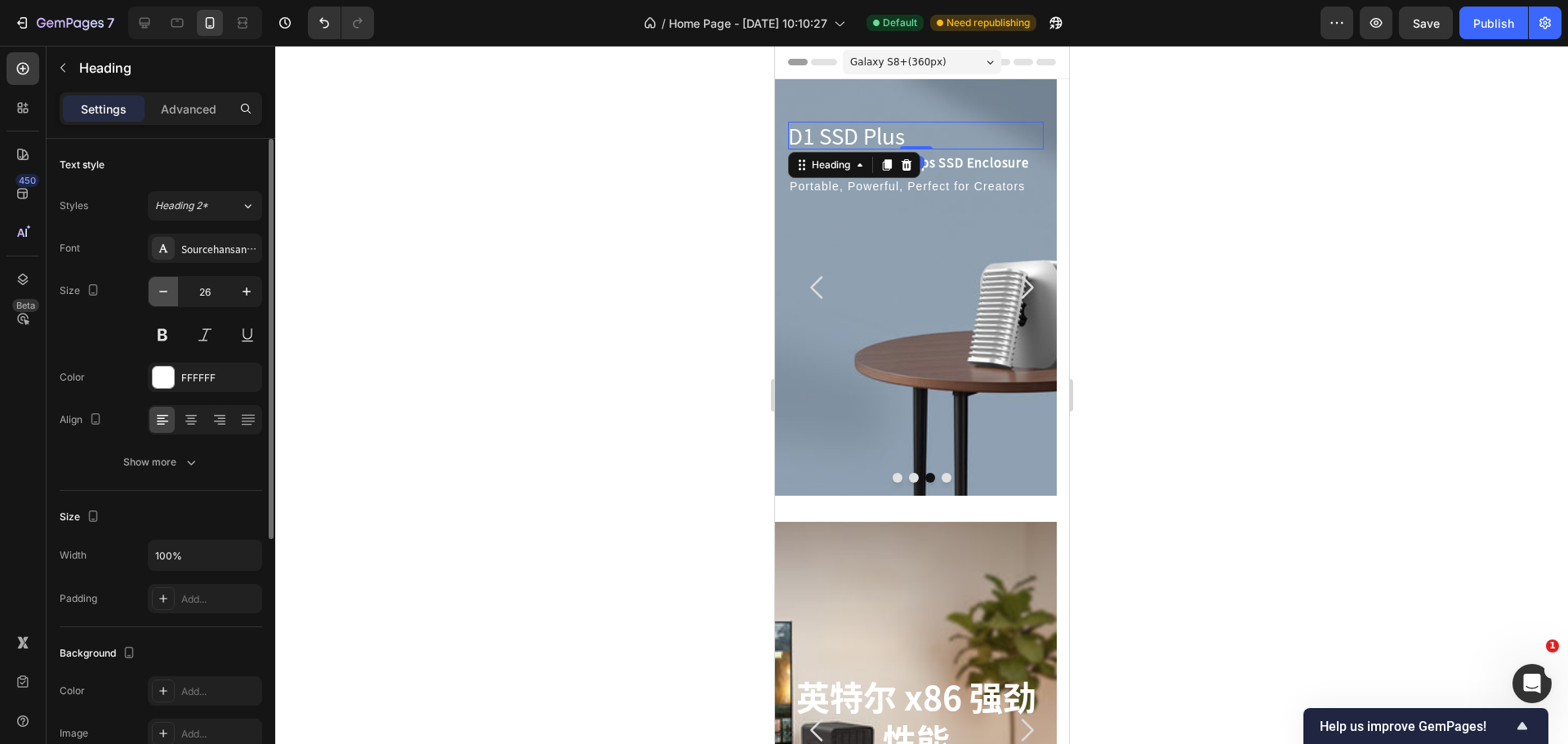
click at [166, 292] on icon "button" at bounding box center [163, 292] width 8 height 2
type input "22"
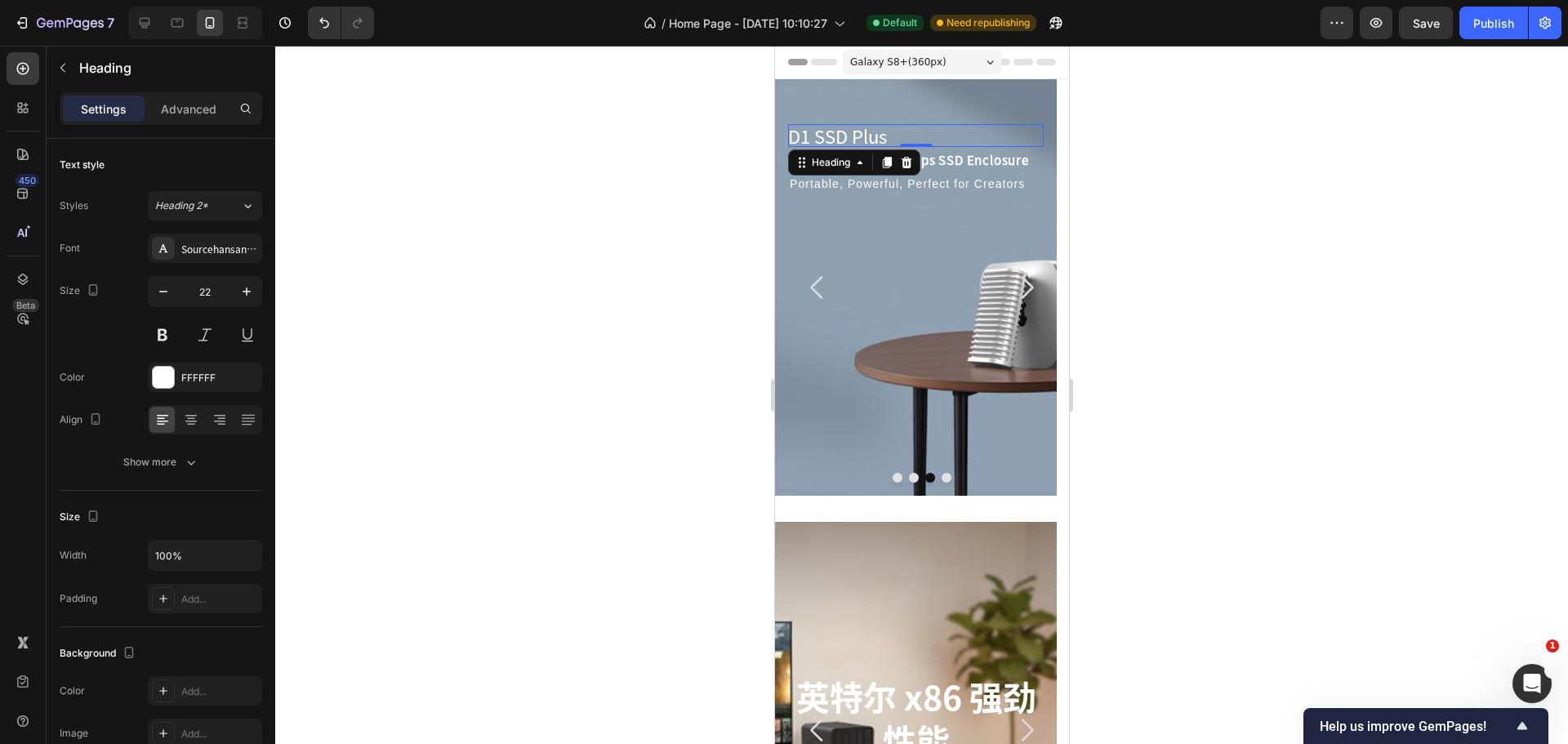
click at [565, 366] on div at bounding box center [922, 394] width 1292 height 698
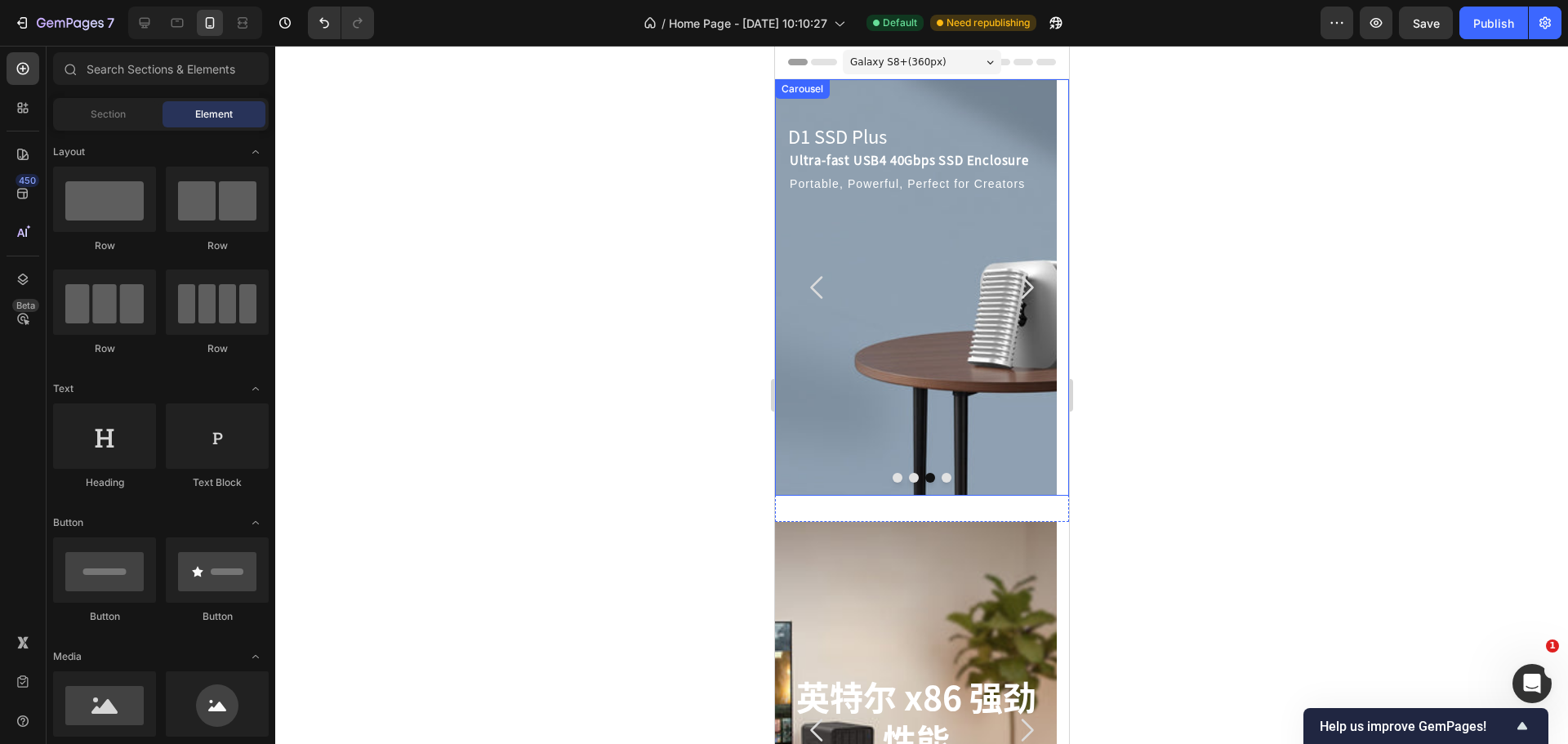
click at [818, 296] on icon "Carousel Back Arrow" at bounding box center [815, 287] width 12 height 23
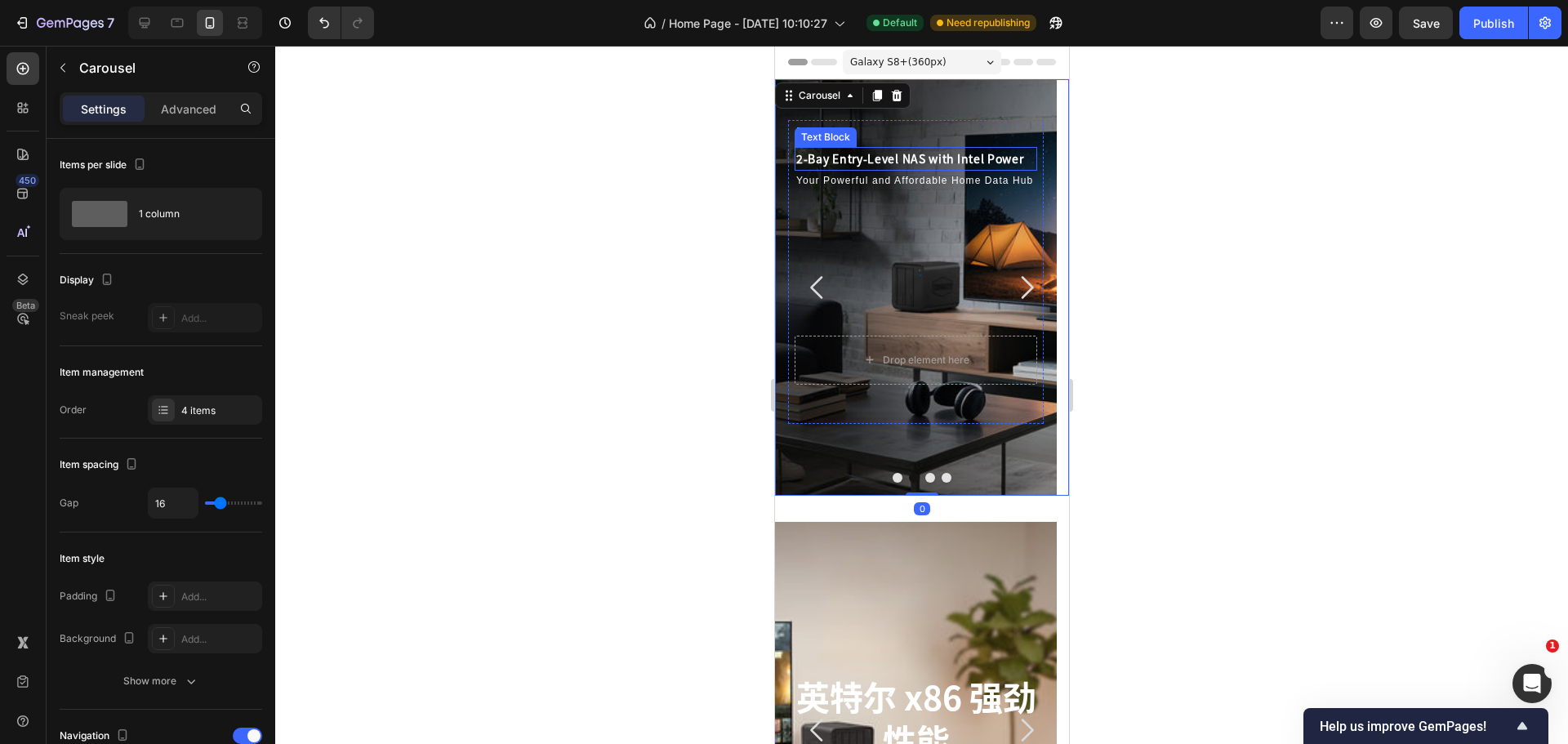
click at [923, 131] on p "F2-425" at bounding box center [915, 133] width 239 height 24
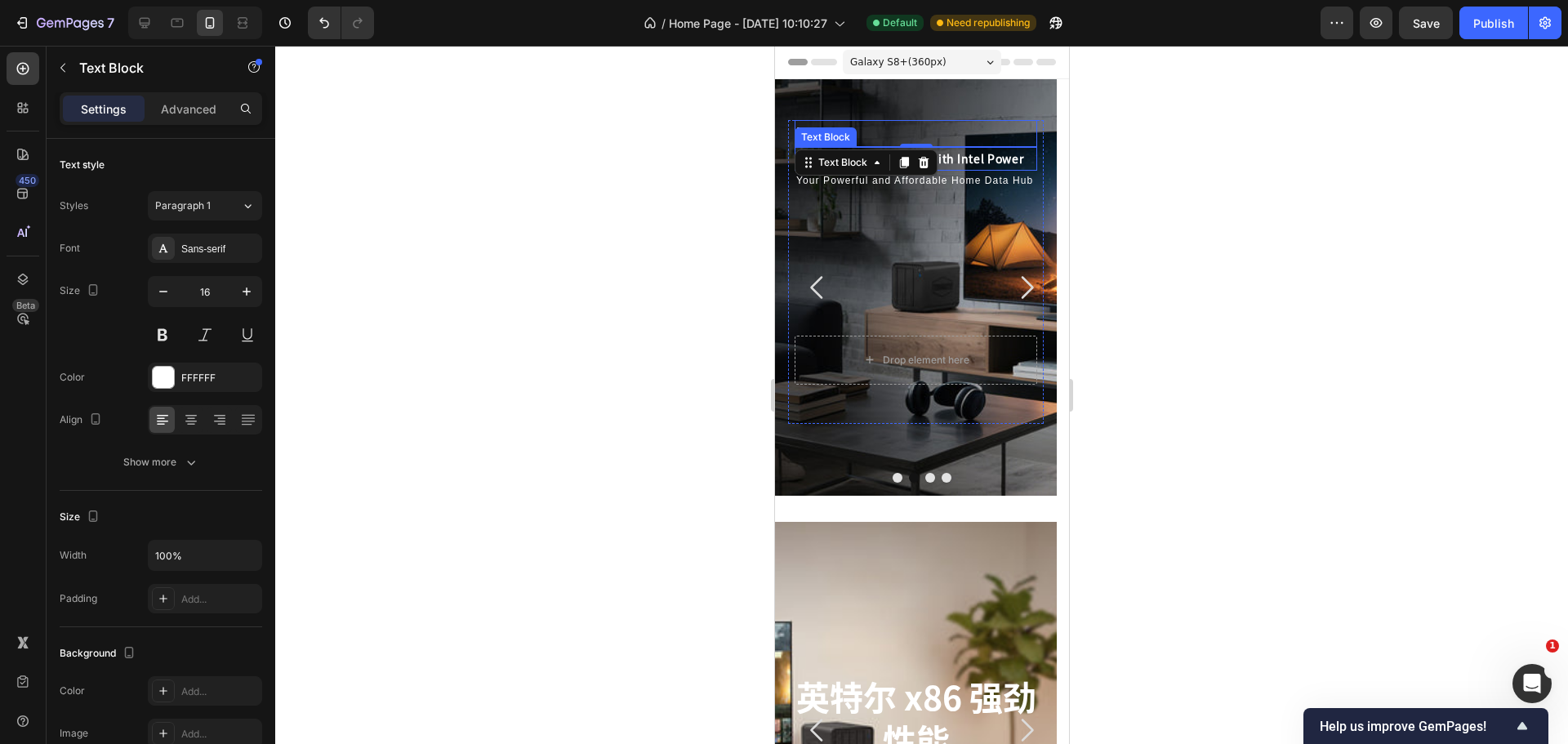
click at [960, 156] on p "2-Bay Entry-Level NAS with Intel Power" at bounding box center [915, 158] width 239 height 20
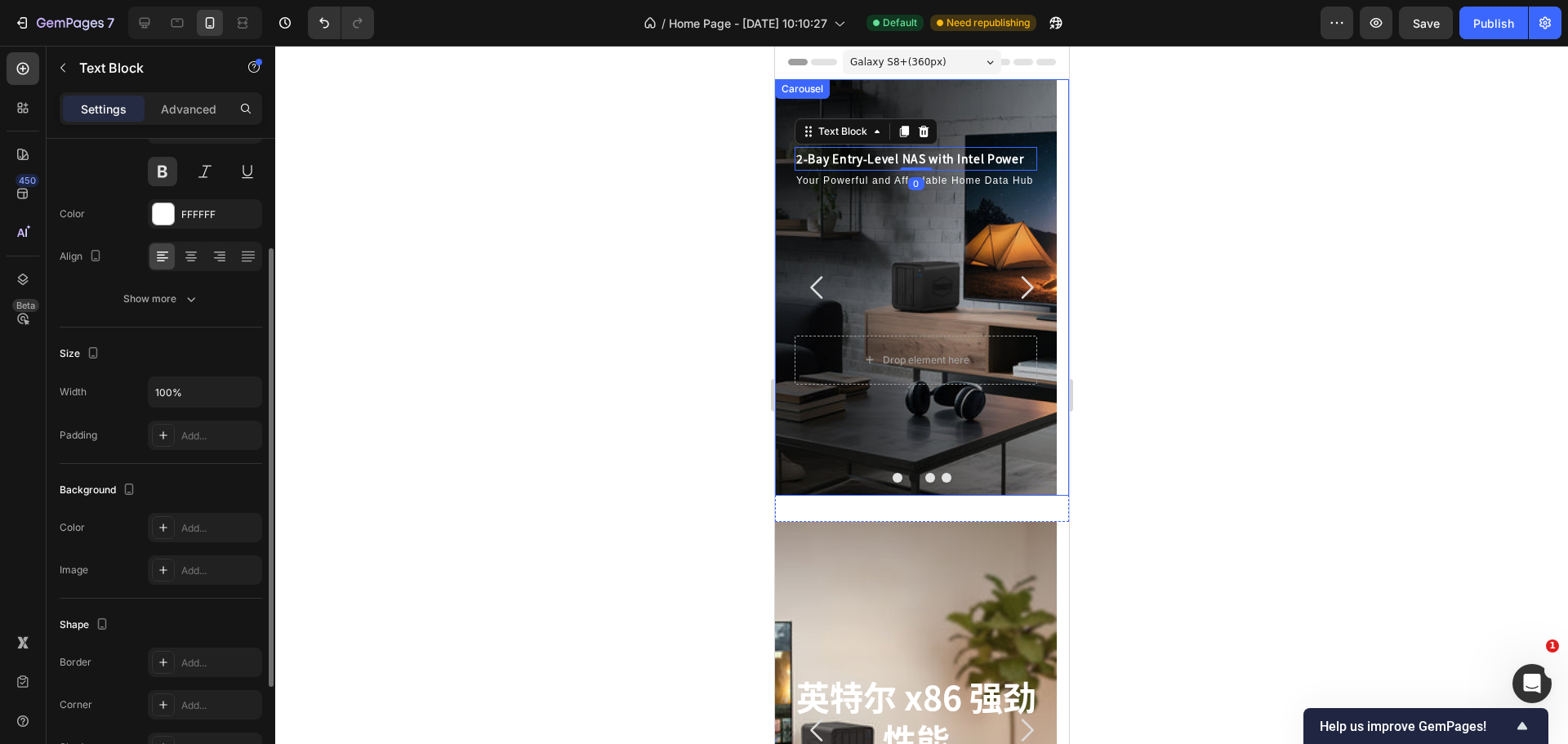
click at [1020, 284] on icon "Carousel Next Arrow" at bounding box center [1027, 287] width 12 height 23
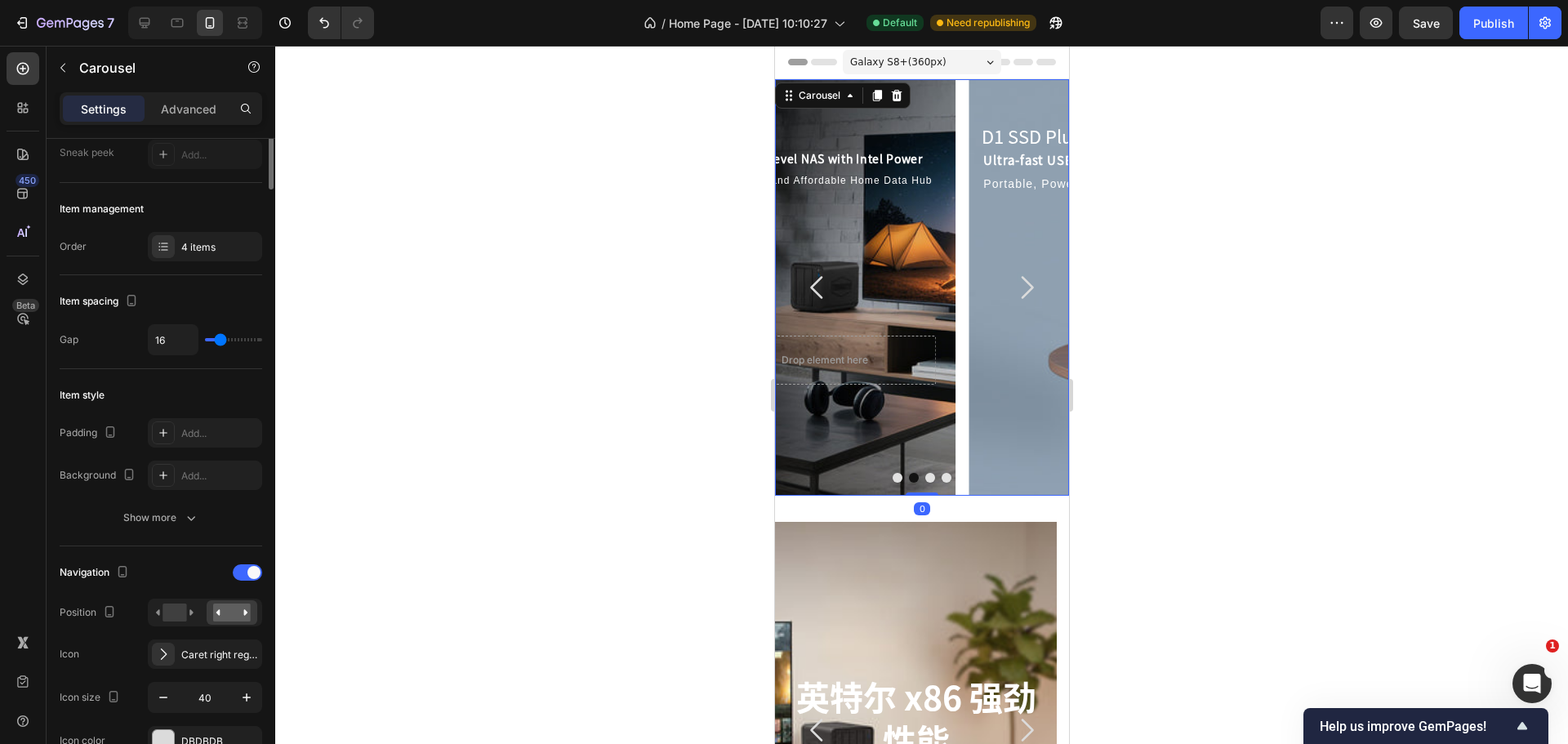
scroll to position [0, 0]
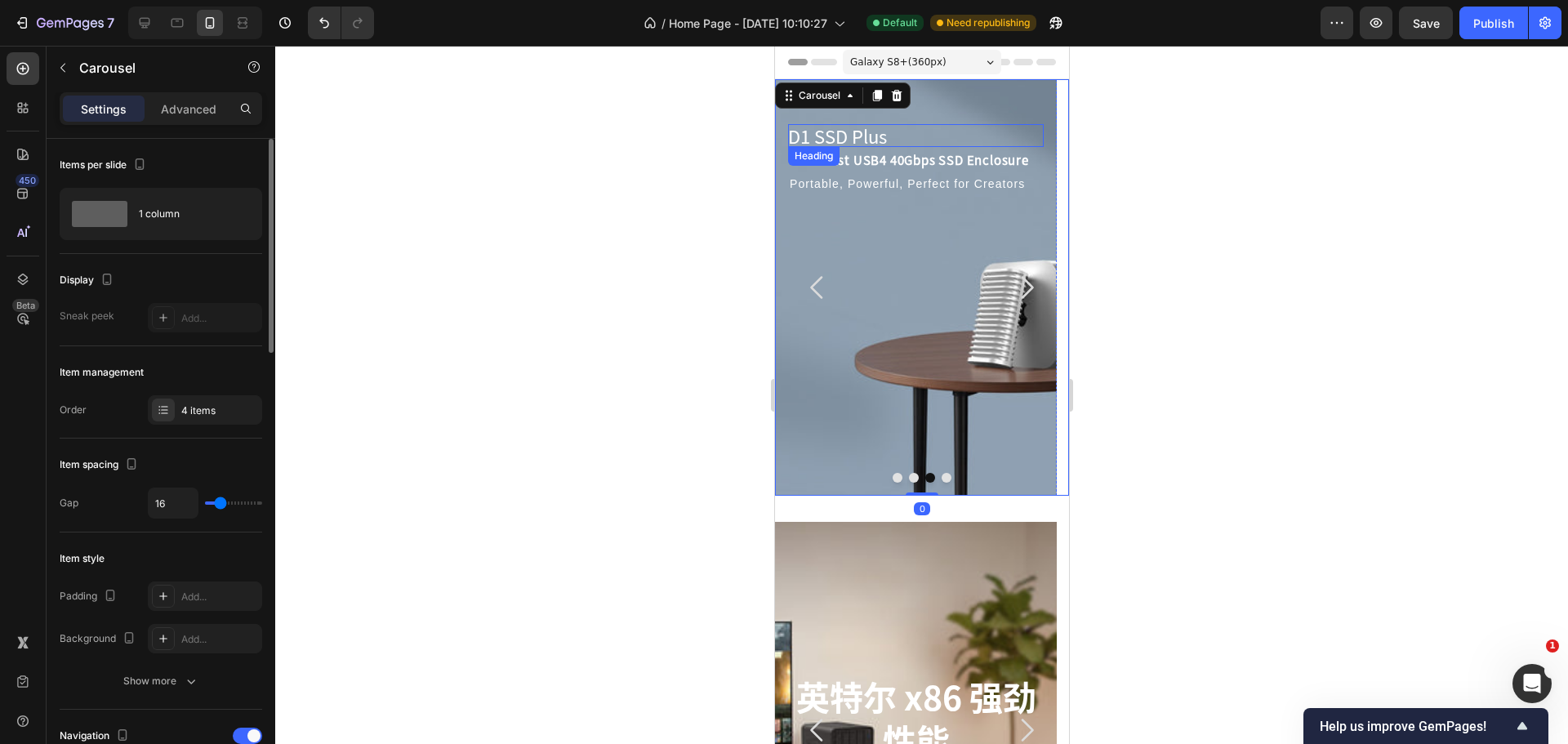
click at [887, 130] on p "D1 SSD Plus" at bounding box center [915, 136] width 256 height 24
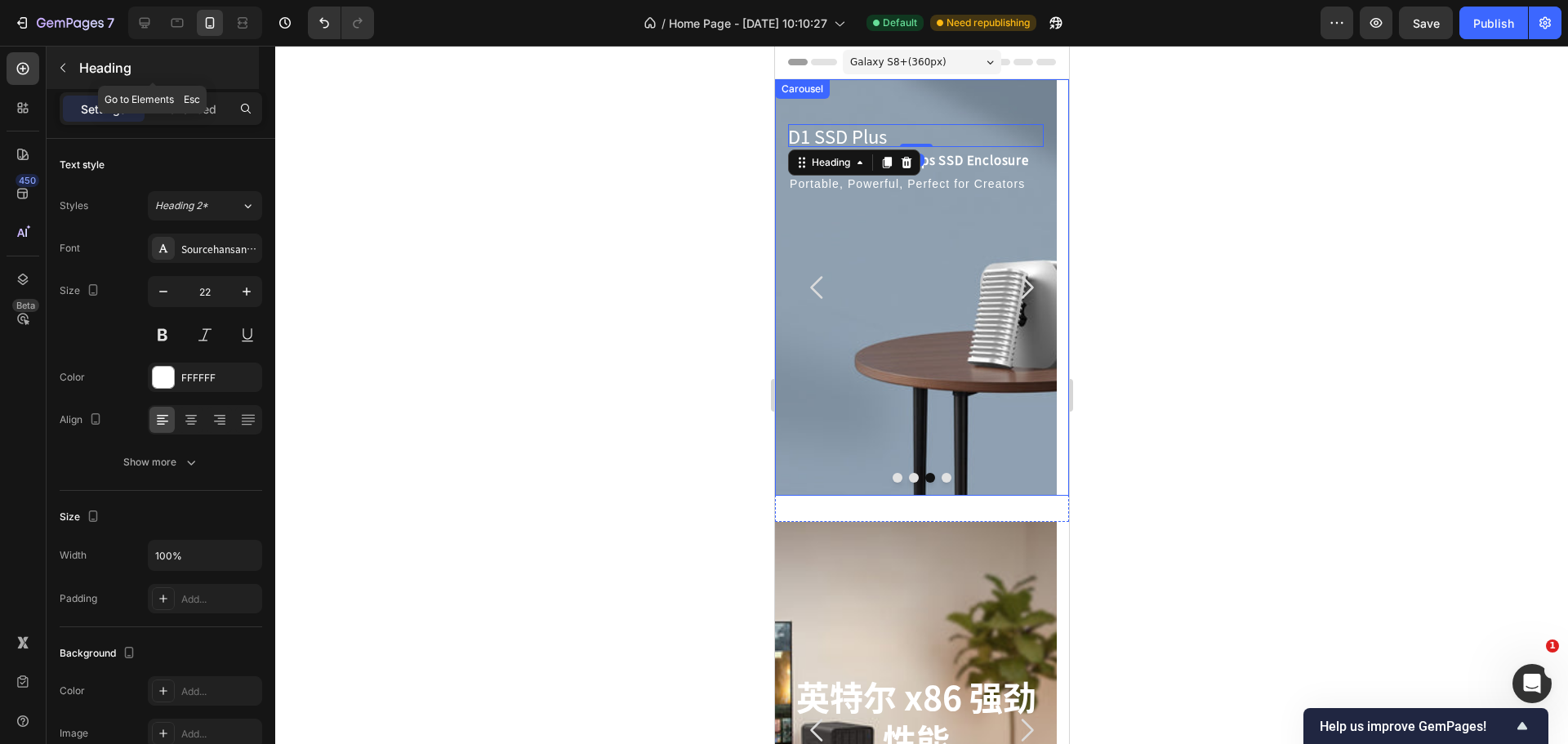
click at [188, 86] on div "Heading" at bounding box center [152, 68] width 212 height 43
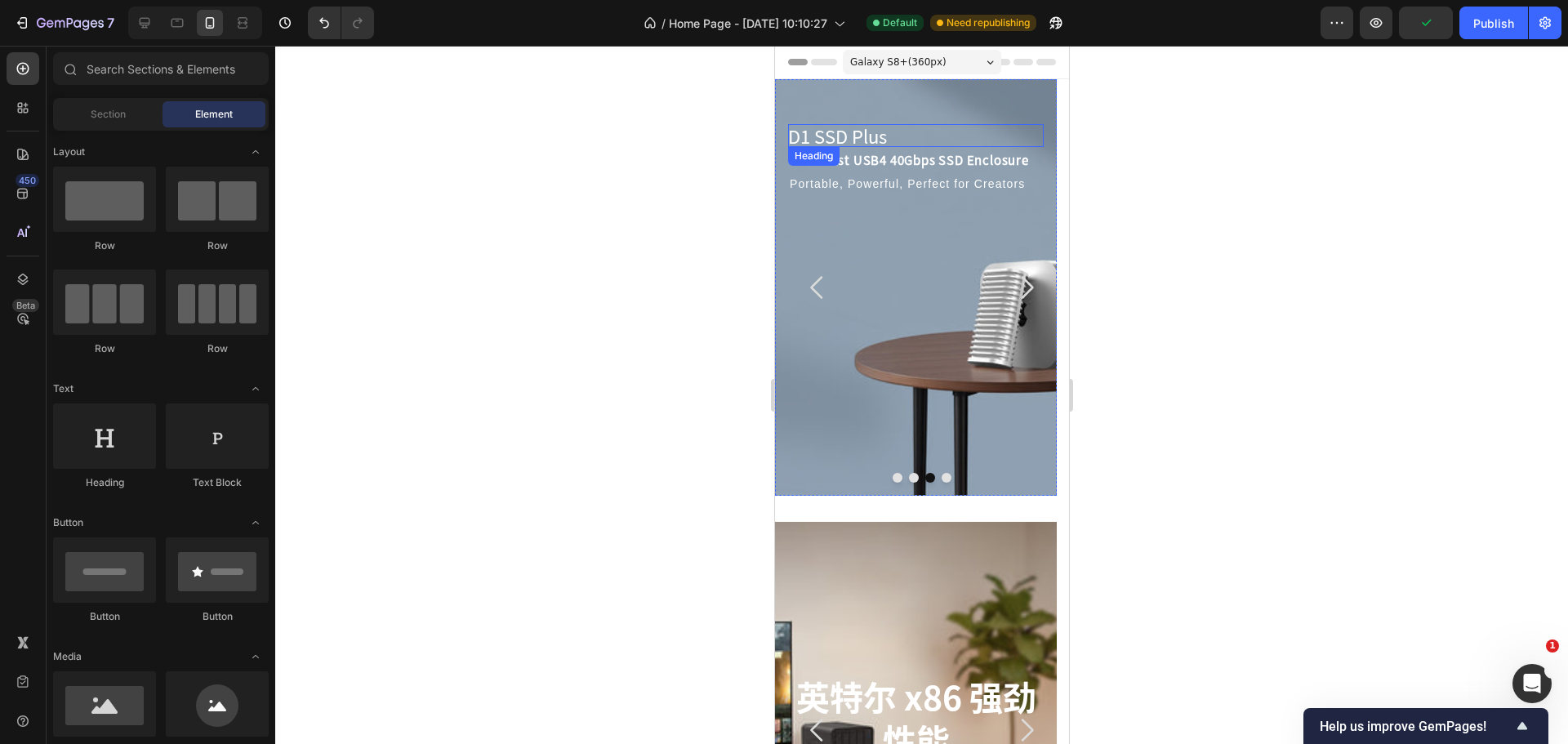
click at [940, 136] on p "D1 SSD Plus" at bounding box center [915, 136] width 256 height 24
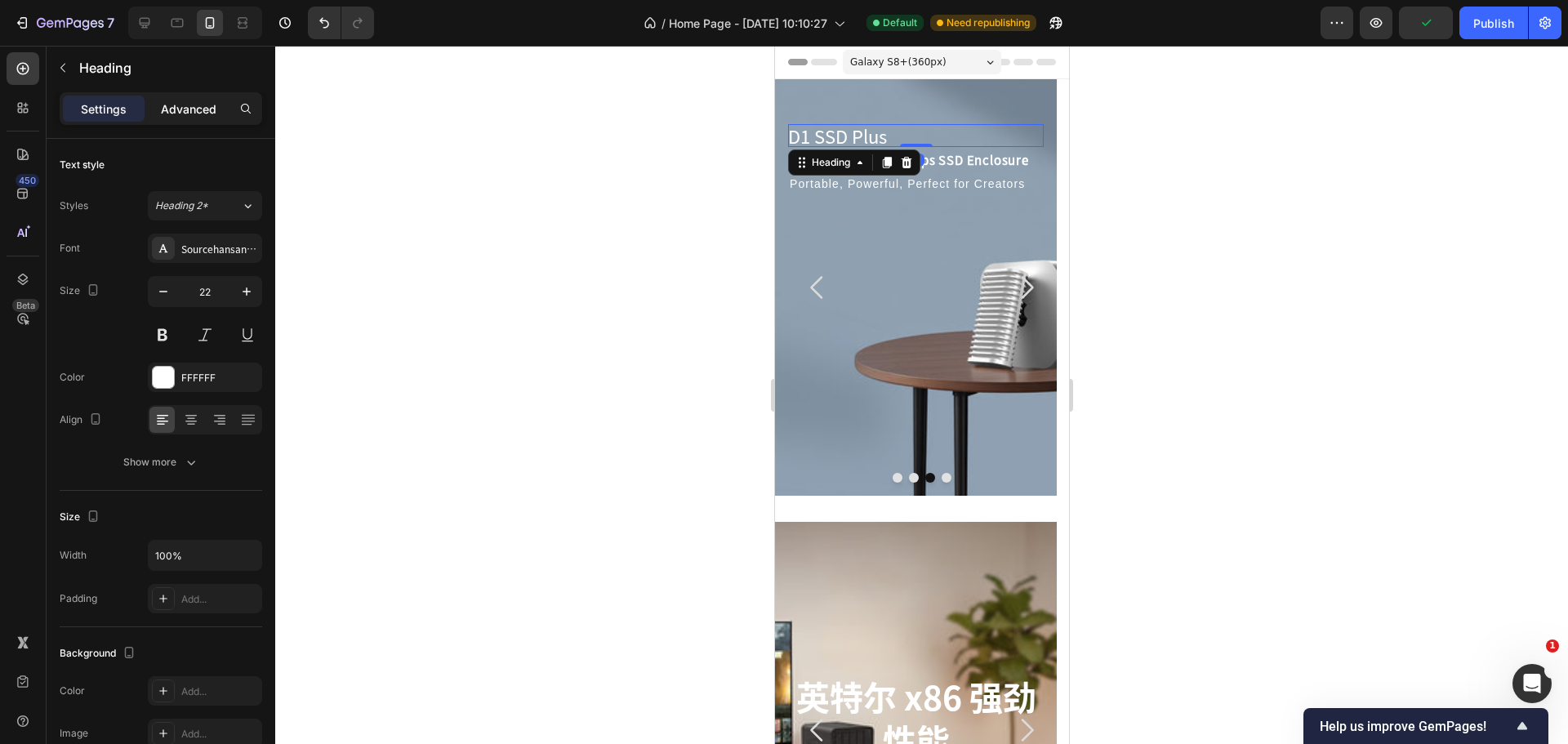
click at [173, 105] on p "Advanced" at bounding box center [188, 108] width 55 height 17
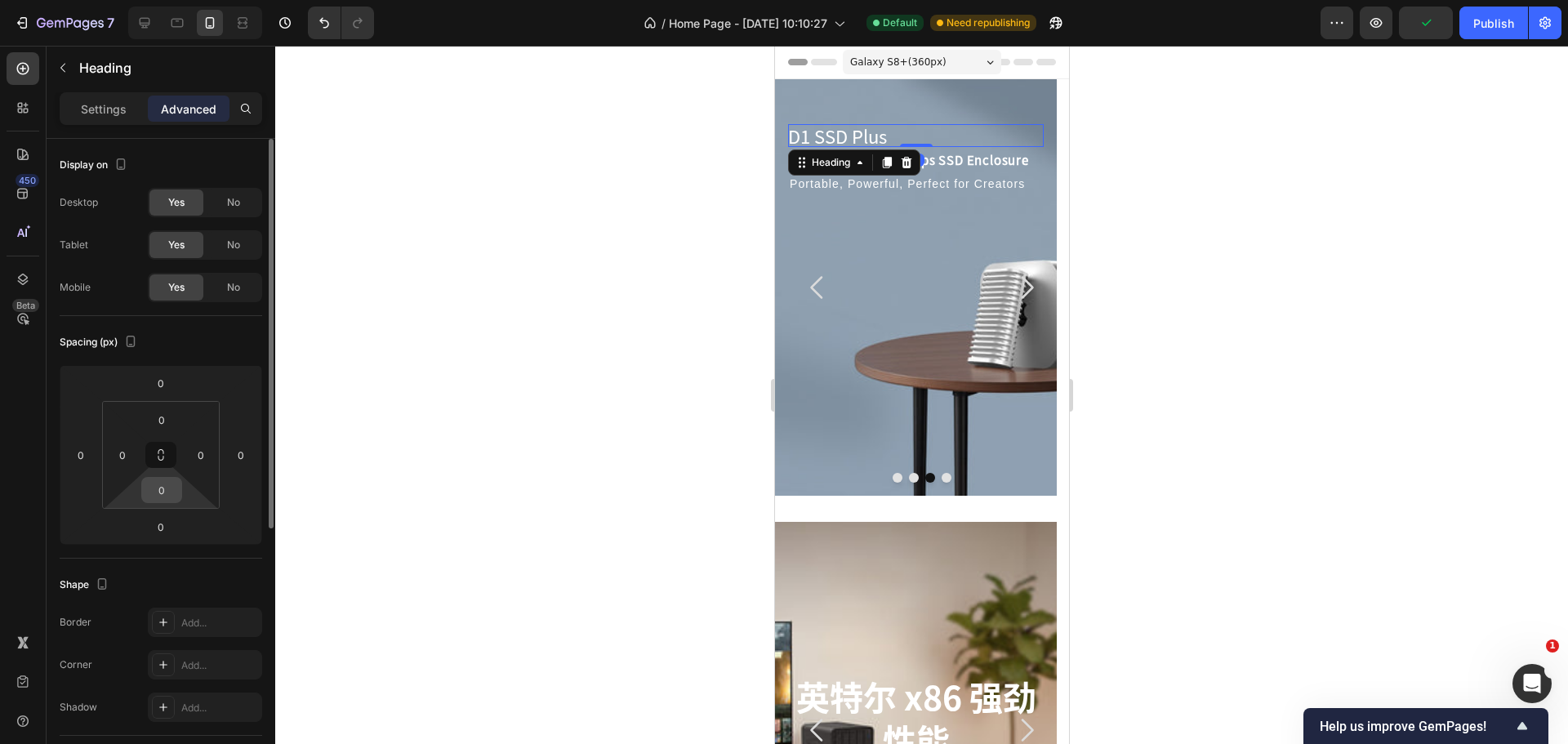
click at [165, 484] on input "0" at bounding box center [162, 490] width 33 height 25
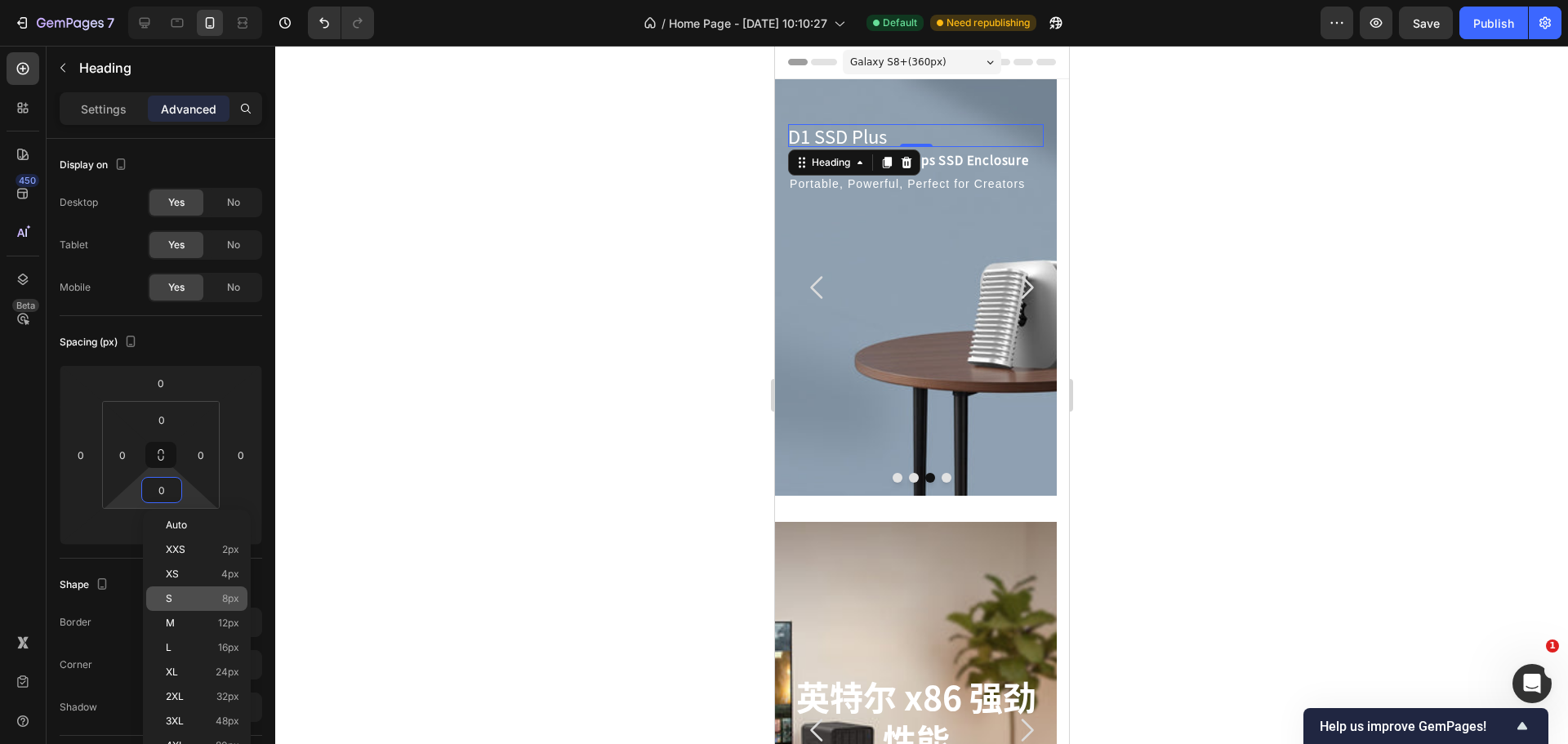
click at [212, 598] on p "S 8px" at bounding box center [202, 598] width 74 height 12
type input "8"
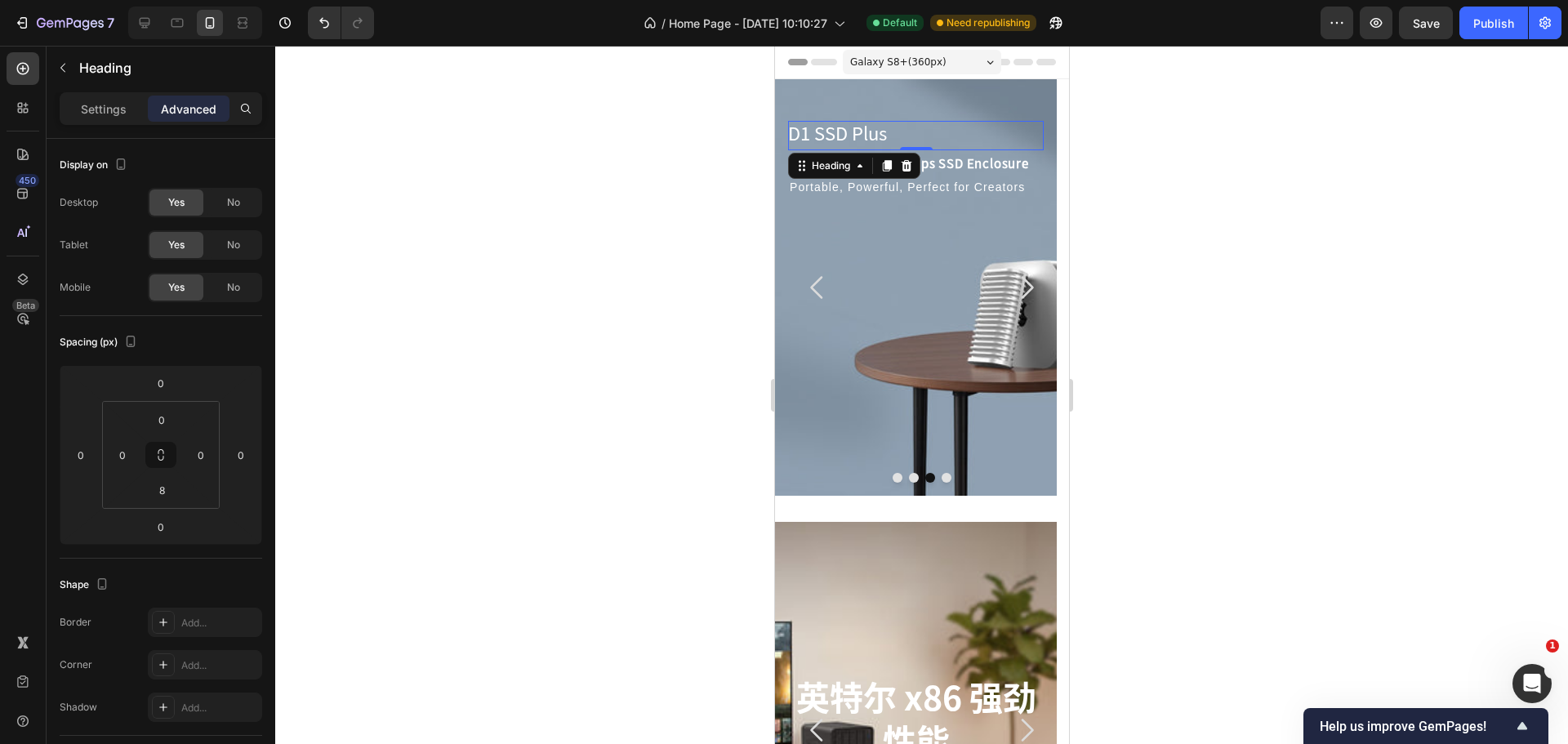
click at [523, 445] on div at bounding box center [922, 394] width 1292 height 698
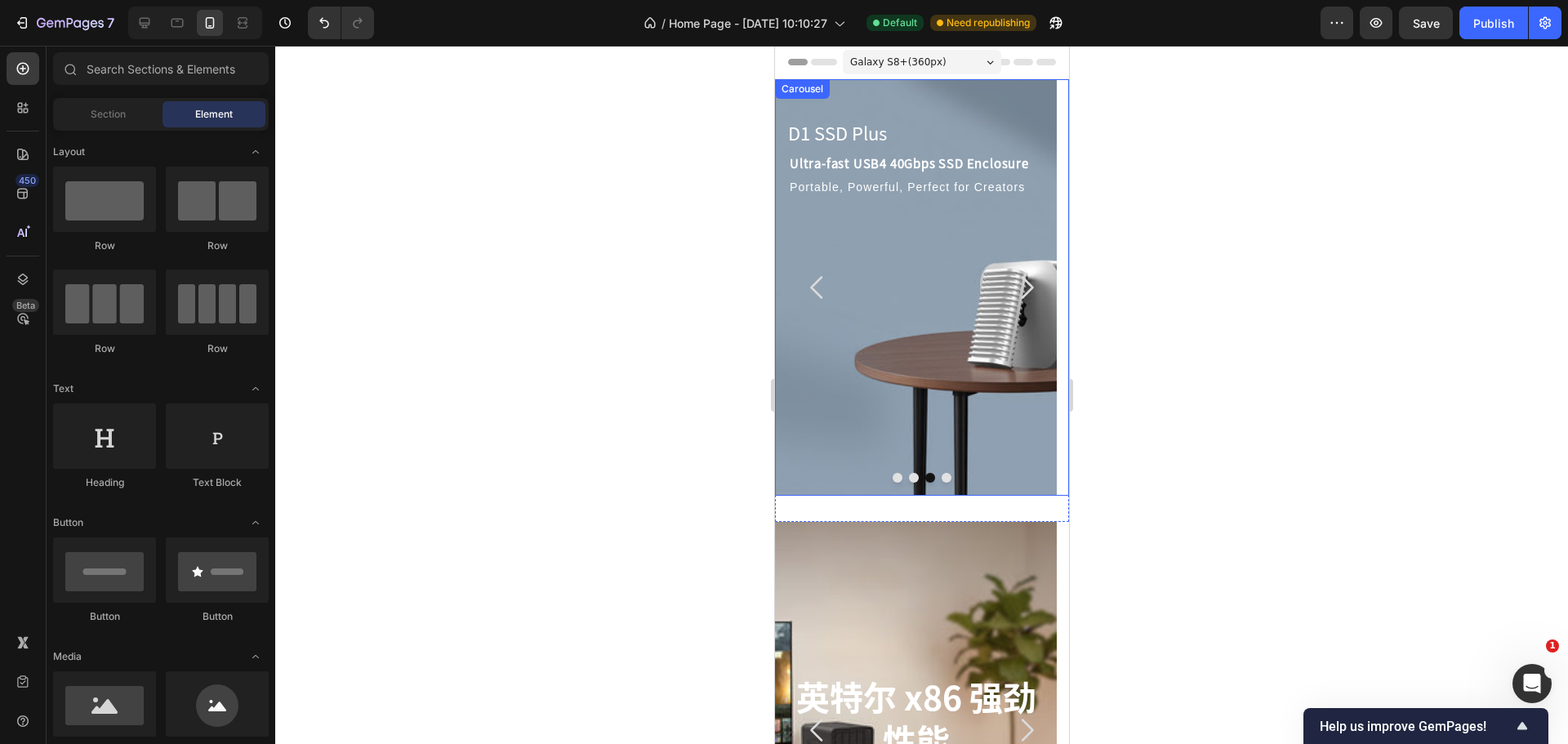
click at [810, 300] on icon "Carousel Back Arrow" at bounding box center [816, 287] width 33 height 33
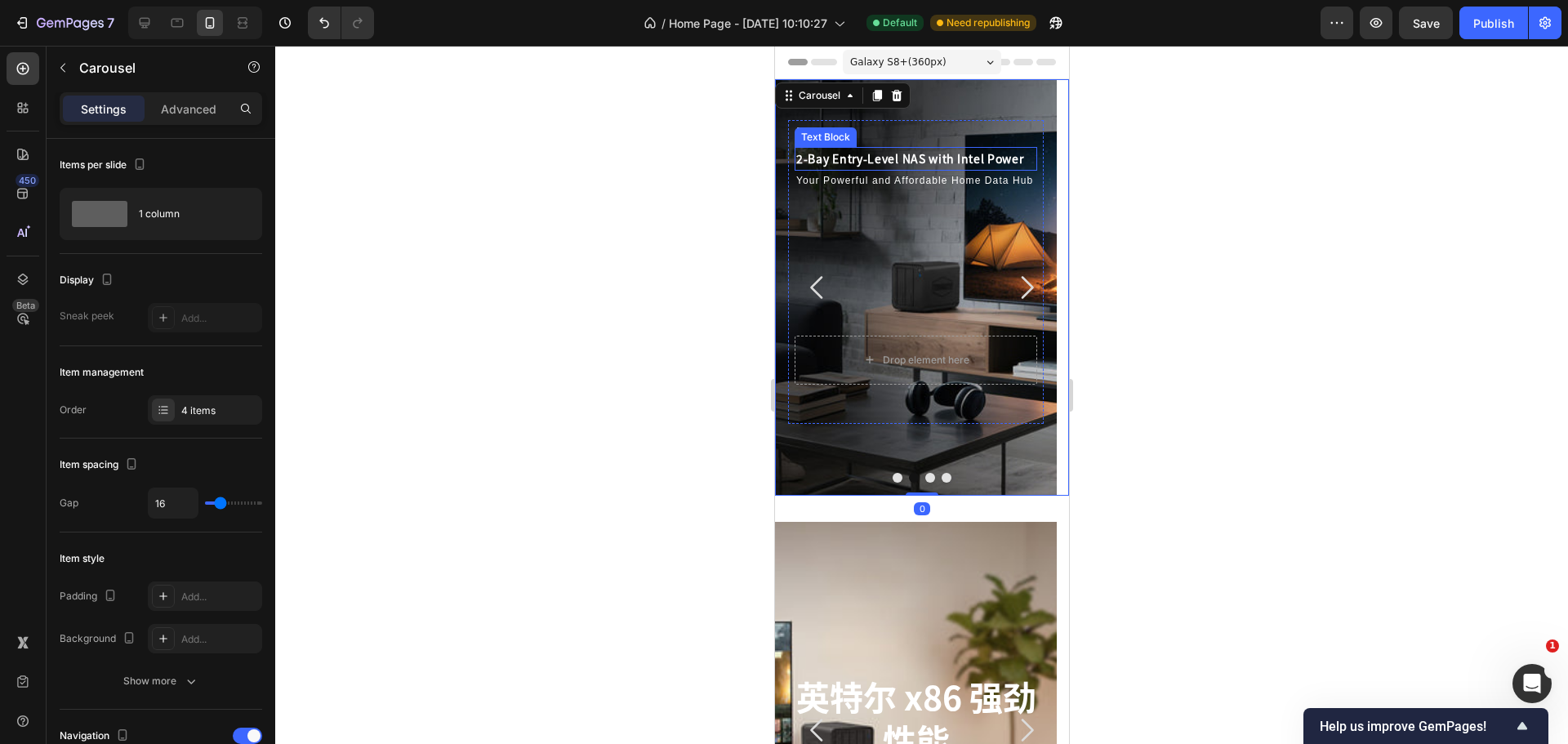
click at [980, 161] on p "2-Bay Entry-Level NAS with Intel Power" at bounding box center [915, 158] width 239 height 20
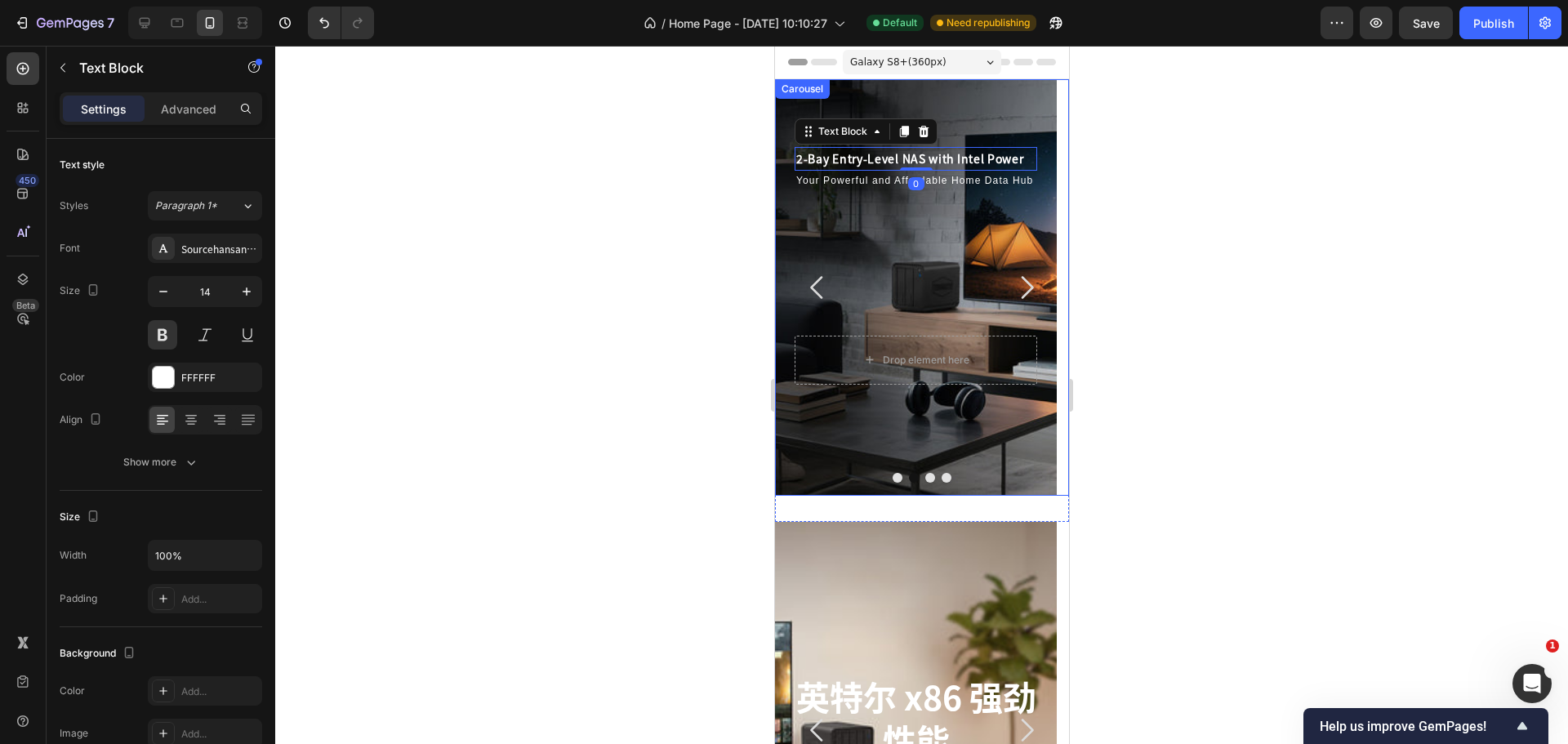
click at [1009, 292] on icon "Carousel Next Arrow" at bounding box center [1025, 287] width 33 height 33
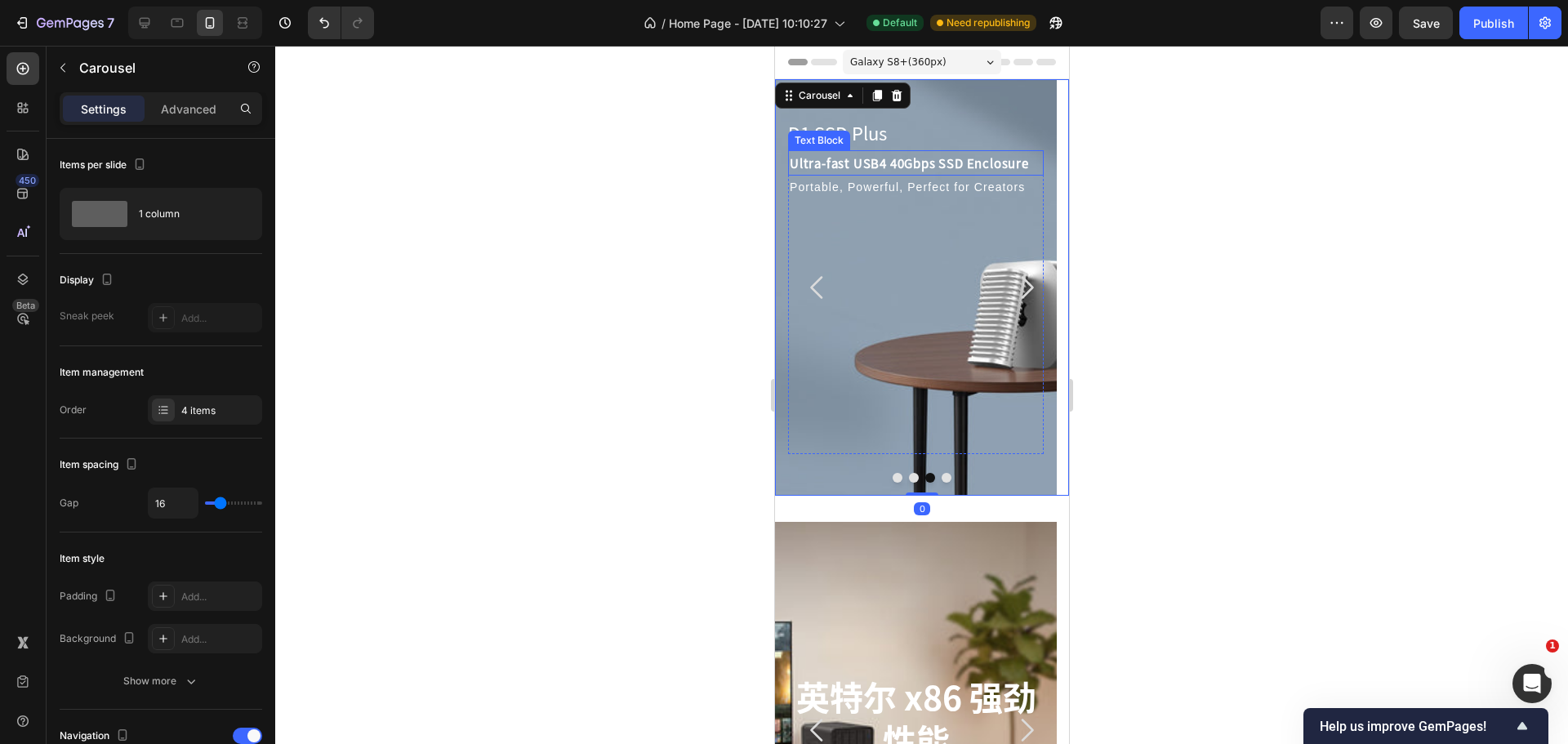
click at [913, 161] on p "Ultra-fast USB4 40Gbps SSD Enclosure" at bounding box center [915, 163] width 252 height 22
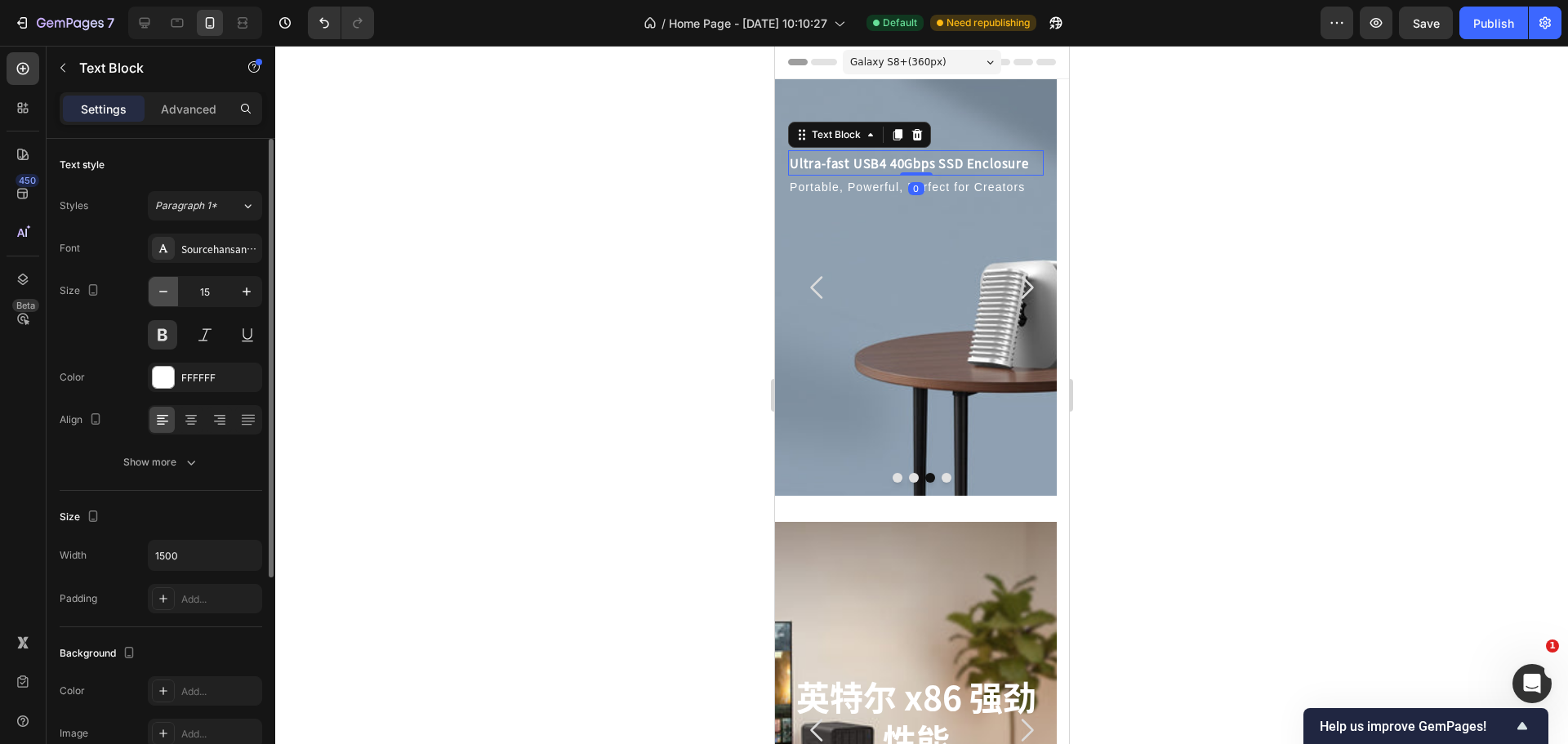
click at [156, 291] on icon "button" at bounding box center [164, 292] width 16 height 16
click at [240, 291] on icon "button" at bounding box center [246, 292] width 16 height 16
click at [164, 289] on icon "button" at bounding box center [164, 292] width 16 height 16
type input "14"
click at [816, 288] on icon "Carousel Back Arrow" at bounding box center [816, 287] width 33 height 33
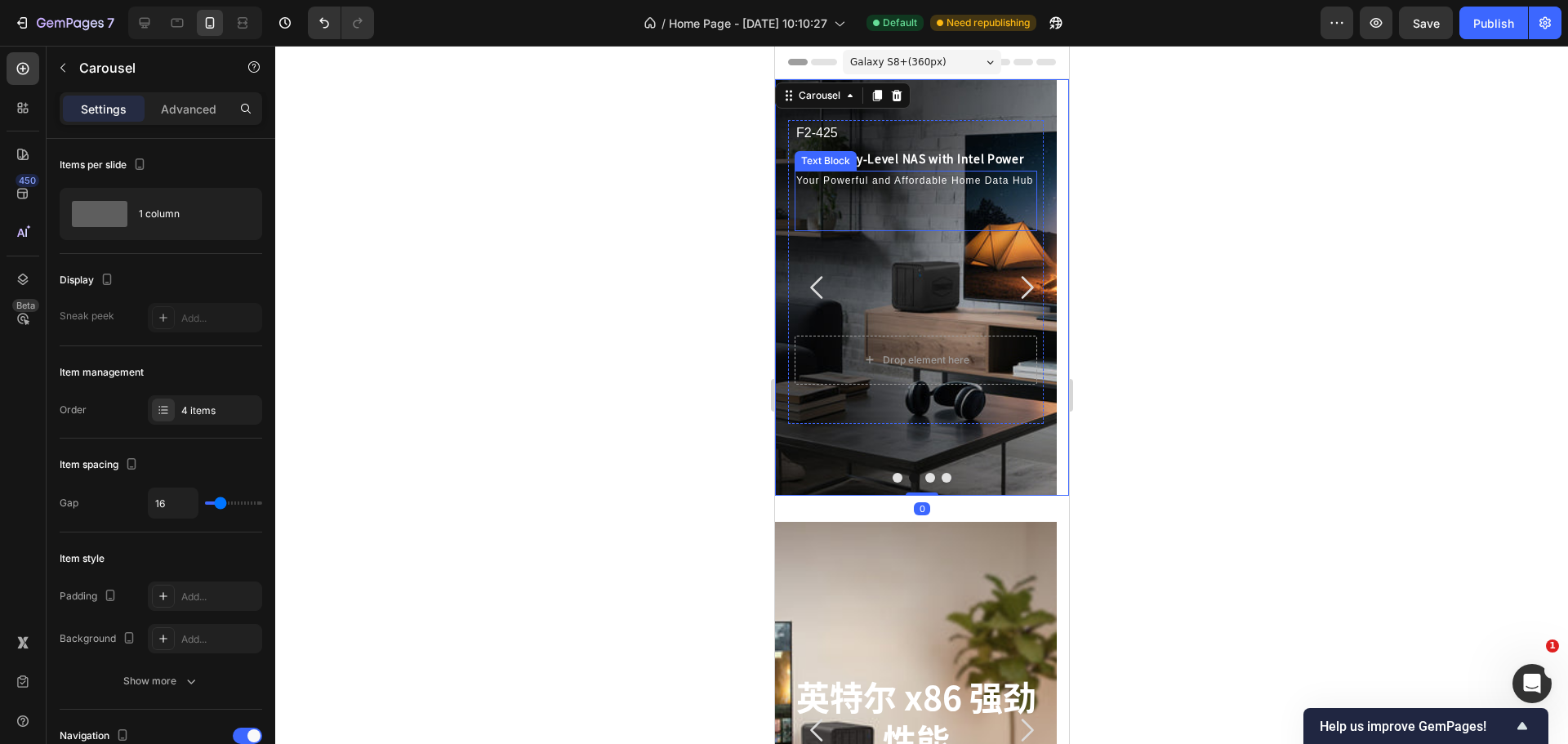
click at [837, 189] on p "Your Powerful and Affordable Home Data Hub" at bounding box center [915, 181] width 239 height 18
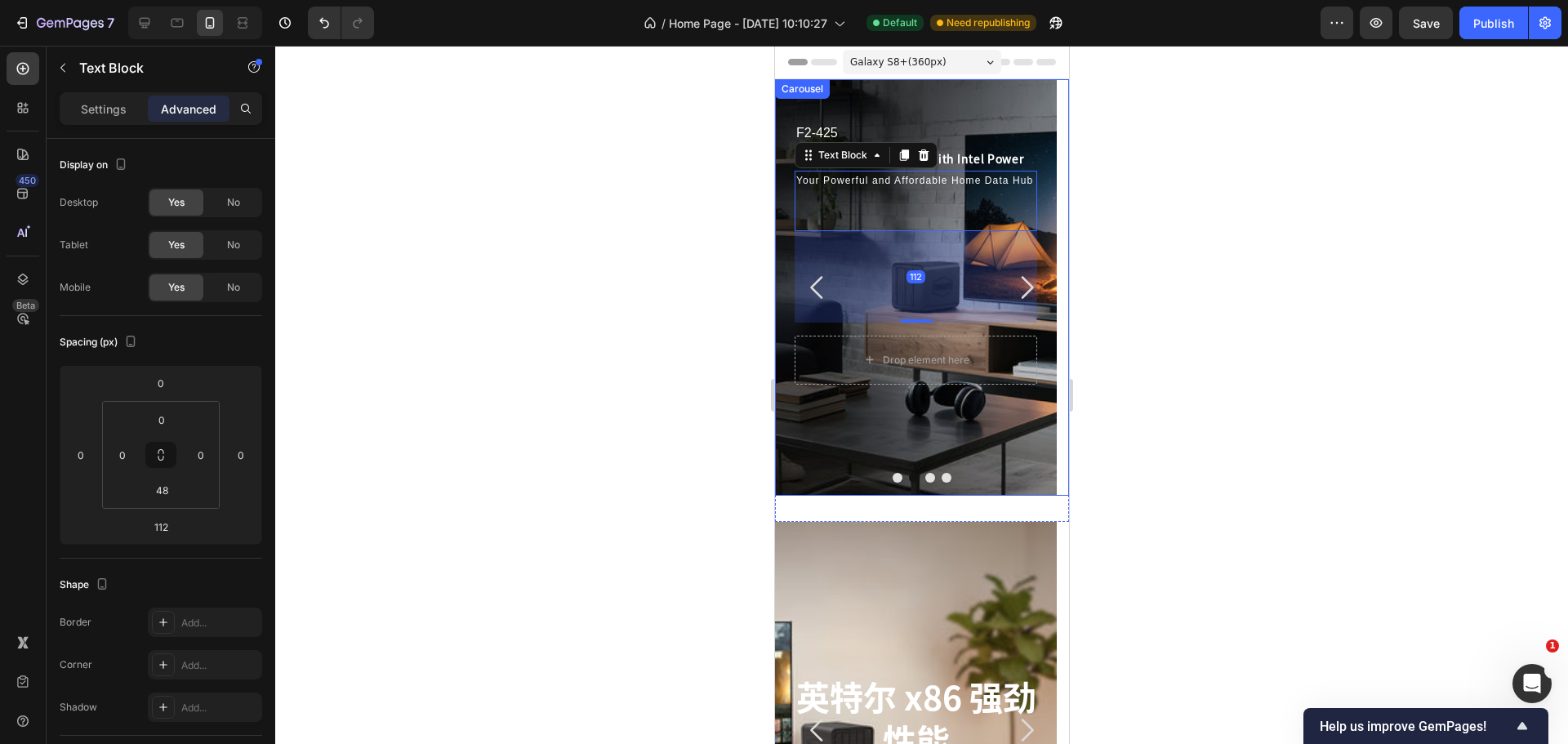
click at [1020, 291] on icon "Carousel Next Arrow" at bounding box center [1027, 287] width 12 height 23
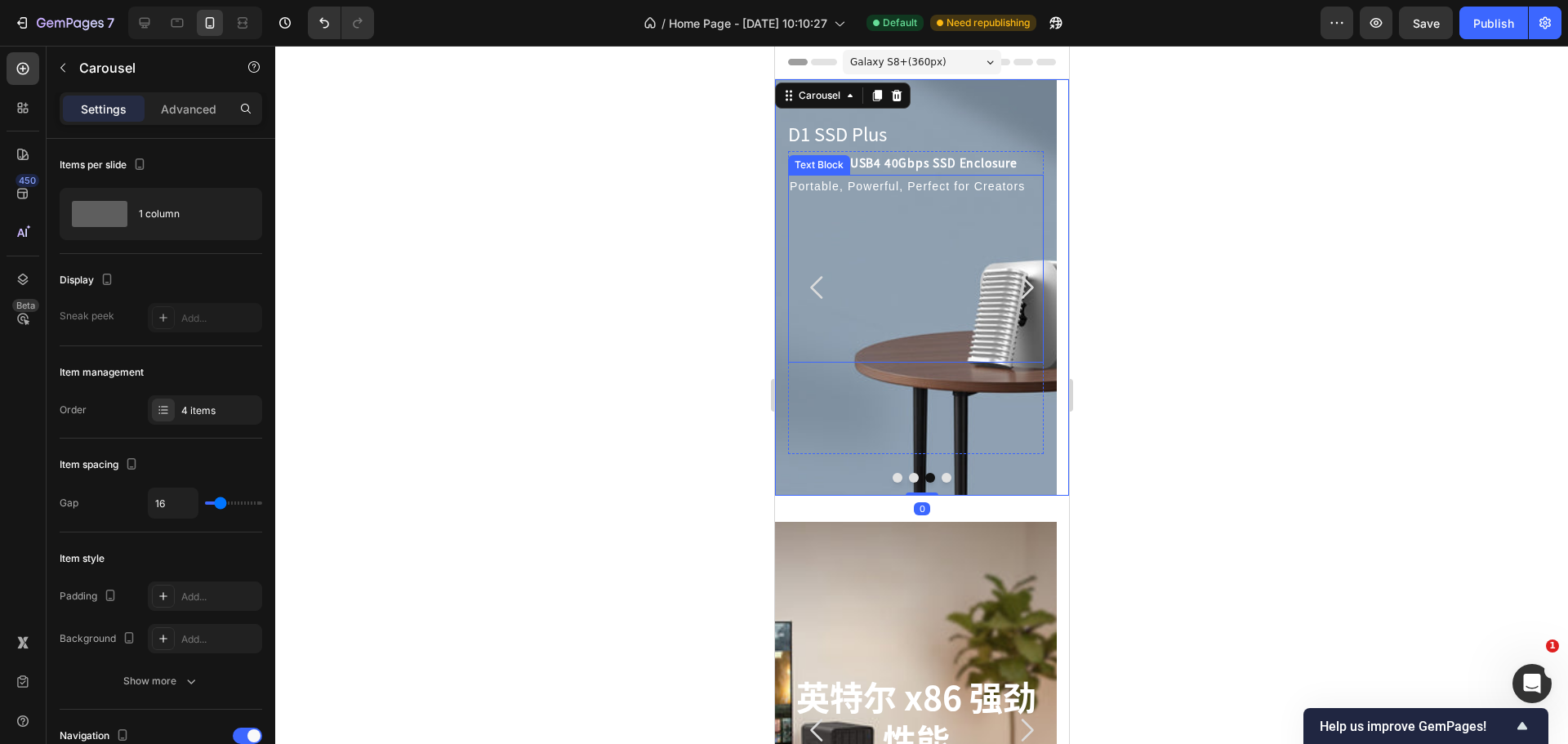
click at [908, 186] on p "Portable, Powerful, Perfect for Creators" at bounding box center [915, 186] width 252 height 20
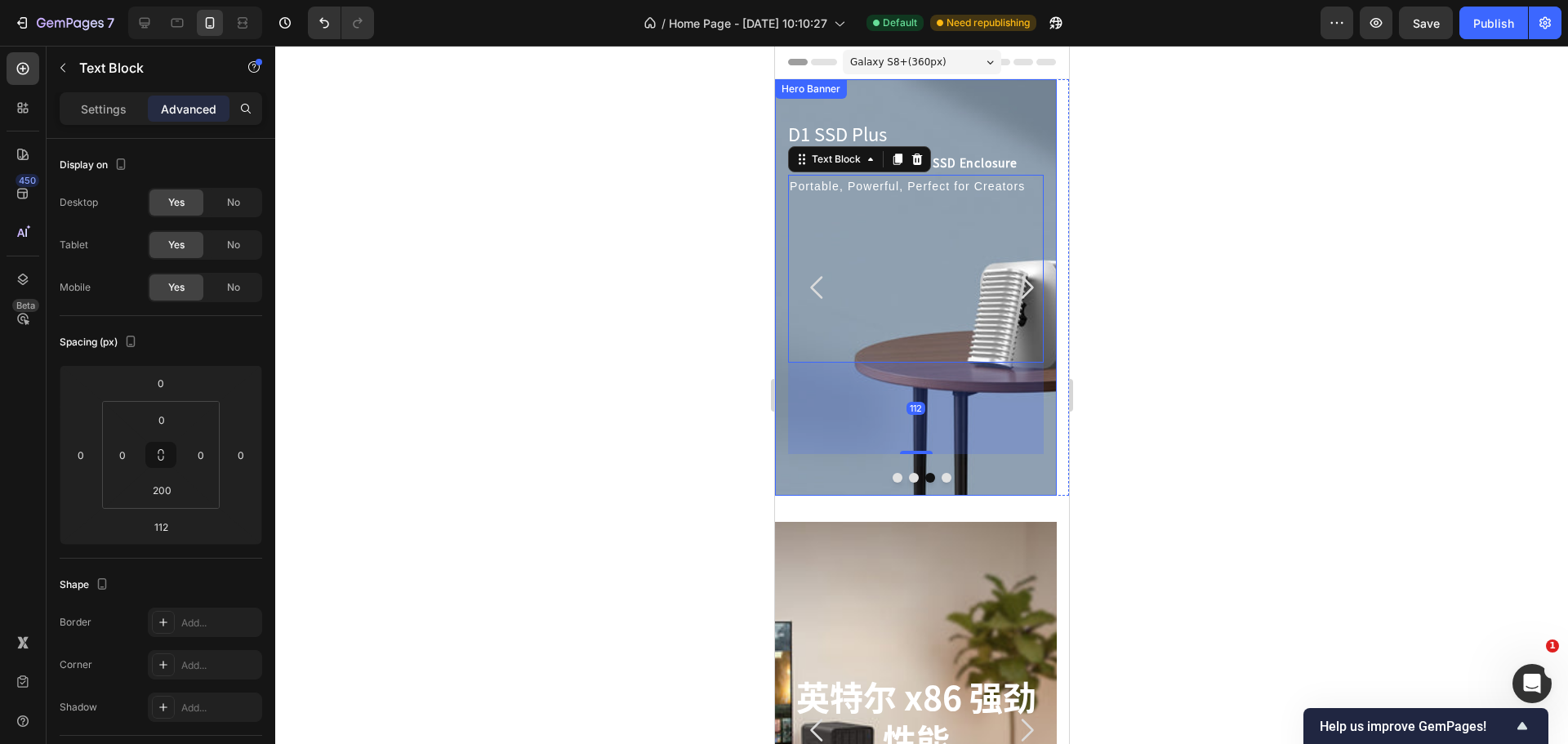
click at [655, 240] on div at bounding box center [922, 394] width 1292 height 698
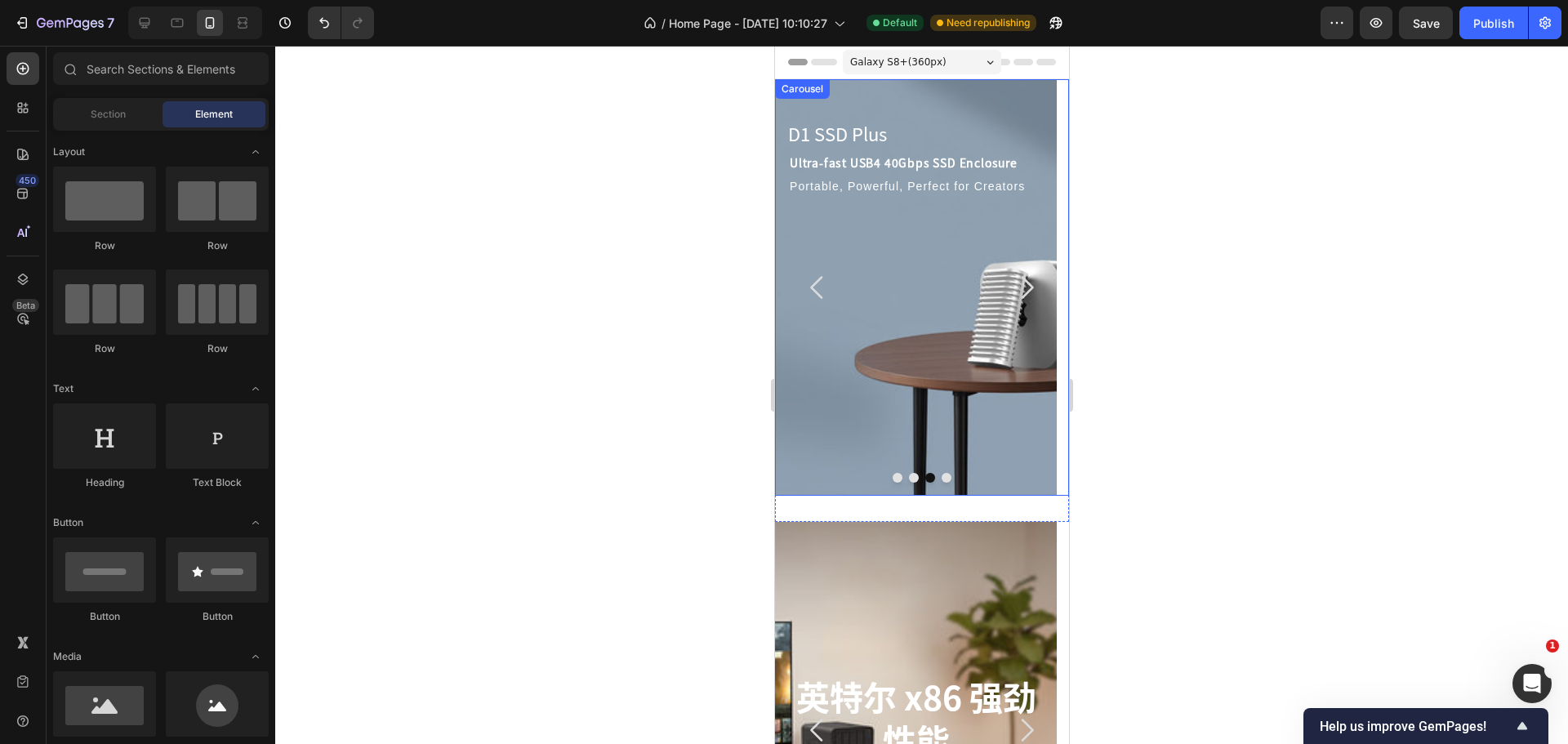
click at [815, 278] on icon "Carousel Back Arrow" at bounding box center [816, 287] width 33 height 33
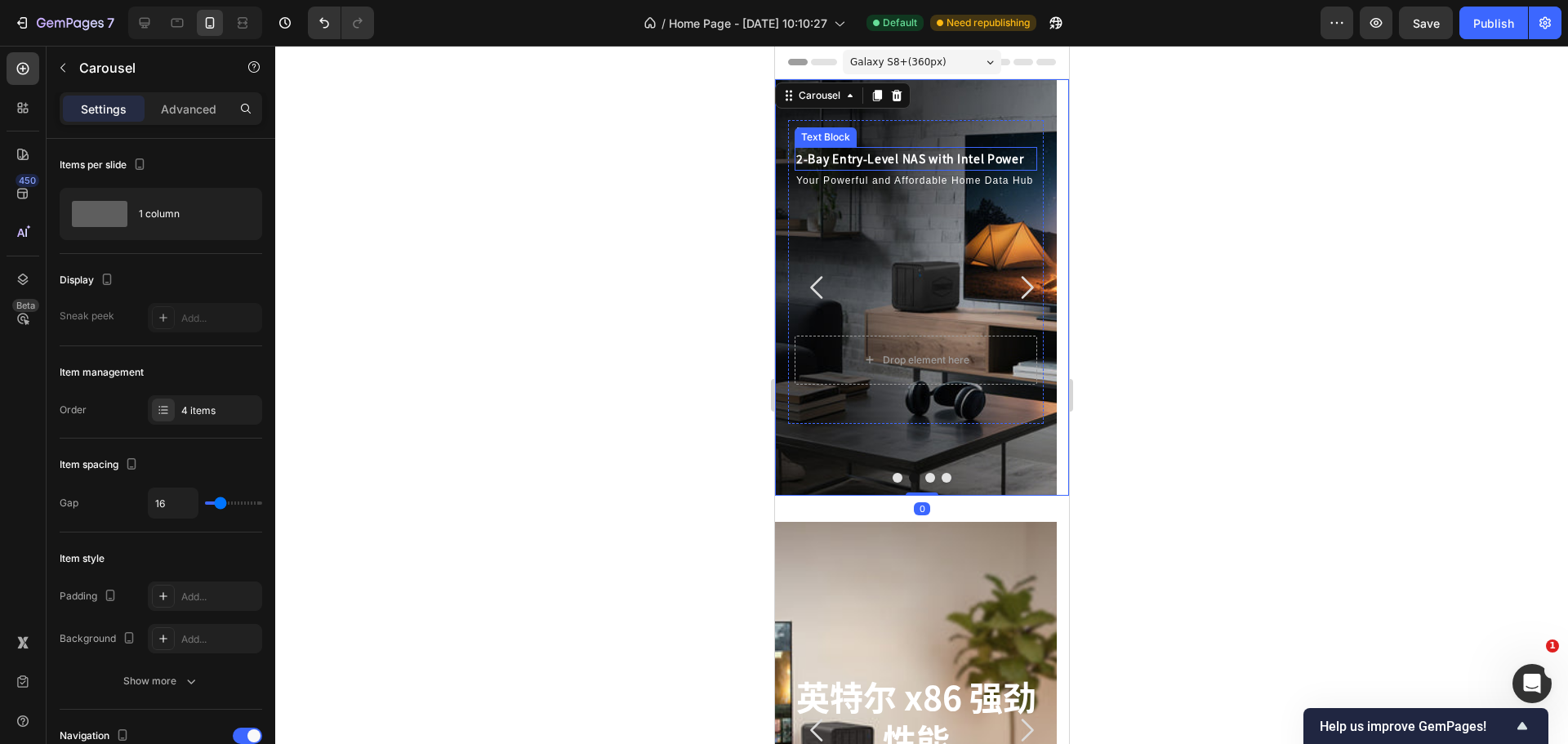
click at [832, 132] on div "Text Block" at bounding box center [825, 137] width 55 height 15
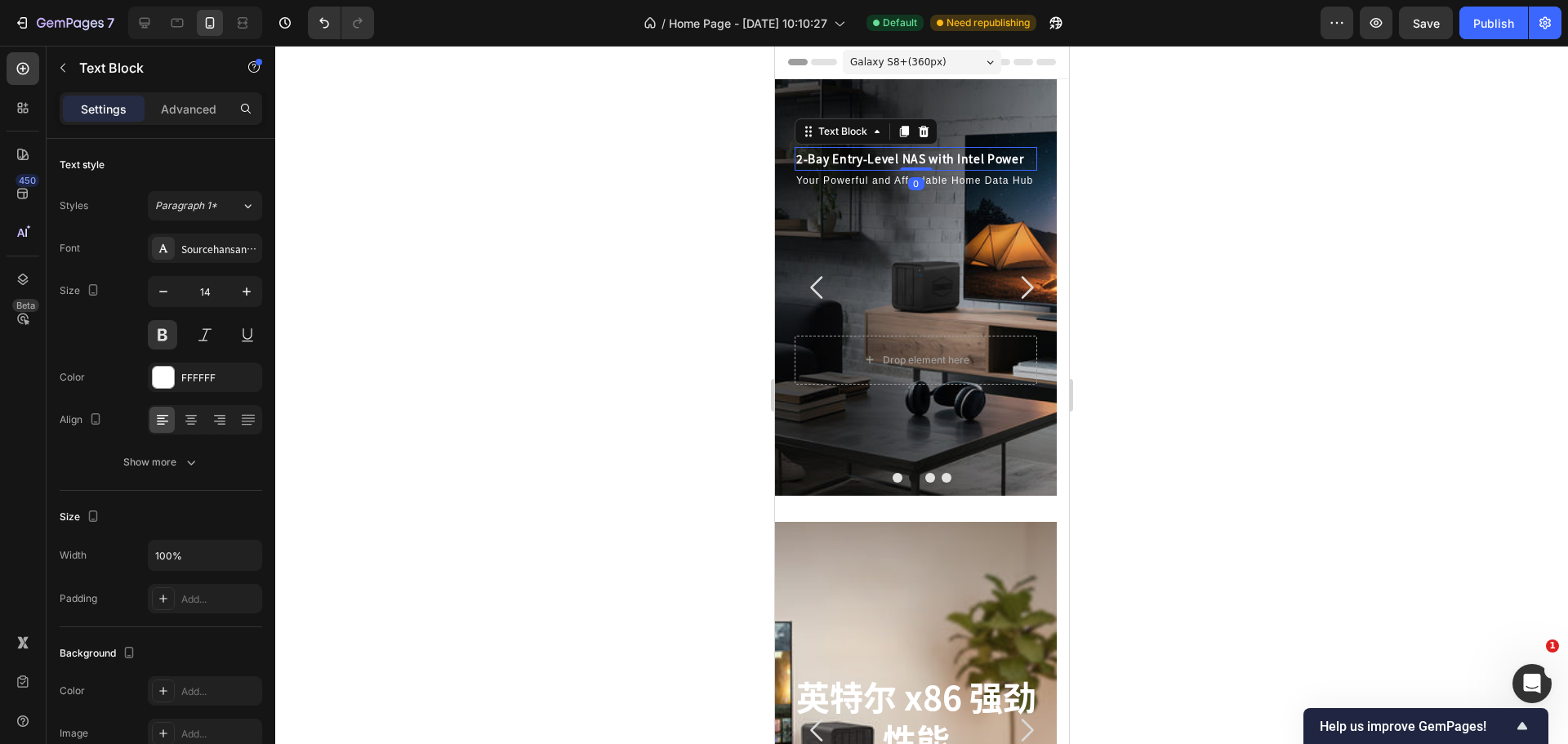
click at [593, 192] on div at bounding box center [922, 394] width 1292 height 698
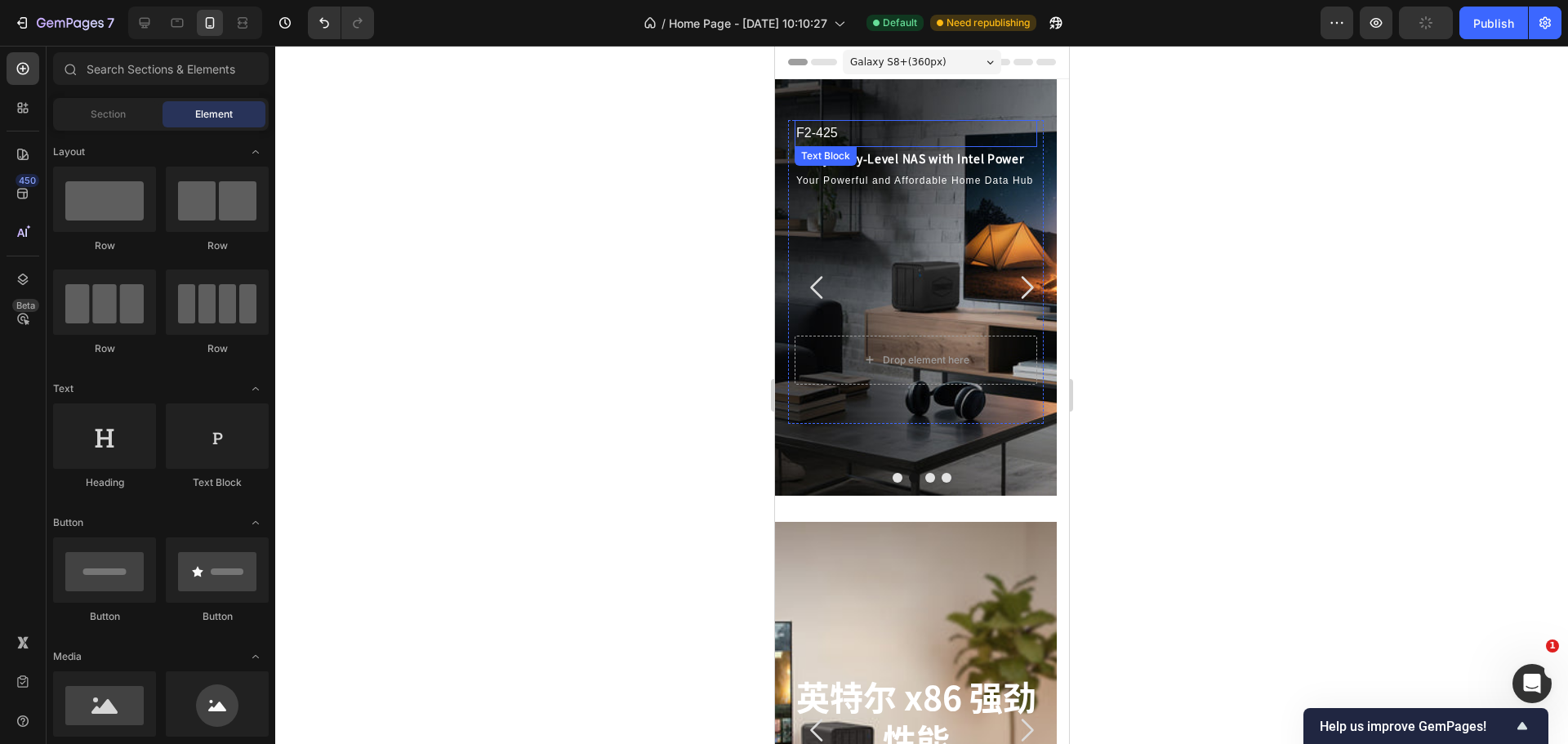
click at [866, 133] on p "F2-425" at bounding box center [915, 133] width 239 height 24
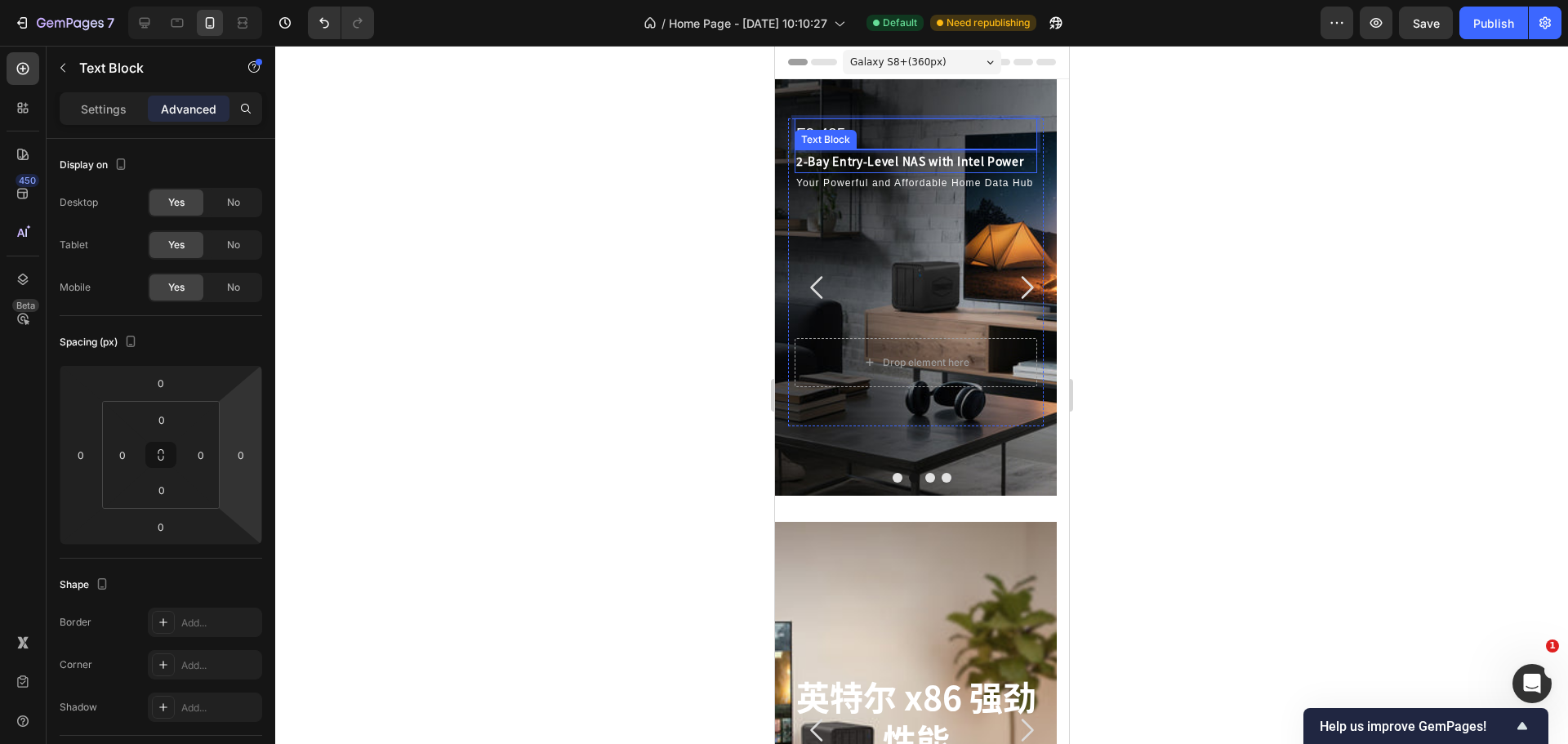
click at [883, 160] on p "2-Bay Entry-Level NAS with Intel Power" at bounding box center [915, 161] width 239 height 20
click at [957, 134] on p "F2-425" at bounding box center [915, 133] width 239 height 28
drag, startPoint x: 919, startPoint y: 148, endPoint x: 922, endPoint y: 139, distance: 9.5
click at [922, 139] on div "F2-425 Text Block 0" at bounding box center [915, 133] width 243 height 31
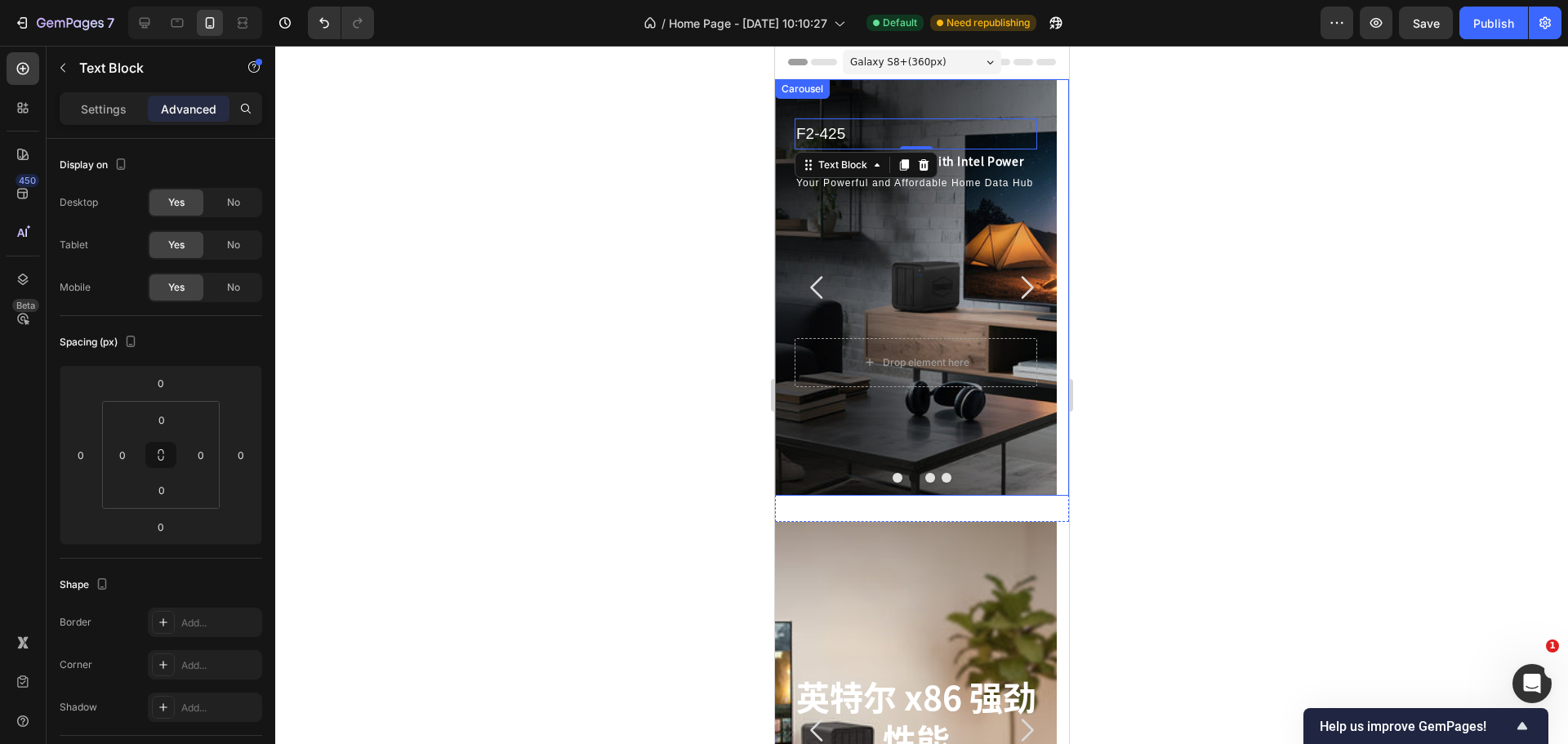
click at [1178, 292] on div at bounding box center [922, 394] width 1292 height 698
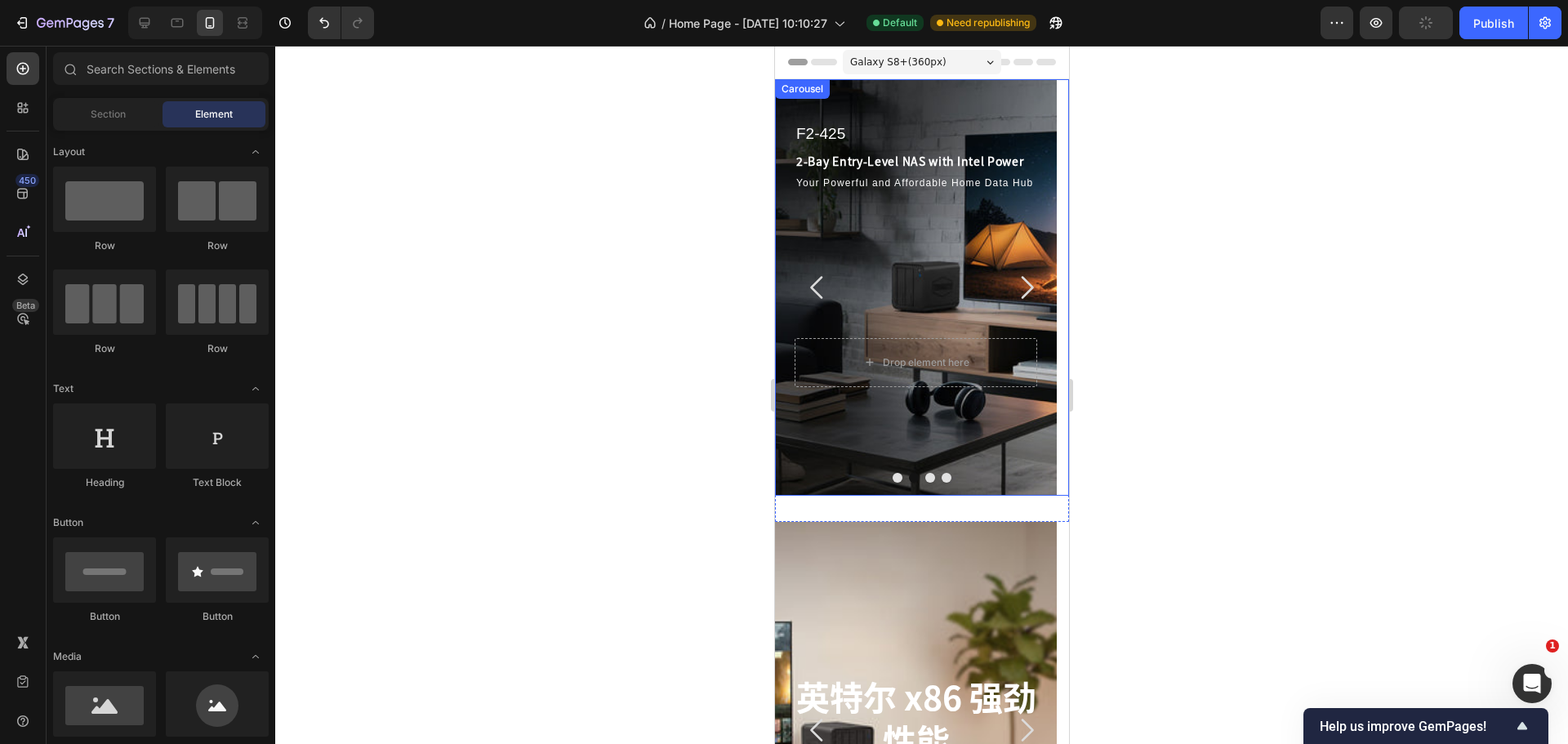
click at [1020, 284] on icon "Carousel Next Arrow" at bounding box center [1025, 287] width 33 height 33
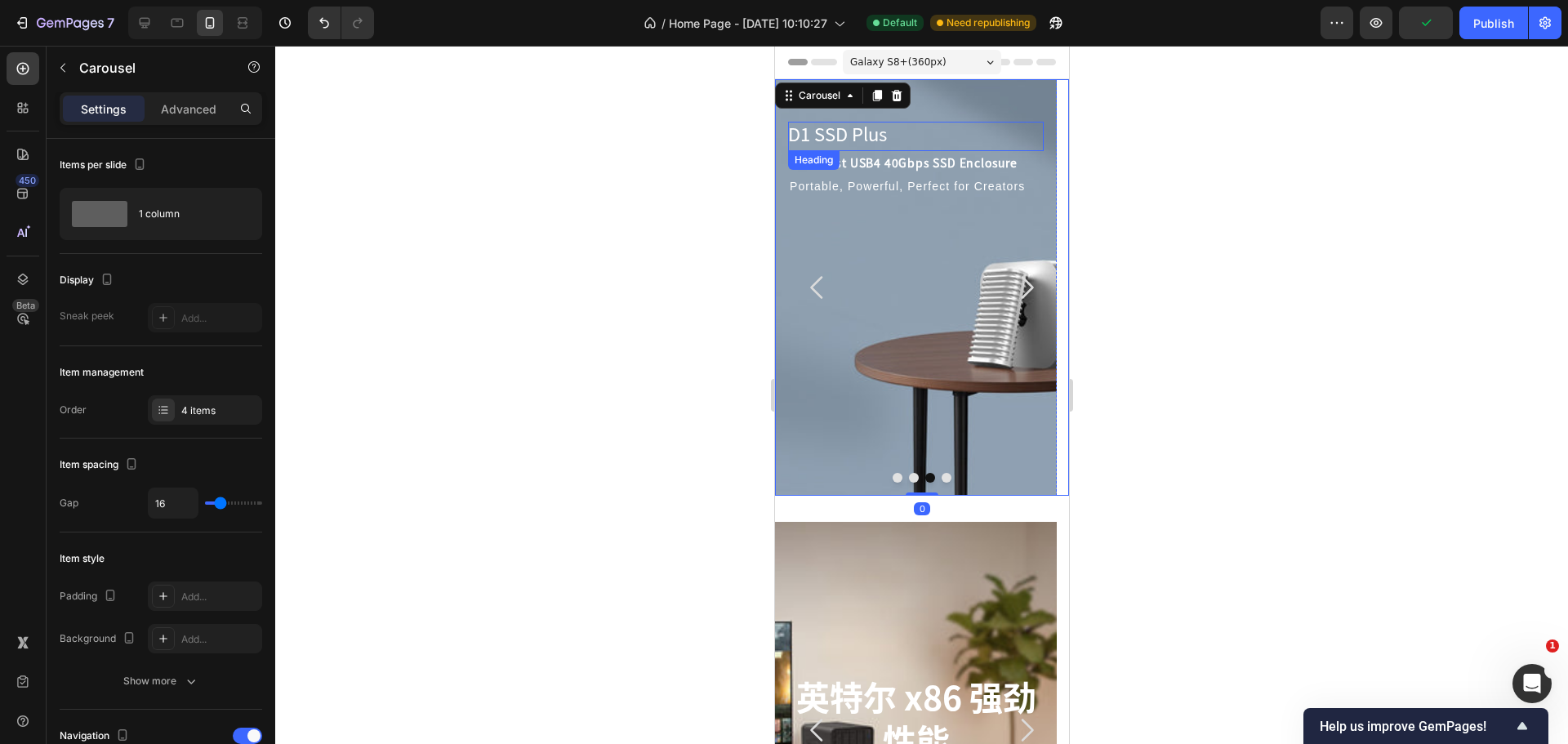
click at [901, 124] on p "D1 SSD Plus" at bounding box center [915, 133] width 256 height 24
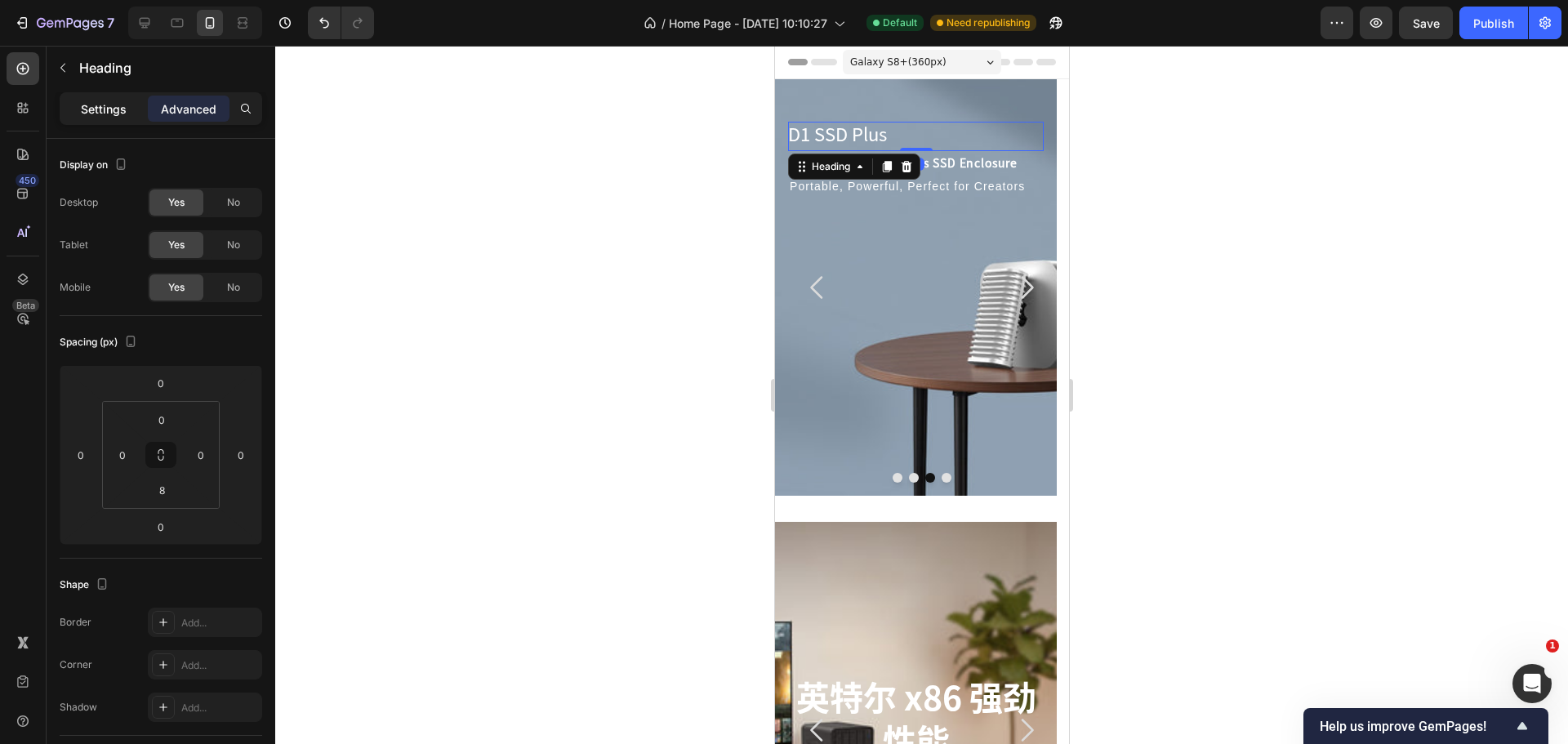
click at [124, 116] on p "Settings" at bounding box center [103, 108] width 45 height 17
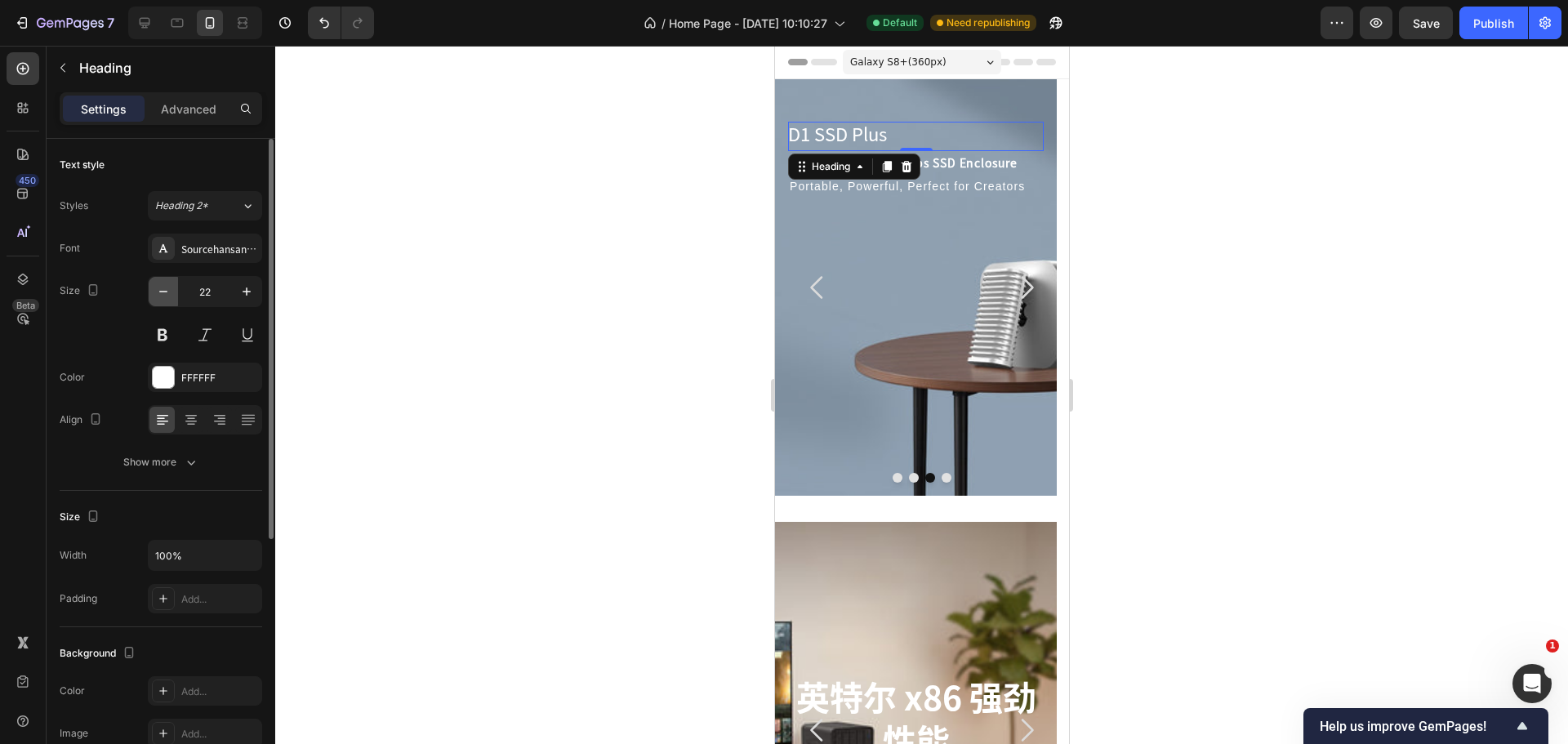
click at [172, 285] on button "button" at bounding box center [163, 291] width 29 height 29
type input "20"
click at [533, 292] on div at bounding box center [922, 394] width 1292 height 698
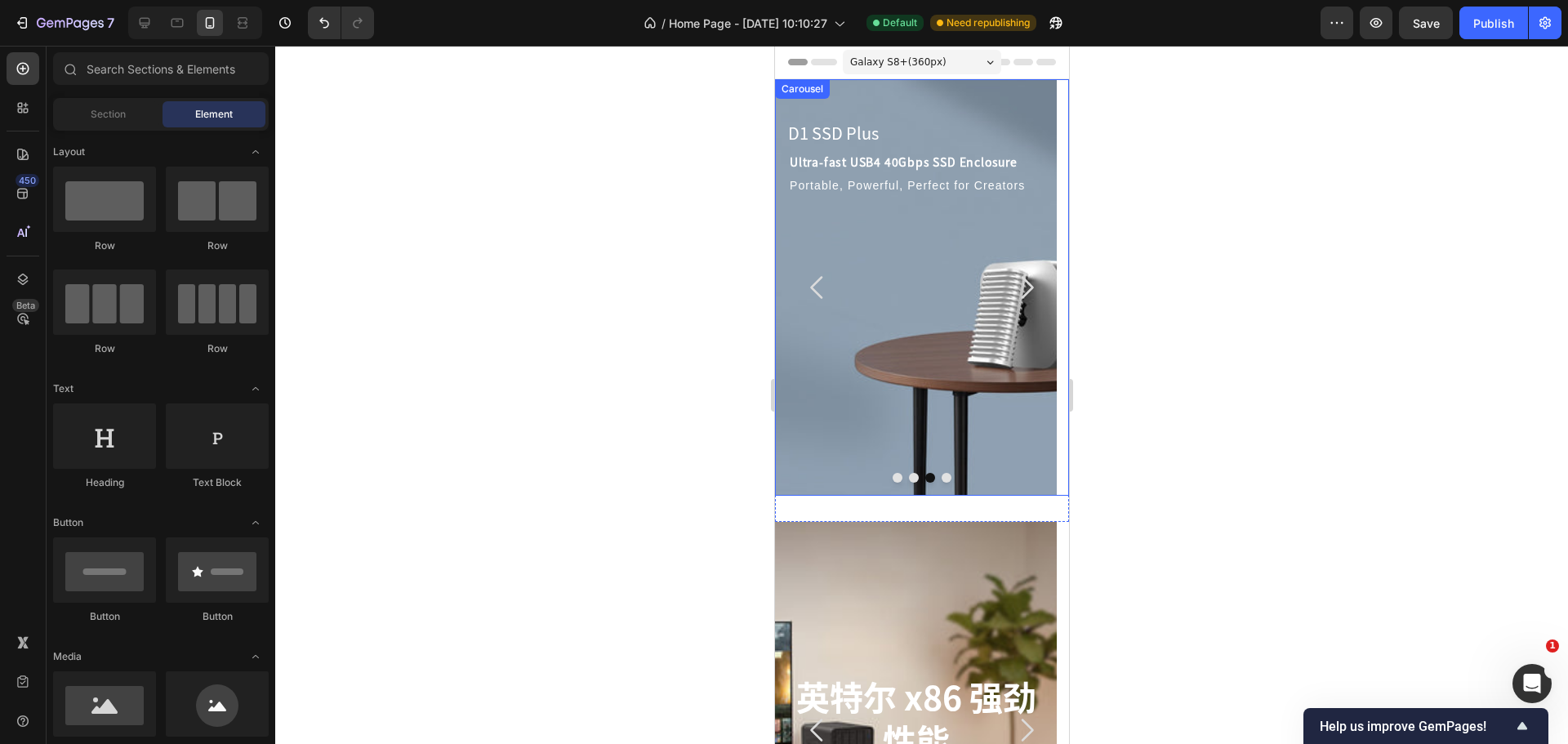
click at [830, 278] on icon "Carousel Back Arrow" at bounding box center [816, 287] width 33 height 33
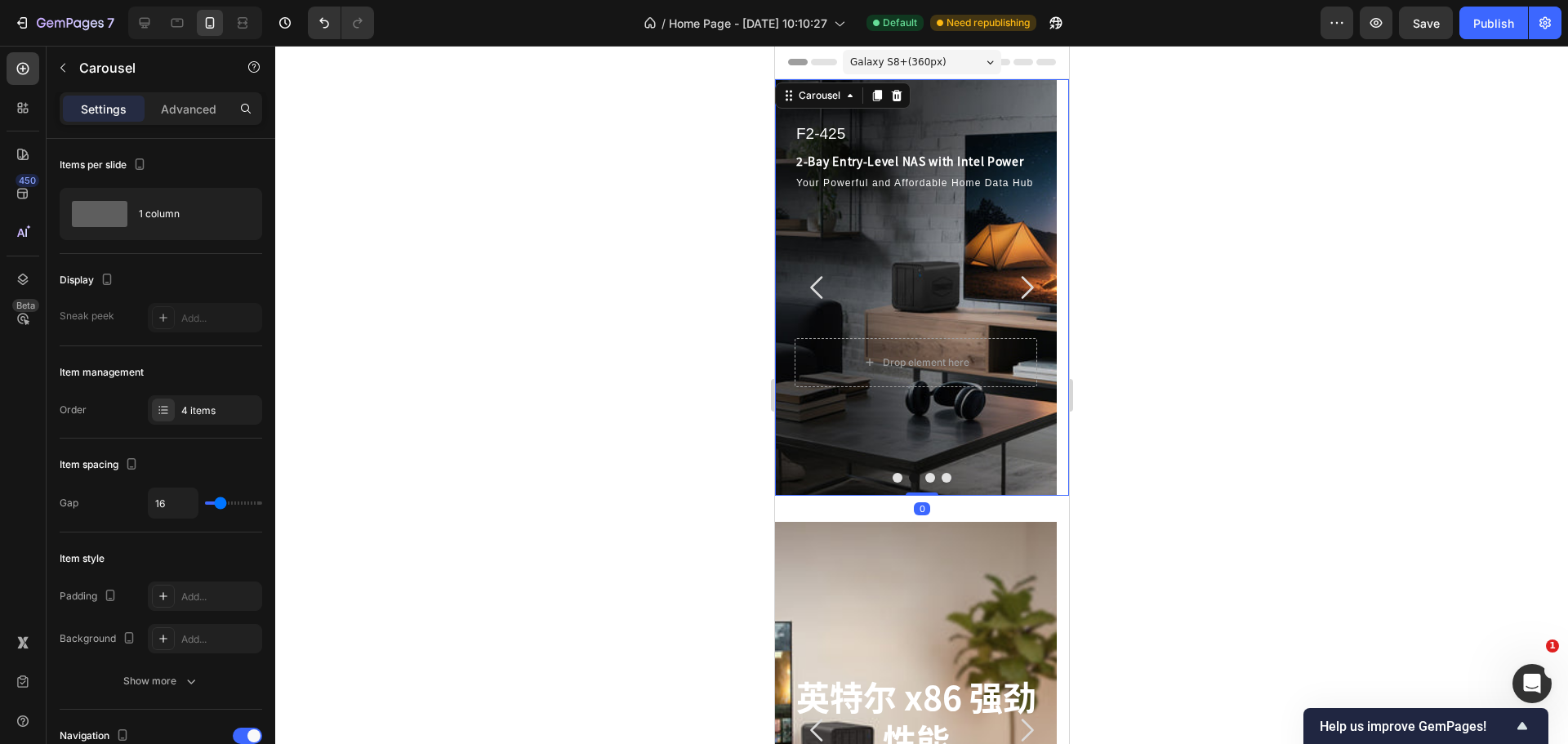
click at [1020, 284] on icon "Carousel Next Arrow" at bounding box center [1027, 287] width 12 height 23
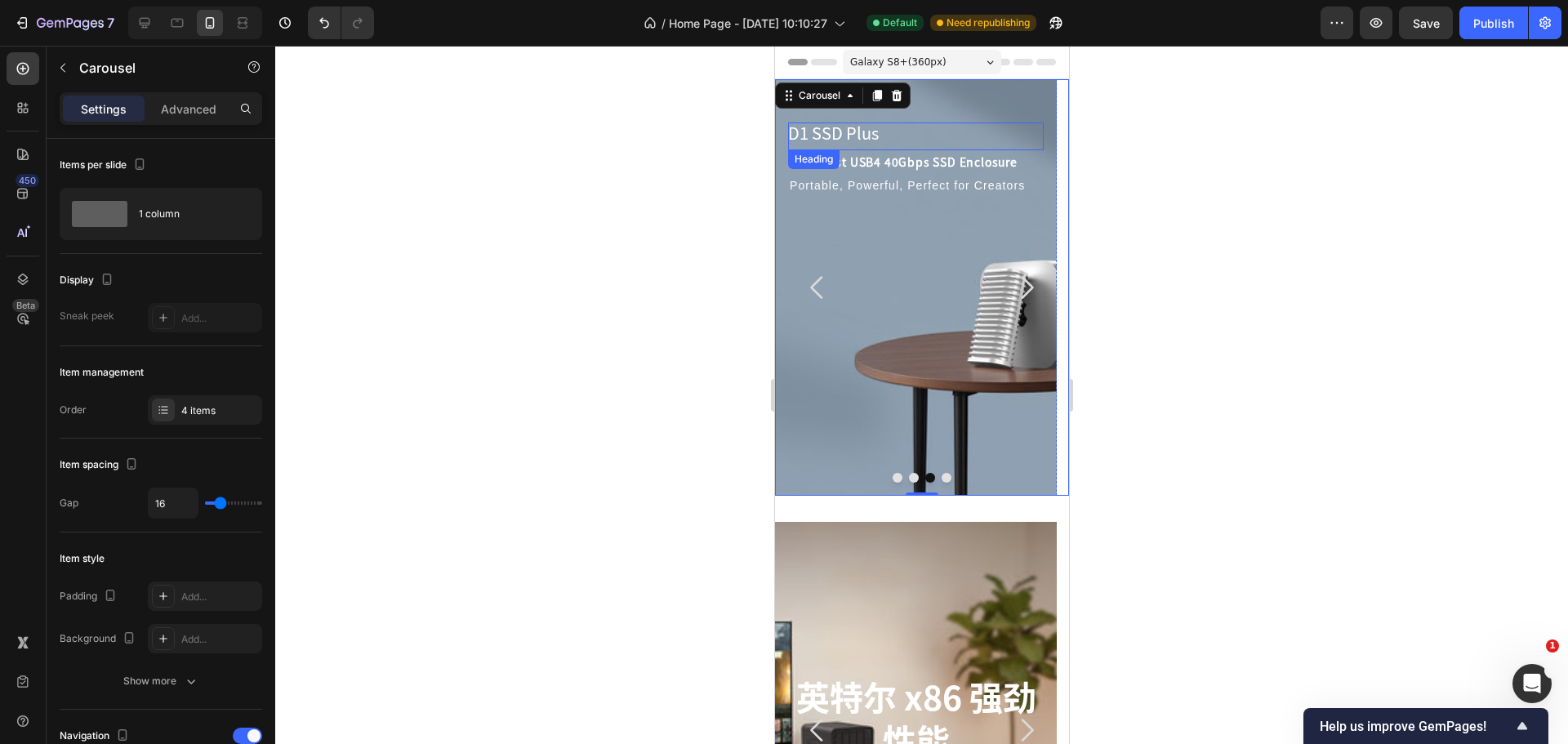
click at [877, 127] on p "D1 SSD Plus" at bounding box center [915, 133] width 256 height 21
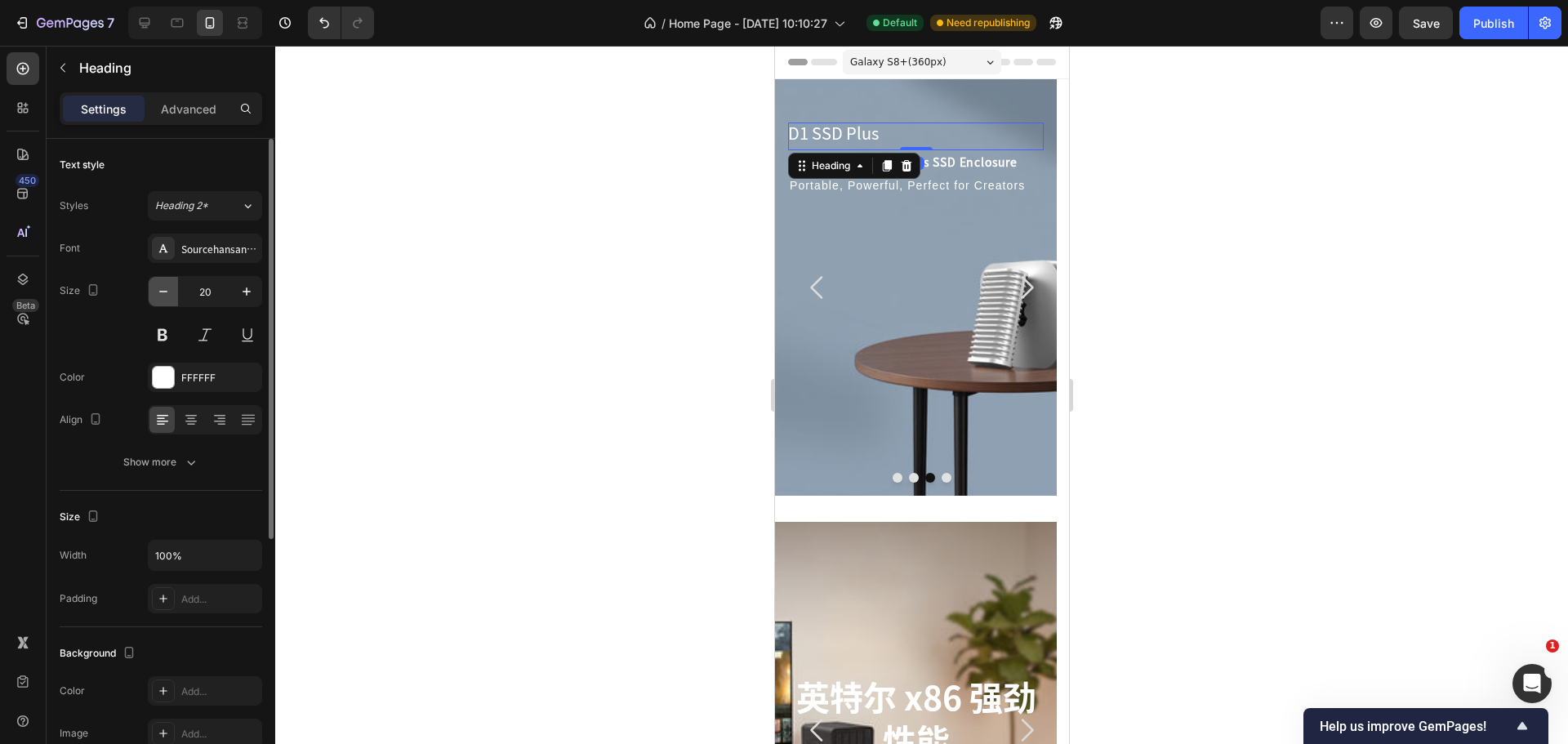
click at [157, 287] on icon "button" at bounding box center [164, 292] width 16 height 16
type input "18"
click at [490, 322] on div at bounding box center [922, 394] width 1292 height 698
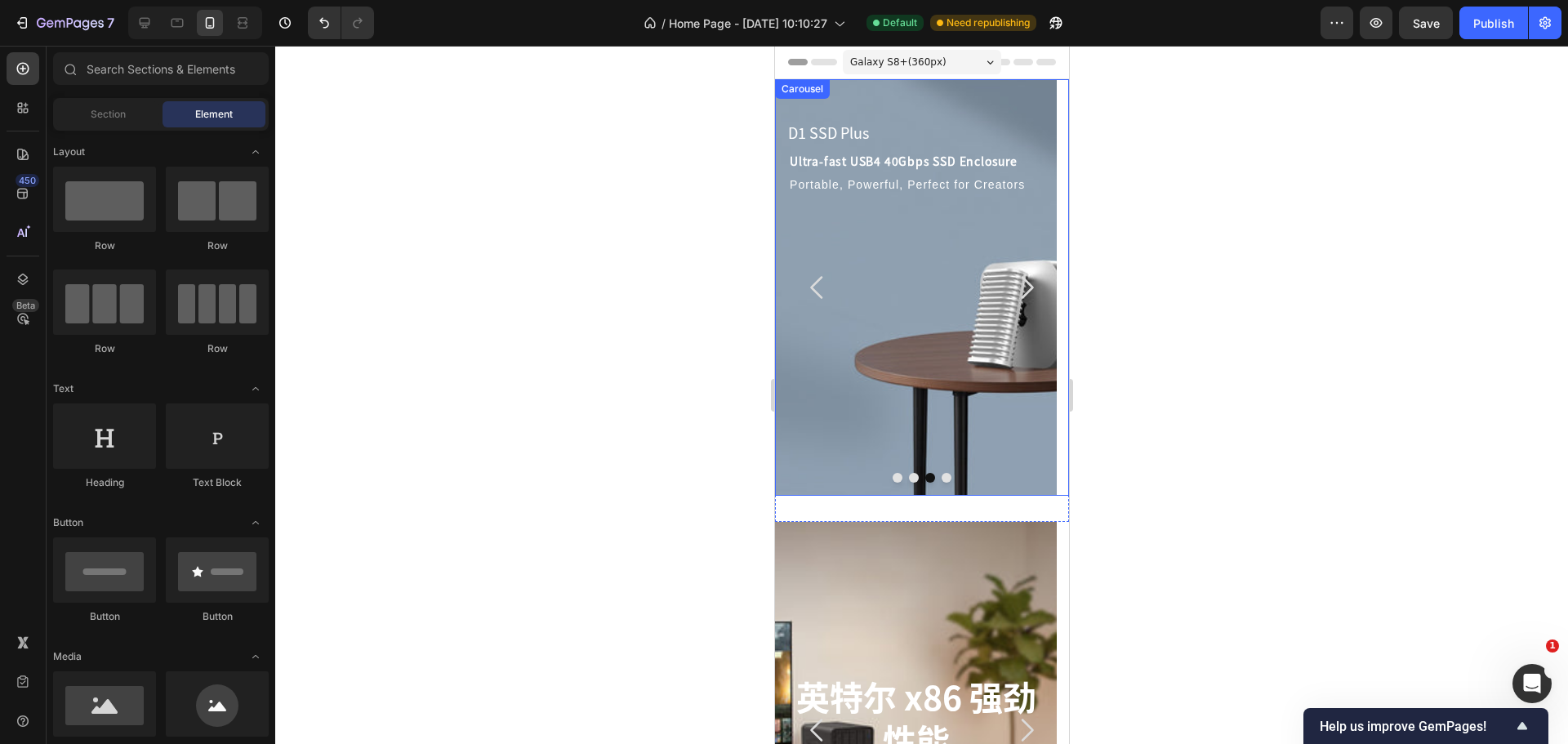
click at [818, 286] on icon "Carousel Back Arrow" at bounding box center [816, 287] width 33 height 33
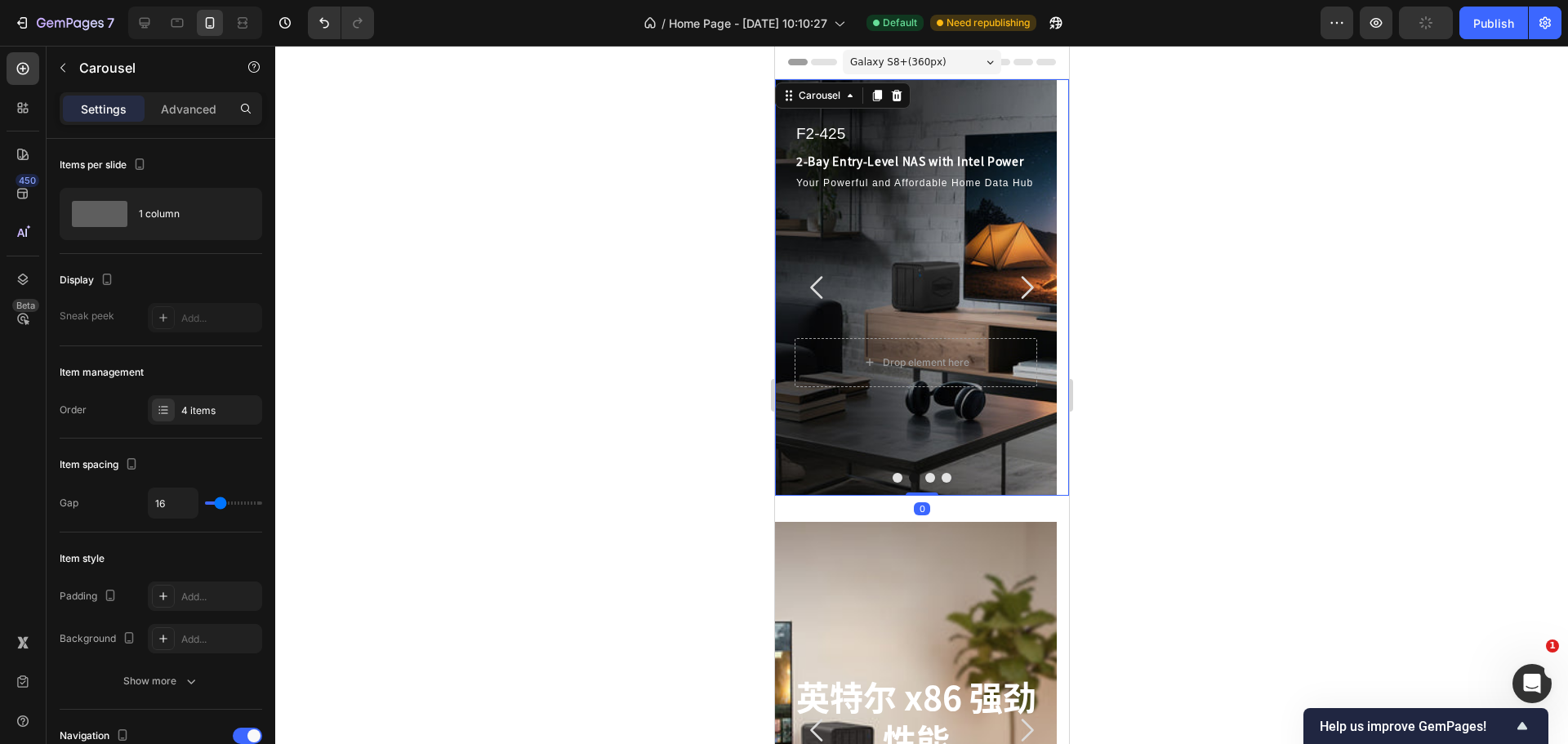
click at [1013, 284] on icon "Carousel Next Arrow" at bounding box center [1025, 287] width 33 height 33
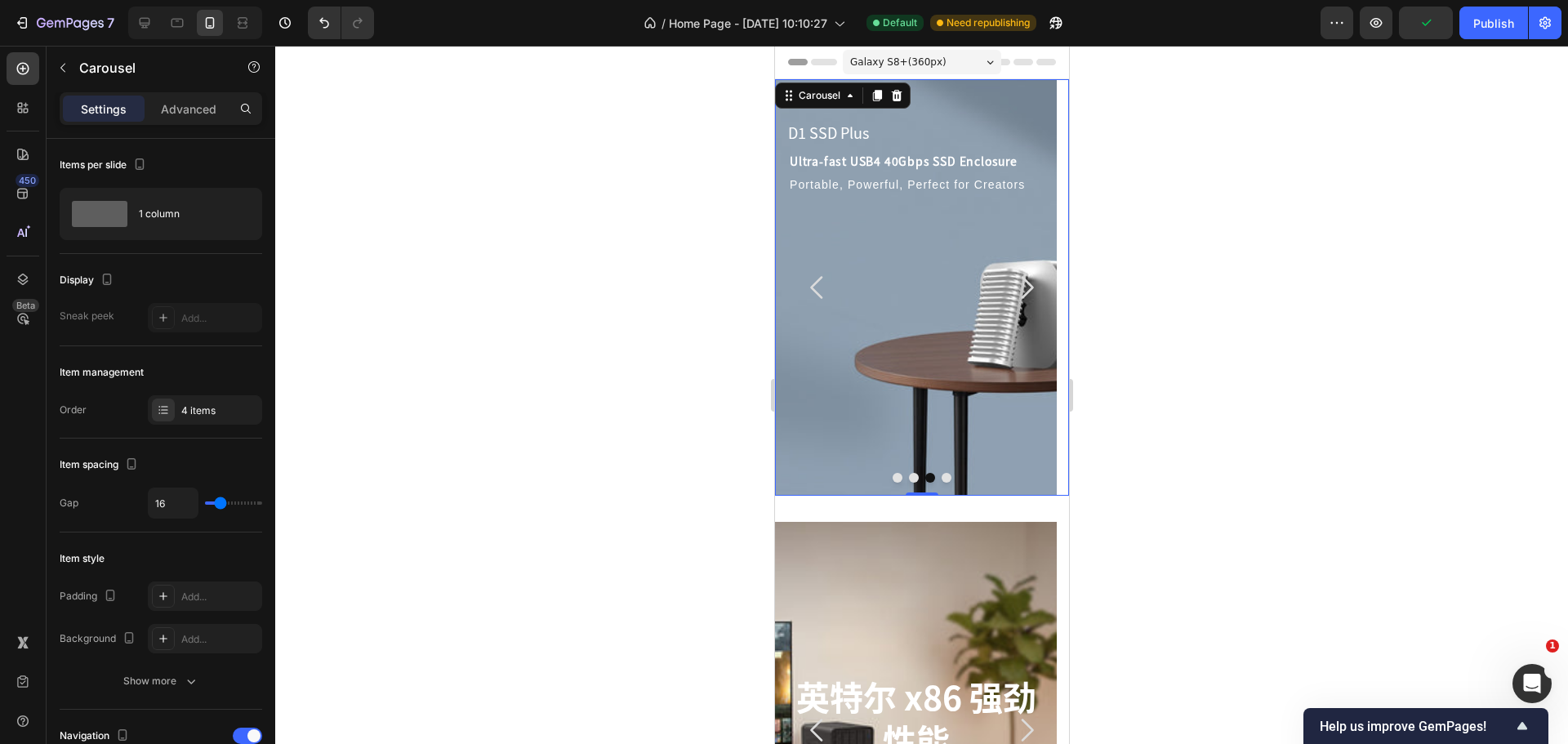
click at [613, 307] on div at bounding box center [922, 394] width 1292 height 698
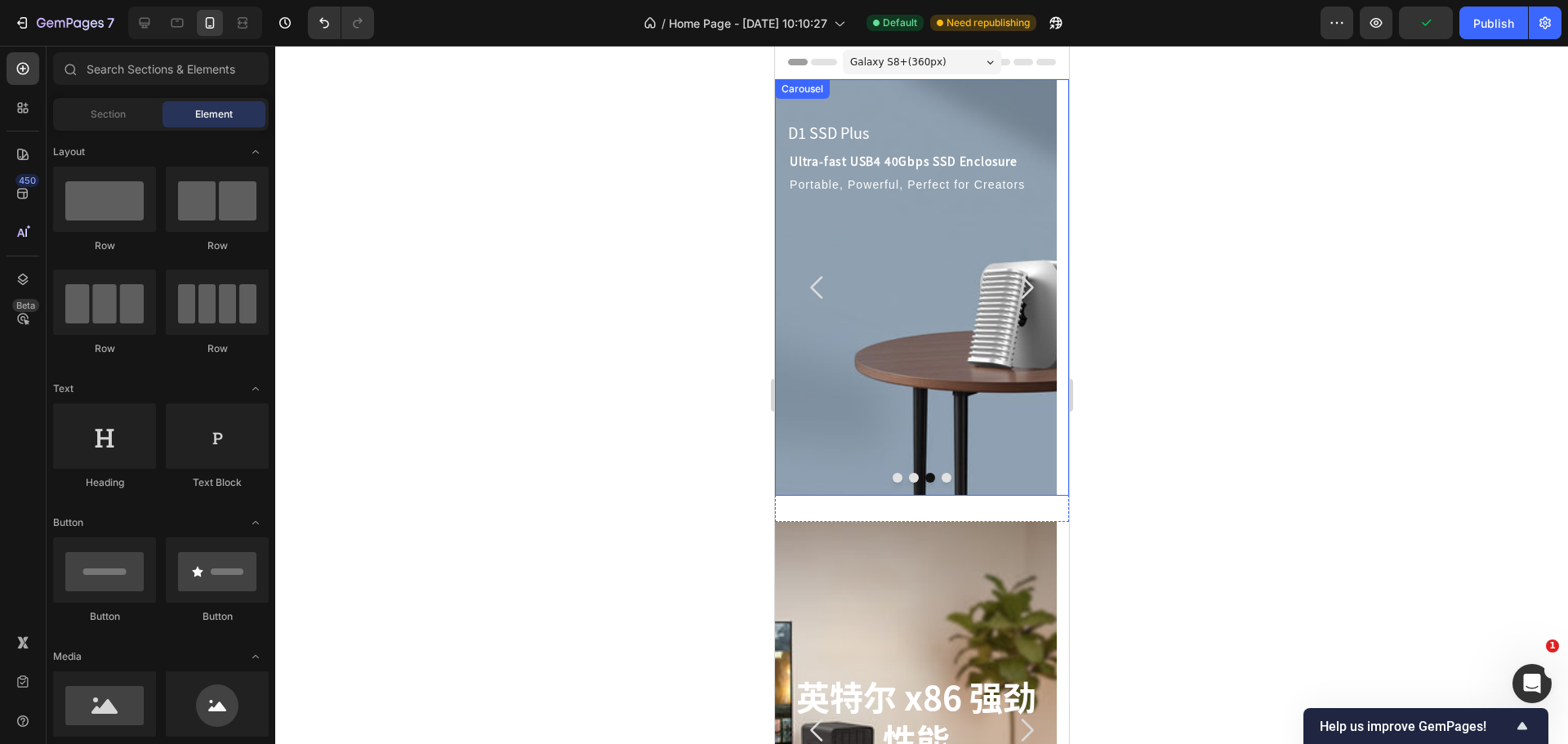
click at [820, 292] on icon "Carousel Back Arrow" at bounding box center [816, 287] width 33 height 33
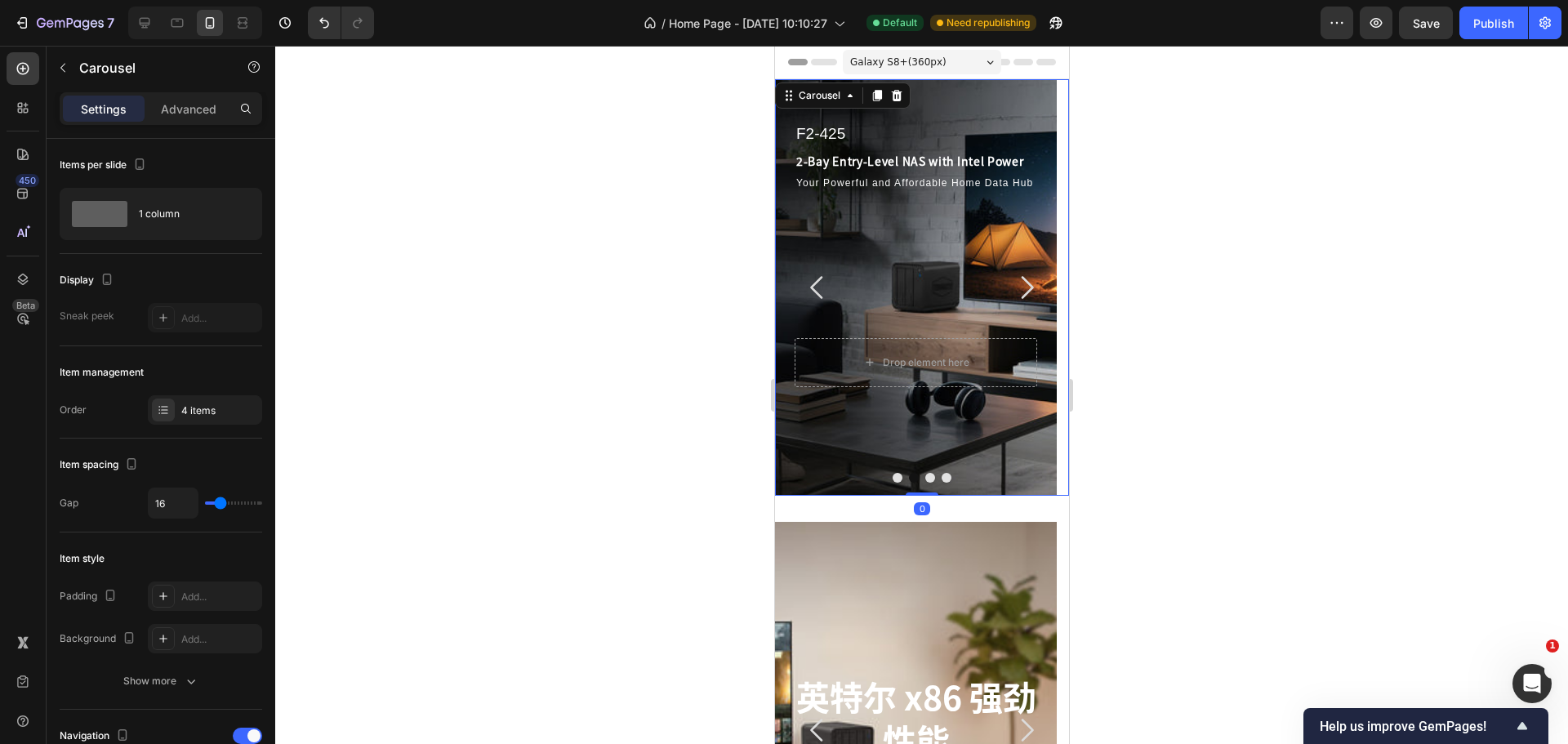
click at [1014, 287] on icon "Carousel Next Arrow" at bounding box center [1025, 287] width 33 height 33
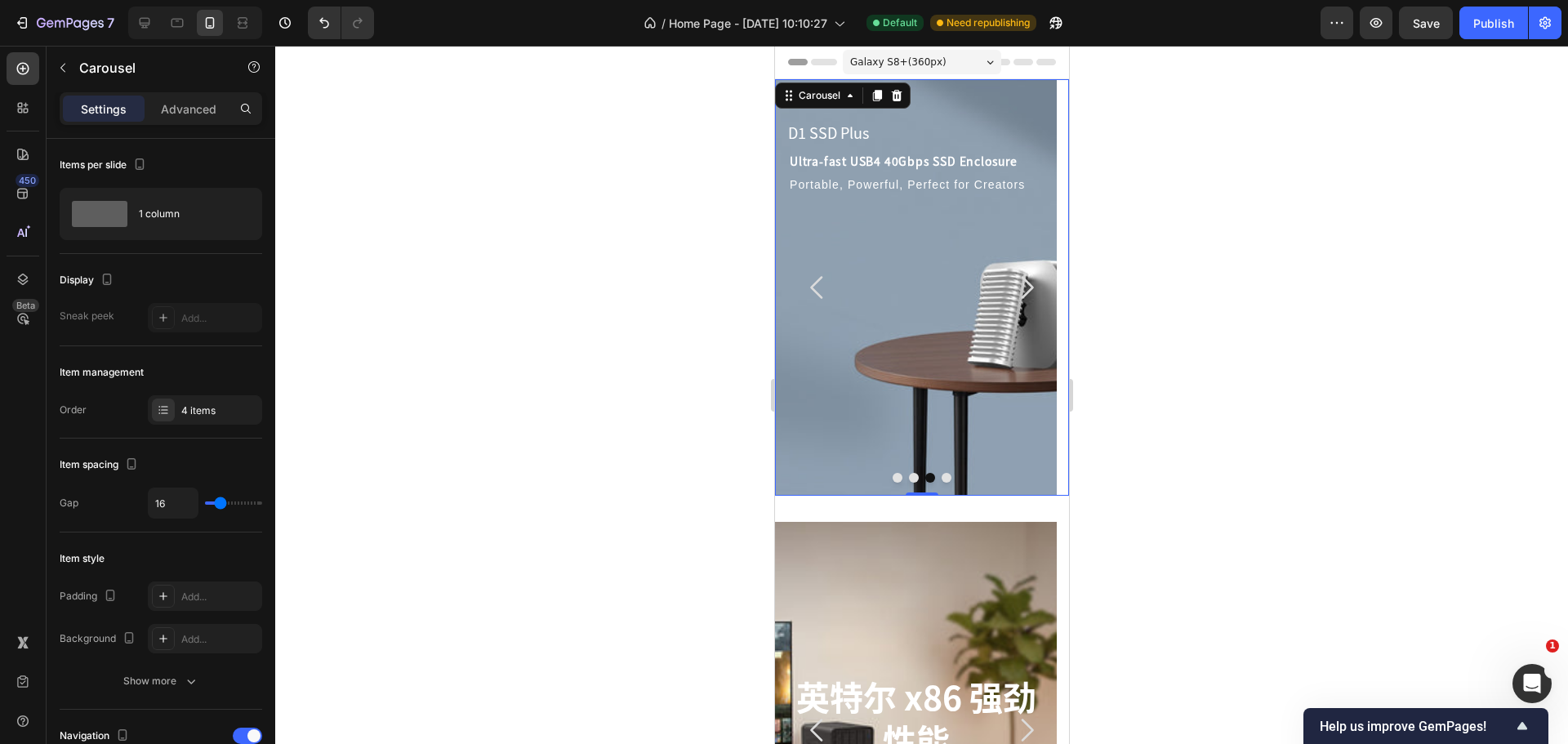
click at [812, 276] on icon "Carousel Back Arrow" at bounding box center [816, 287] width 33 height 33
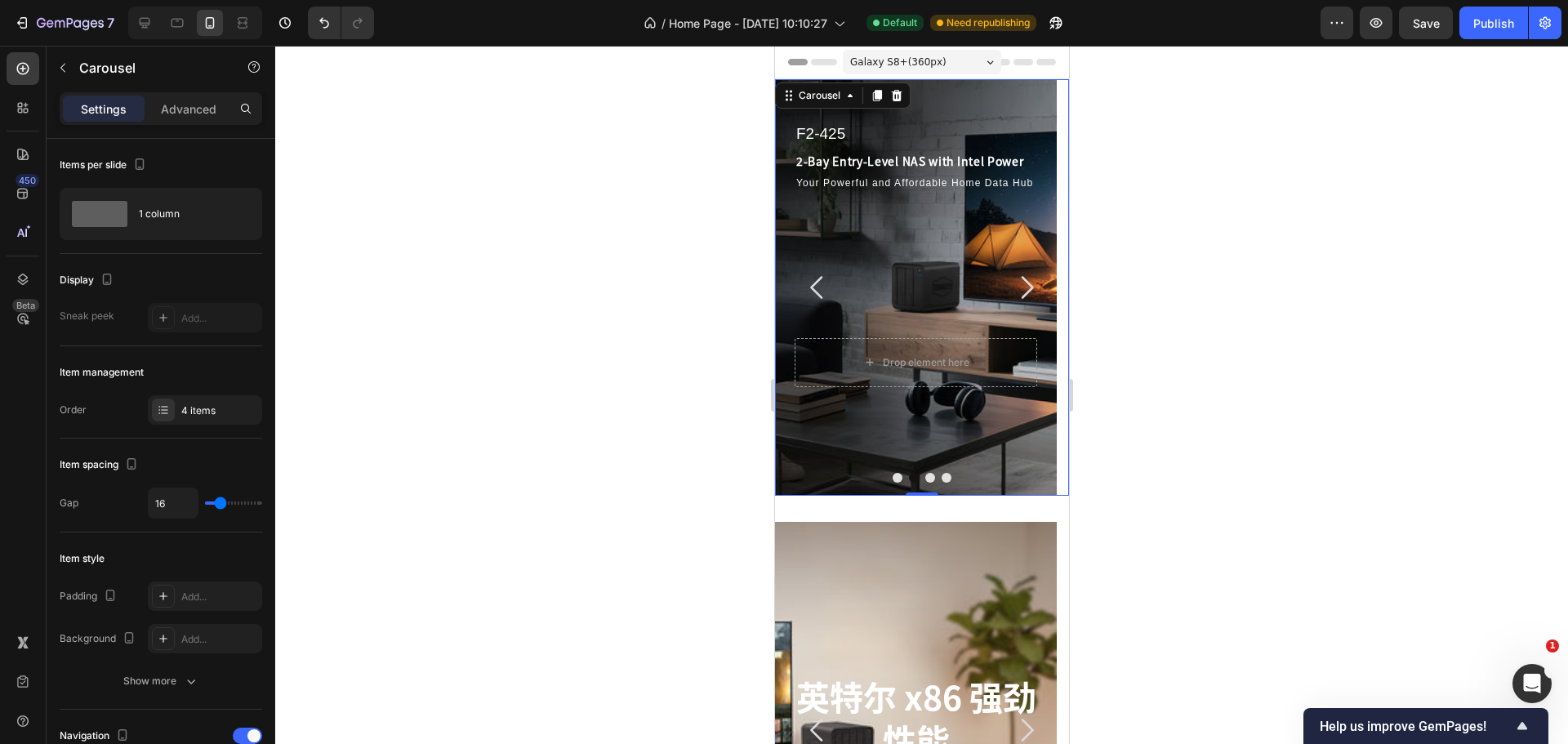
click at [1009, 289] on icon "Carousel Next Arrow" at bounding box center [1025, 287] width 33 height 33
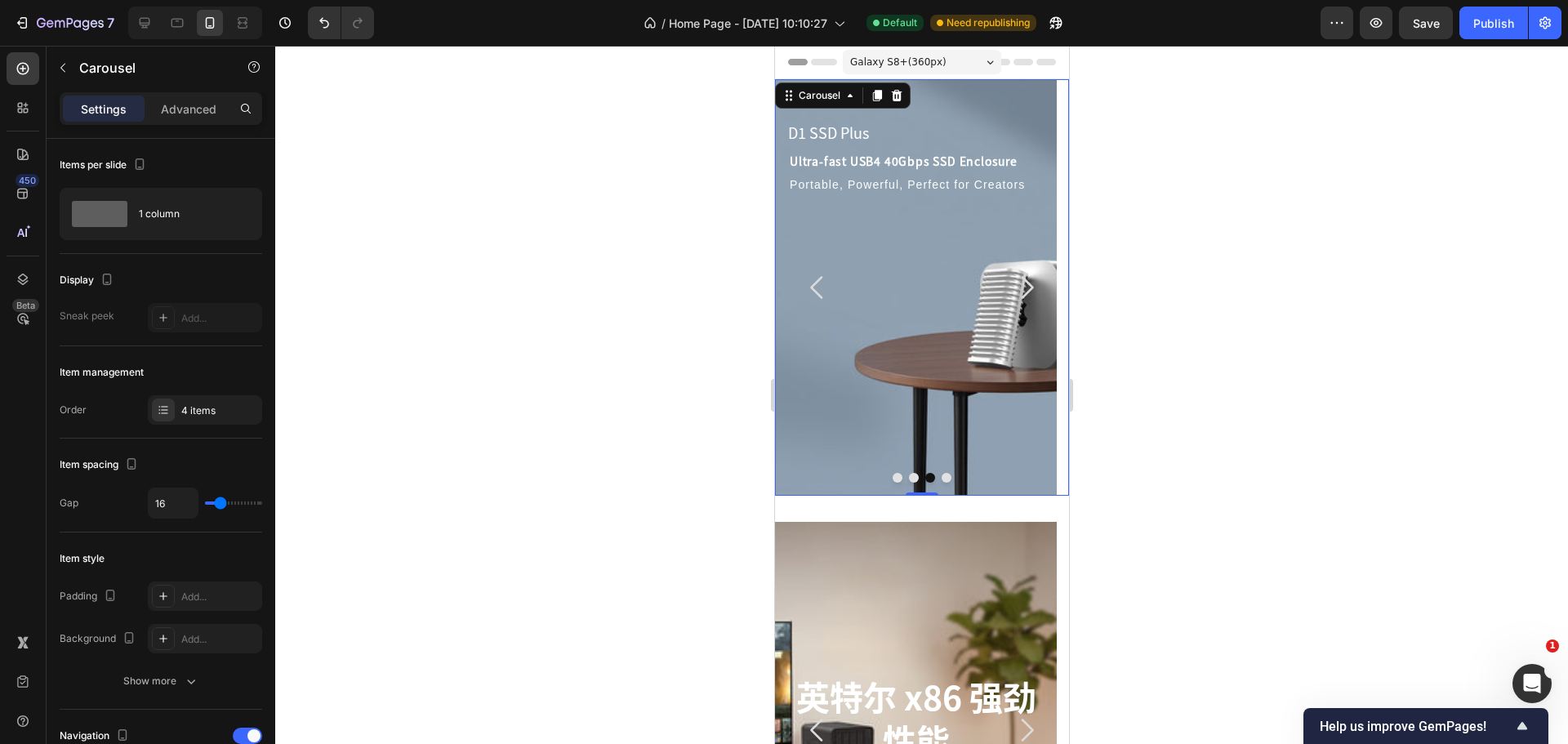
click at [1009, 289] on icon "Carousel Next Arrow" at bounding box center [1025, 287] width 33 height 33
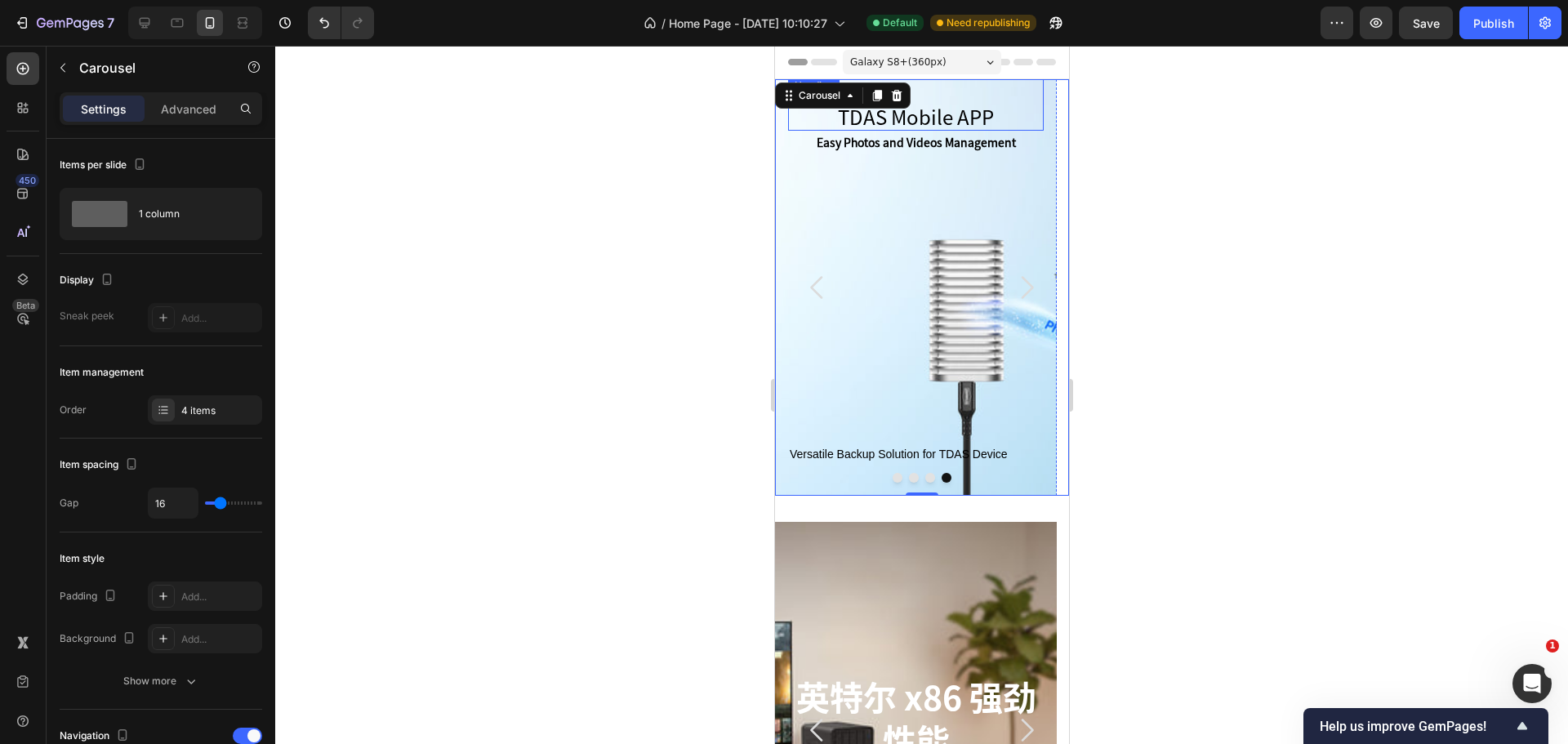
click at [925, 123] on p "TDAS Mobile APP" at bounding box center [915, 116] width 252 height 25
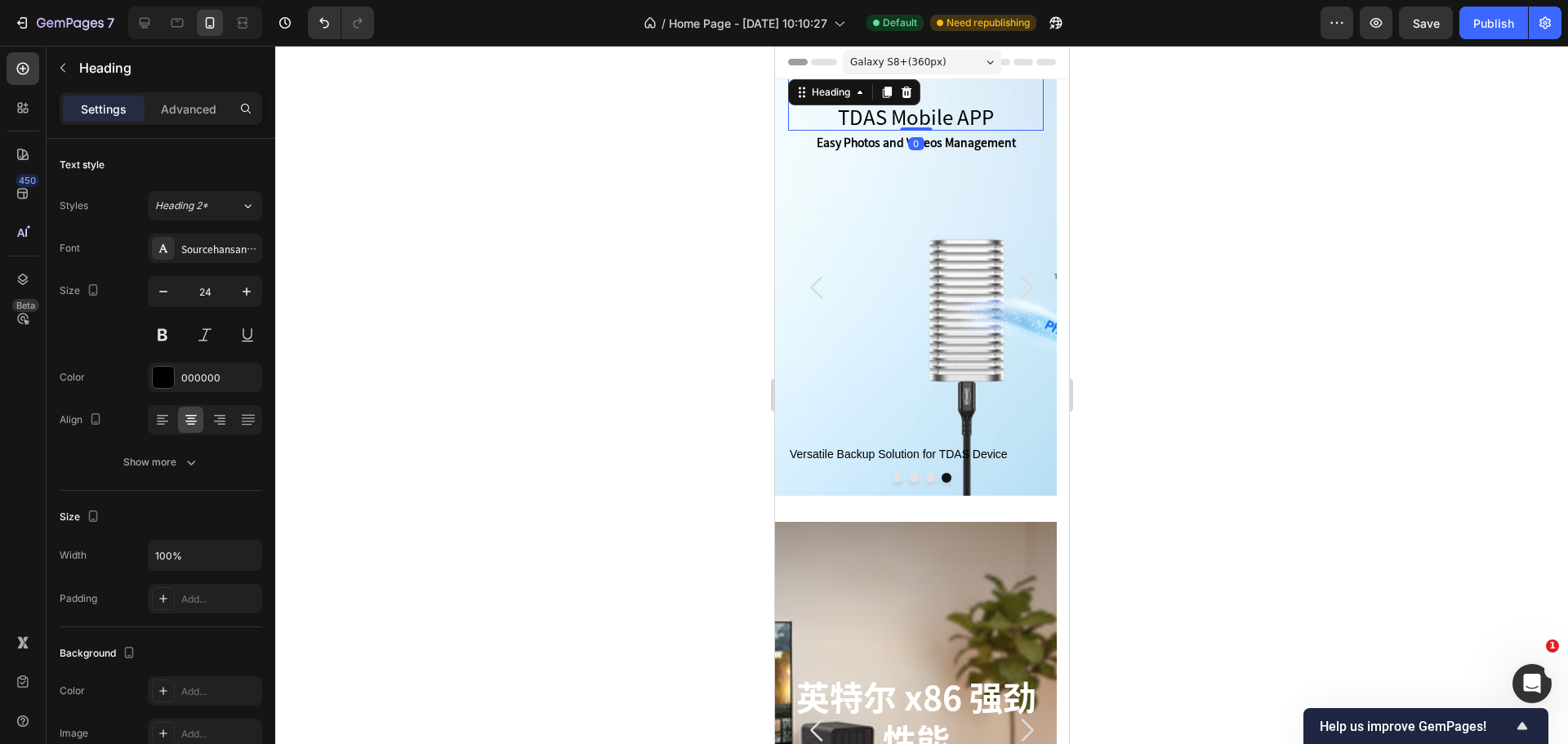
click at [918, 205] on div "Easy Photos and Videos Management Text Block" at bounding box center [915, 224] width 256 height 187
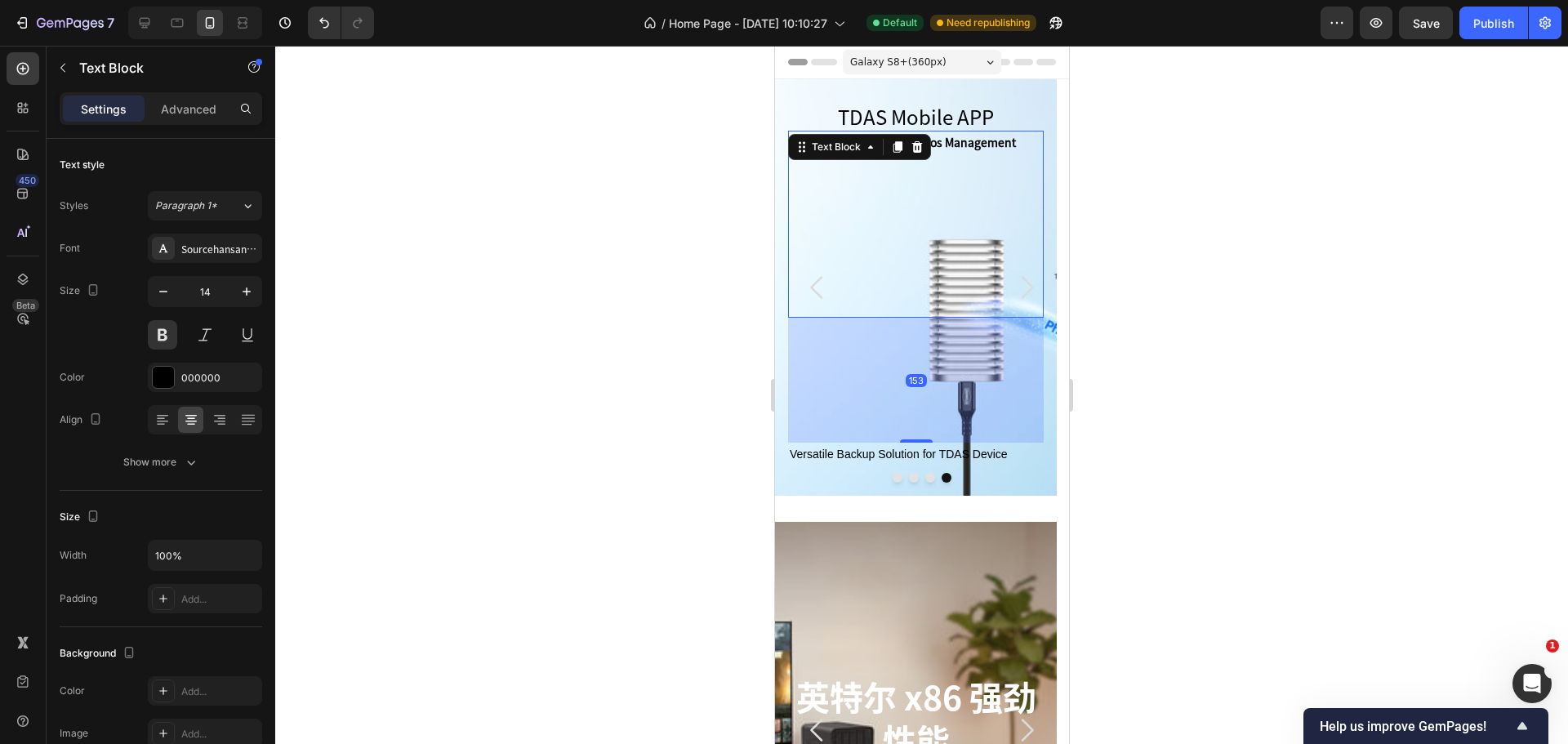
click at [182, 123] on div "Settings Advanced" at bounding box center [161, 108] width 203 height 33
click at [182, 118] on div "Advanced" at bounding box center [188, 108] width 82 height 26
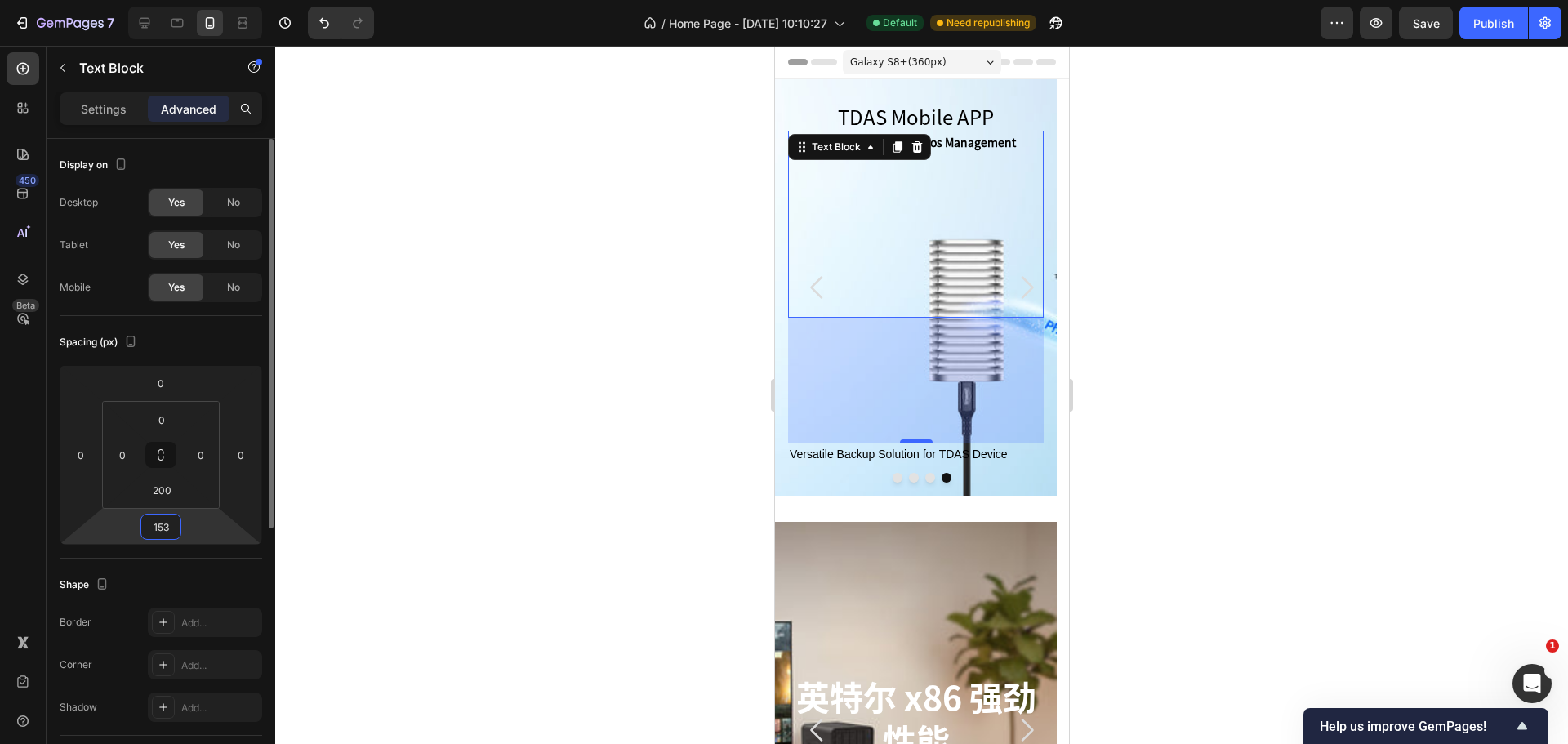
click at [172, 531] on input "153" at bounding box center [161, 527] width 33 height 25
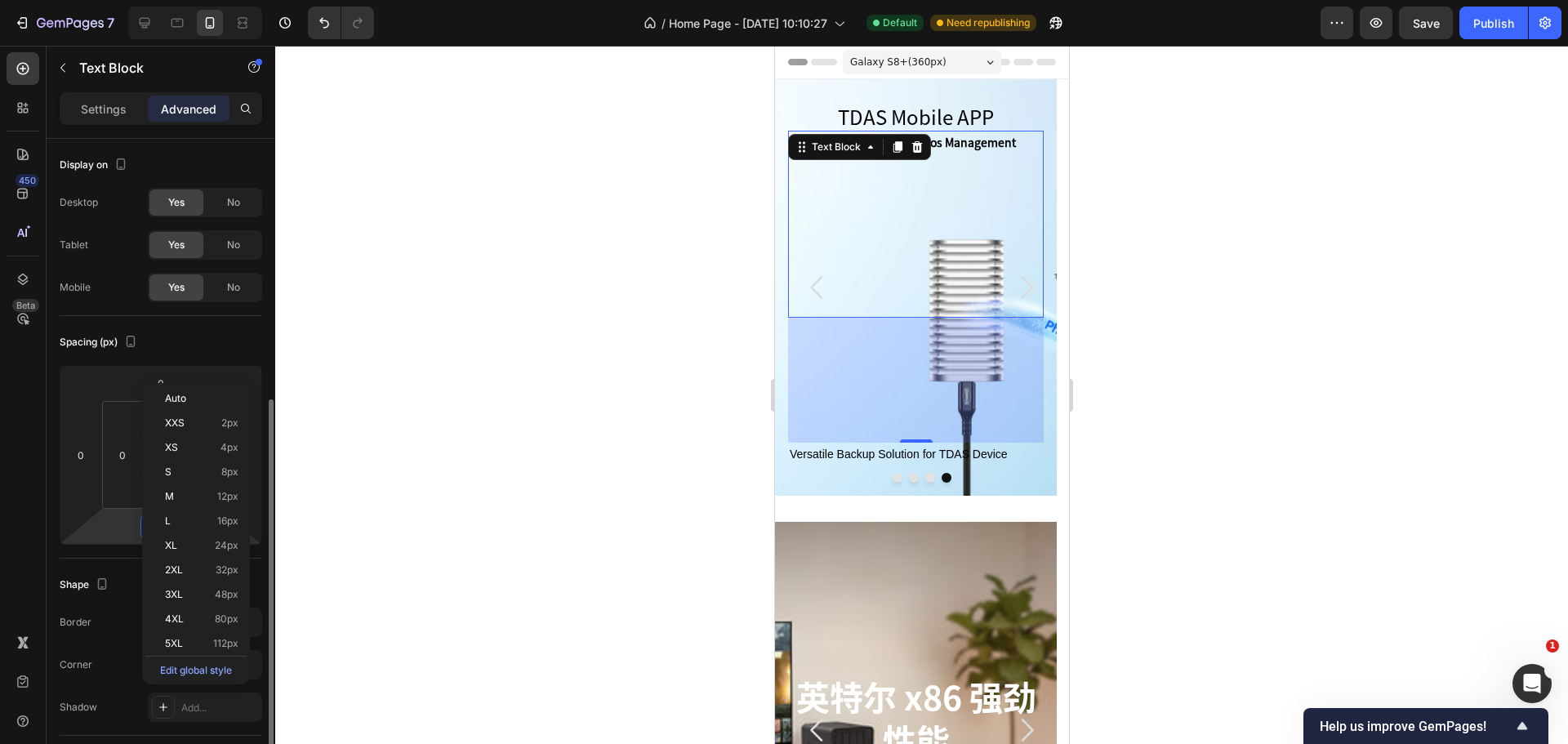
scroll to position [245, 0]
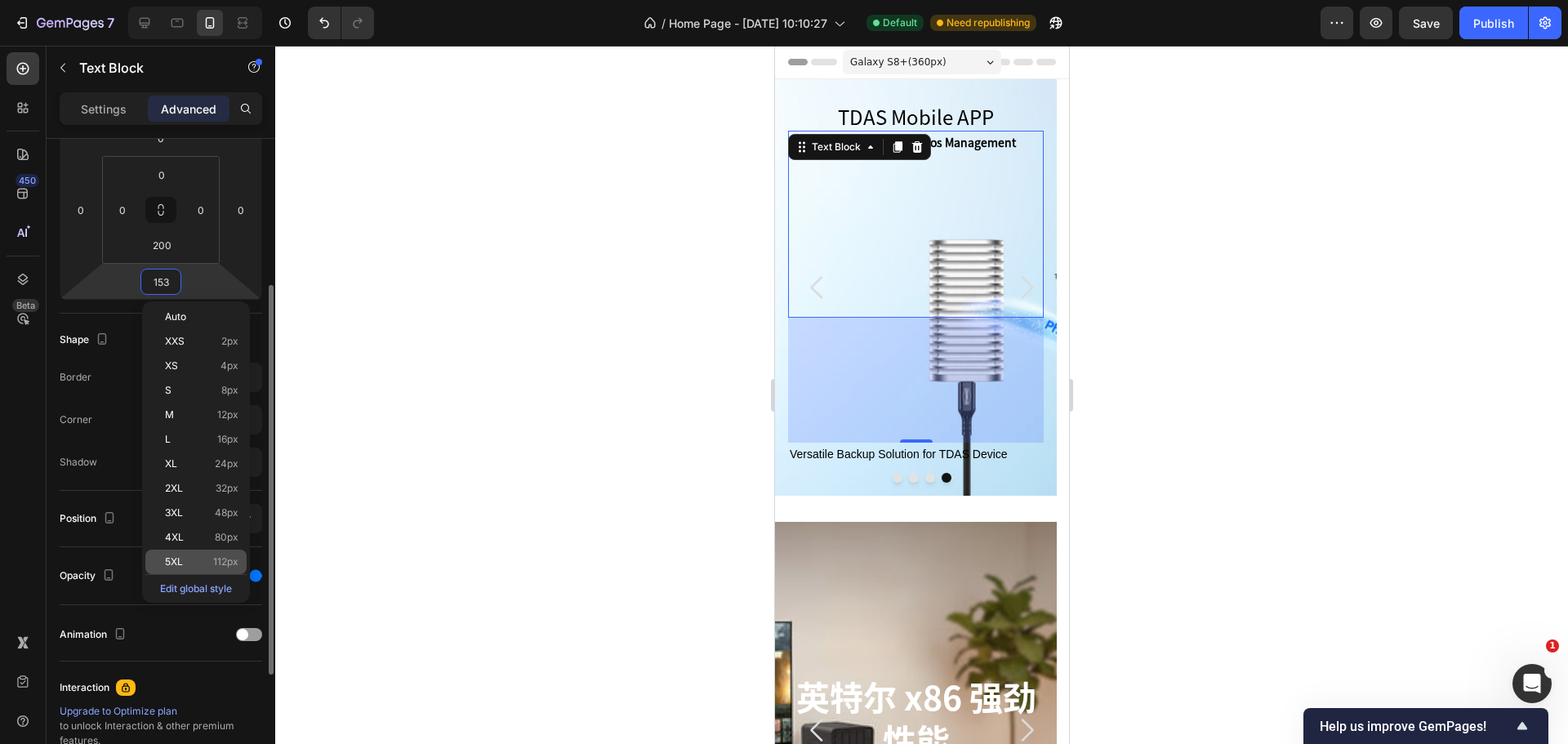
click at [172, 556] on span "5XL" at bounding box center [174, 562] width 18 height 12
type input "112"
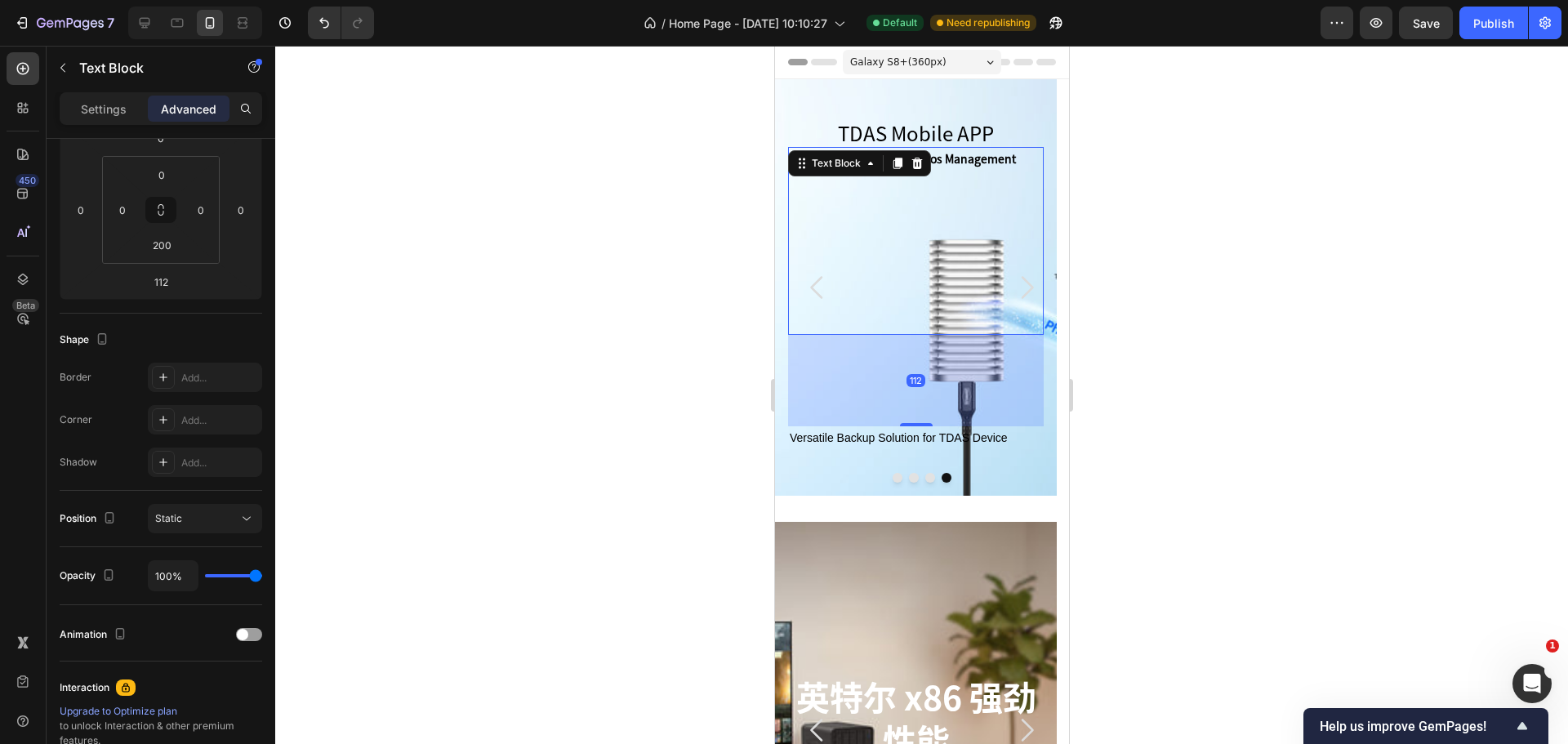
click at [556, 442] on div at bounding box center [922, 394] width 1292 height 698
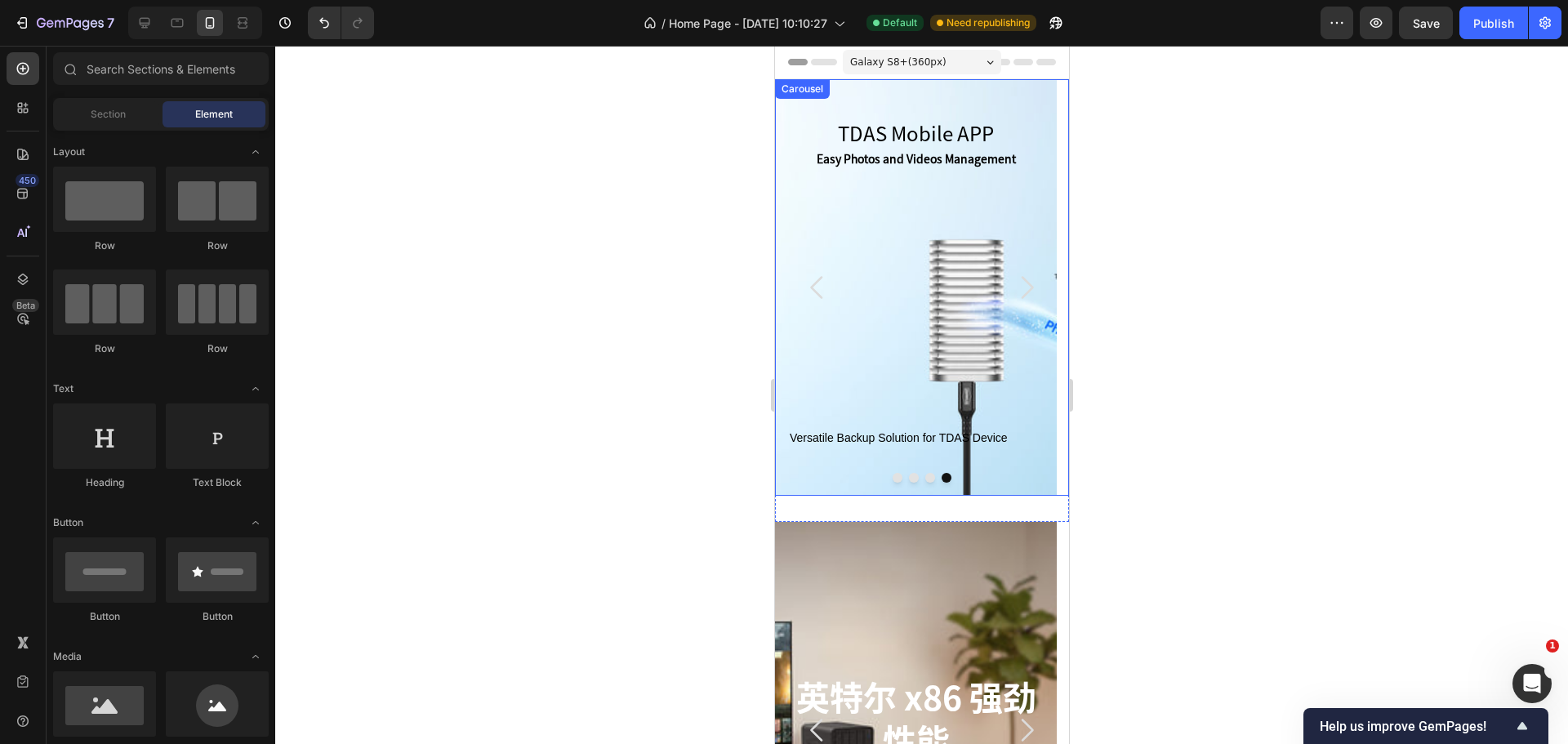
click at [826, 293] on icon "Carousel Back Arrow" at bounding box center [816, 287] width 33 height 33
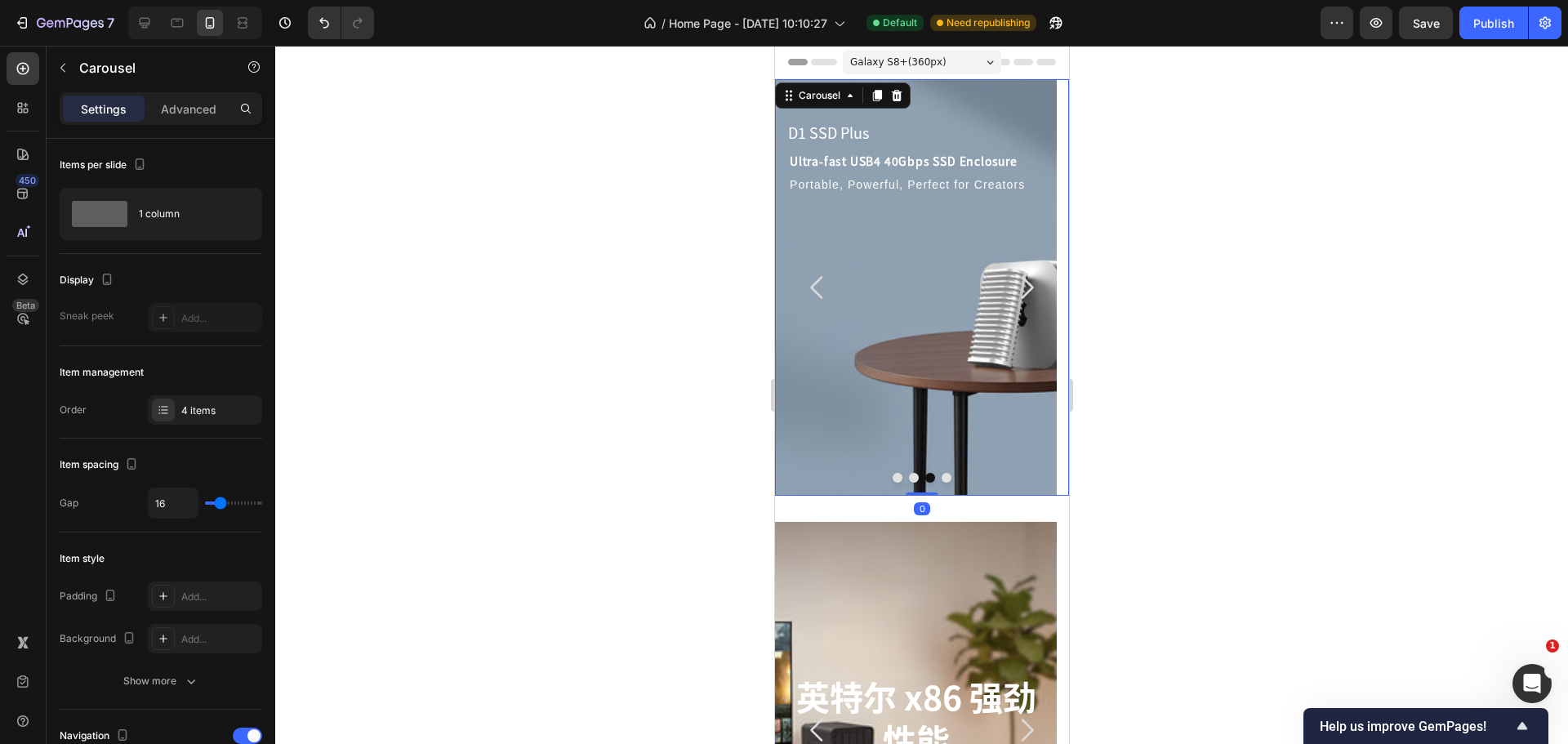
click at [1018, 287] on icon "Carousel Next Arrow" at bounding box center [1025, 287] width 33 height 33
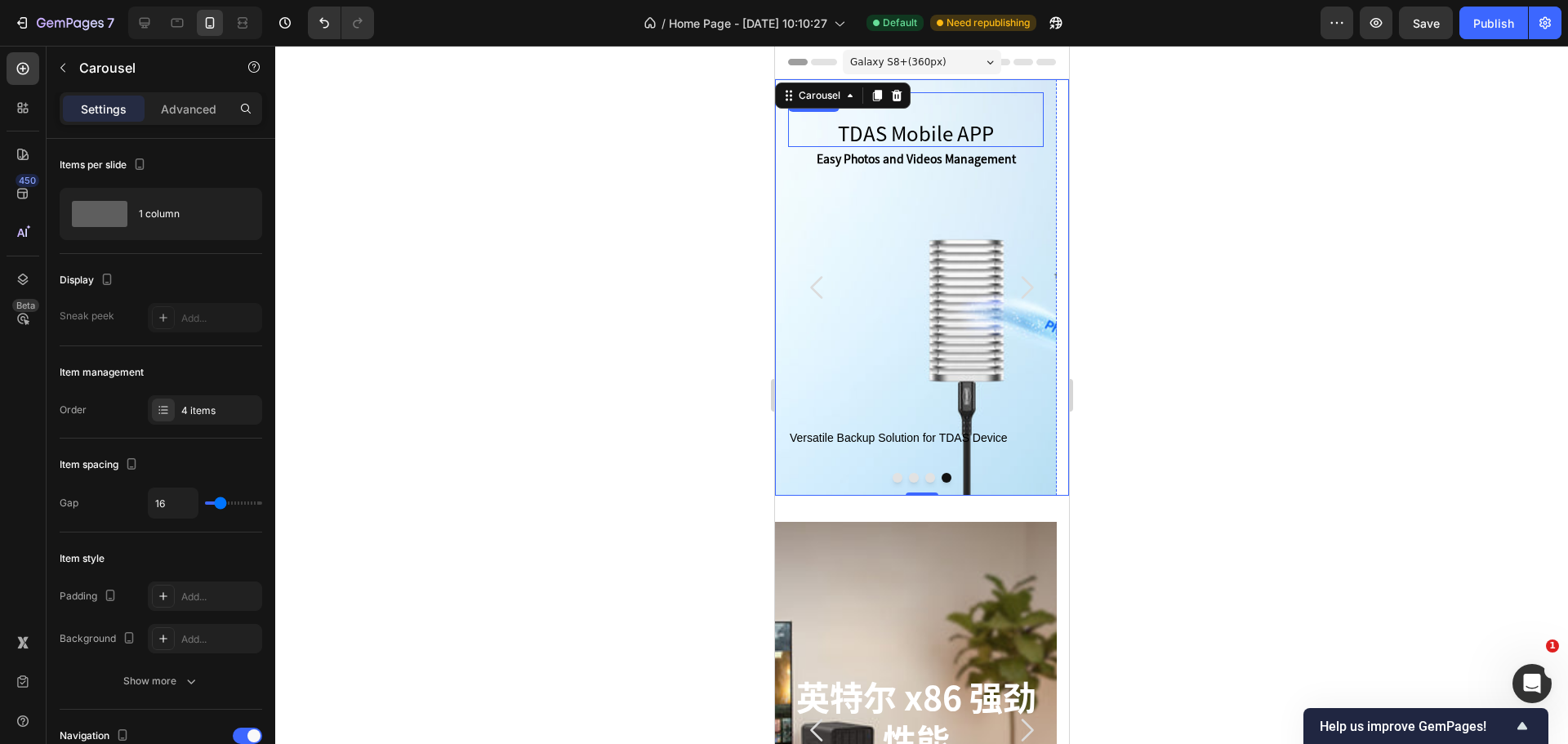
click at [900, 135] on p "TDAS Mobile APP" at bounding box center [915, 132] width 252 height 25
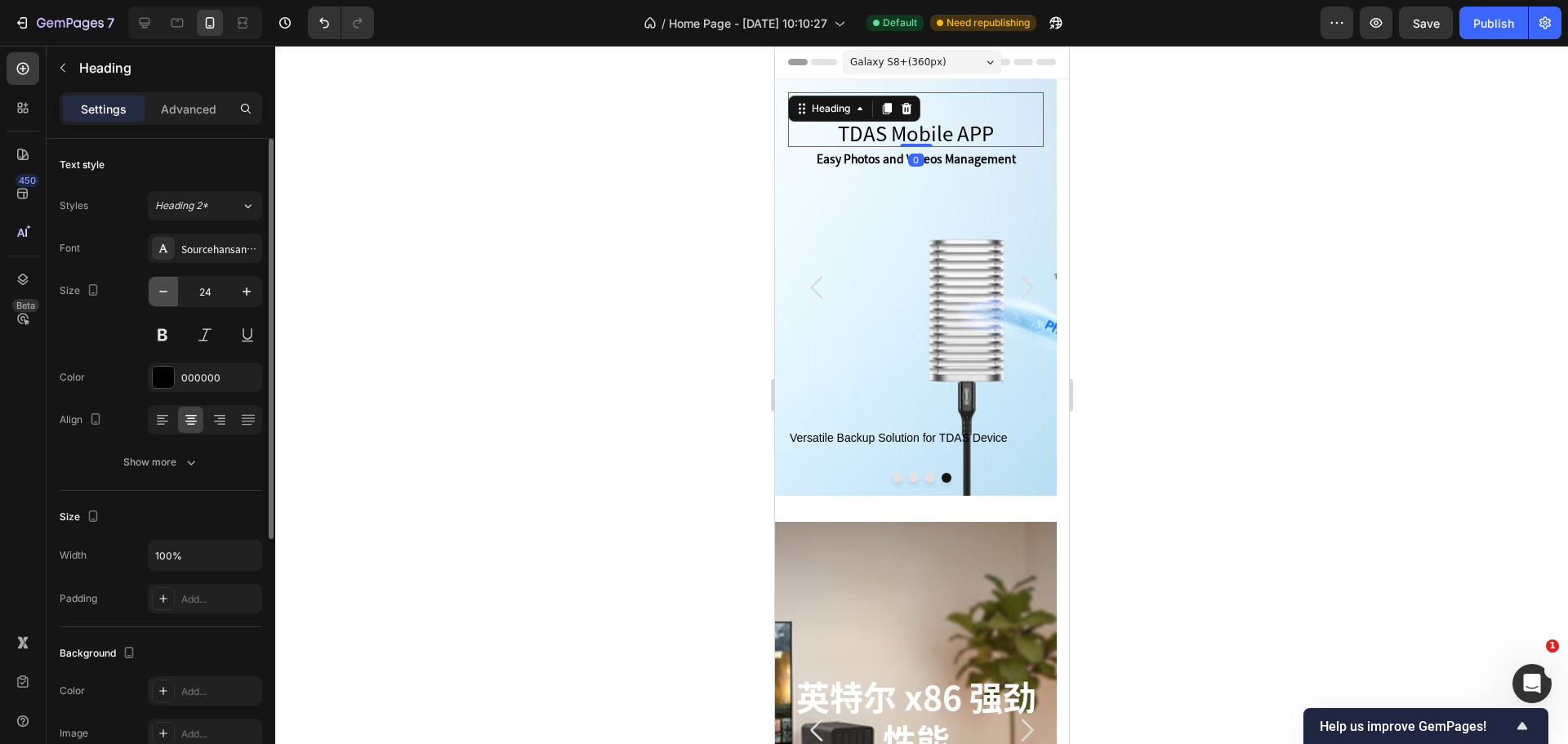
click at [156, 299] on icon "button" at bounding box center [164, 292] width 16 height 16
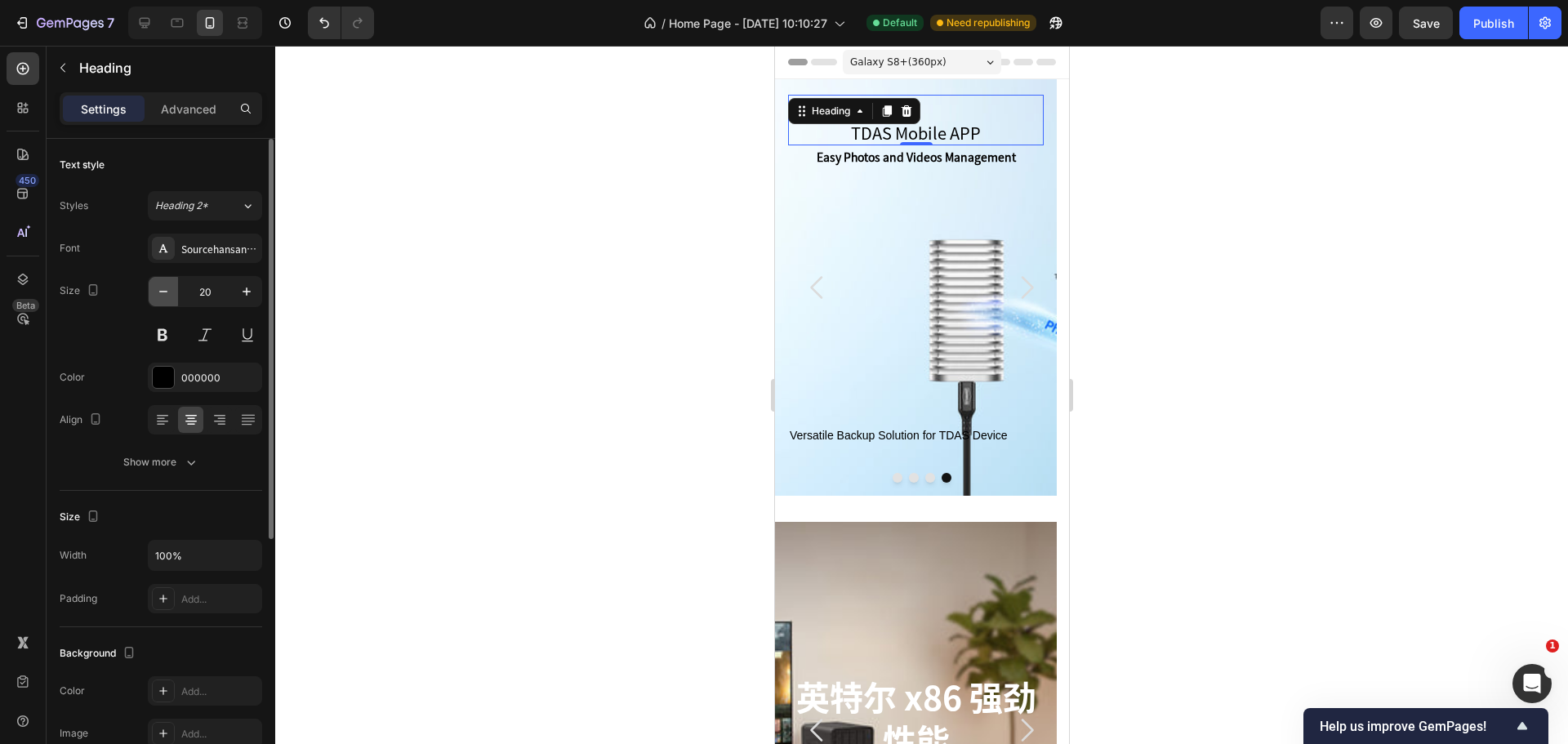
type input "19"
click at [557, 296] on div at bounding box center [922, 394] width 1292 height 698
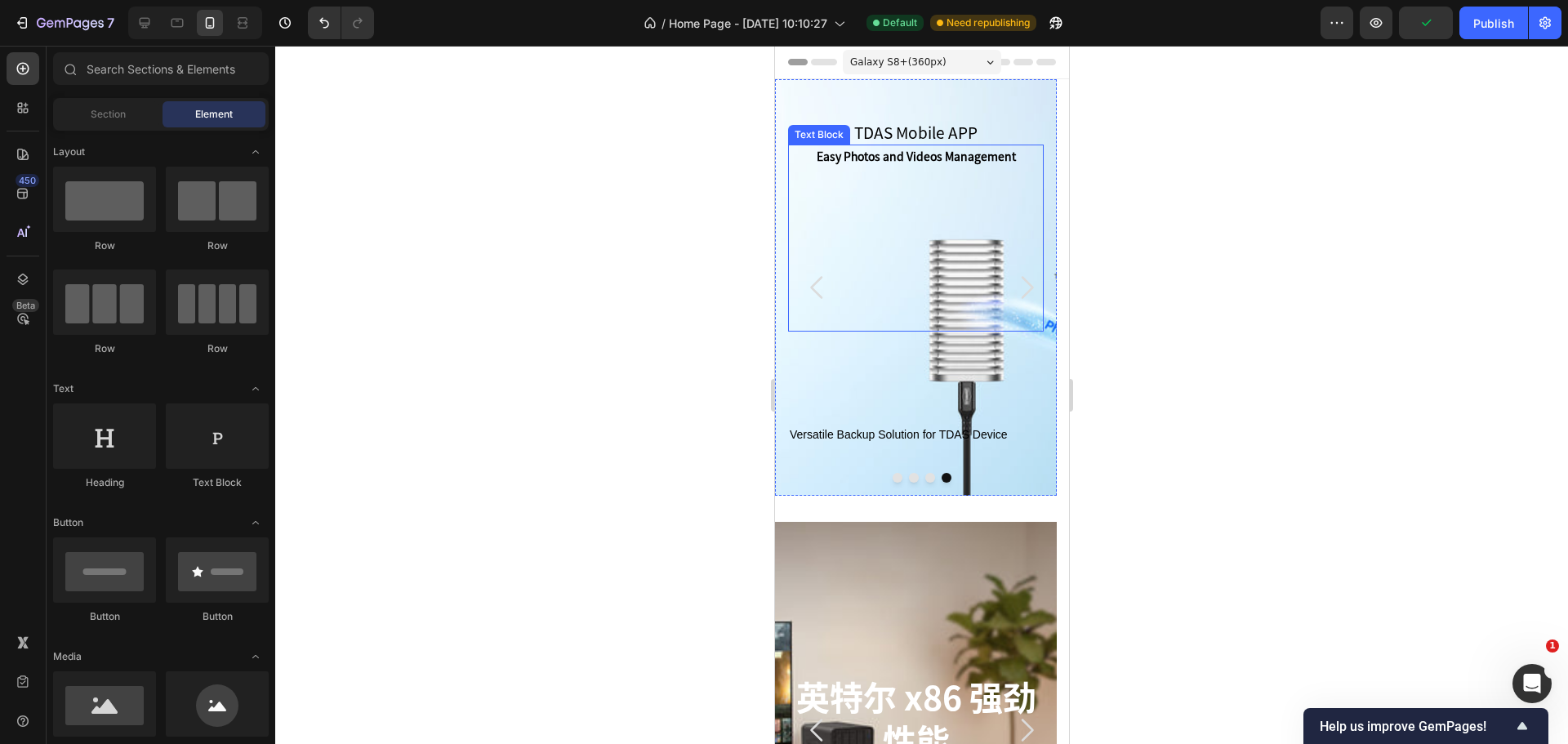
click at [917, 165] on p "Easy Photos and Videos Management" at bounding box center [915, 156] width 252 height 20
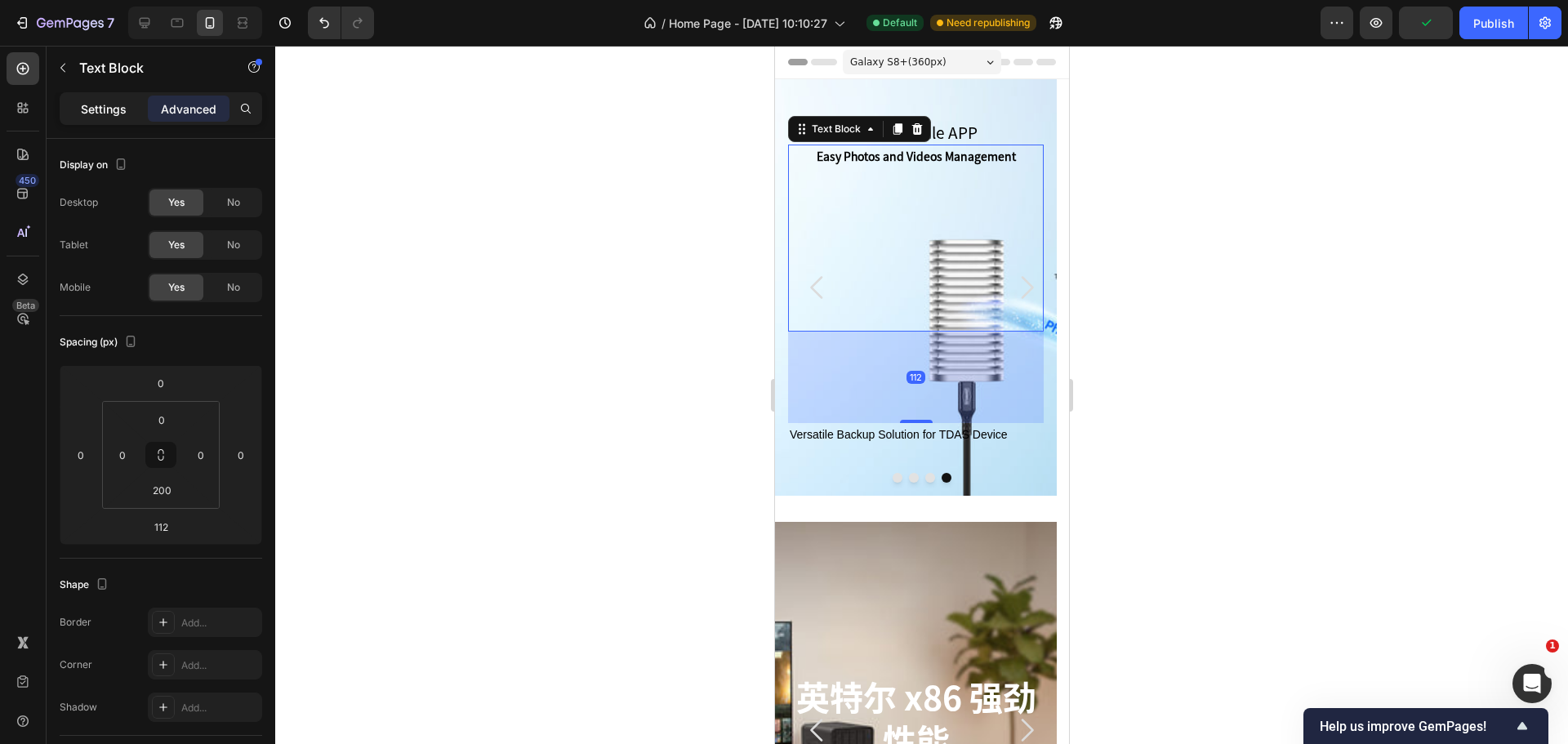
click at [100, 109] on p "Settings" at bounding box center [103, 108] width 45 height 17
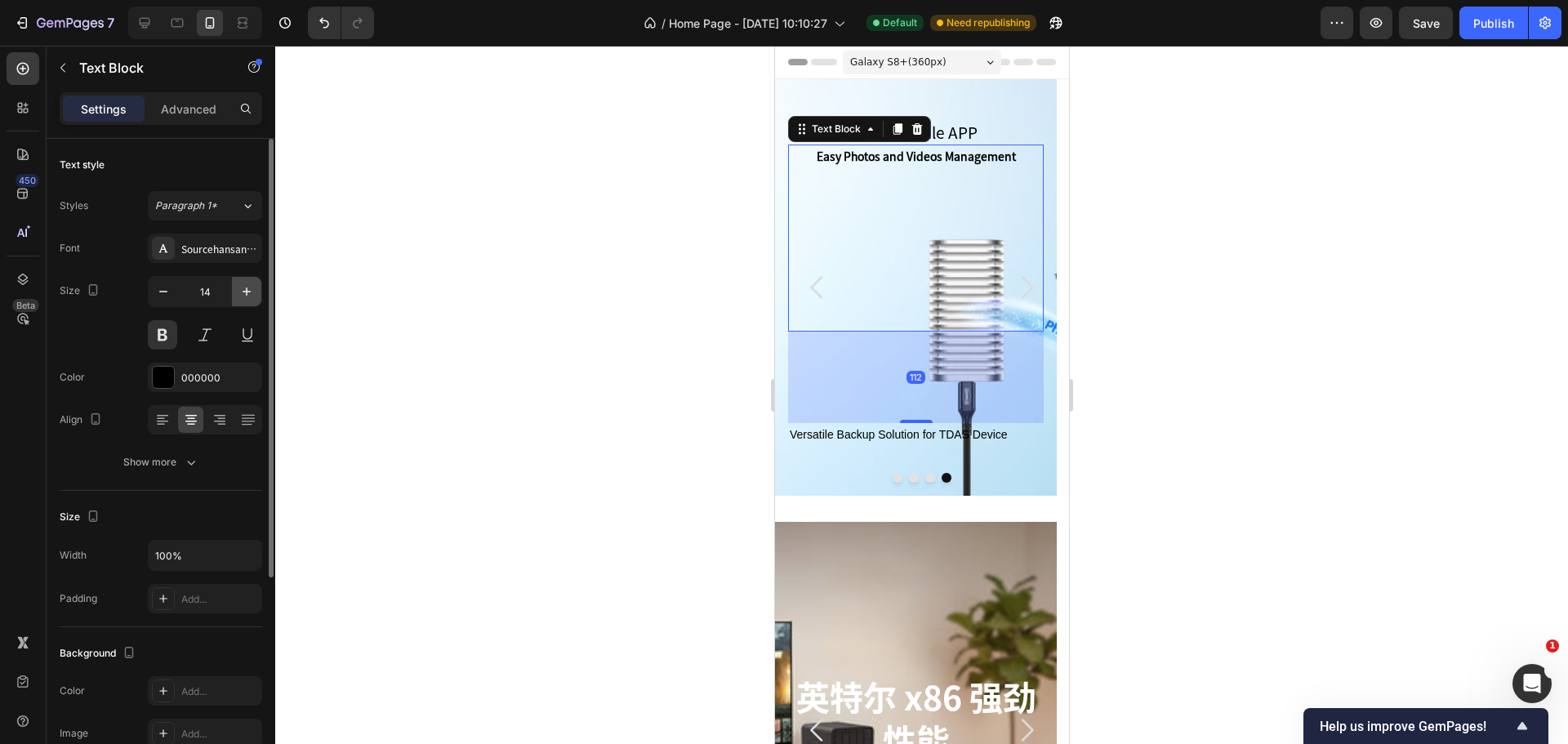
click at [254, 290] on icon "button" at bounding box center [246, 292] width 16 height 16
type input "15"
click at [511, 292] on div at bounding box center [922, 394] width 1292 height 698
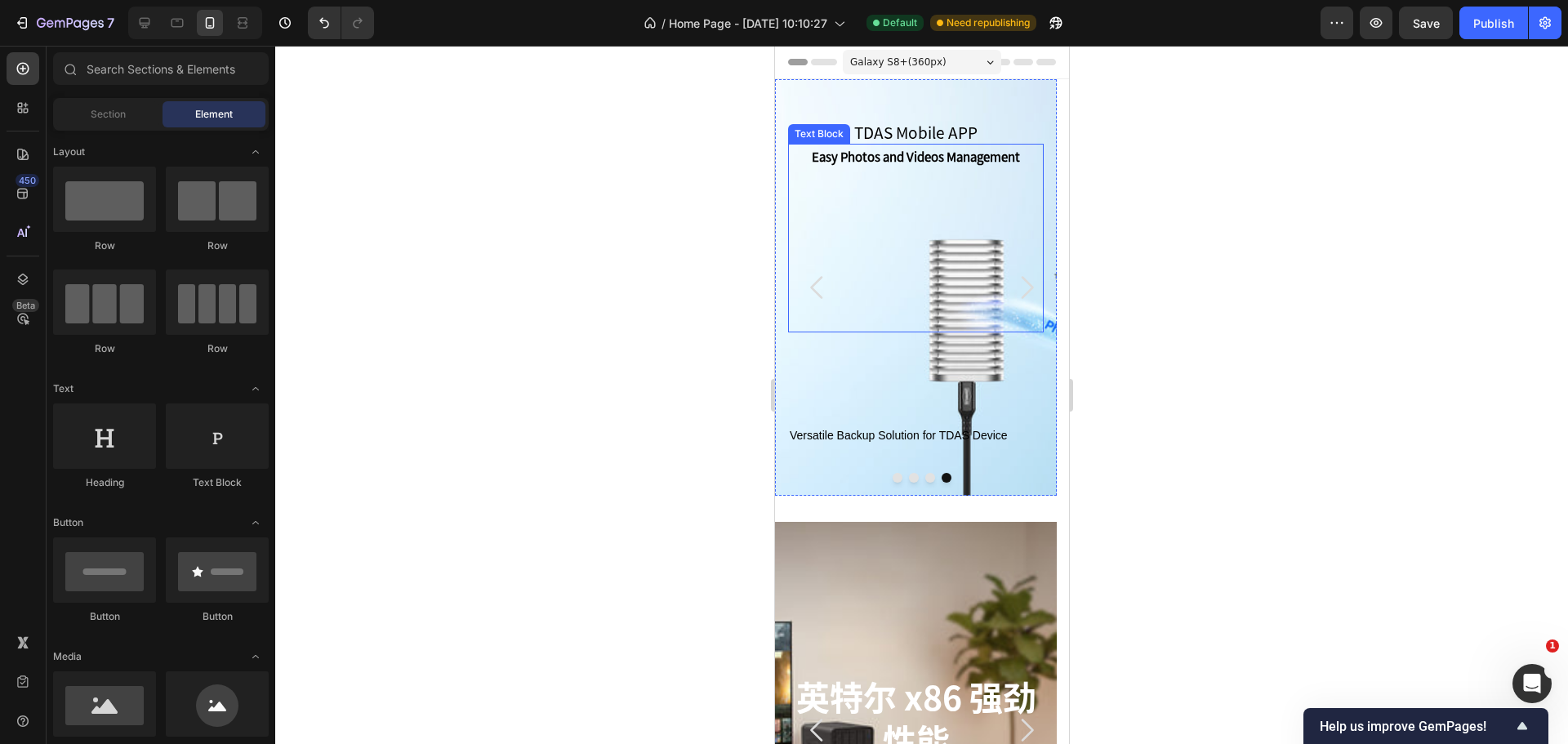
click at [900, 160] on p "Easy Photos and Videos Management" at bounding box center [915, 156] width 252 height 22
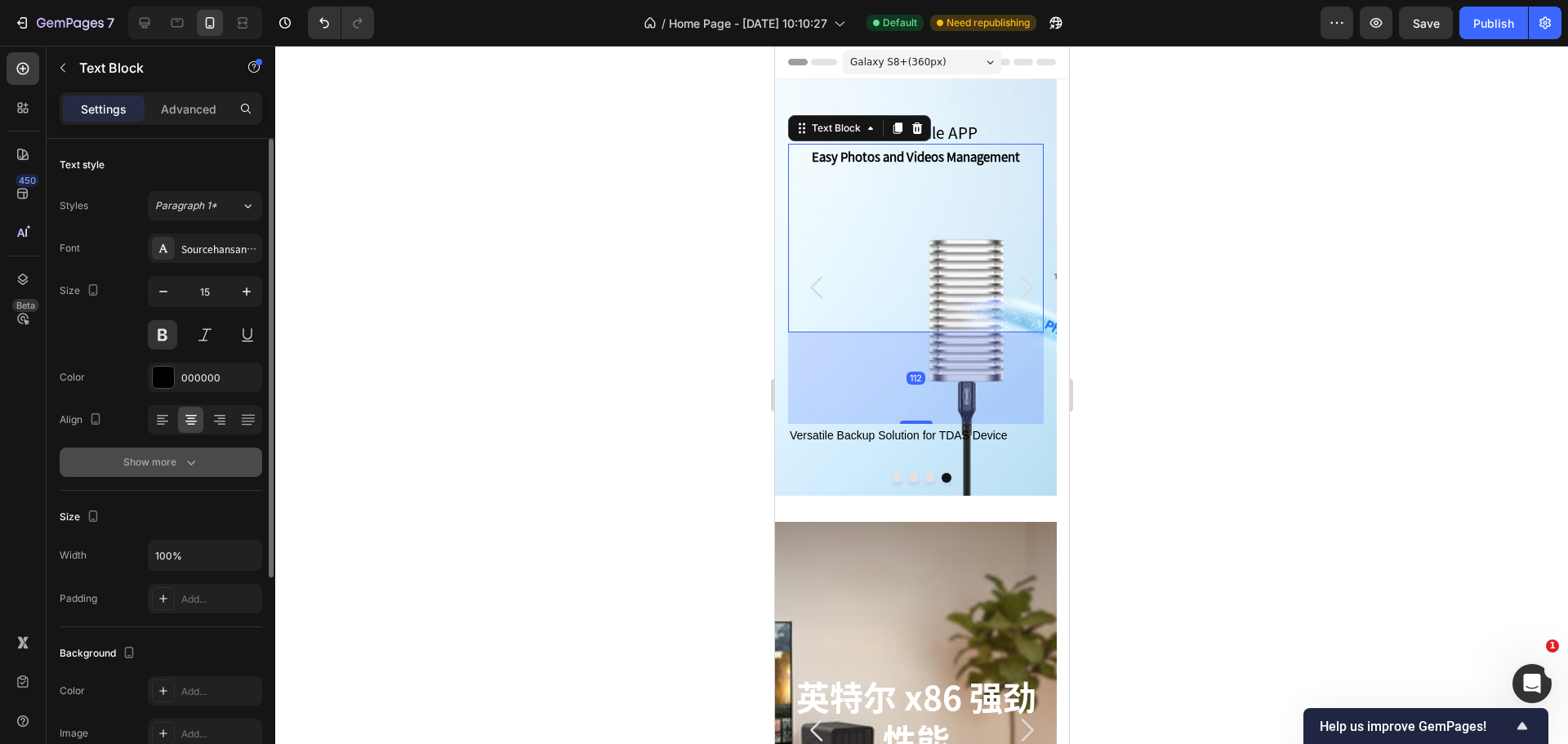
click at [154, 447] on button "Show more" at bounding box center [161, 461] width 203 height 29
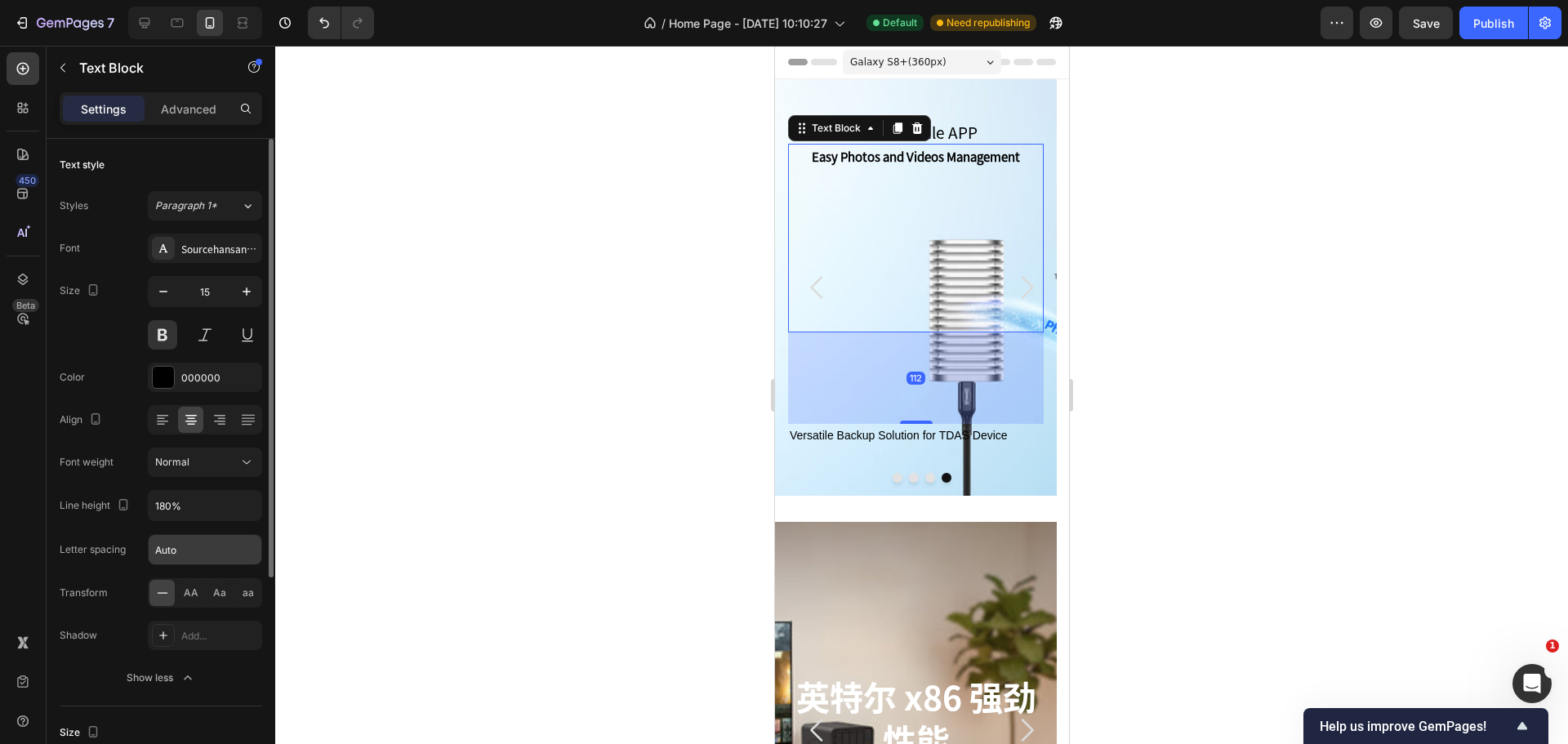
click at [192, 546] on input "Auto" at bounding box center [204, 549] width 113 height 29
drag, startPoint x: 189, startPoint y: 556, endPoint x: 156, endPoint y: 553, distance: 33.1
click at [153, 555] on input "1" at bounding box center [204, 549] width 113 height 29
type input "0.8"
click at [639, 312] on div at bounding box center [922, 394] width 1292 height 698
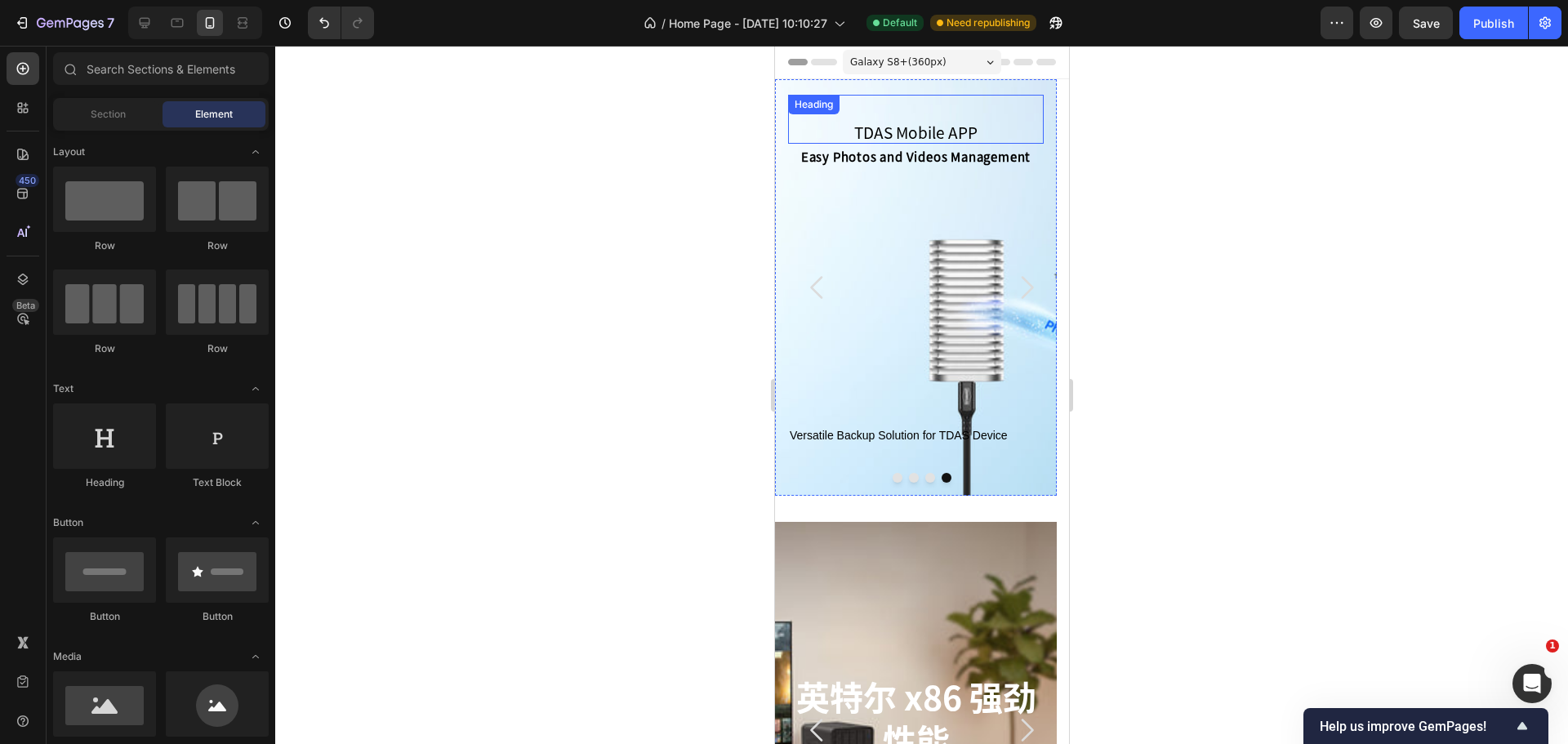
click at [917, 125] on p "TDAS Mobile APP" at bounding box center [915, 132] width 252 height 20
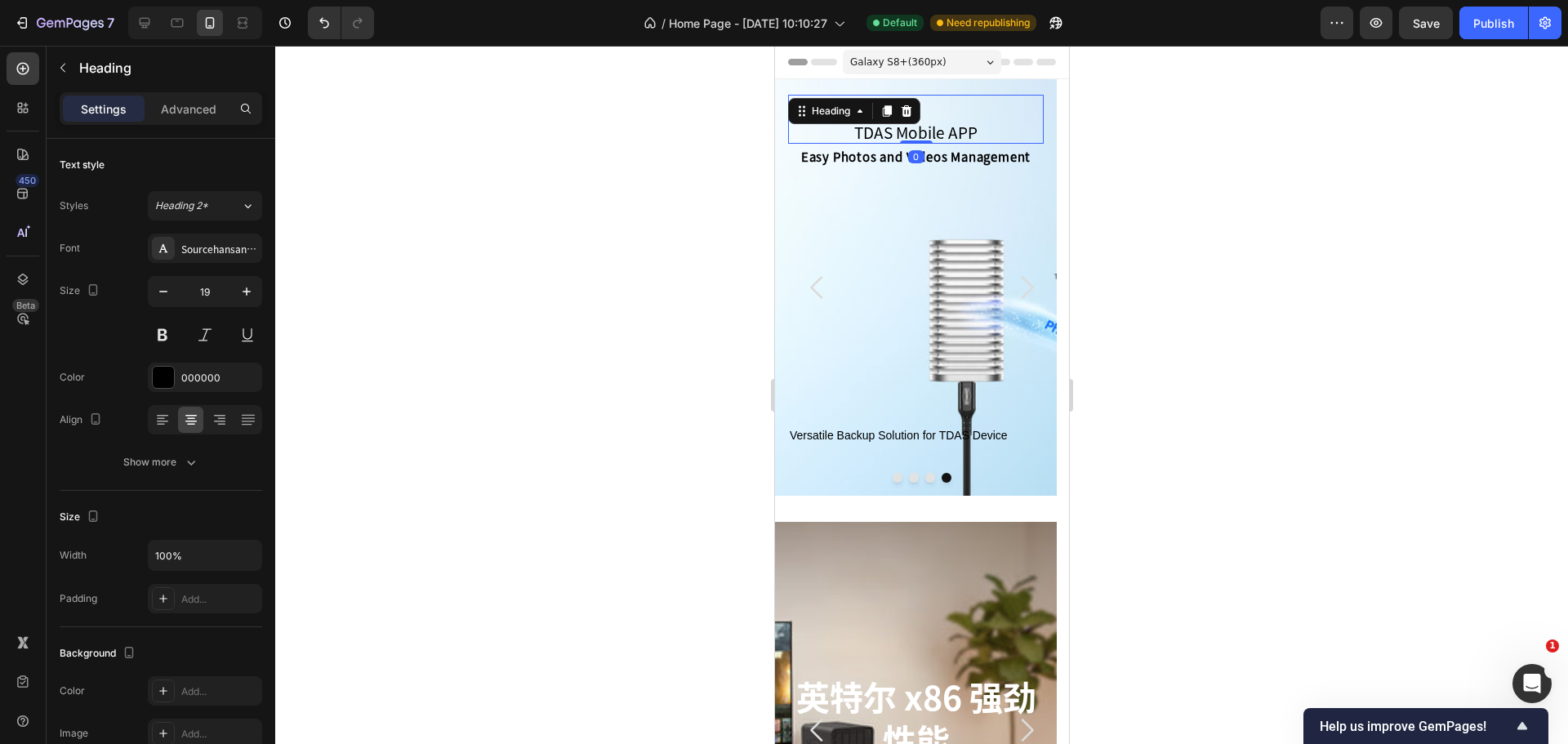
click at [614, 267] on div at bounding box center [922, 394] width 1292 height 698
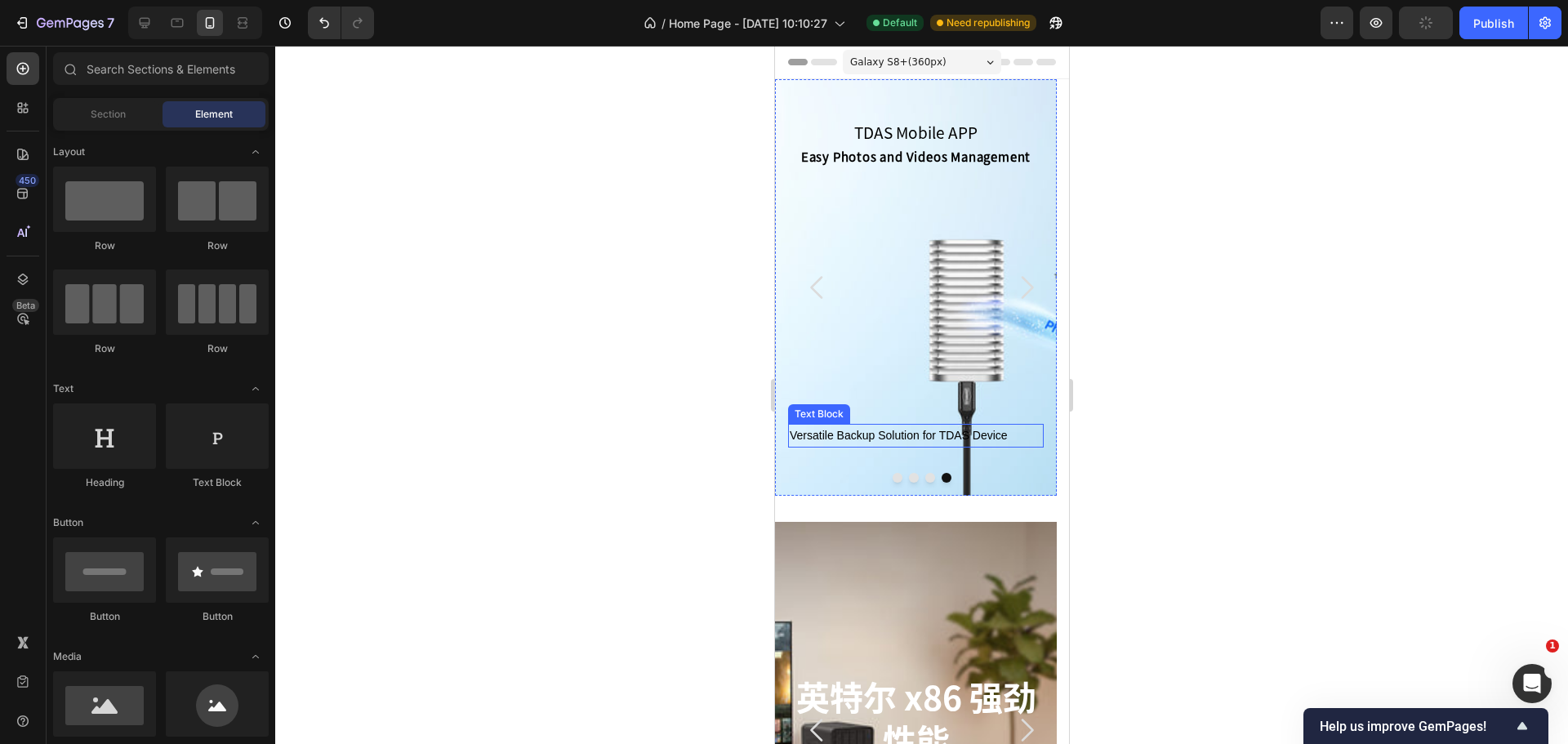
click at [873, 439] on p "Versatile Backup Solution for TDAS Device" at bounding box center [915, 436] width 252 height 20
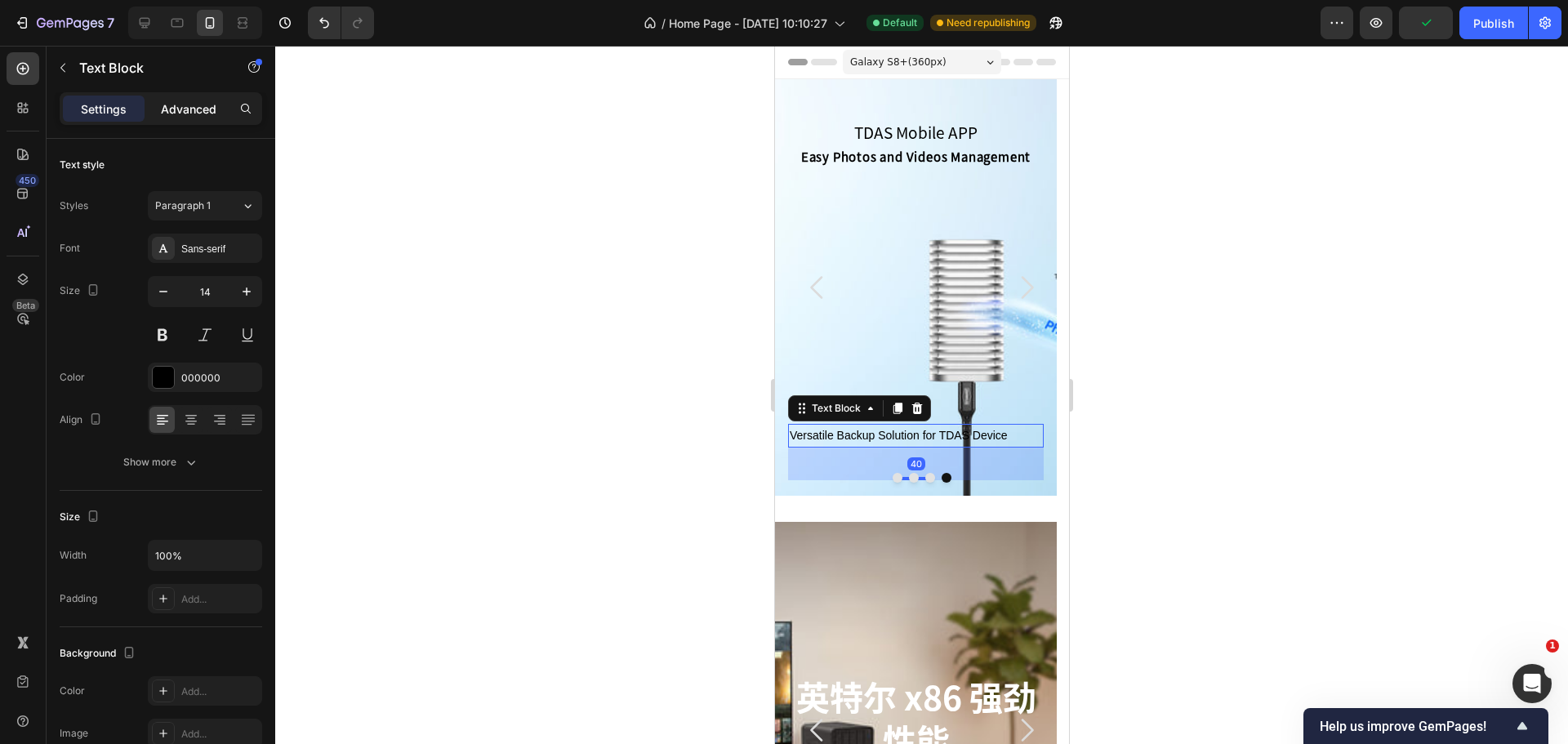
click at [188, 116] on p "Advanced" at bounding box center [188, 108] width 55 height 17
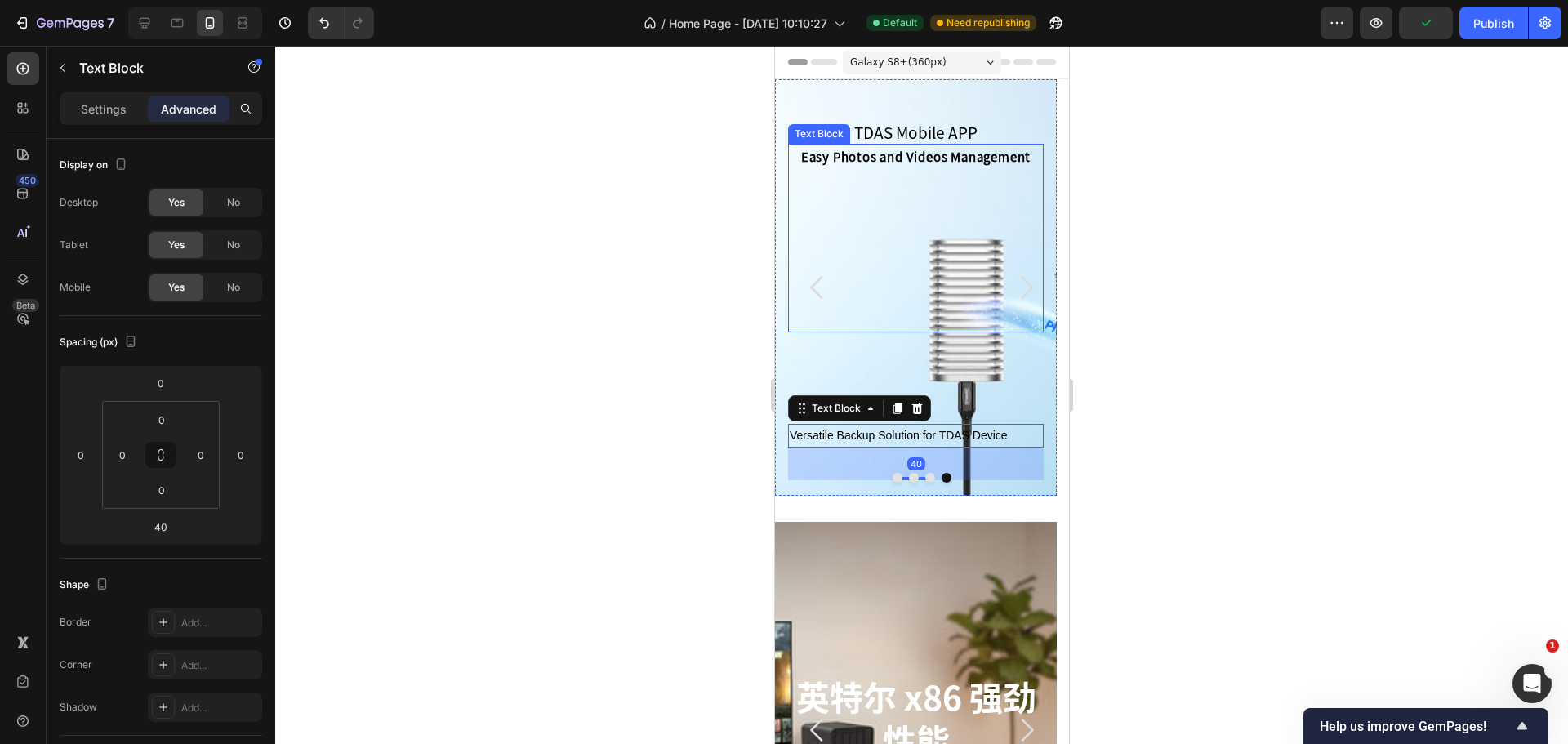
click at [982, 180] on div "Easy Photos and Videos Management Text Block" at bounding box center [915, 238] width 256 height 188
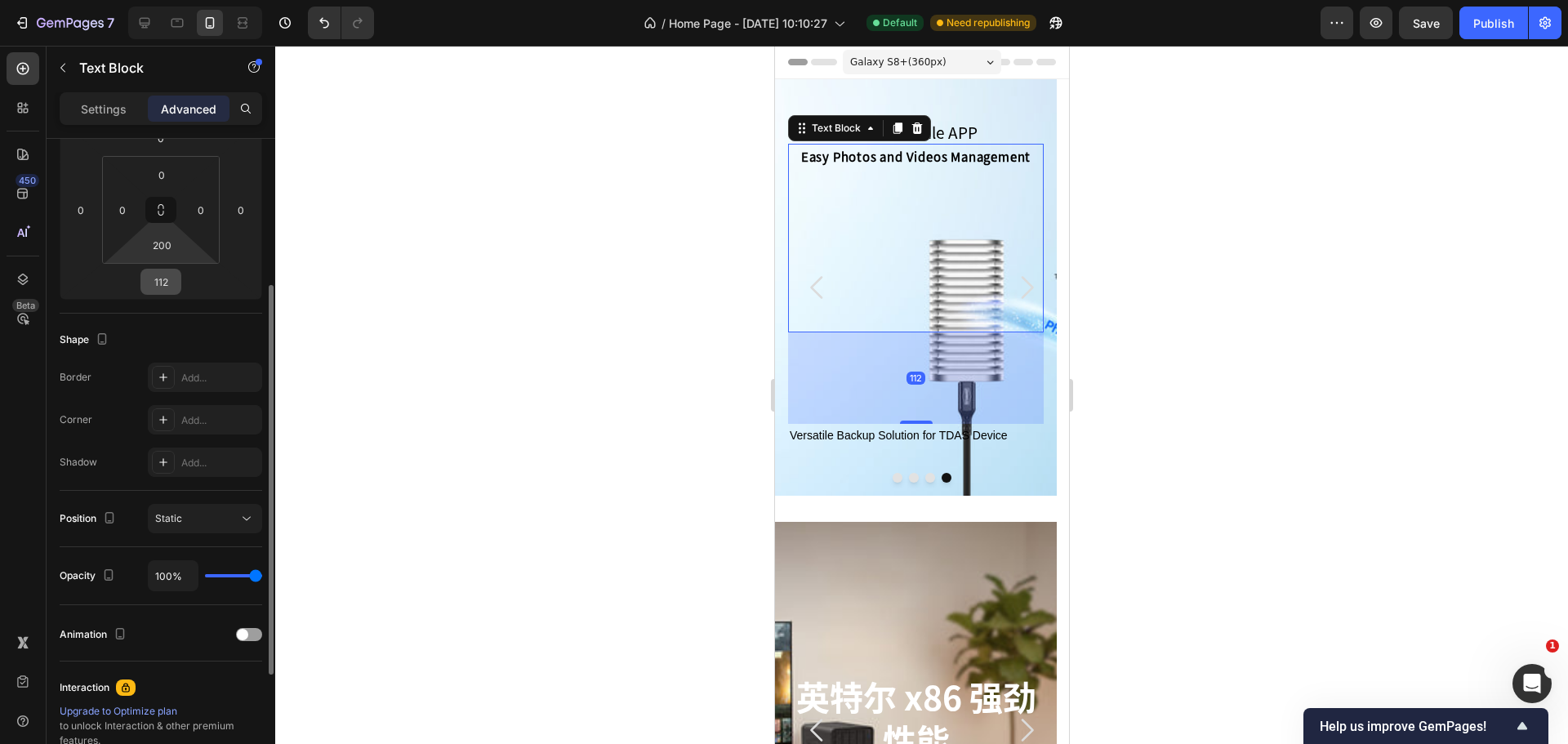
click at [163, 288] on input "112" at bounding box center [161, 282] width 33 height 25
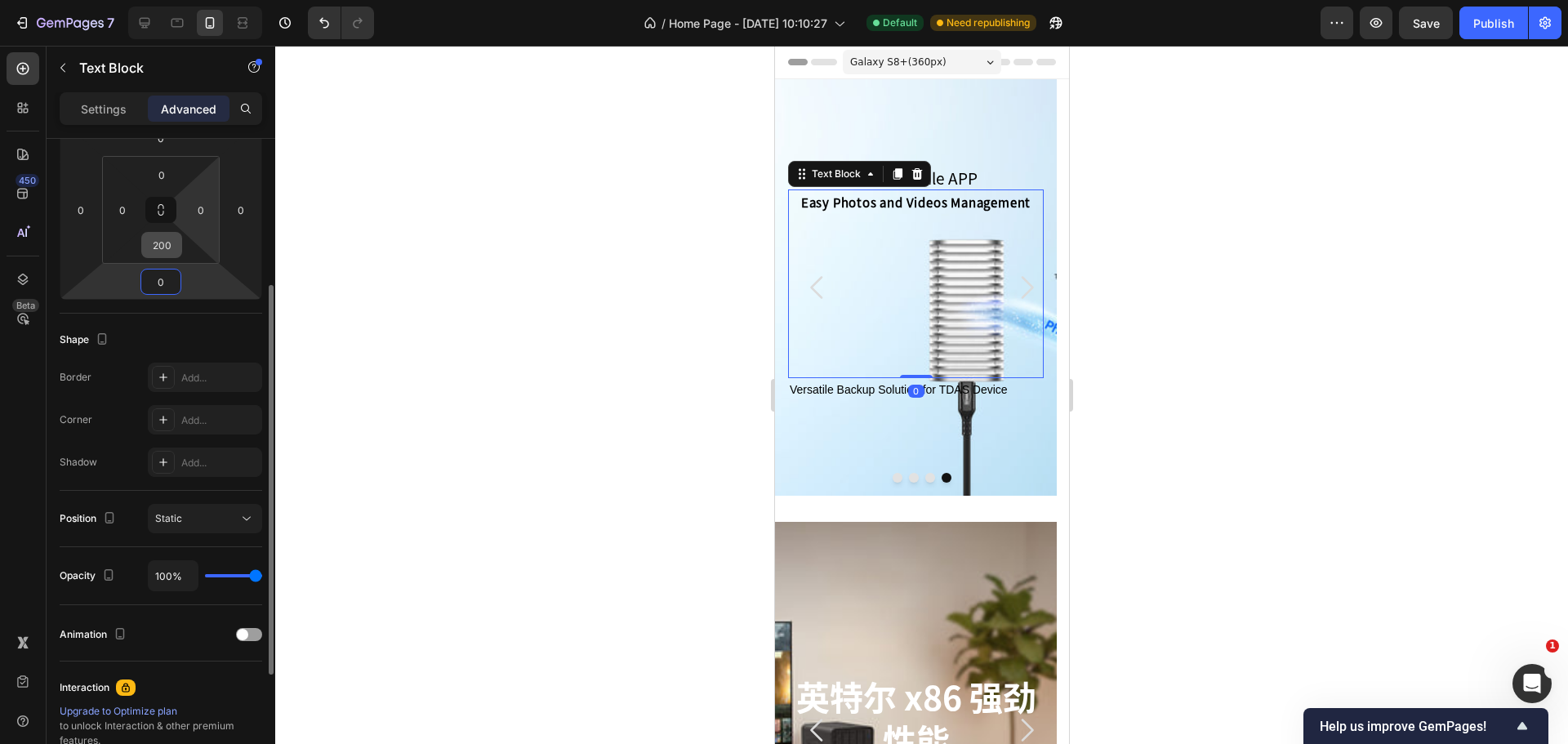
type input "0"
click at [174, 248] on input "200" at bounding box center [162, 245] width 33 height 25
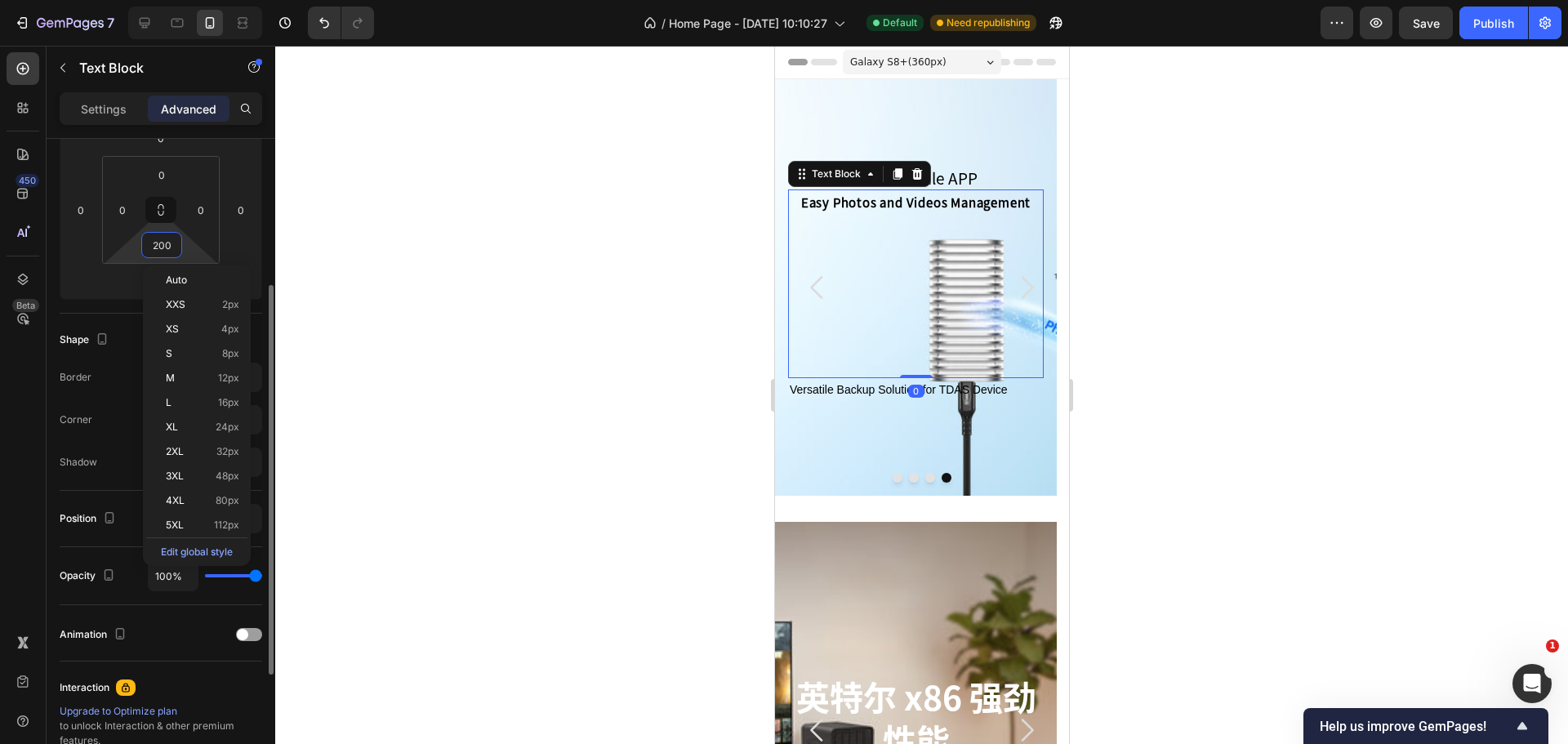
type input "0"
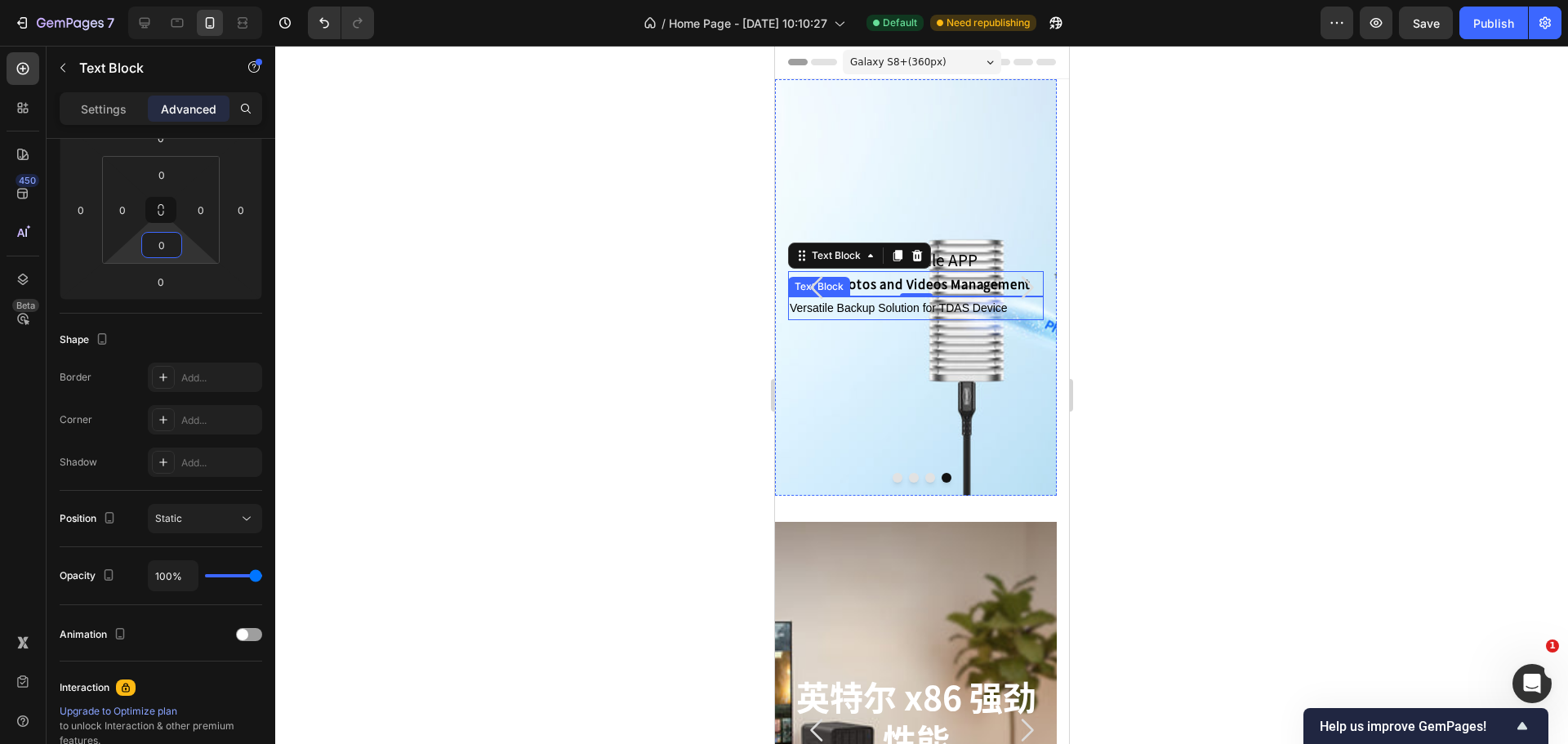
click at [947, 313] on p "Versatile Backup Solution for TDAS Device" at bounding box center [915, 308] width 252 height 20
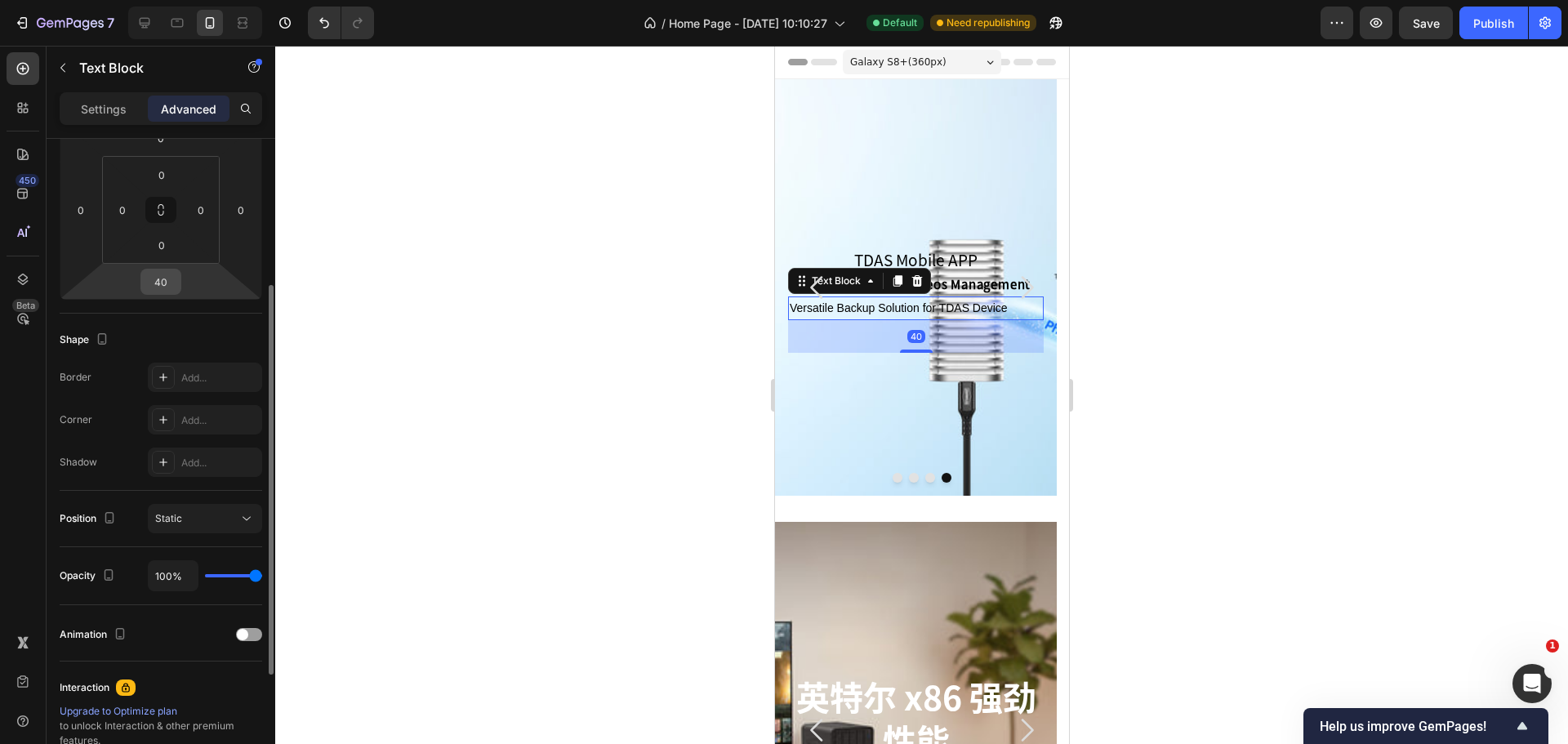
click at [149, 276] on input "40" at bounding box center [161, 282] width 33 height 25
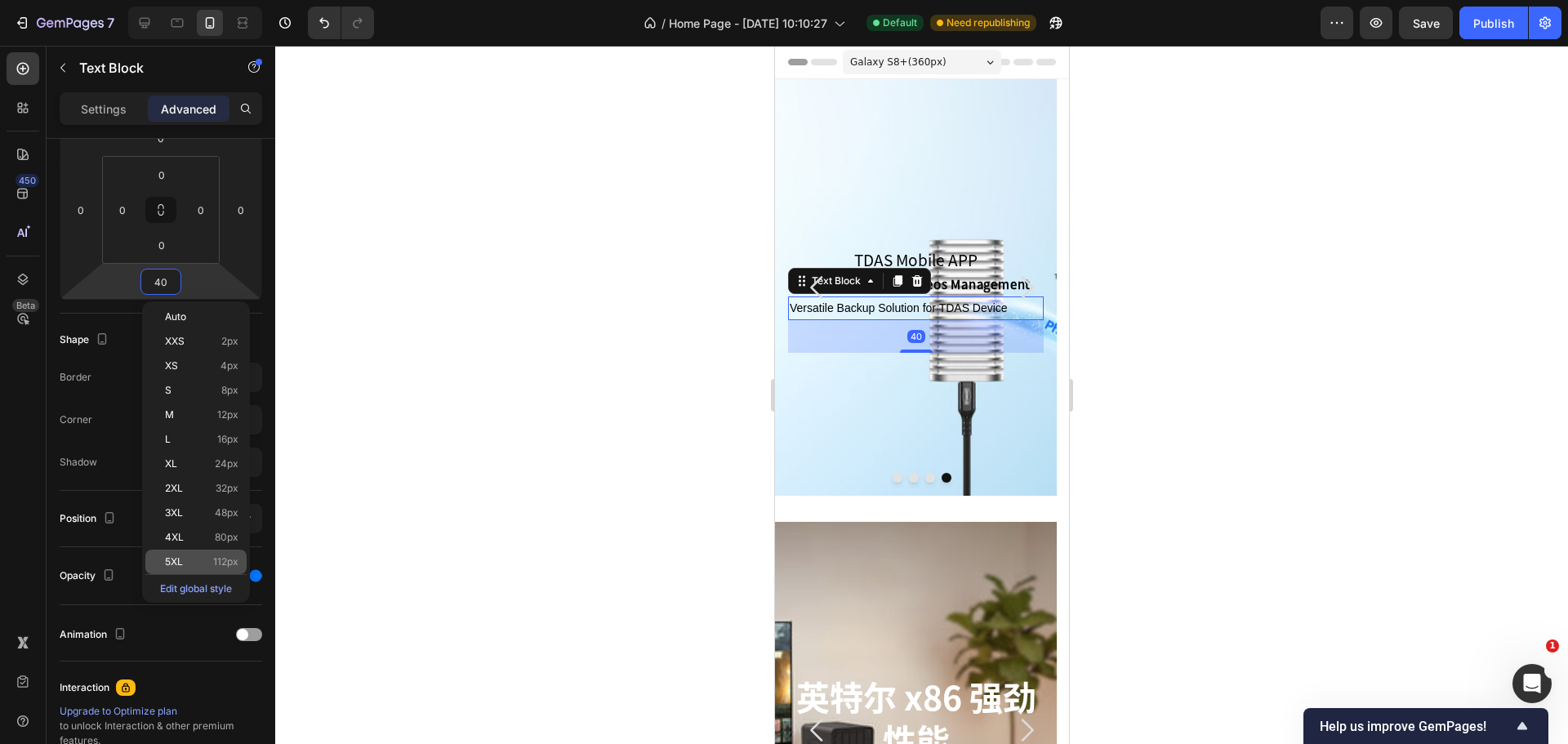
click at [220, 552] on div "5XL 112px" at bounding box center [196, 562] width 101 height 25
type input "112"
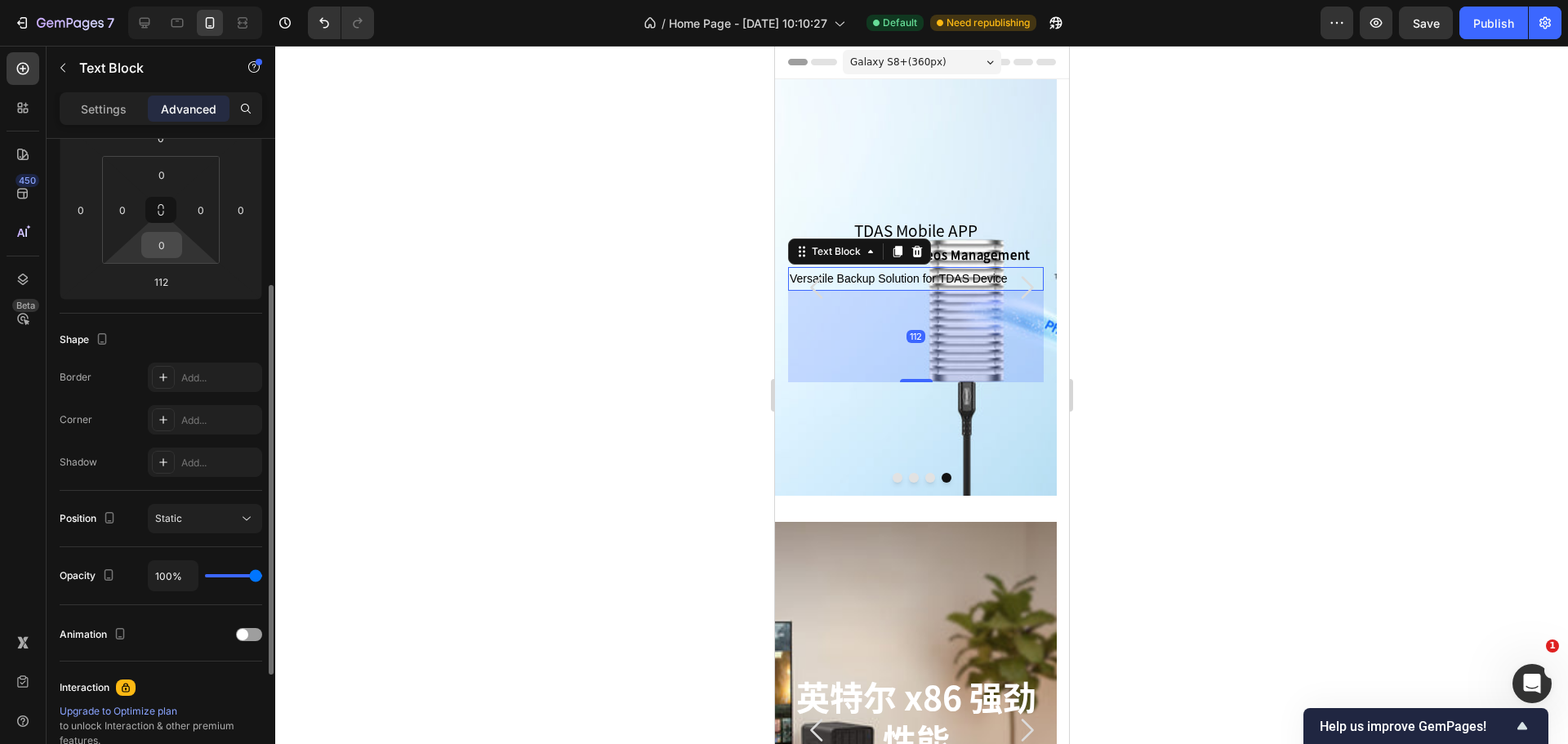
click at [157, 241] on input "0" at bounding box center [162, 245] width 33 height 25
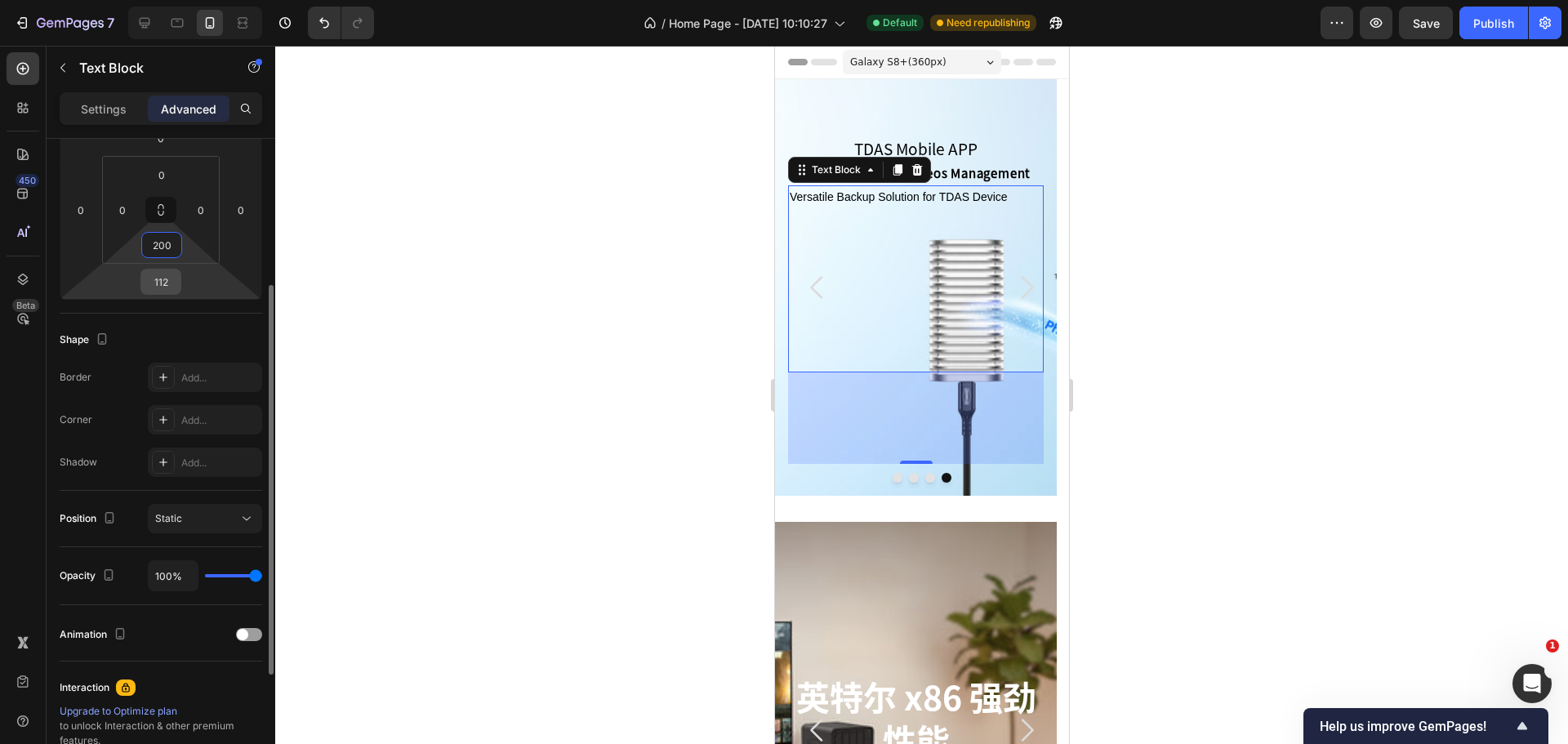
type input "200"
click at [167, 275] on input "112" at bounding box center [161, 282] width 33 height 25
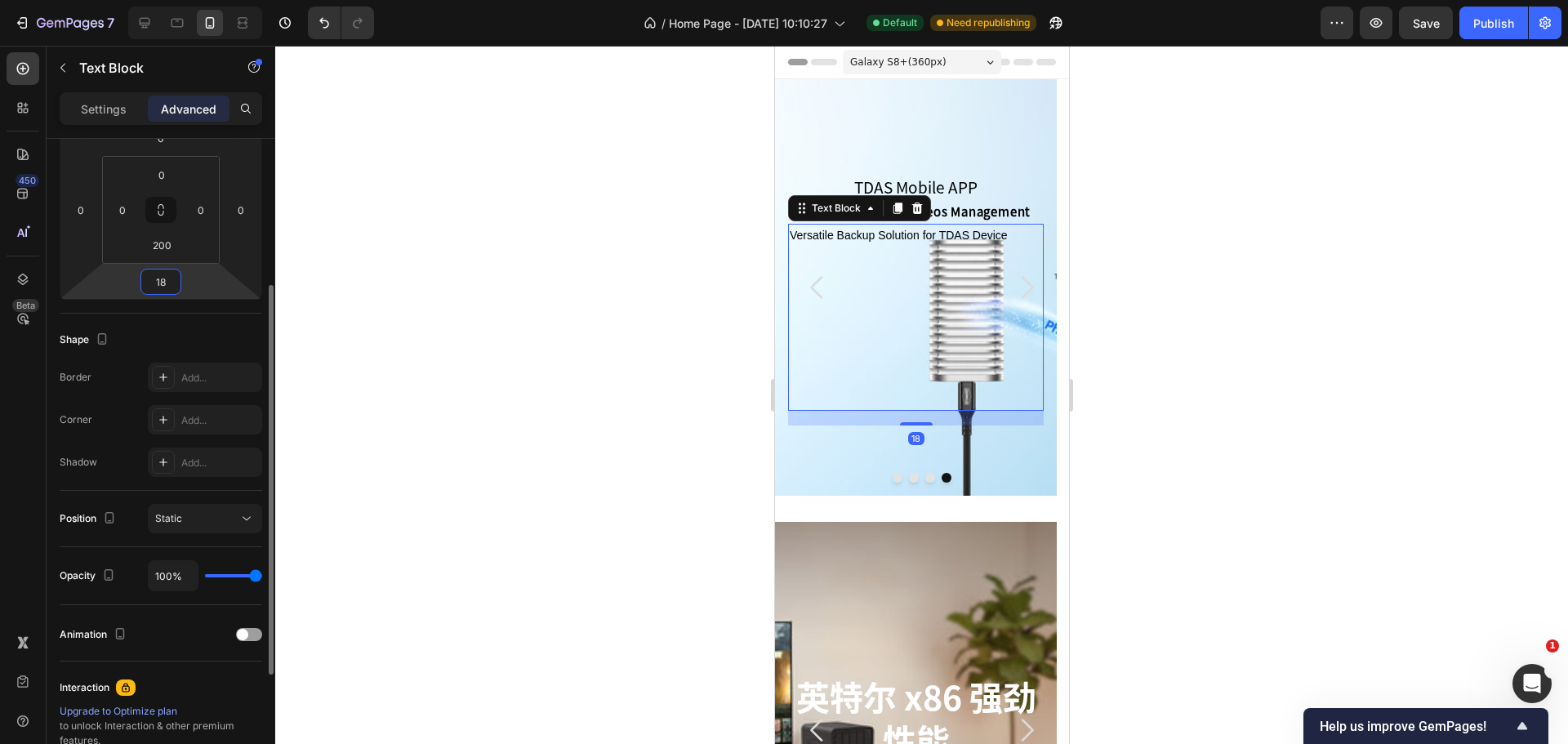
type input "180"
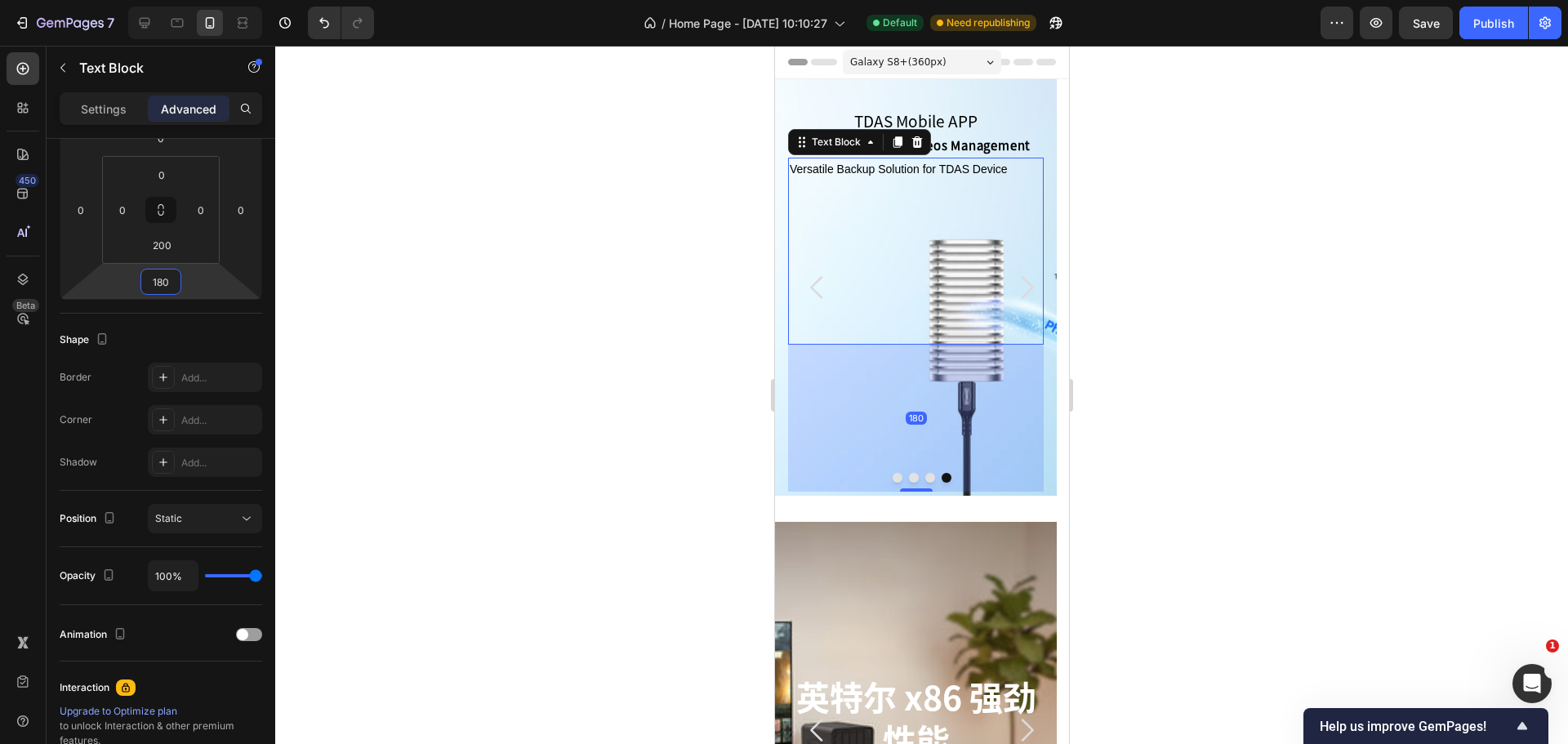
click at [696, 180] on div at bounding box center [922, 394] width 1292 height 698
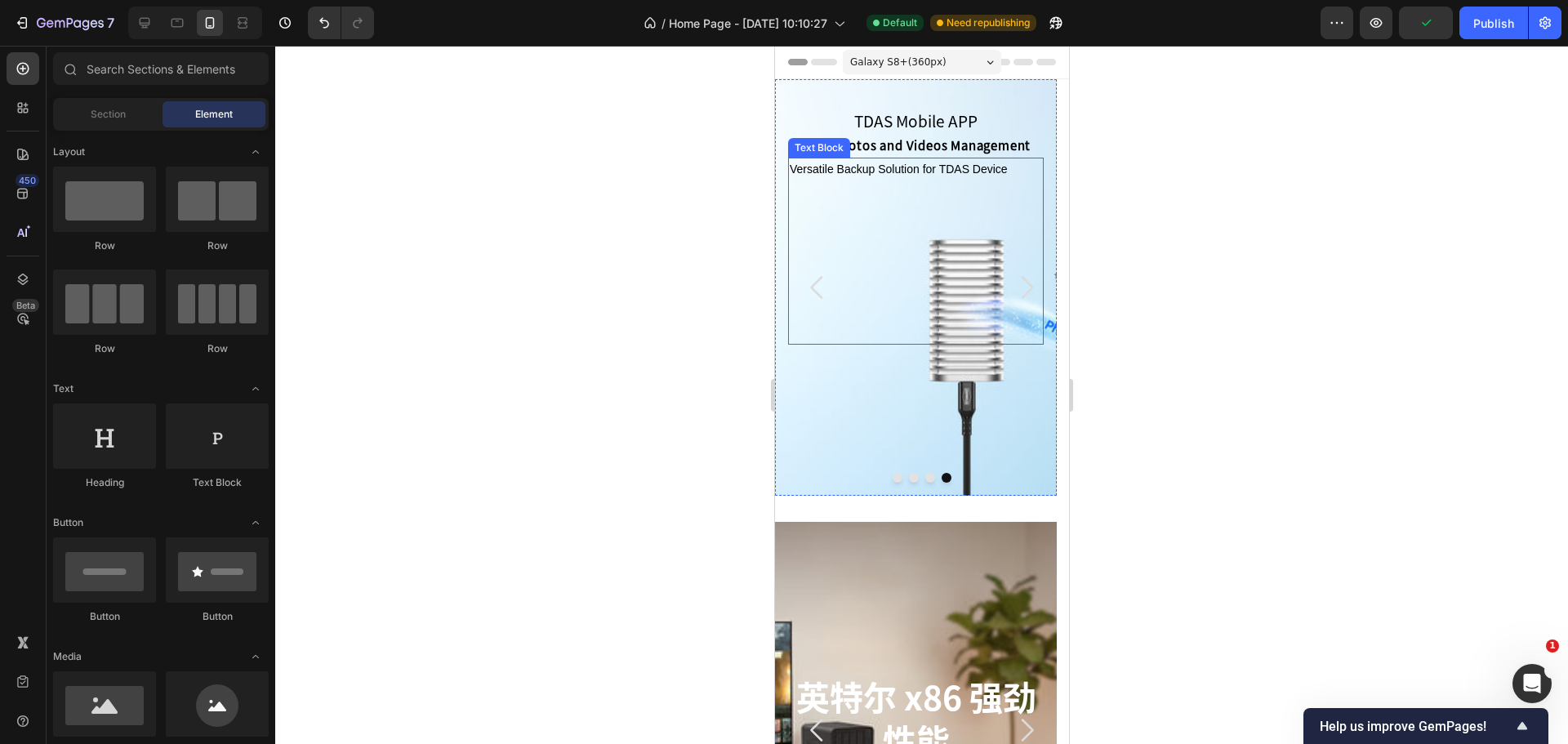
click at [816, 276] on icon "Carousel Back Arrow" at bounding box center [816, 287] width 33 height 33
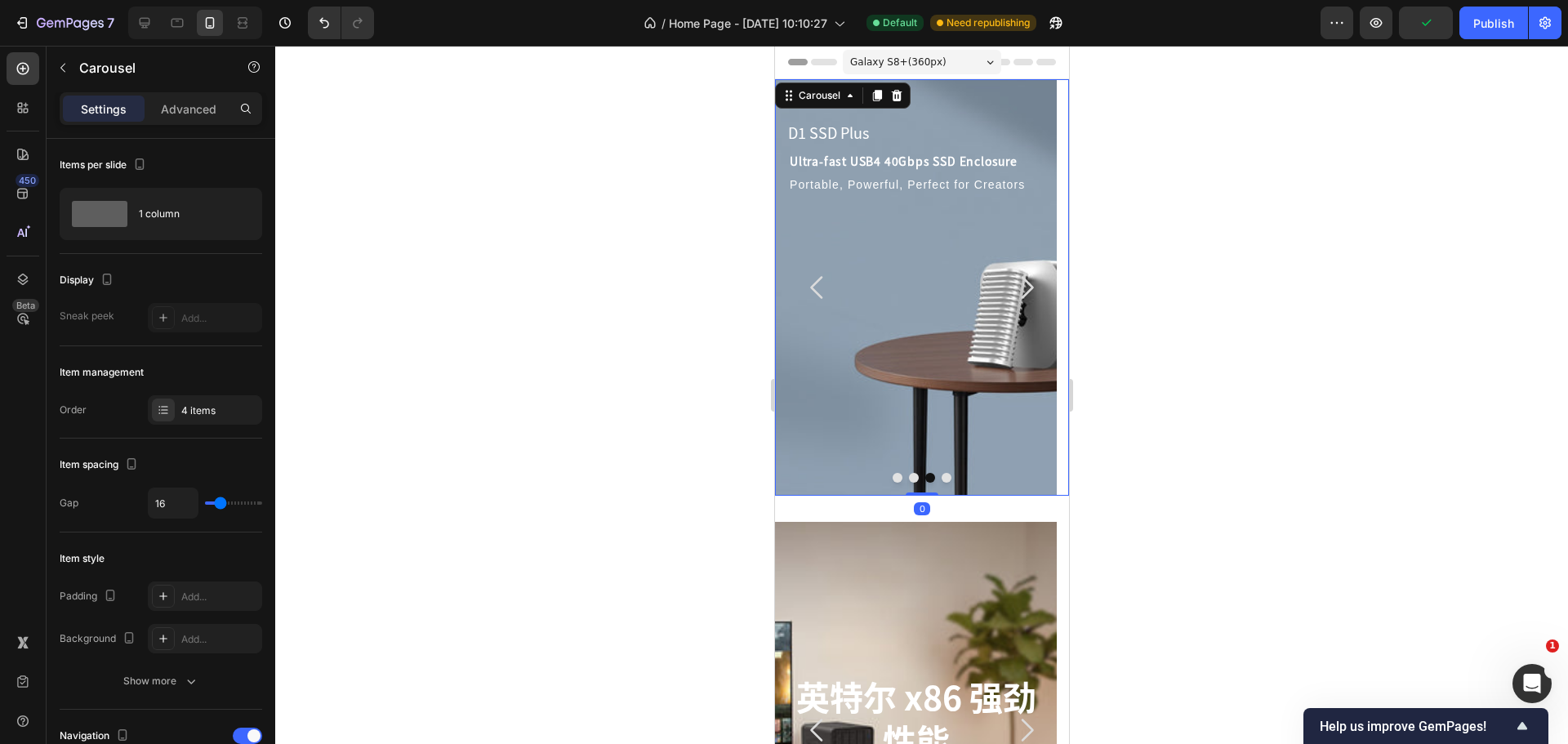
click at [1023, 285] on icon "Carousel Next Arrow" at bounding box center [1025, 287] width 33 height 33
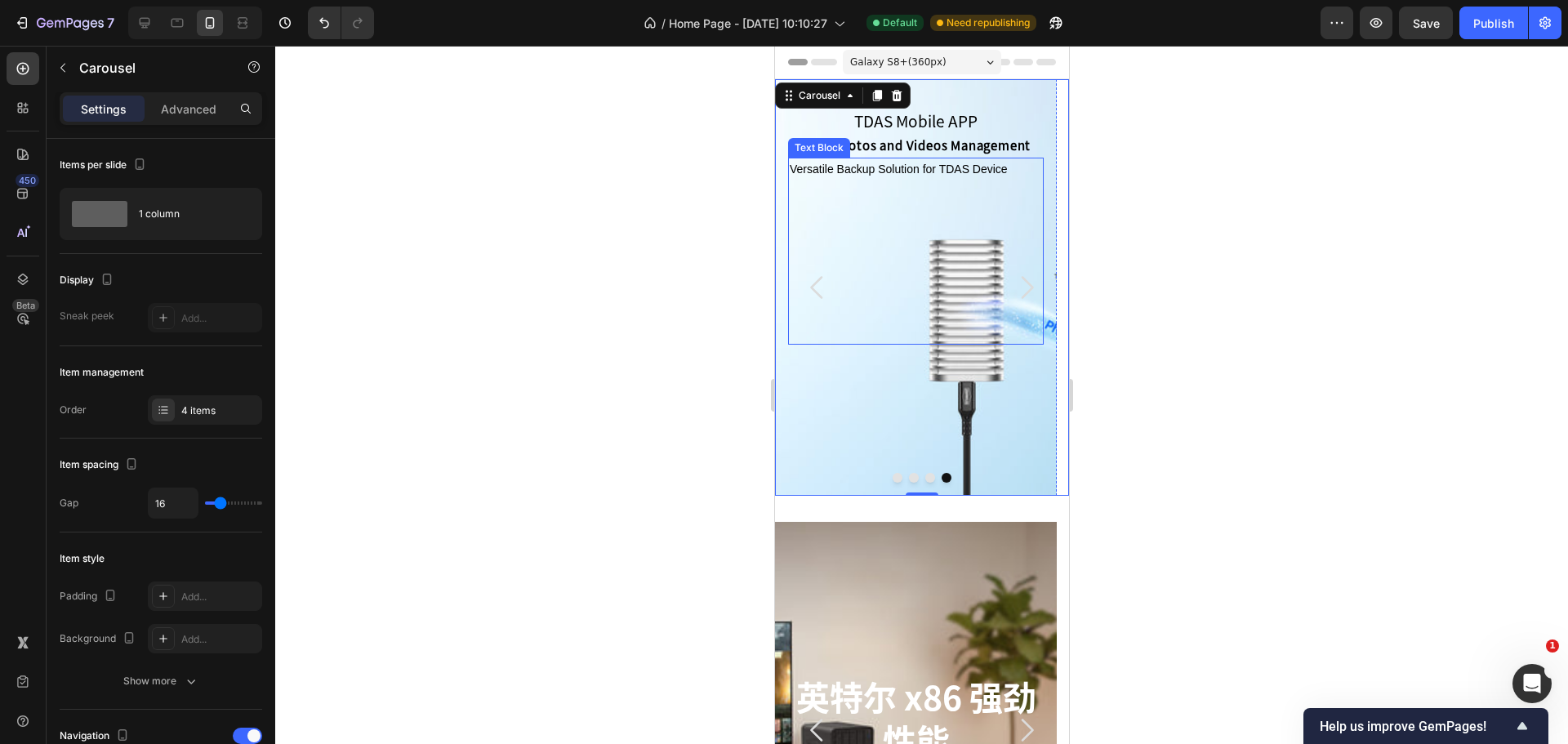
click at [908, 186] on div "Versatile Backup Solution for TDAS Device Text Block" at bounding box center [915, 251] width 256 height 187
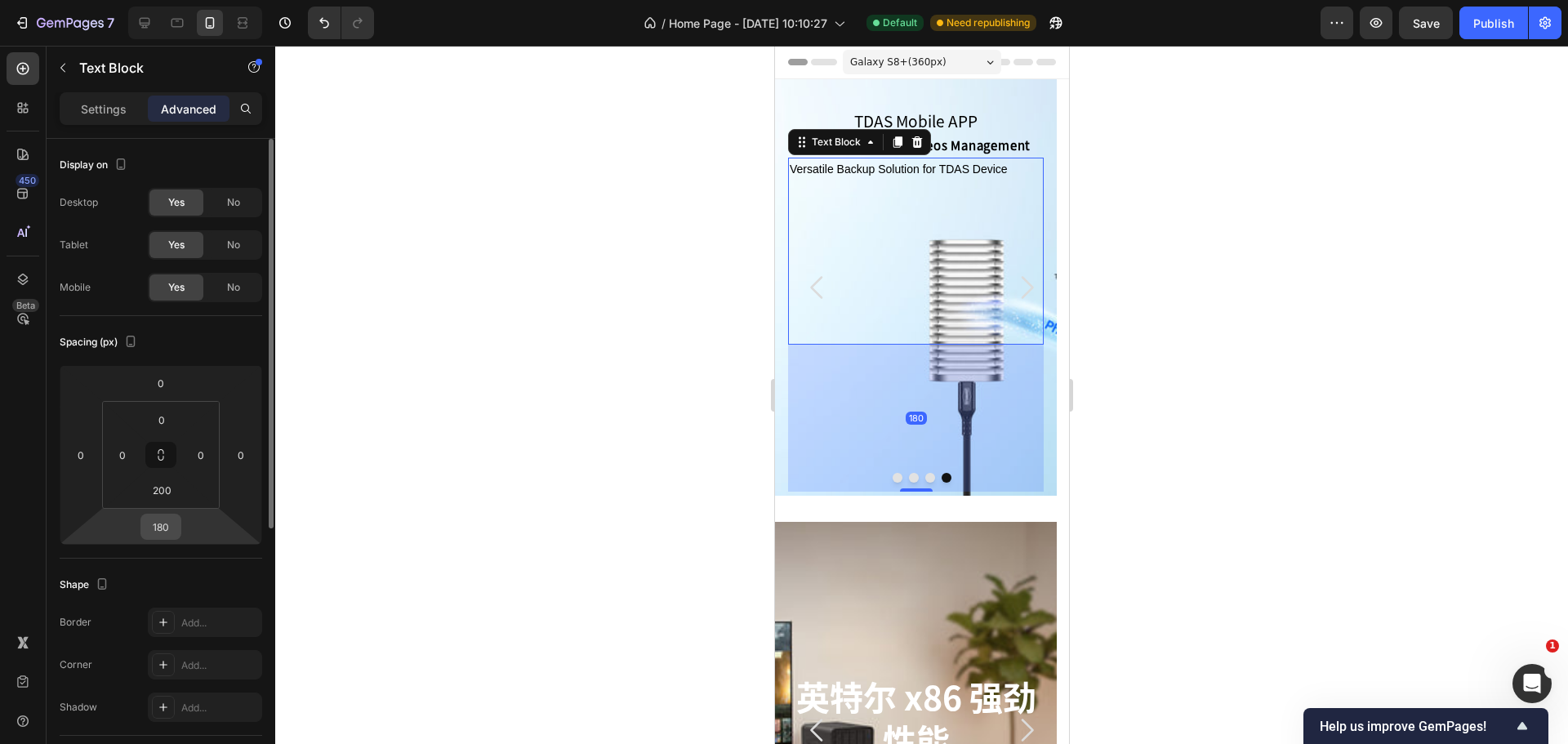
click at [164, 535] on input "180" at bounding box center [161, 527] width 33 height 25
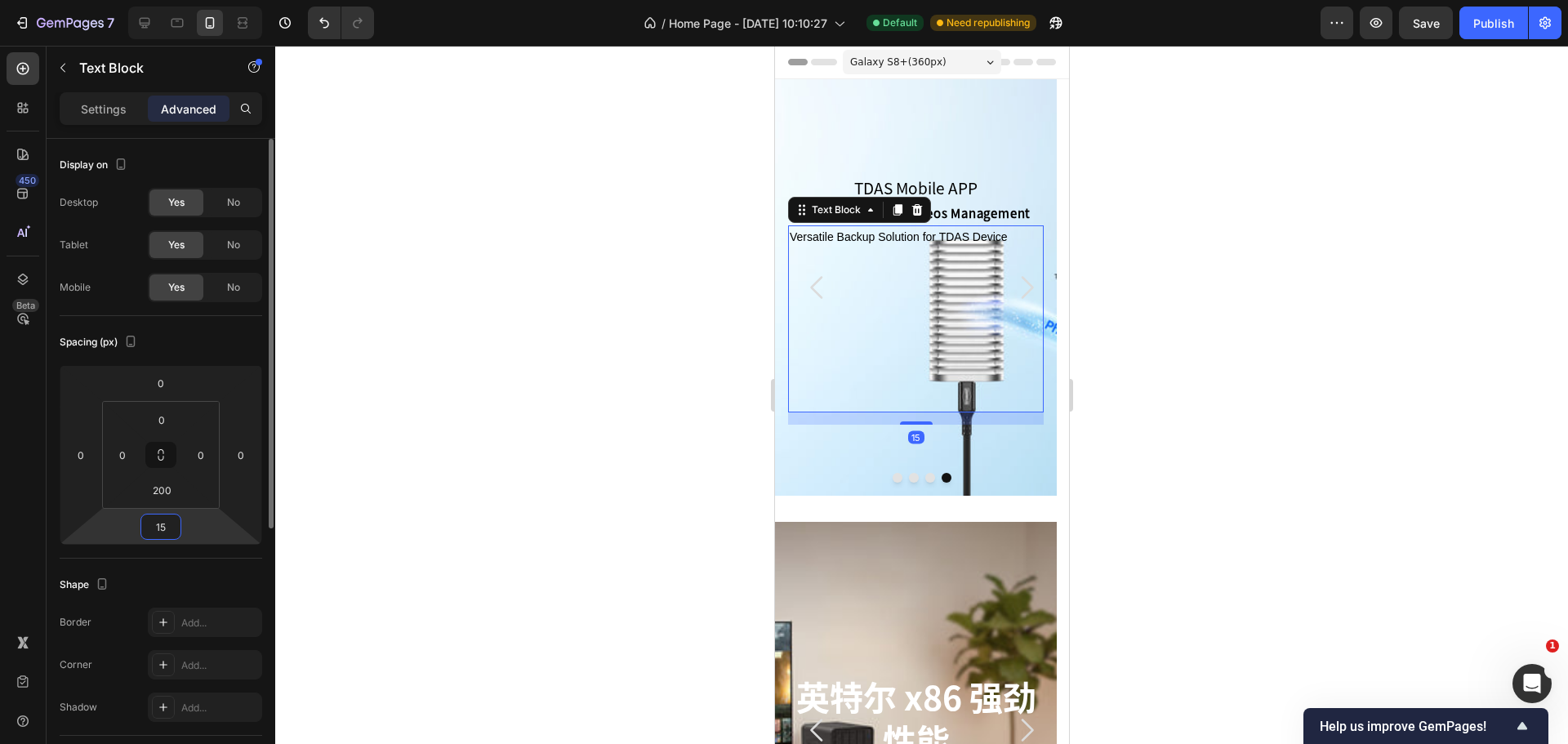
type input "150"
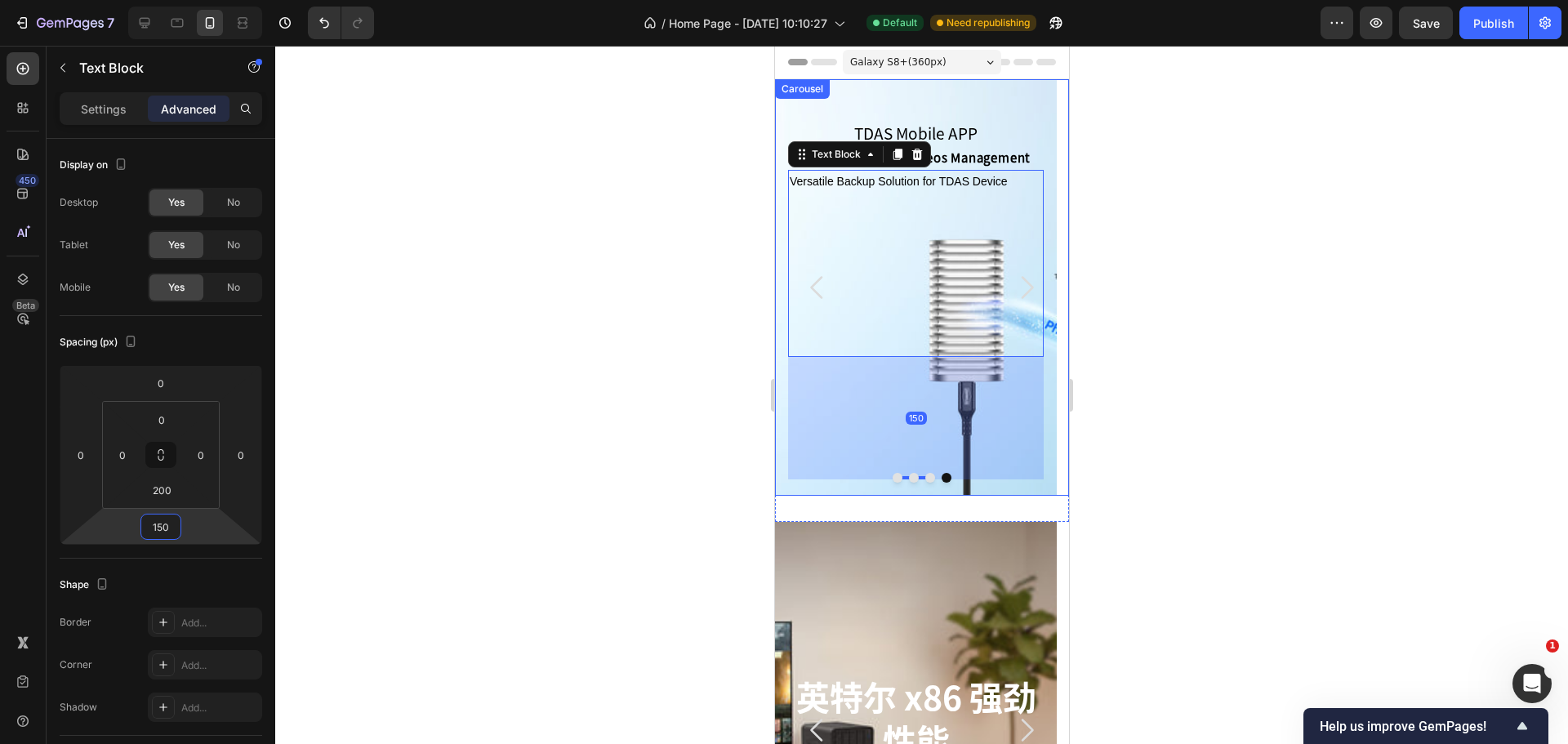
click at [836, 284] on button "Carousel Back Arrow" at bounding box center [816, 287] width 59 height 59
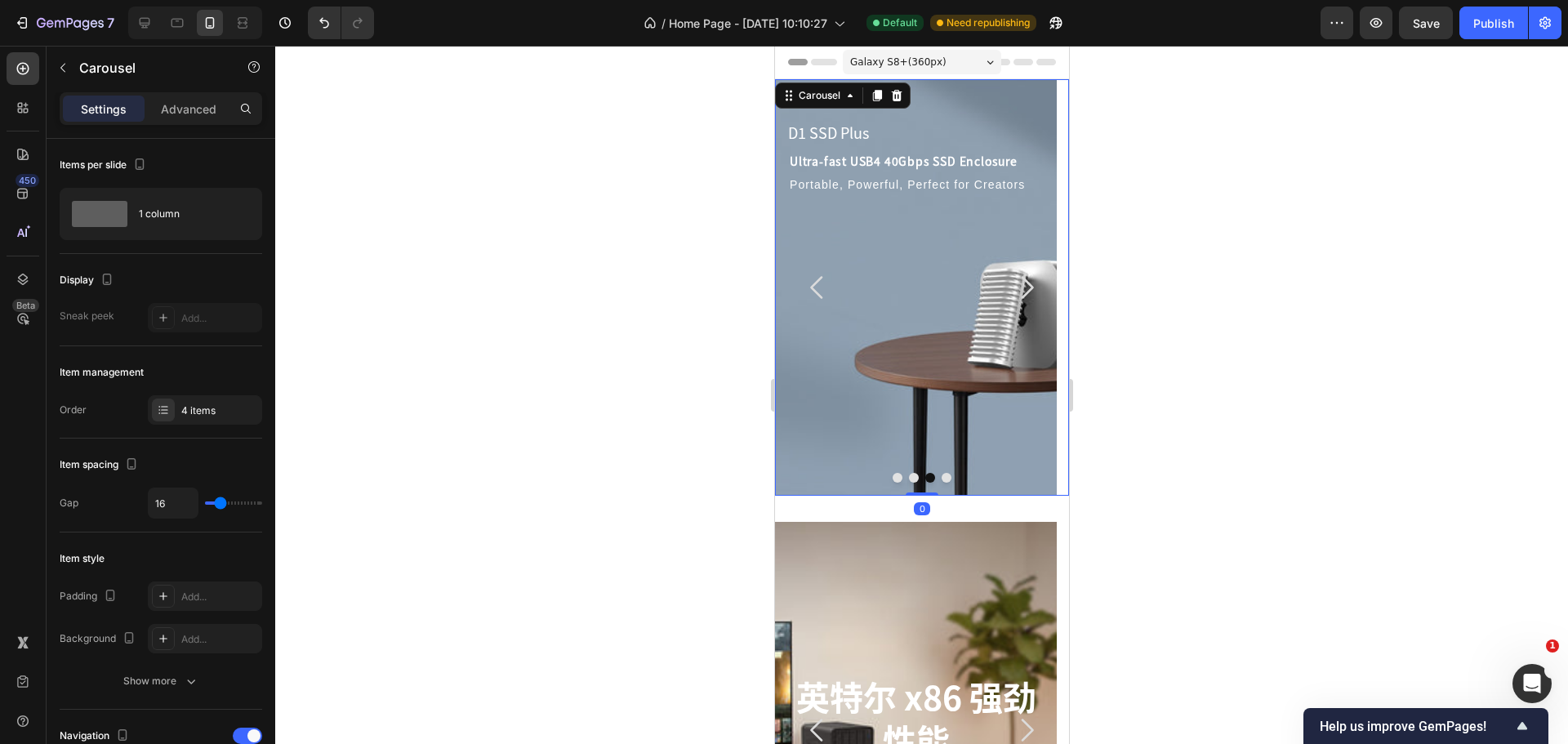
click at [1021, 302] on icon "Carousel Next Arrow" at bounding box center [1025, 287] width 33 height 33
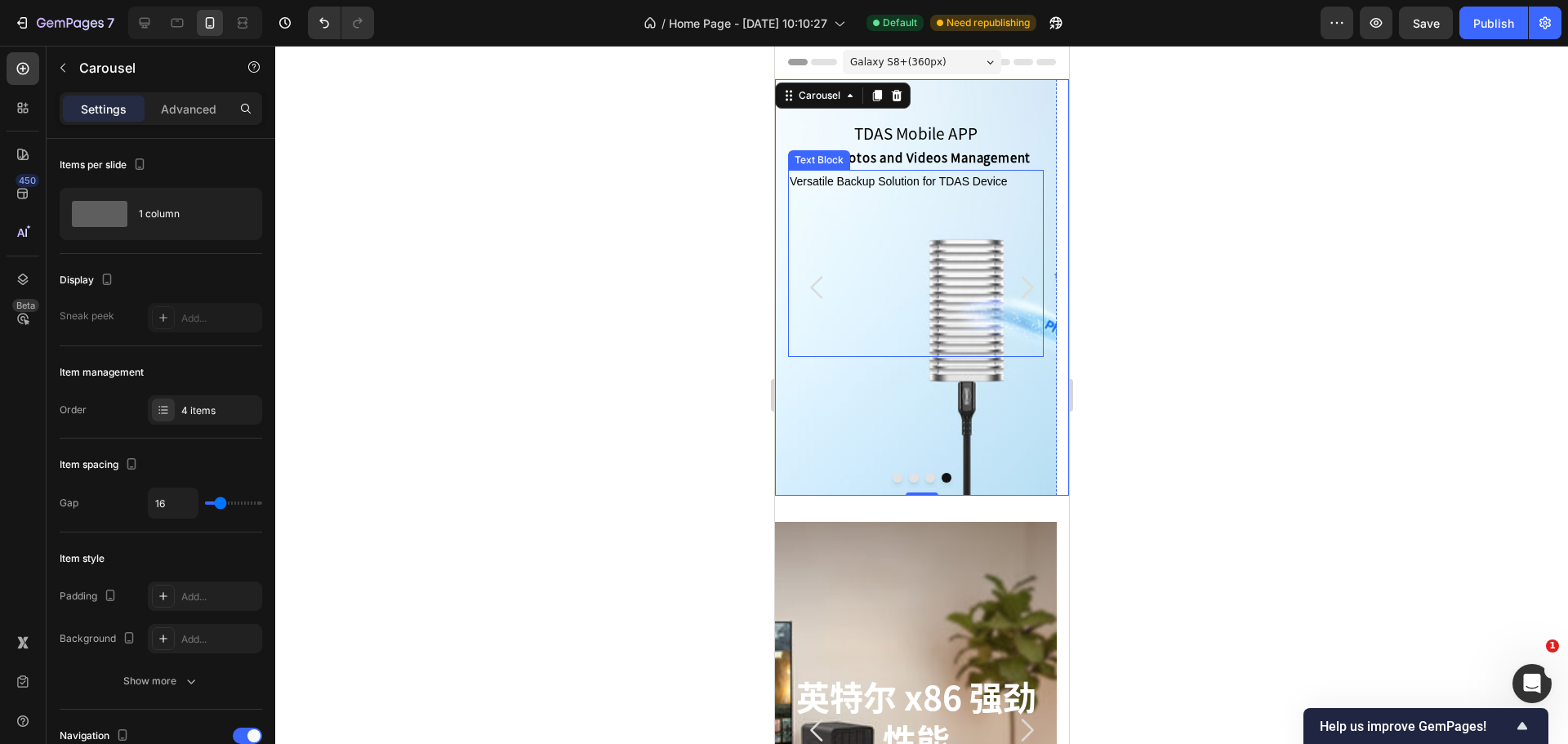
click at [912, 177] on p "Versatile Backup Solution for TDAS Device" at bounding box center [915, 181] width 252 height 20
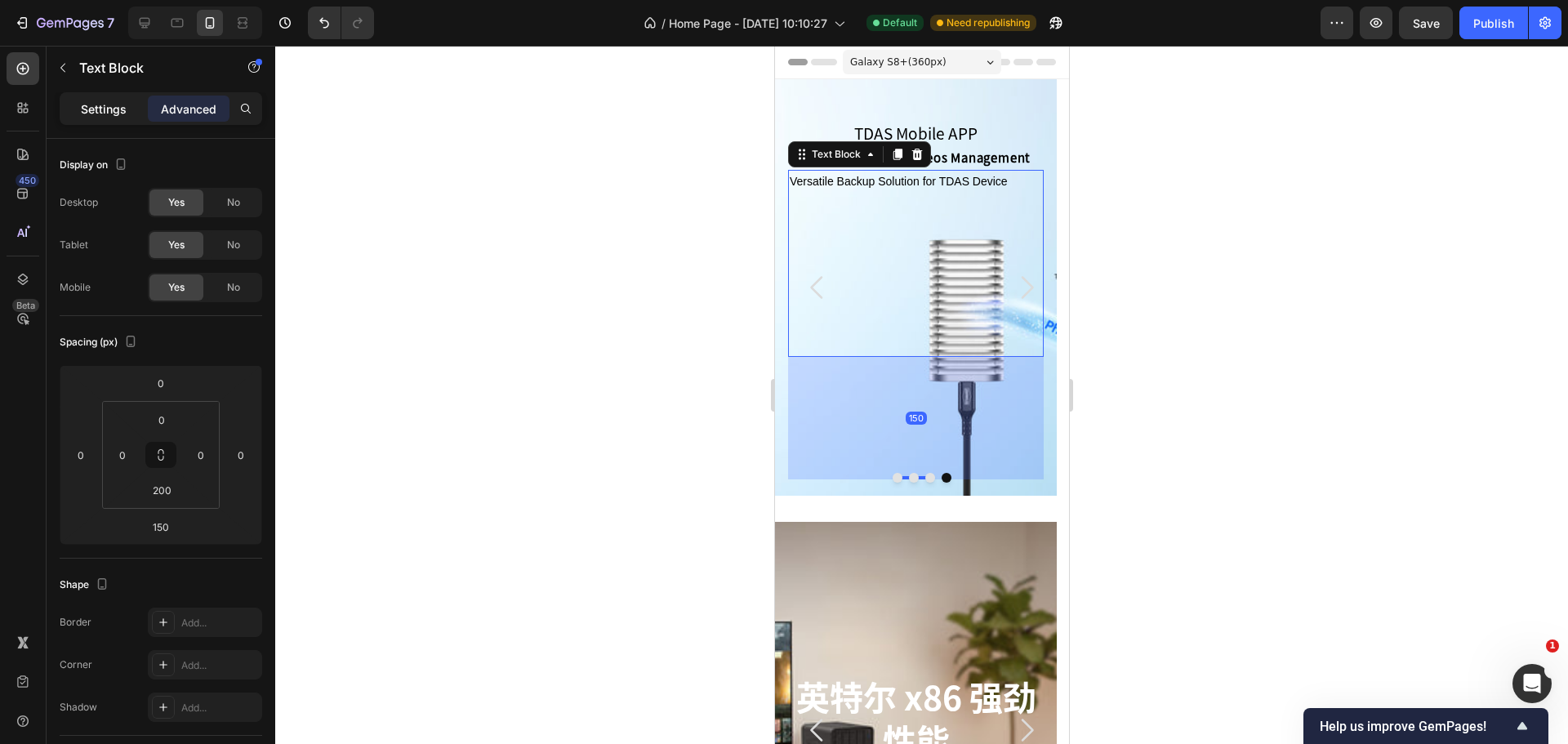
click at [102, 104] on p "Settings" at bounding box center [103, 108] width 45 height 17
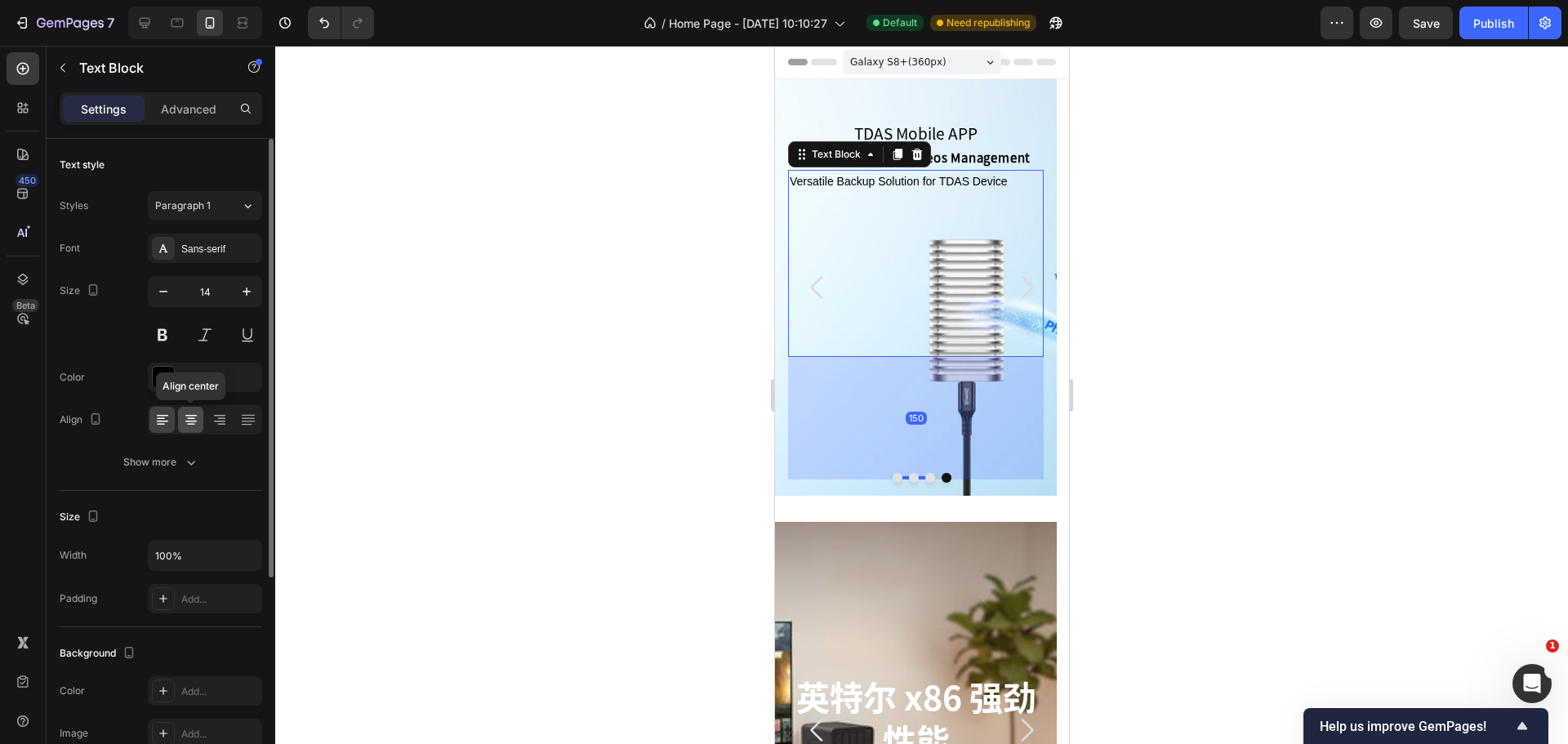
click at [196, 428] on div at bounding box center [190, 419] width 25 height 26
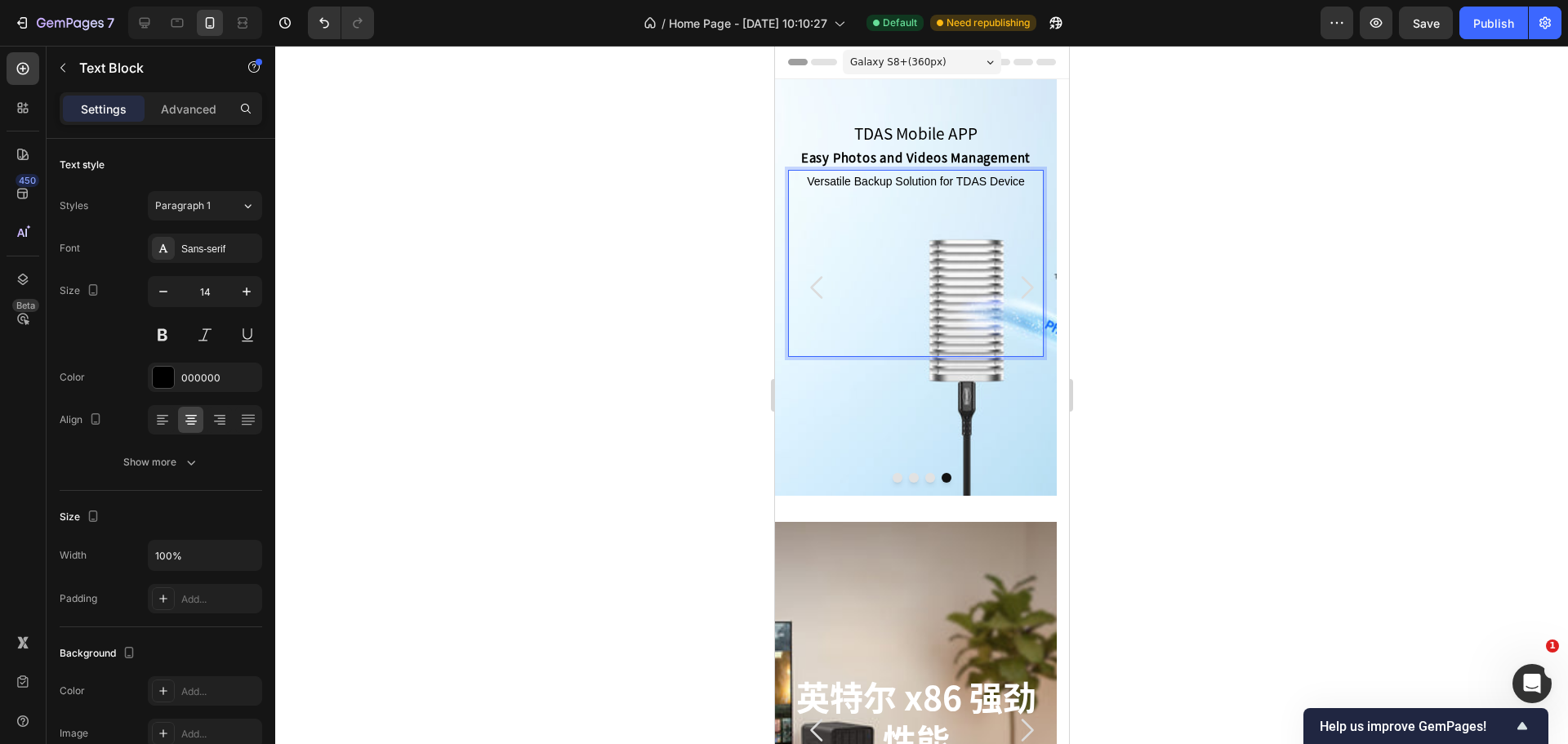
click at [948, 191] on p "Versatile Backup Solution for TDAS Device" at bounding box center [915, 181] width 252 height 20
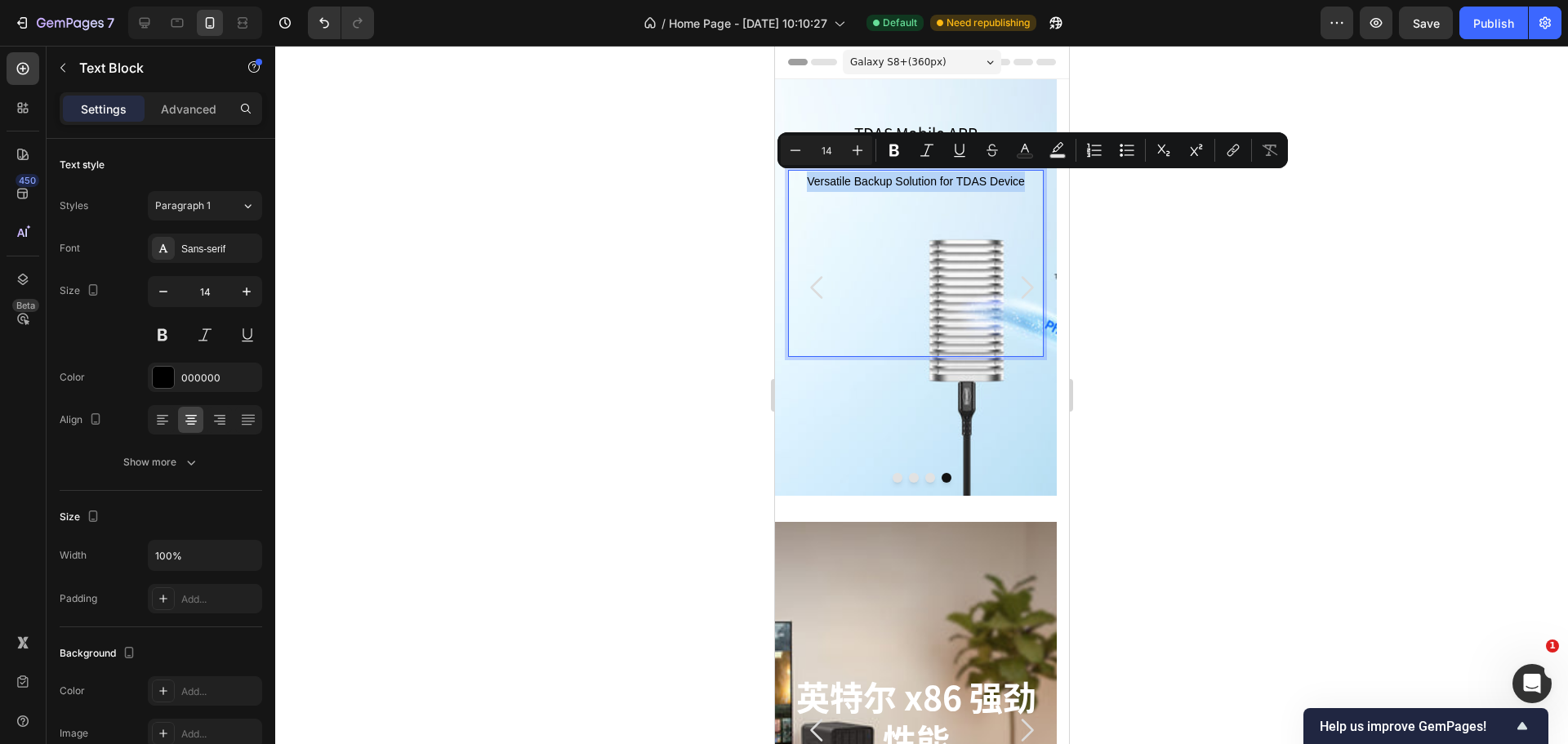
click at [948, 191] on p "Versatile Backup Solution for TDAS Device" at bounding box center [915, 181] width 252 height 20
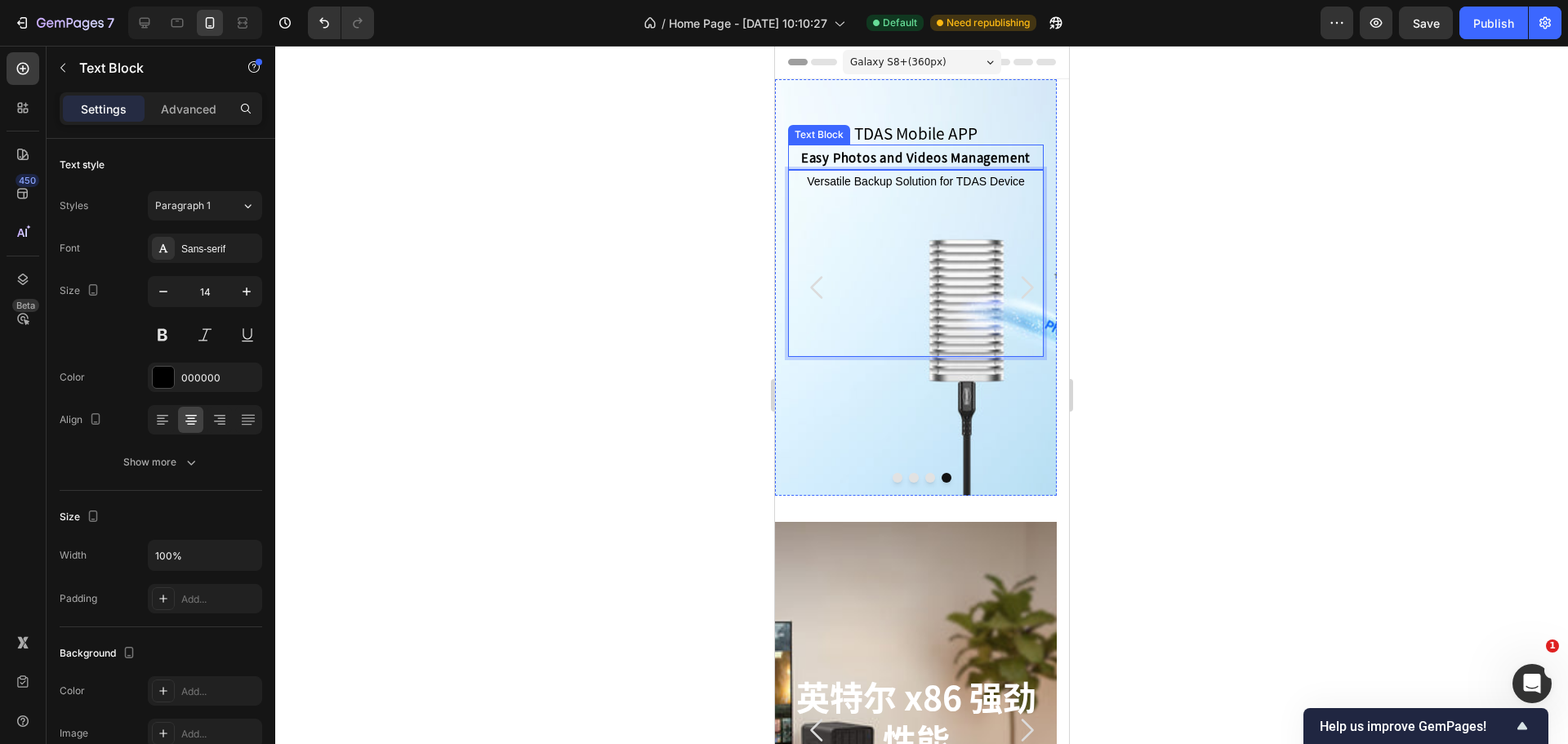
click at [972, 153] on p "Easy Photos and Videos Management" at bounding box center [915, 156] width 252 height 22
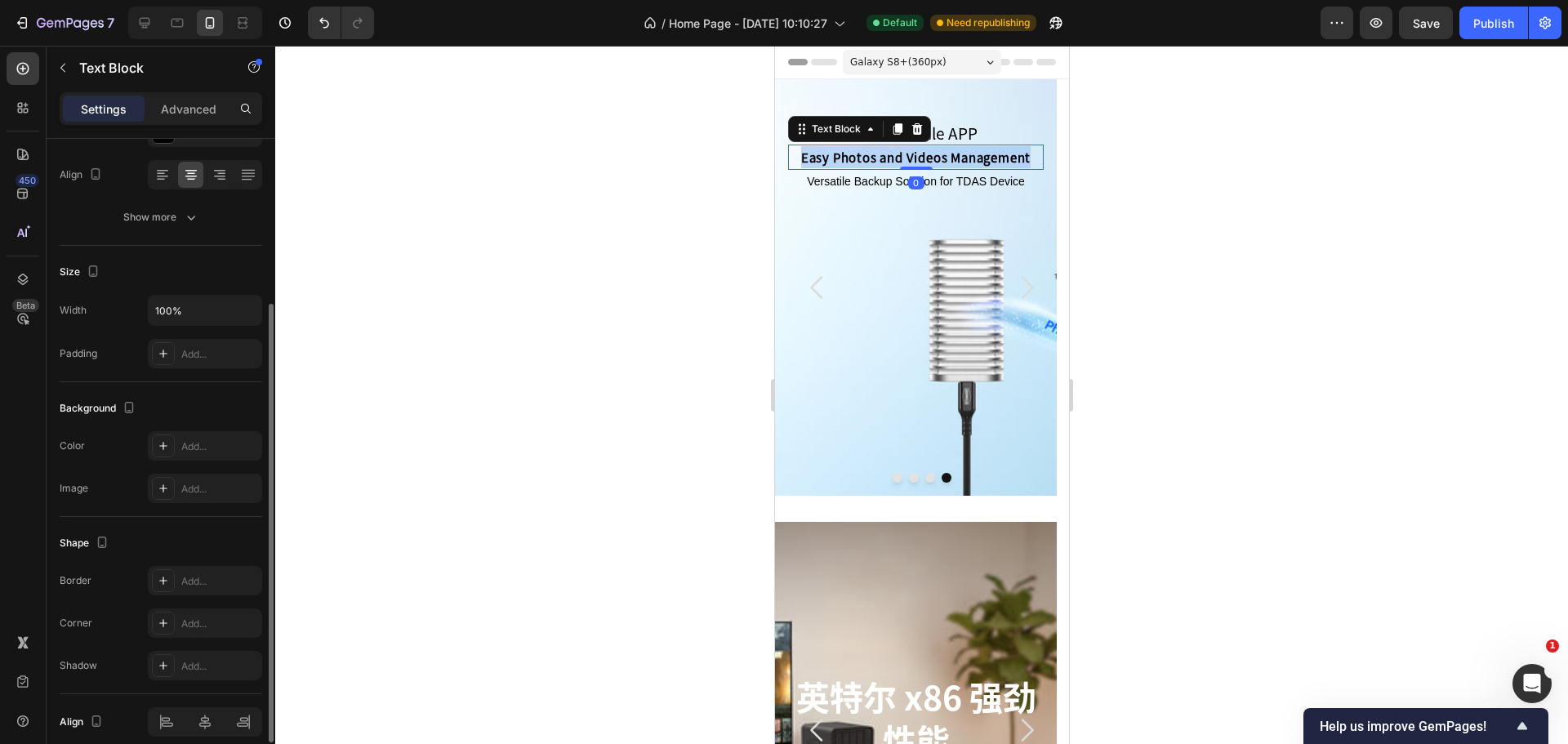
click at [972, 153] on p "Easy Photos and Videos Management" at bounding box center [915, 156] width 252 height 22
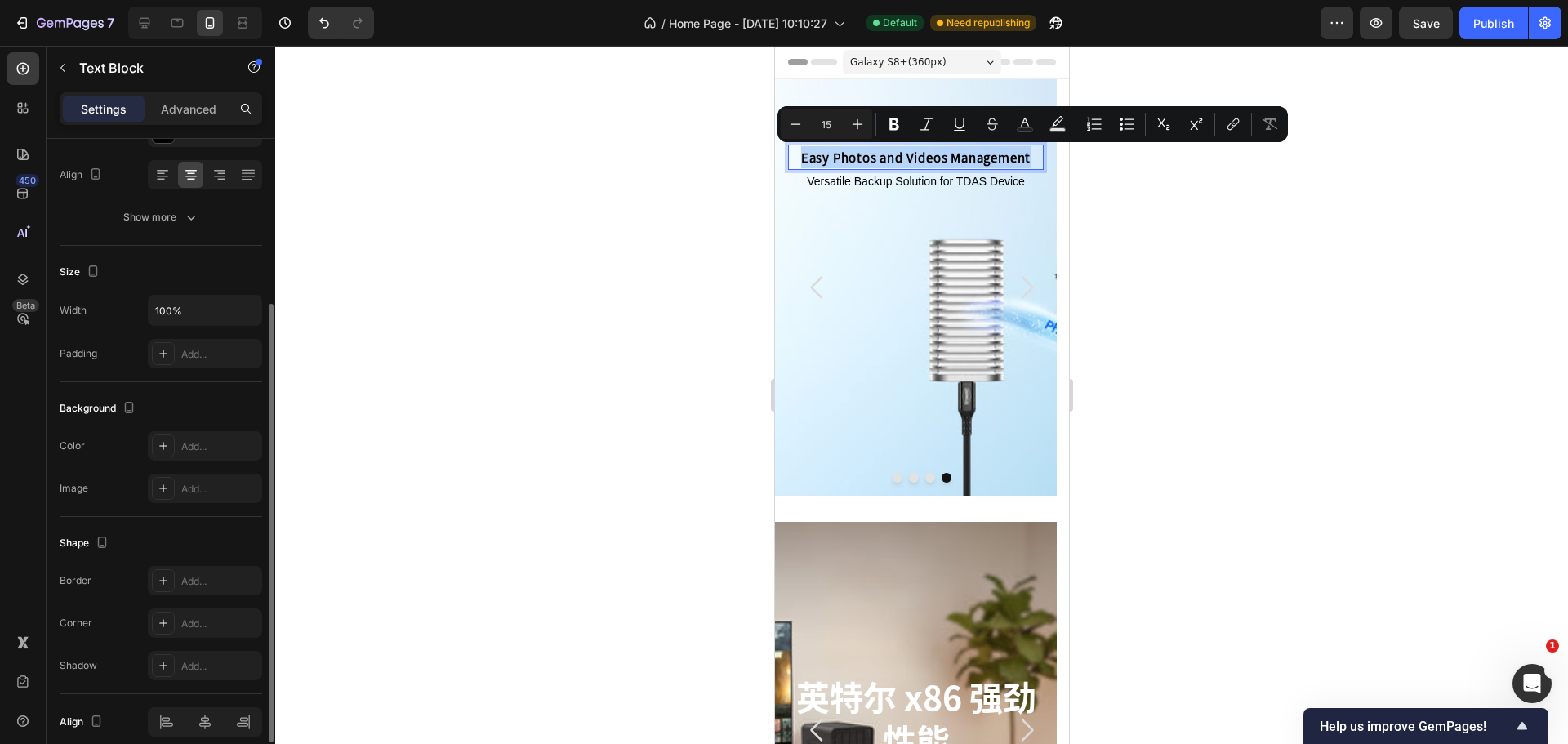
click at [966, 154] on p "Easy Photos and Videos Management" at bounding box center [915, 156] width 252 height 22
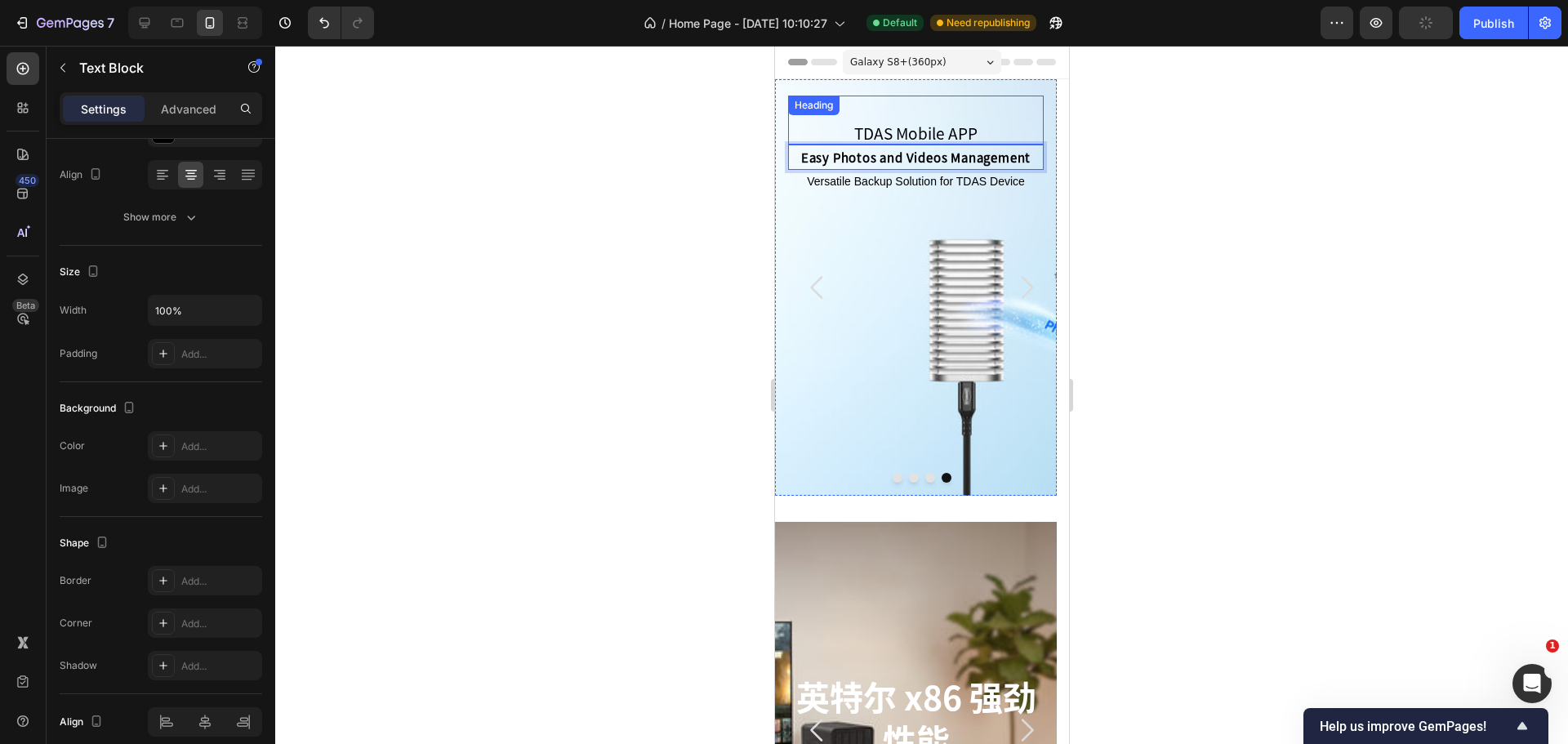
click at [940, 127] on p "TDAS Mobile APP" at bounding box center [915, 133] width 252 height 20
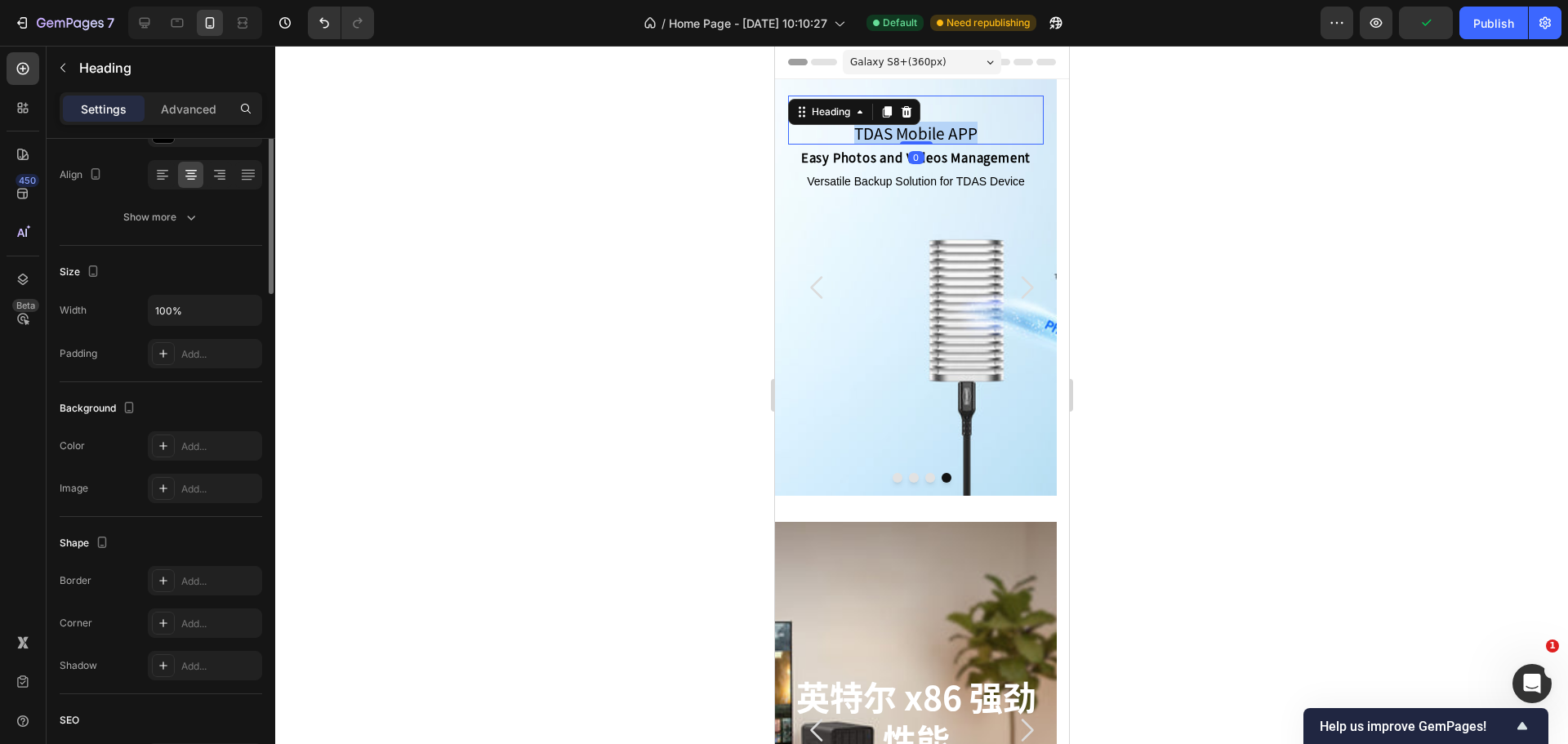
scroll to position [0, 0]
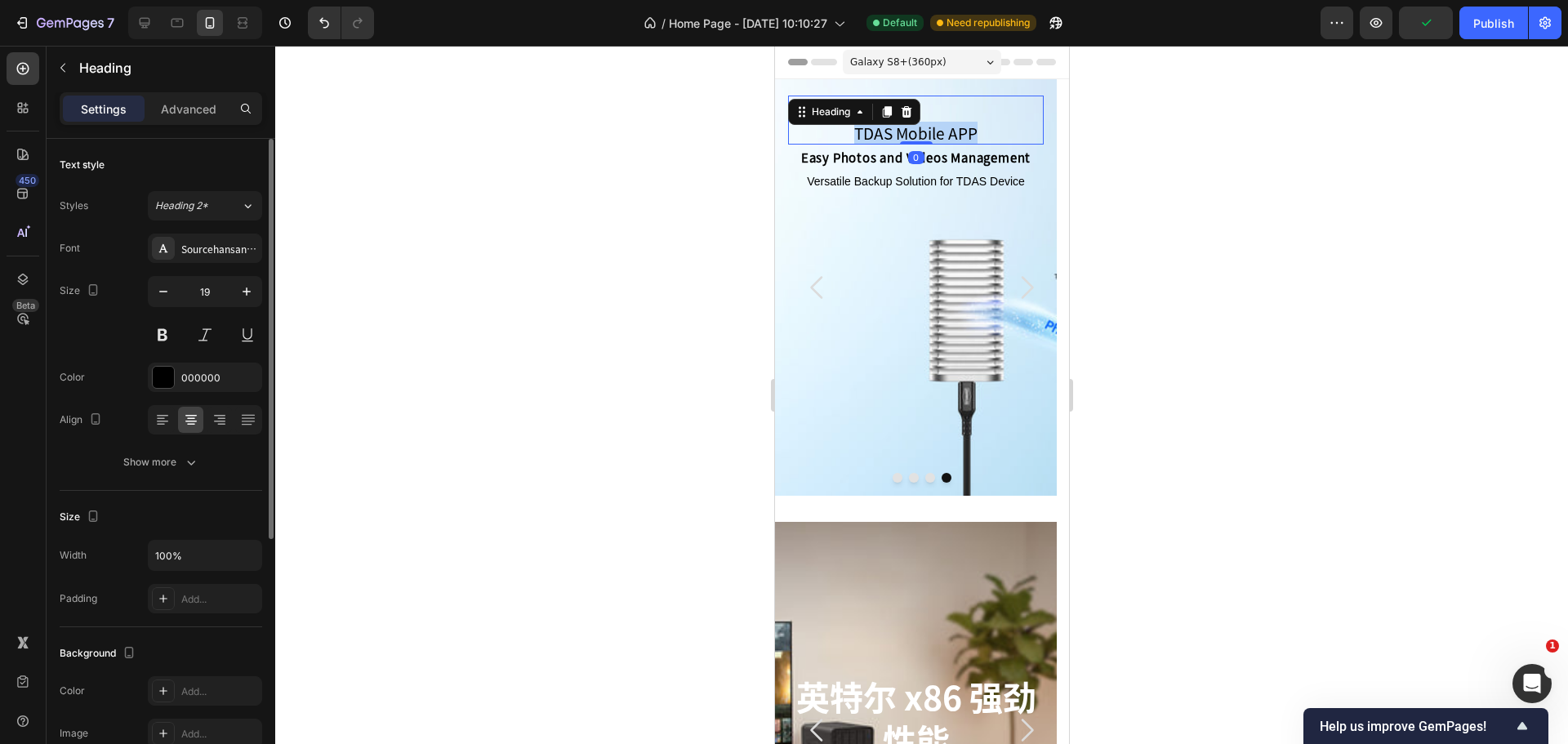
click at [940, 127] on p "TDAS Mobile APP" at bounding box center [915, 133] width 252 height 20
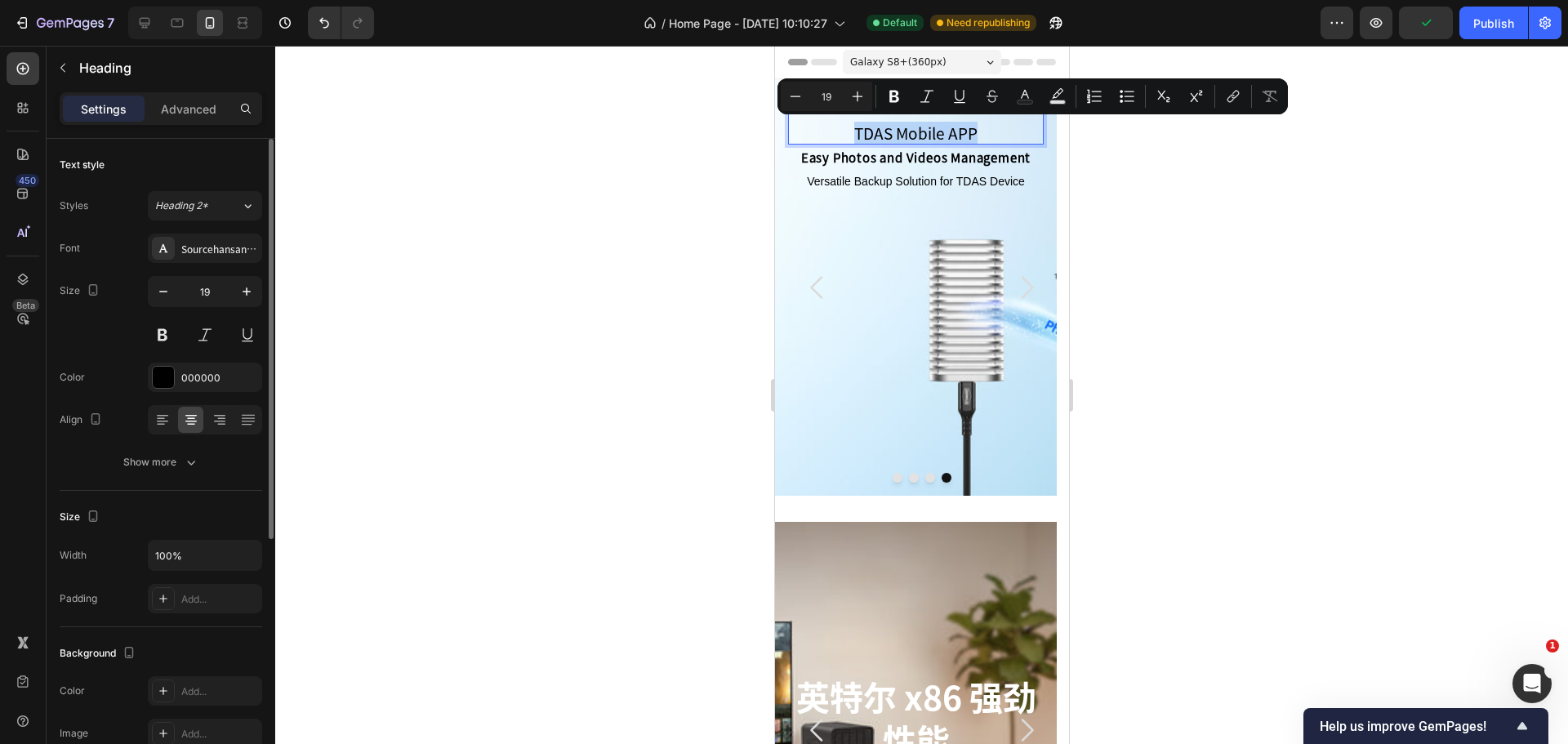
click at [926, 131] on p "TDAS Mobile APP" at bounding box center [915, 133] width 252 height 20
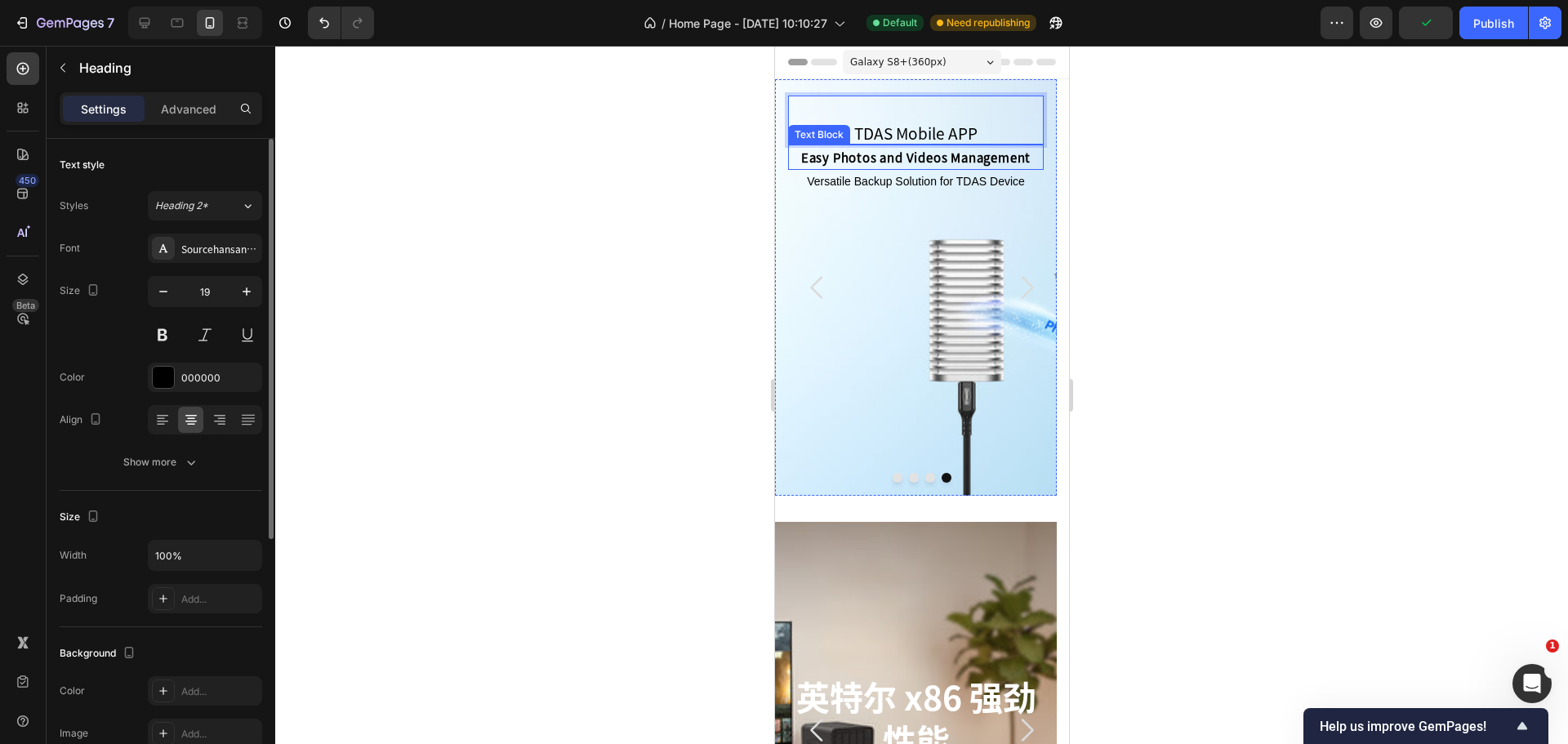
click at [926, 156] on p "Easy Photos and Videos Management" at bounding box center [915, 156] width 252 height 22
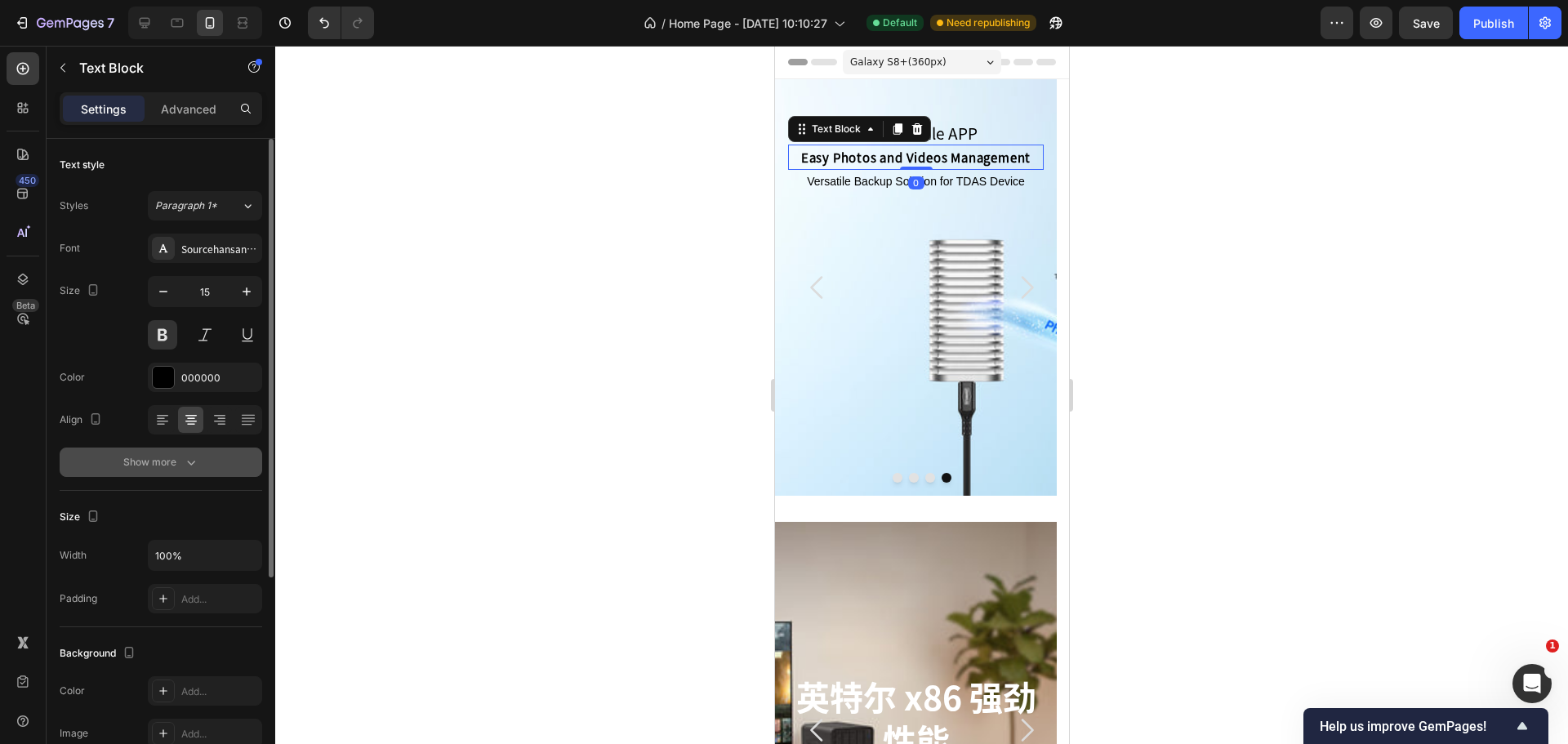
click at [159, 456] on div "Show more" at bounding box center [161, 462] width 76 height 16
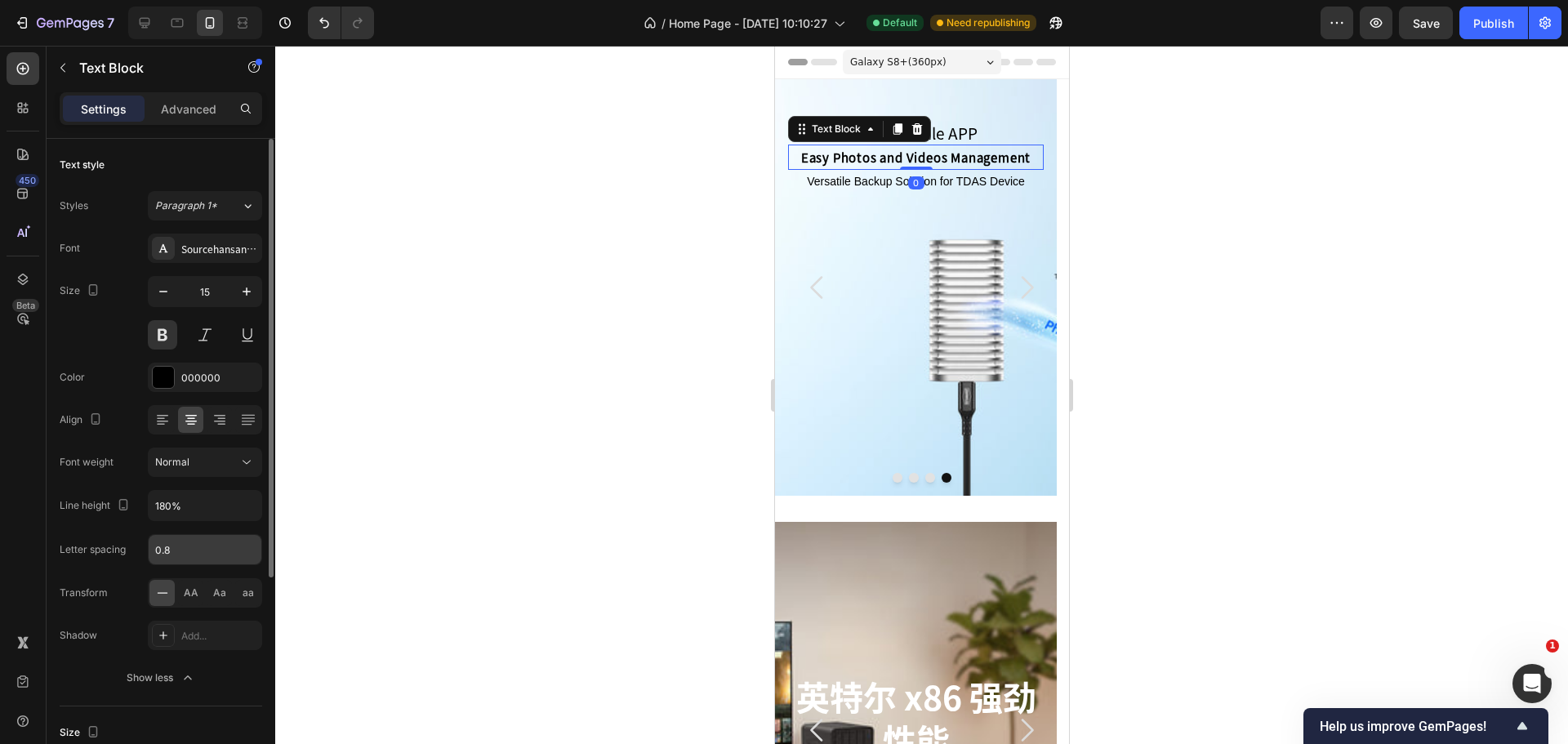
click at [177, 553] on input "0.8" at bounding box center [204, 549] width 113 height 29
type input "0.9"
click at [887, 188] on p "Versatile Backup Solution for TDAS Device" at bounding box center [915, 181] width 252 height 20
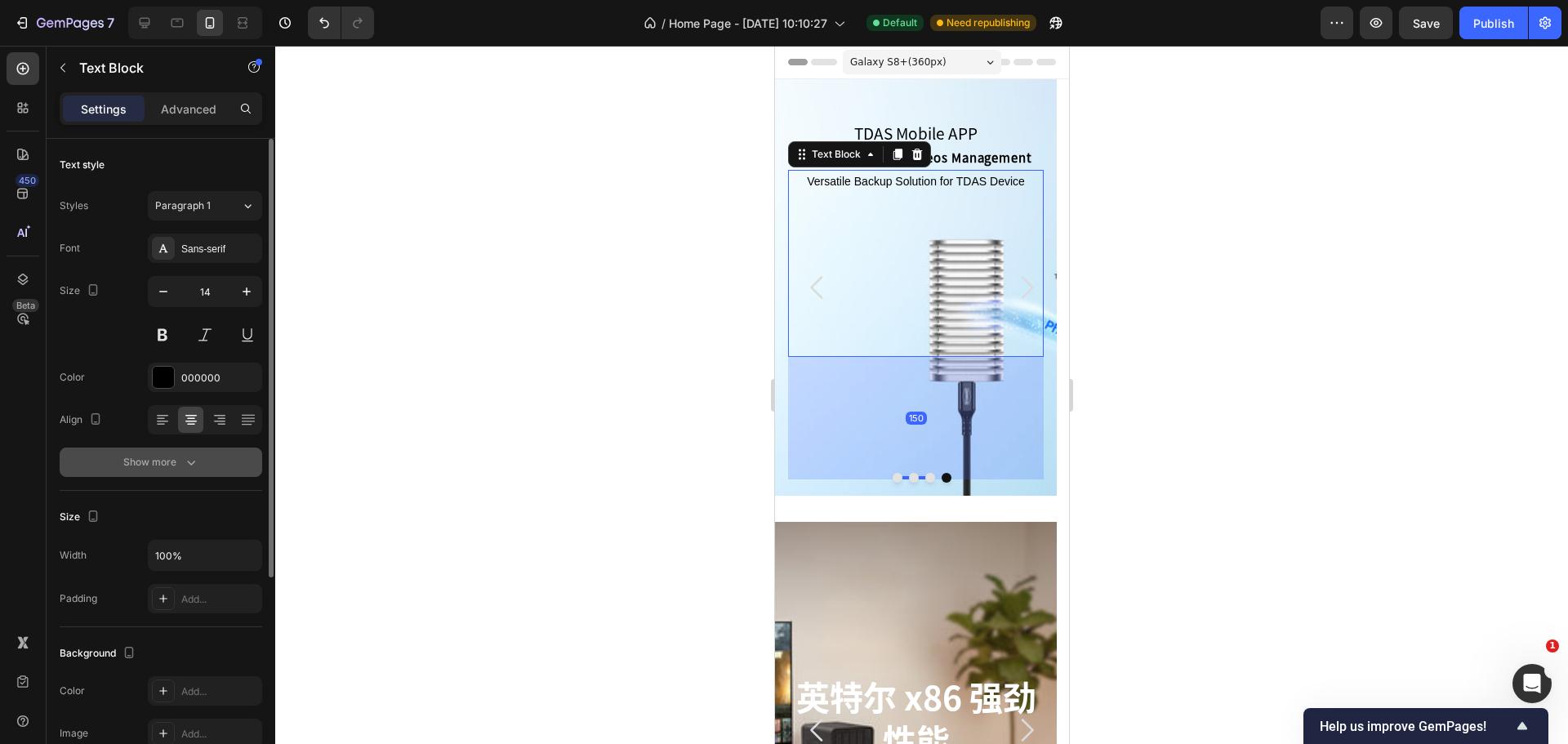
click at [170, 468] on div "Show more" at bounding box center [161, 462] width 76 height 16
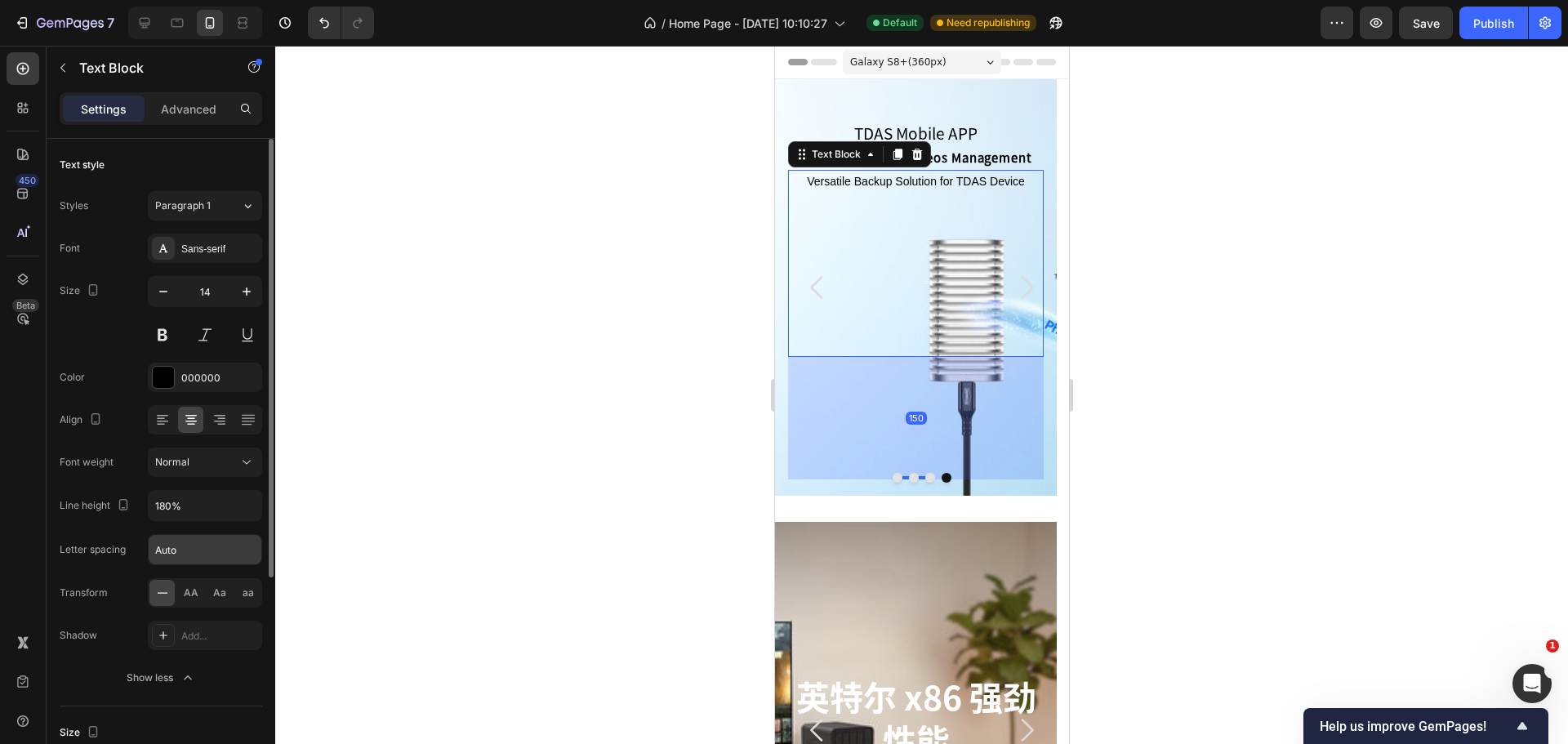
click at [187, 548] on input "Auto" at bounding box center [204, 549] width 113 height 29
type input "0.9"
click at [380, 440] on div at bounding box center [922, 394] width 1292 height 698
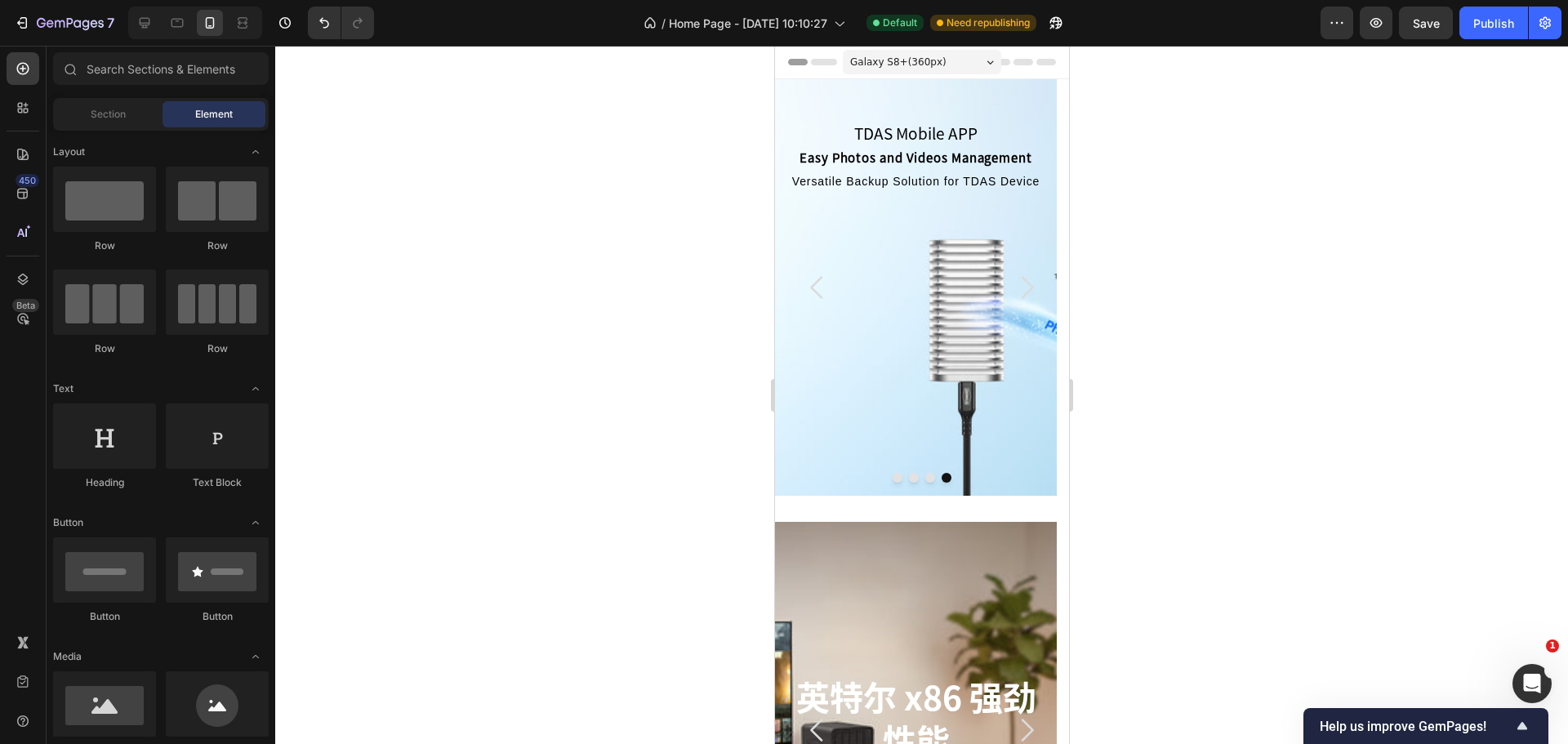
click at [666, 343] on div at bounding box center [922, 394] width 1292 height 698
click at [872, 433] on div "TDAS Mobile APP Heading Easy Photos and Videos Management Text Block Versatile …" at bounding box center [915, 287] width 256 height 385
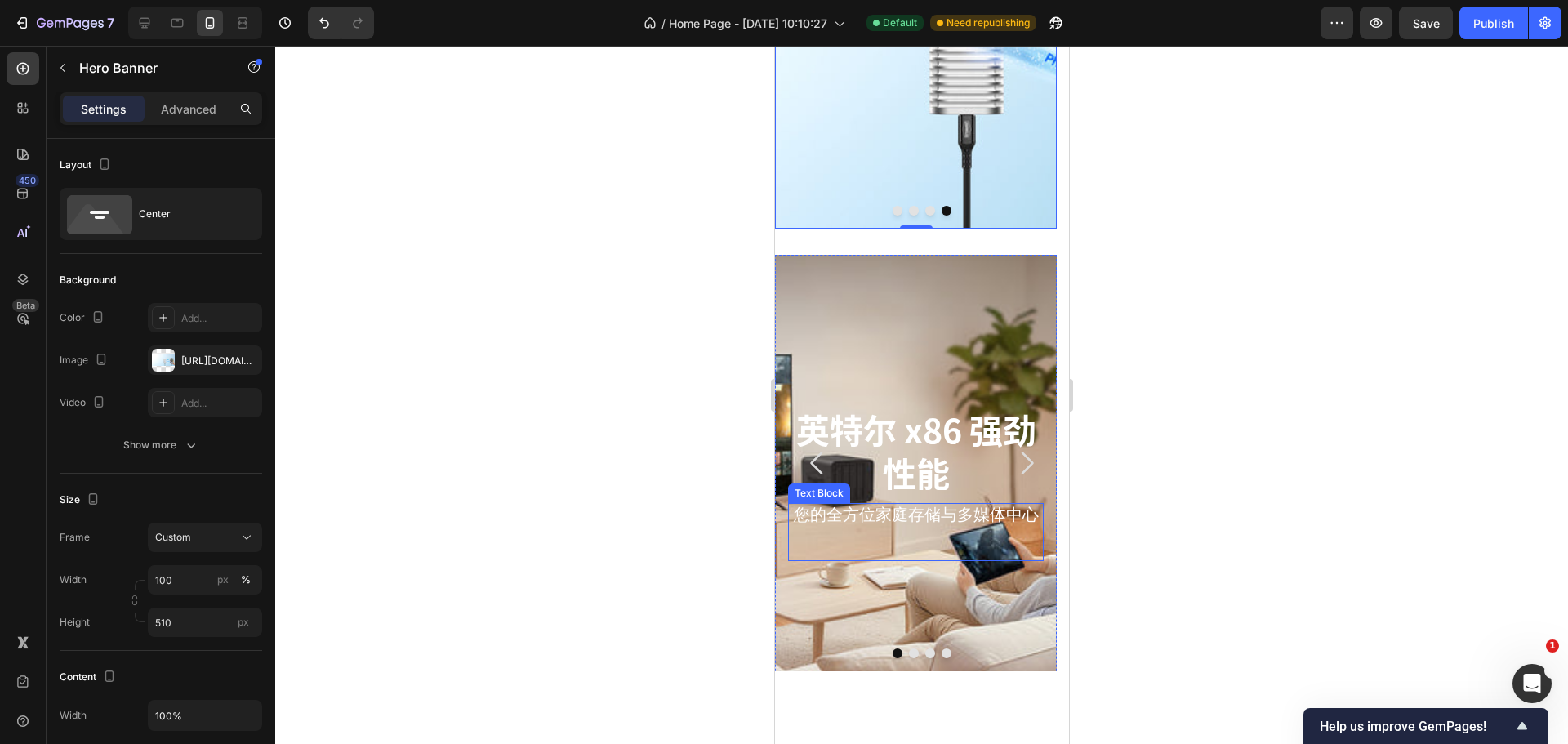
scroll to position [326, 0]
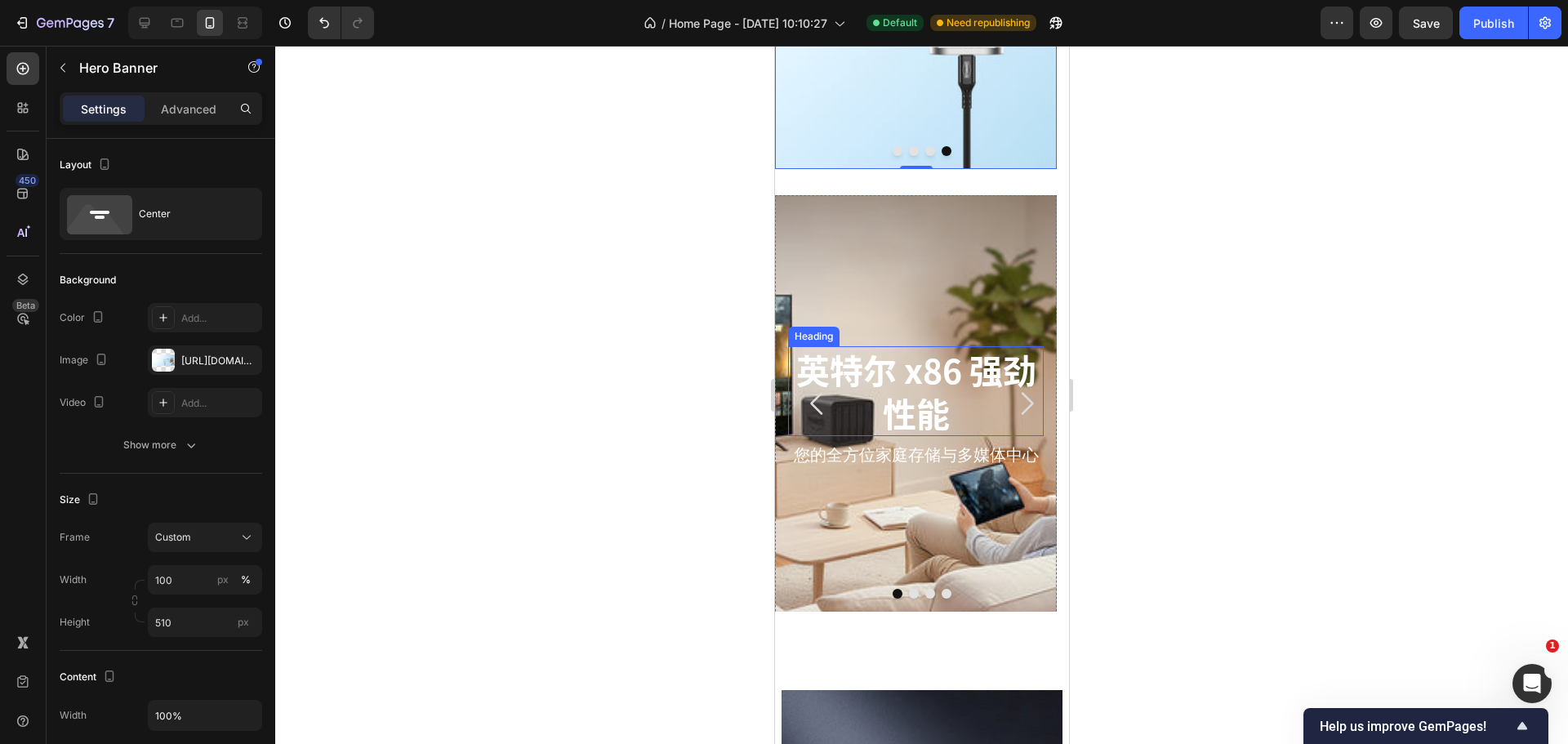
click at [917, 386] on h2 "英特尔 x86 强劲性能" at bounding box center [915, 391] width 256 height 91
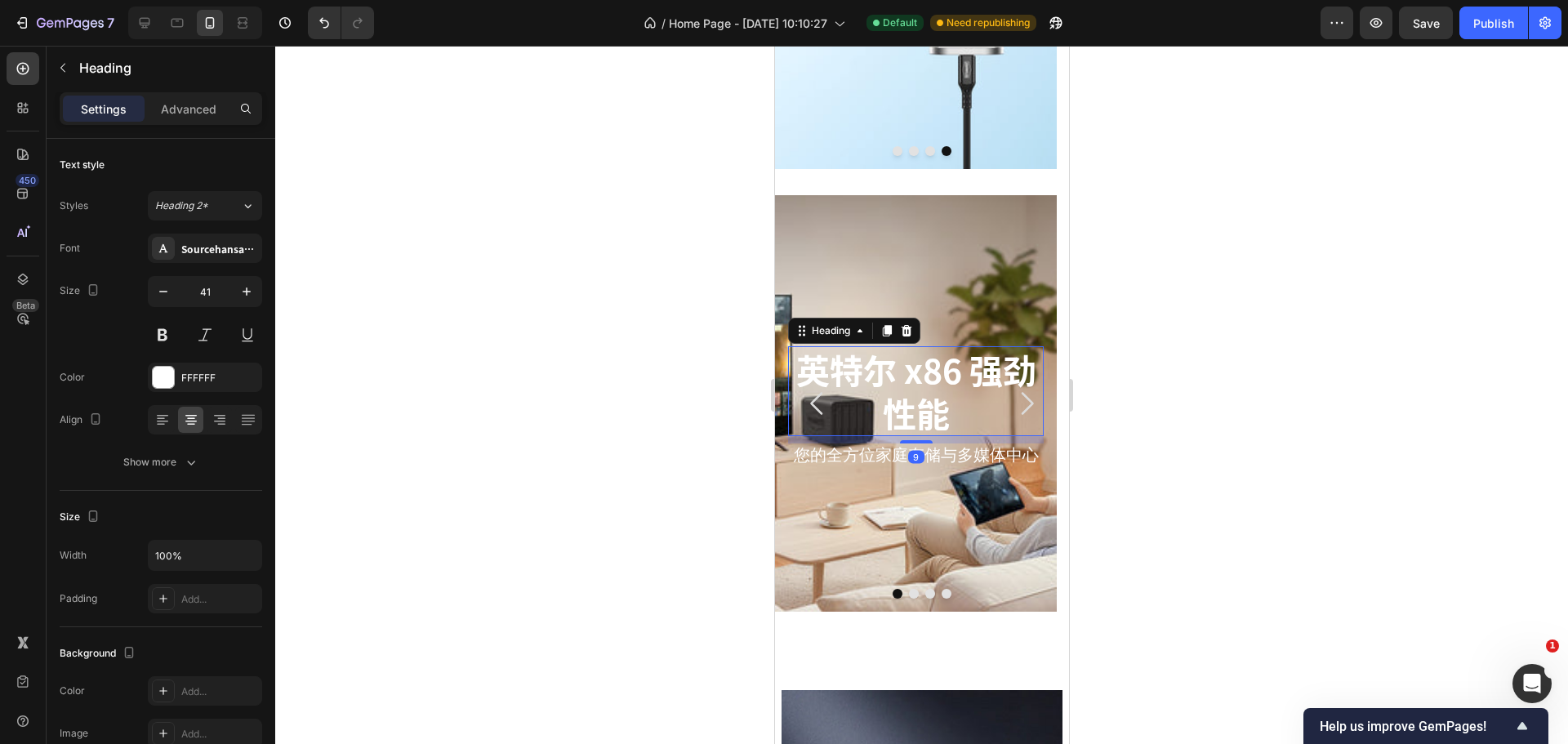
click at [920, 382] on h2 "英特尔 x86 强劲性能" at bounding box center [915, 391] width 256 height 91
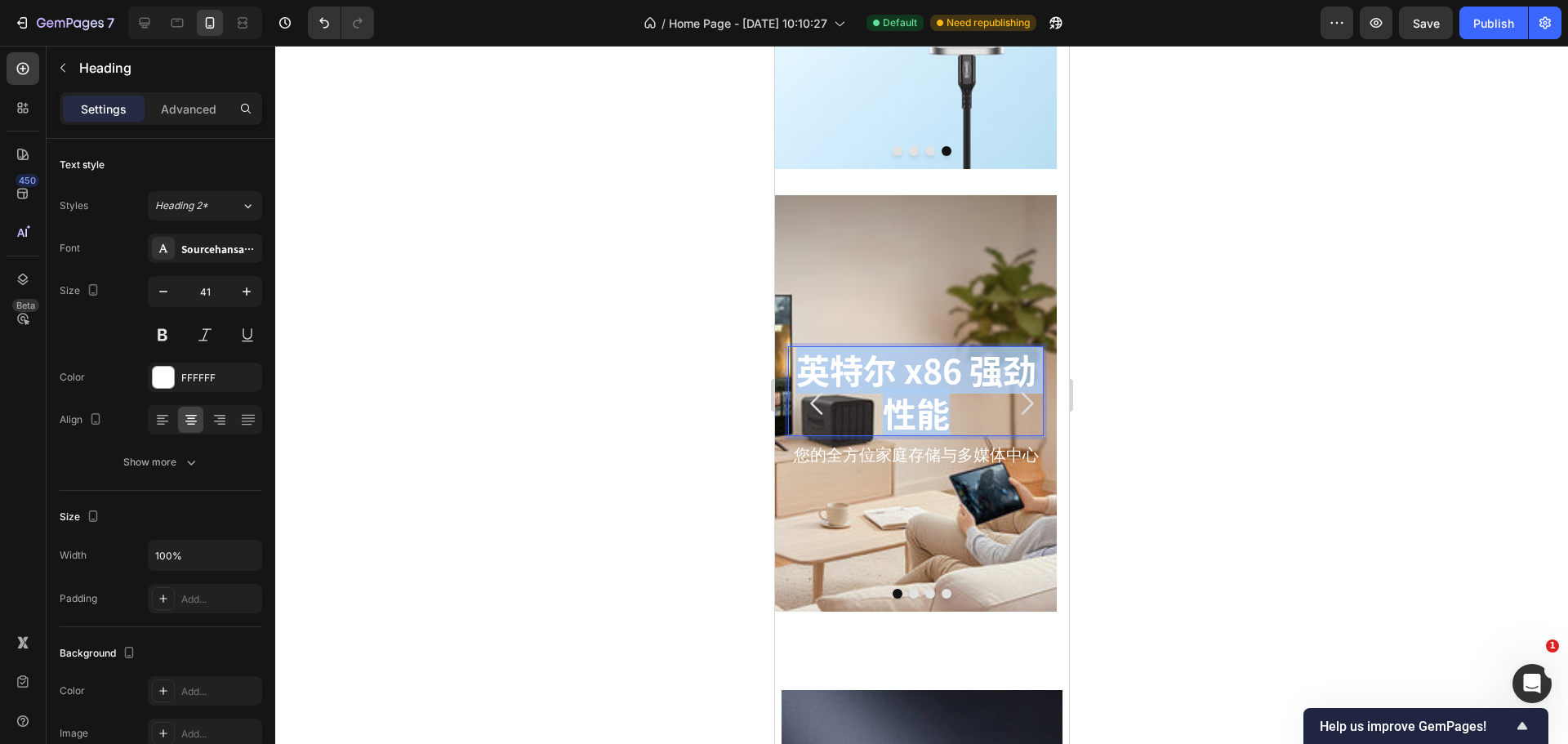
click at [920, 382] on p "英特尔 x86 强劲性能" at bounding box center [915, 391] width 252 height 87
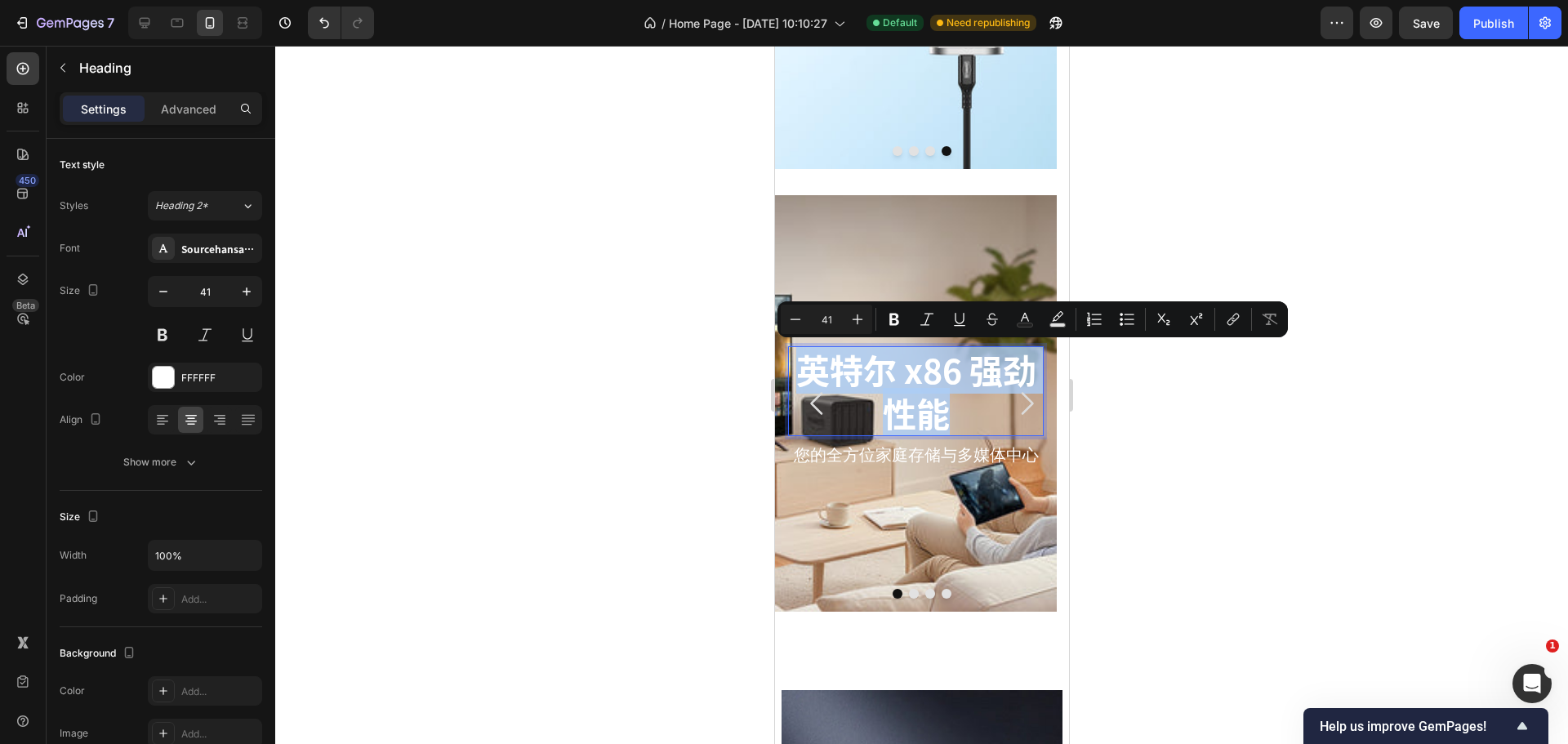
click at [925, 386] on p "英特尔 x86 强劲性能" at bounding box center [915, 391] width 252 height 87
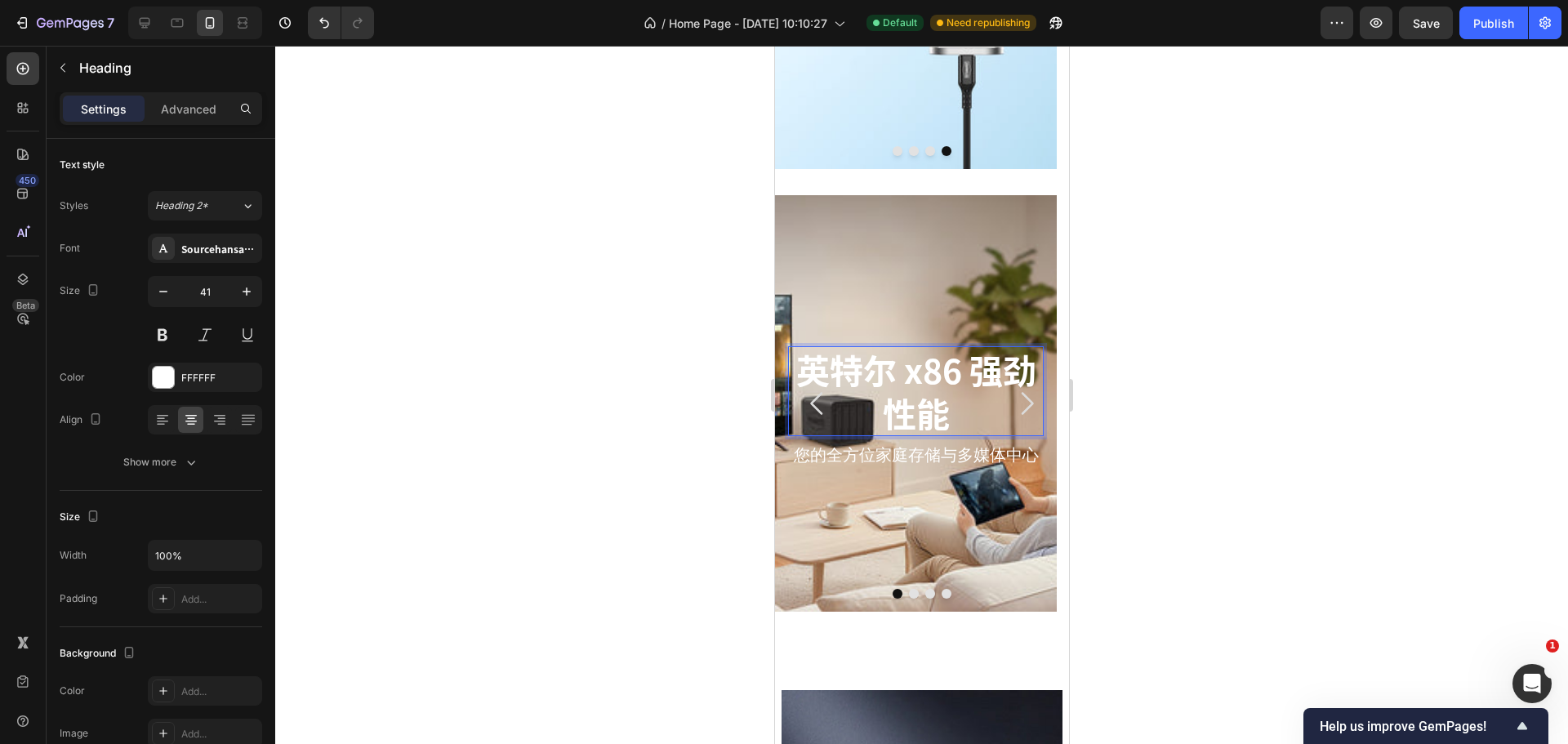
click at [906, 404] on p "英特尔 x86 强劲性能" at bounding box center [915, 391] width 252 height 87
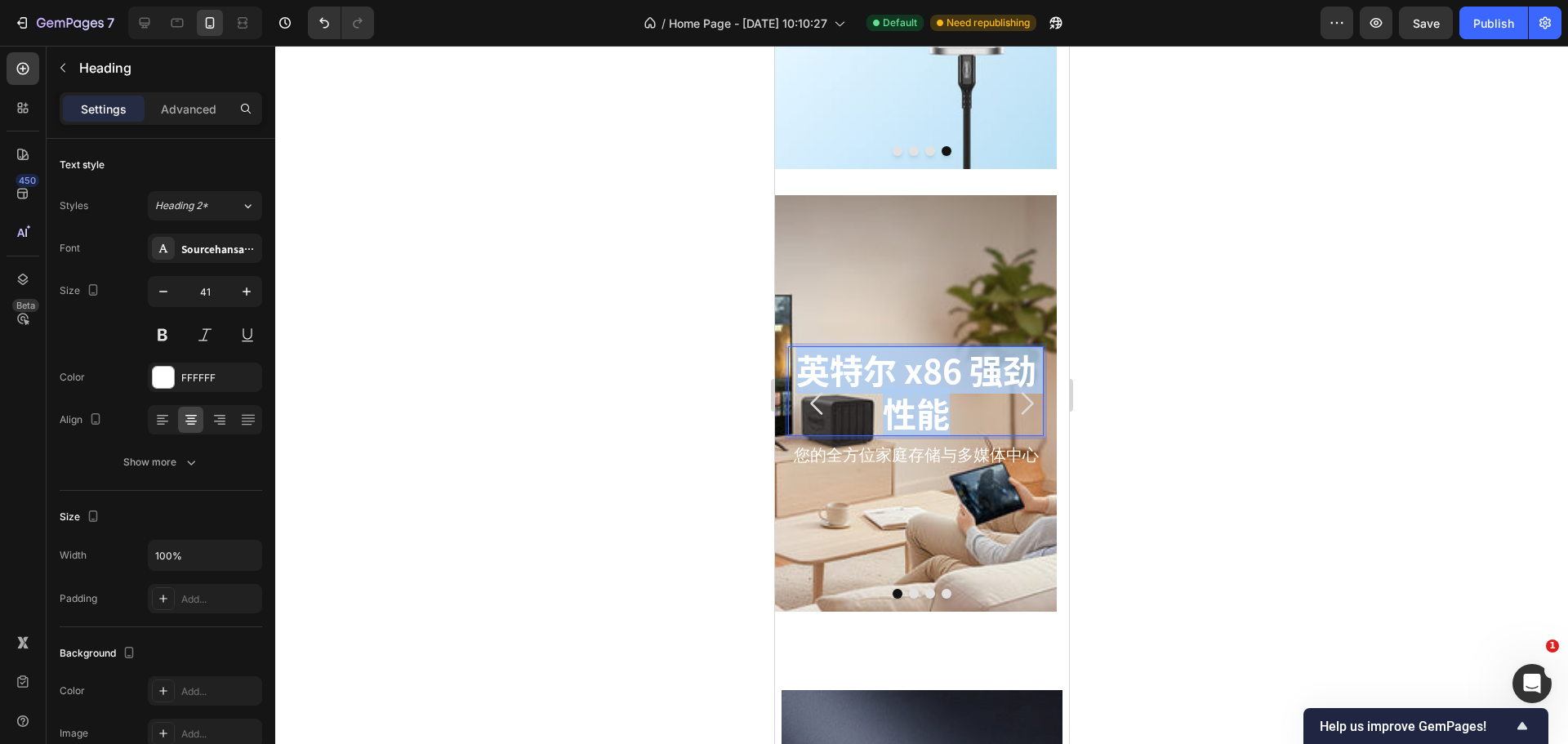
click at [906, 404] on p "英特尔 x86 强劲性能" at bounding box center [915, 391] width 252 height 87
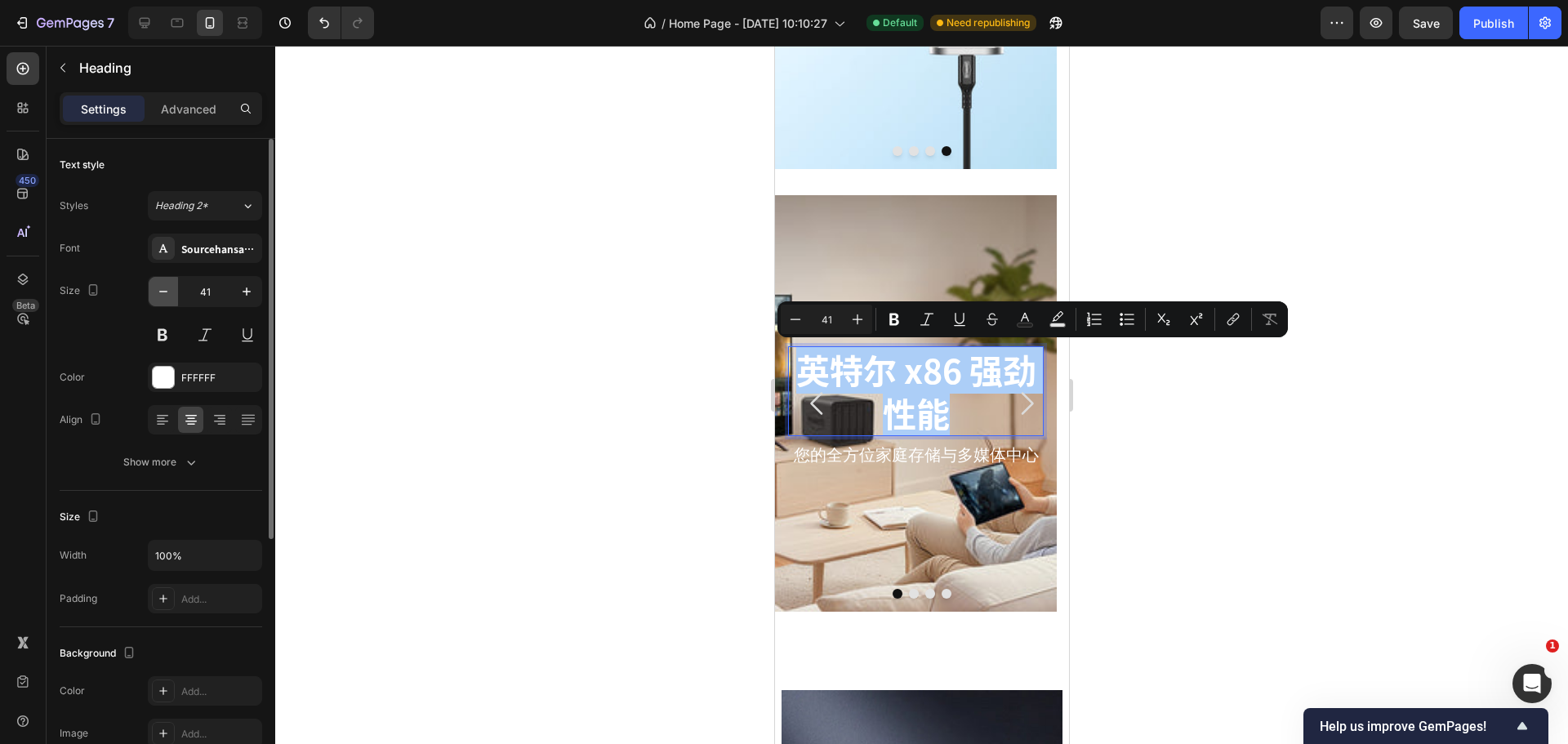
click at [154, 294] on button "button" at bounding box center [163, 291] width 29 height 29
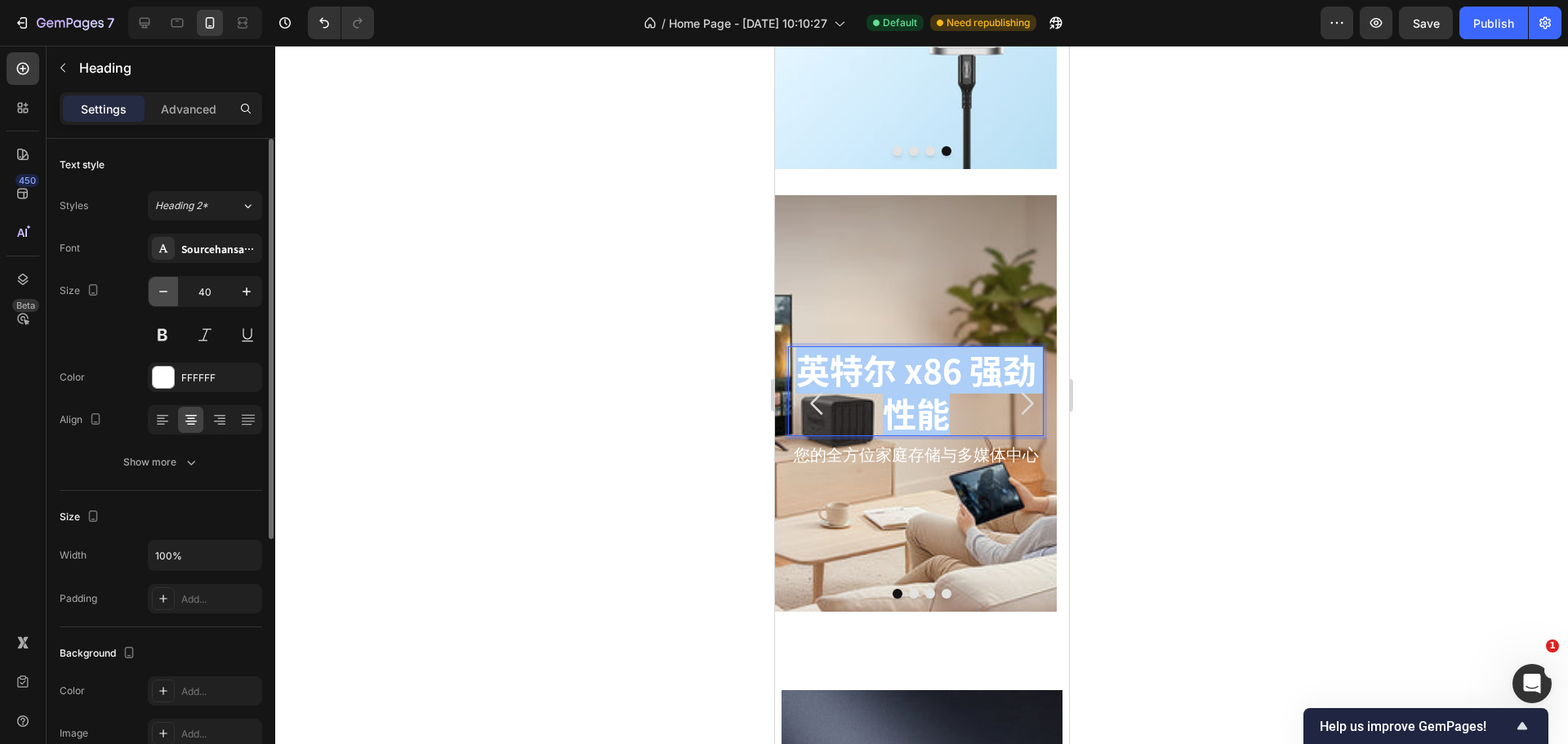
click at [154, 294] on button "button" at bounding box center [163, 291] width 29 height 29
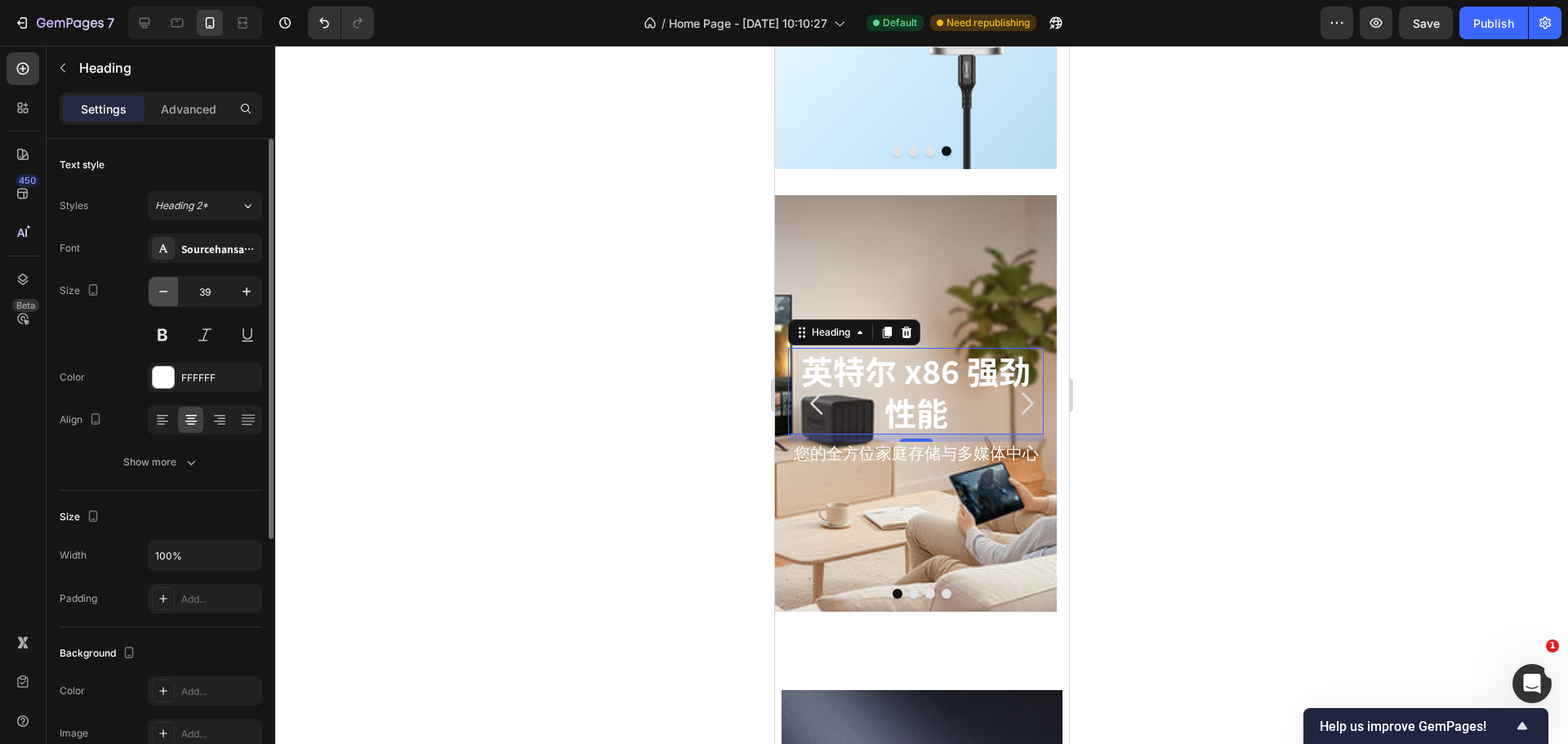
click at [154, 294] on button "button" at bounding box center [163, 291] width 29 height 29
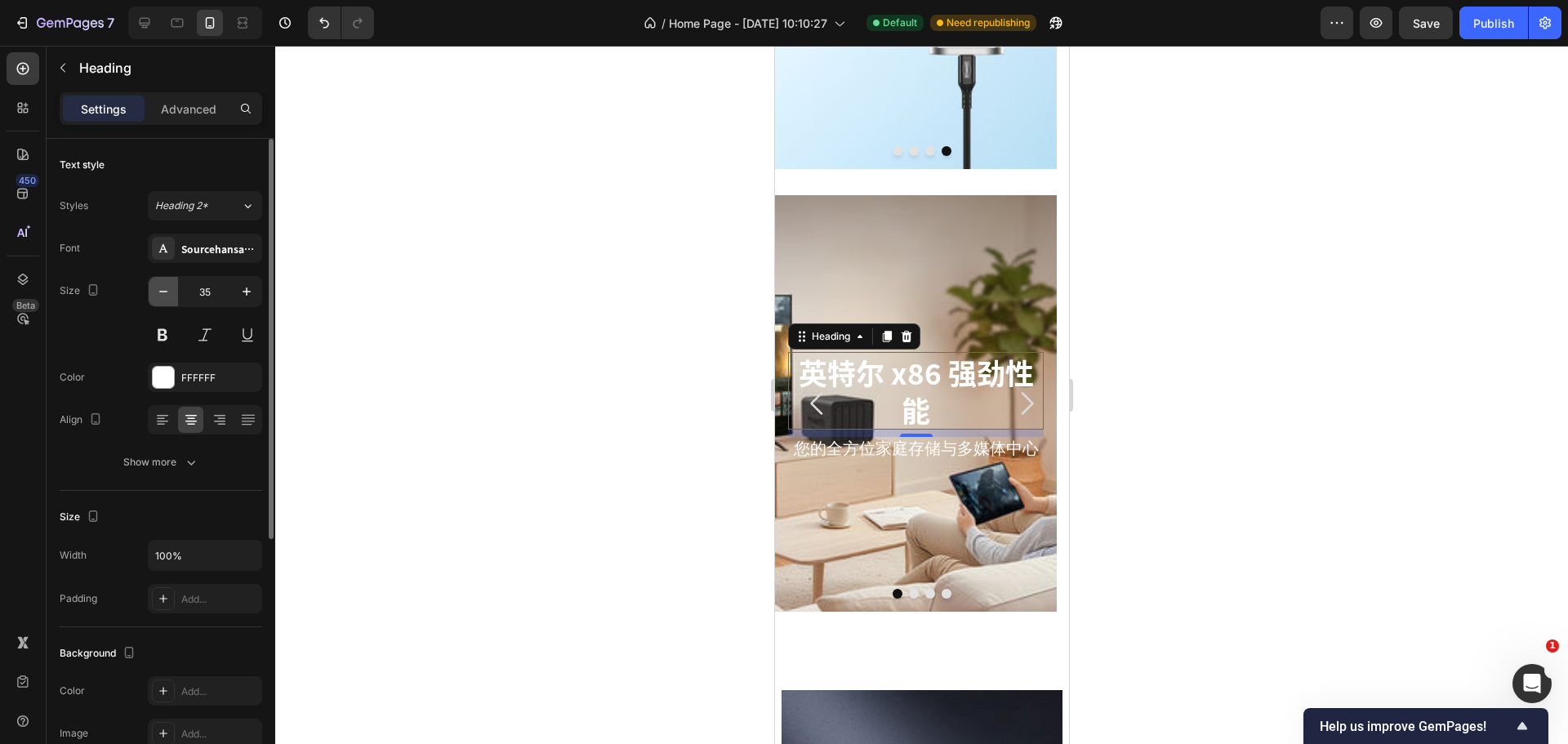
click at [156, 294] on icon "button" at bounding box center [164, 292] width 16 height 16
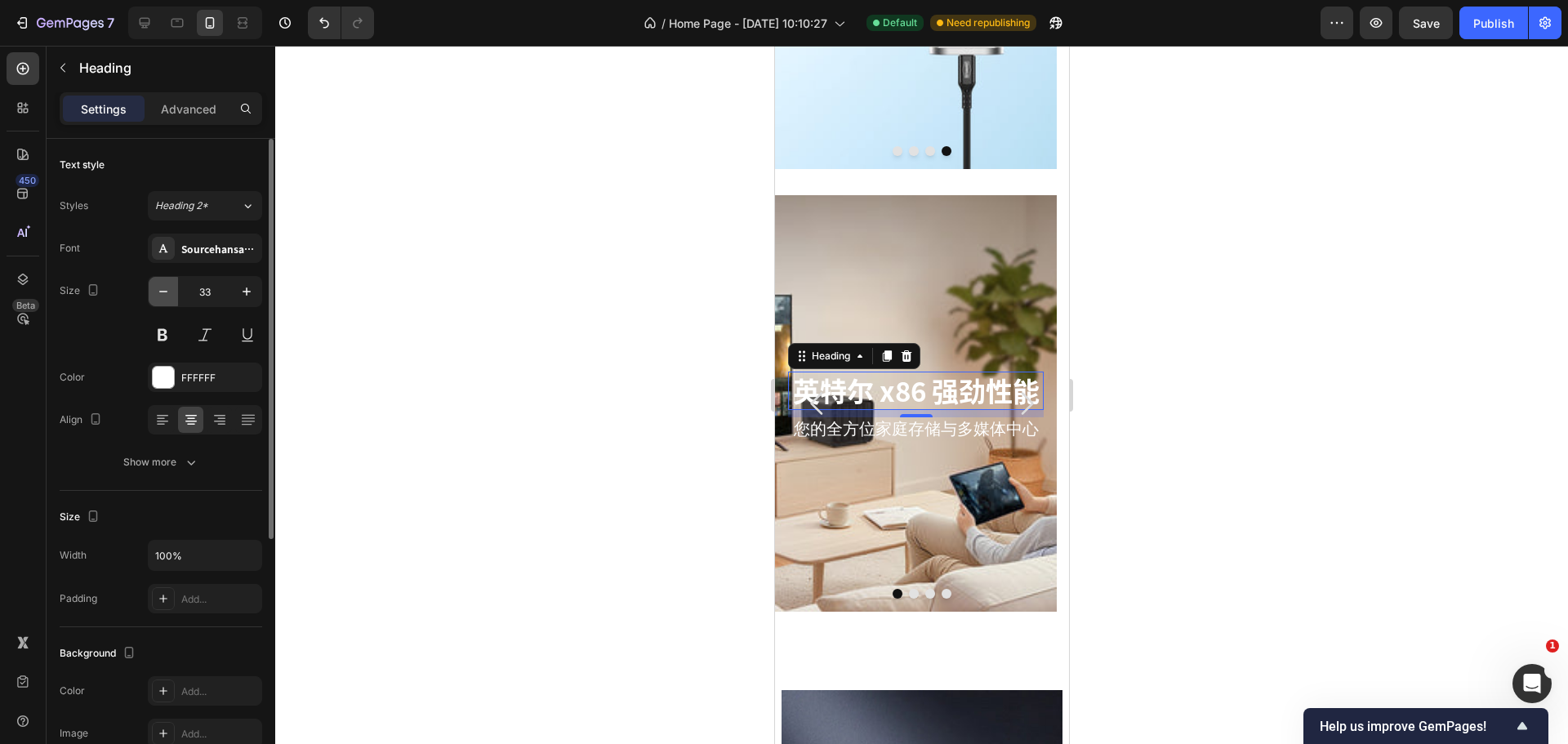
click at [156, 294] on icon "button" at bounding box center [164, 292] width 16 height 16
type input "31"
click at [890, 423] on span "您的全方位家庭存储与多媒体中心" at bounding box center [916, 428] width 245 height 18
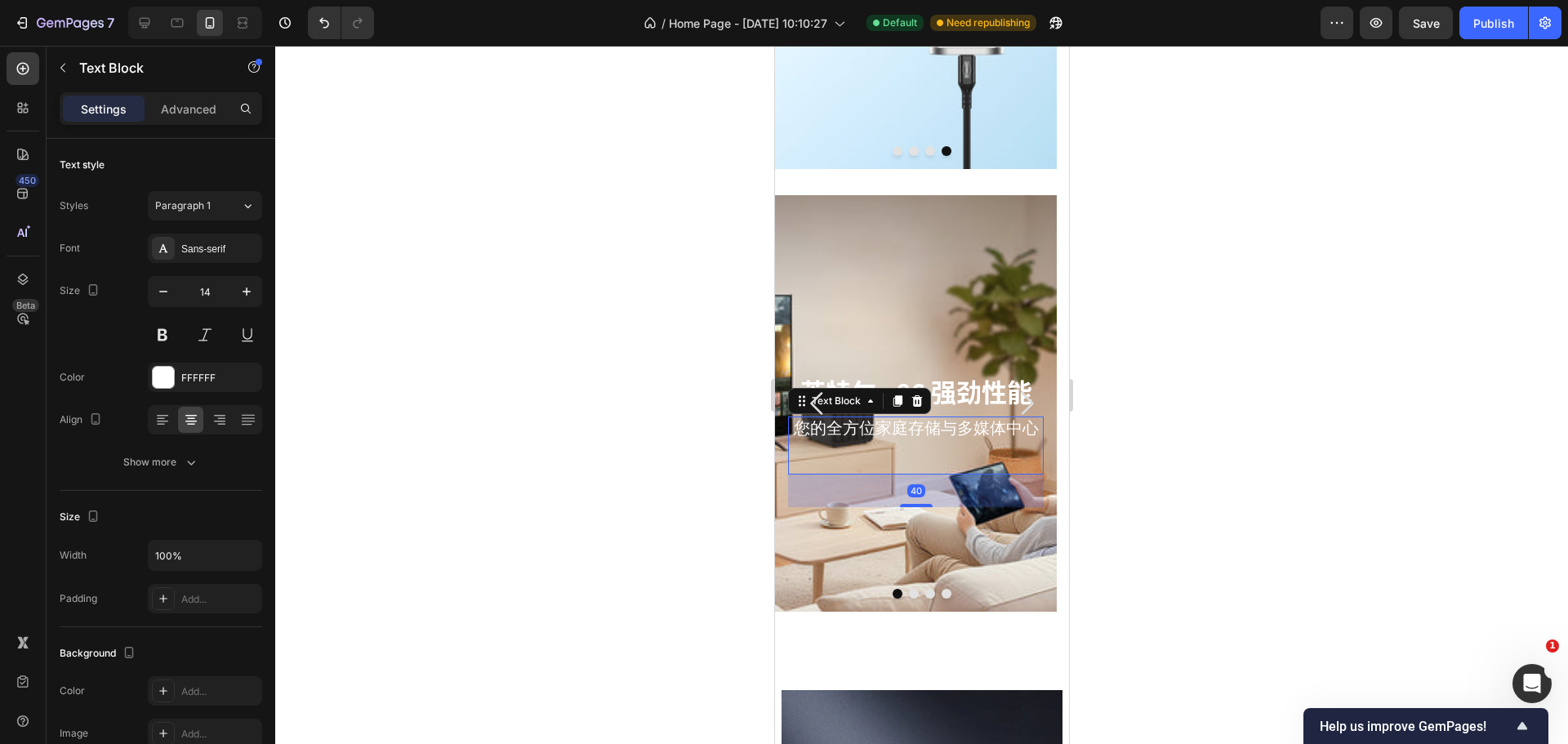
click at [932, 430] on span "您的全方位家庭存储与多媒体中心" at bounding box center [916, 428] width 245 height 18
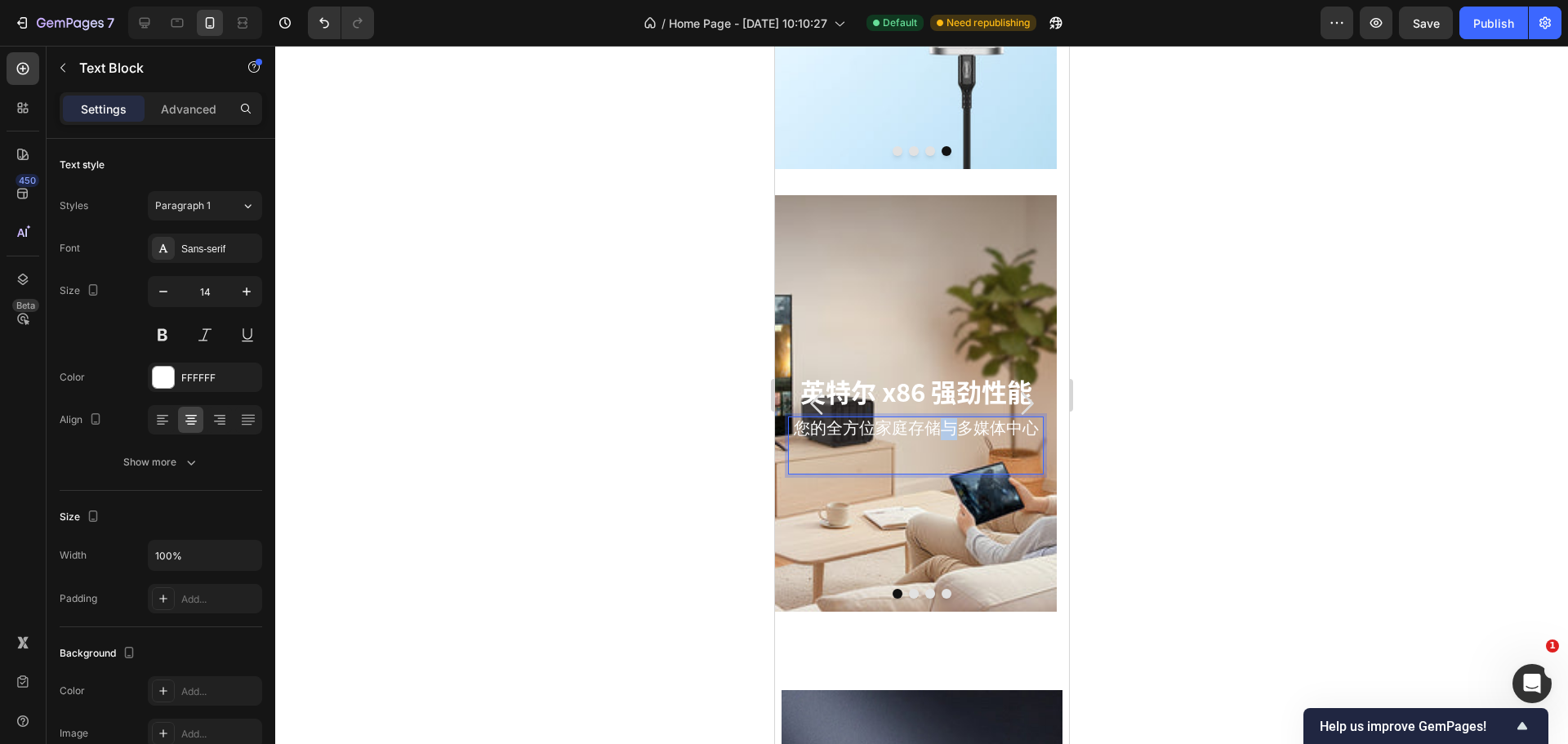
click at [932, 430] on span "您的全方位家庭存储与多媒体中心" at bounding box center [916, 428] width 245 height 18
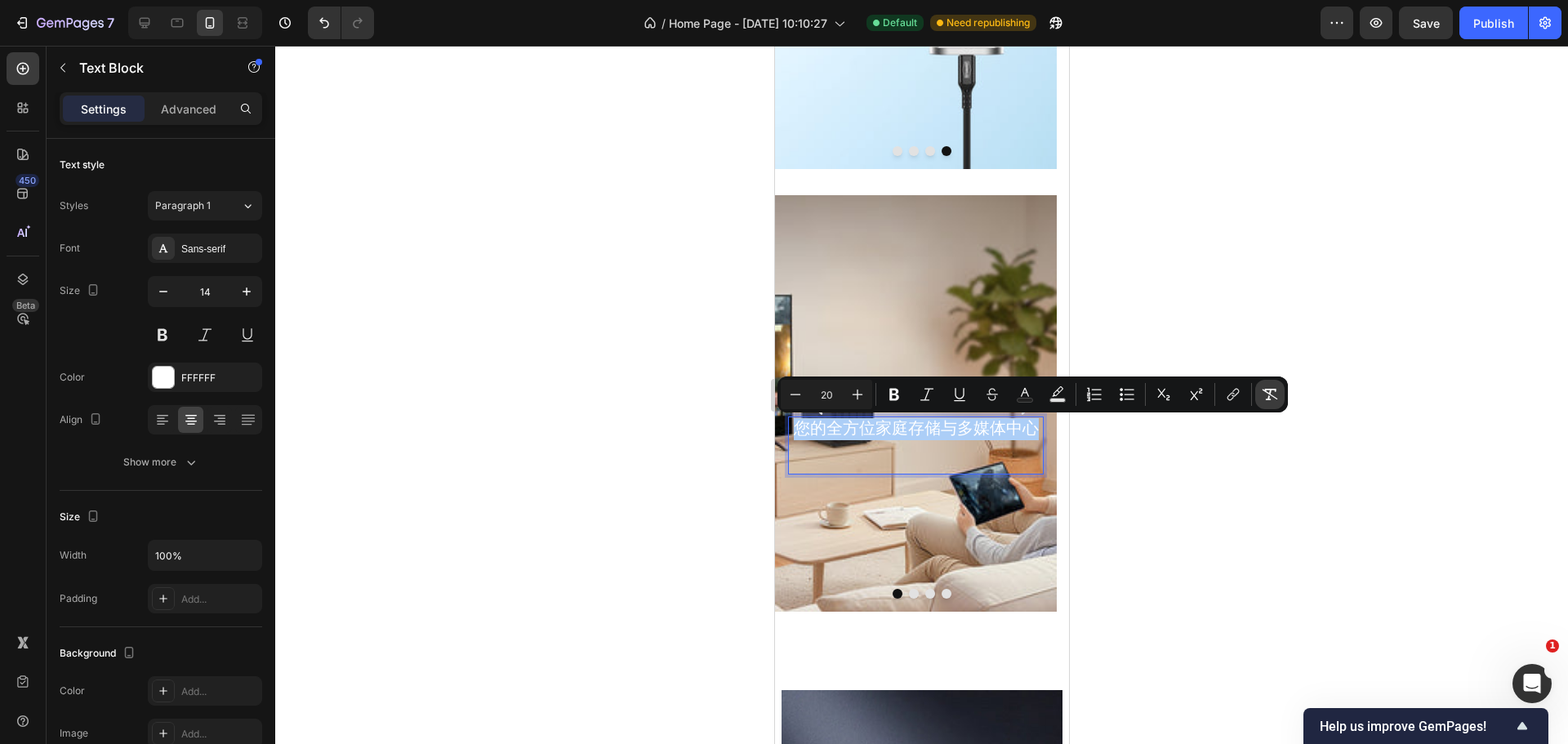
click at [1268, 399] on icon "Editor contextual toolbar" at bounding box center [1269, 394] width 15 height 12
type input "14"
click at [894, 430] on p "您的全方位家庭存储与多媒体中心" at bounding box center [915, 428] width 252 height 20
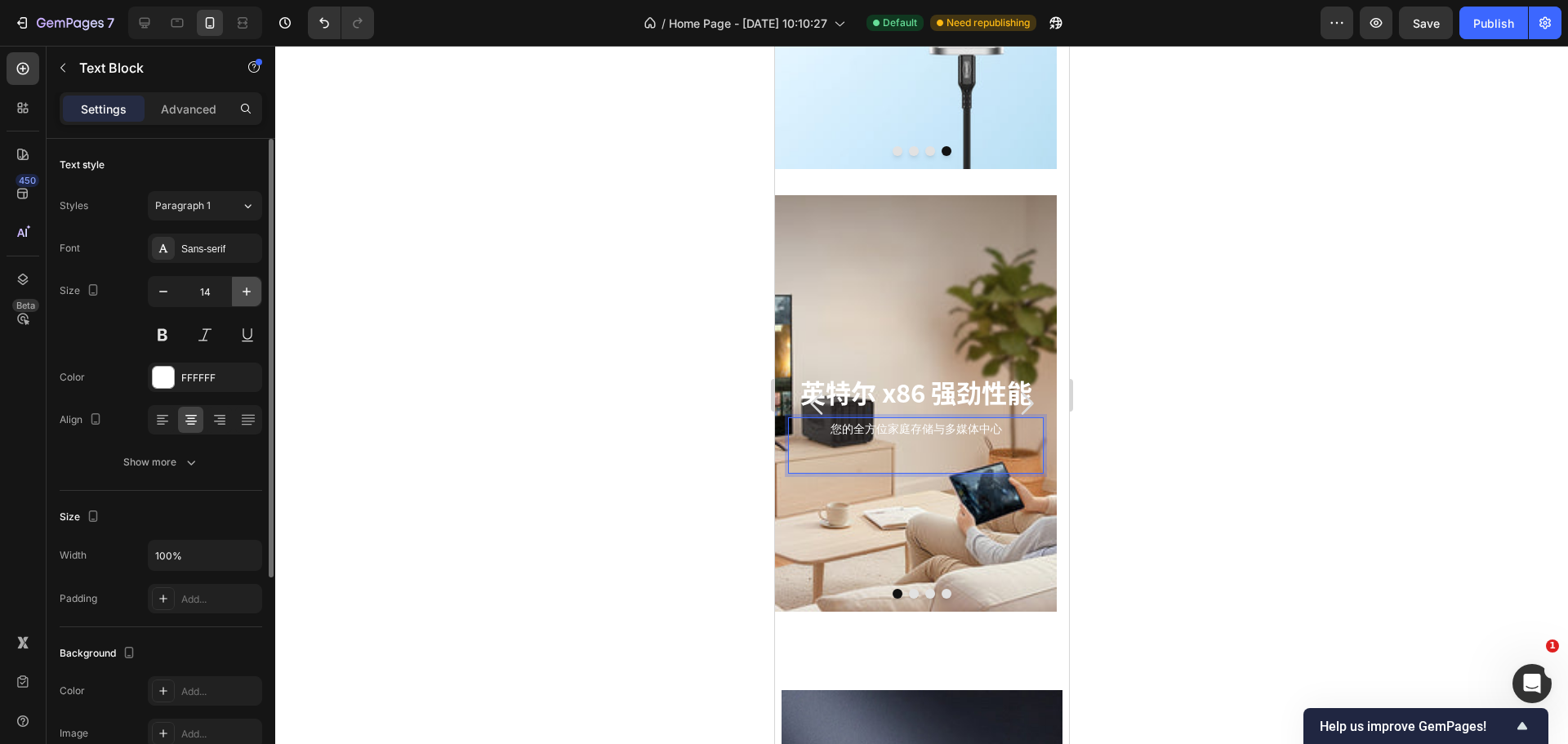
click at [239, 286] on icon "button" at bounding box center [246, 292] width 16 height 16
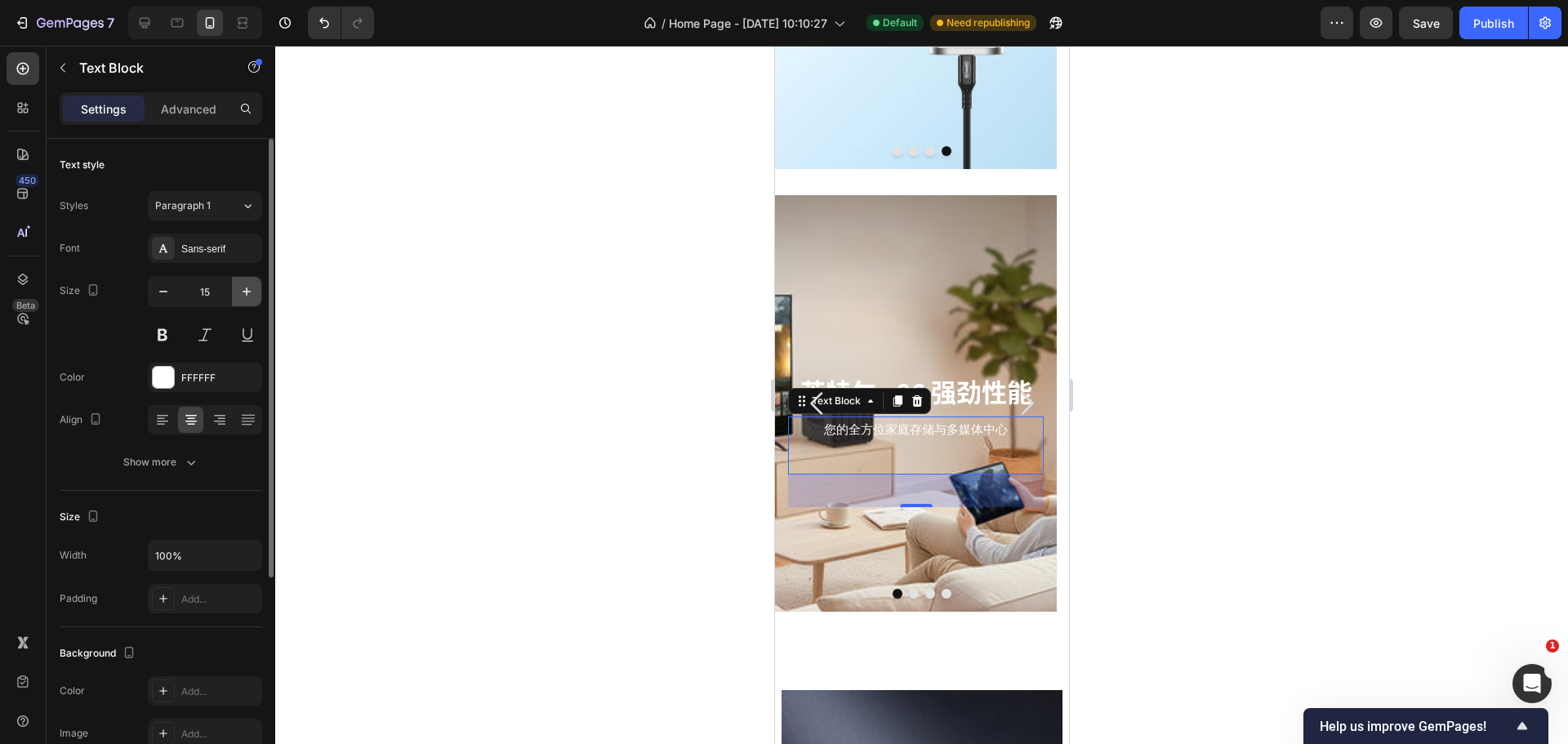
click at [239, 286] on icon "button" at bounding box center [246, 292] width 16 height 16
type input "18"
click at [190, 109] on p "Advanced" at bounding box center [188, 108] width 55 height 17
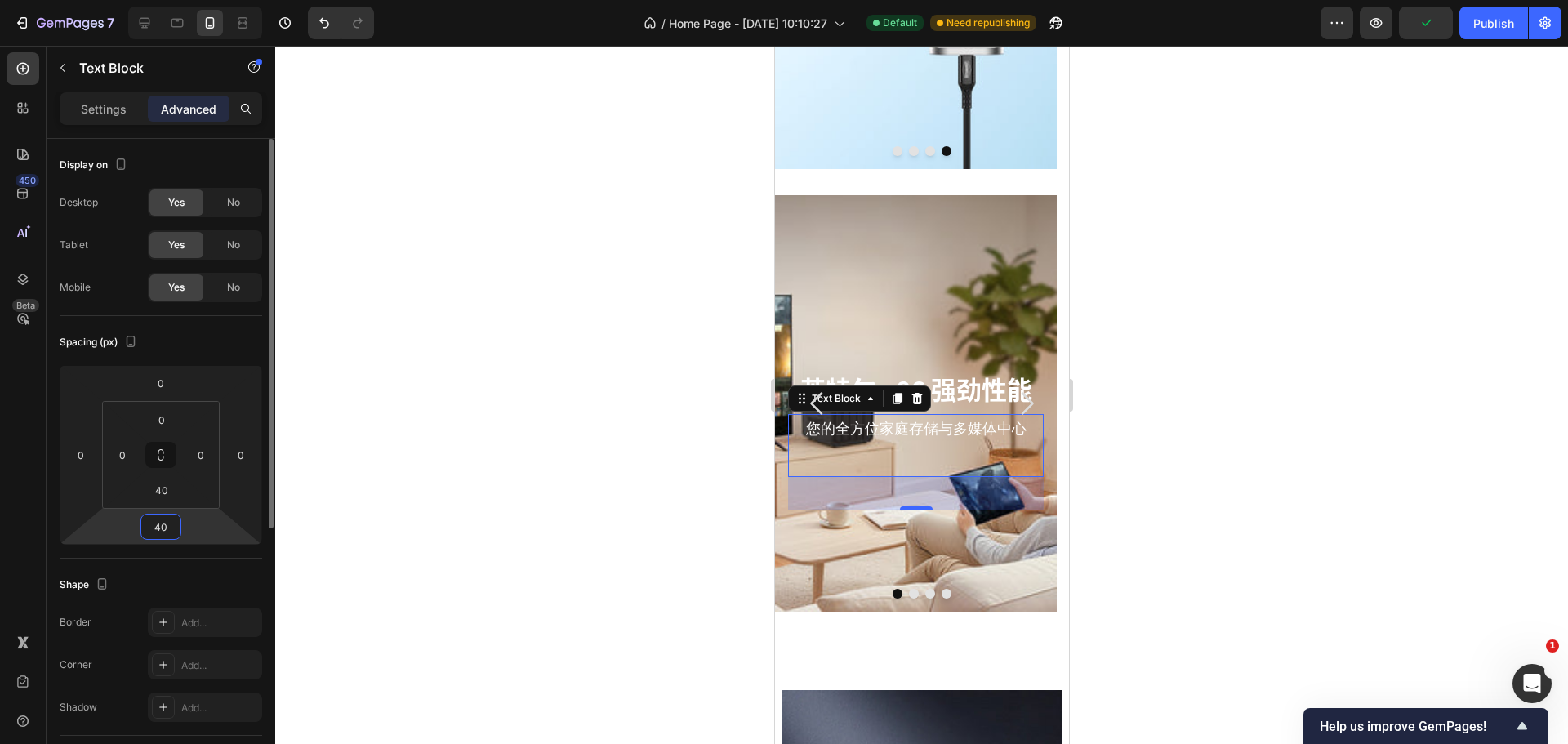
click at [163, 524] on input "40" at bounding box center [161, 527] width 33 height 25
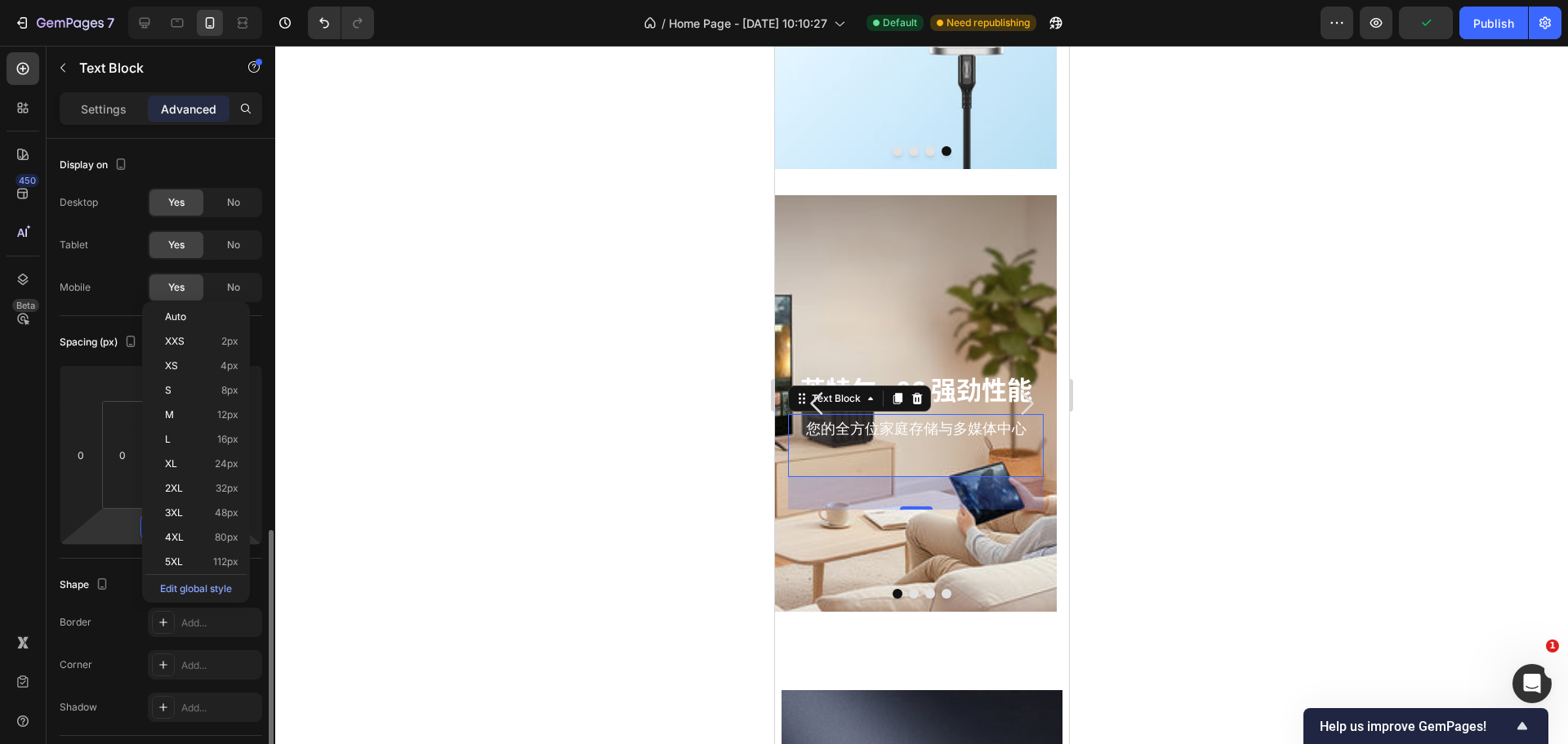
scroll to position [245, 0]
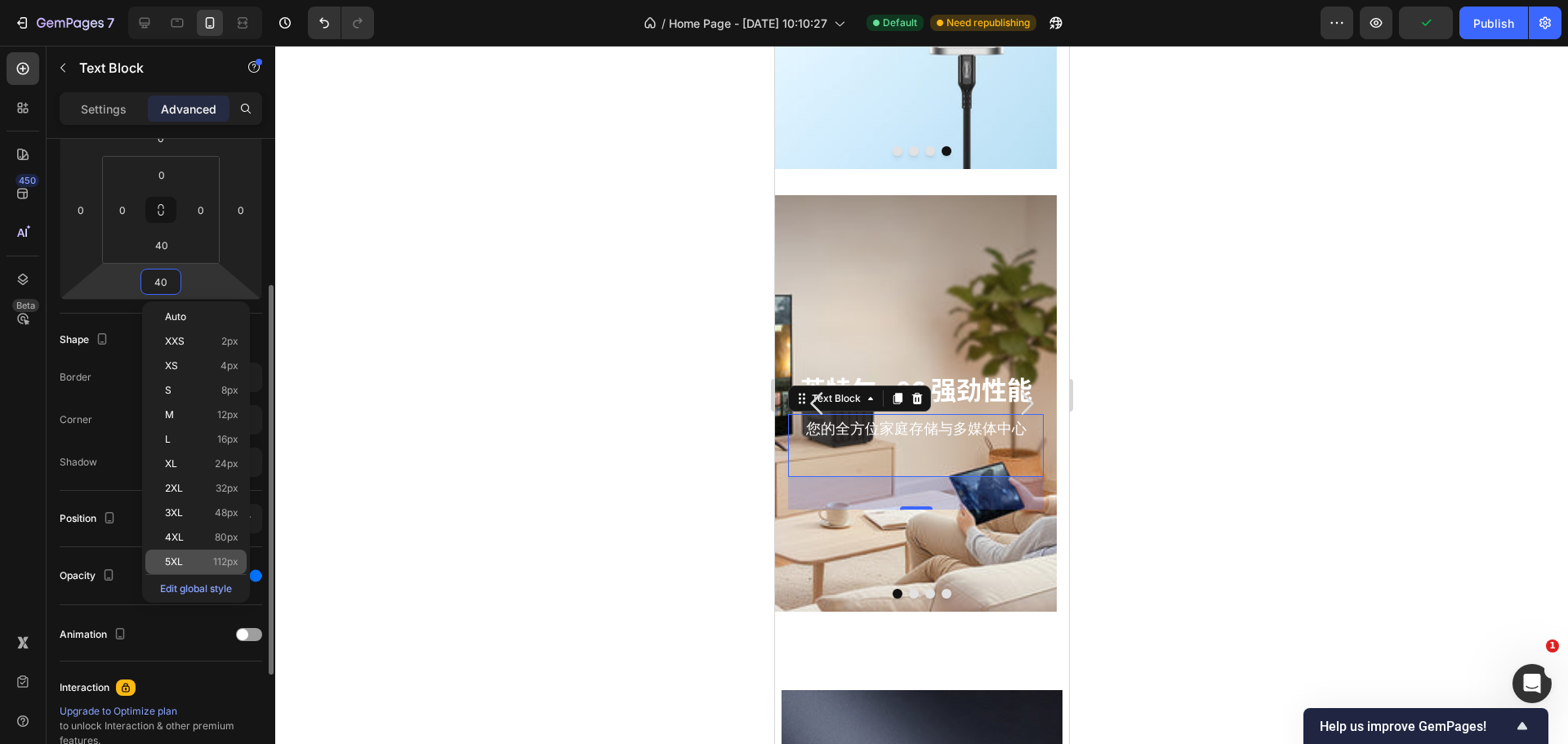
click at [212, 561] on p "5XL 112px" at bounding box center [202, 562] width 74 height 12
type input "112"
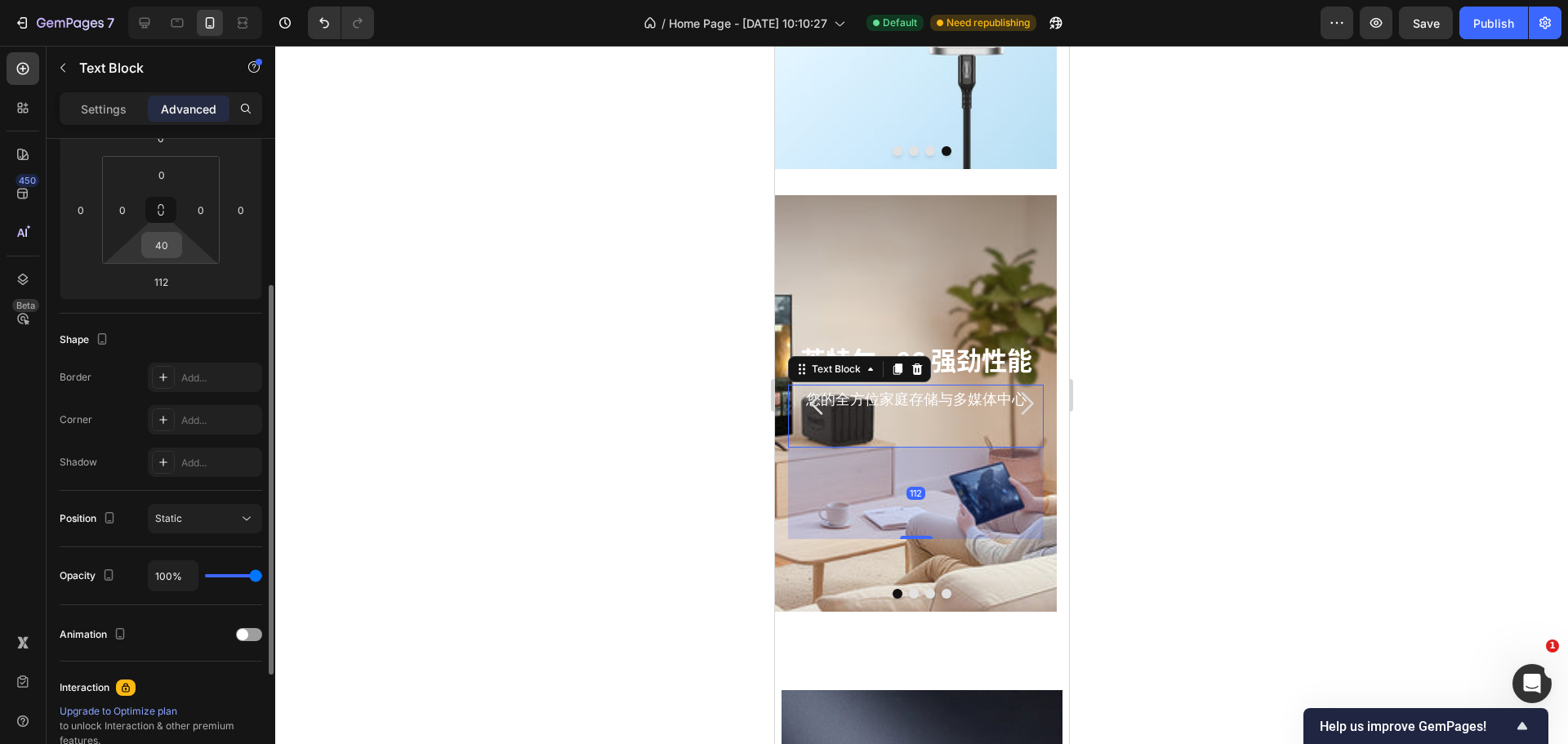
click at [159, 246] on input "40" at bounding box center [162, 245] width 33 height 25
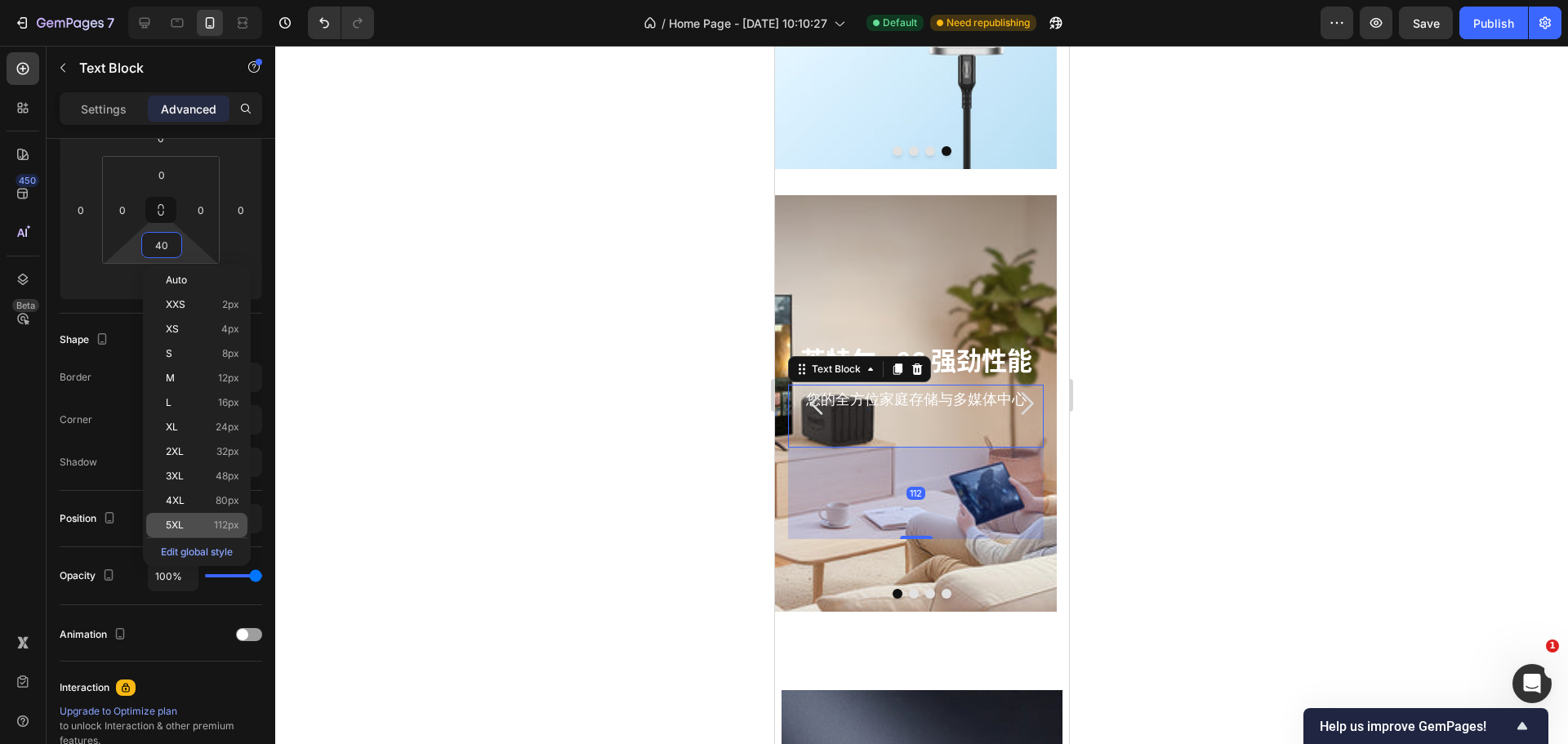
click at [224, 531] on div "5XL 112px" at bounding box center [196, 525] width 101 height 25
type input "112"
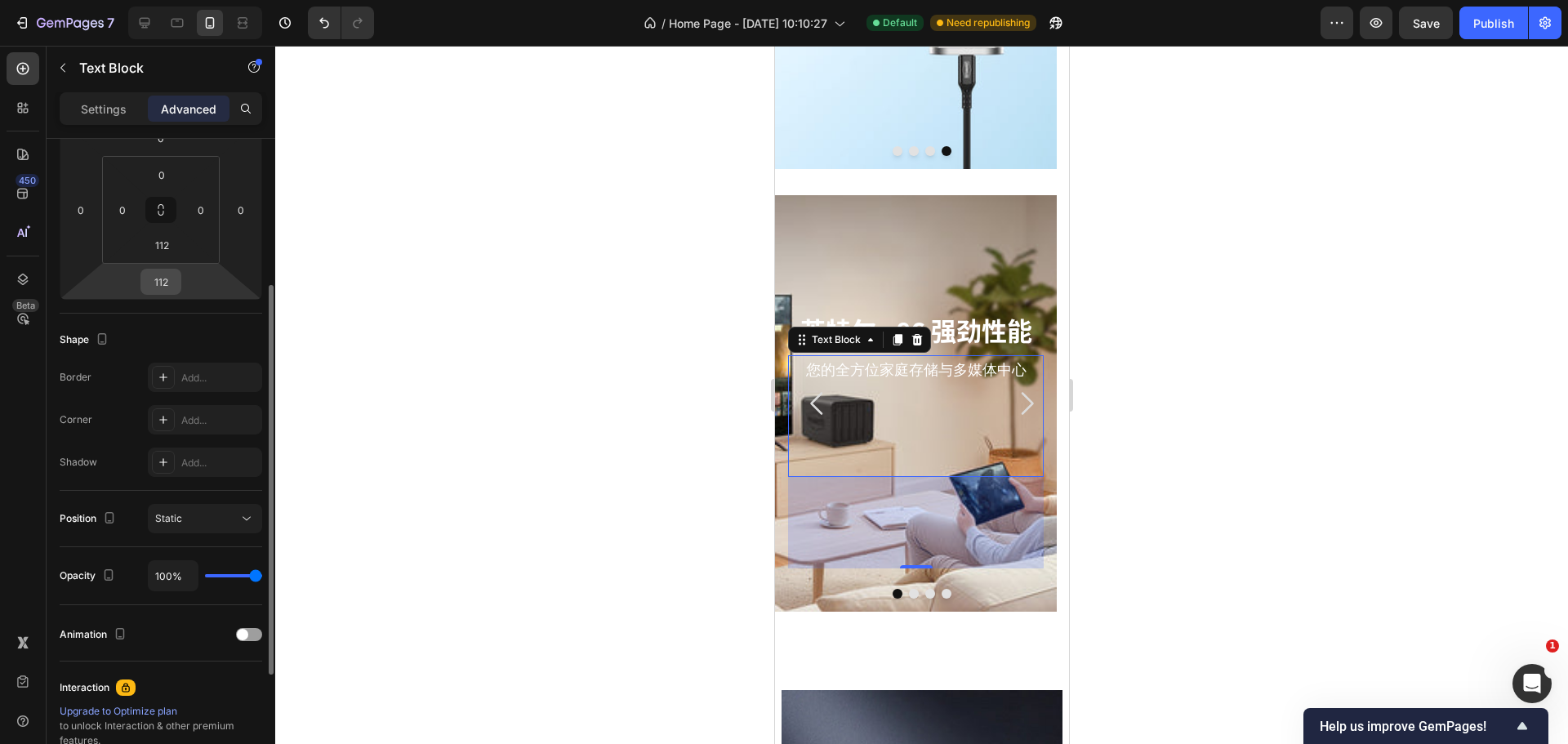
click at [164, 276] on input "112" at bounding box center [161, 282] width 33 height 25
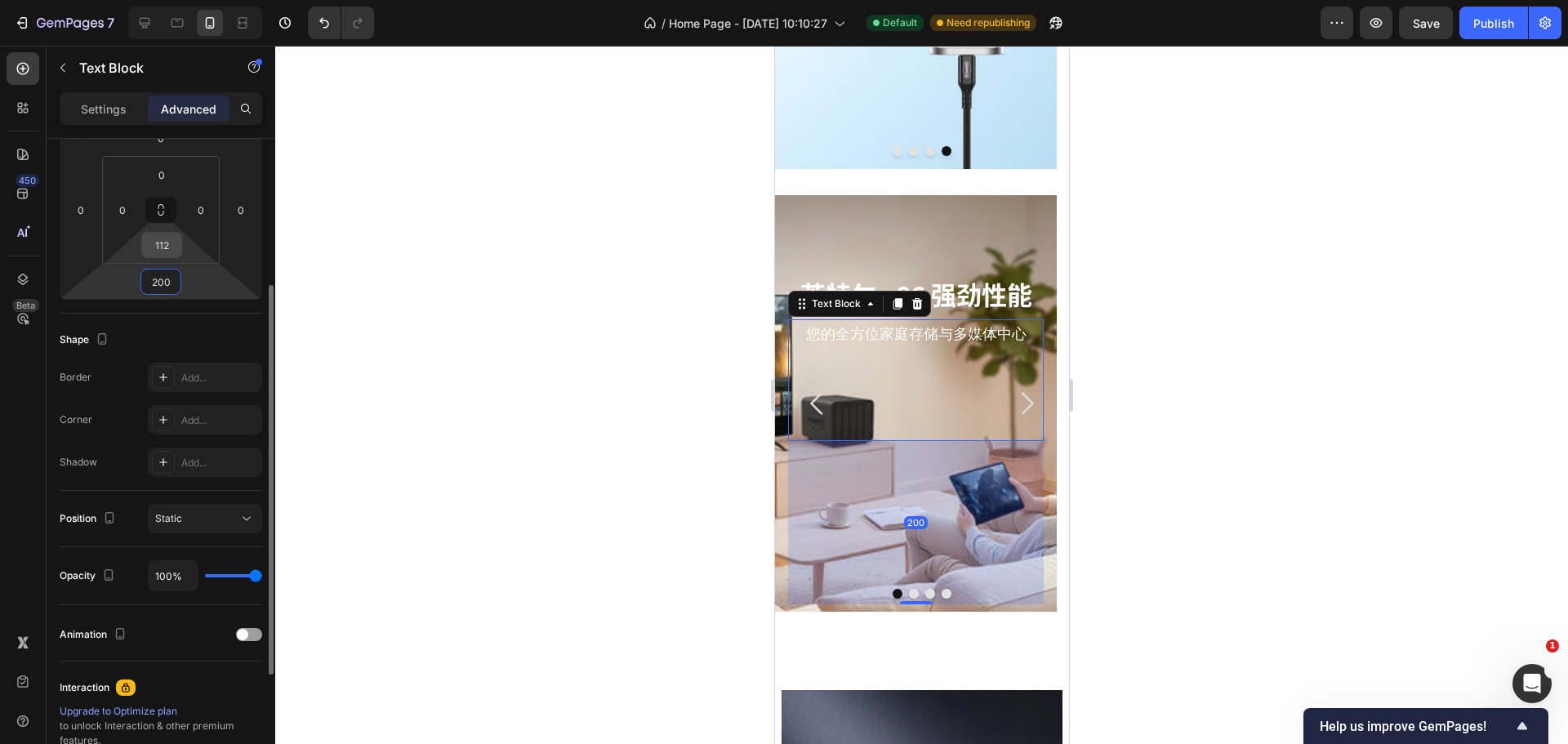
type input "200"
click at [156, 240] on input "112" at bounding box center [162, 245] width 33 height 25
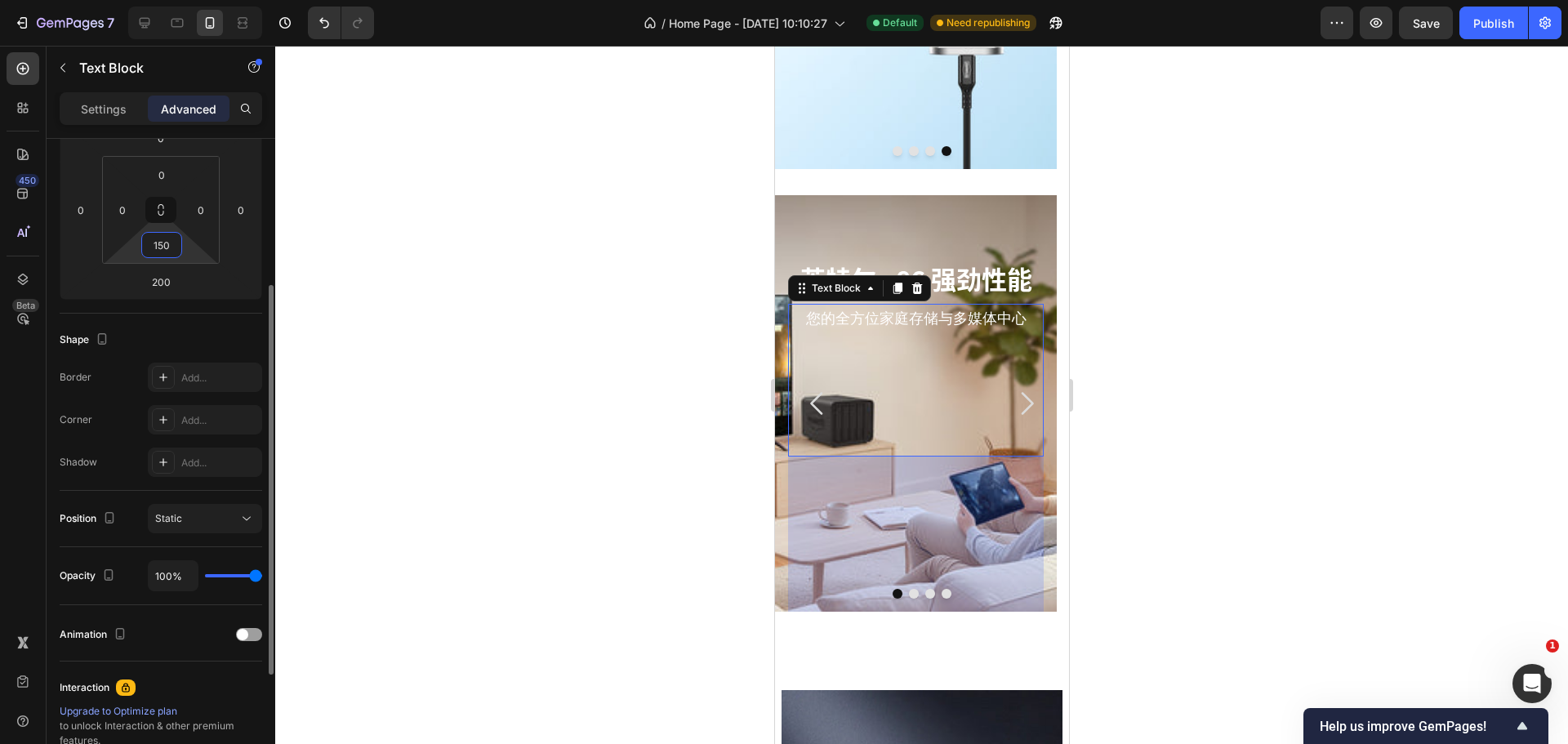
drag, startPoint x: 170, startPoint y: 249, endPoint x: 158, endPoint y: 249, distance: 12.0
click at [158, 249] on input "150" at bounding box center [162, 245] width 33 height 25
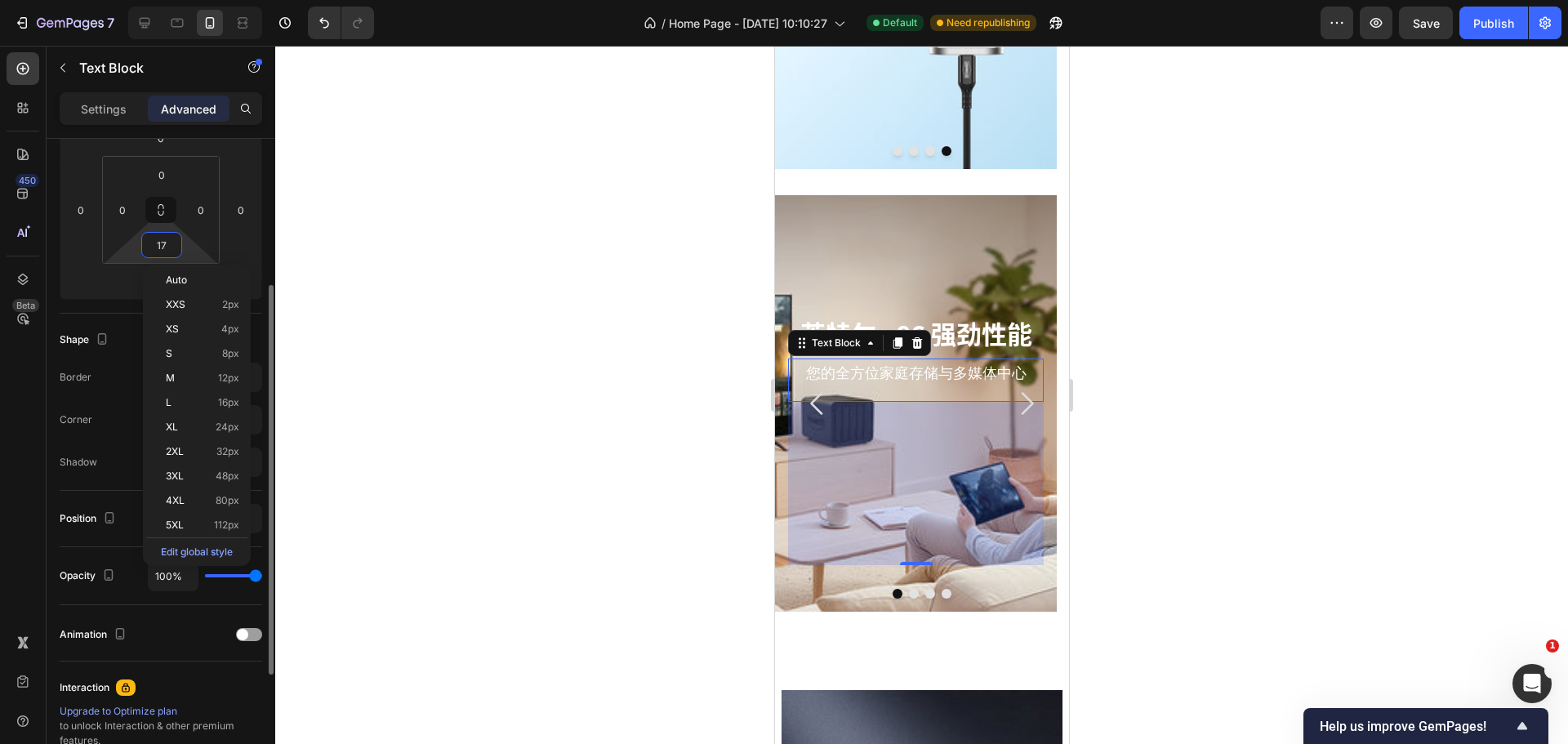
type input "170"
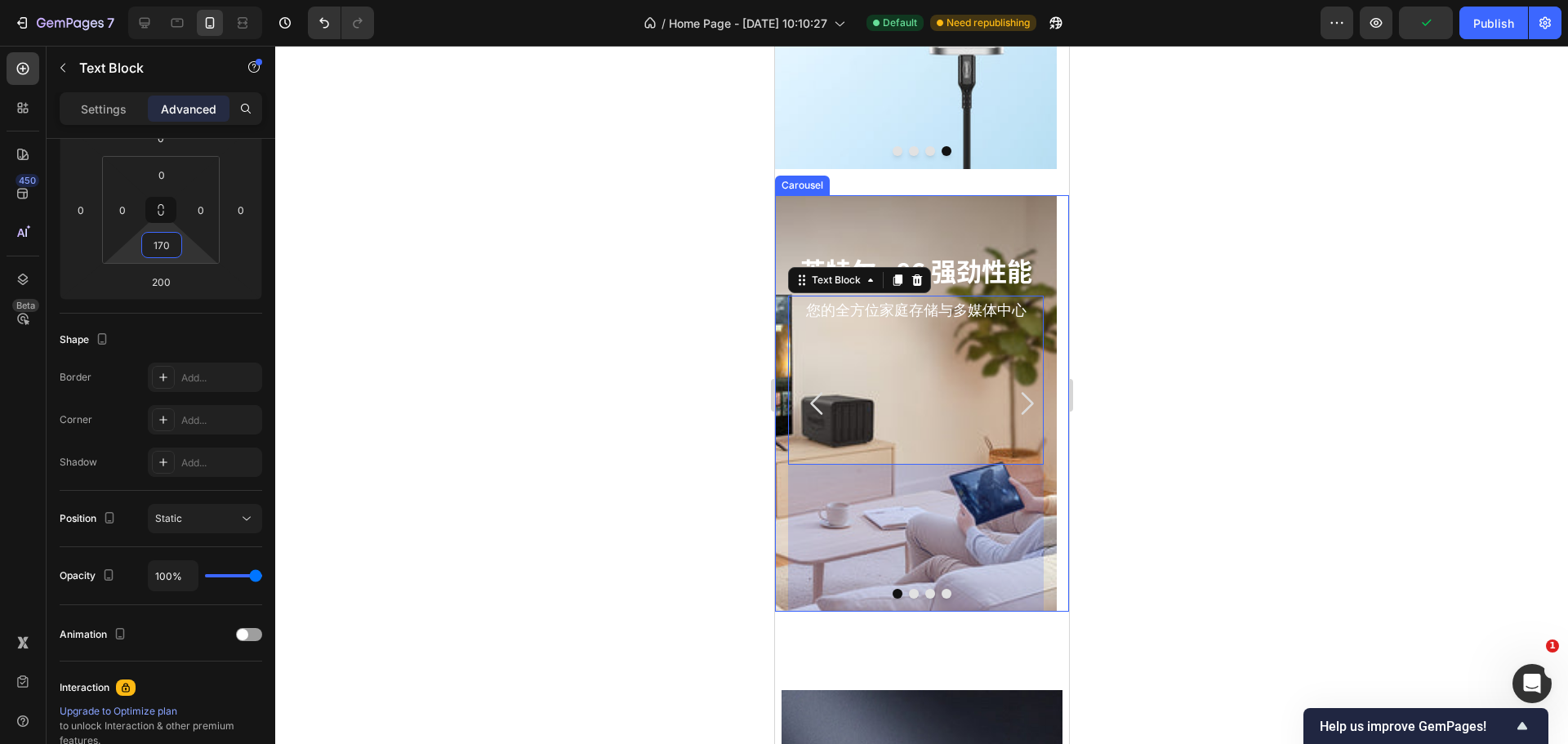
click at [1012, 414] on icon "Carousel Next Arrow" at bounding box center [1025, 403] width 33 height 33
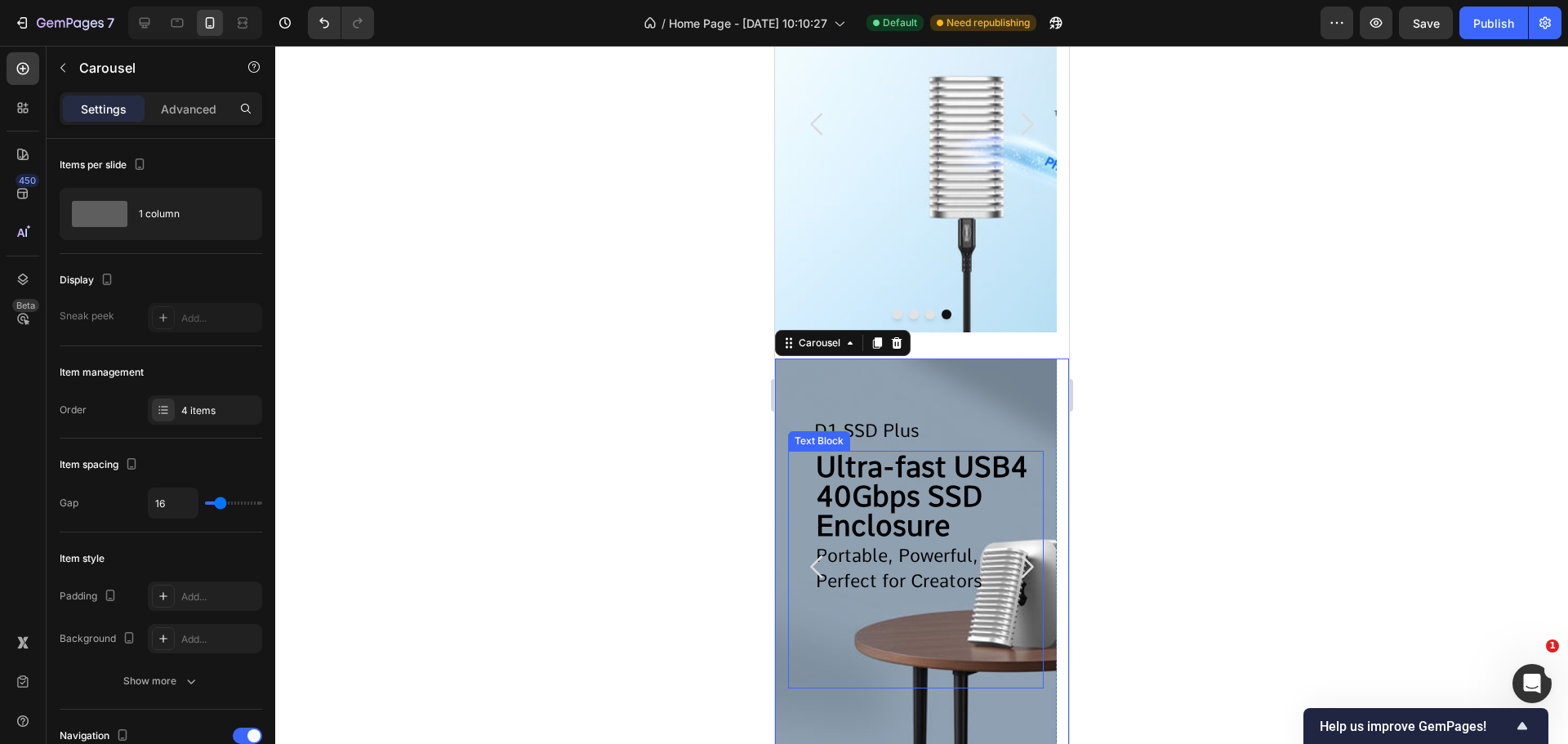
scroll to position [0, 0]
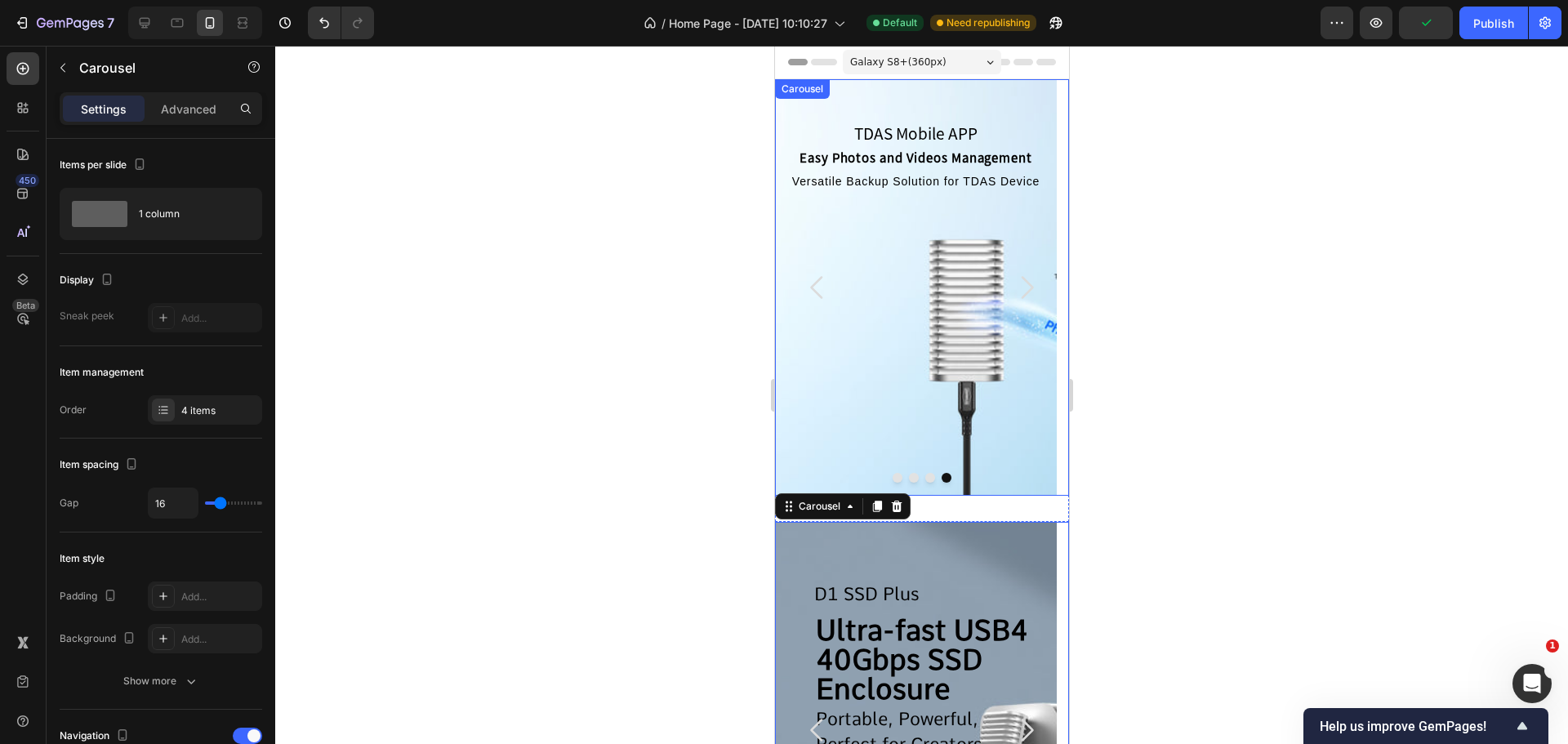
click at [815, 299] on icon "Carousel Back Arrow" at bounding box center [816, 287] width 33 height 33
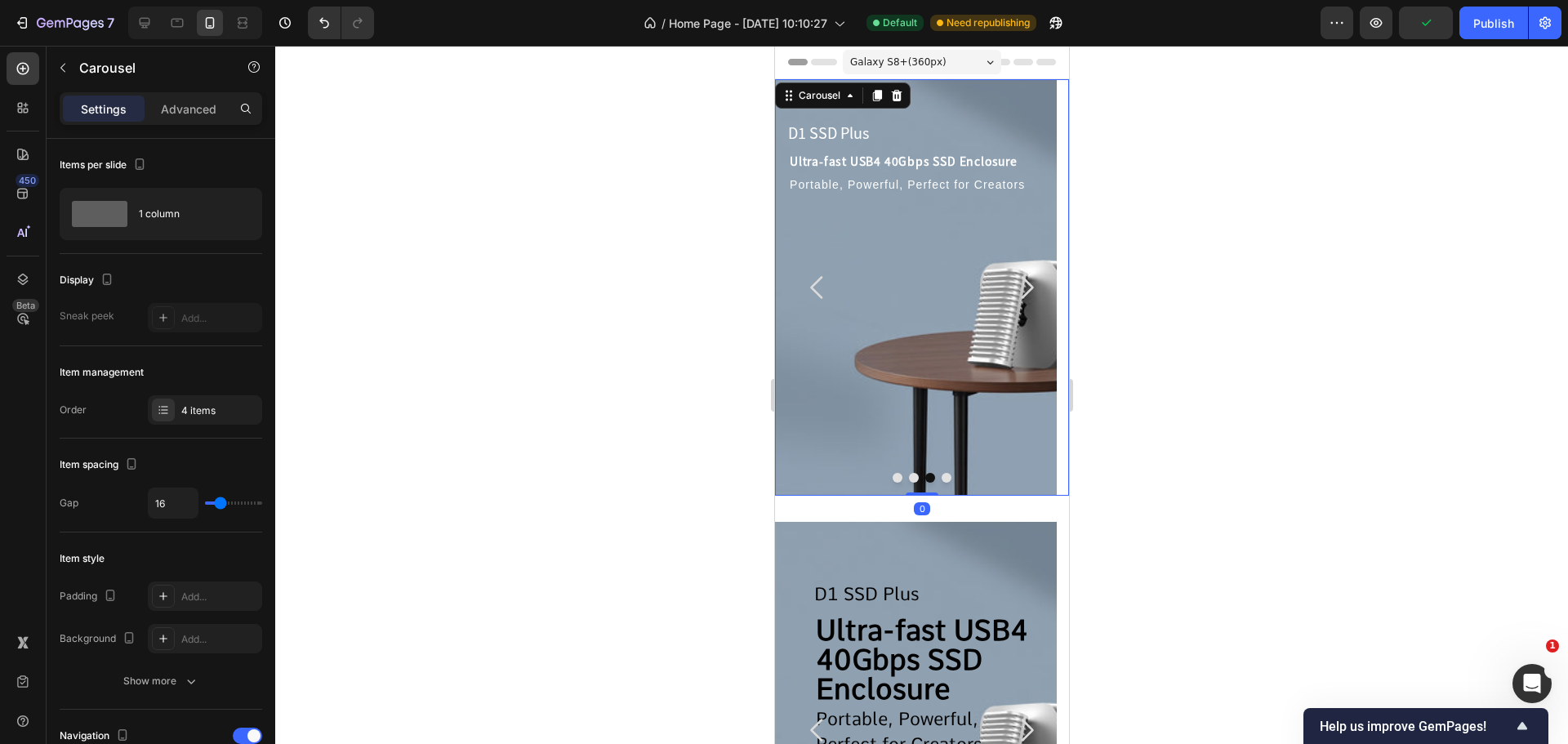
click at [815, 299] on icon "Carousel Back Arrow" at bounding box center [816, 287] width 33 height 33
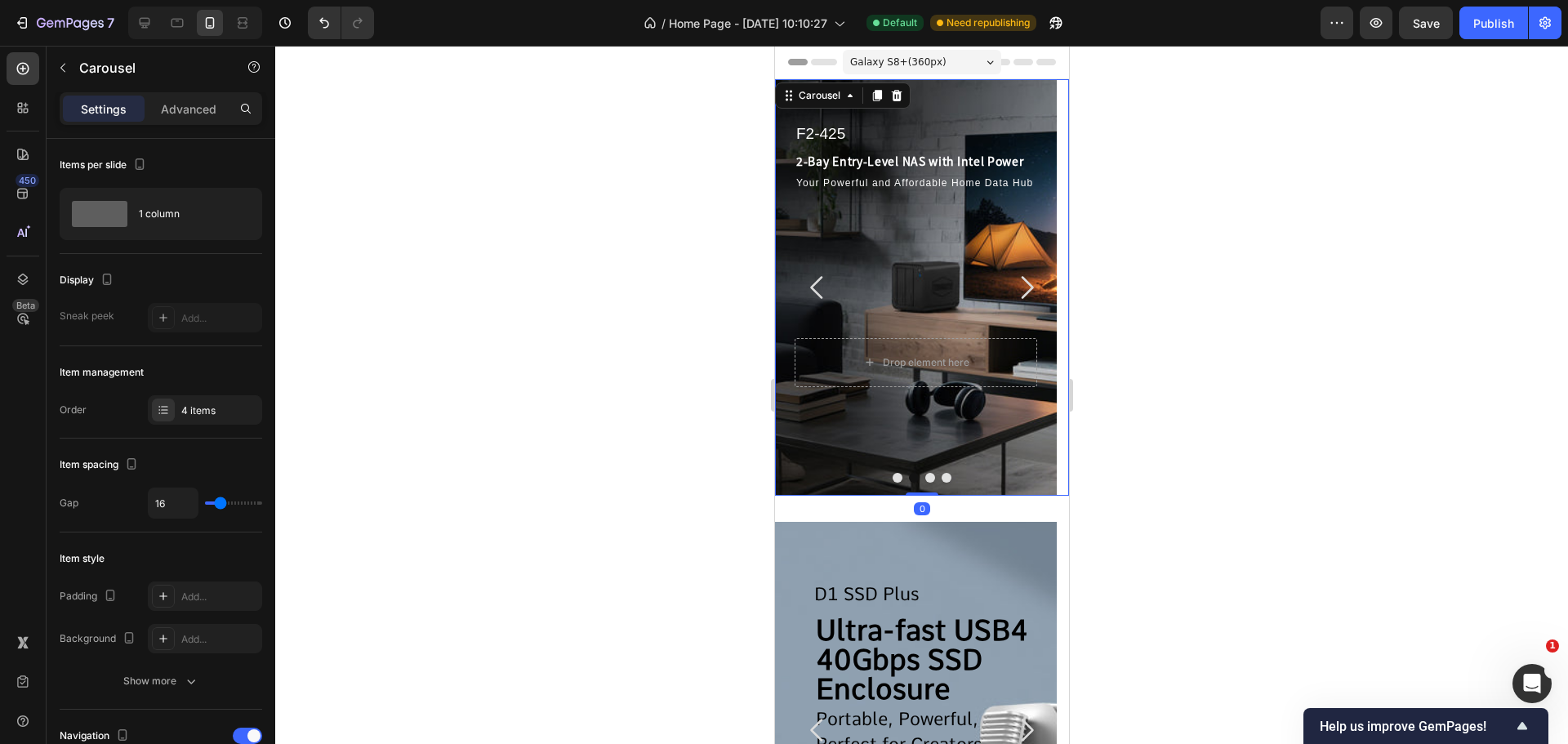
click at [815, 299] on icon "Carousel Back Arrow" at bounding box center [816, 287] width 33 height 33
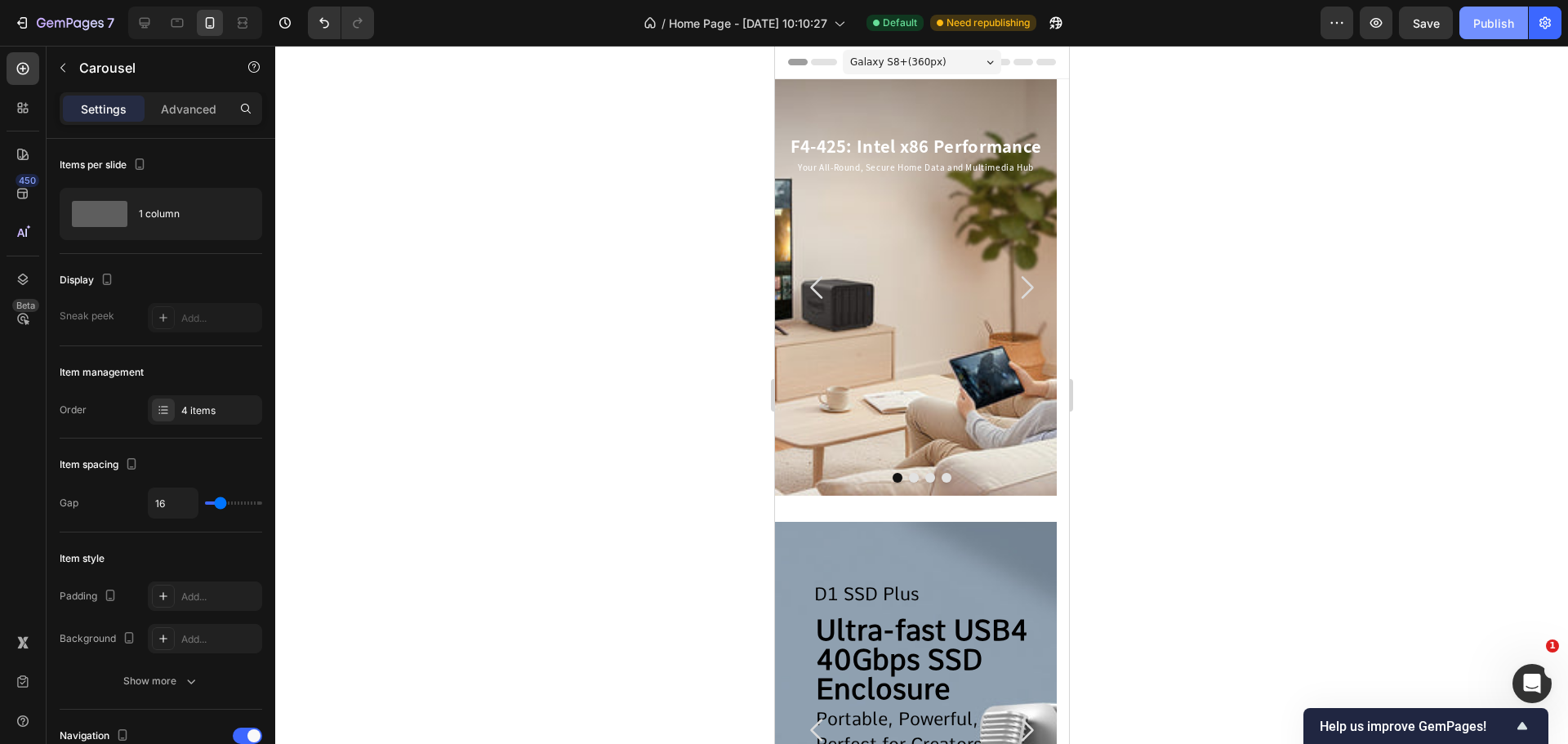
click at [1481, 17] on div "Publish" at bounding box center [1493, 23] width 41 height 17
click at [904, 179] on div "Your All-Round, Secure Home Data and Multimedia Hub Text Block" at bounding box center [915, 244] width 256 height 173
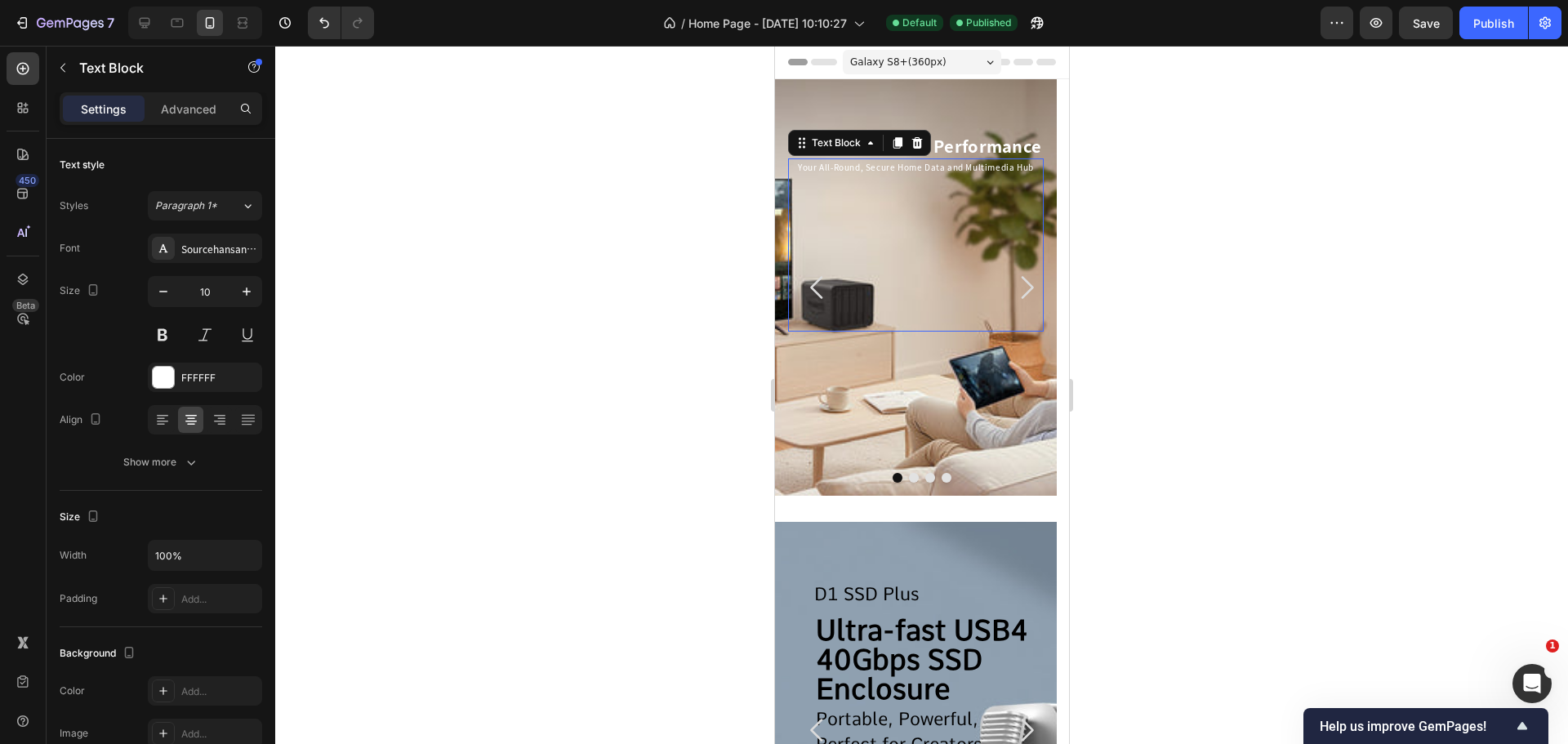
click at [904, 179] on div "Your All-Round, Secure Home Data and Multimedia Hub Text Block 0" at bounding box center [915, 244] width 256 height 173
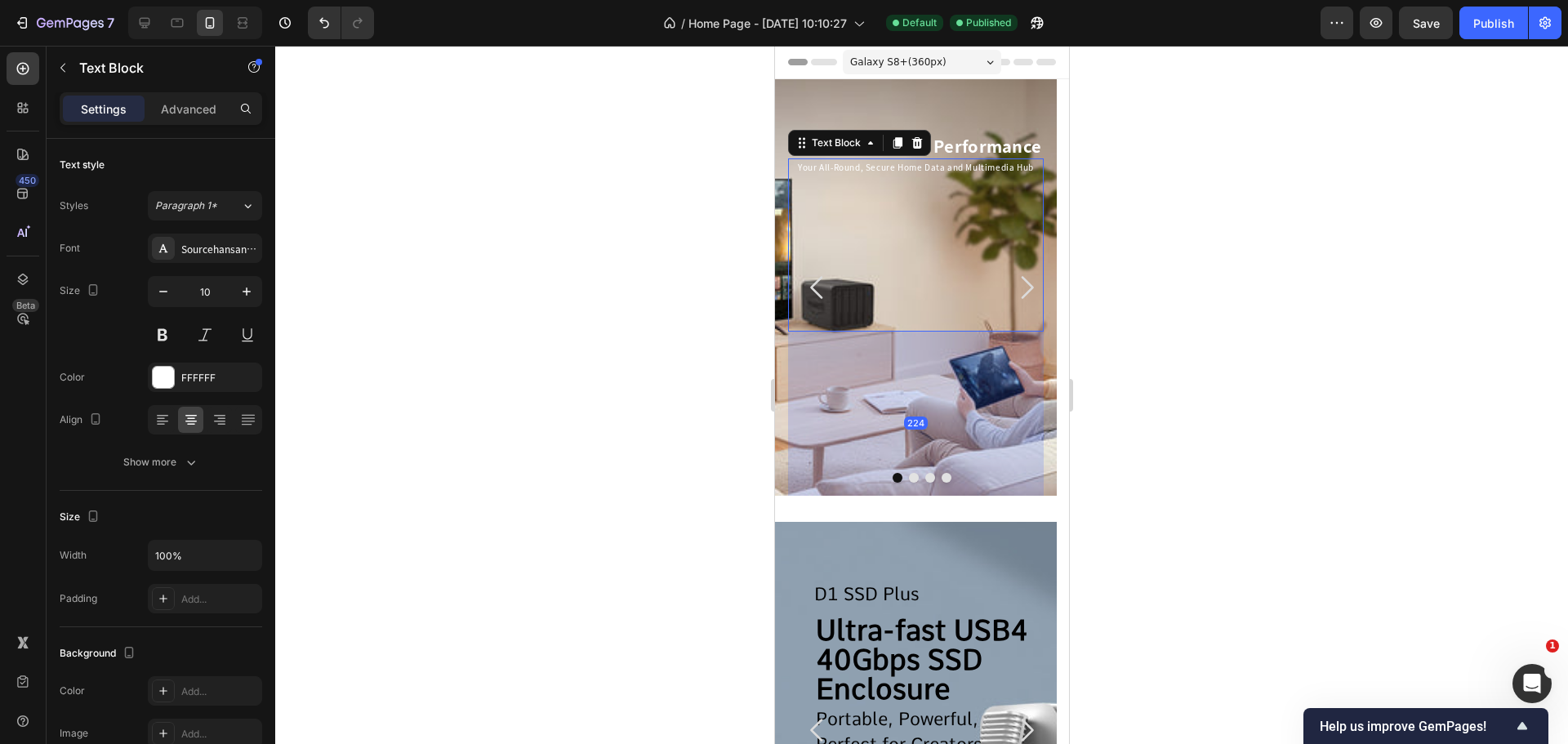
click at [904, 179] on div "Your All-Round, Secure Home Data and Multimedia Hub Text Block 224" at bounding box center [915, 244] width 256 height 173
click at [896, 171] on p "Your All-Round, Secure Home Data and Multimedia Hub" at bounding box center [915, 167] width 252 height 15
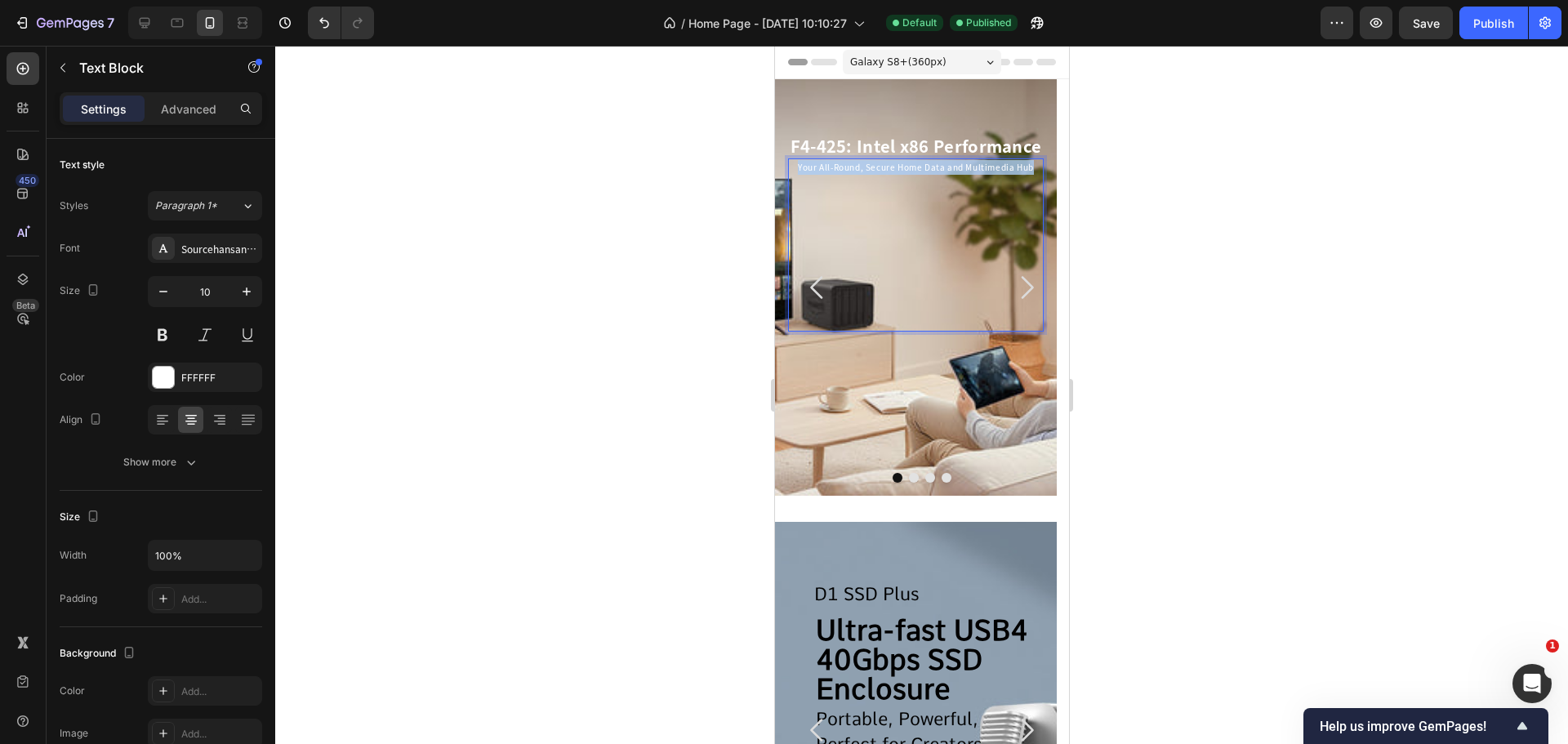
click at [896, 171] on p "Your All-Round, Secure Home Data and Multimedia Hub" at bounding box center [915, 167] width 252 height 15
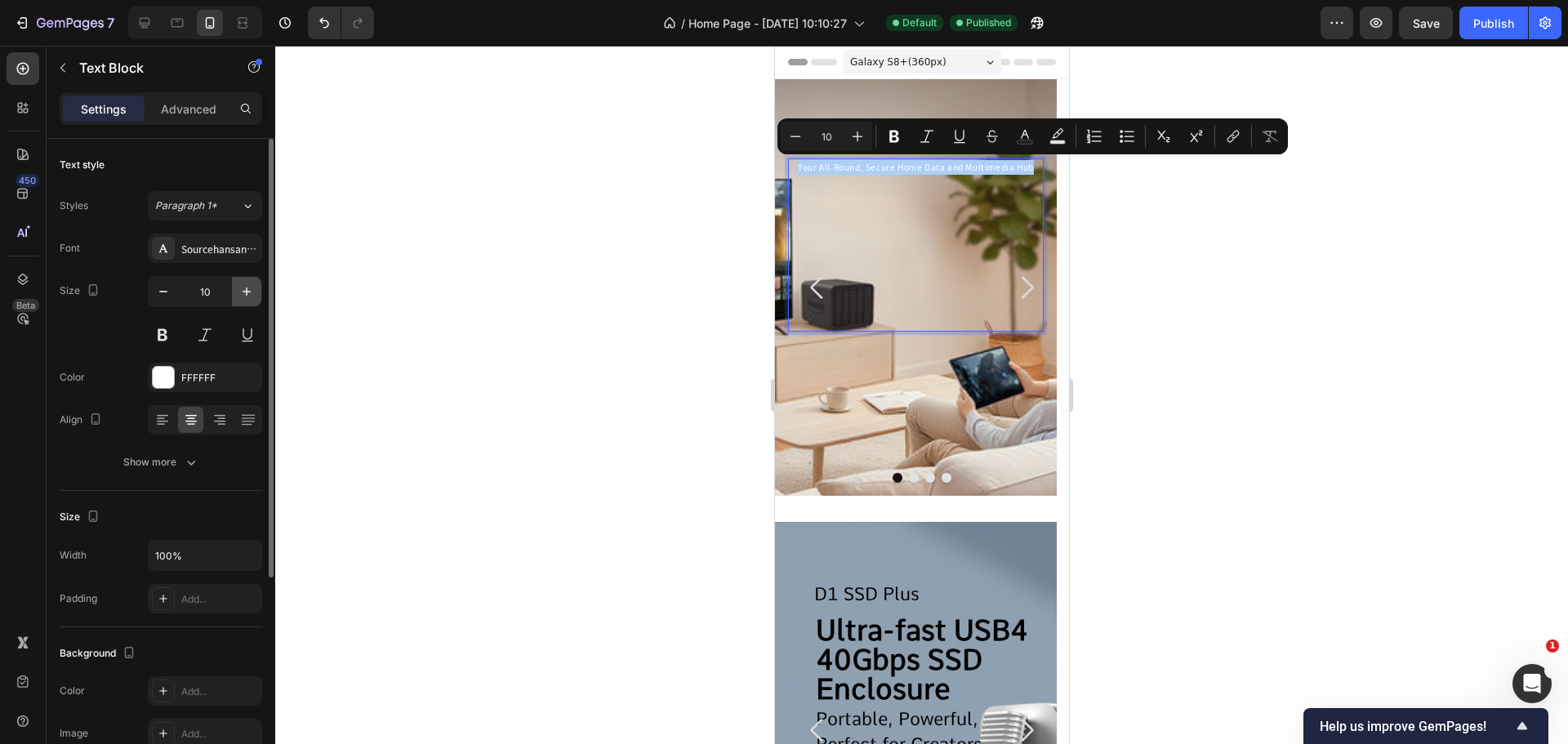
click at [250, 296] on icon "button" at bounding box center [246, 292] width 16 height 16
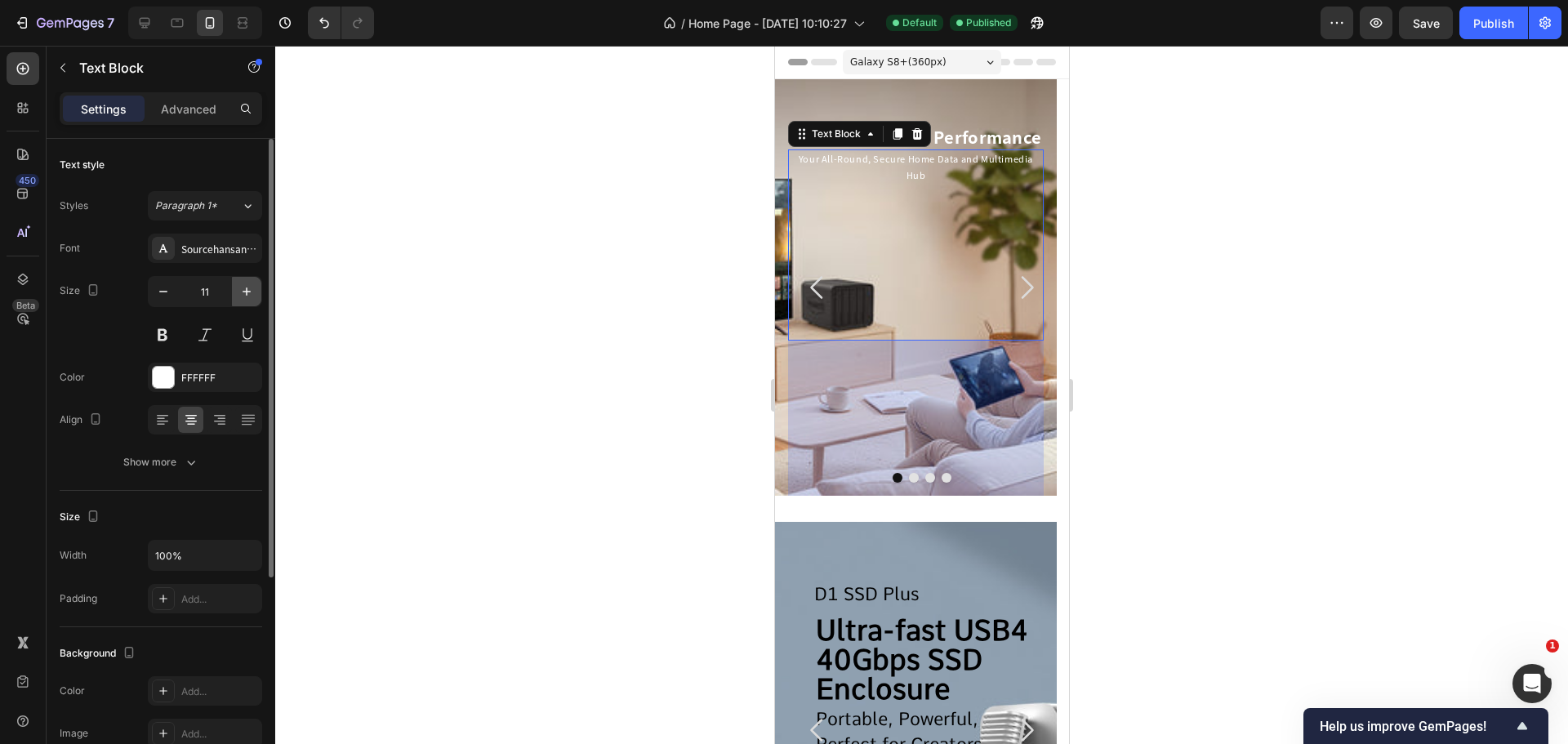
click at [256, 285] on button "button" at bounding box center [246, 291] width 29 height 29
type input "12"
click at [532, 282] on div at bounding box center [922, 394] width 1292 height 698
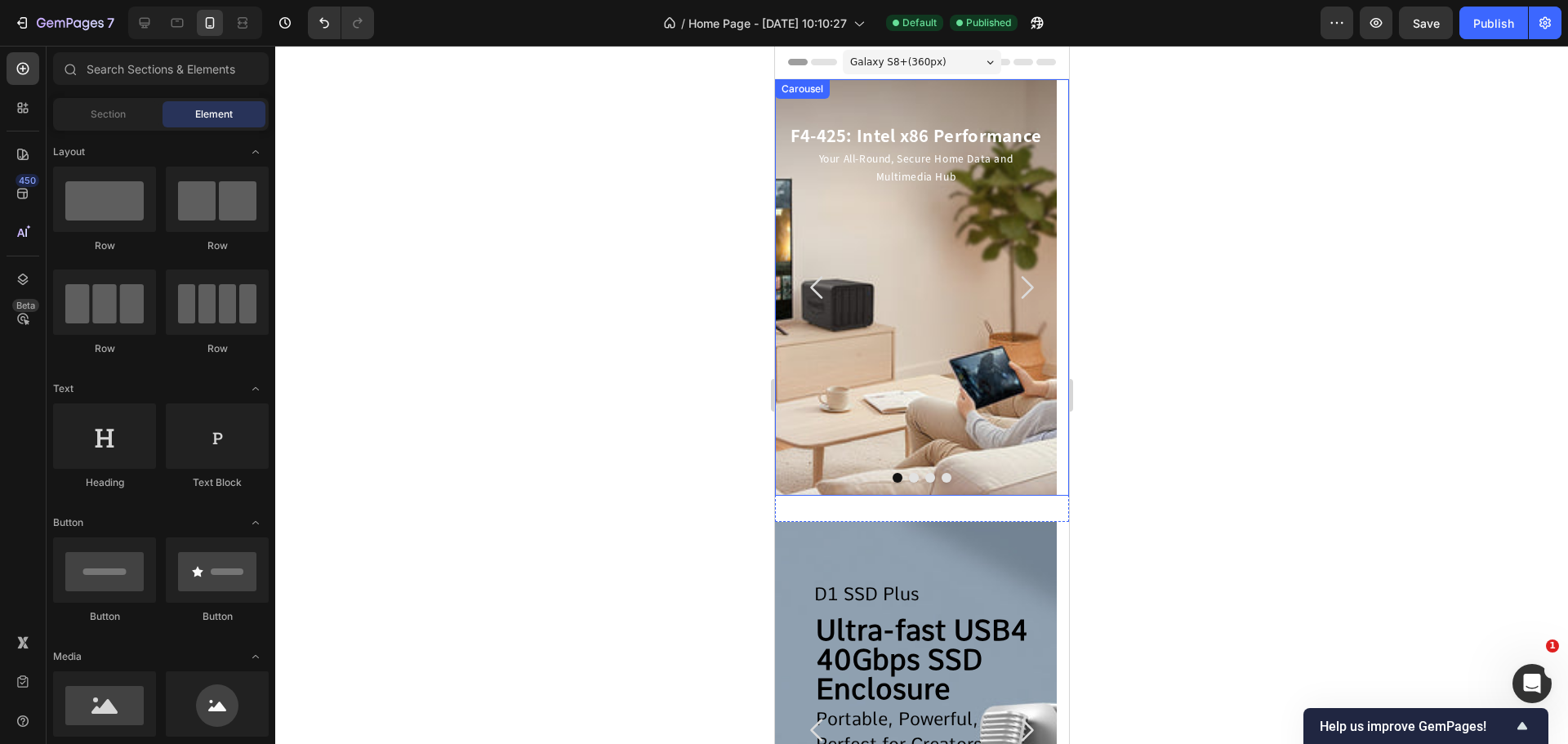
click at [1018, 291] on icon "Carousel Next Arrow" at bounding box center [1025, 287] width 33 height 33
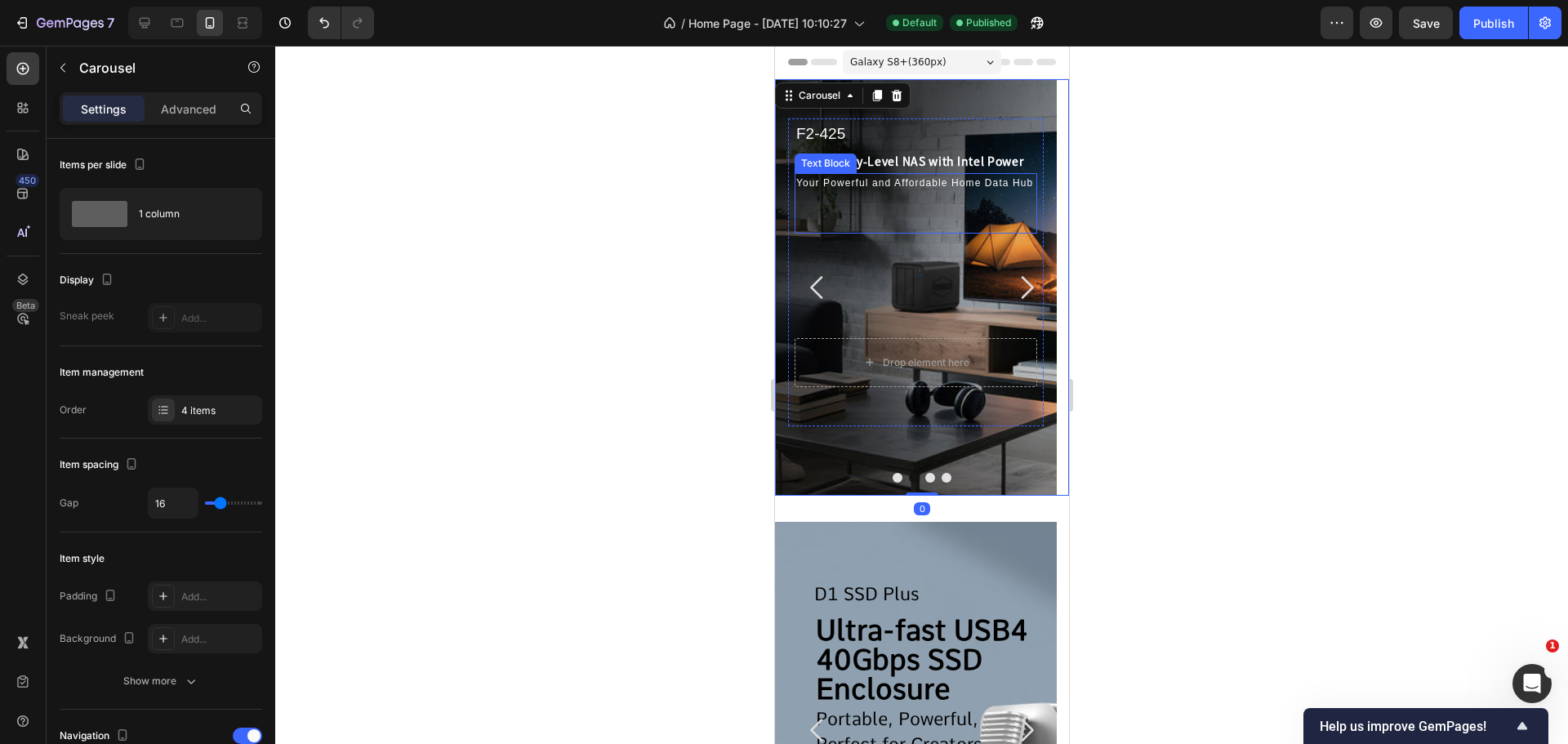
click at [953, 175] on p "Your Powerful and Affordable Home Data Hub" at bounding box center [915, 184] width 239 height 18
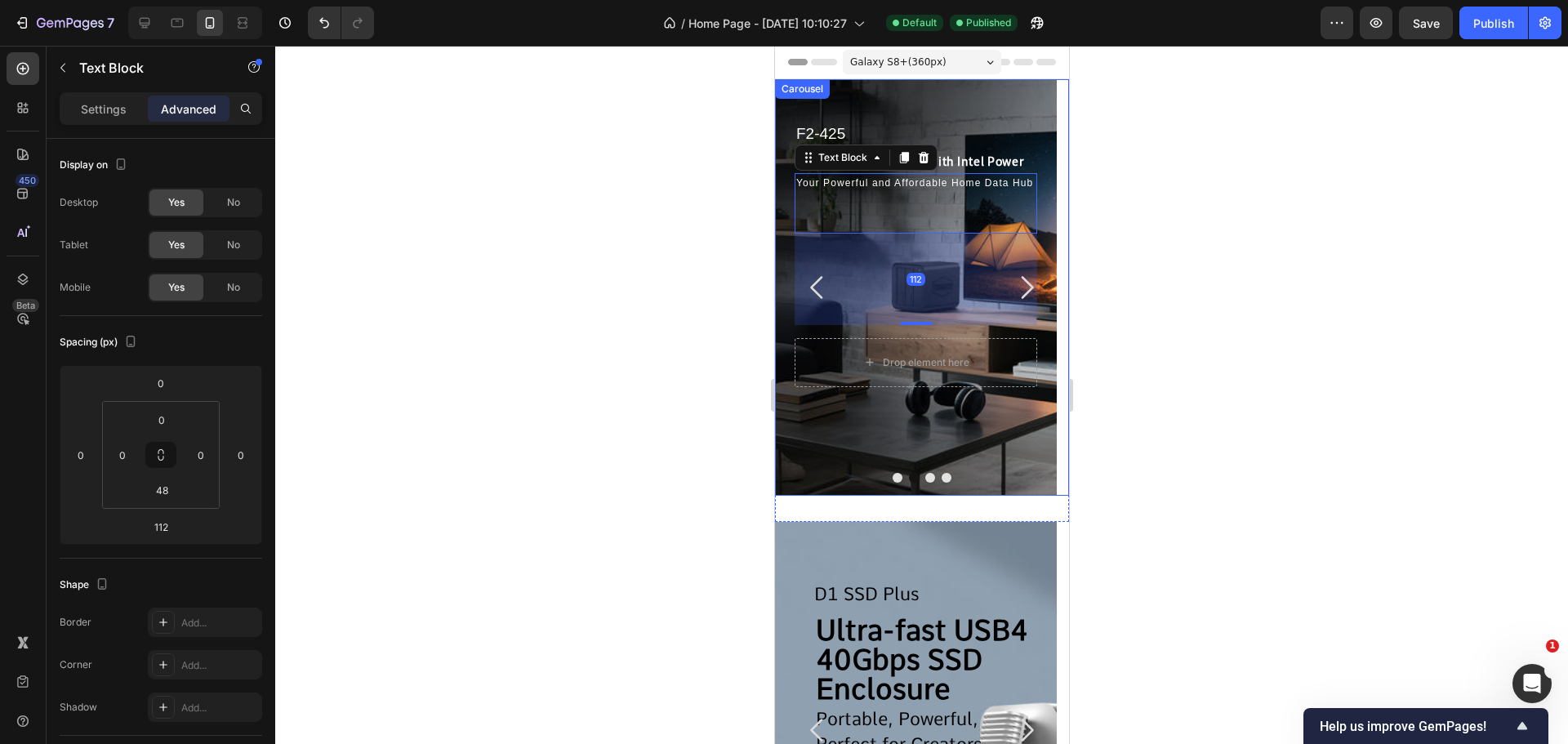
click at [1019, 289] on icon "Carousel Next Arrow" at bounding box center [1025, 287] width 33 height 33
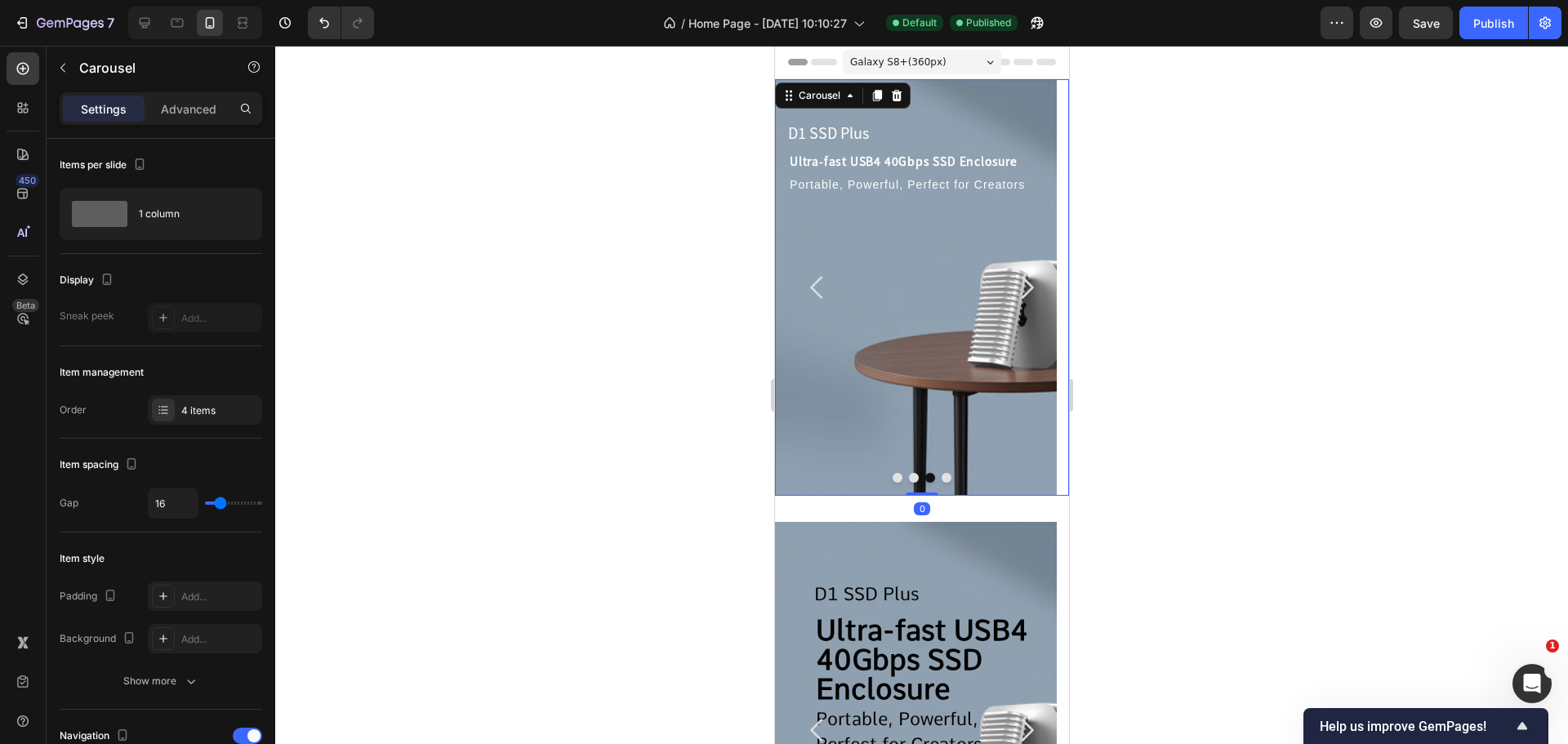
click at [931, 217] on div "Portable, Powerful, Perfect for Creators Text Block" at bounding box center [915, 267] width 256 height 187
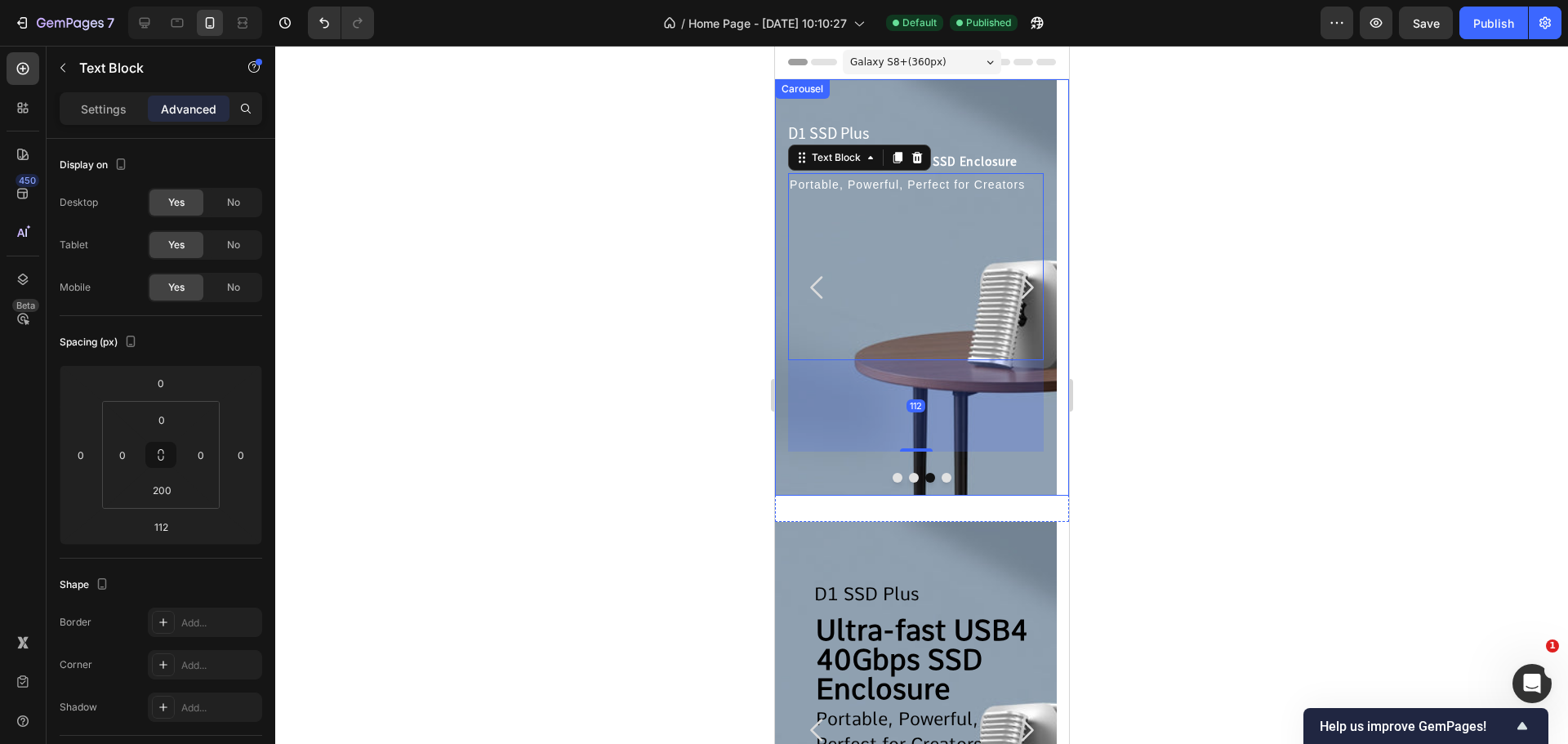
click at [812, 276] on icon "Carousel Back Arrow" at bounding box center [816, 287] width 33 height 33
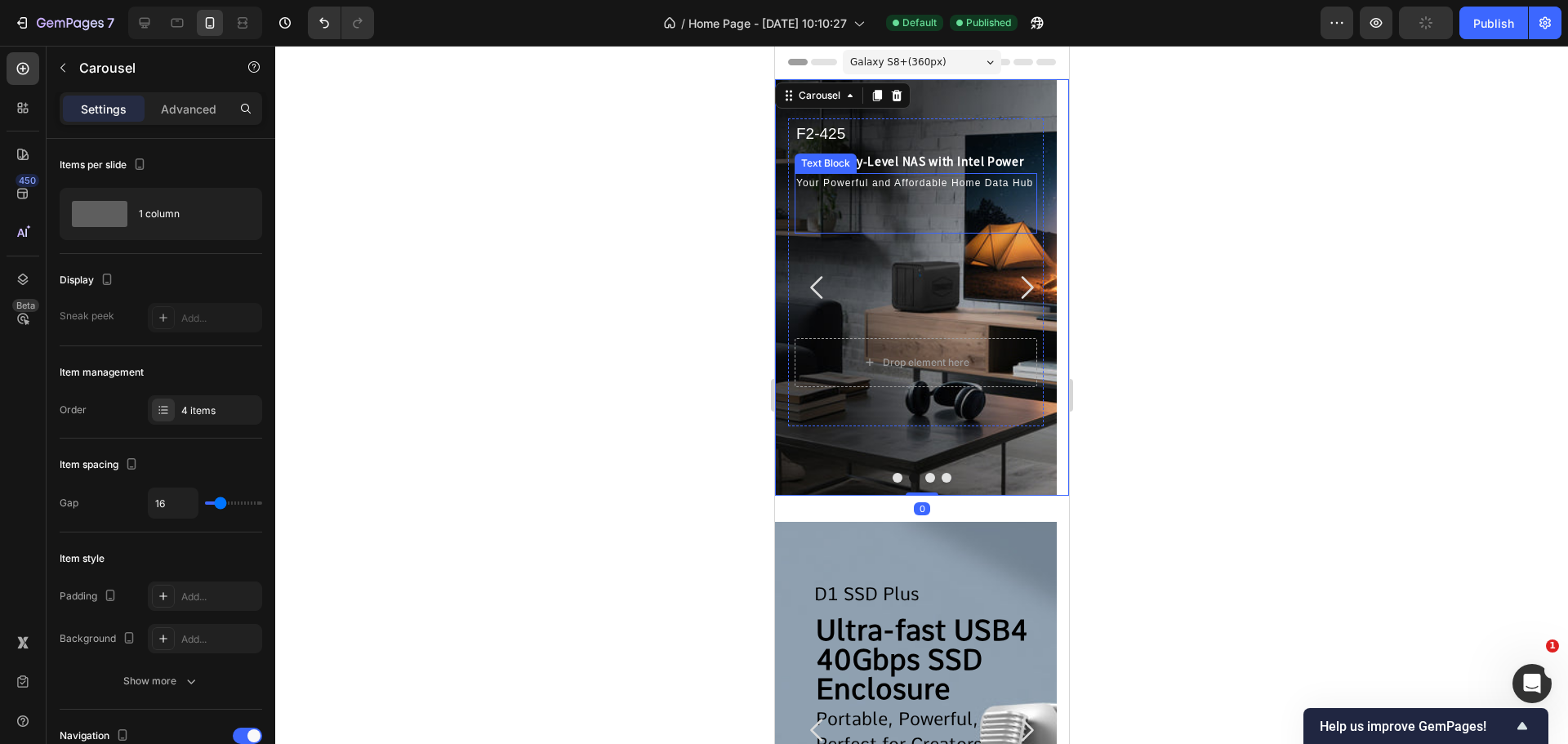
click at [870, 206] on div "Your Powerful and Affordable Home Data Hub Text Block" at bounding box center [915, 204] width 243 height 60
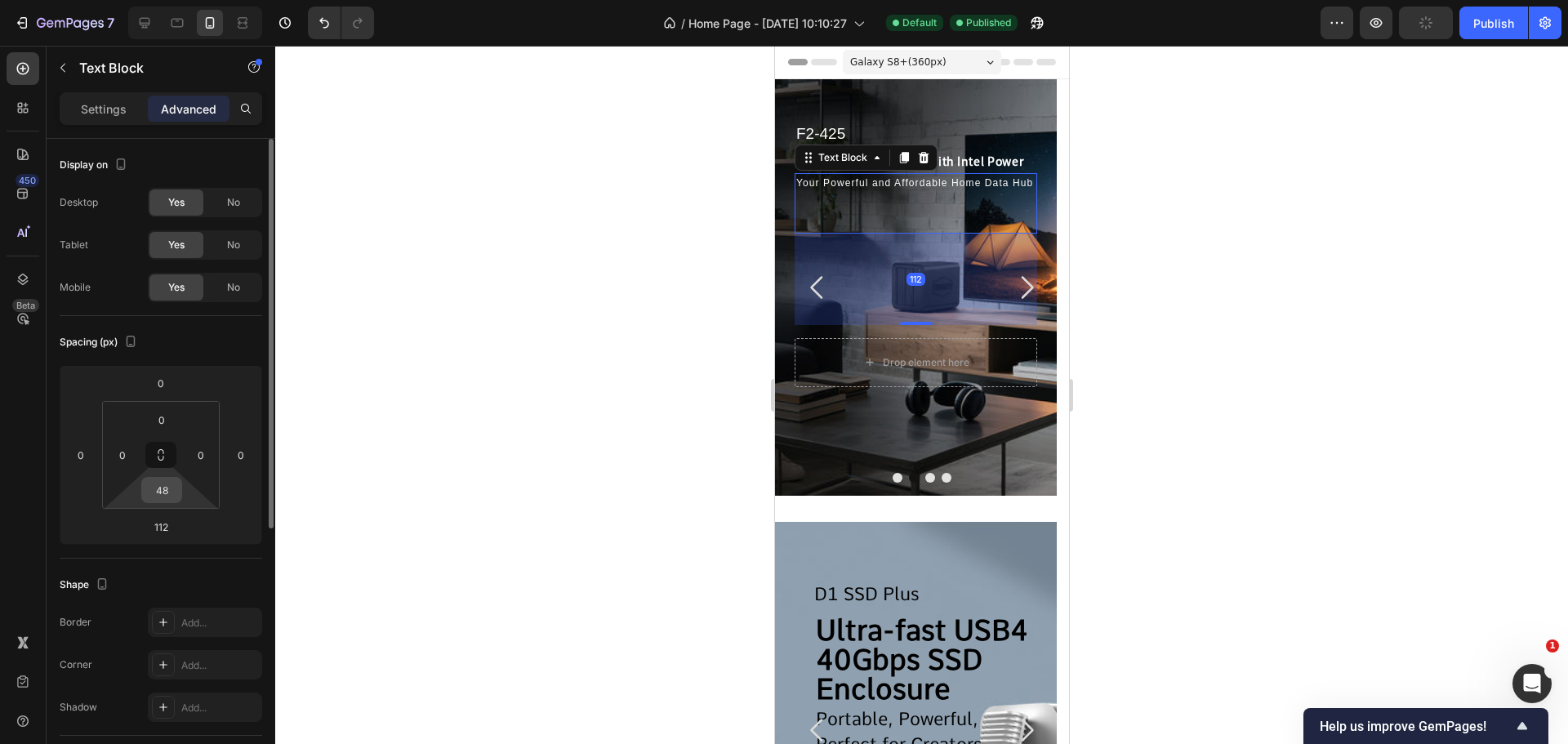
click at [156, 0] on html "7 Version history / Home Page - Sep 12, 10:10:27 Default Published Preview Publ…" at bounding box center [784, 0] width 1568 height 0
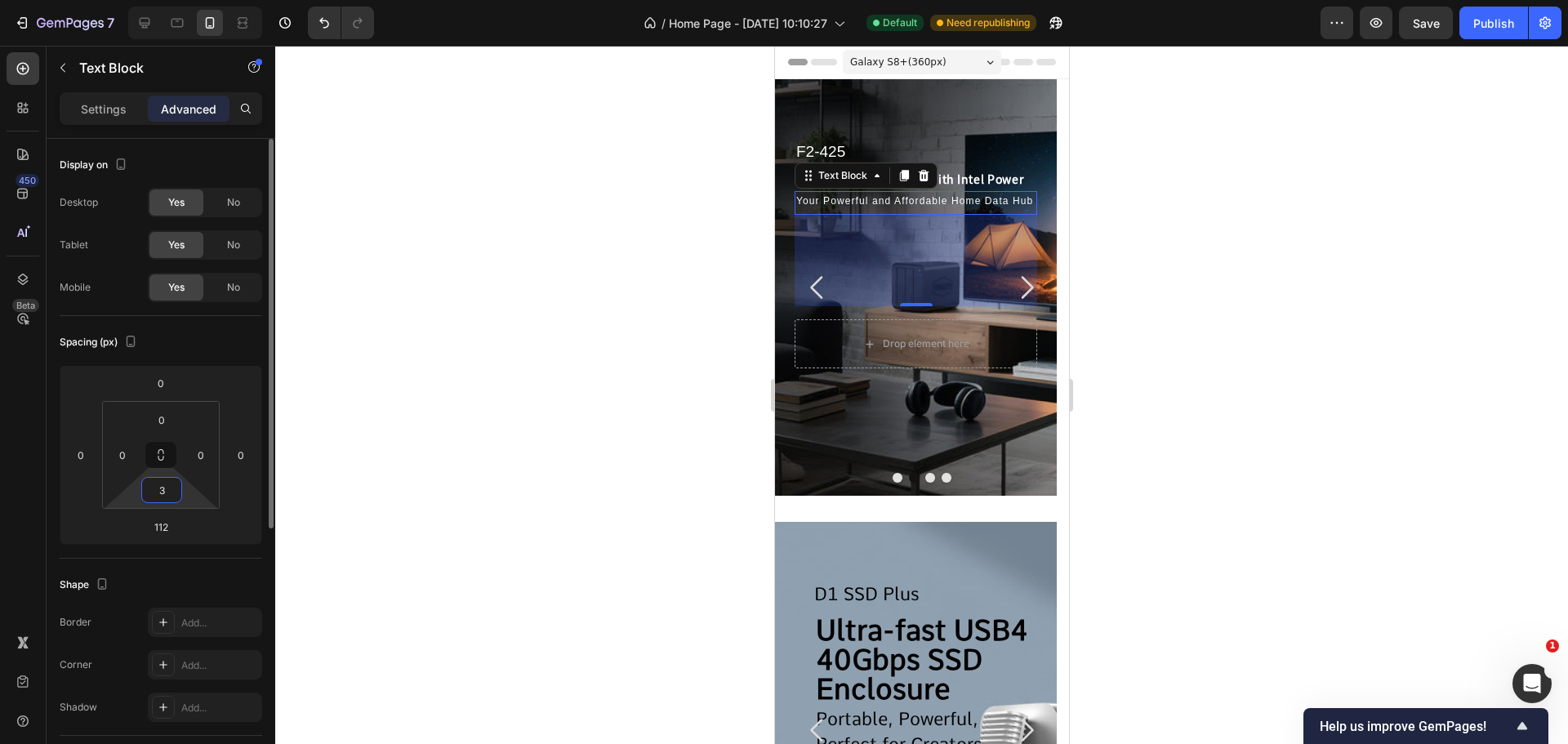
click at [164, 492] on input "3" at bounding box center [162, 490] width 33 height 25
drag, startPoint x: 172, startPoint y: 490, endPoint x: 146, endPoint y: 492, distance: 26.1
click at [146, 492] on input "3" at bounding box center [162, 490] width 33 height 25
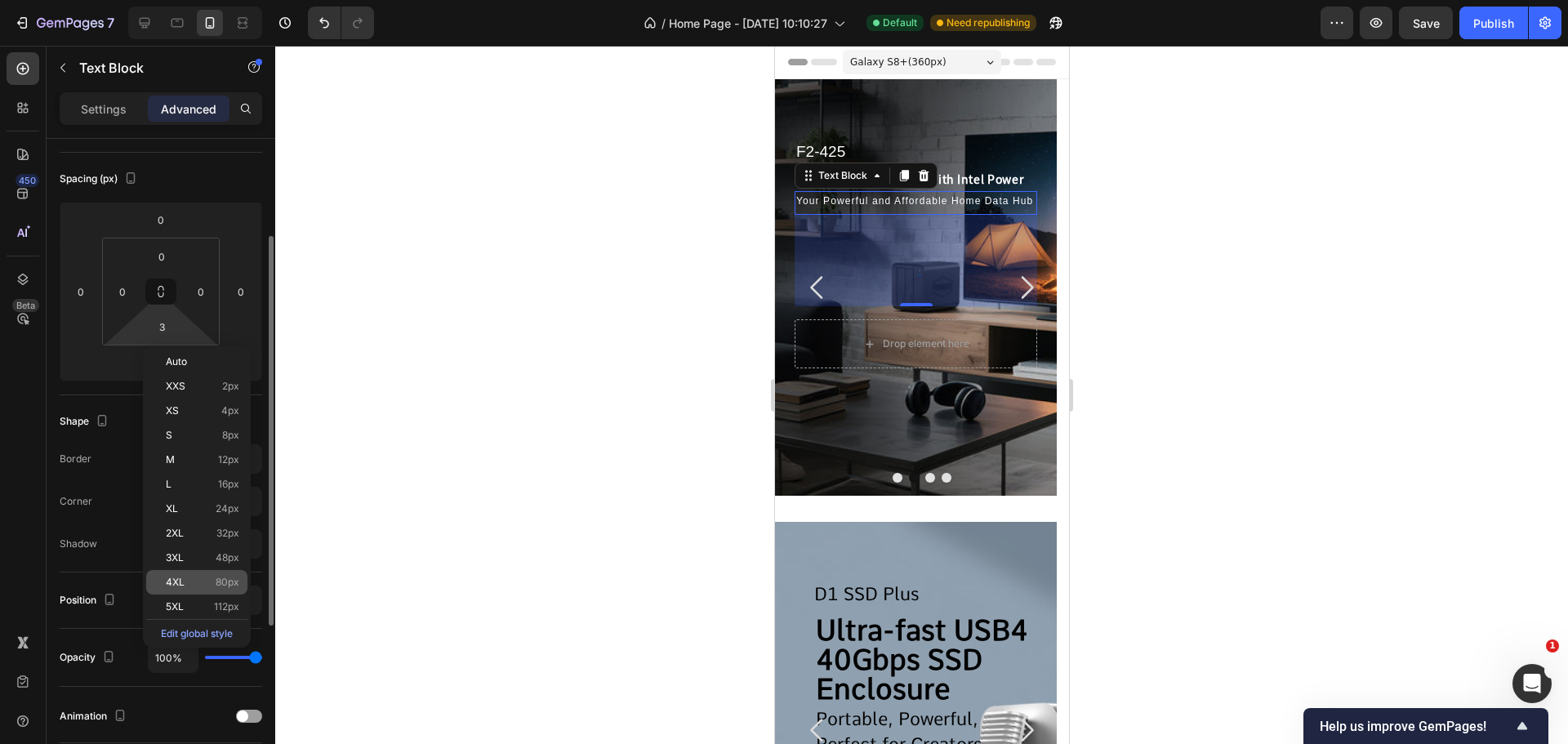
click at [186, 585] on p "4XL 80px" at bounding box center [202, 582] width 74 height 12
type input "80"
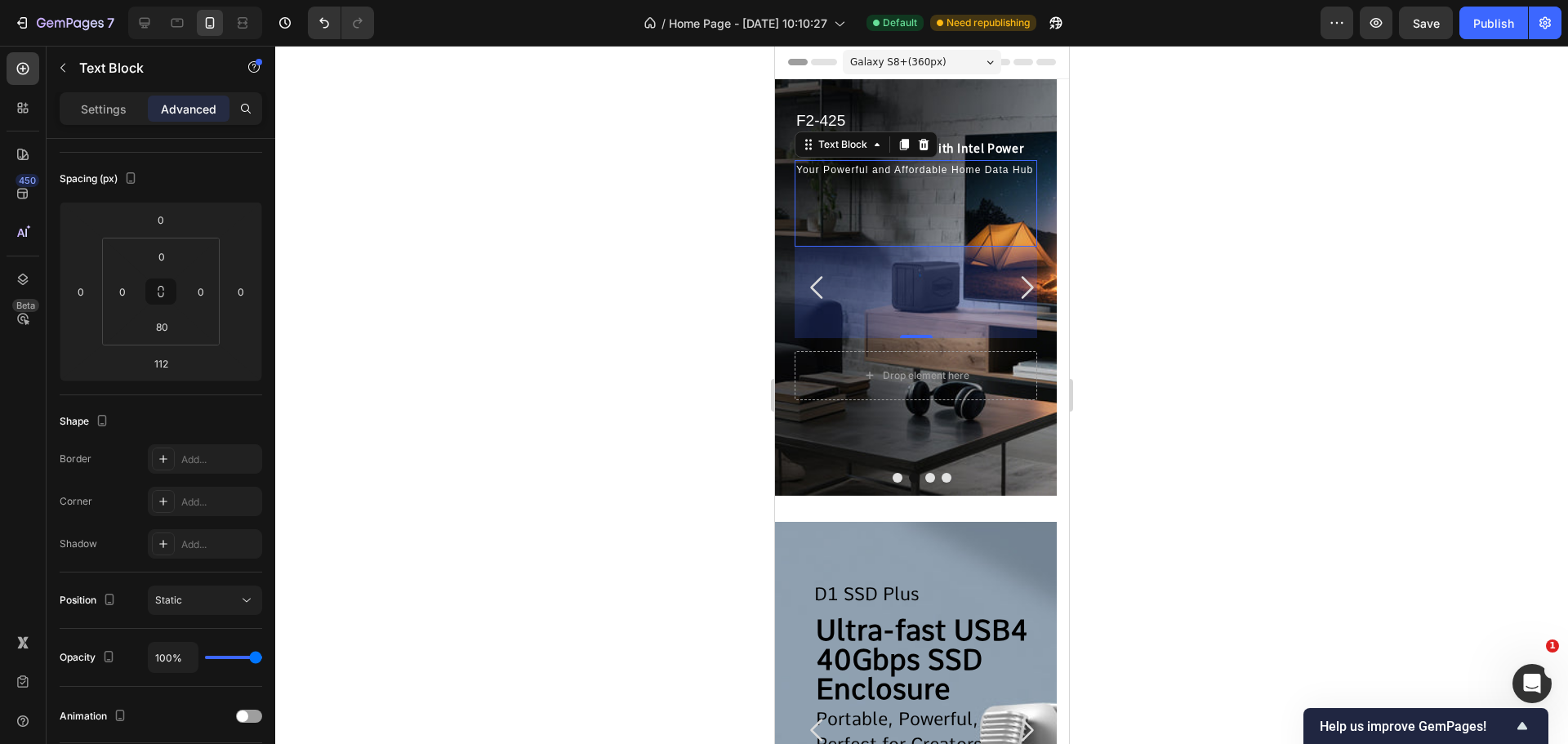
click at [603, 424] on div at bounding box center [922, 394] width 1292 height 698
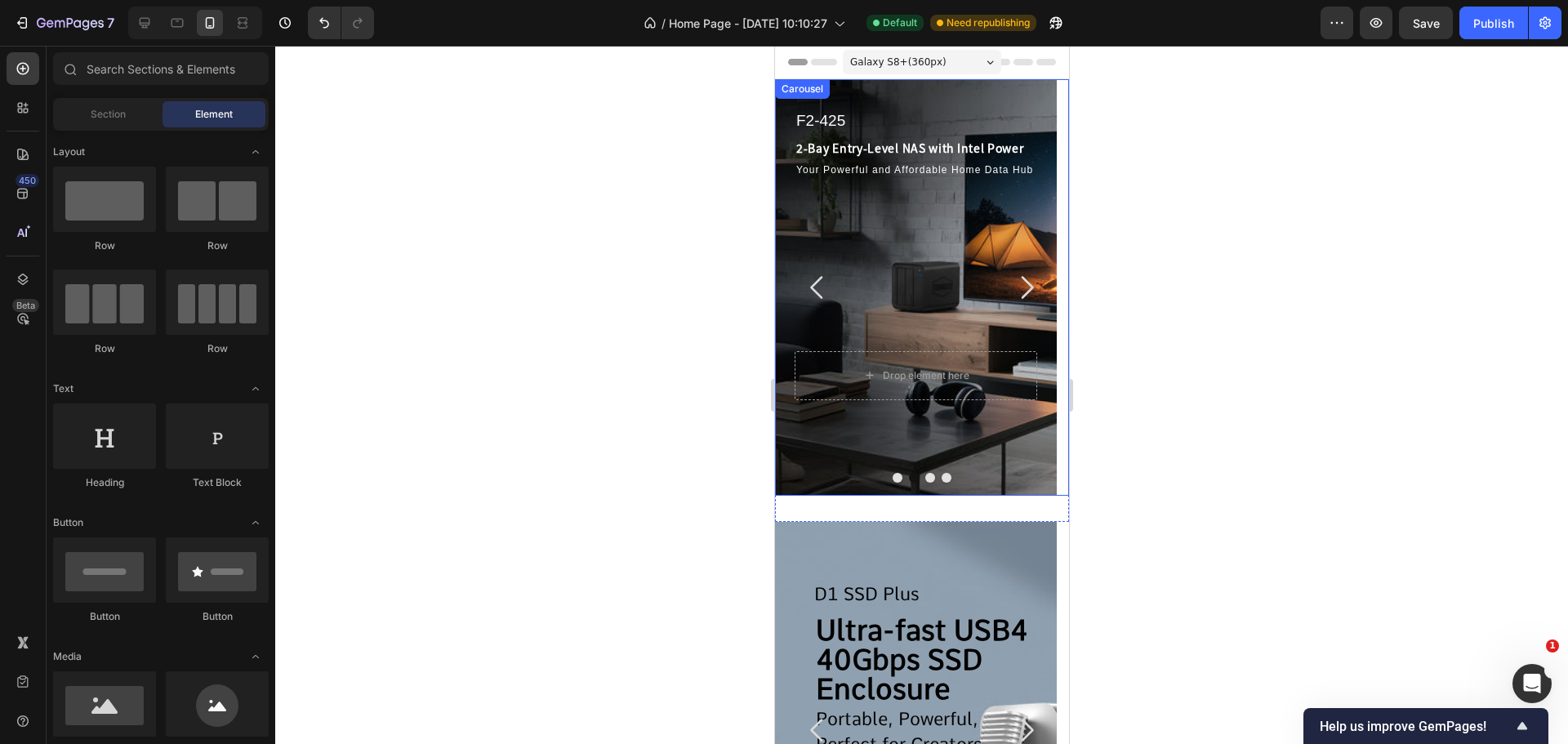
click at [1009, 294] on icon "Carousel Next Arrow" at bounding box center [1025, 287] width 33 height 33
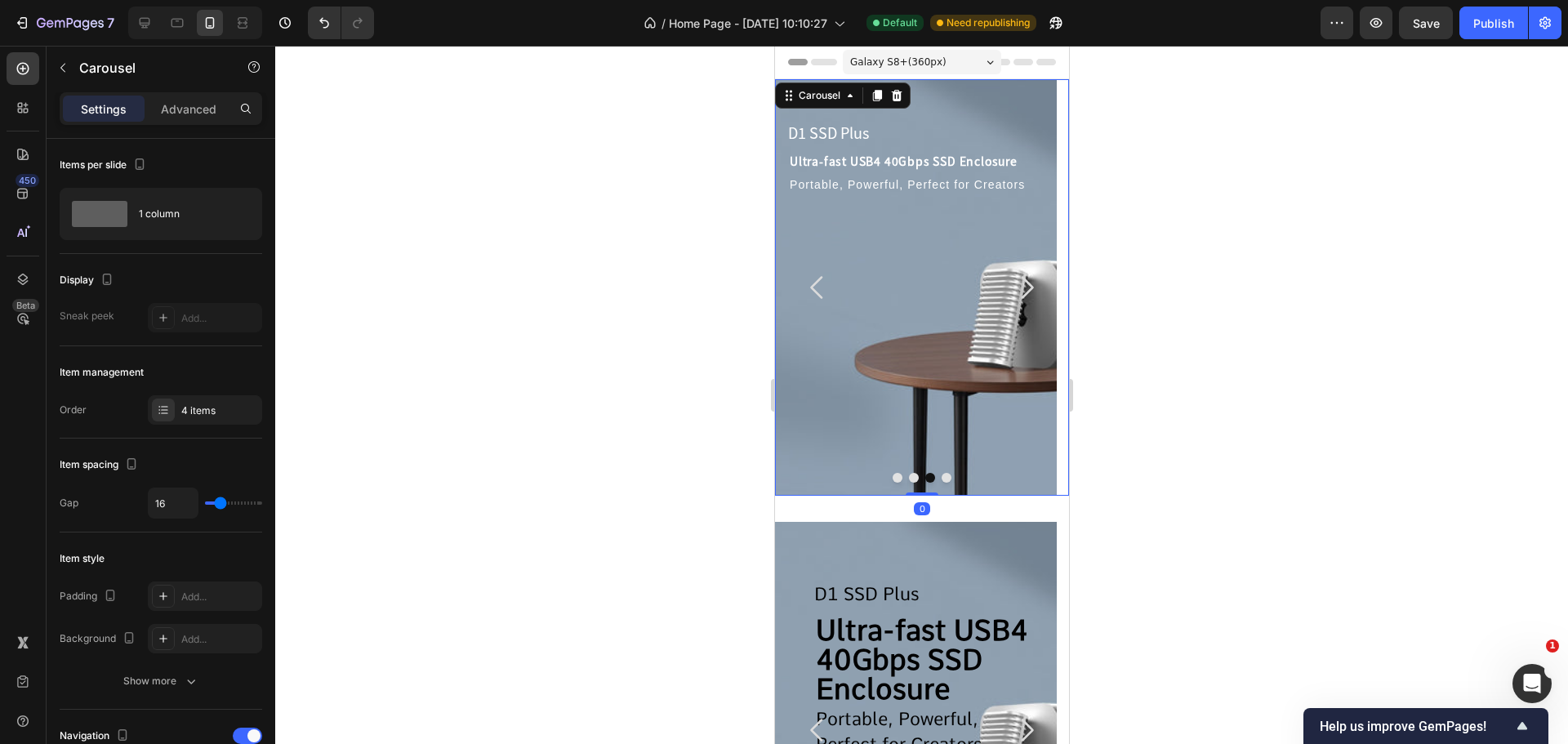
click at [1009, 294] on icon "Carousel Next Arrow" at bounding box center [1025, 287] width 33 height 33
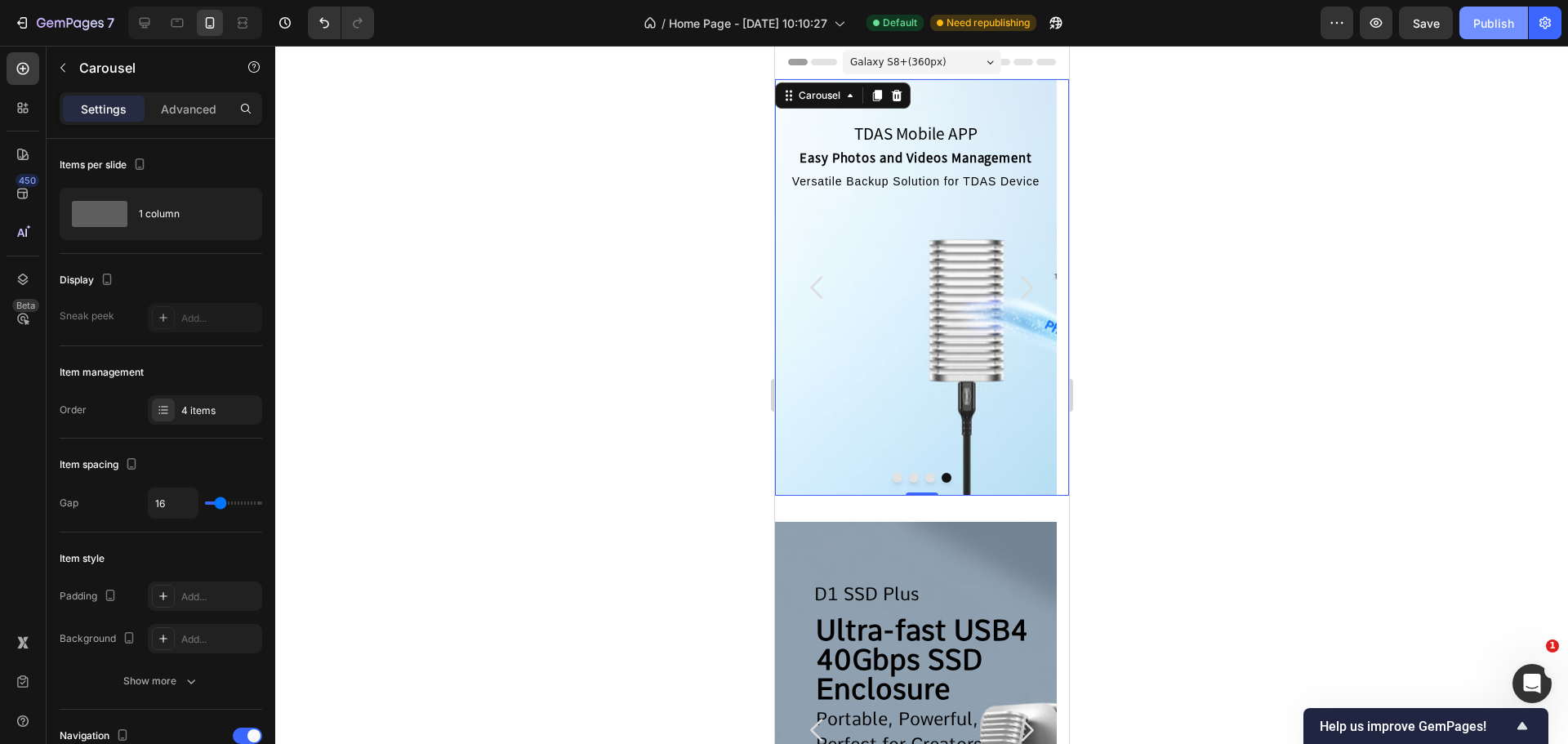
click at [1512, 15] on div "Publish" at bounding box center [1493, 23] width 41 height 17
